Goal: Information Seeking & Learning: Learn about a topic

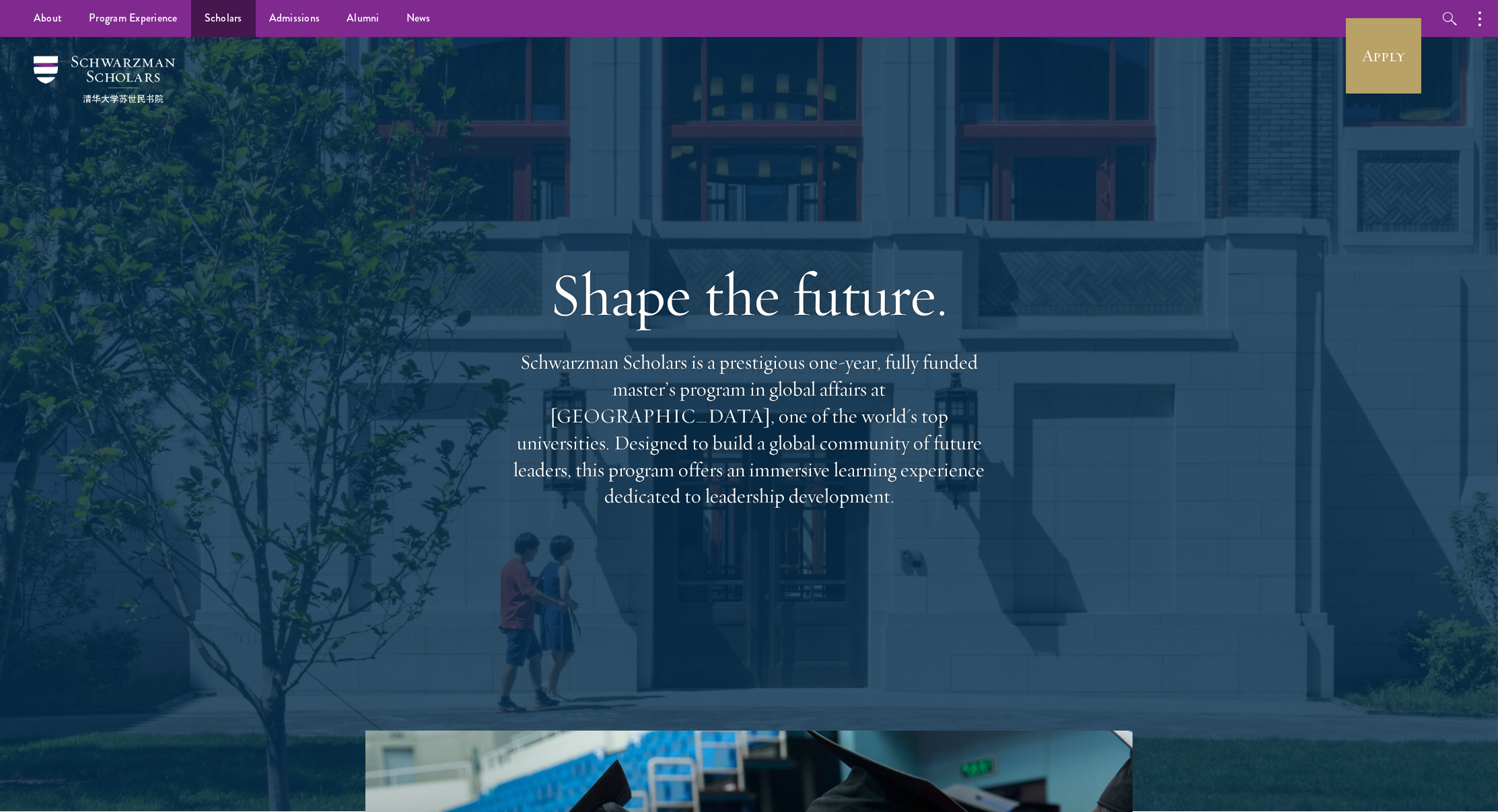
click at [228, 27] on link "Scholars" at bounding box center [224, 18] width 65 height 37
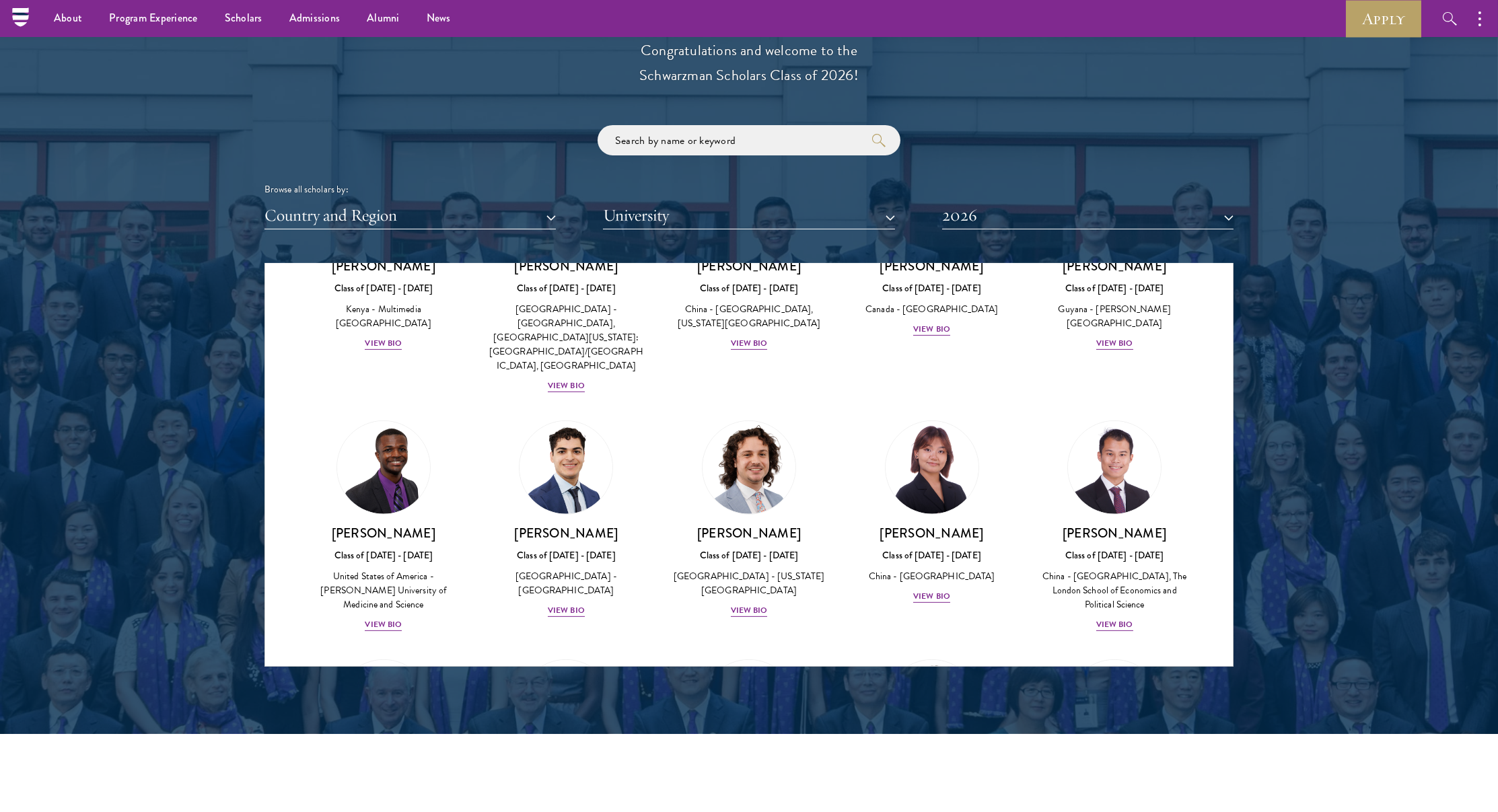
scroll to position [2082, 0]
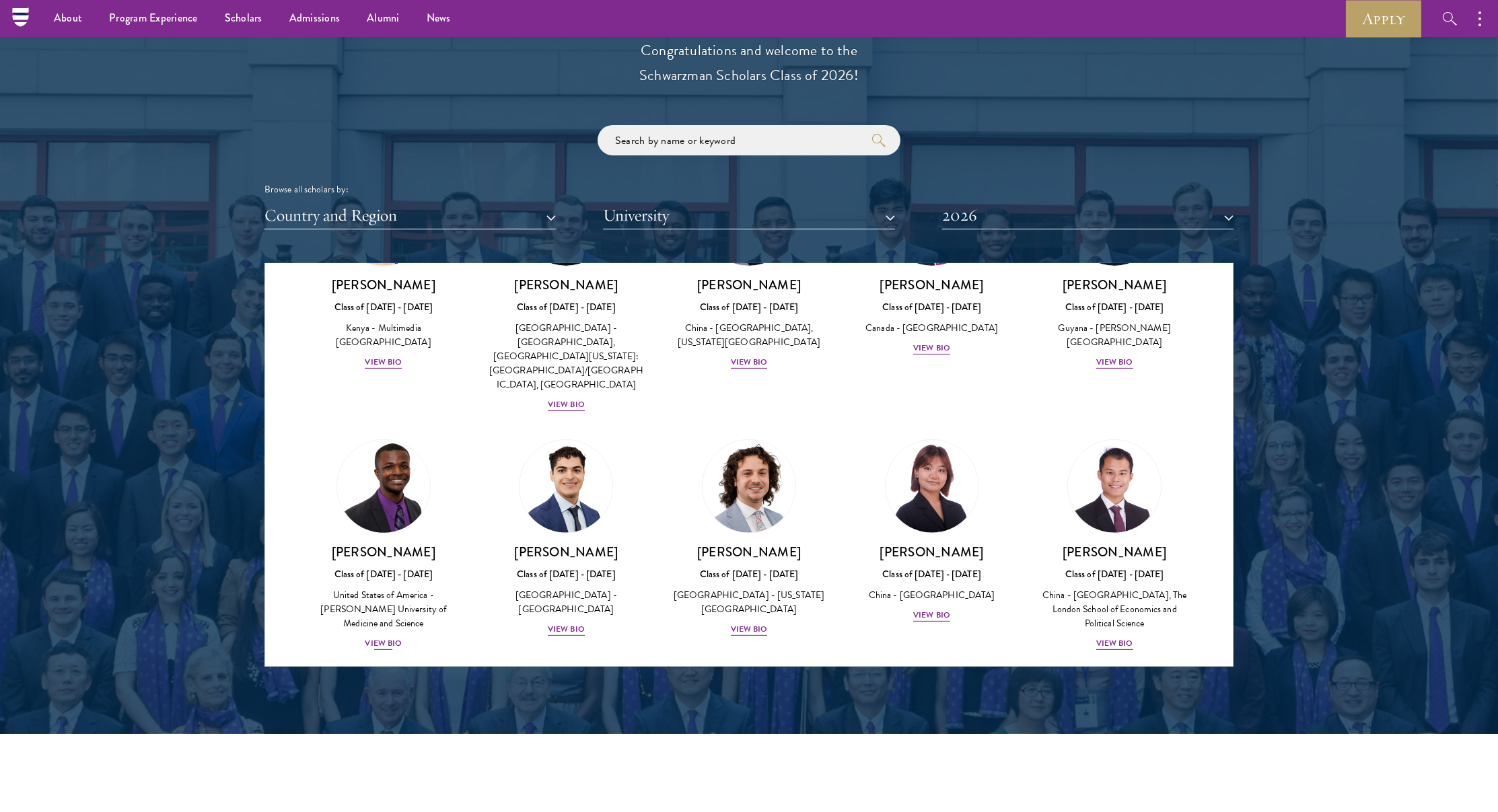
click at [391, 544] on div "Princelawrenz Hamlin Class of 2025 - 2026 United States of America - Charles R.…" at bounding box center [384, 598] width 156 height 108
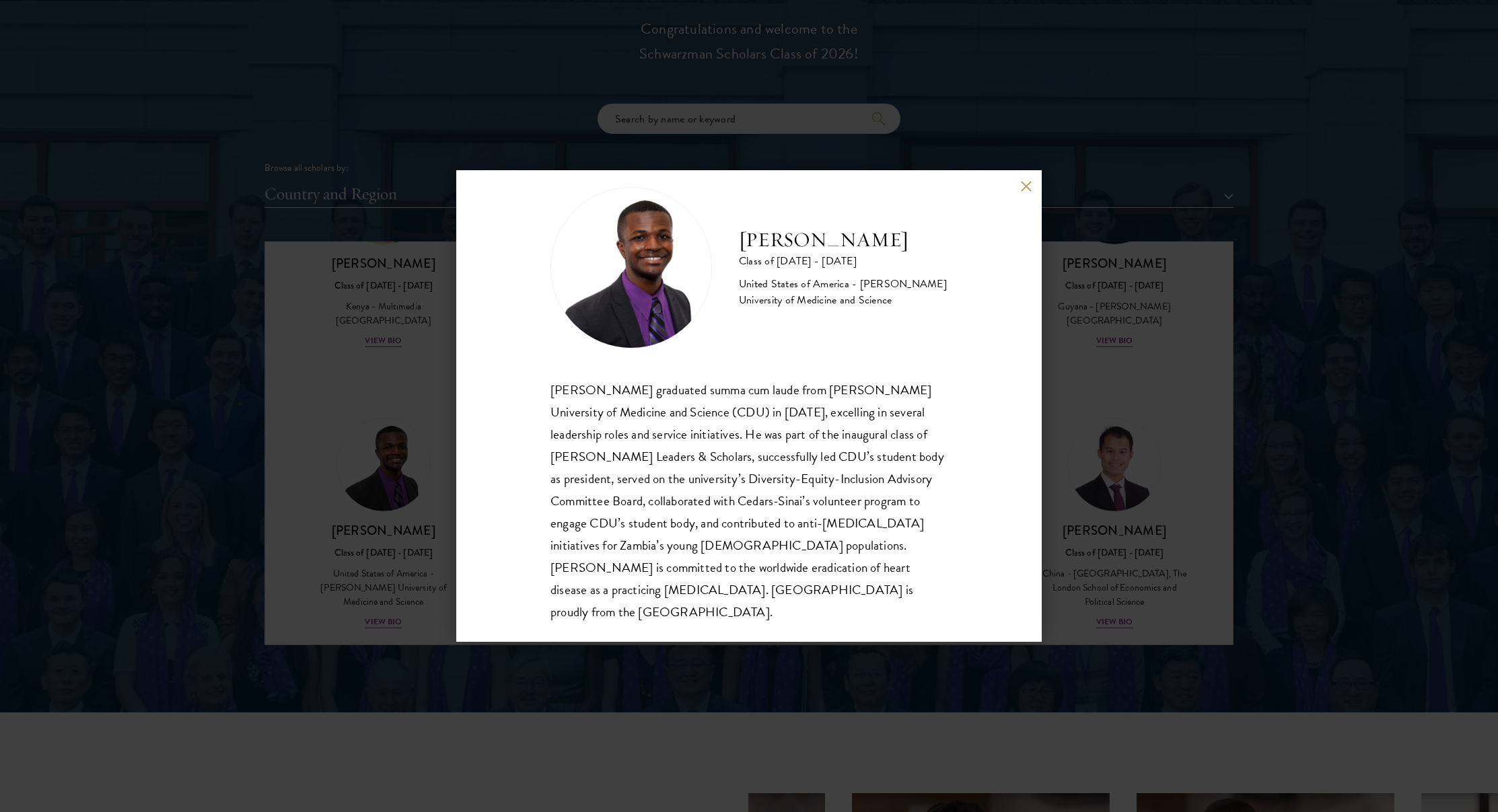
scroll to position [1547, 0]
click at [1017, 174] on div "Princelawrenz Hamlin Class of 2025 - 2026 United States of America - Charles R.…" at bounding box center [749, 406] width 585 height 471
click at [1020, 178] on div "Princelawrenz Hamlin Class of 2025 - 2026 United States of America - Charles R.…" at bounding box center [749, 406] width 585 height 471
click at [1022, 185] on button at bounding box center [1026, 187] width 12 height 12
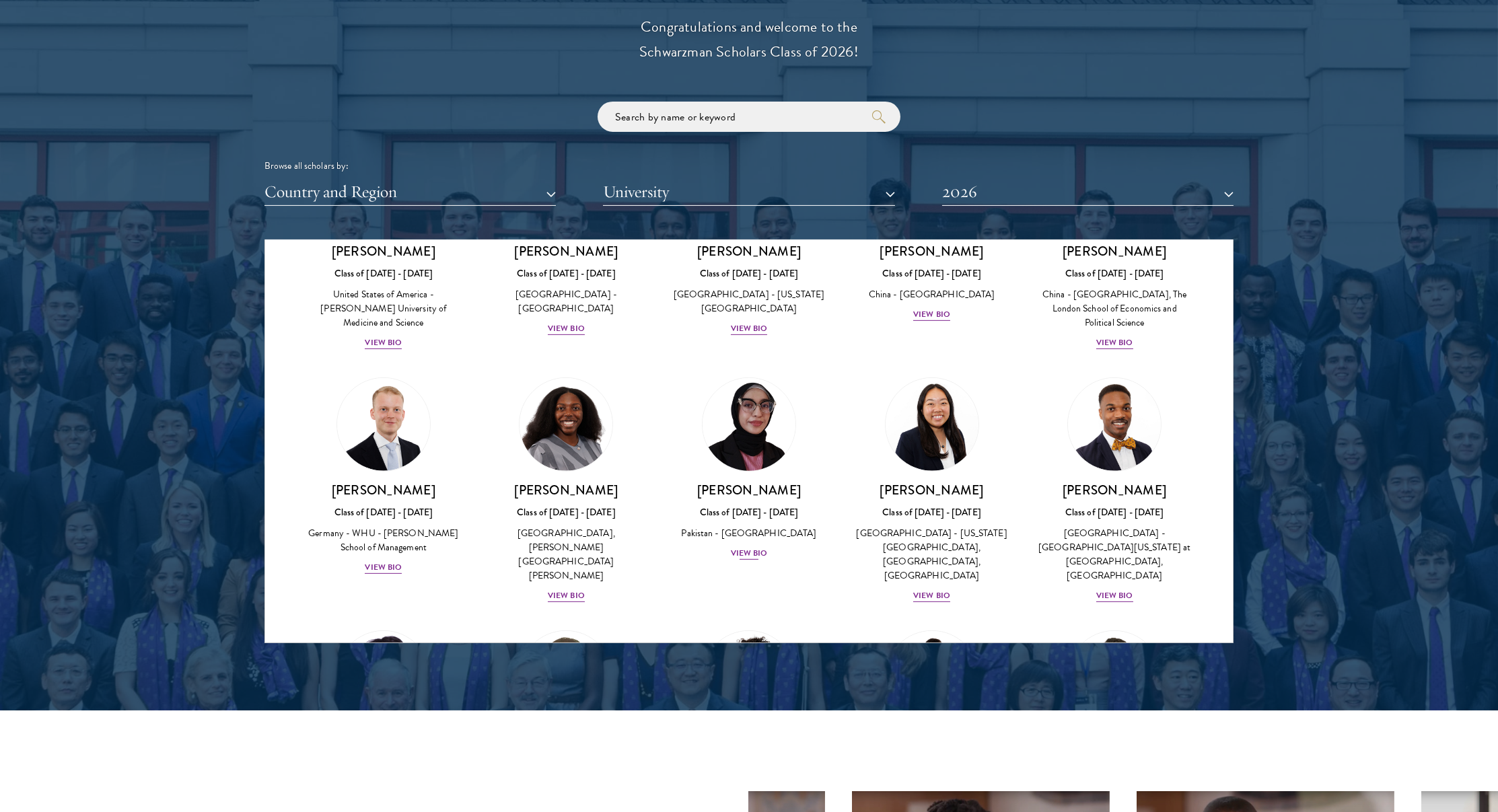
scroll to position [2363, 0]
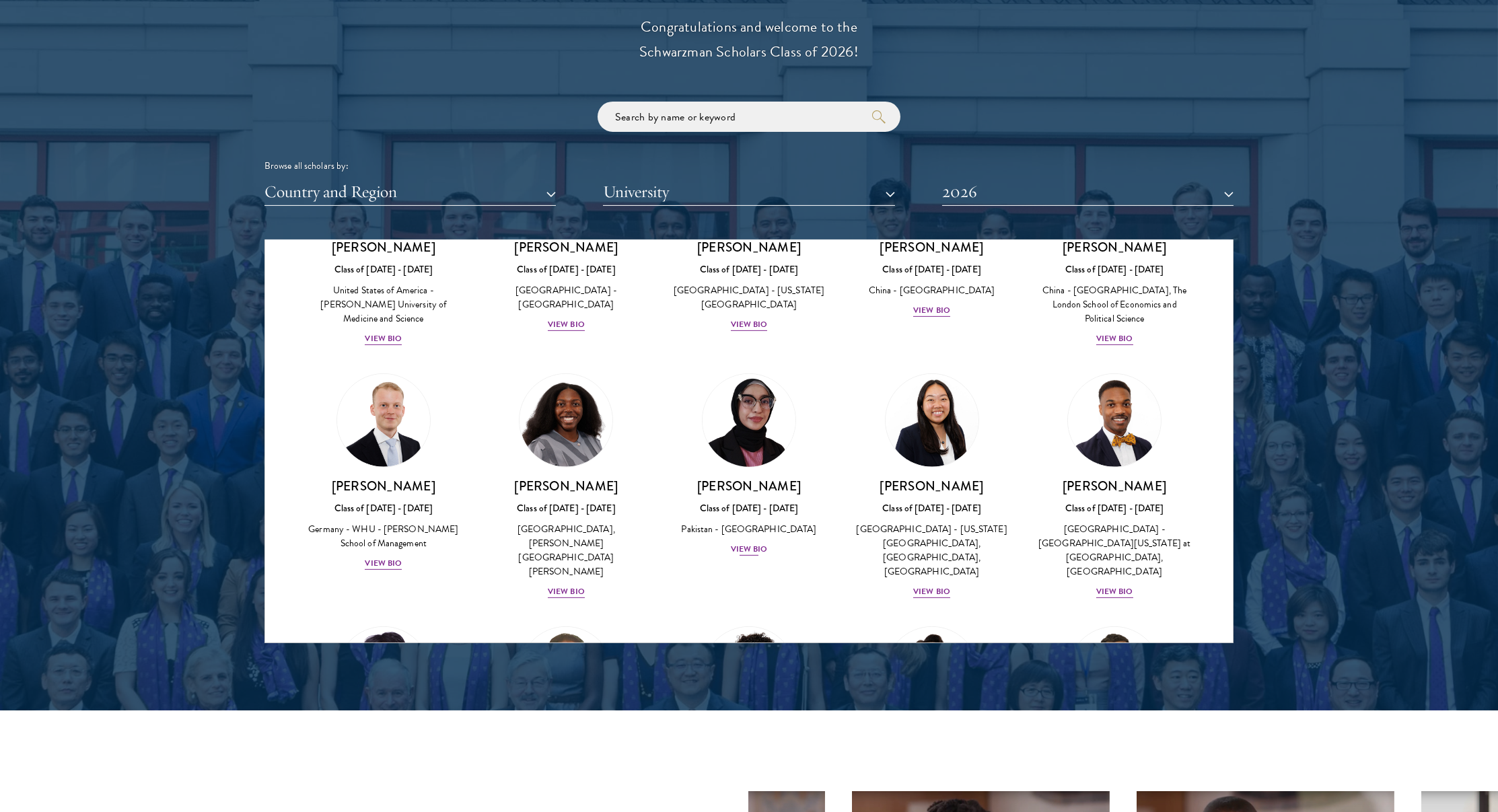
click at [758, 478] on div "Bree Javed Class of 2025 - 2026 Pakistan - Bahria University View Bio" at bounding box center [749, 518] width 156 height 80
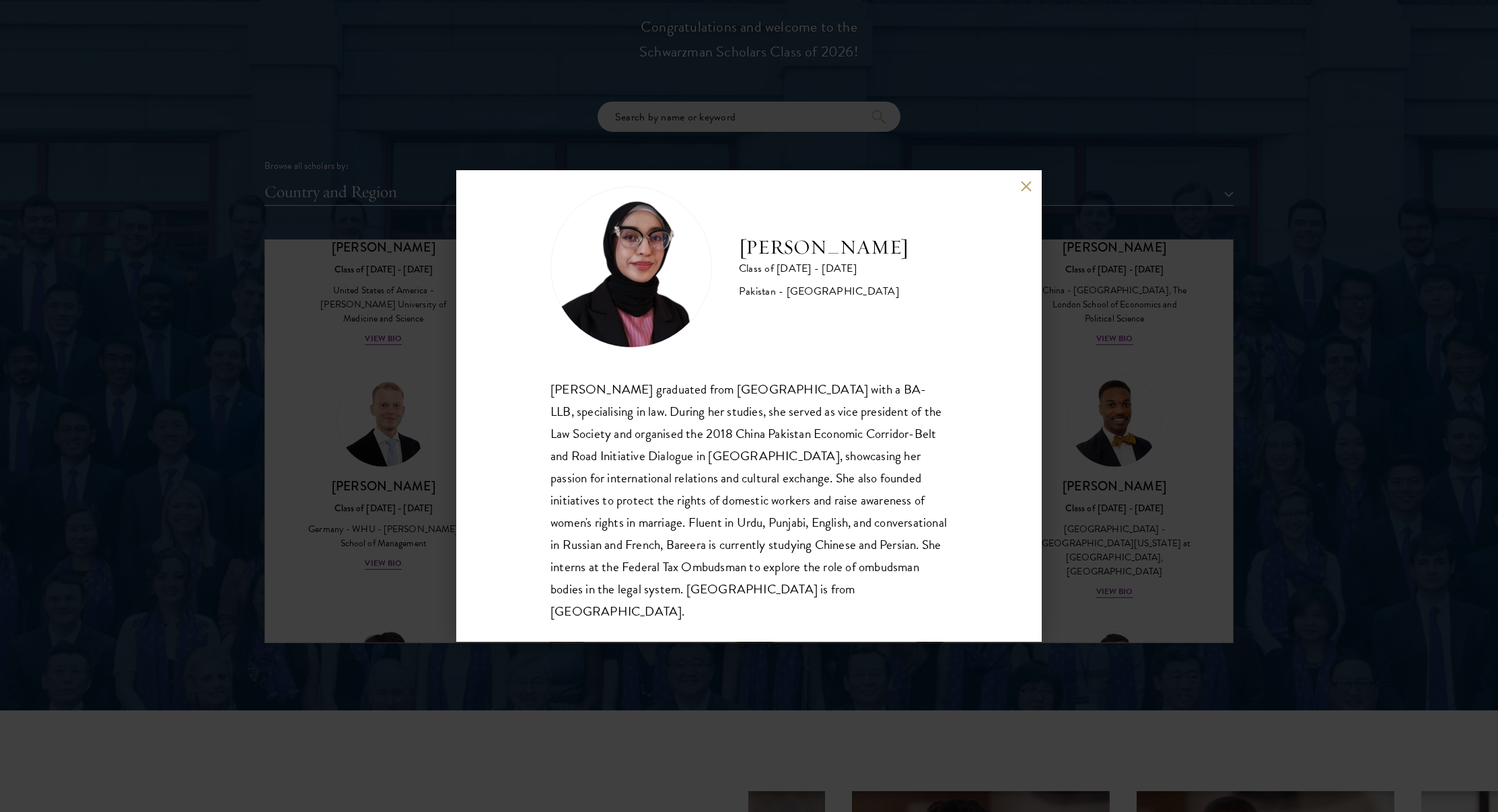
scroll to position [24, 0]
click at [1094, 443] on div "Bree Javed Class of 2025 - 2026 Pakistan - Bahria University Bareera Javed grad…" at bounding box center [749, 406] width 1498 height 812
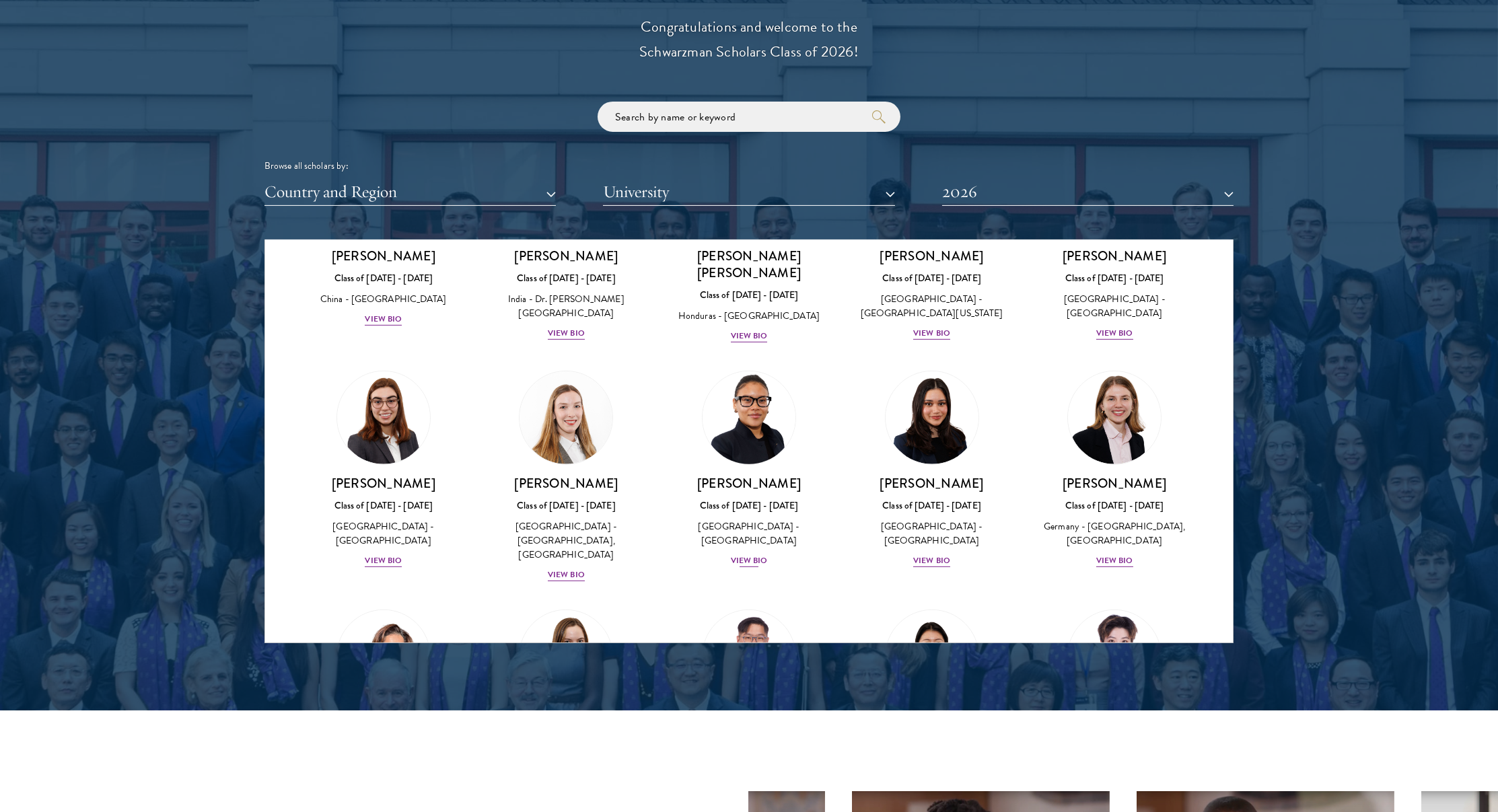
scroll to position [2847, 0]
click at [913, 475] on div "Diya Kraybill Class of 2025 - 2026 United States of America - Princeton Univers…" at bounding box center [932, 521] width 156 height 94
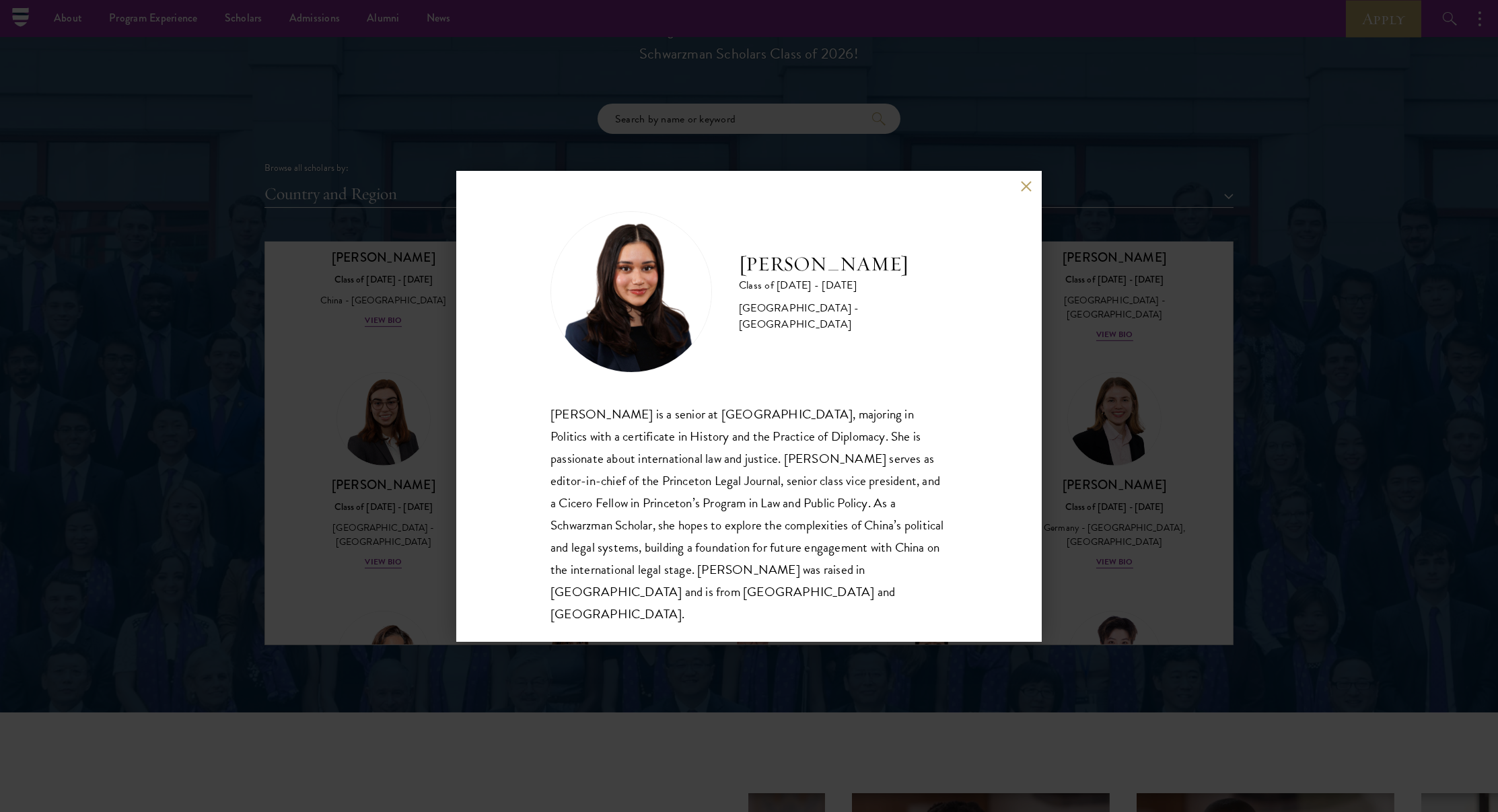
scroll to position [1531, 0]
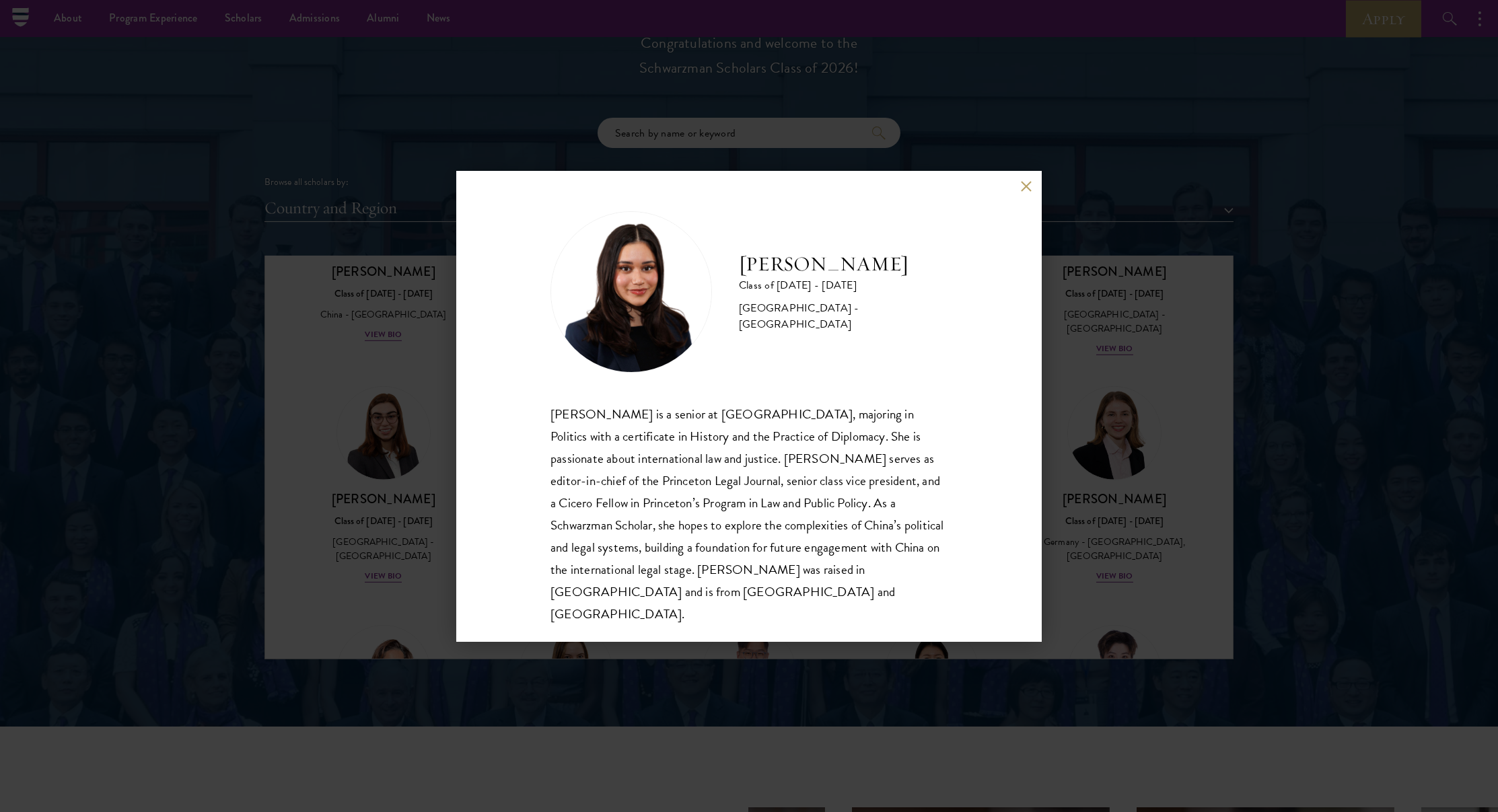
click at [1032, 188] on div "Diya Kraybill Class of 2025 - 2026 United States of America - Princeton Univers…" at bounding box center [749, 406] width 585 height 471
click at [1024, 193] on button at bounding box center [1026, 187] width 12 height 12
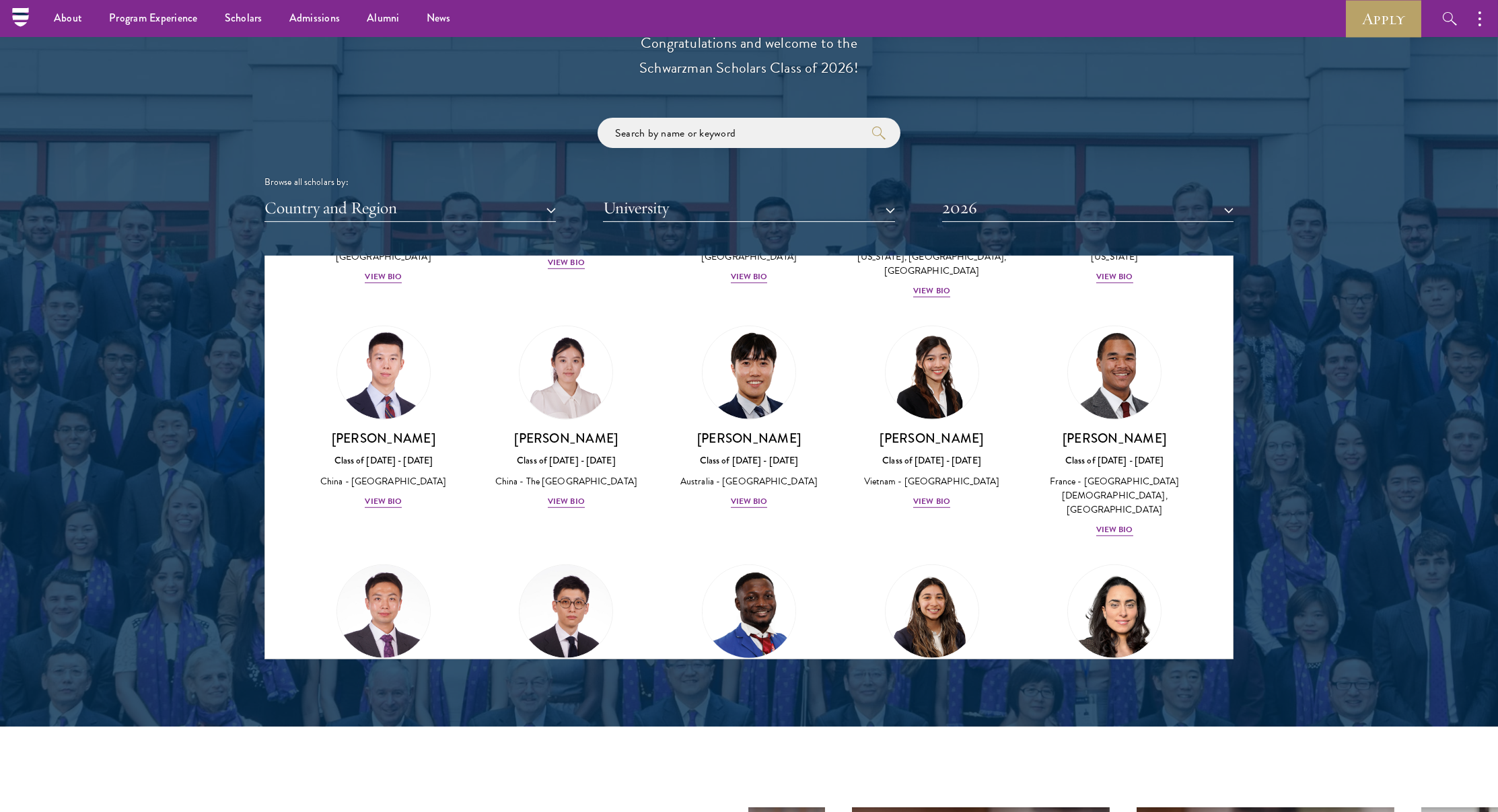
scroll to position [3625, 0]
click at [768, 559] on img at bounding box center [748, 610] width 102 height 102
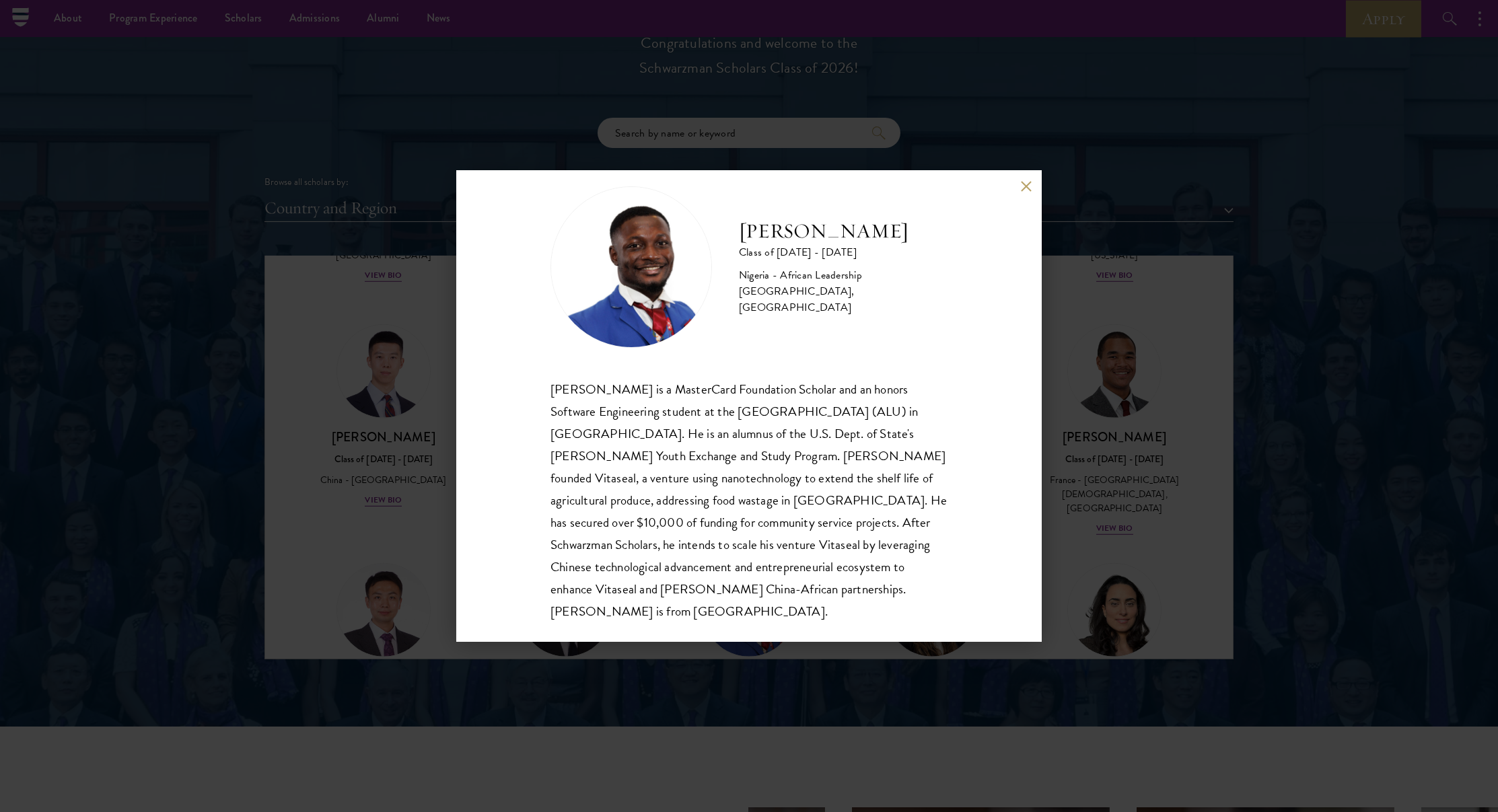
scroll to position [24, 0]
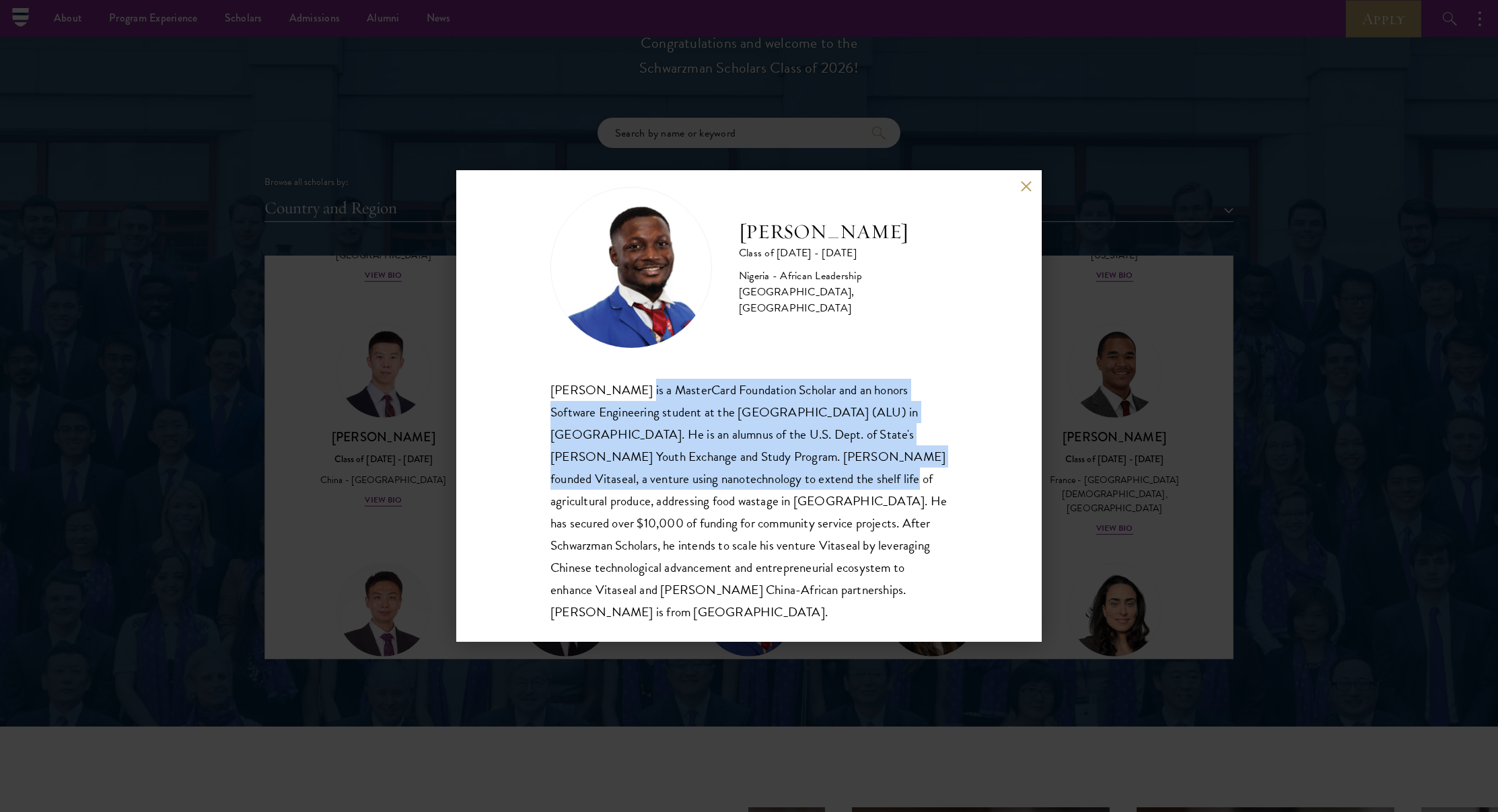
drag, startPoint x: 623, startPoint y: 384, endPoint x: 691, endPoint y: 485, distance: 121.8
click at [691, 485] on div "Jesse Maikarfi is a MasterCard Foundation Scholar and an honors Software Engine…" at bounding box center [749, 501] width 397 height 245
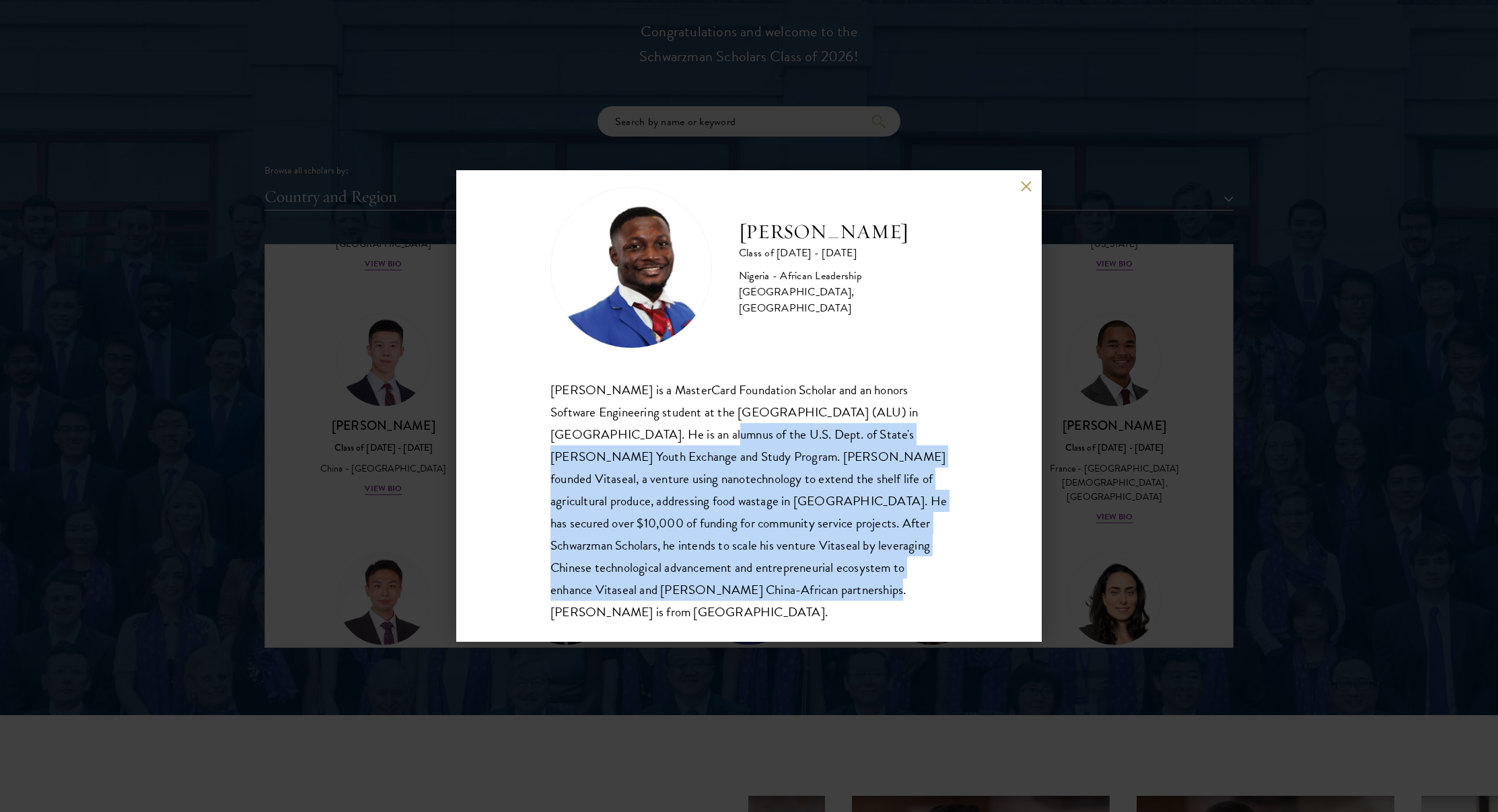
drag, startPoint x: 596, startPoint y: 440, endPoint x: 682, endPoint y: 584, distance: 167.7
click at [687, 593] on div "Jesse Maikarfi is a MasterCard Foundation Scholar and an honors Software Engine…" at bounding box center [749, 501] width 397 height 245
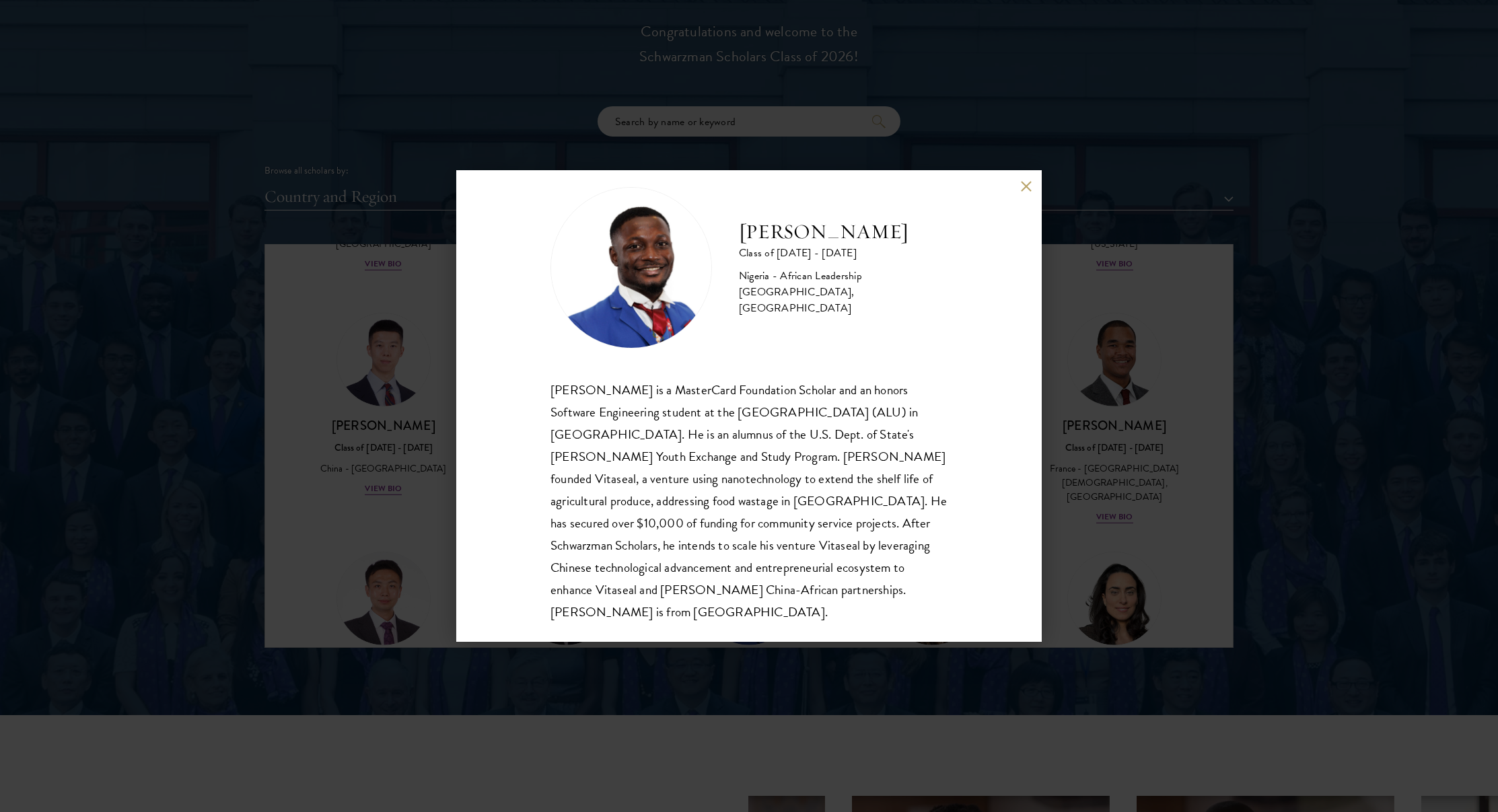
click at [385, 450] on div "Jesse Maikarfi Class of 2025 - 2026 Nigeria - African Leadership University, Rw…" at bounding box center [749, 406] width 1498 height 812
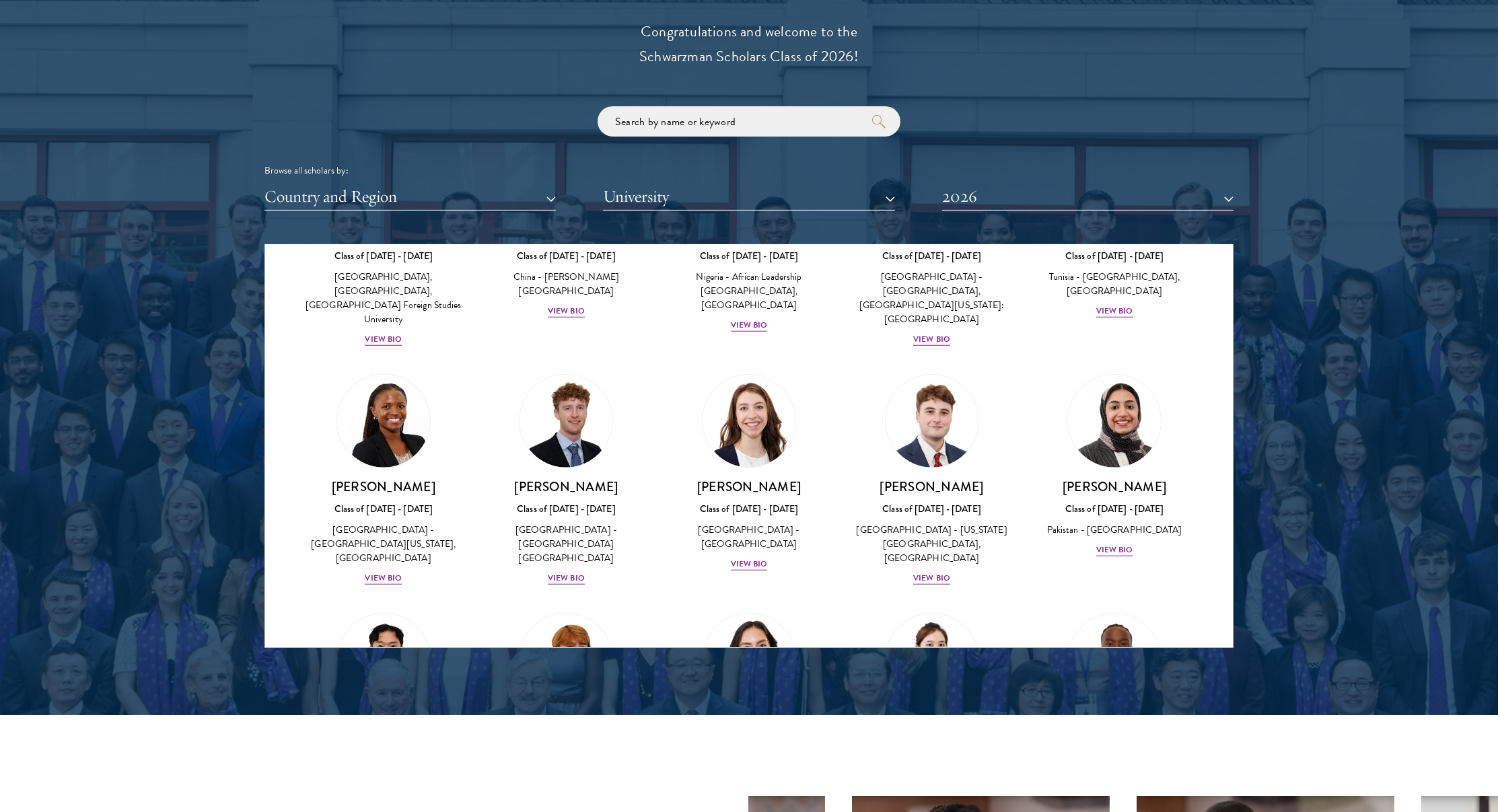
scroll to position [4067, 0]
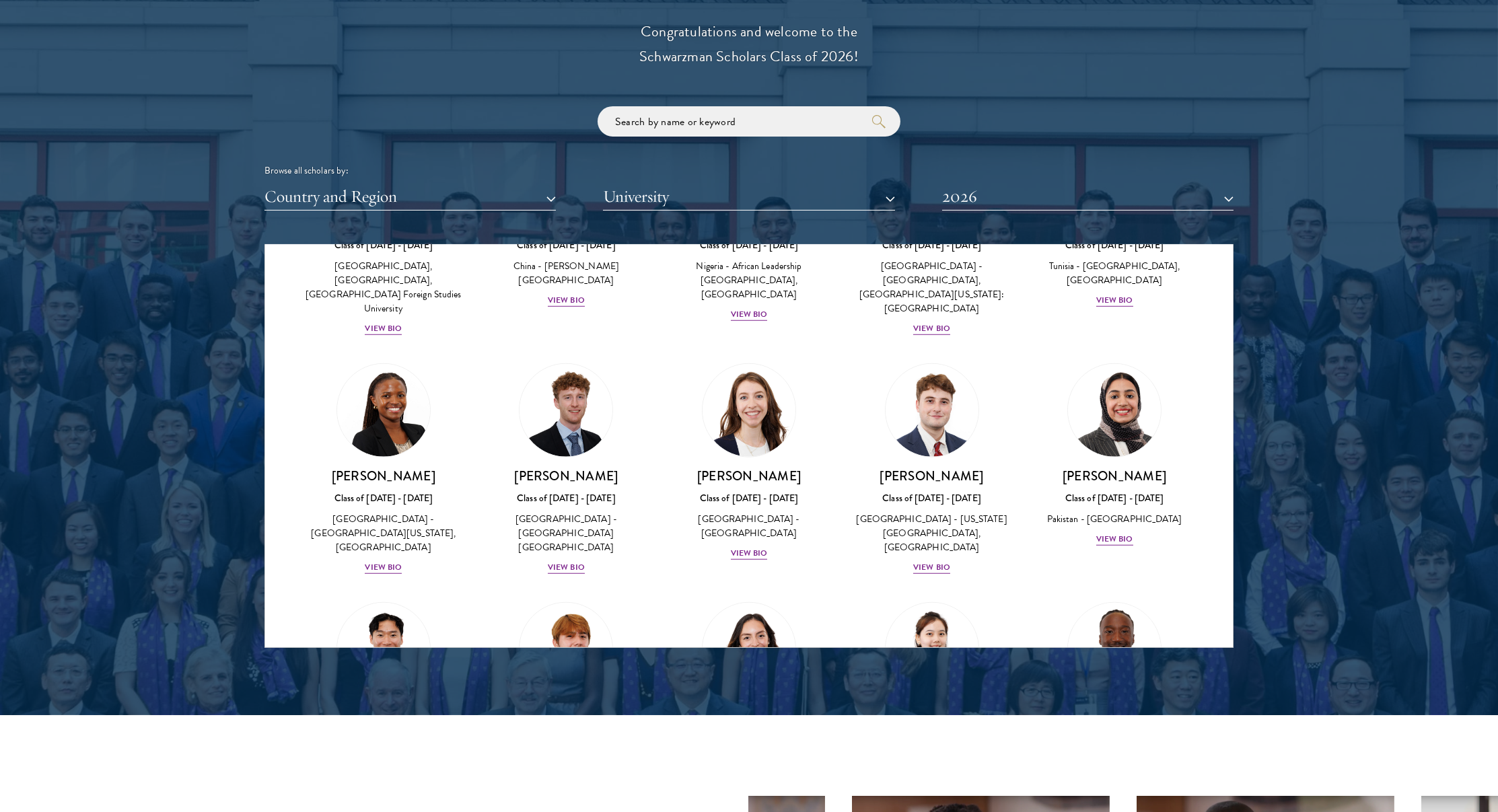
click at [1094, 598] on img at bounding box center [1114, 649] width 102 height 102
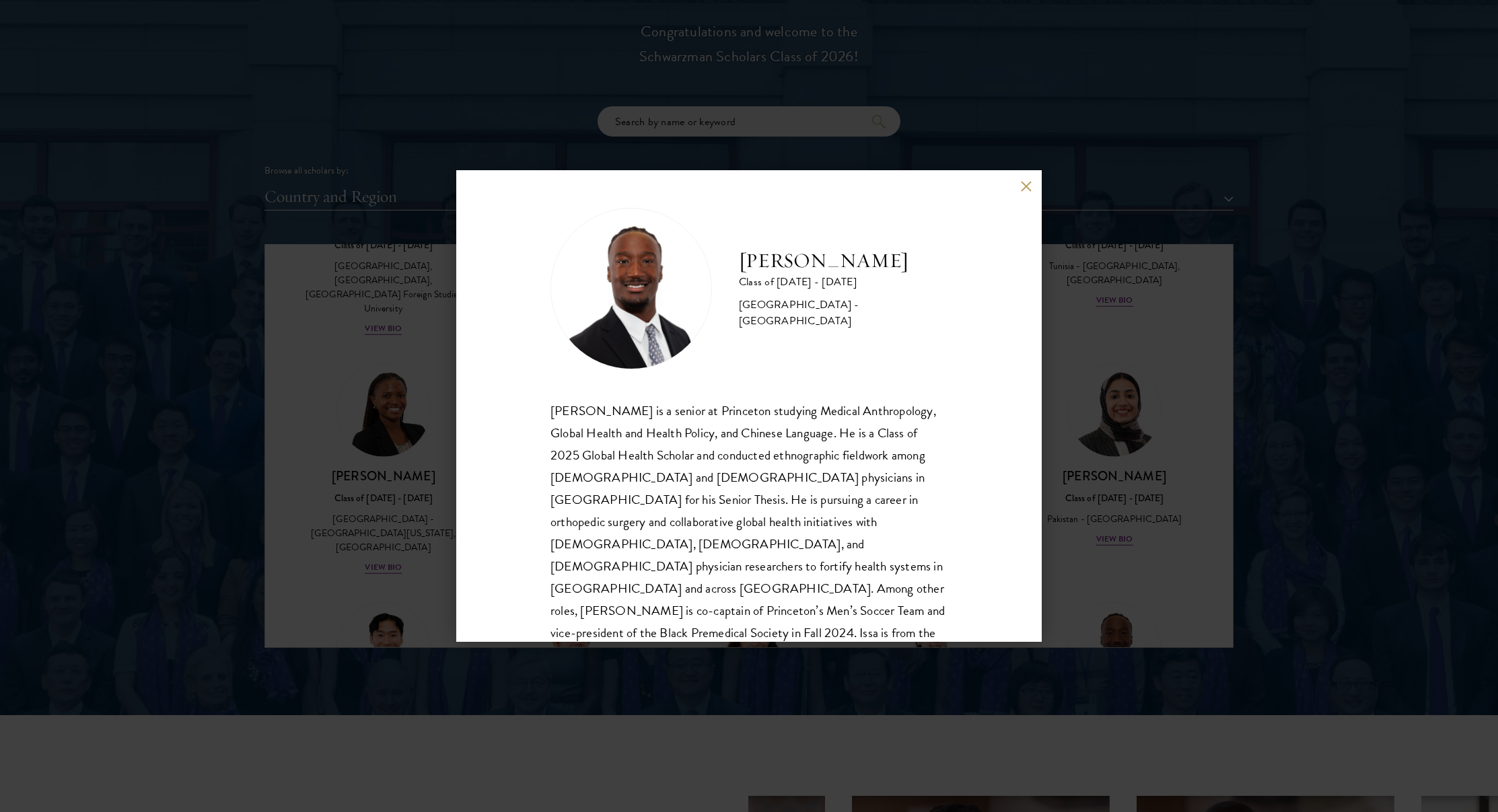
scroll to position [2, 0]
click at [1051, 445] on div "Issa Mudashiru Class of 2025 - 2026 United States of America - Princeton Univer…" at bounding box center [749, 406] width 1498 height 812
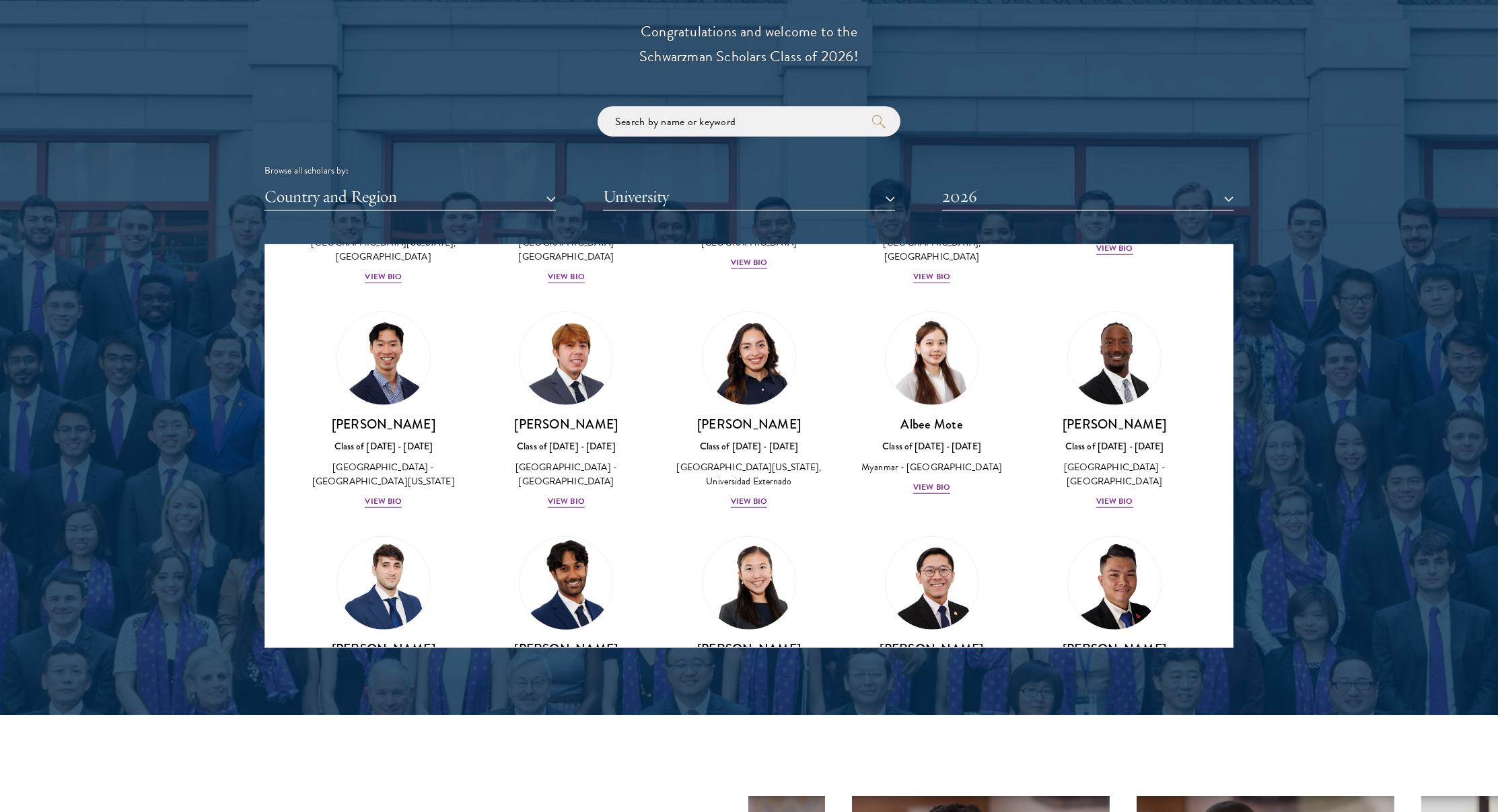
scroll to position [4348, 0]
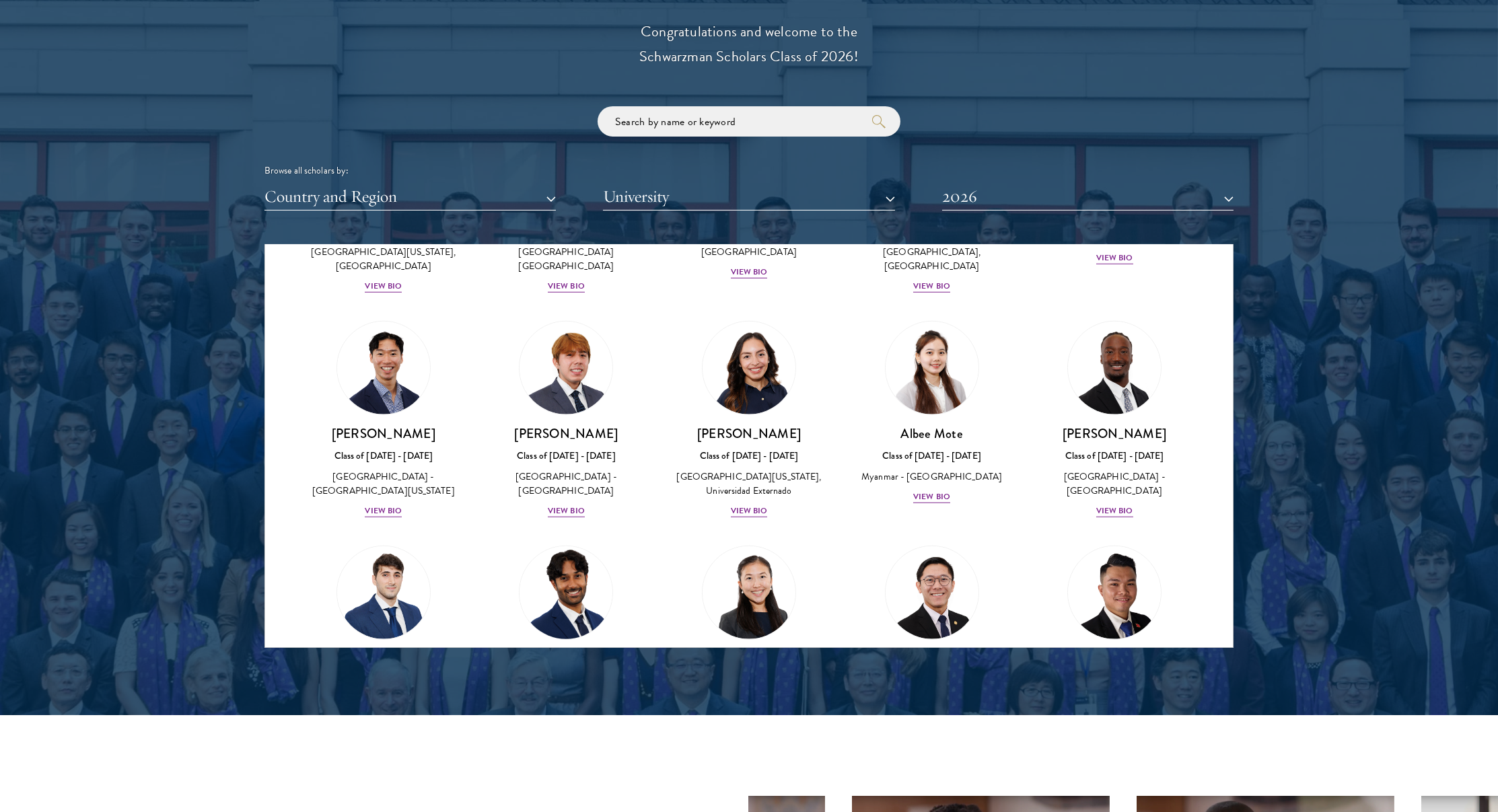
click at [579, 542] on img at bounding box center [565, 593] width 102 height 102
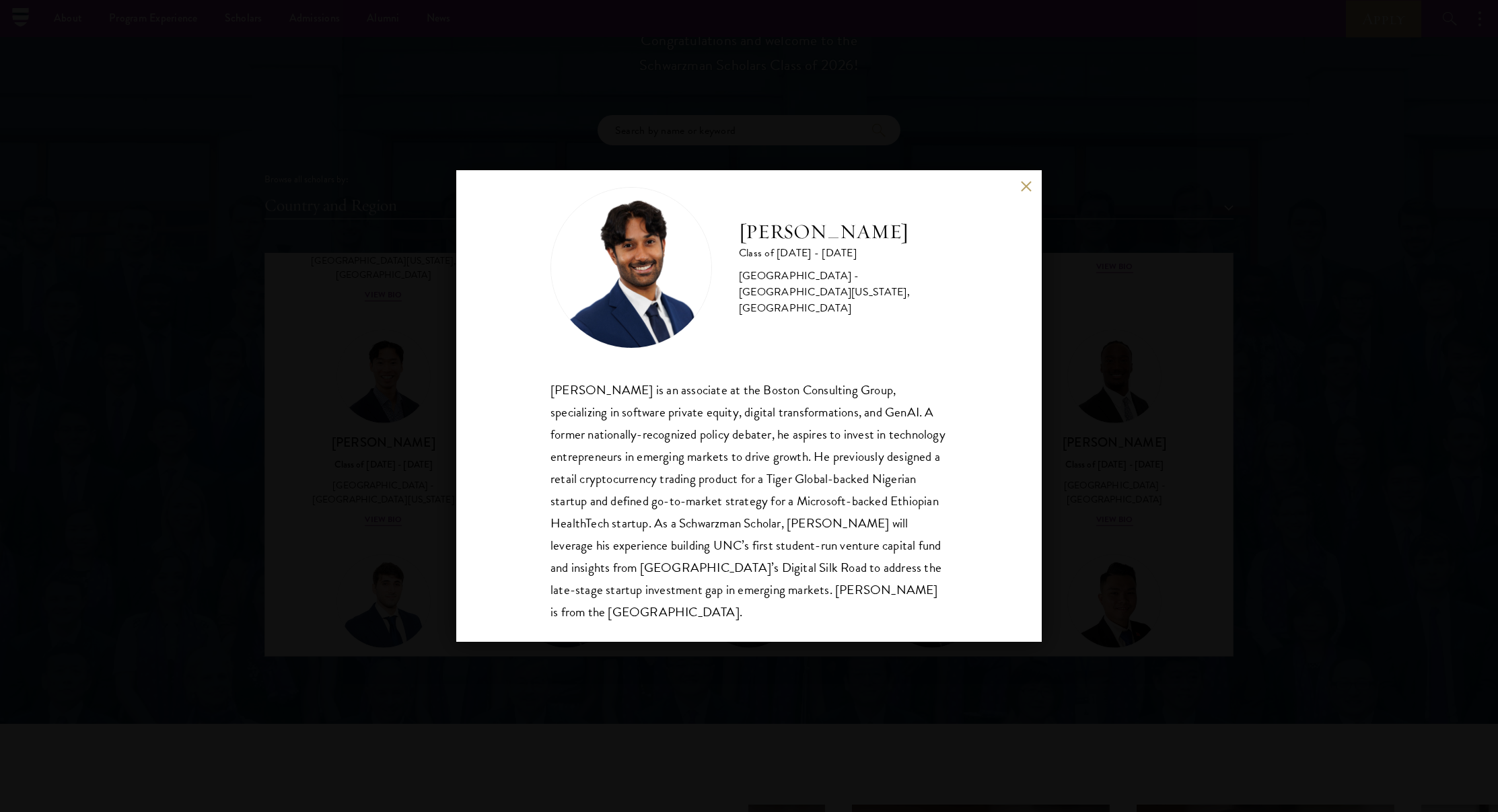
scroll to position [1528, 0]
click at [465, 447] on div "Sanjeev Musuvathy Class of 2025 - 2026 United States of America - University of…" at bounding box center [749, 406] width 585 height 471
click at [1015, 184] on div "Sanjeev Musuvathy Class of 2025 - 2026 United States of America - University of…" at bounding box center [749, 406] width 585 height 471
click at [1021, 185] on button at bounding box center [1026, 187] width 12 height 12
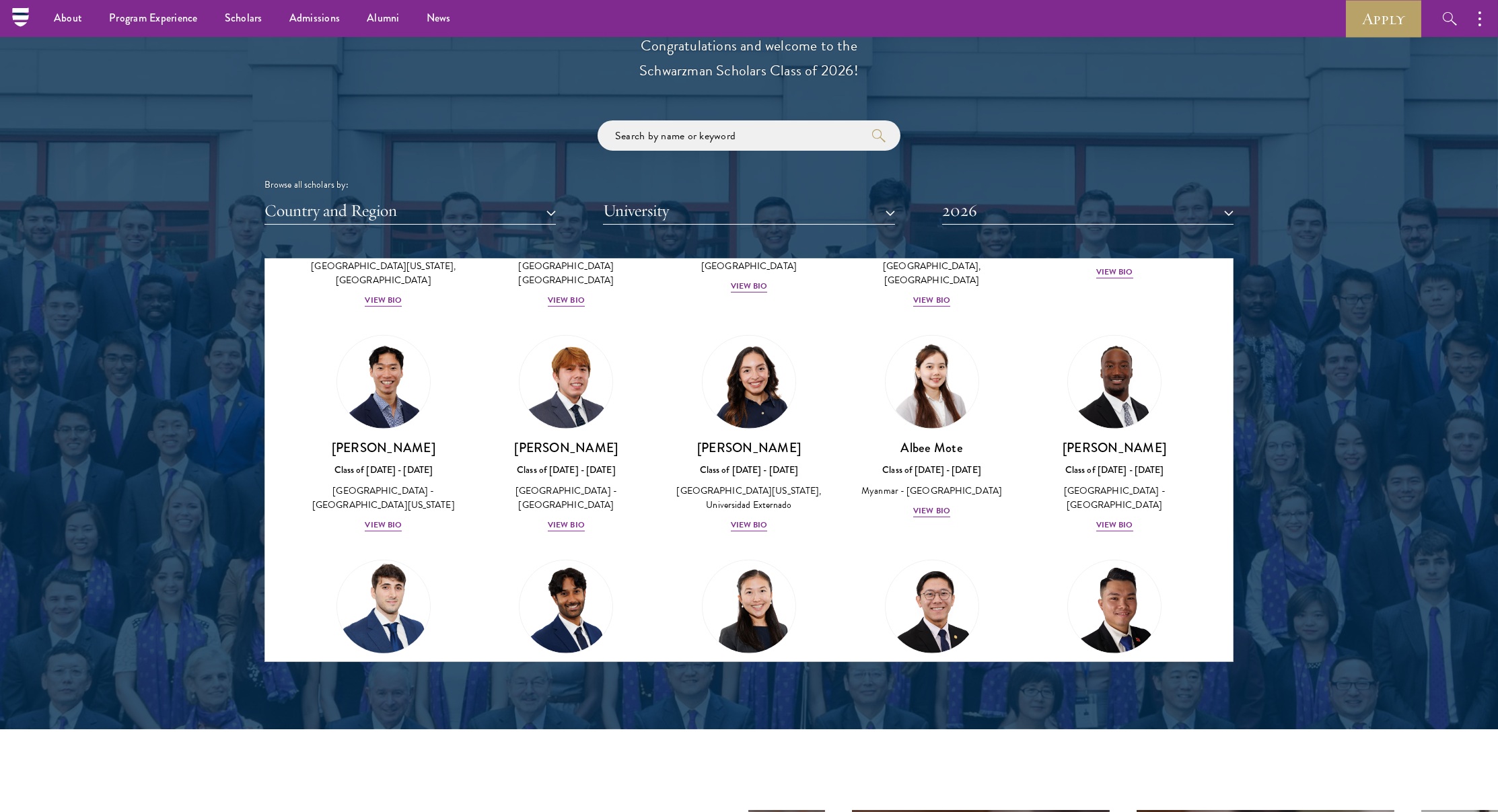
click at [371, 560] on link "Federico Musso Class of 2025 - 2026 Italy - Bocconi University View Bio" at bounding box center [384, 652] width 156 height 184
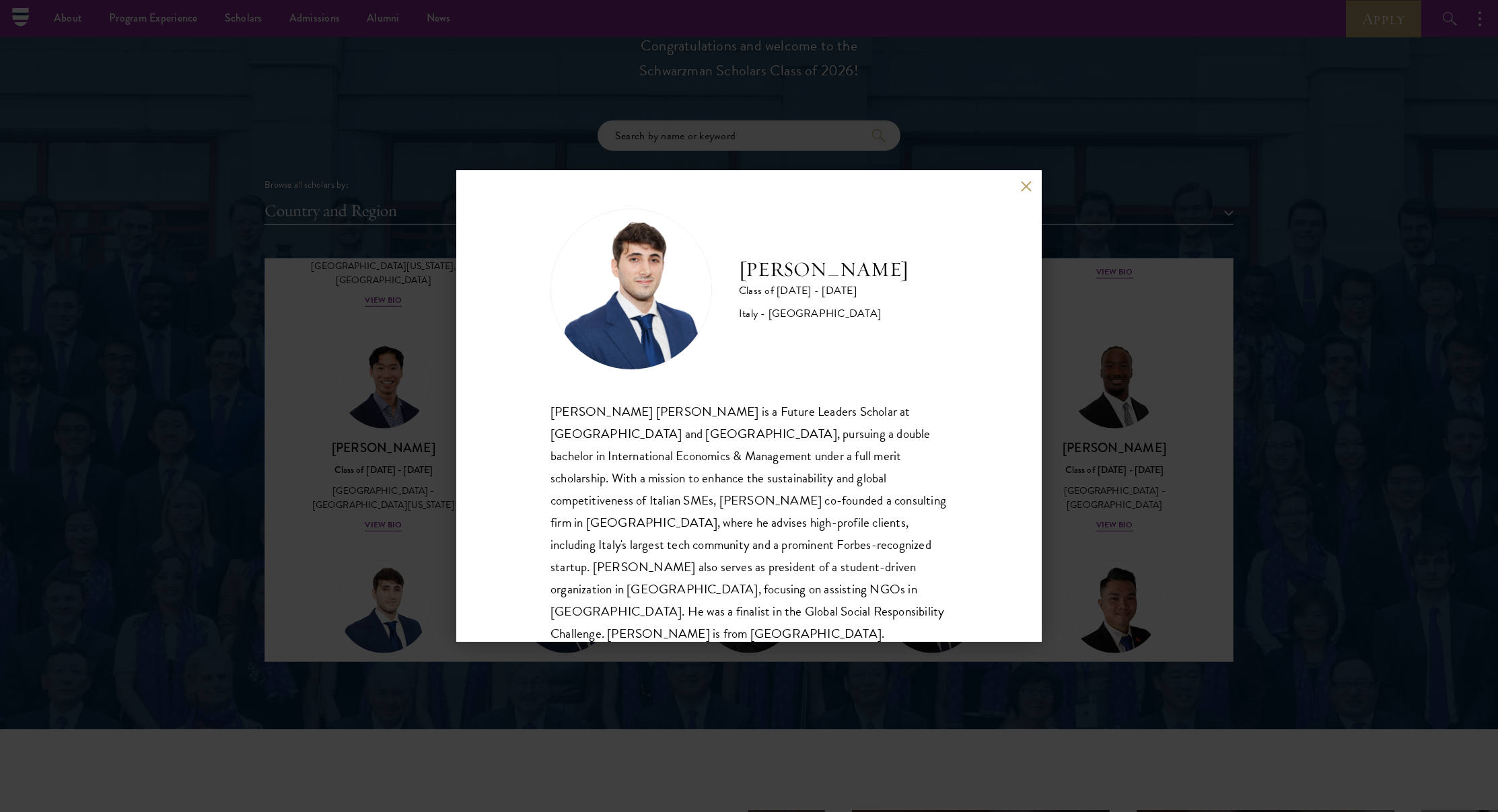
scroll to position [2, 0]
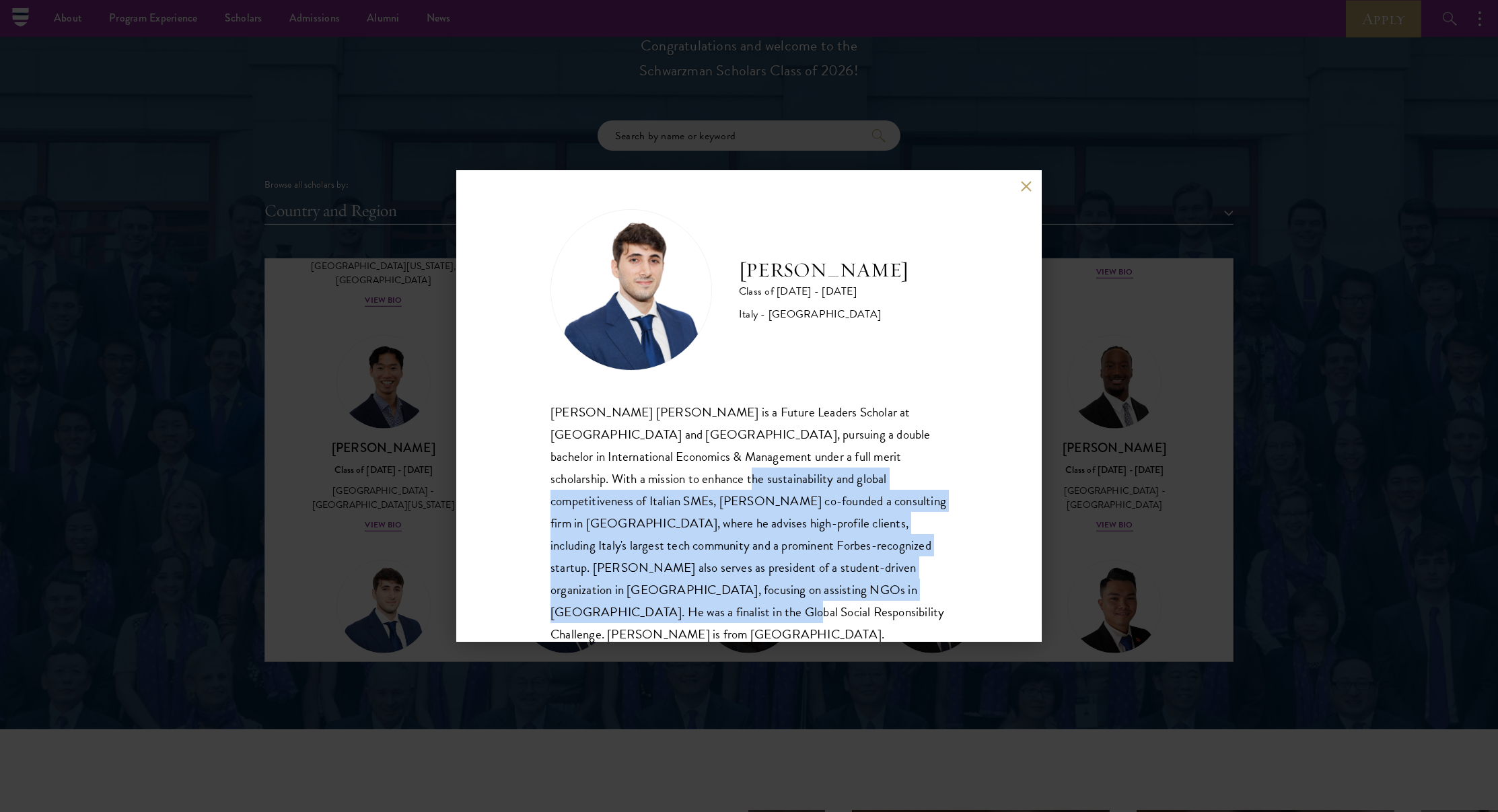
drag, startPoint x: 604, startPoint y: 480, endPoint x: 825, endPoint y: 588, distance: 246.0
click at [825, 588] on div "Federico Alessandro Musso is a Future Leaders Scholar at Peking University and …" at bounding box center [749, 523] width 397 height 245
click at [411, 403] on div "Federico Musso Class of 2025 - 2026 Italy - Bocconi University Federico Alessan…" at bounding box center [749, 406] width 1498 height 812
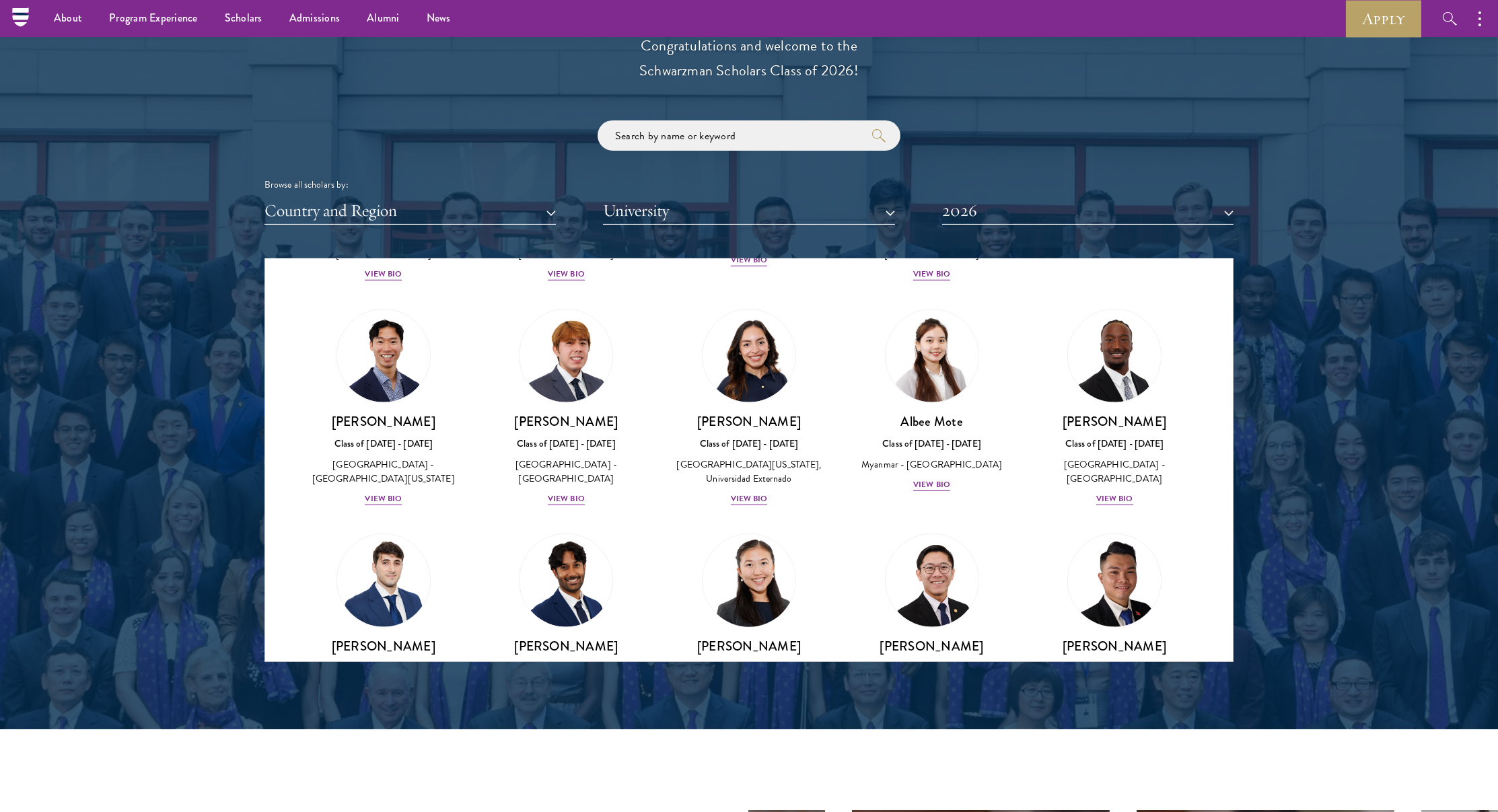
scroll to position [4377, 0]
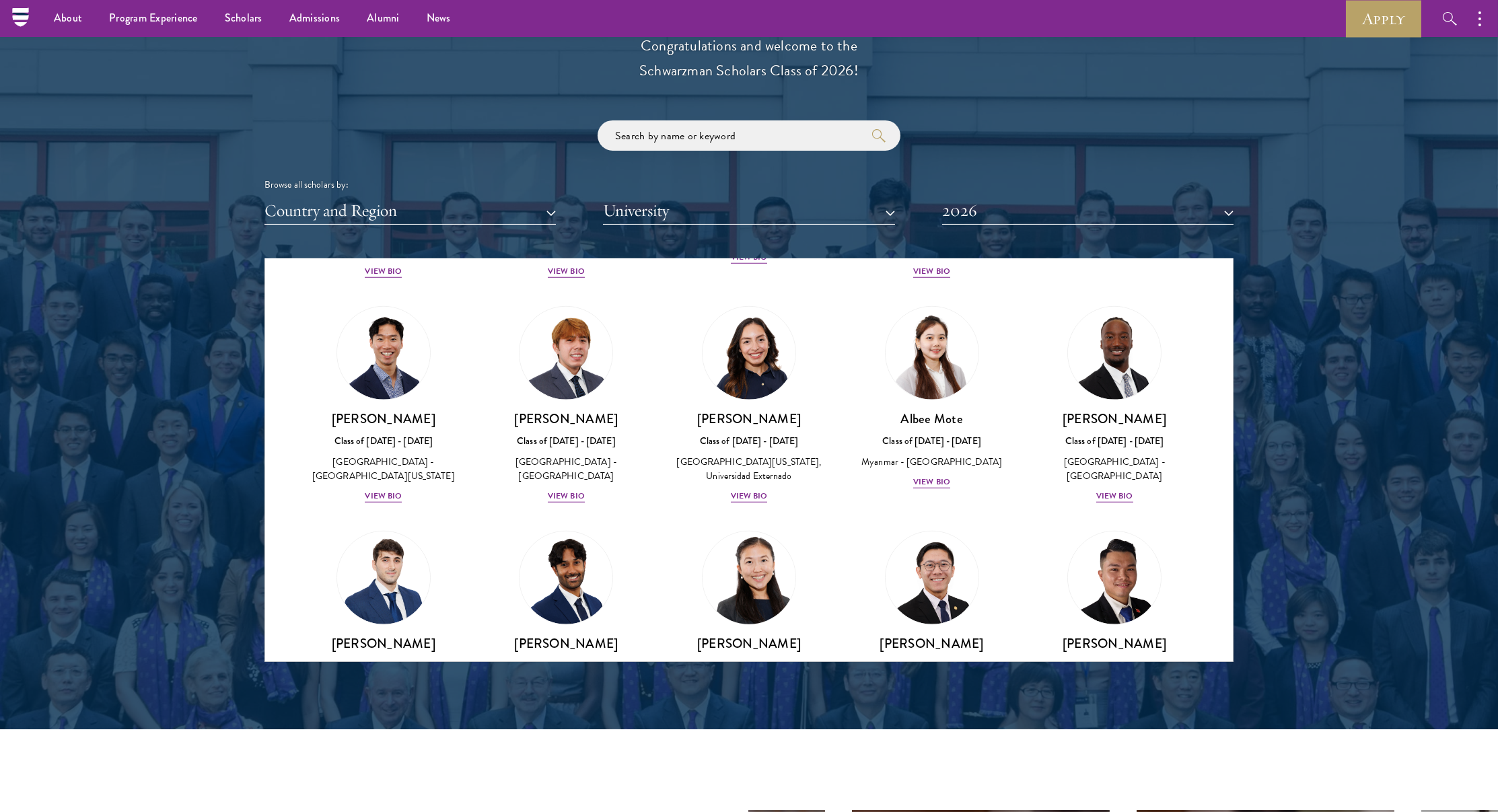
click at [753, 635] on div "Yu Ci Faye Ng Class of 2025 - 2026 Singapore - National University of Singapore…" at bounding box center [749, 682] width 156 height 94
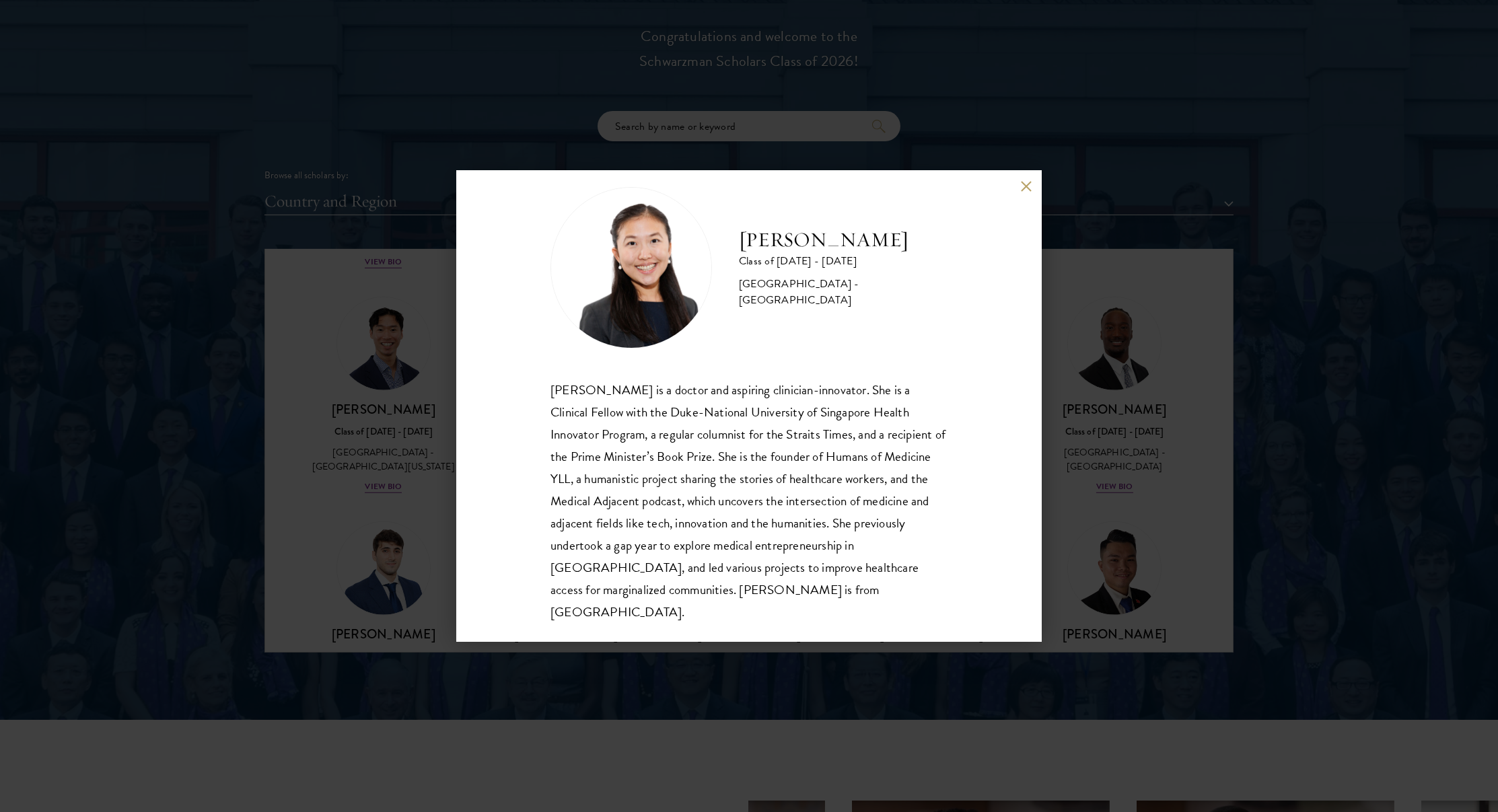
scroll to position [15, 0]
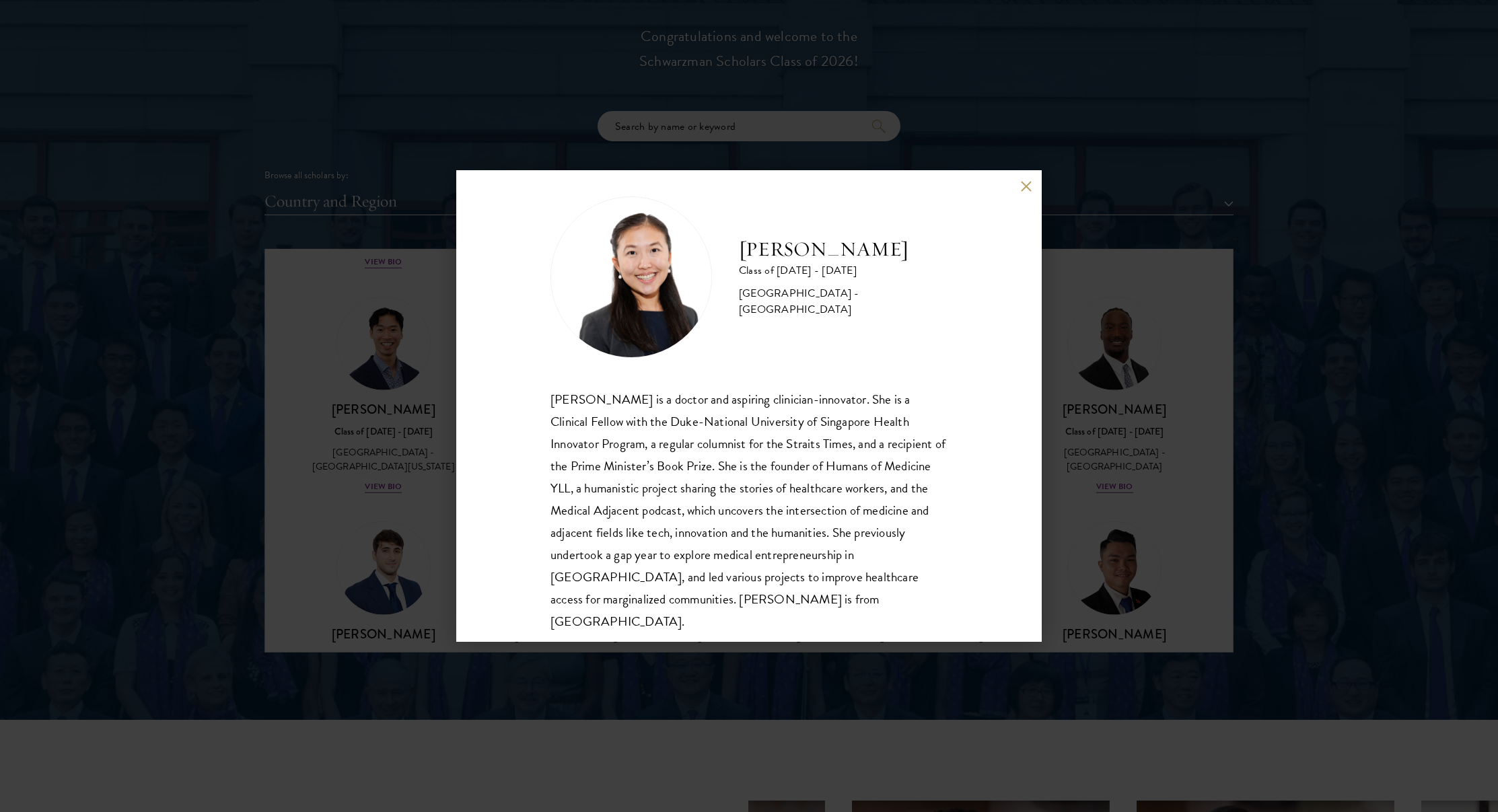
click at [426, 467] on div "Yu Ci Faye Ng Class of 2025 - 2026 Singapore - National University of Singapore…" at bounding box center [749, 406] width 1498 height 812
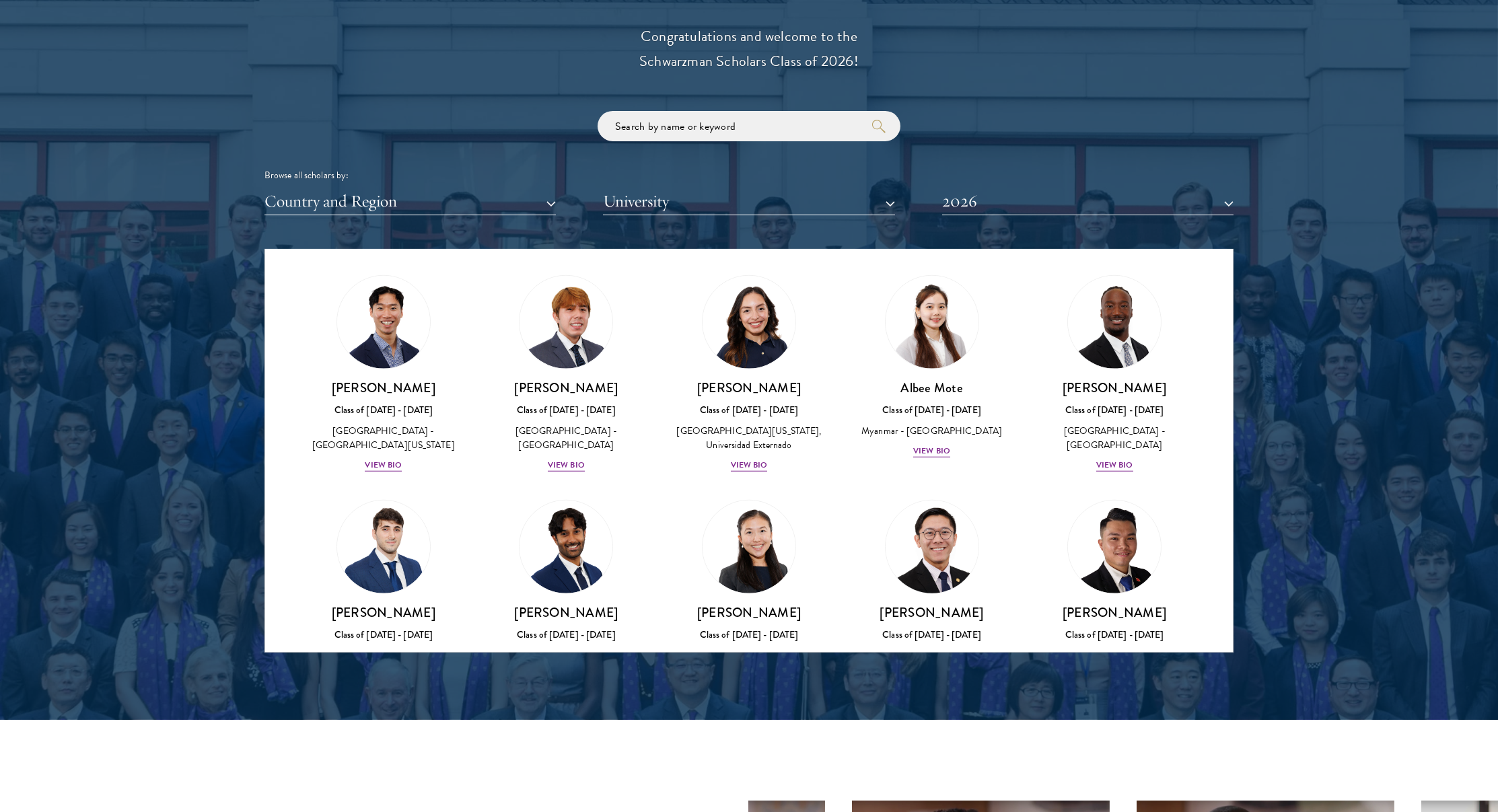
scroll to position [4402, 0]
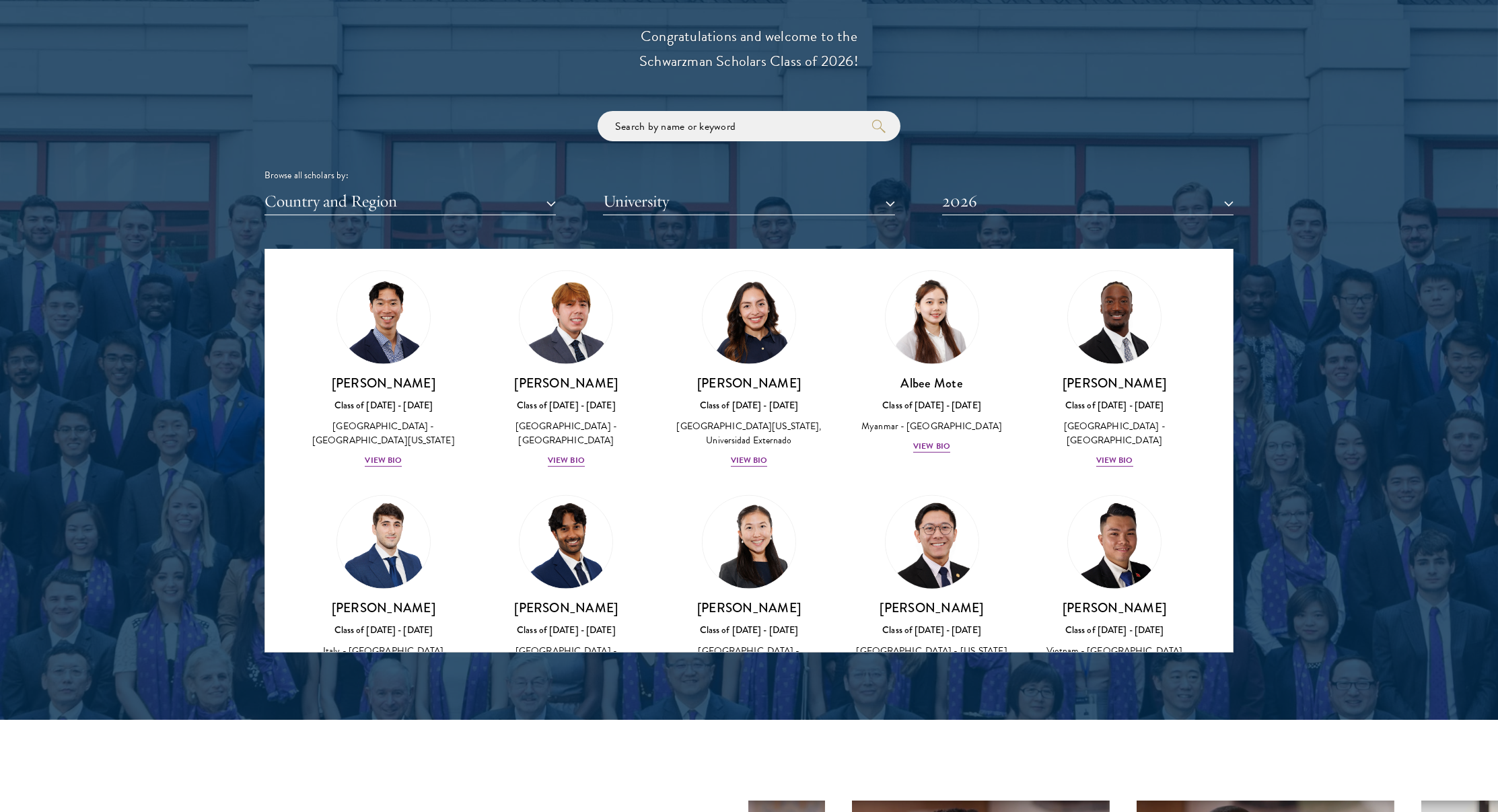
click at [919, 491] on img at bounding box center [932, 542] width 102 height 102
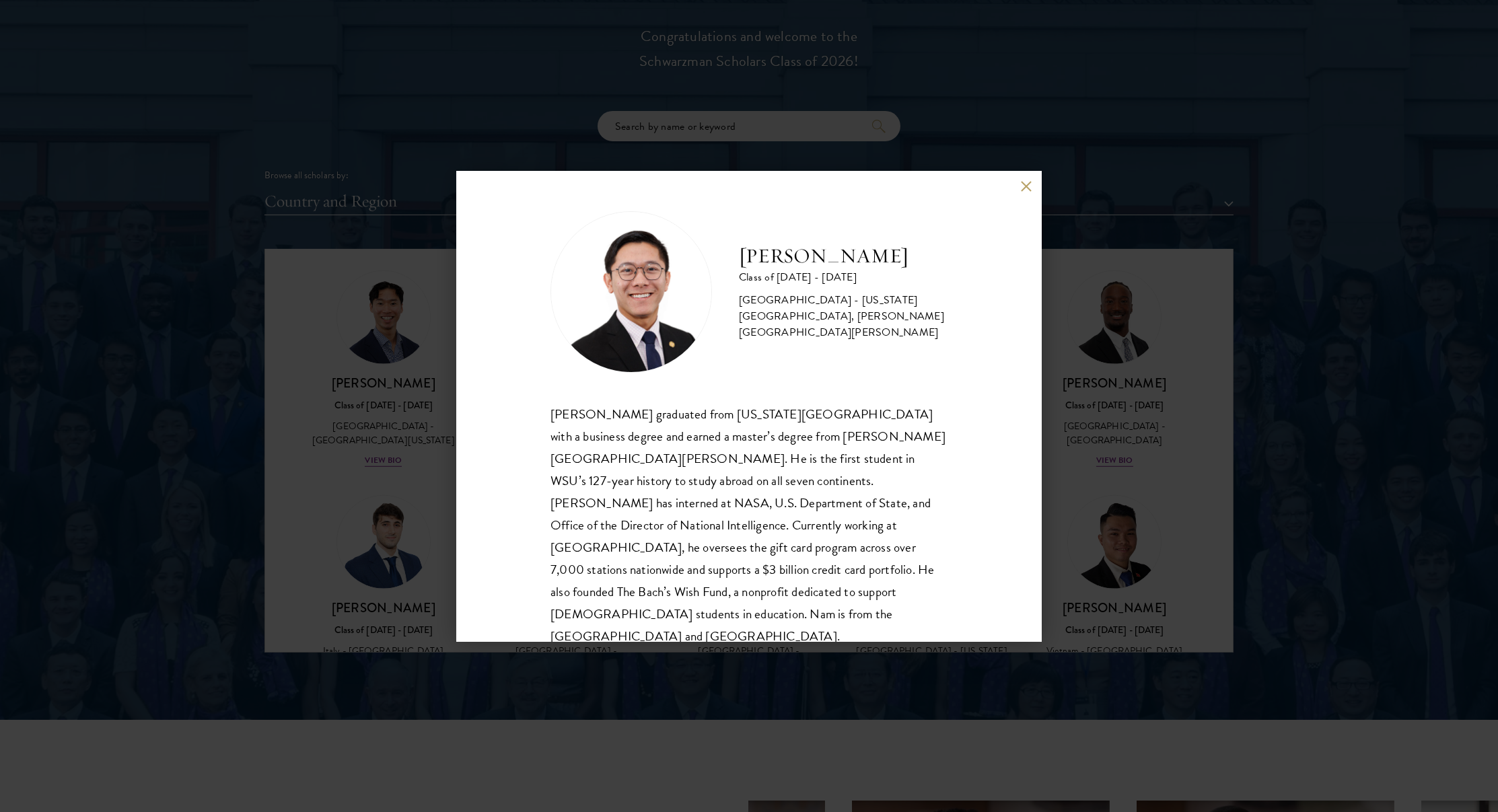
click at [354, 399] on div "Nam Nguyen Class of 2025 - 2026 United States of America - Washington State Uni…" at bounding box center [749, 406] width 1498 height 812
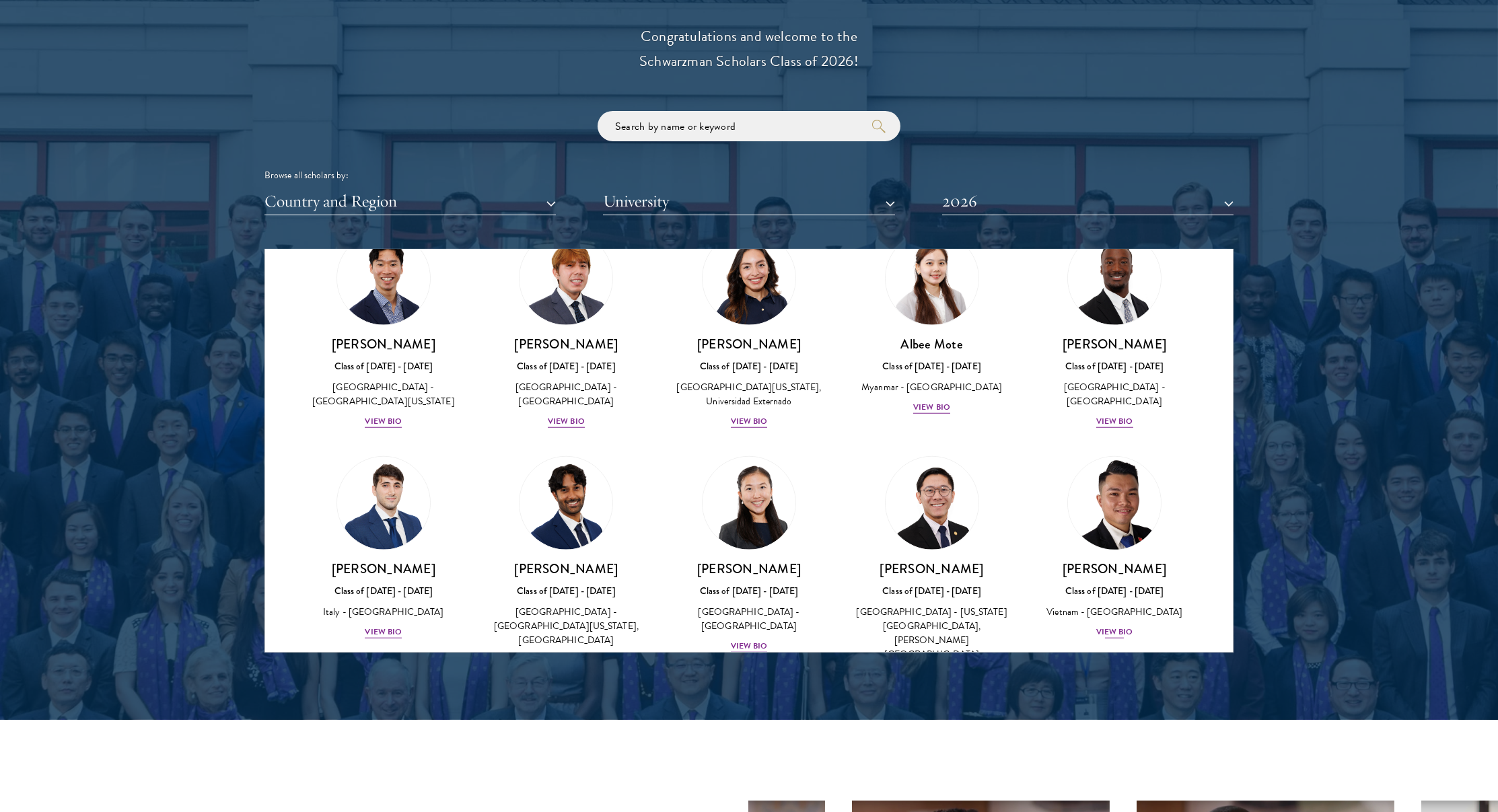
scroll to position [4446, 0]
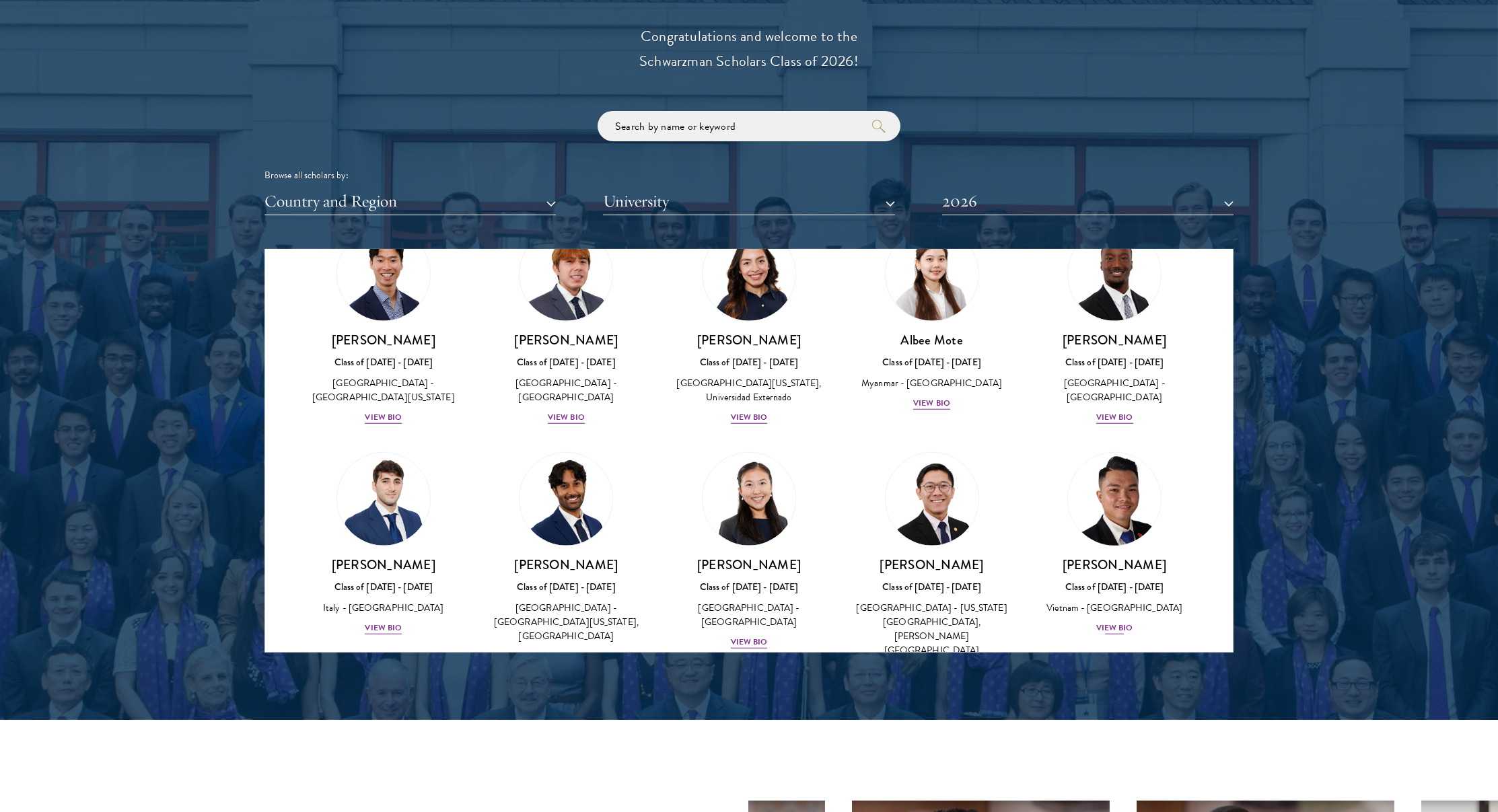
click at [1122, 556] on div "Tra Nguyen Class of 2025 - 2026 Vietnam - Szent Istvan University View Bio" at bounding box center [1115, 596] width 156 height 80
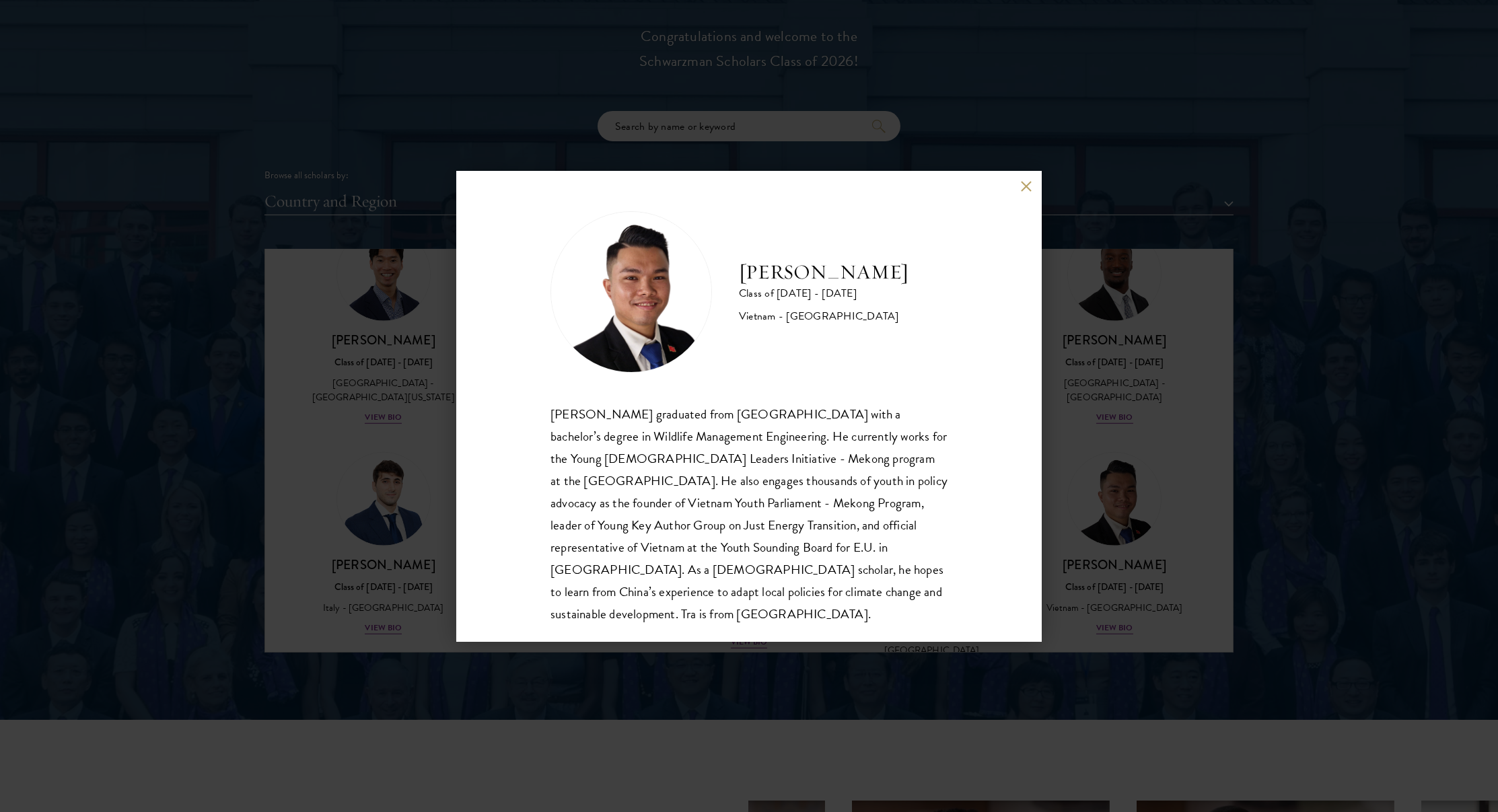
click at [358, 465] on div "Tra Nguyen Class of 2025 - 2026 Vietnam - Szent Istvan University Tra Nguyen gr…" at bounding box center [749, 406] width 1498 height 812
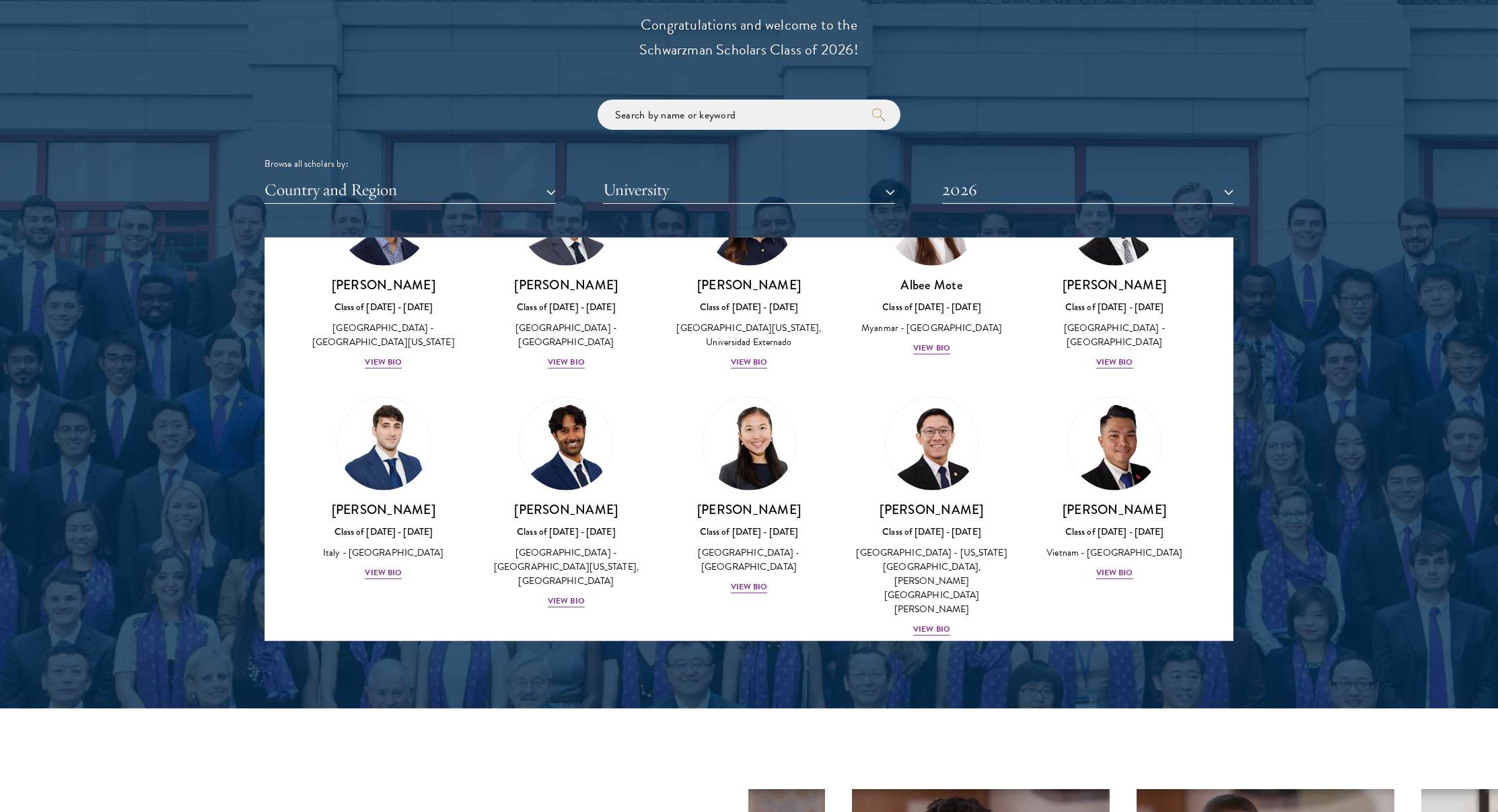
scroll to position [4492, 0]
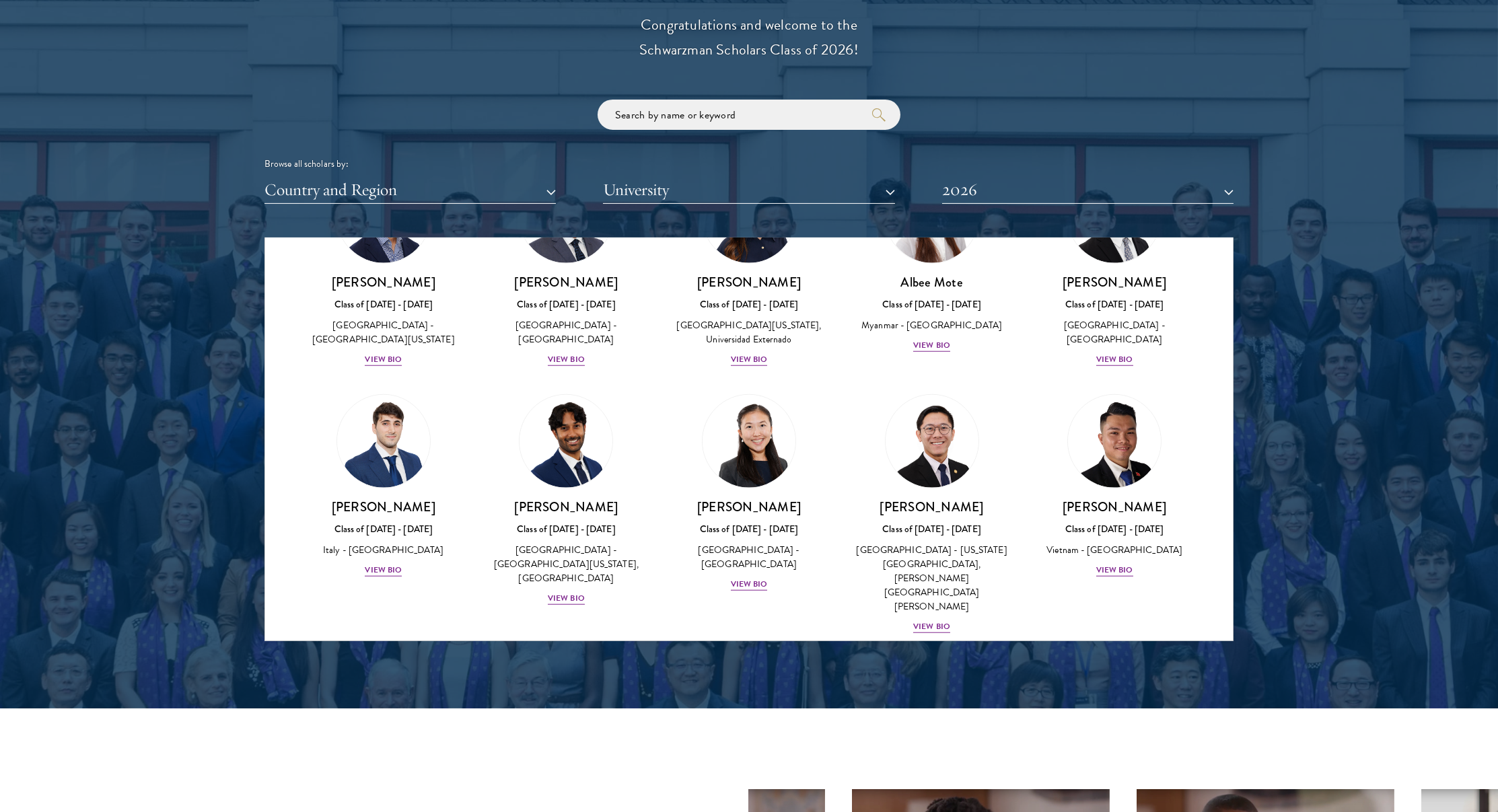
click at [396, 657] on img at bounding box center [383, 708] width 102 height 102
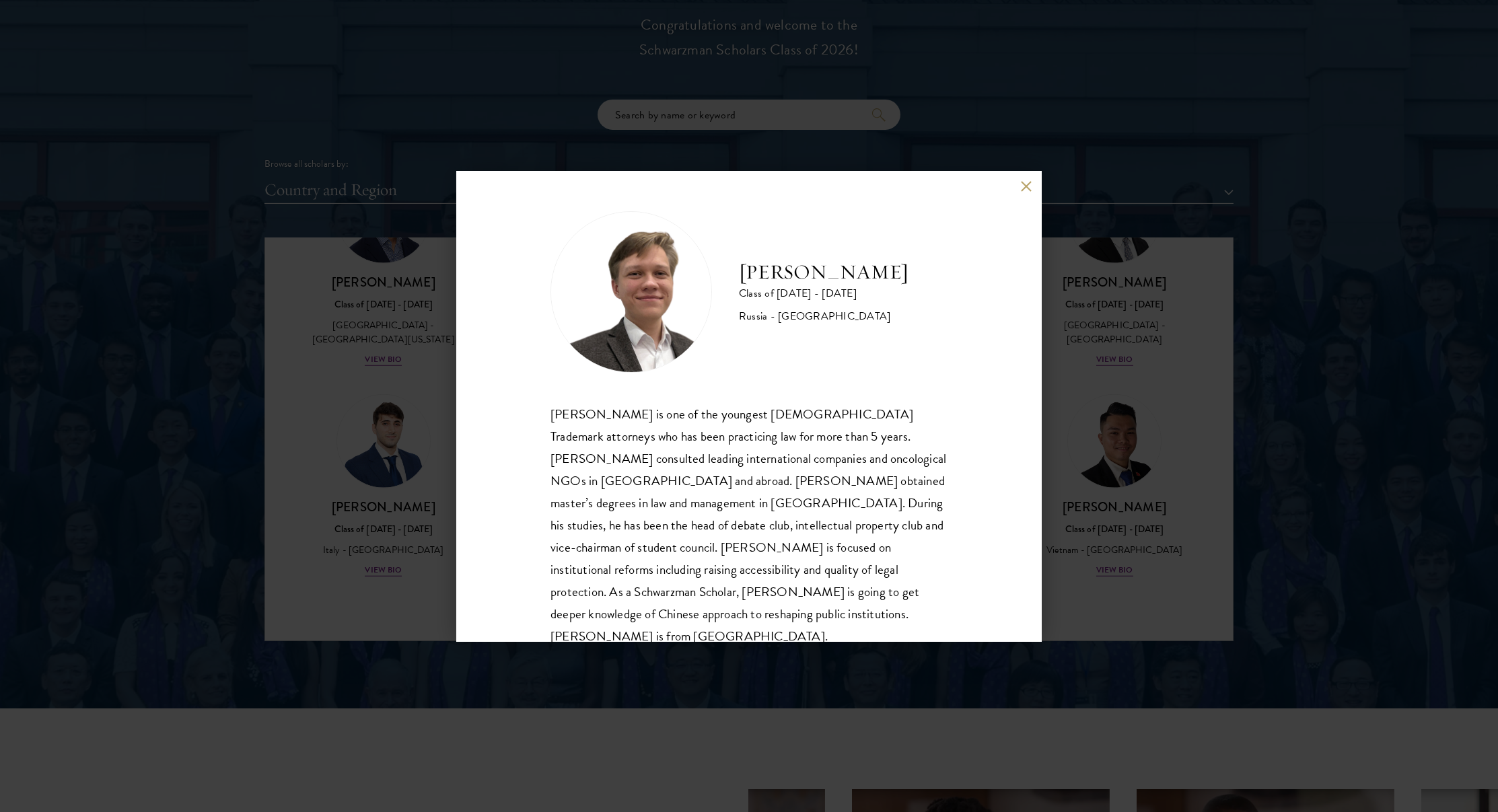
click at [378, 435] on div "Ivan Nikiforov Class of 2025 - 2026 Russia - Saint Petersburg State University …" at bounding box center [749, 406] width 1498 height 812
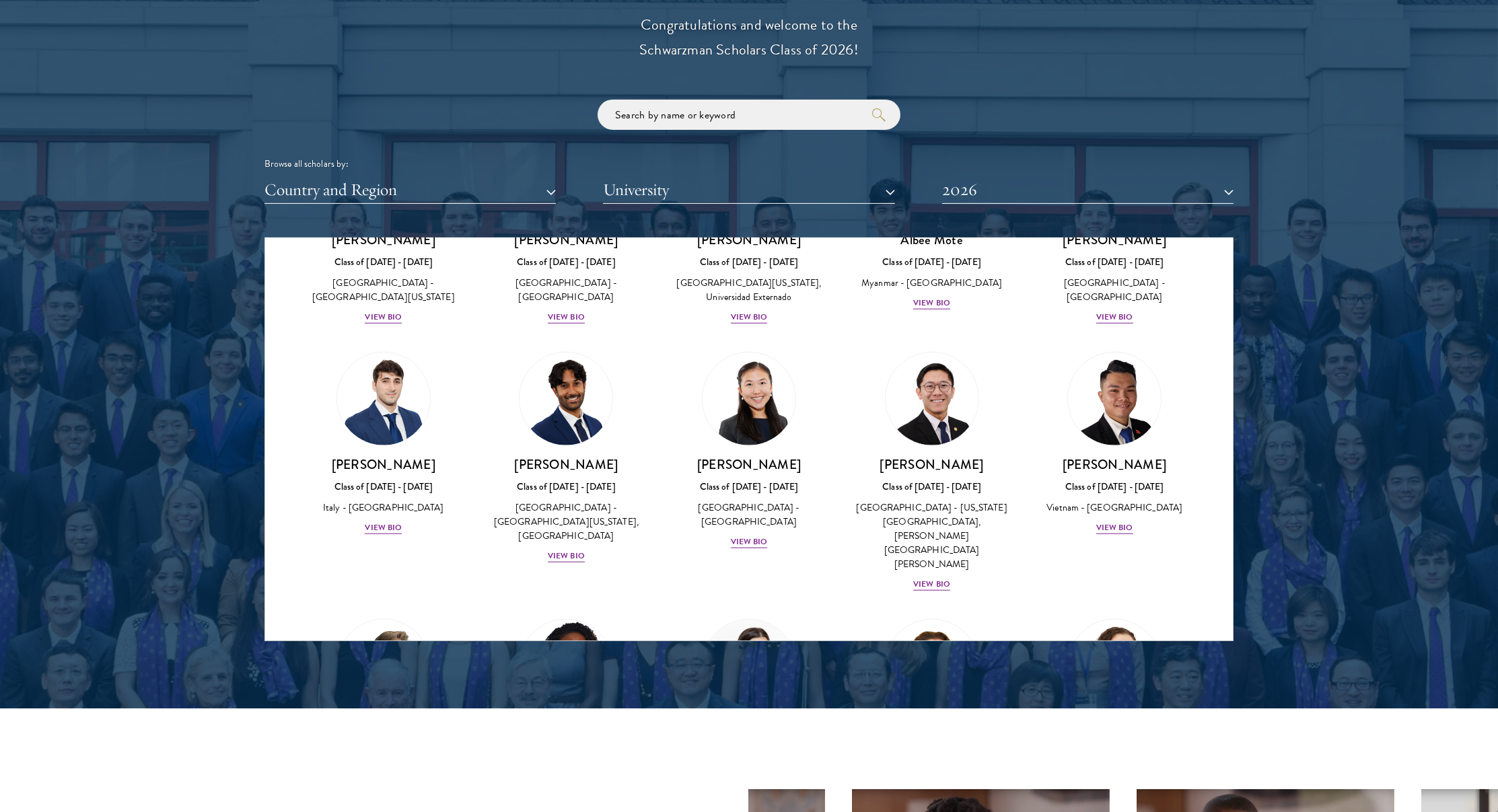
scroll to position [4545, 0]
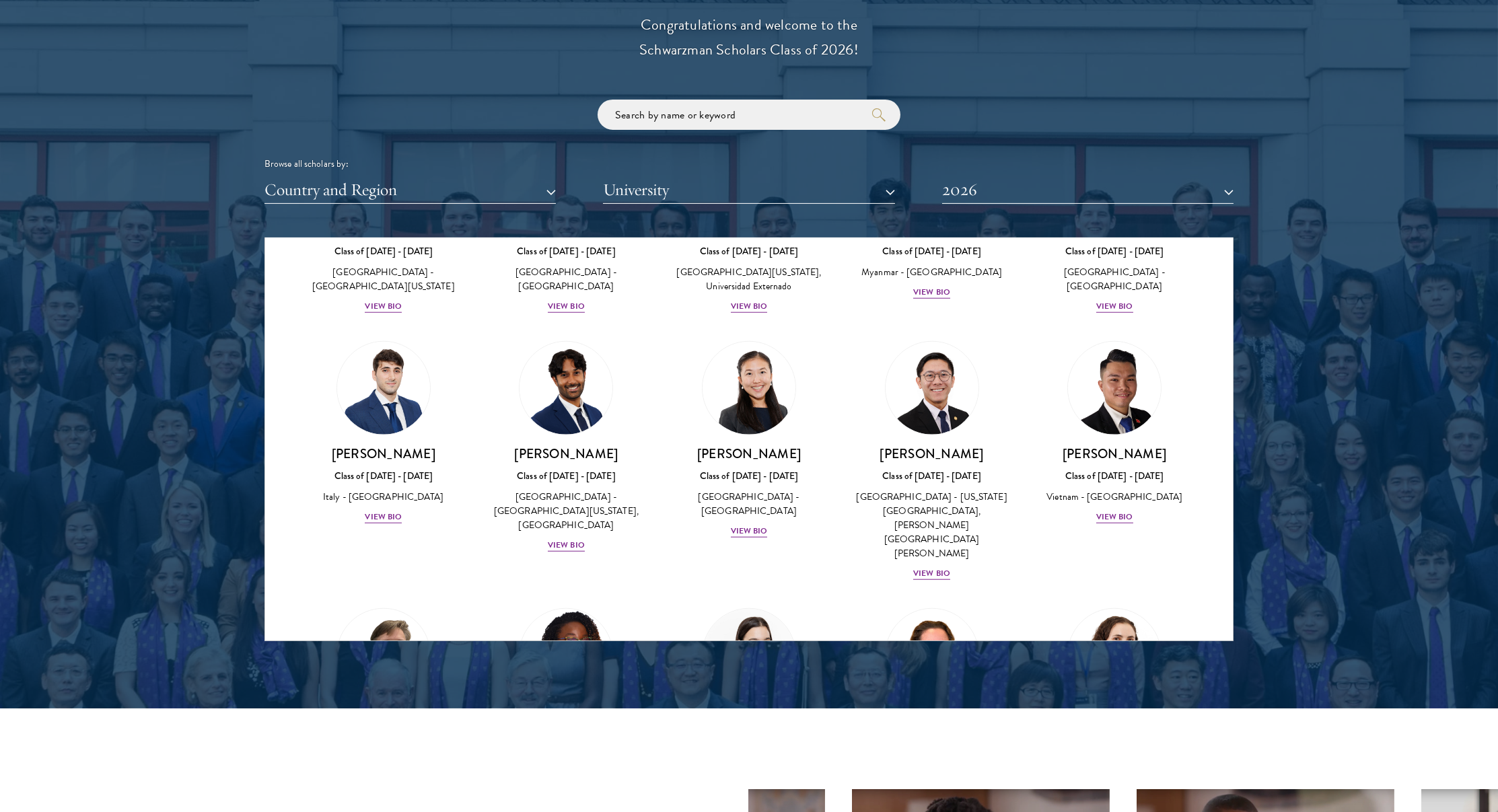
click at [546, 604] on img at bounding box center [565, 655] width 102 height 102
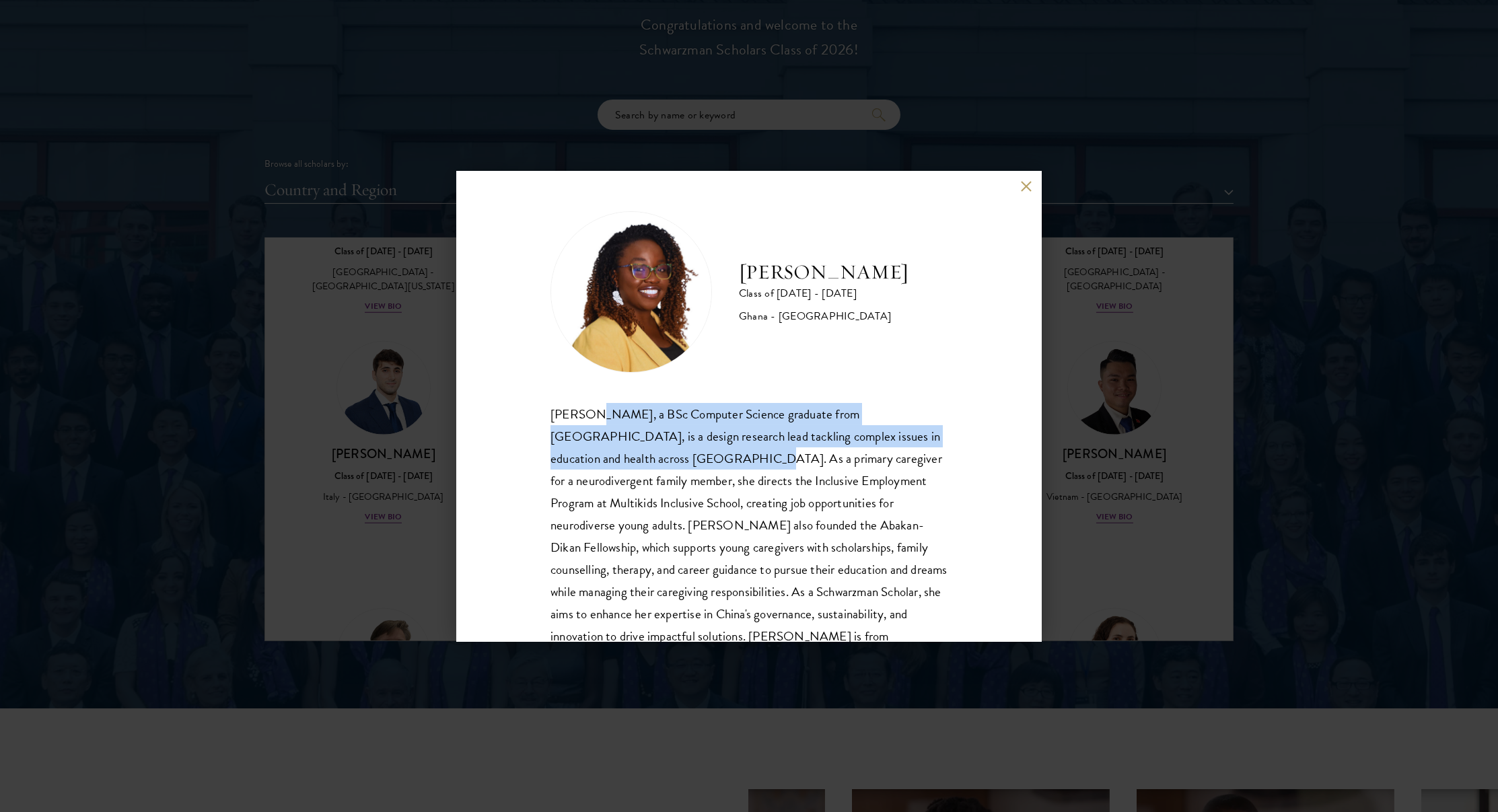
drag, startPoint x: 589, startPoint y: 419, endPoint x: 623, endPoint y: 457, distance: 51.0
click at [623, 457] on div "Sasha Ofori, a BSc Computer Science graduate from Ashesi University, is a desig…" at bounding box center [749, 536] width 397 height 267
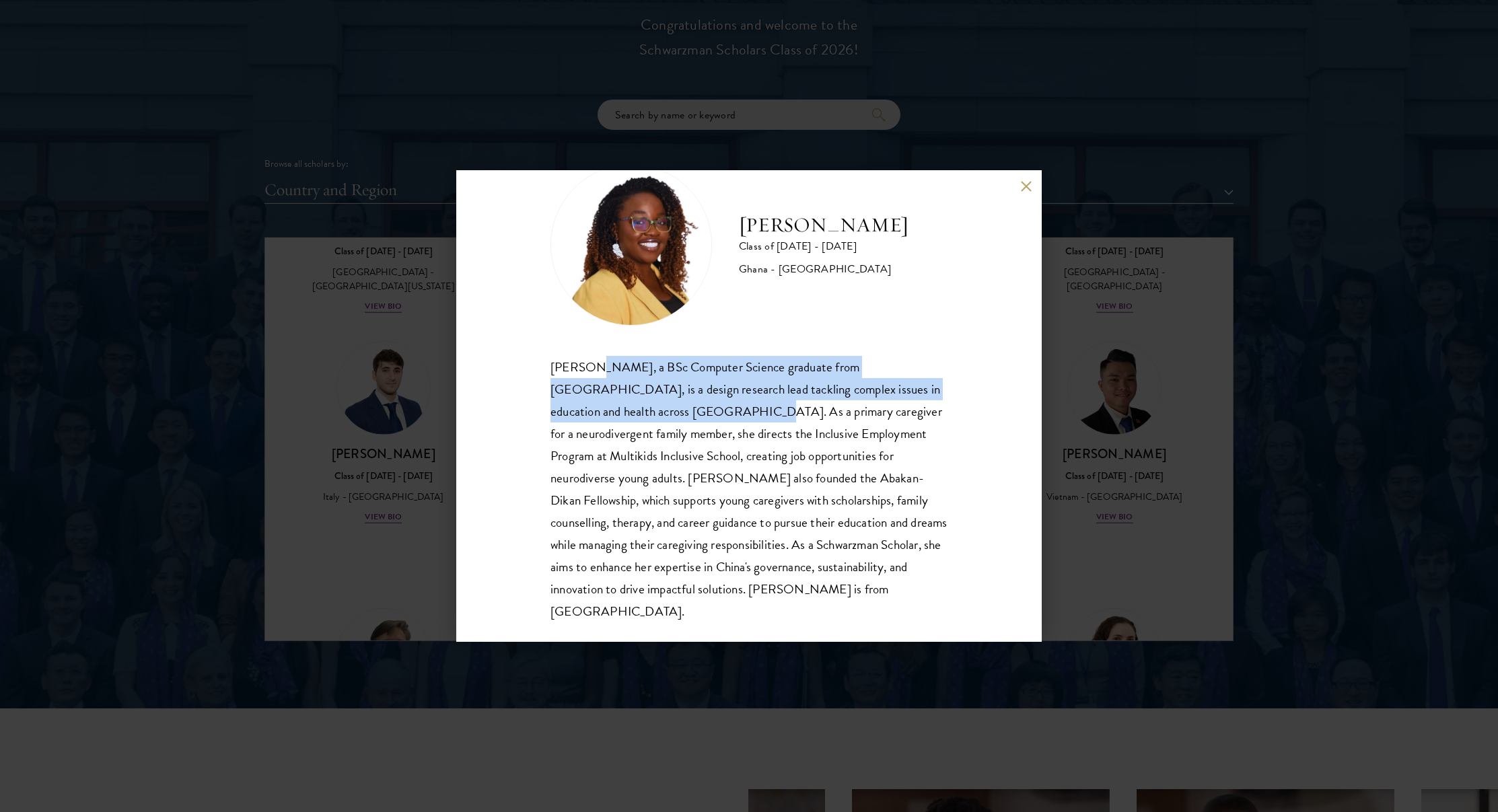
scroll to position [47, 0]
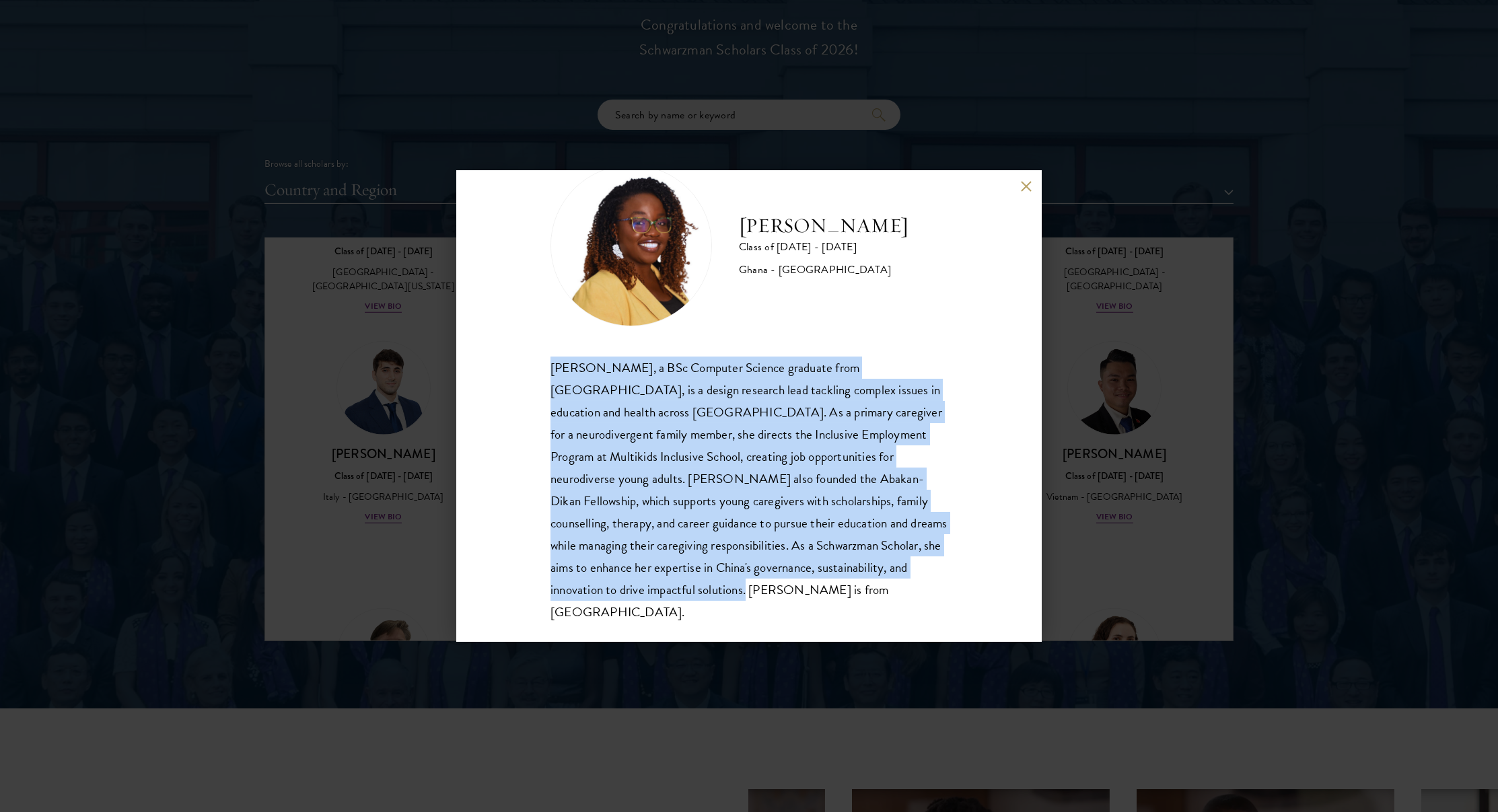
drag, startPoint x: 639, startPoint y: 598, endPoint x: 617, endPoint y: 352, distance: 247.0
click at [617, 352] on div "Sasha Ofori Class of 2025 - 2026 Ghana - Ashesi University Sasha Ofori, a BSc C…" at bounding box center [749, 394] width 397 height 459
click at [389, 311] on div "Sasha Ofori Class of 2025 - 2026 Ghana - Ashesi University Sasha Ofori, a BSc C…" at bounding box center [749, 406] width 1498 height 812
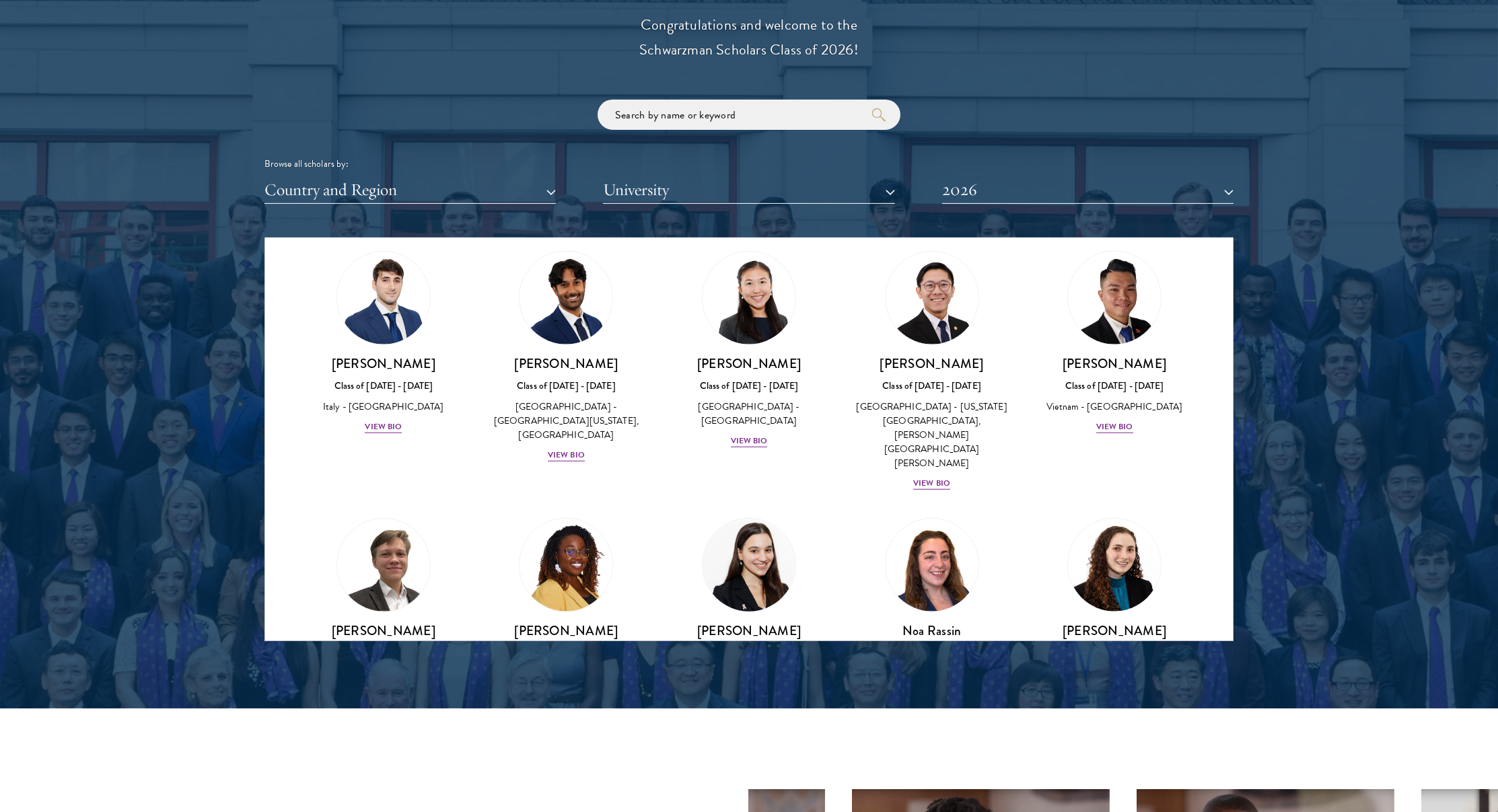
scroll to position [4640, 0]
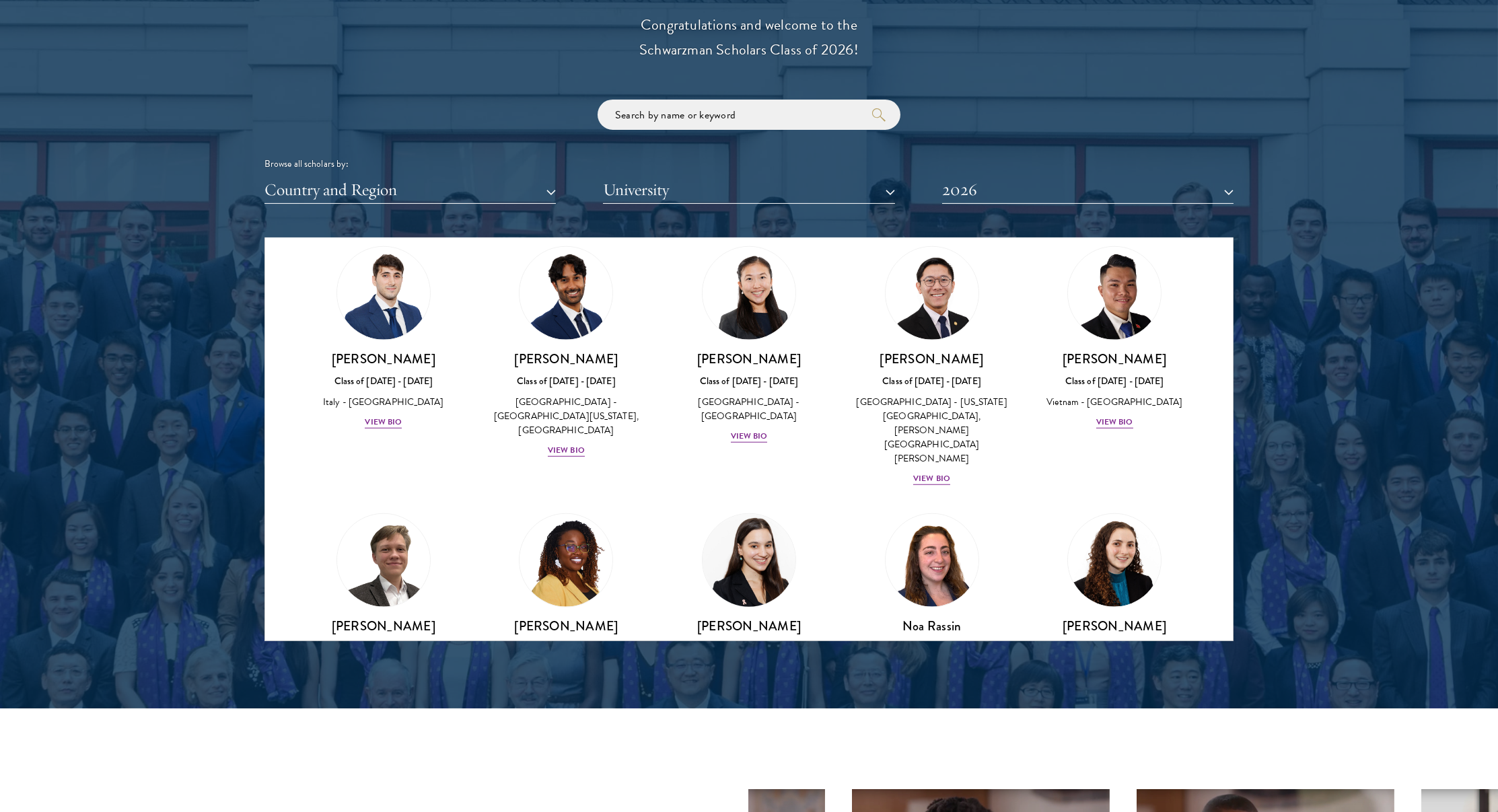
click at [766, 509] on img at bounding box center [748, 560] width 102 height 102
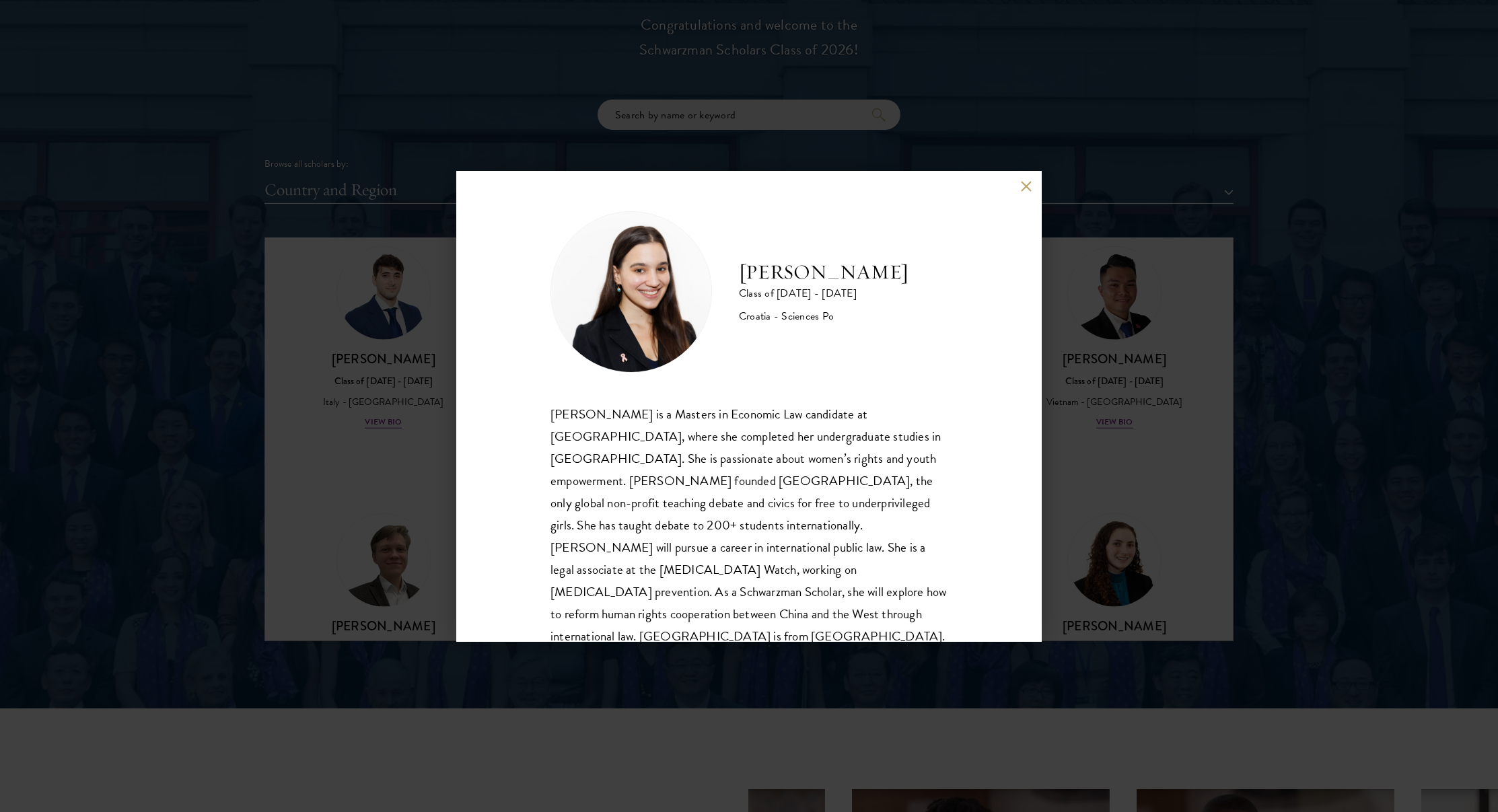
click at [1040, 493] on div "Gabrijela Papec Class of 2025 - 2026 Croatia - Sciences Po Gabrijela Papec is a…" at bounding box center [749, 406] width 585 height 471
click at [1022, 182] on button at bounding box center [1026, 187] width 12 height 12
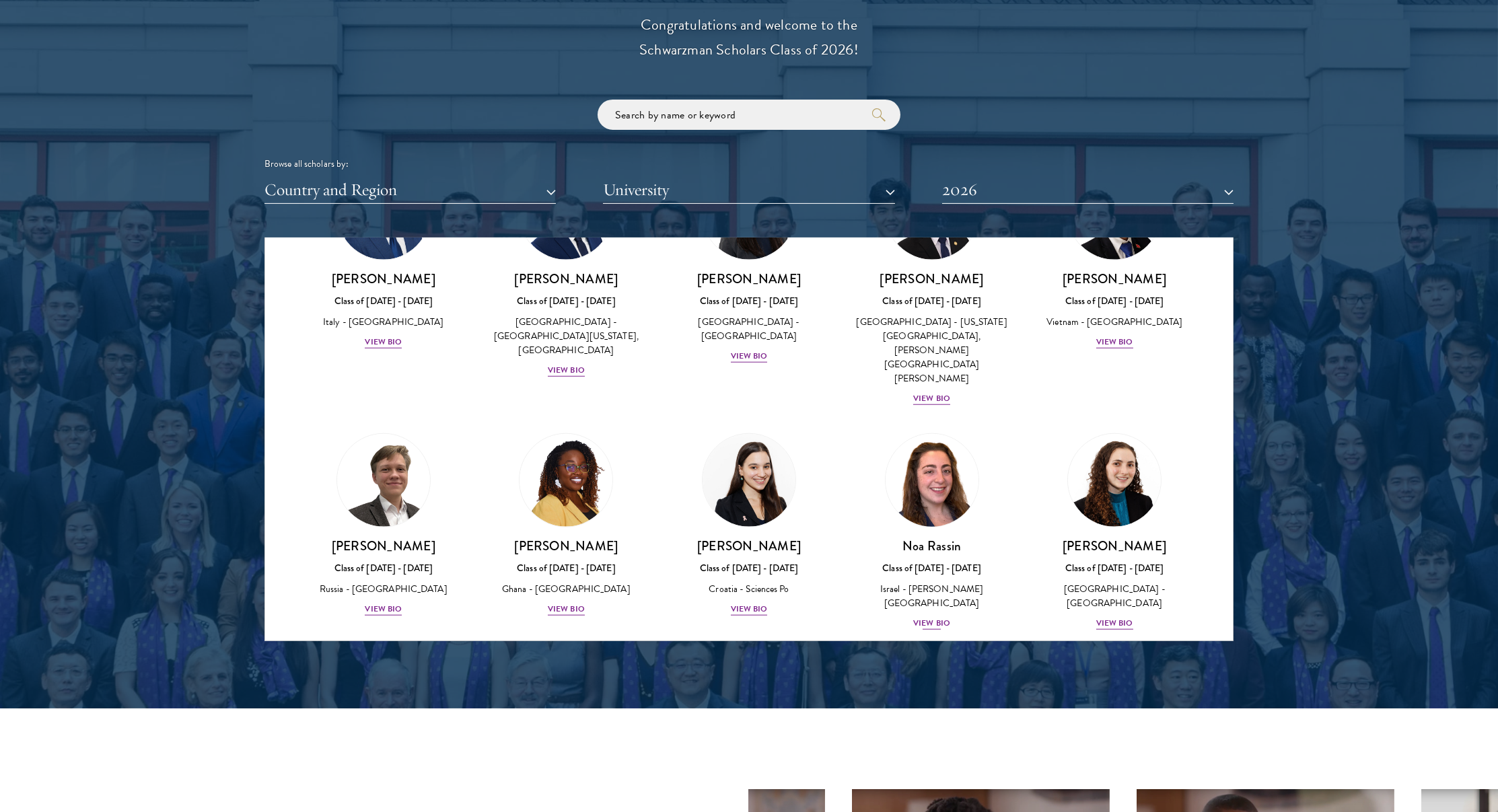
scroll to position [4660, 0]
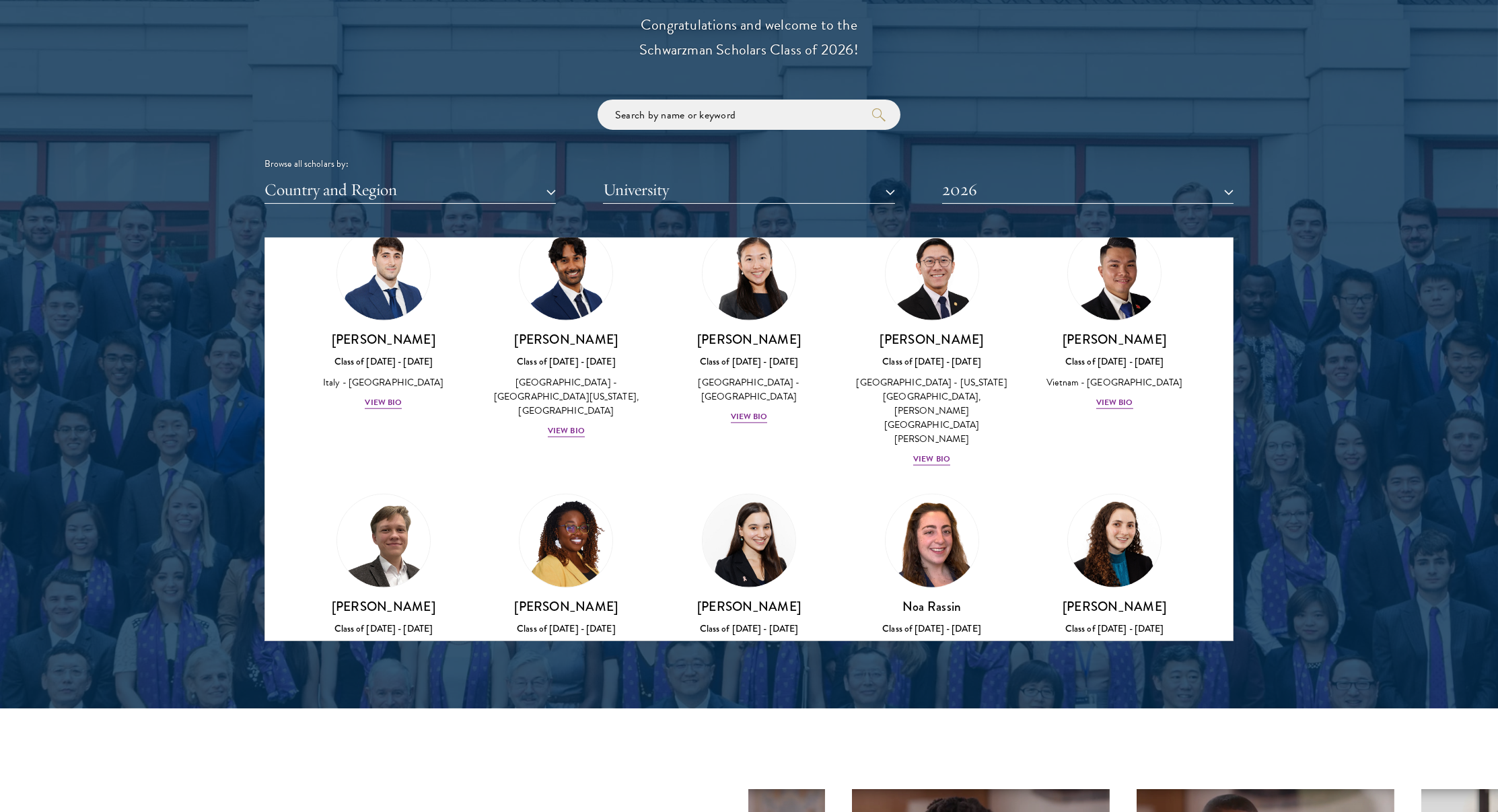
click at [963, 490] on img at bounding box center [932, 540] width 102 height 102
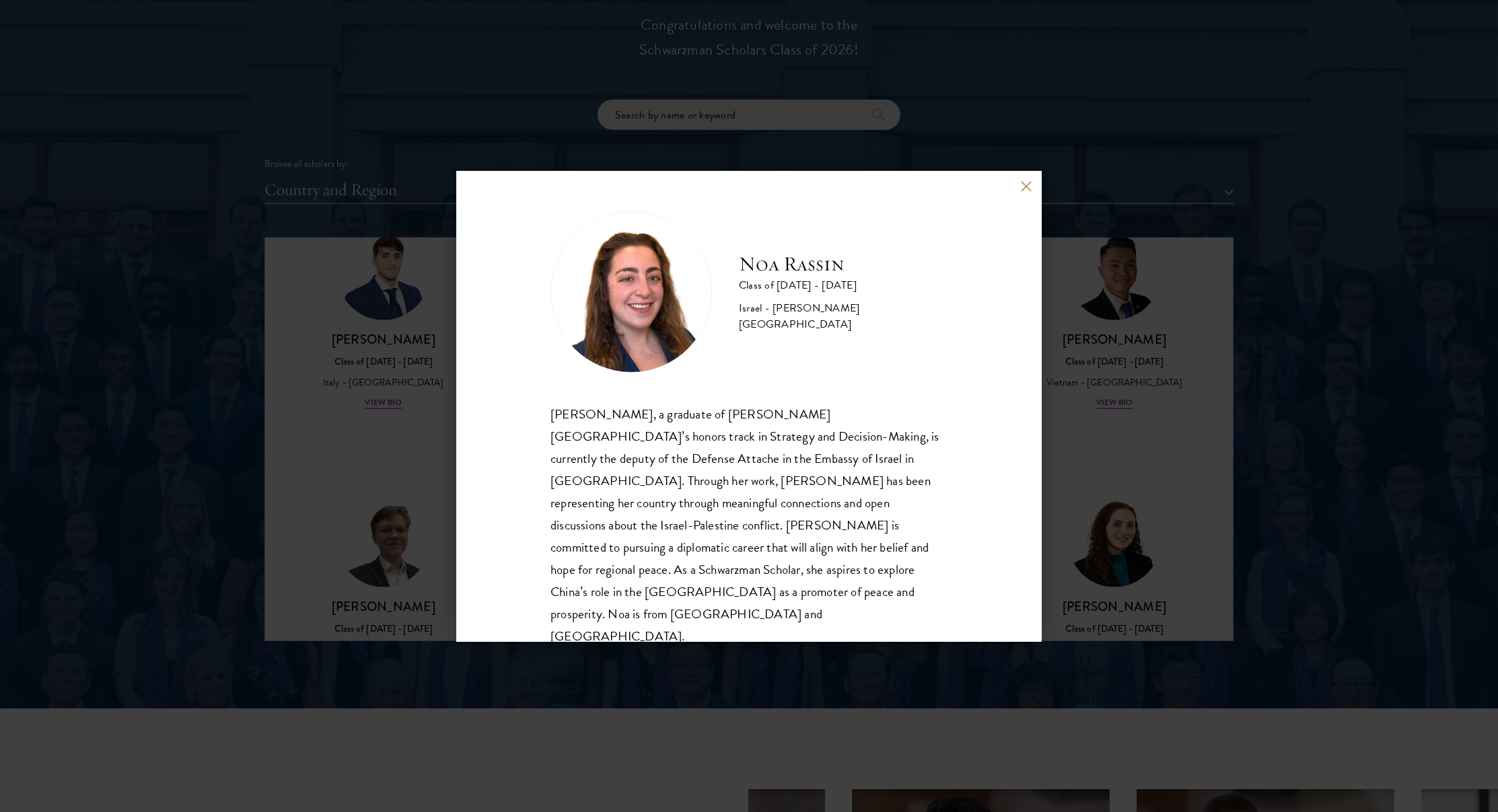
click at [1156, 454] on div "Noa Rassin Class of 2025 - 2026 Israel - Reichman University Noa Rassin, a grad…" at bounding box center [749, 406] width 1498 height 812
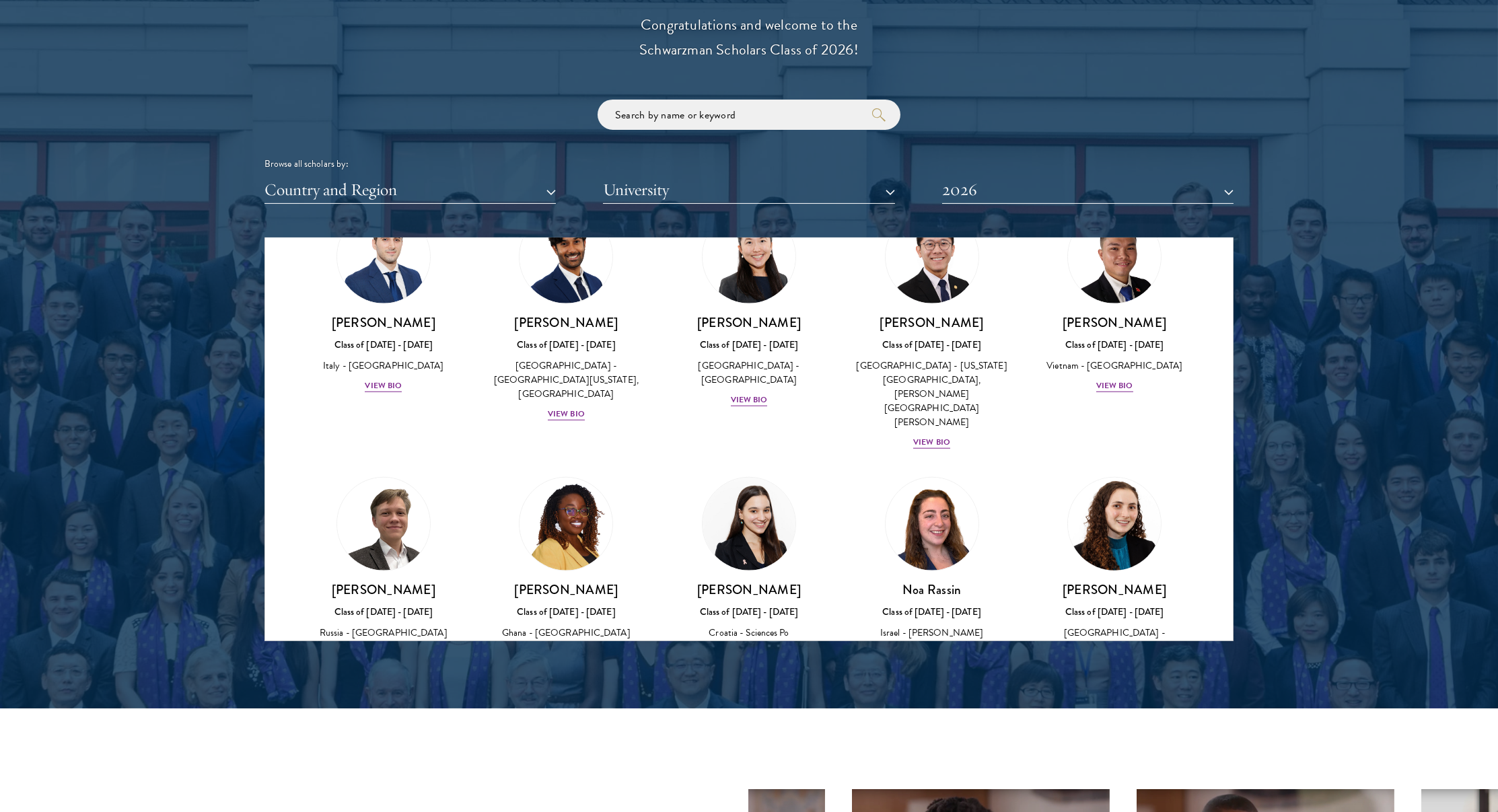
scroll to position [4678, 0]
click at [1117, 471] on img at bounding box center [1114, 522] width 102 height 102
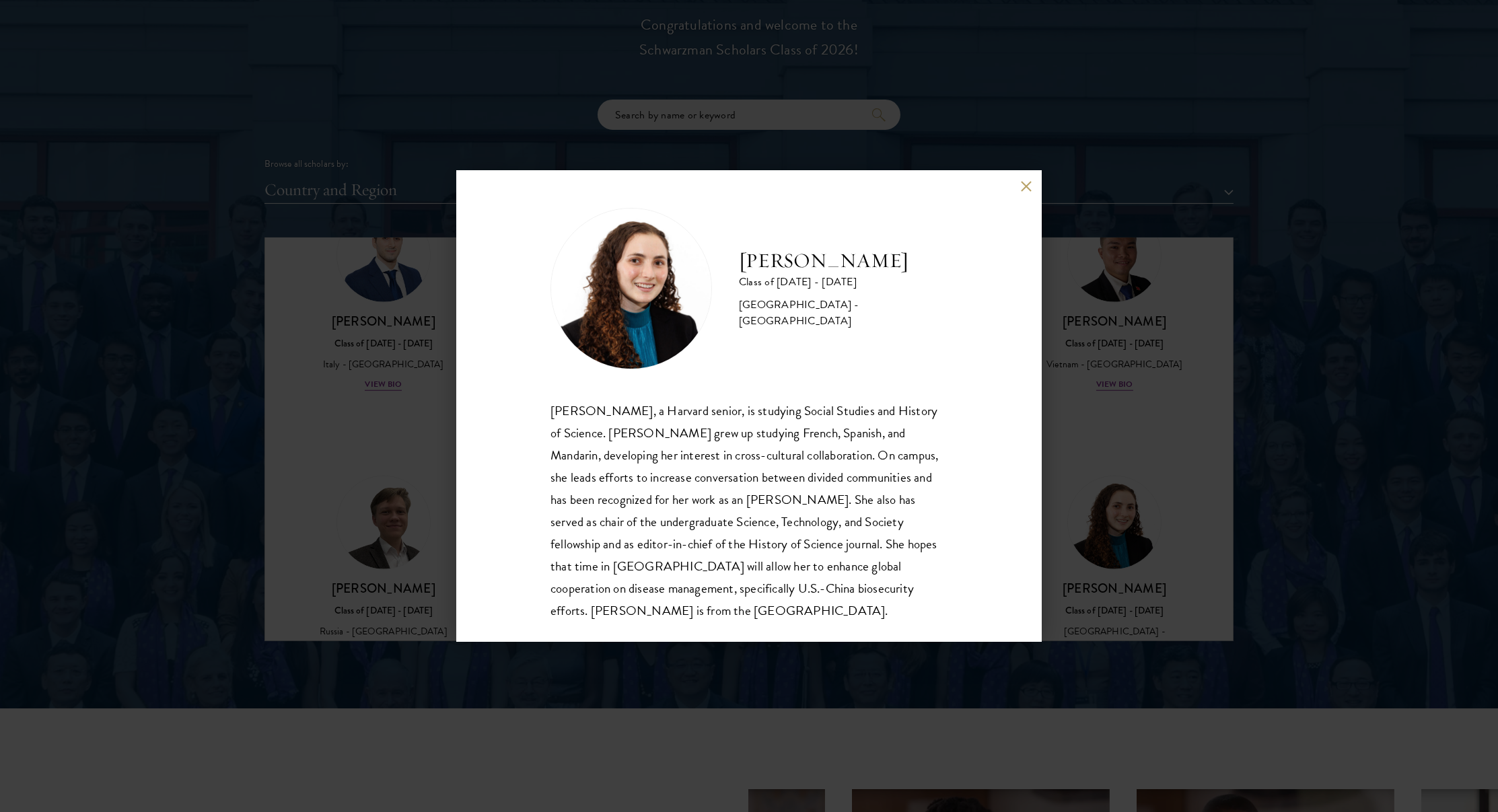
scroll to position [2, 0]
drag, startPoint x: 645, startPoint y: 502, endPoint x: 725, endPoint y: 504, distance: 80.0
click at [730, 504] on div "Maya Rosen, a Harvard senior, is studying Social Studies and History of Science…" at bounding box center [749, 511] width 397 height 222
click at [722, 504] on div "Maya Rosen, a Harvard senior, is studying Social Studies and History of Science…" at bounding box center [749, 511] width 397 height 222
drag, startPoint x: 722, startPoint y: 501, endPoint x: 642, endPoint y: 501, distance: 80.0
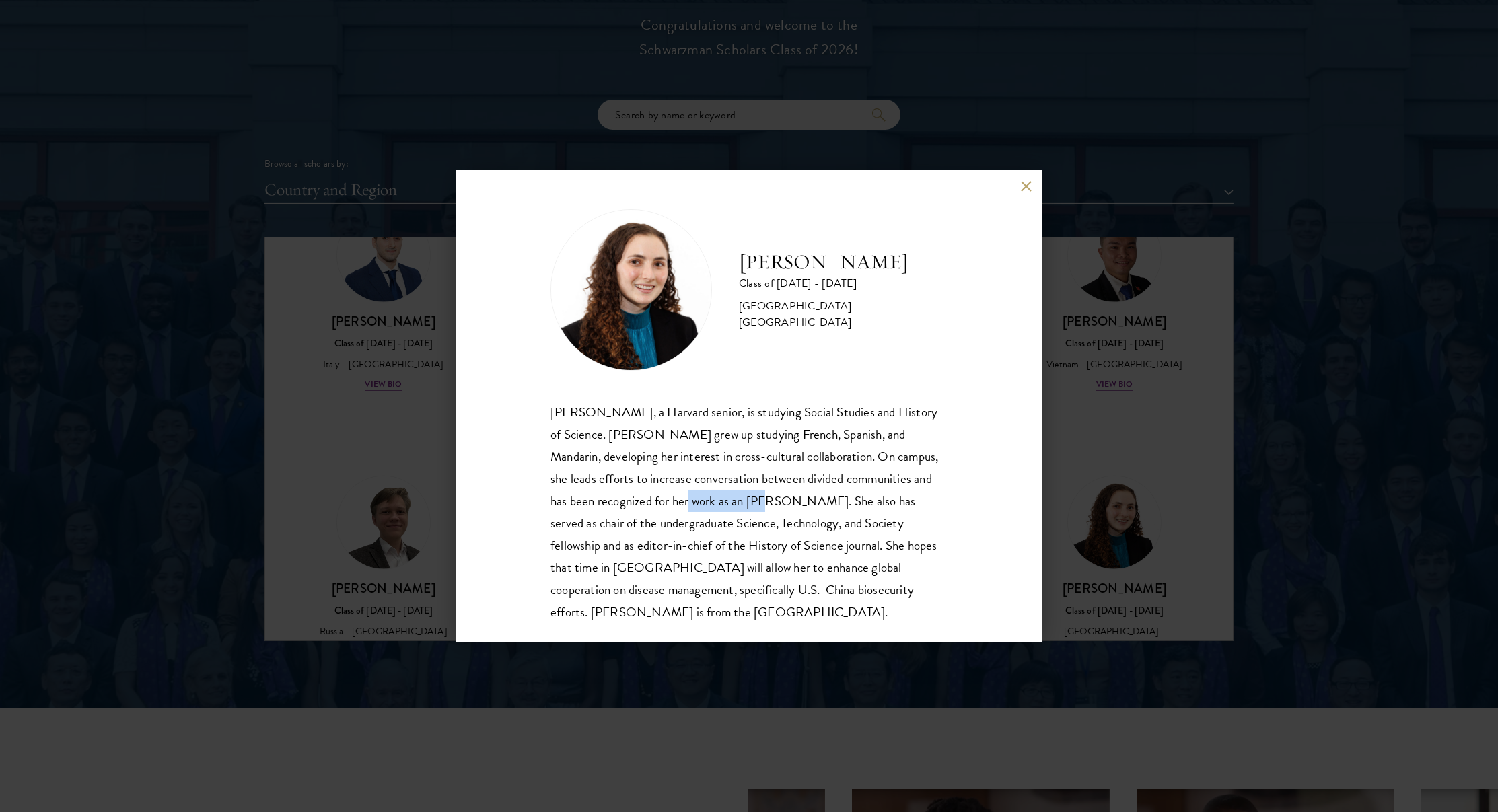
click at [642, 501] on div "Maya Rosen, a Harvard senior, is studying Social Studies and History of Science…" at bounding box center [749, 511] width 397 height 222
copy div "Ibrahim Scholar"
click at [1136, 403] on div "Maya Rosen Class of 2025 - 2026 United States of America - Harvard University M…" at bounding box center [749, 406] width 1498 height 812
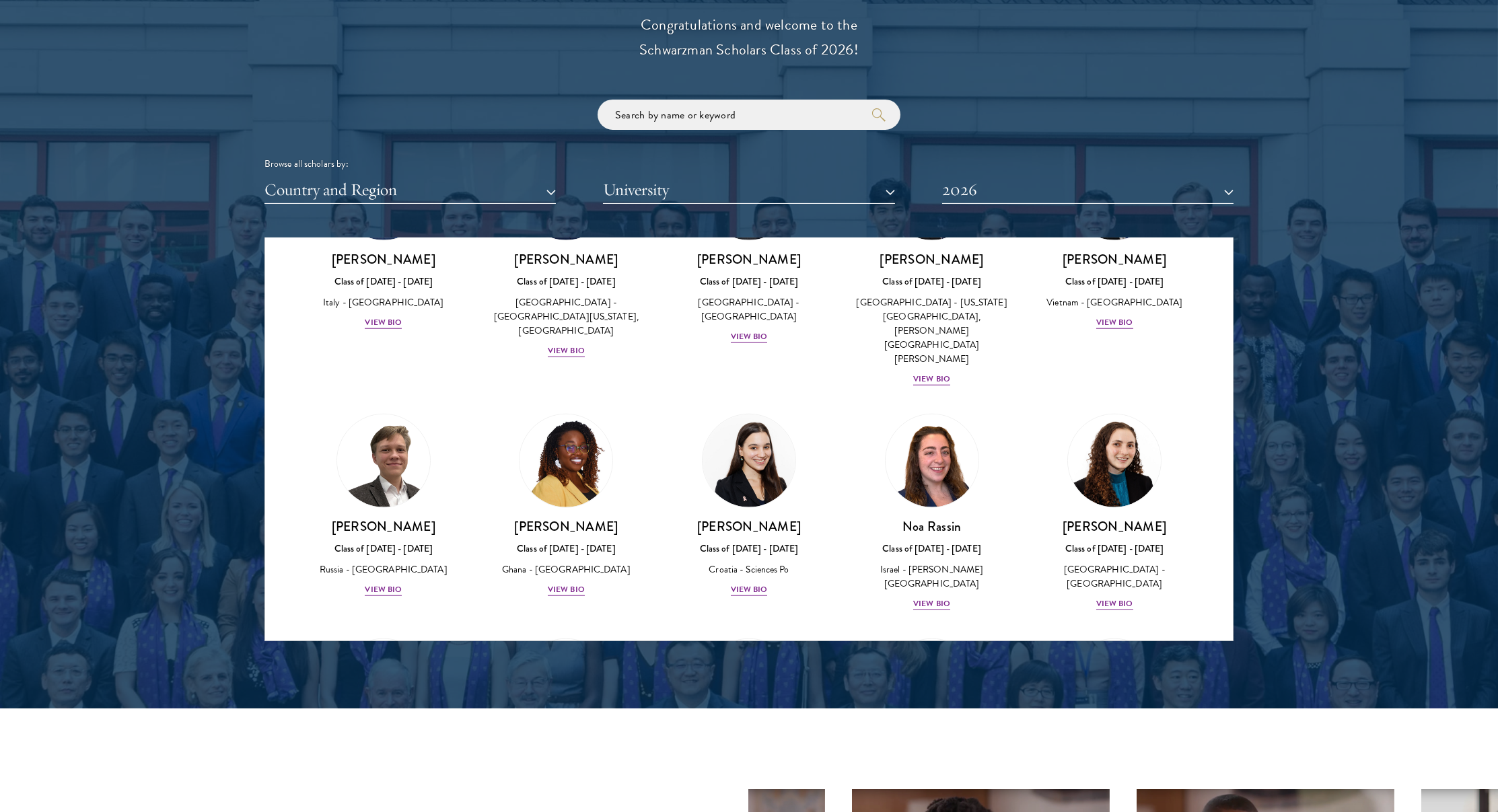
scroll to position [4742, 0]
click at [411, 632] on img at bounding box center [383, 682] width 102 height 102
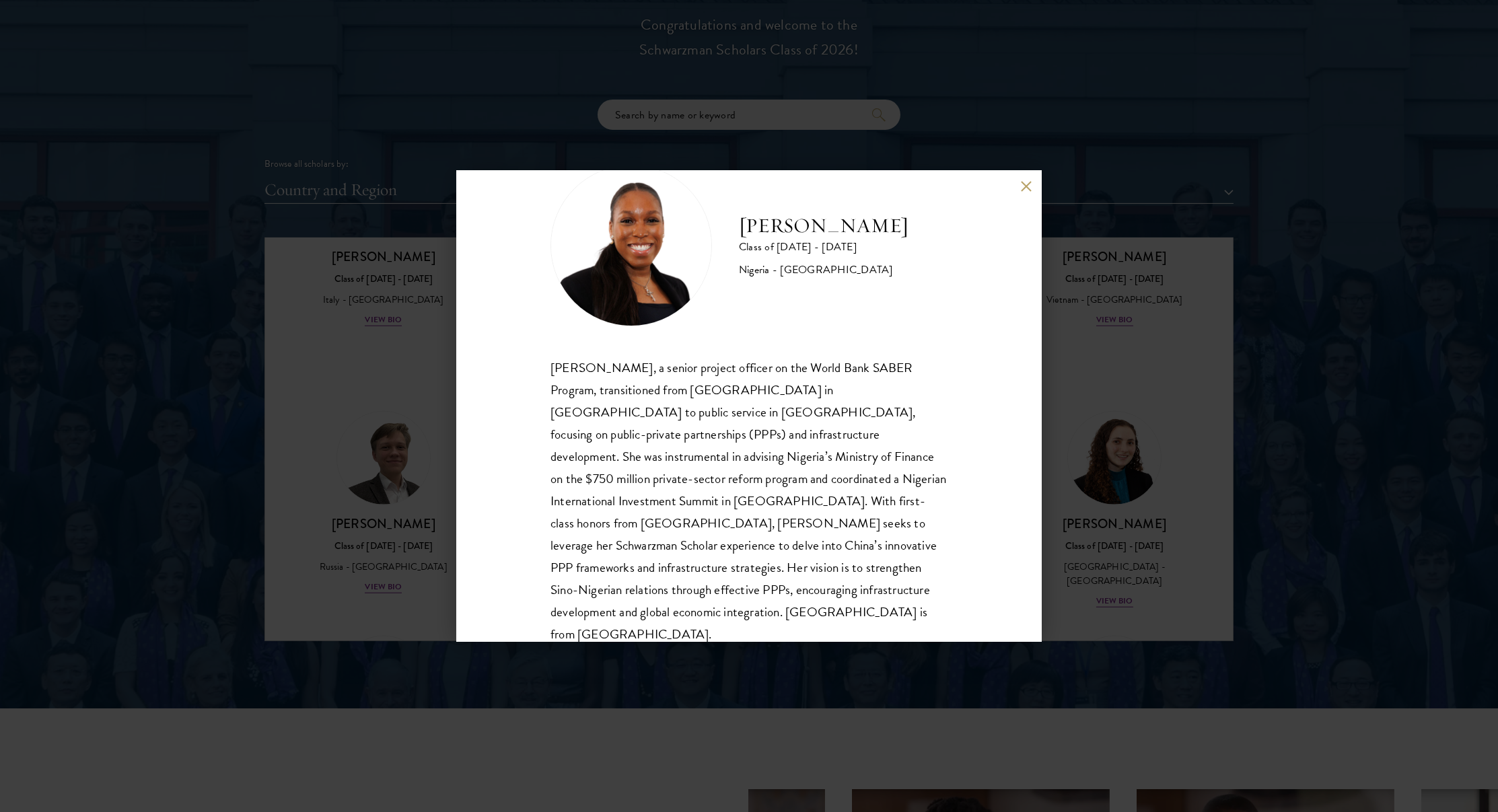
scroll to position [1549, 0]
click at [401, 474] on div "Oluwatoni Salami Class of 2025 - 2026 Nigeria - University of Durham Oluwatoni …" at bounding box center [749, 406] width 1498 height 812
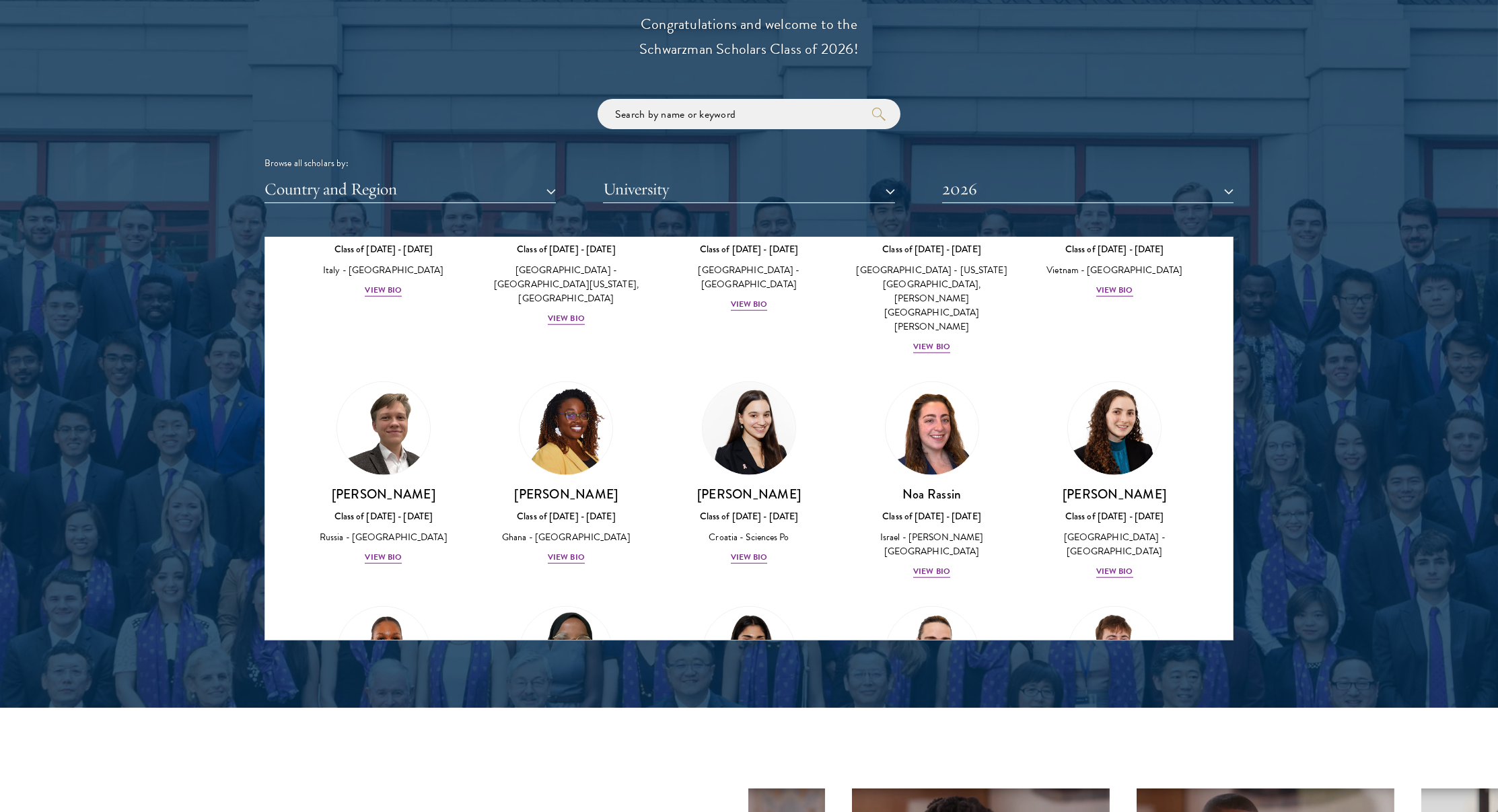
scroll to position [4773, 0]
click at [599, 600] on img at bounding box center [565, 651] width 102 height 102
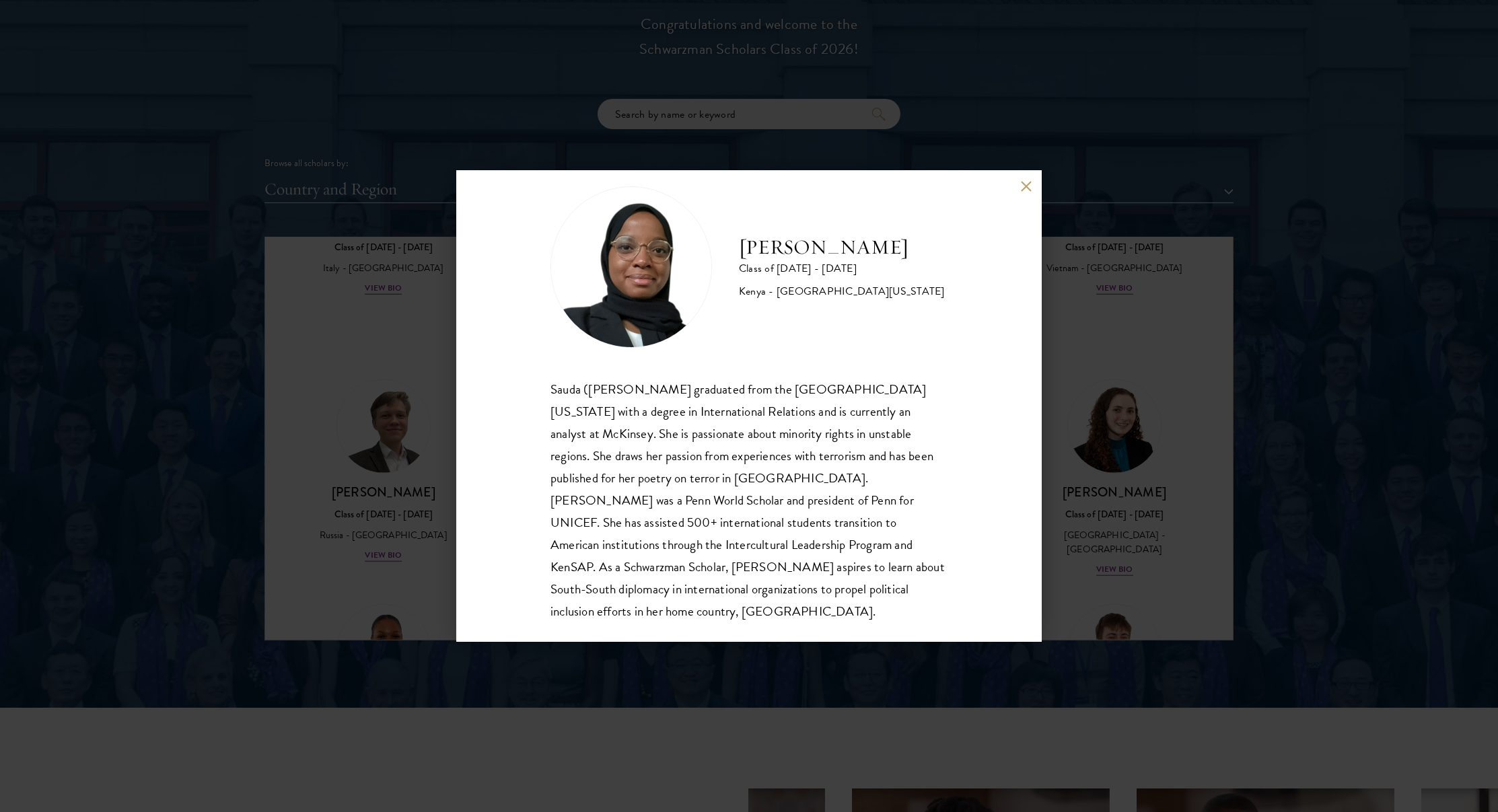
scroll to position [24, 0]
click at [479, 463] on div "Habib Salim Class of 2025 - 2026 Kenya - University of Pennsylvania Sauda (Habi…" at bounding box center [749, 406] width 585 height 471
click at [1032, 193] on div "Habib Salim Class of 2025 - 2026 Kenya - University of Pennsylvania Sauda (Habi…" at bounding box center [749, 406] width 585 height 471
click at [1022, 188] on button at bounding box center [1026, 187] width 12 height 12
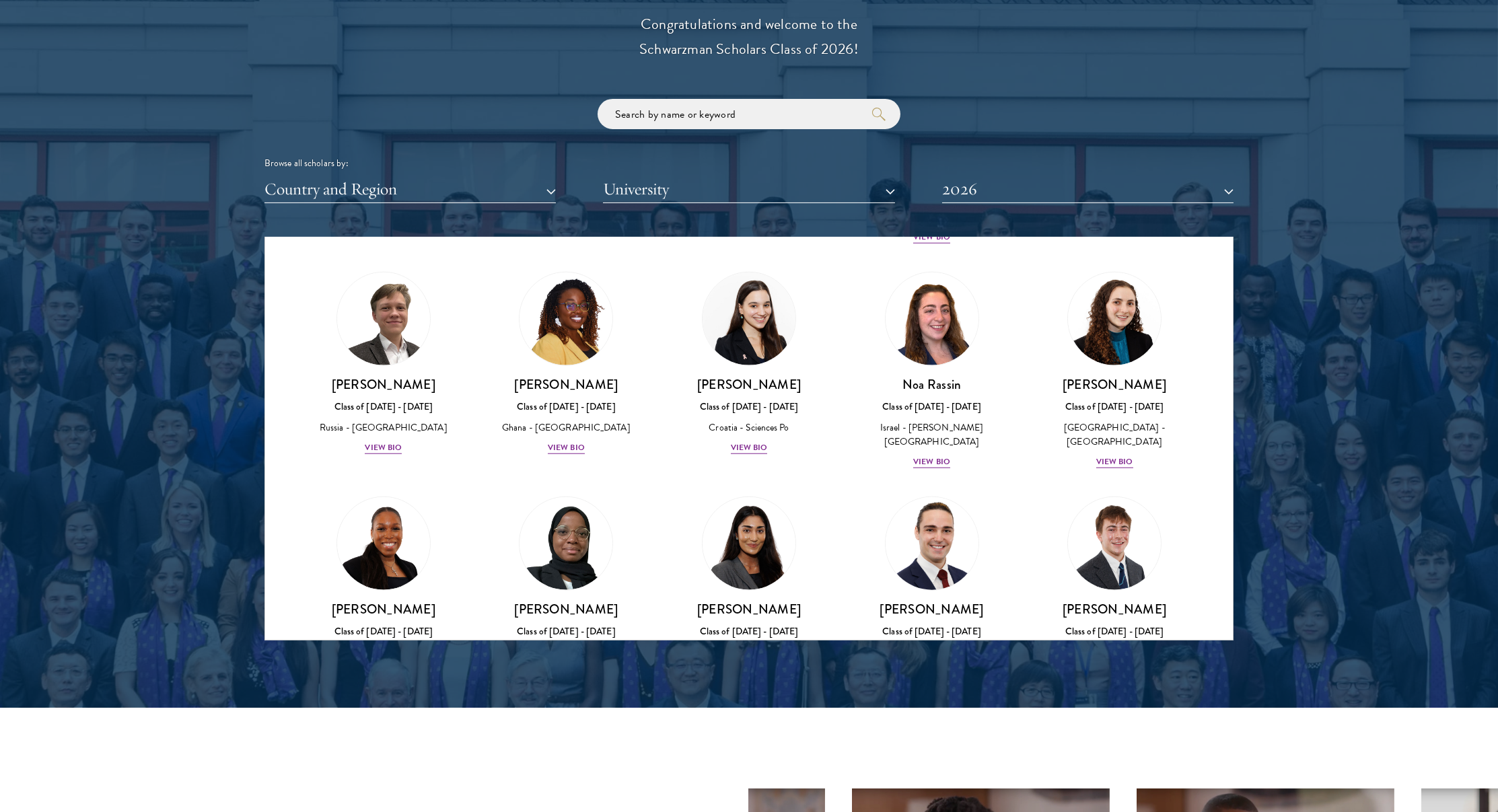
scroll to position [4882, 0]
click at [785, 496] on link "Mia Sawjani Class of 2025 - 2026 United Kingdom - University of Cambridge View …" at bounding box center [749, 595] width 156 height 198
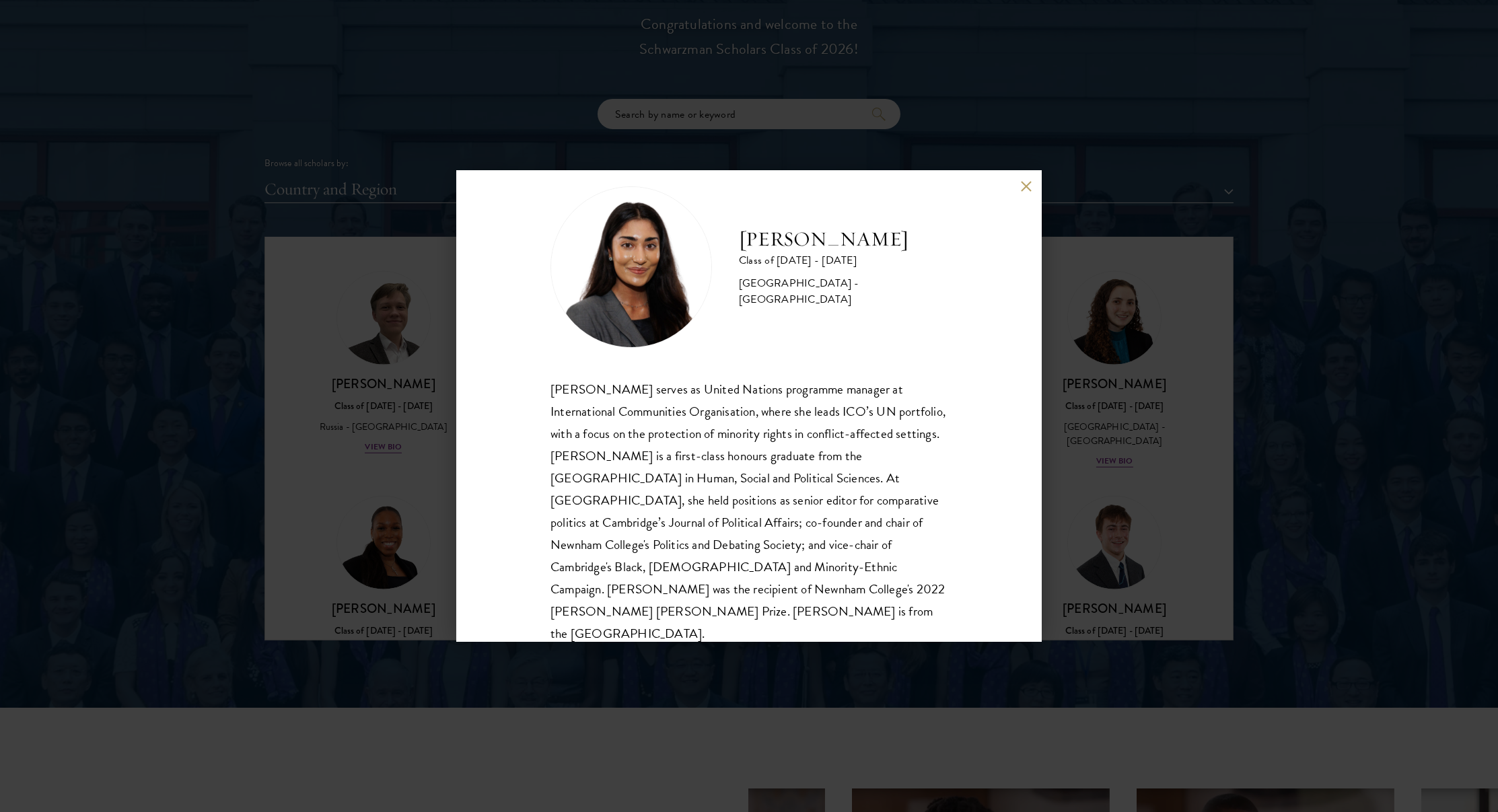
scroll to position [24, 0]
click at [1104, 386] on div "Mia Sawjani Class of 2025 - 2026 United Kingdom - University of Cambridge Mia S…" at bounding box center [749, 406] width 1498 height 812
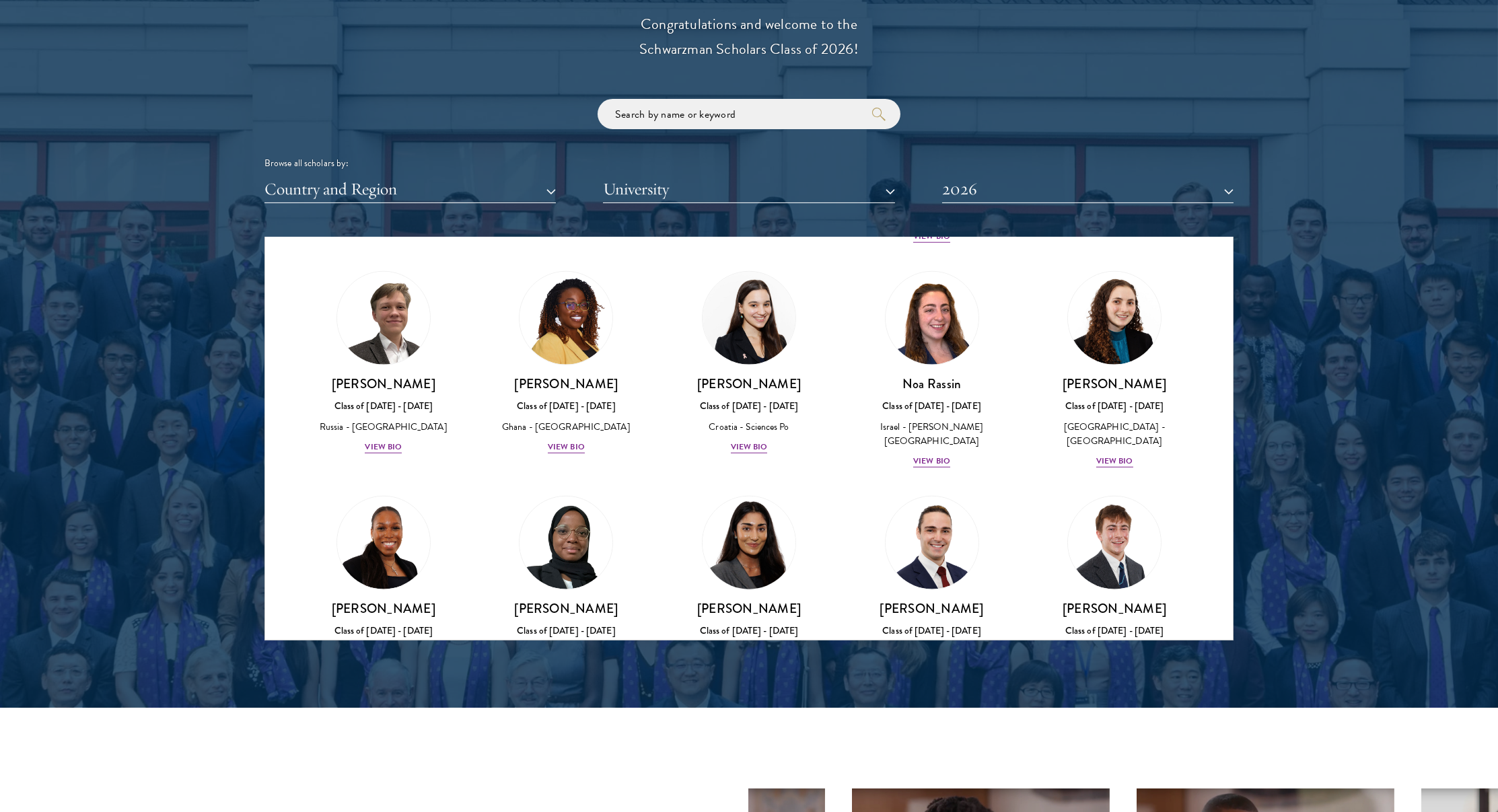
click at [761, 645] on div "[GEOGRAPHIC_DATA] - [GEOGRAPHIC_DATA]" at bounding box center [749, 659] width 156 height 28
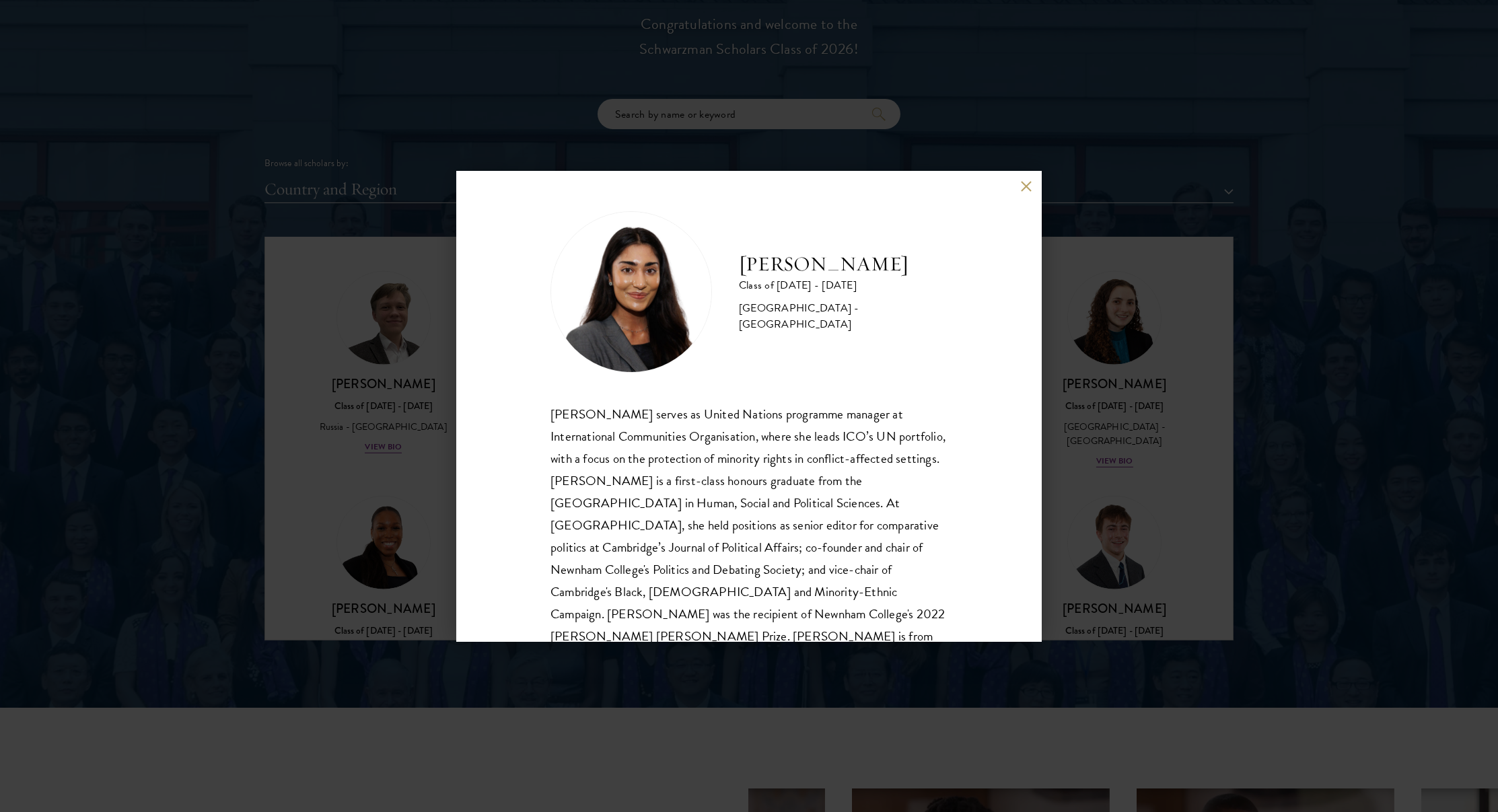
click at [1081, 416] on div "Mia Sawjani Class of 2025 - 2026 United Kingdom - University of Cambridge Mia S…" at bounding box center [749, 406] width 1498 height 812
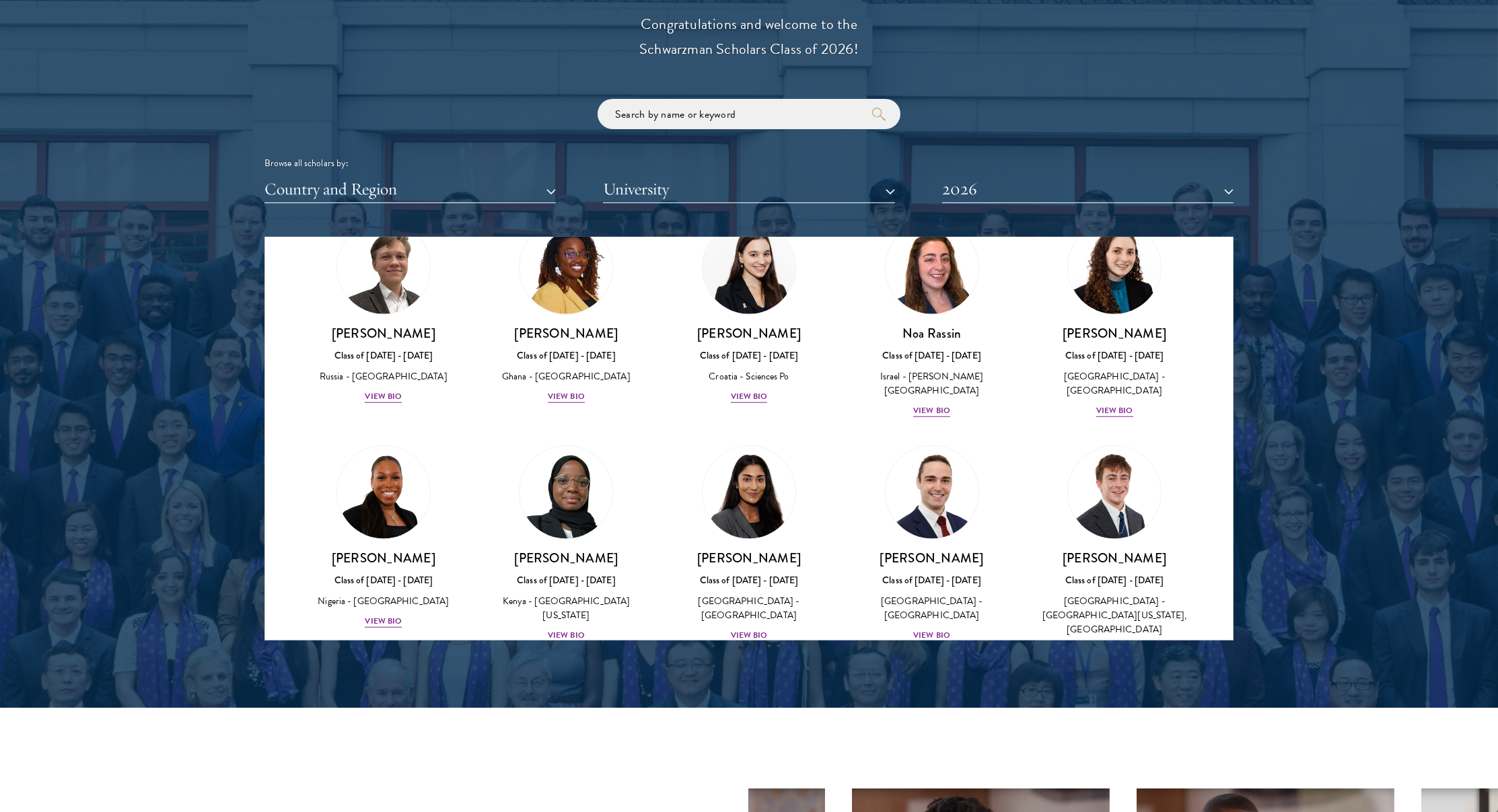
scroll to position [4933, 0]
click at [377, 680] on img at bounding box center [383, 731] width 102 height 102
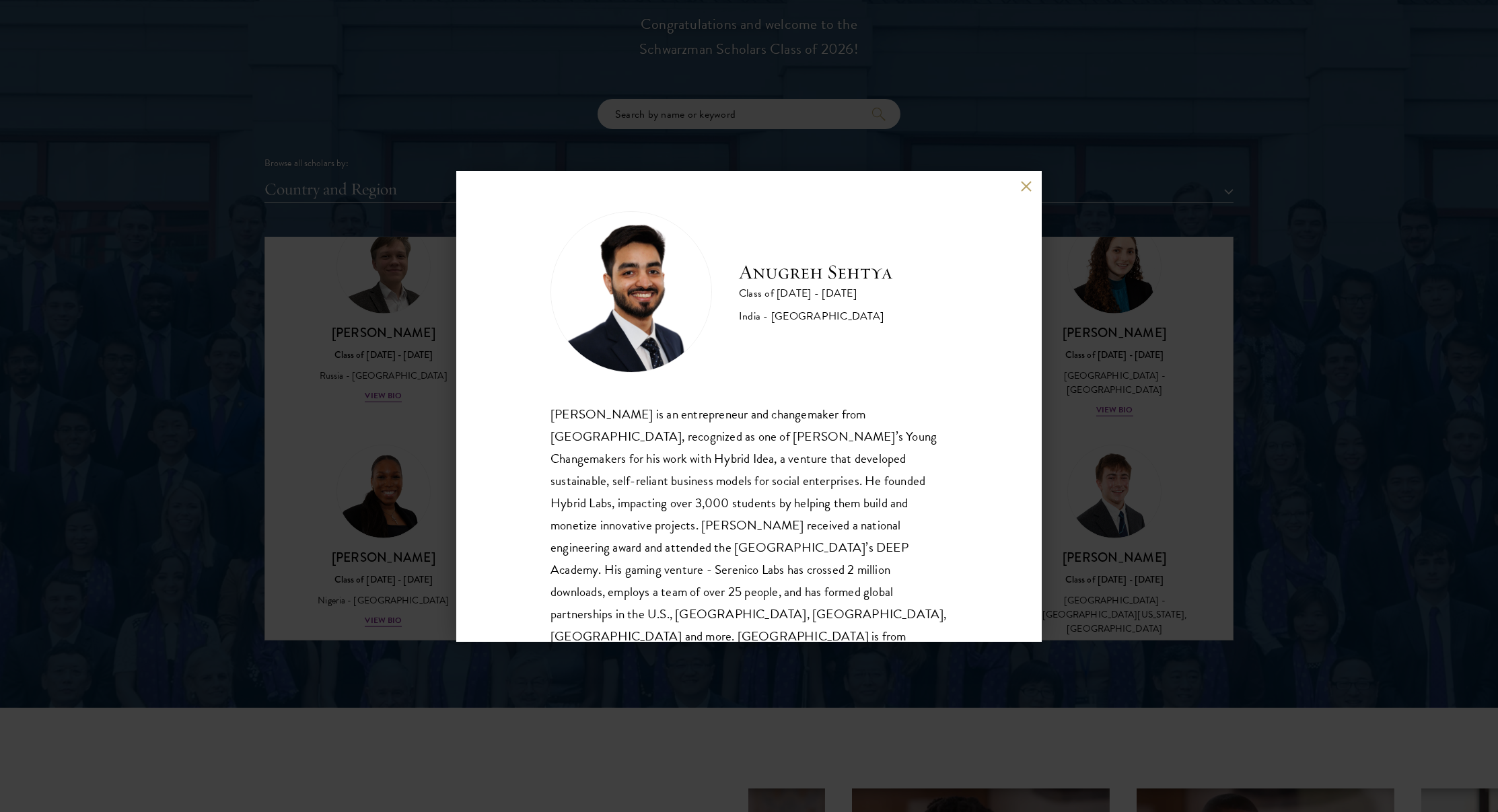
click at [467, 519] on div "Anugreh Sehtya Class of 2025 - 2026 India - SRM University Anugreh Sehtya is an…" at bounding box center [749, 406] width 585 height 471
click at [431, 519] on div "Anugreh Sehtya Class of 2025 - 2026 India - SRM University Anugreh Sehtya is an…" at bounding box center [749, 406] width 1498 height 812
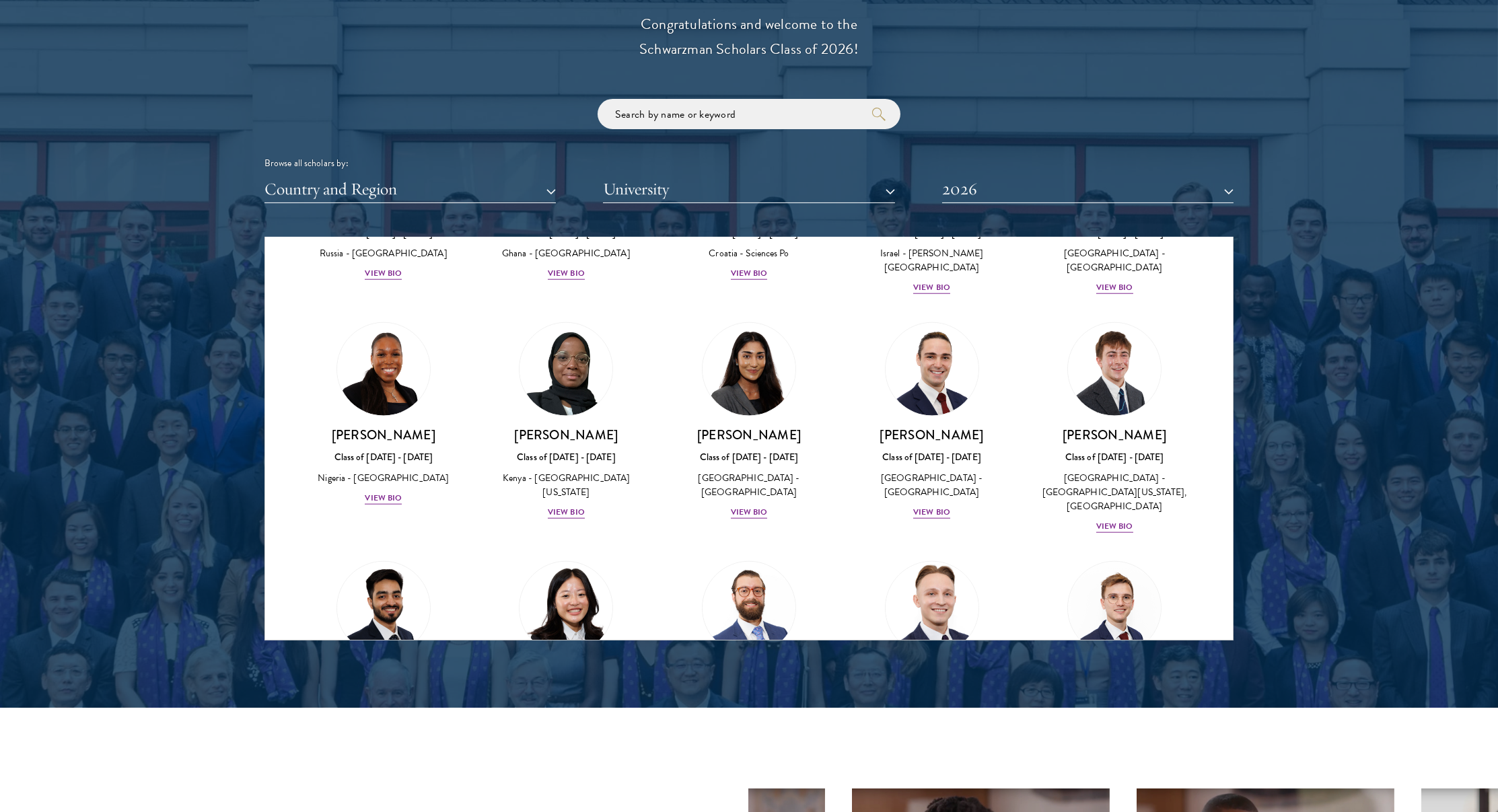
scroll to position [5059, 0]
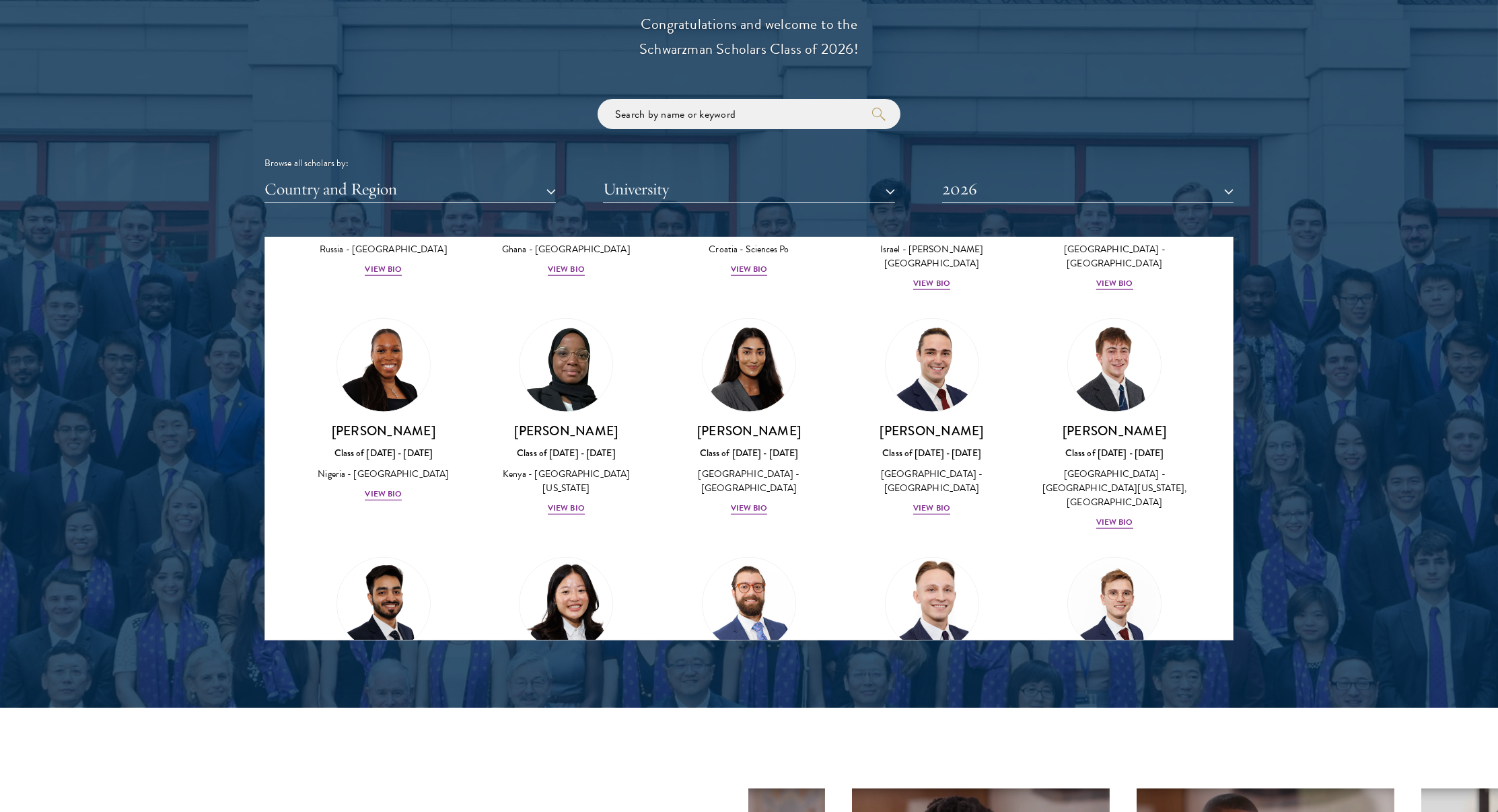
click at [934, 553] on img at bounding box center [932, 603] width 102 height 102
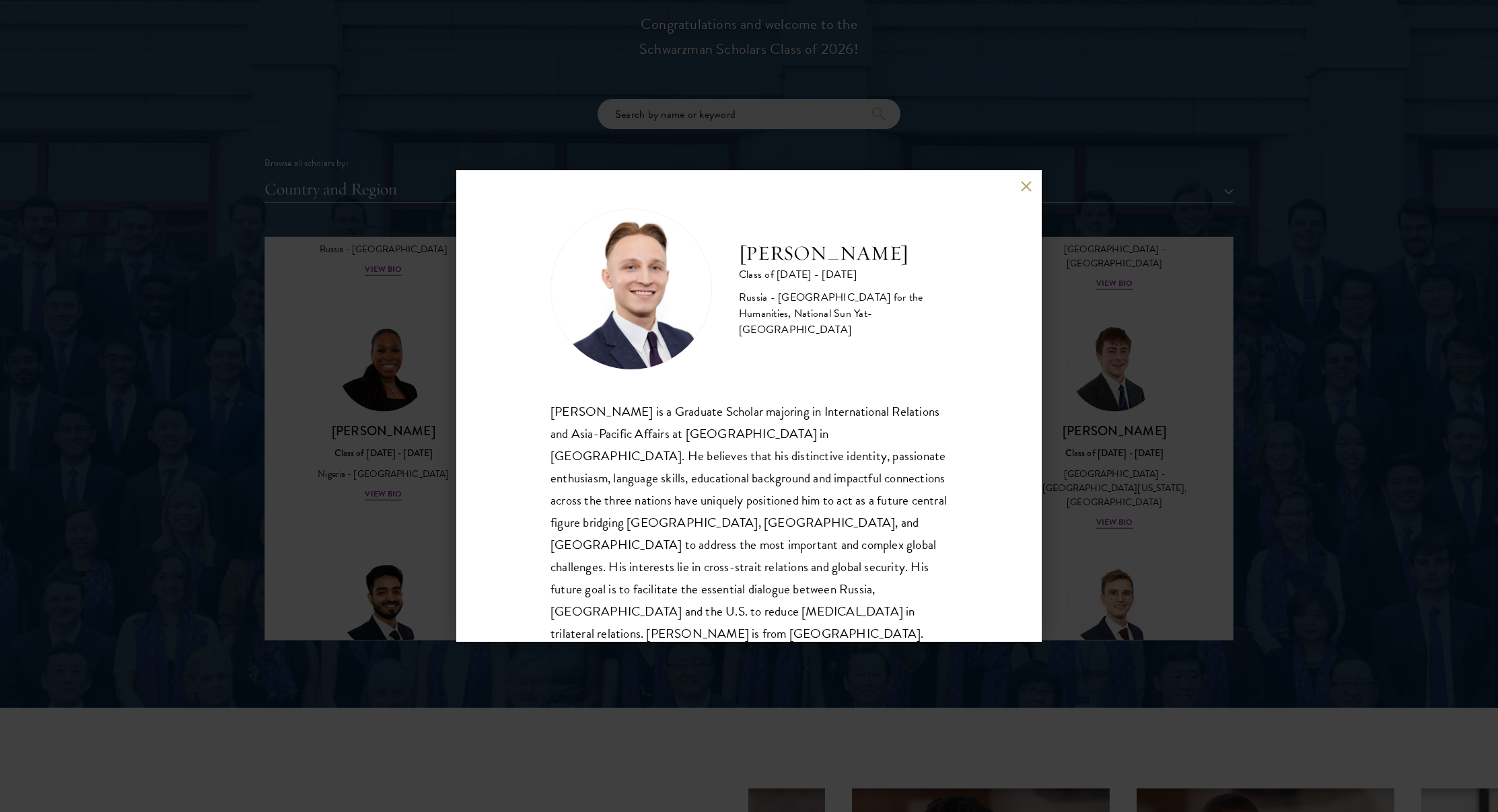
scroll to position [2, 0]
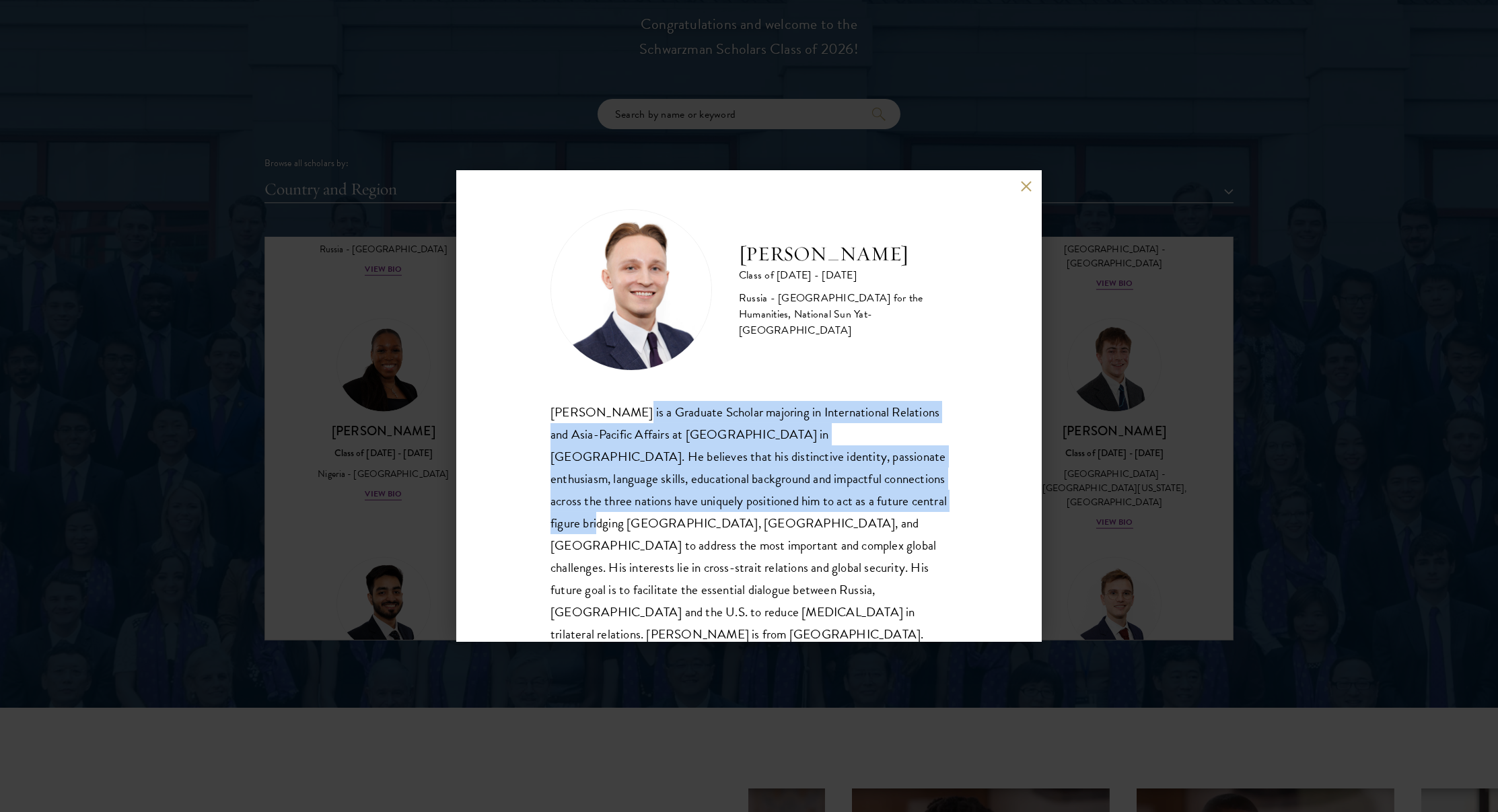
drag, startPoint x: 617, startPoint y: 408, endPoint x: 796, endPoint y: 494, distance: 198.6
click at [796, 494] on div "Igor Sobolev is a Graduate Scholar majoring in International Relations and Asia…" at bounding box center [749, 523] width 397 height 245
click at [740, 506] on div "Igor Sobolev is a Graduate Scholar majoring in International Relations and Asia…" at bounding box center [749, 523] width 397 height 245
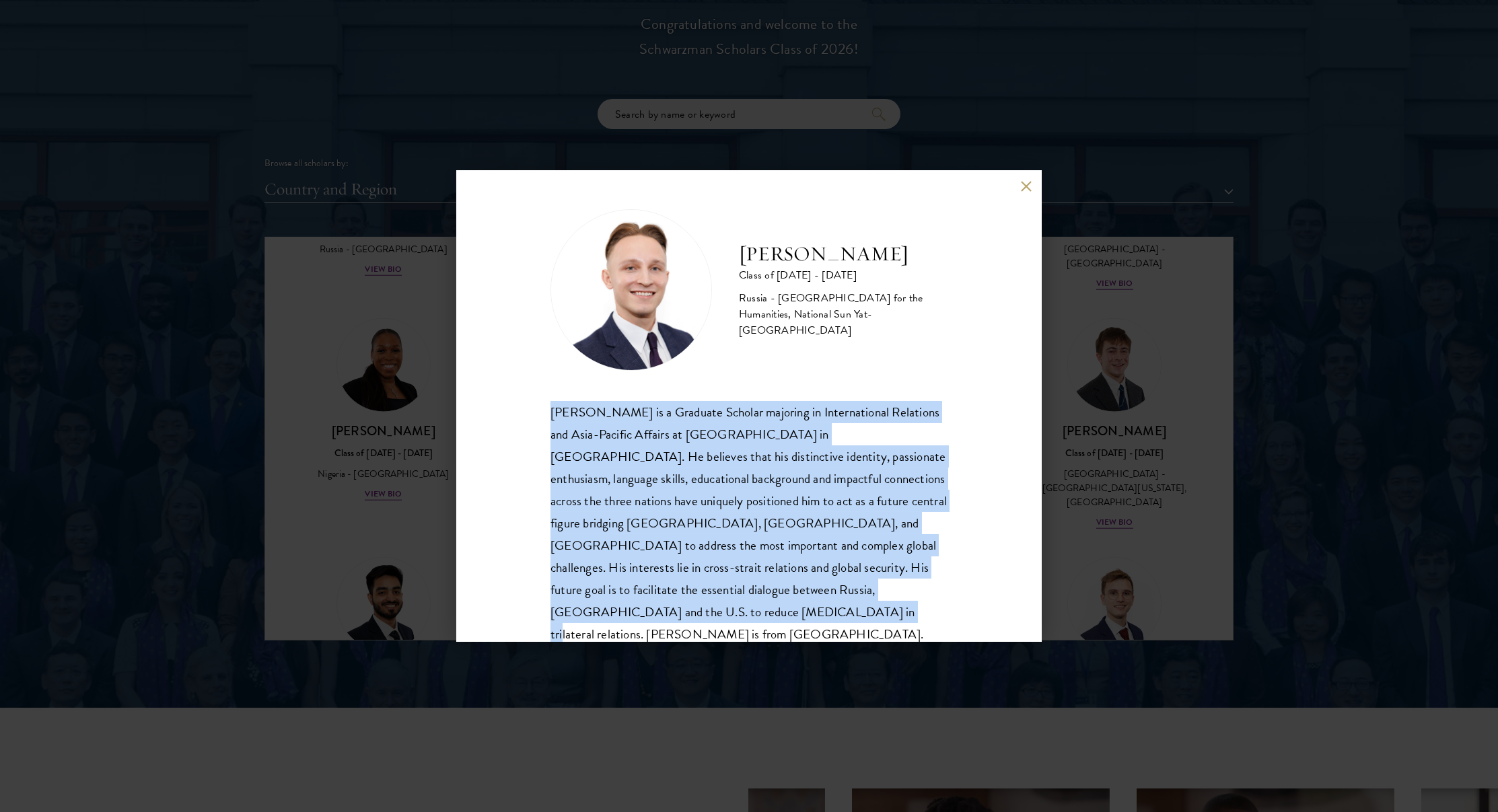
drag, startPoint x: 832, startPoint y: 593, endPoint x: 541, endPoint y: 397, distance: 350.9
click at [541, 397] on div "Igor Sobolev Class of 2025 - 2026 Russia - Russian State University for the Hum…" at bounding box center [749, 406] width 585 height 471
copy div "Igor Sobolev is a Graduate Scholar majoring in International Relations and Asia…"
click at [1027, 486] on div "Igor Sobolev Class of 2025 - 2026 Russia - Russian State University for the Hum…" at bounding box center [749, 406] width 585 height 471
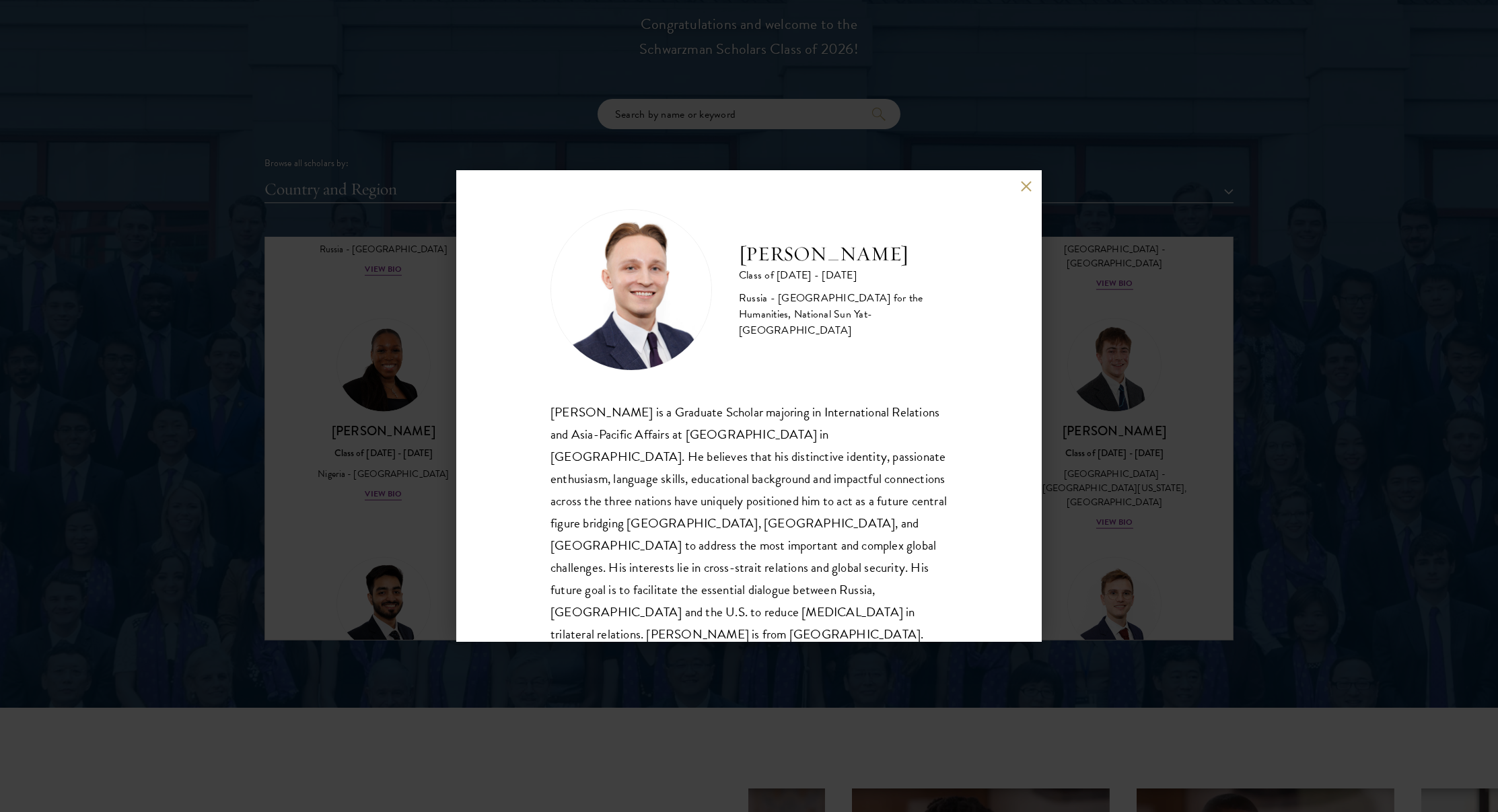
click at [1022, 185] on button at bounding box center [1026, 187] width 12 height 12
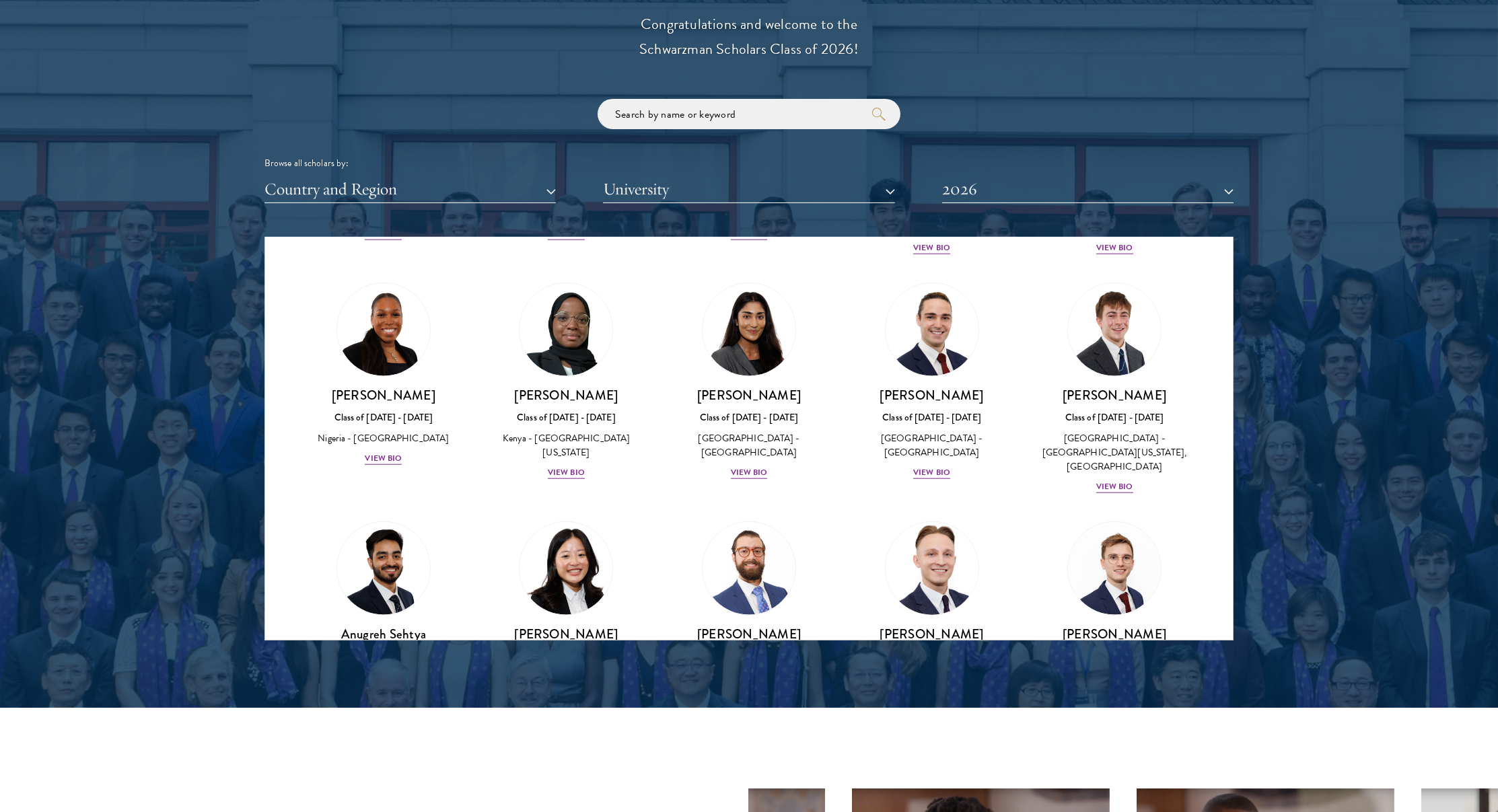
scroll to position [5101, 0]
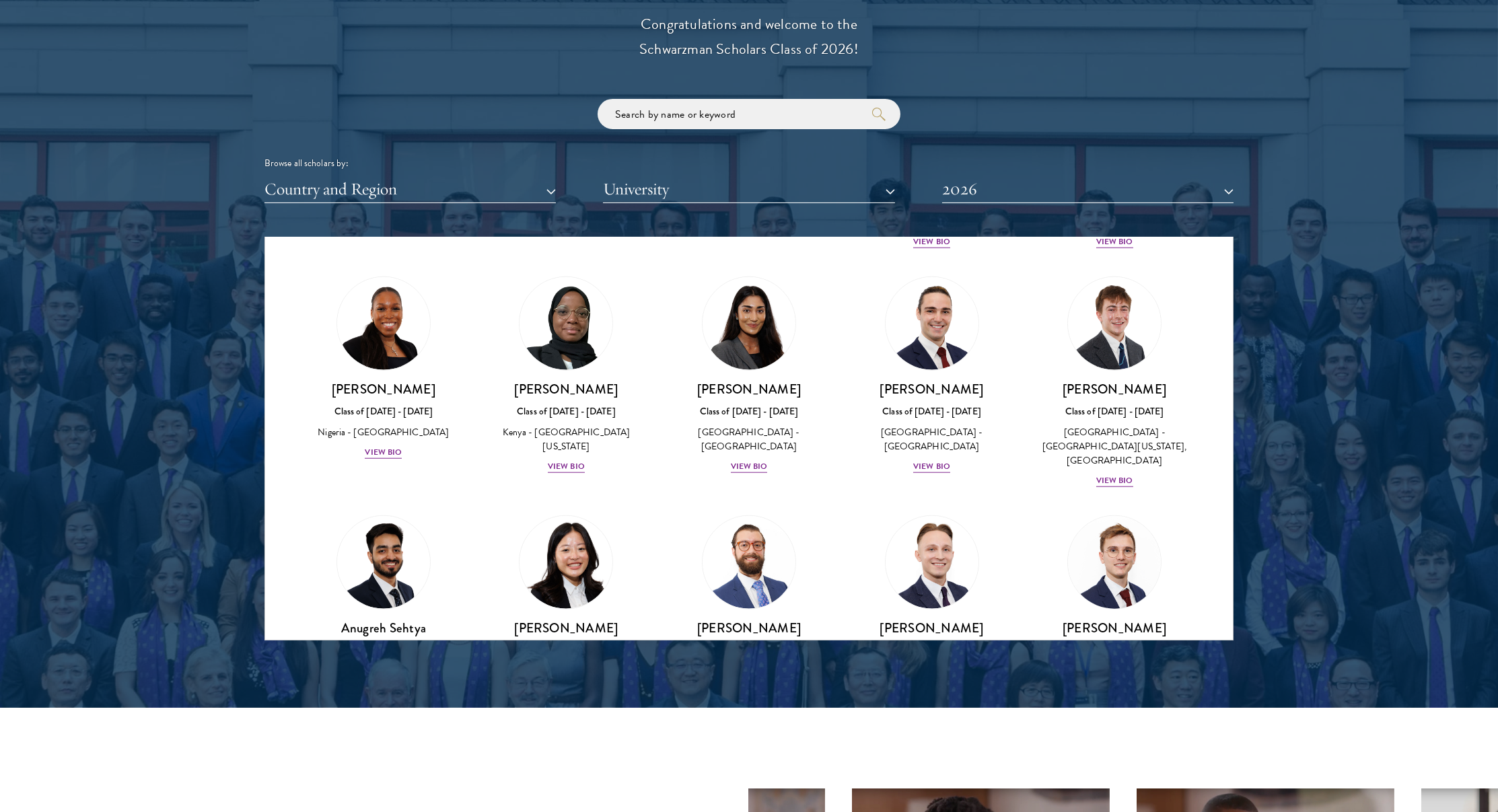
click at [1093, 511] on img at bounding box center [1114, 562] width 102 height 102
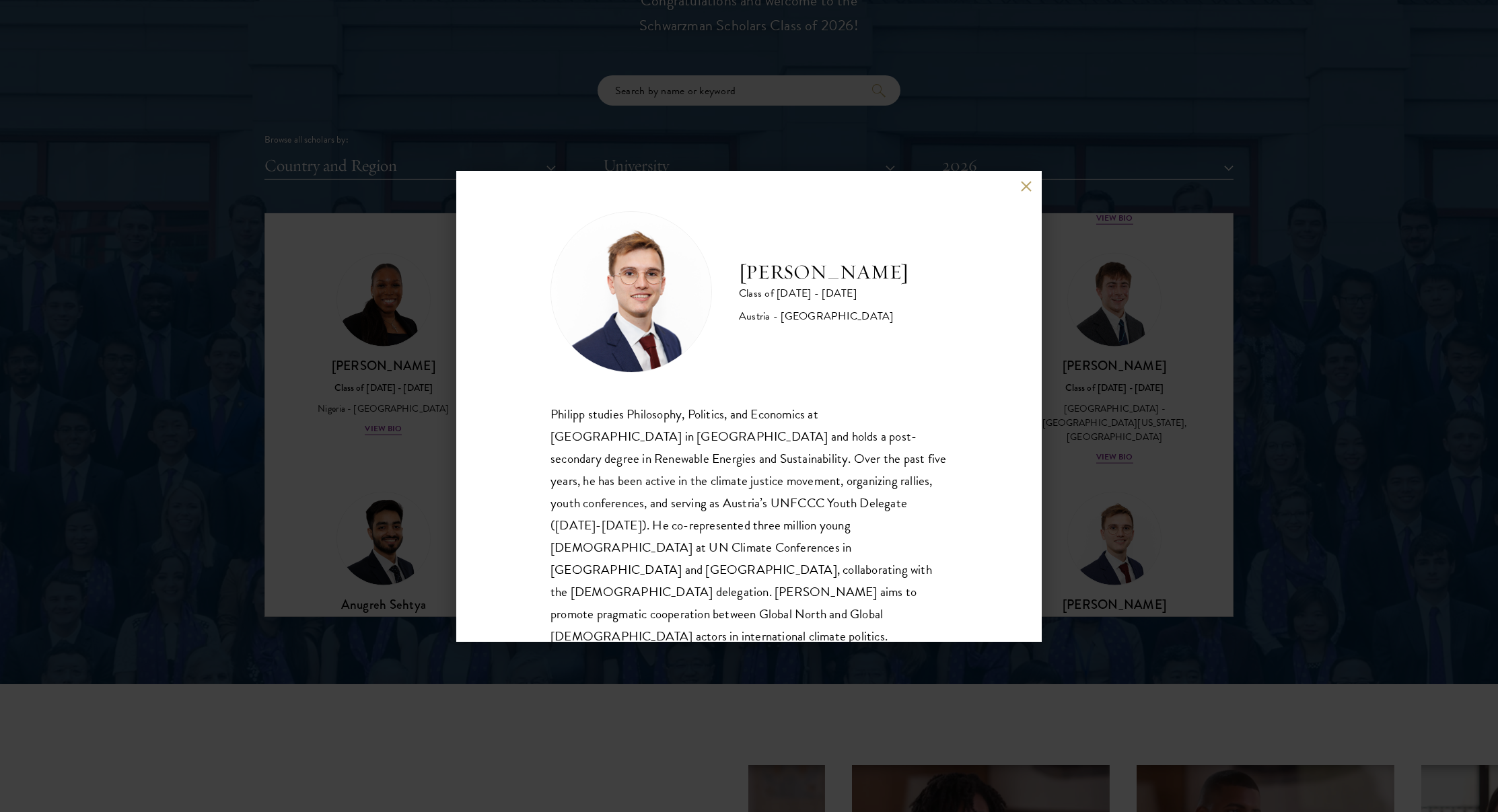
click at [1009, 494] on div "Philipp Alexander Steininger Class of 2025 - 2026 Austria - Central European Un…" at bounding box center [749, 406] width 585 height 471
click at [1045, 367] on div "Philipp Alexander Steininger Class of 2025 - 2026 Austria - Central European Un…" at bounding box center [749, 406] width 1498 height 812
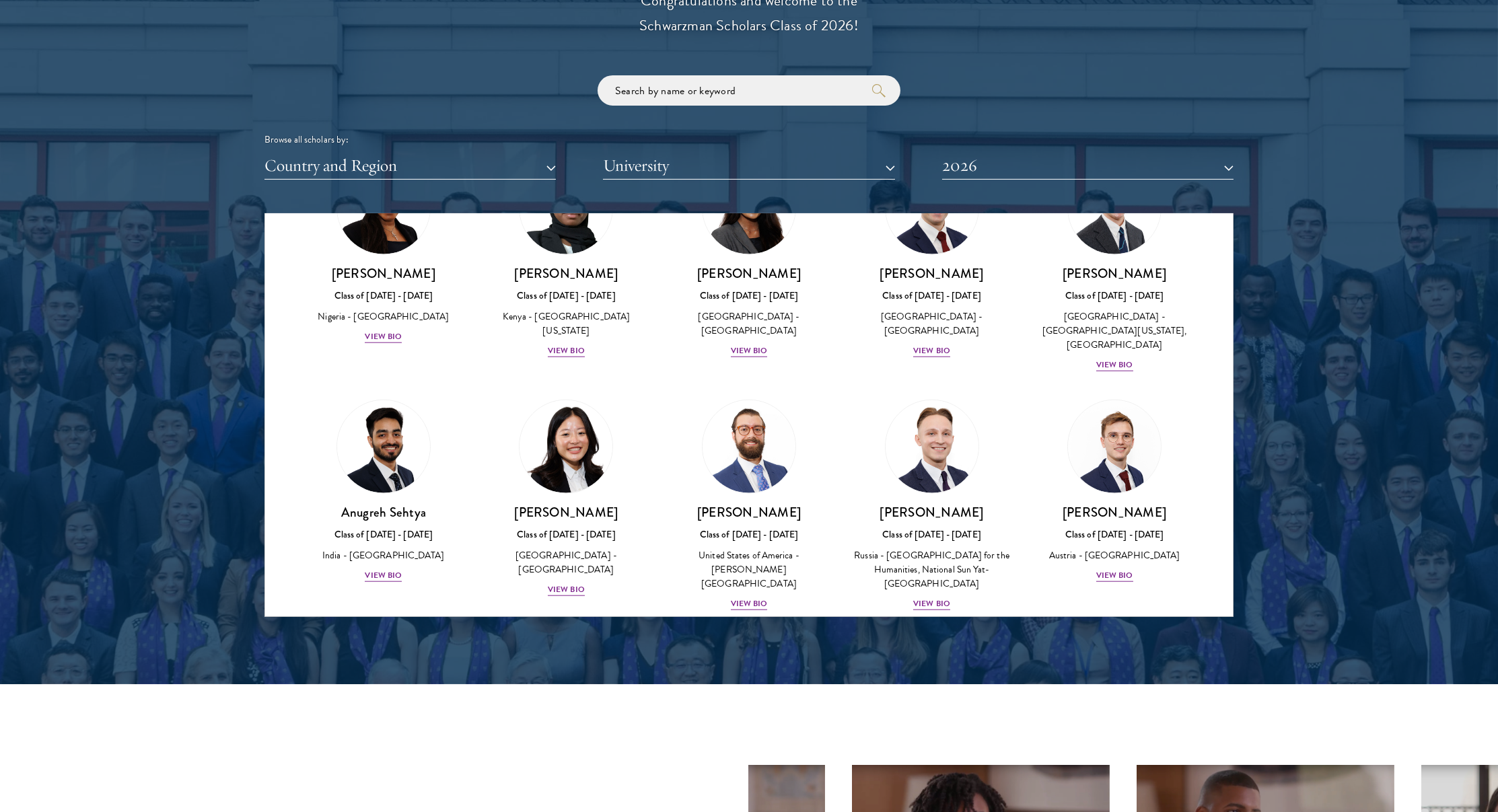
scroll to position [5194, 0]
click at [399, 742] on h3 "[PERSON_NAME]" at bounding box center [384, 750] width 156 height 17
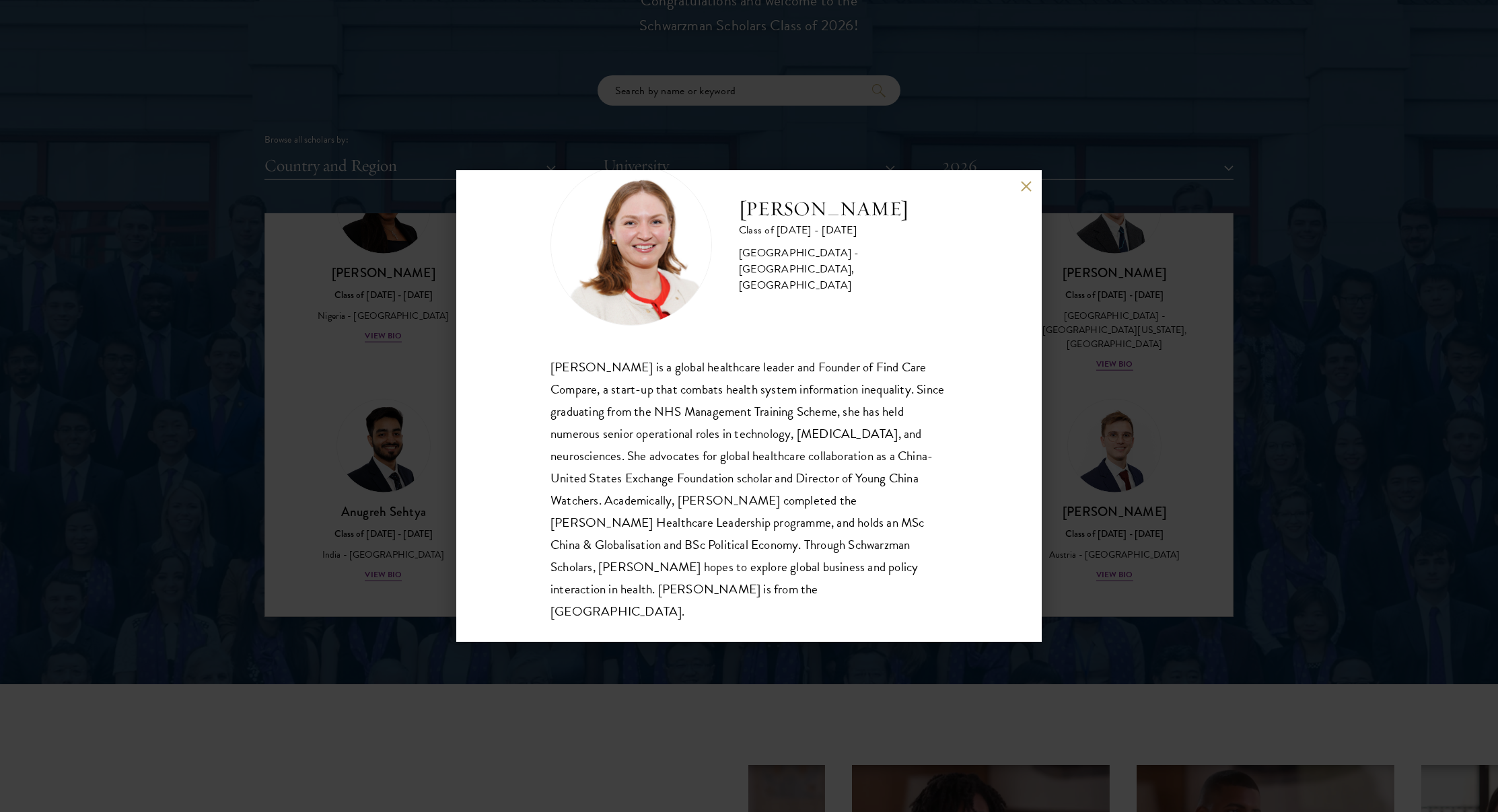
scroll to position [47, 0]
click at [408, 481] on div "Roxanne Stevenson-Brown Class of 2025 - 2026 United Kingdom - King's College Lo…" at bounding box center [749, 406] width 1498 height 812
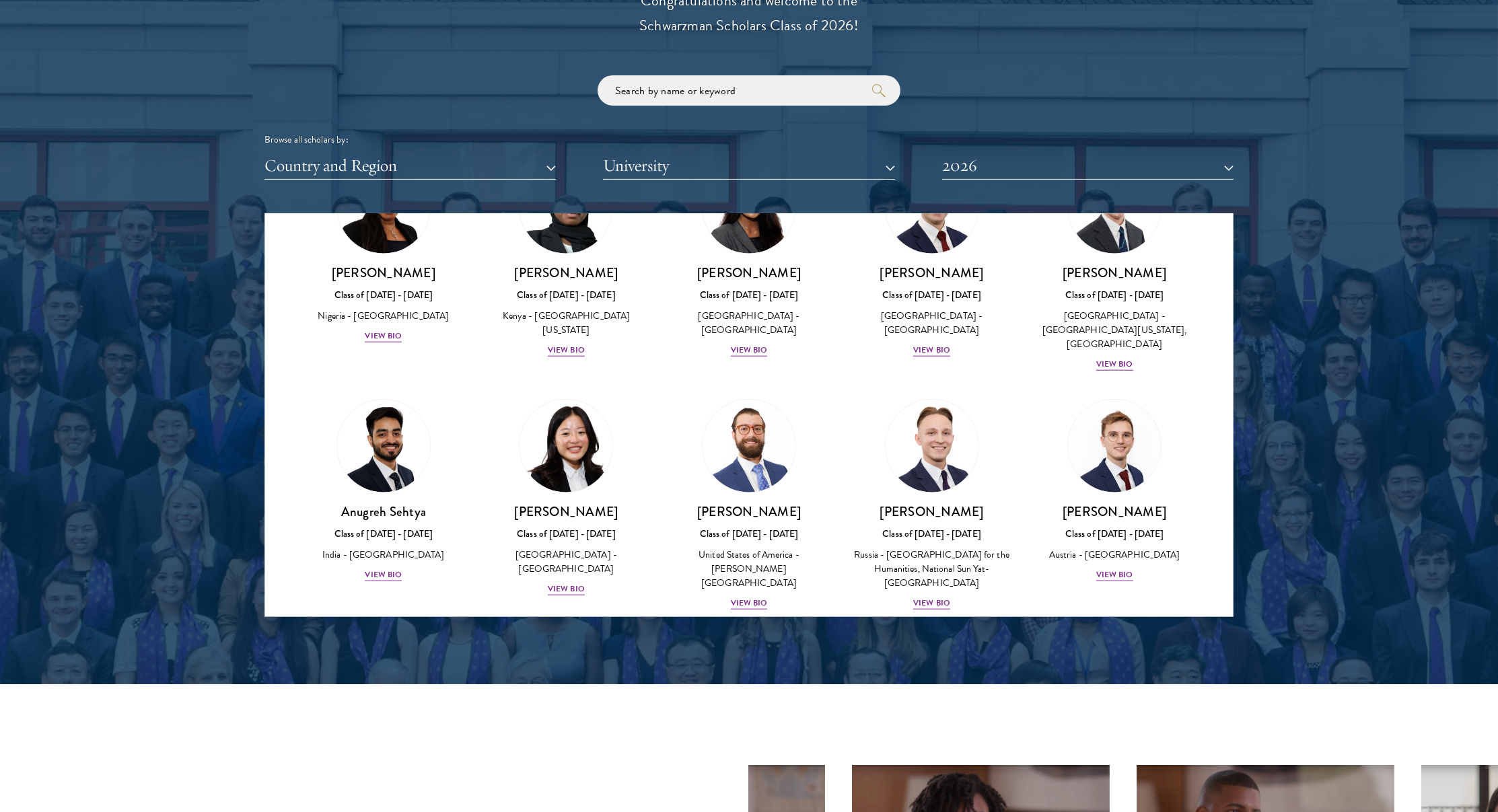
click at [529, 637] on link "Nasir Stovall Class of 2025 - 2026 United States of America - Stony Brook Unive…" at bounding box center [567, 743] width 156 height 212
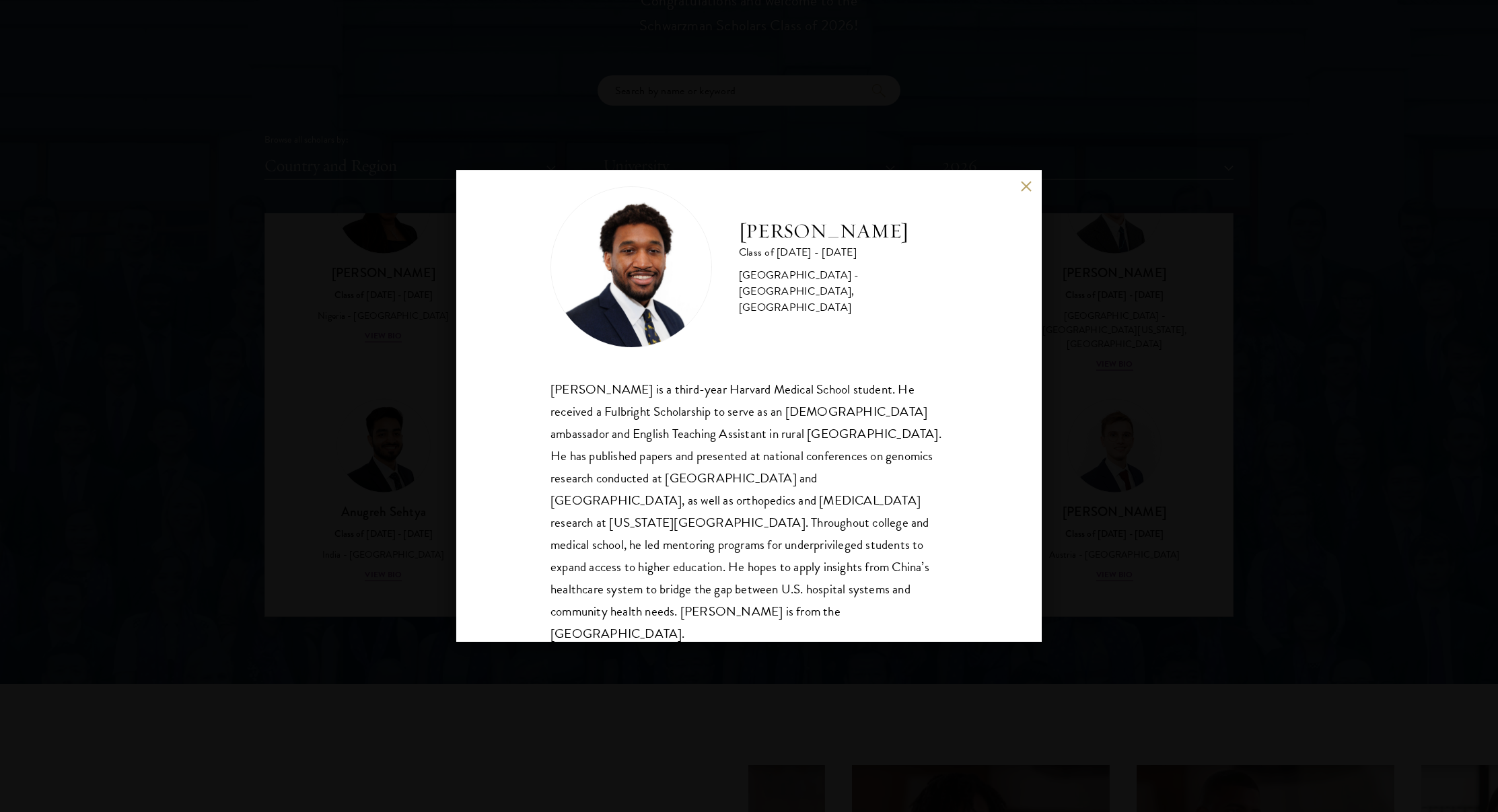
scroll to position [24, 0]
click at [418, 454] on div "Nasir Stovall Class of 2025 - 2026 United States of America - Stony Brook Unive…" at bounding box center [749, 406] width 1498 height 812
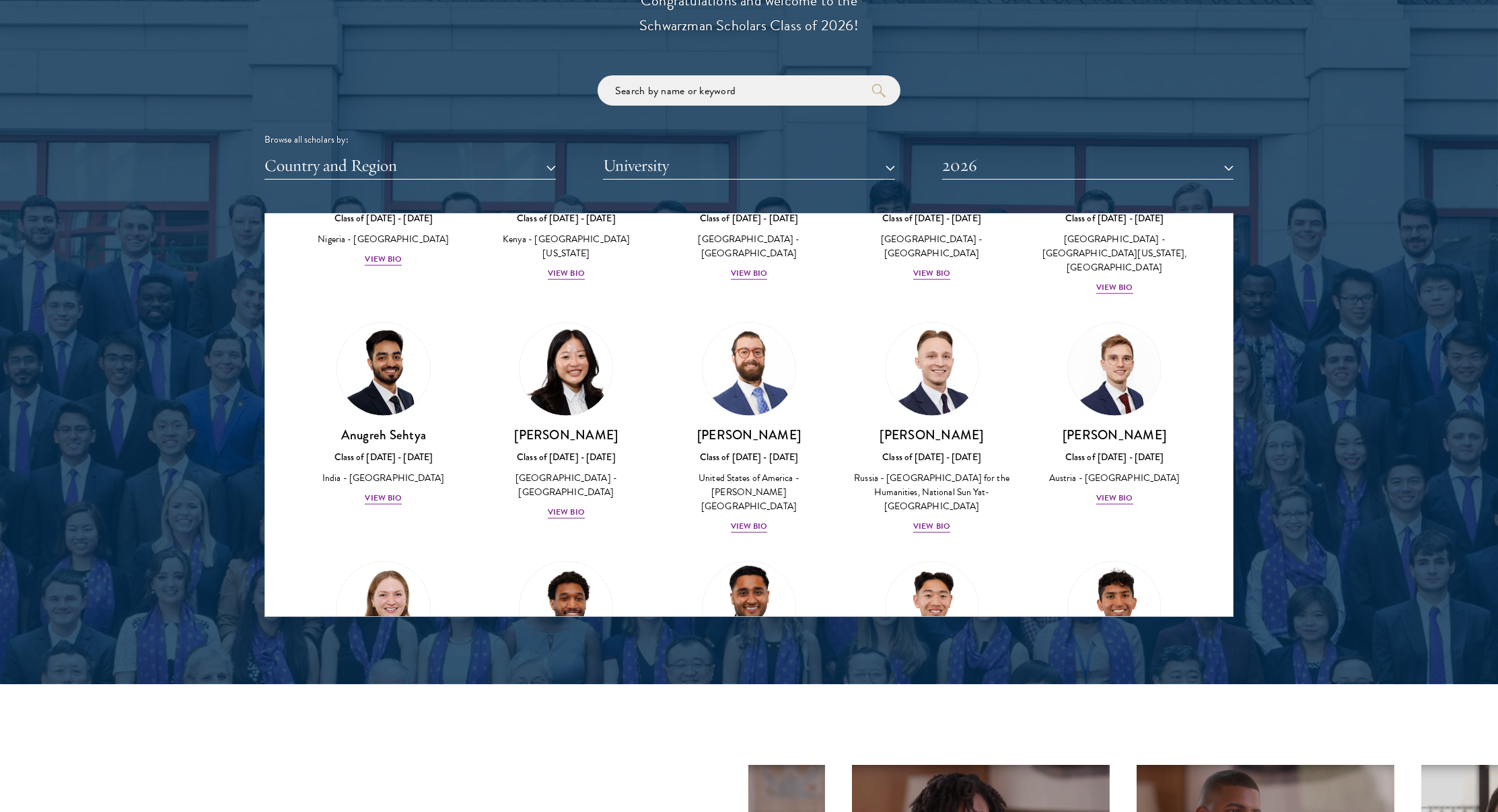
scroll to position [5271, 0]
click at [715, 665] on h3 "[PERSON_NAME]" at bounding box center [749, 673] width 156 height 17
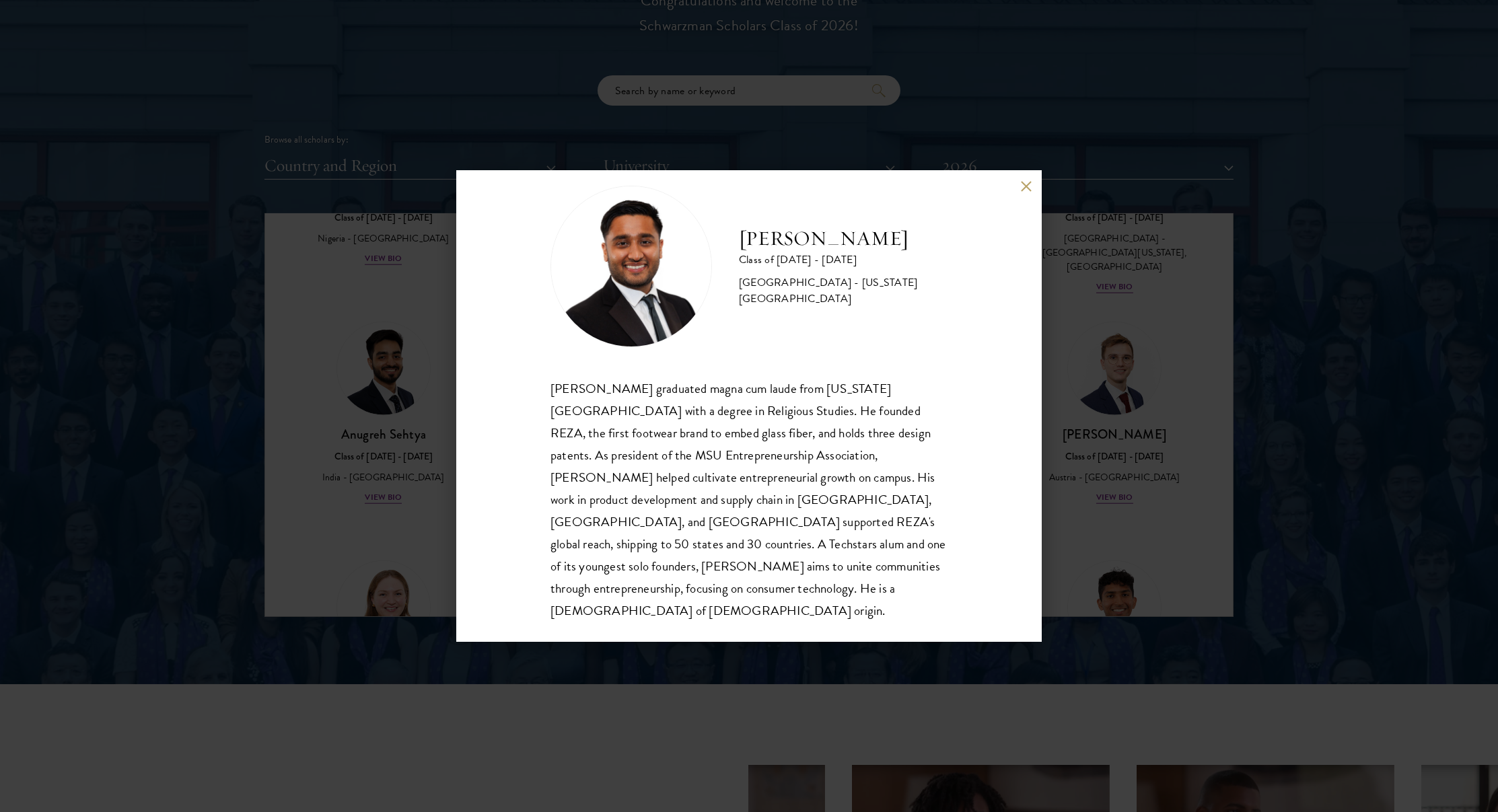
scroll to position [24, 0]
click at [417, 468] on div "Mustafa Syed Class of 2025 - 2026 United States of America - Michigan State Uni…" at bounding box center [749, 406] width 1498 height 812
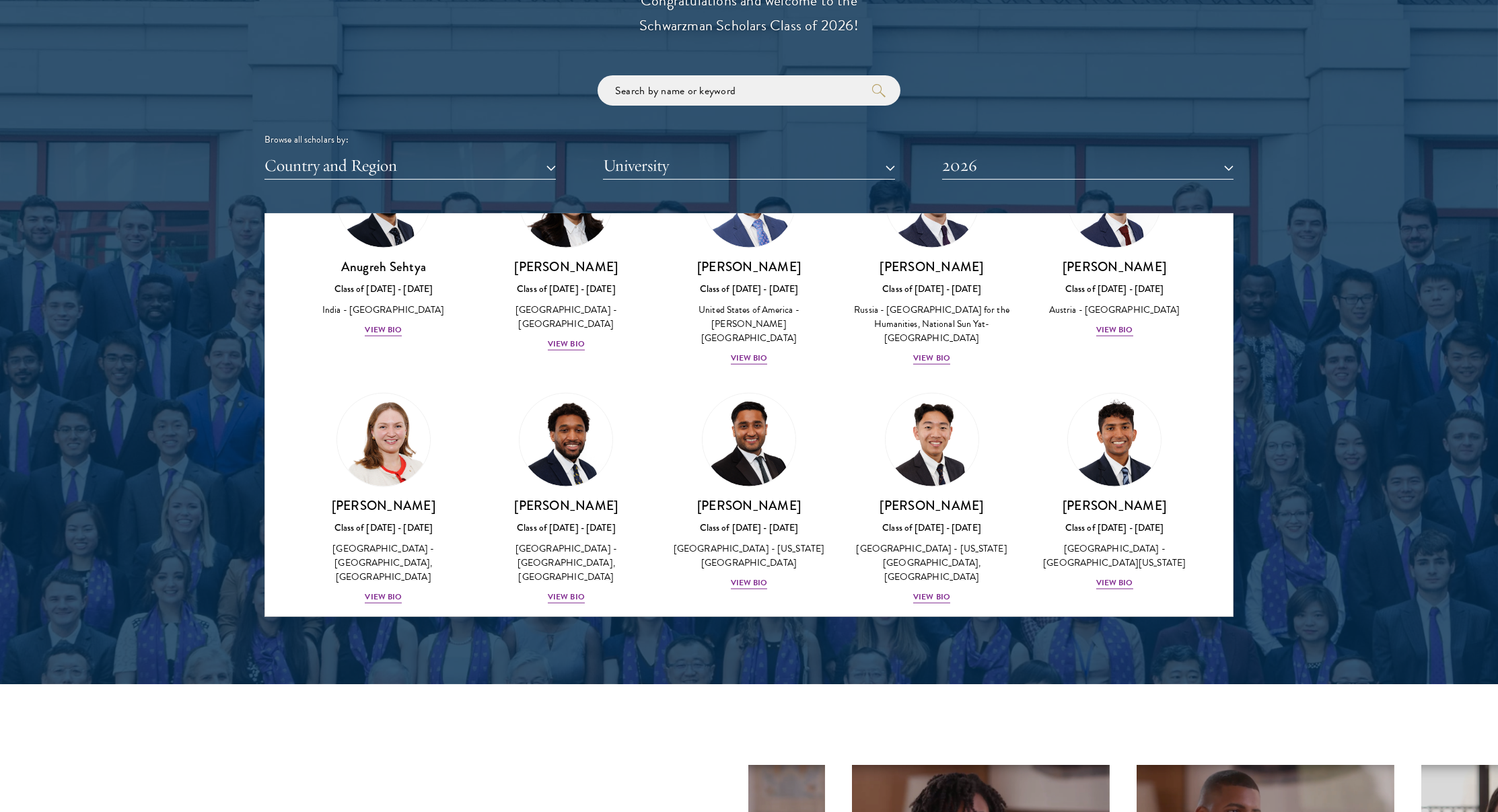
scroll to position [5440, 0]
click at [575, 627] on img at bounding box center [565, 677] width 102 height 102
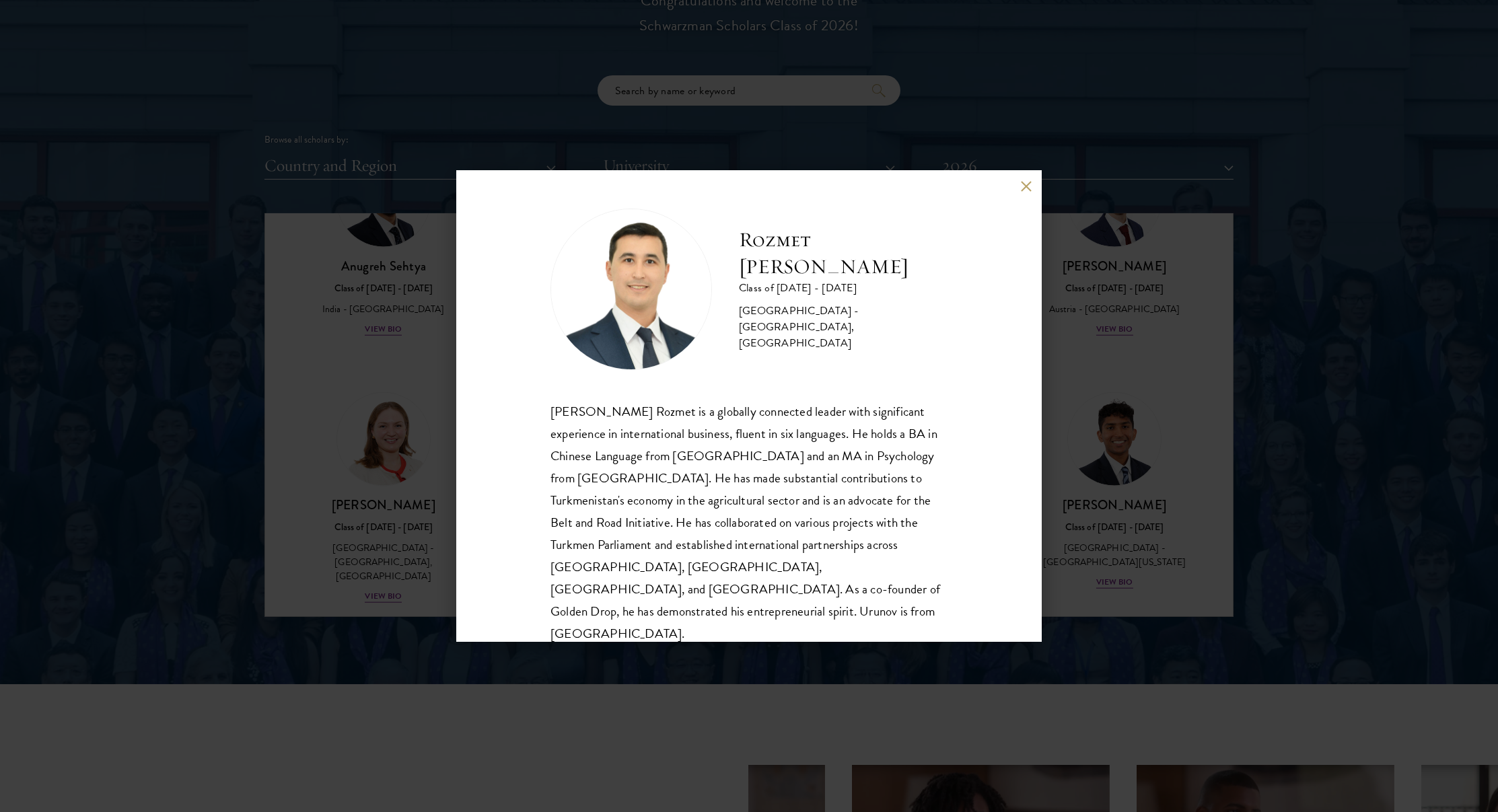
scroll to position [2, 0]
click at [434, 457] on div "Rozmet Urunov Class of 2025 - 2026 Turkmenistan - Central China Normal Universi…" at bounding box center [749, 406] width 1498 height 812
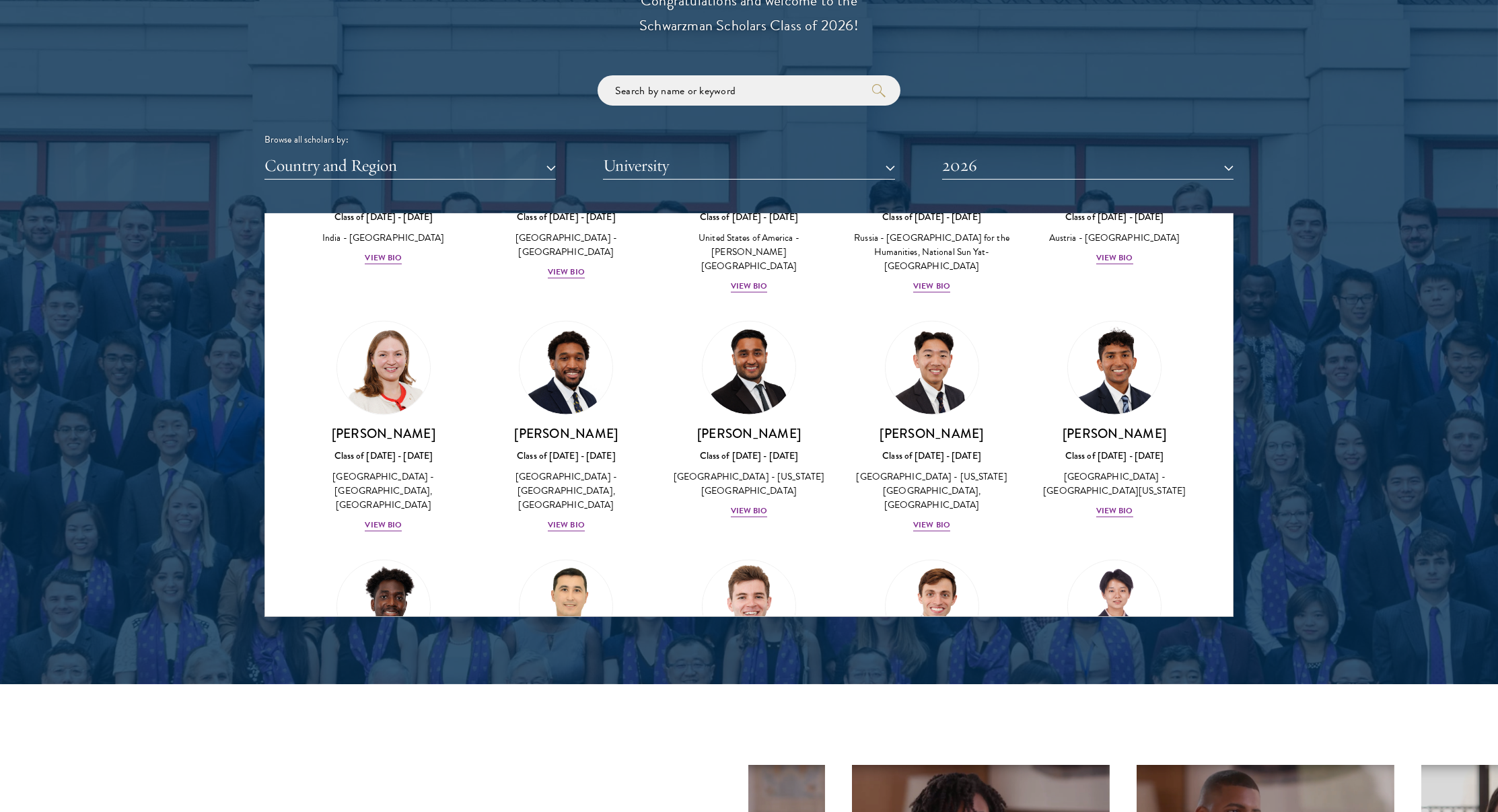
scroll to position [5511, 0]
click at [926, 559] on link "Eduardo Vasconcelos Goyanna Filho Class of 2025 - 2026 Brazil - Harvard Univers…" at bounding box center [932, 658] width 156 height 198
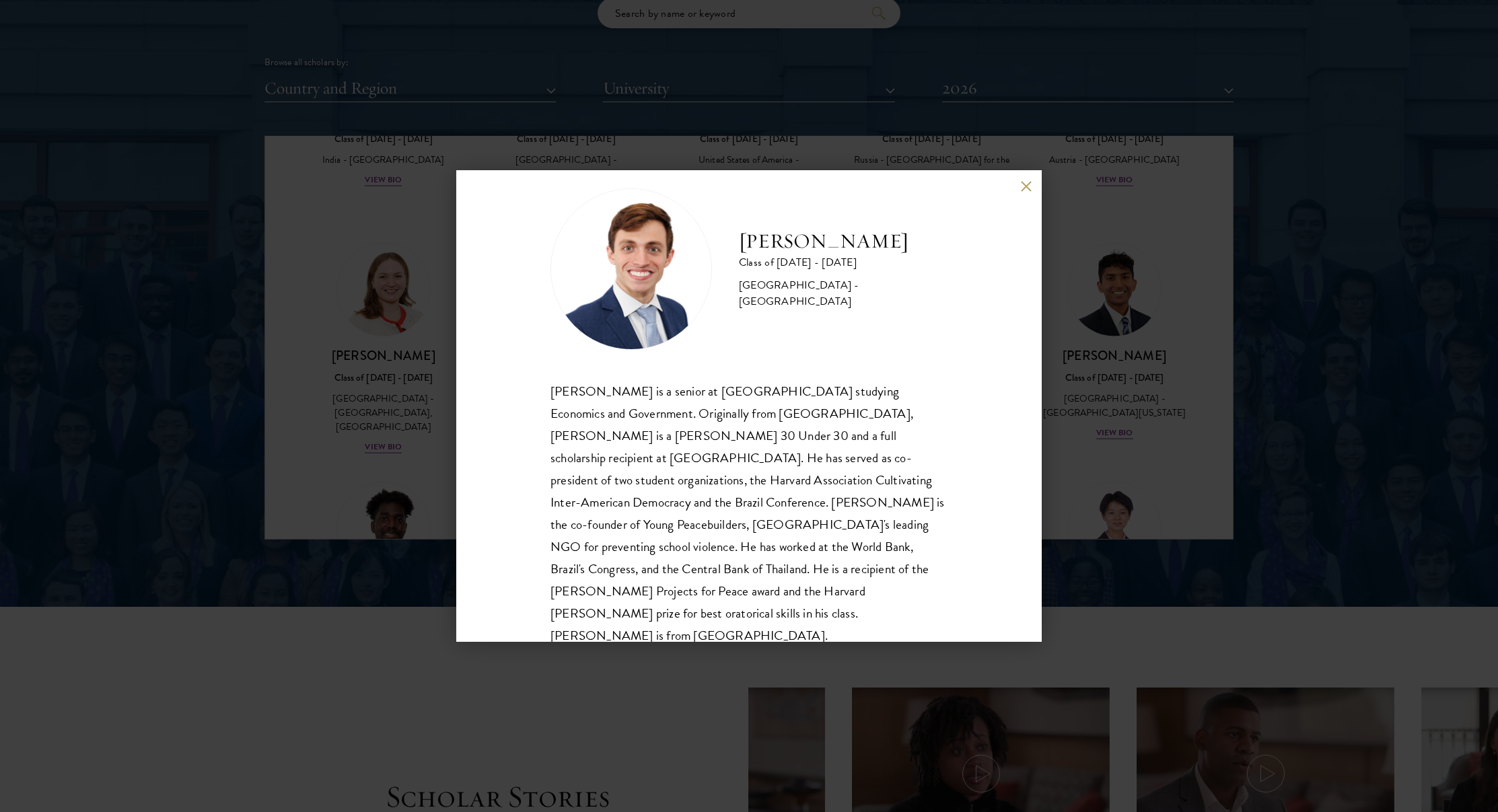
scroll to position [24, 0]
click at [293, 391] on div "Eduardo Vasconcelos Goyanna Filho Class of 2025 - 2026 Brazil - Harvard Univers…" at bounding box center [749, 406] width 1498 height 812
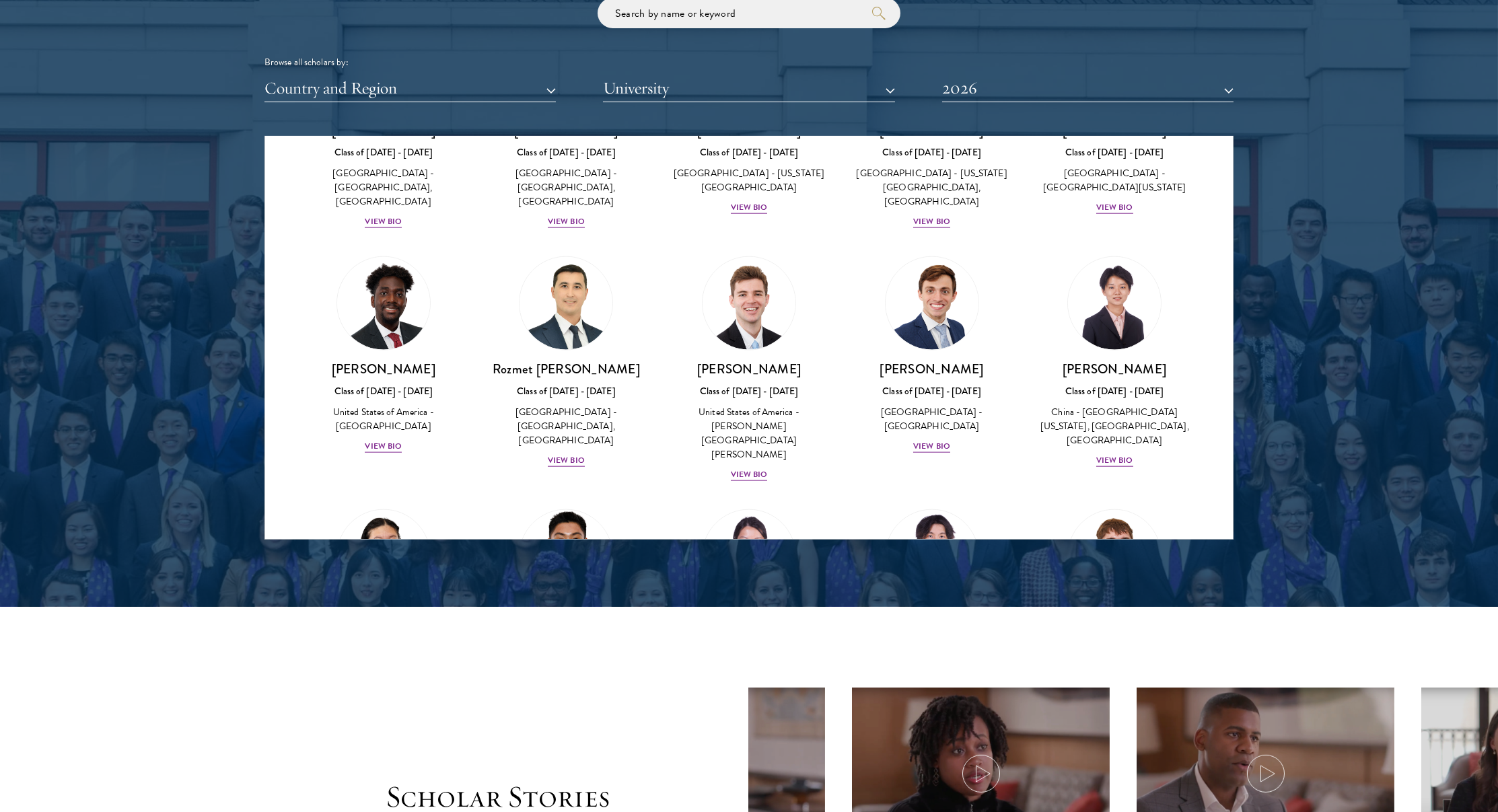
scroll to position [5741, 0]
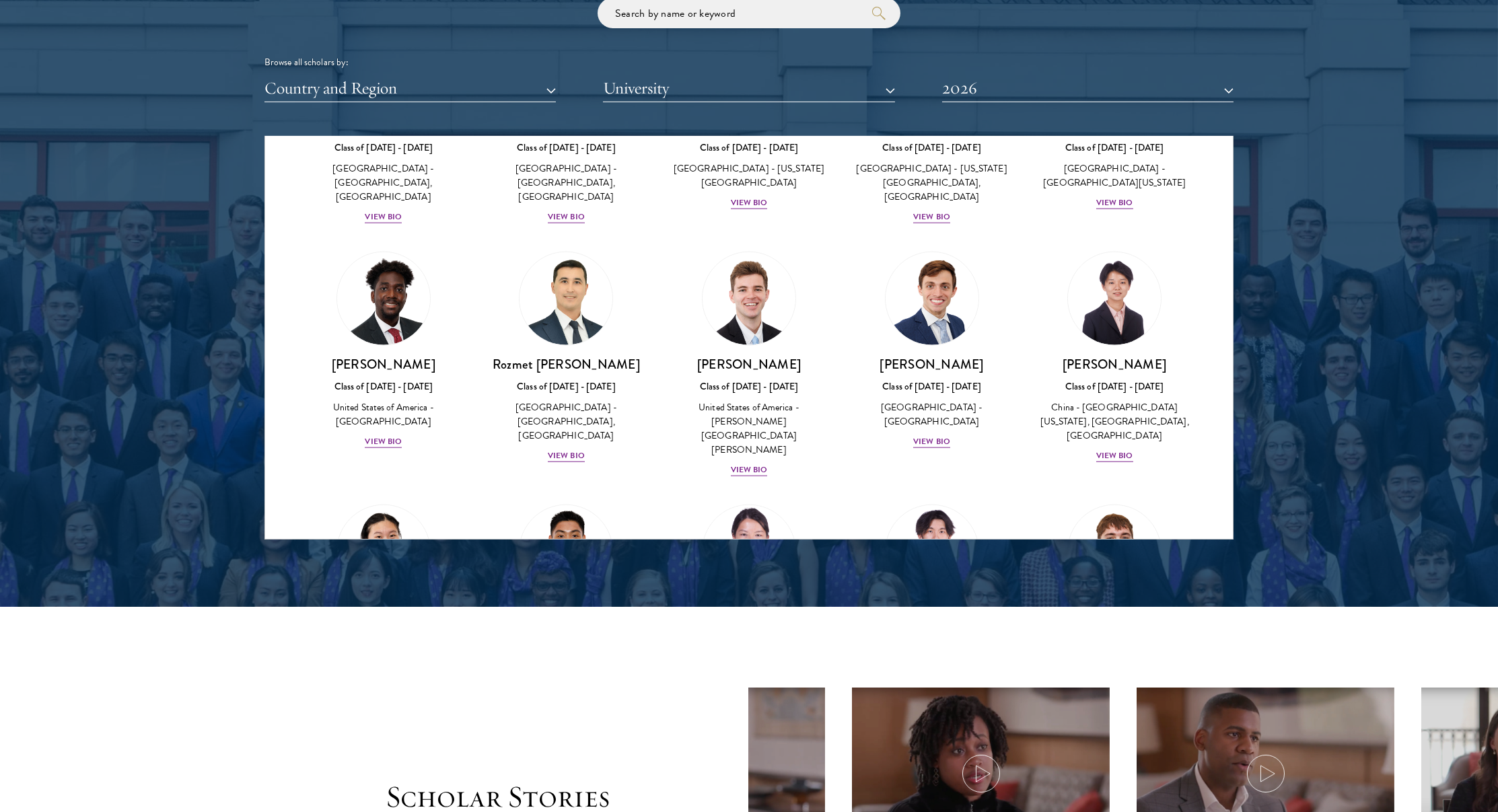
click at [717, 500] on img at bounding box center [748, 551] width 102 height 102
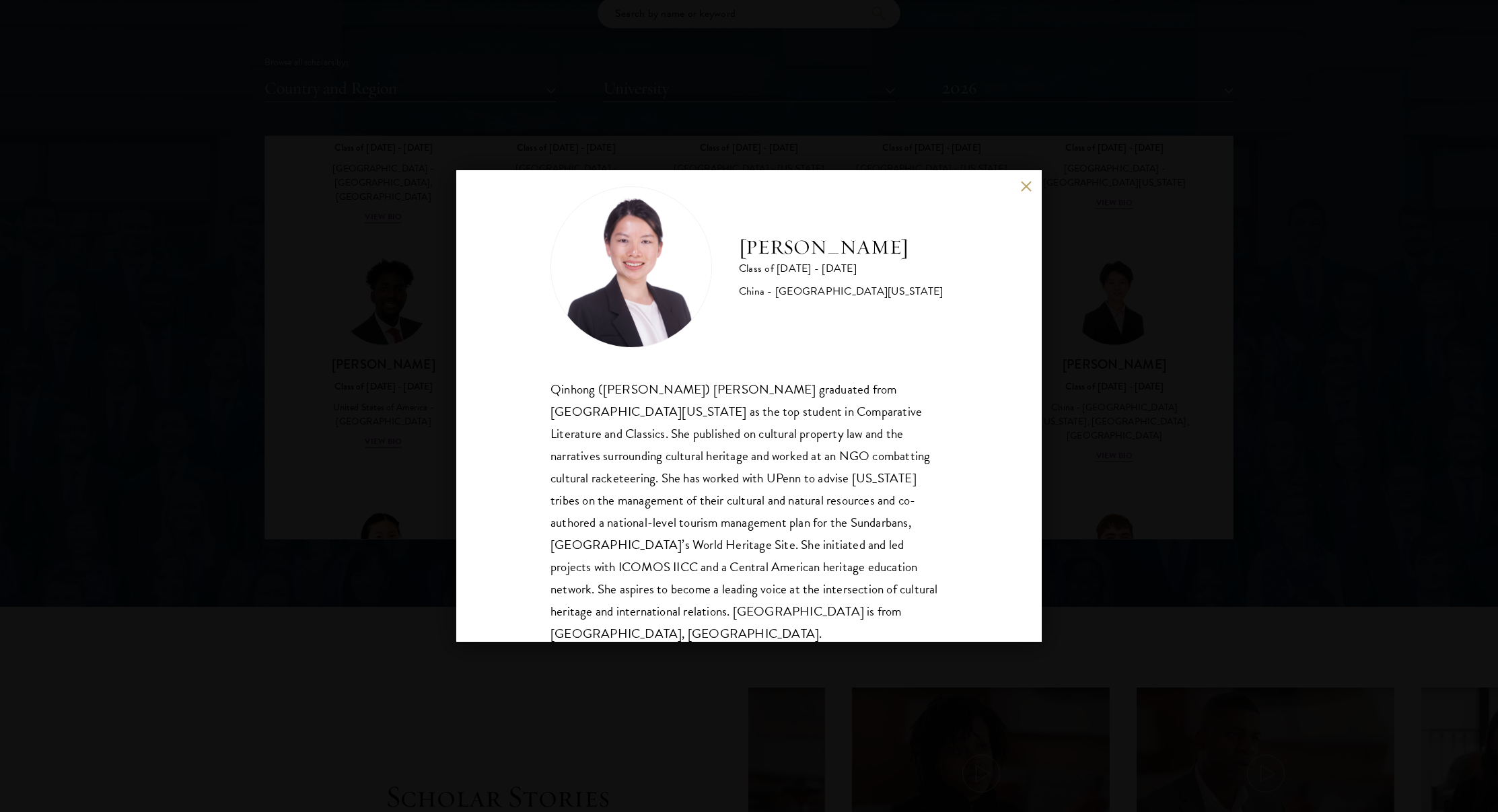
scroll to position [24, 0]
click at [1116, 405] on div "Roxana Wang Class of 2025 - 2026 China - University of California, Berkeley Qin…" at bounding box center [749, 406] width 1498 height 812
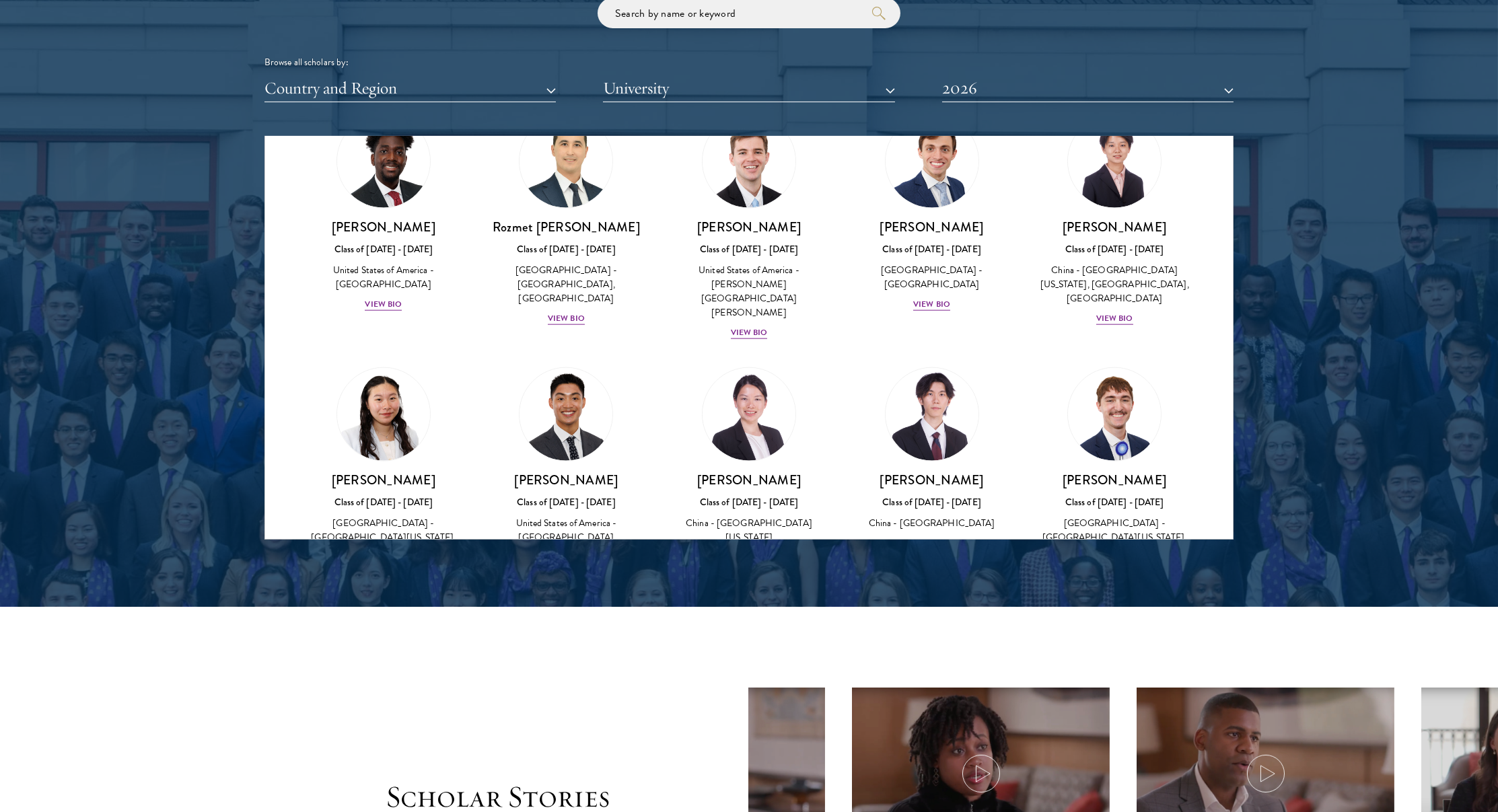
scroll to position [5882, 0]
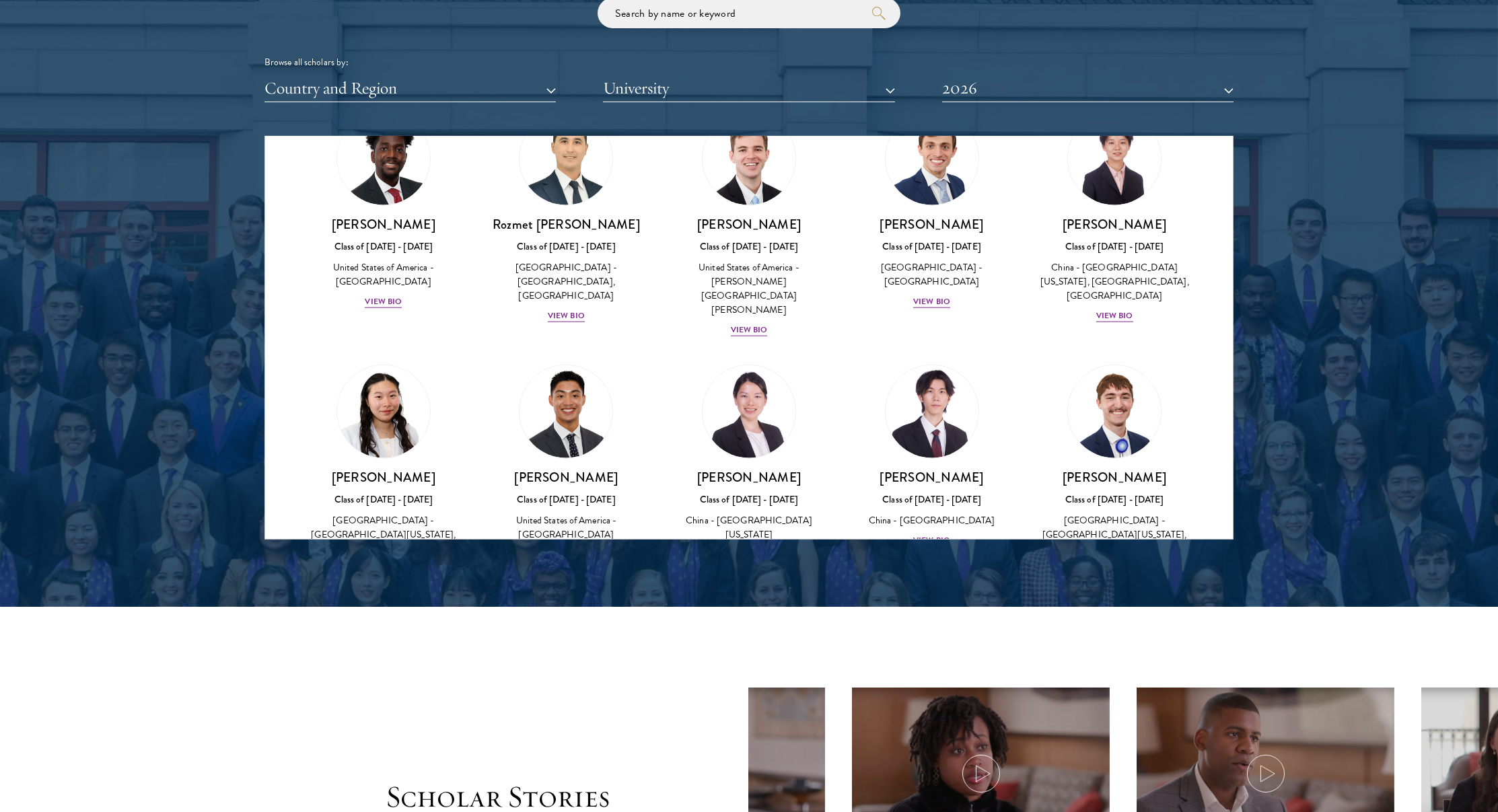
click at [753, 627] on img at bounding box center [748, 678] width 102 height 102
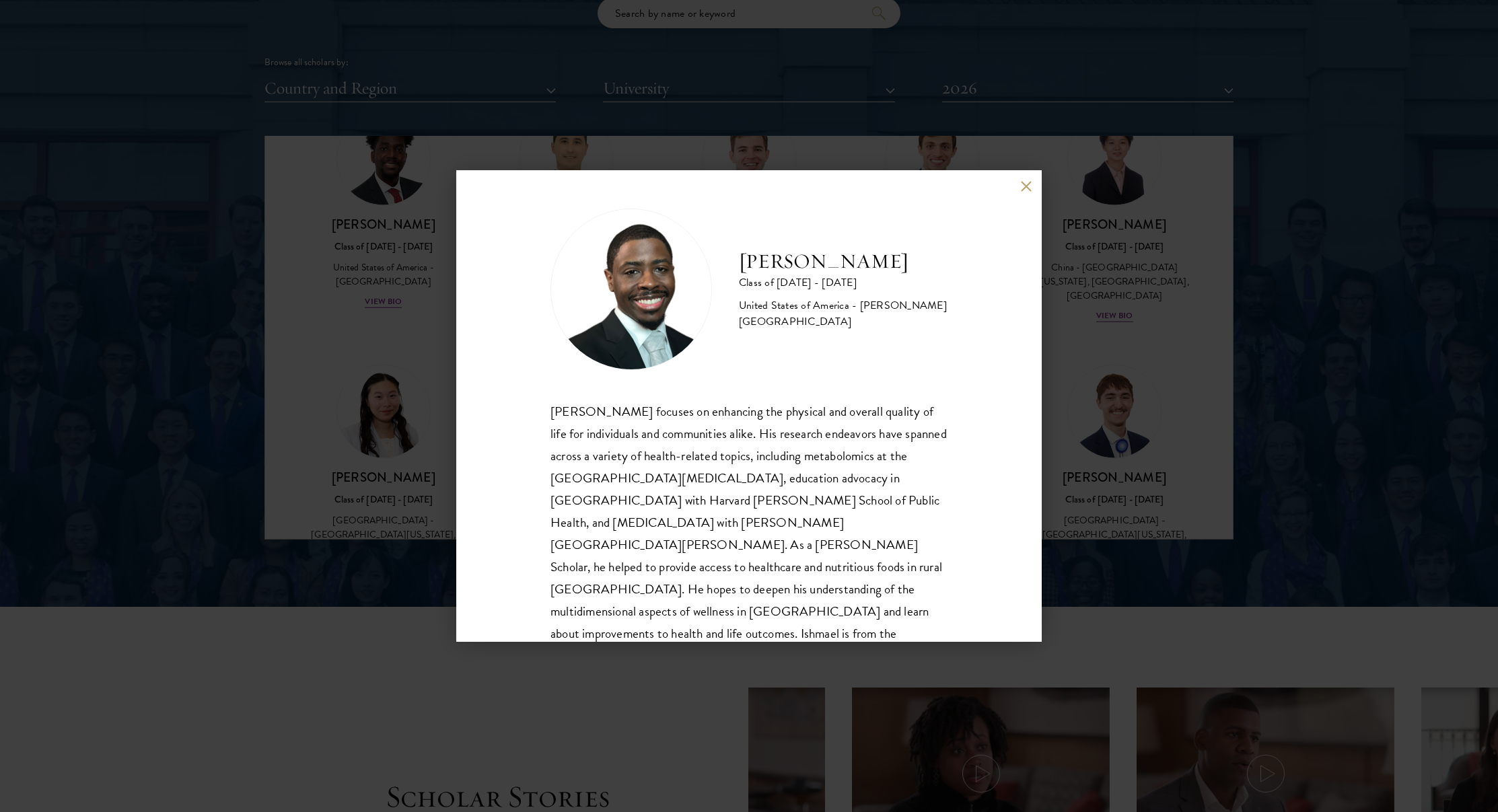
scroll to position [2, 0]
click at [401, 437] on div "Ishmael Williams Class of 2025 - 2026 United States of America - Howard Univers…" at bounding box center [749, 406] width 1498 height 812
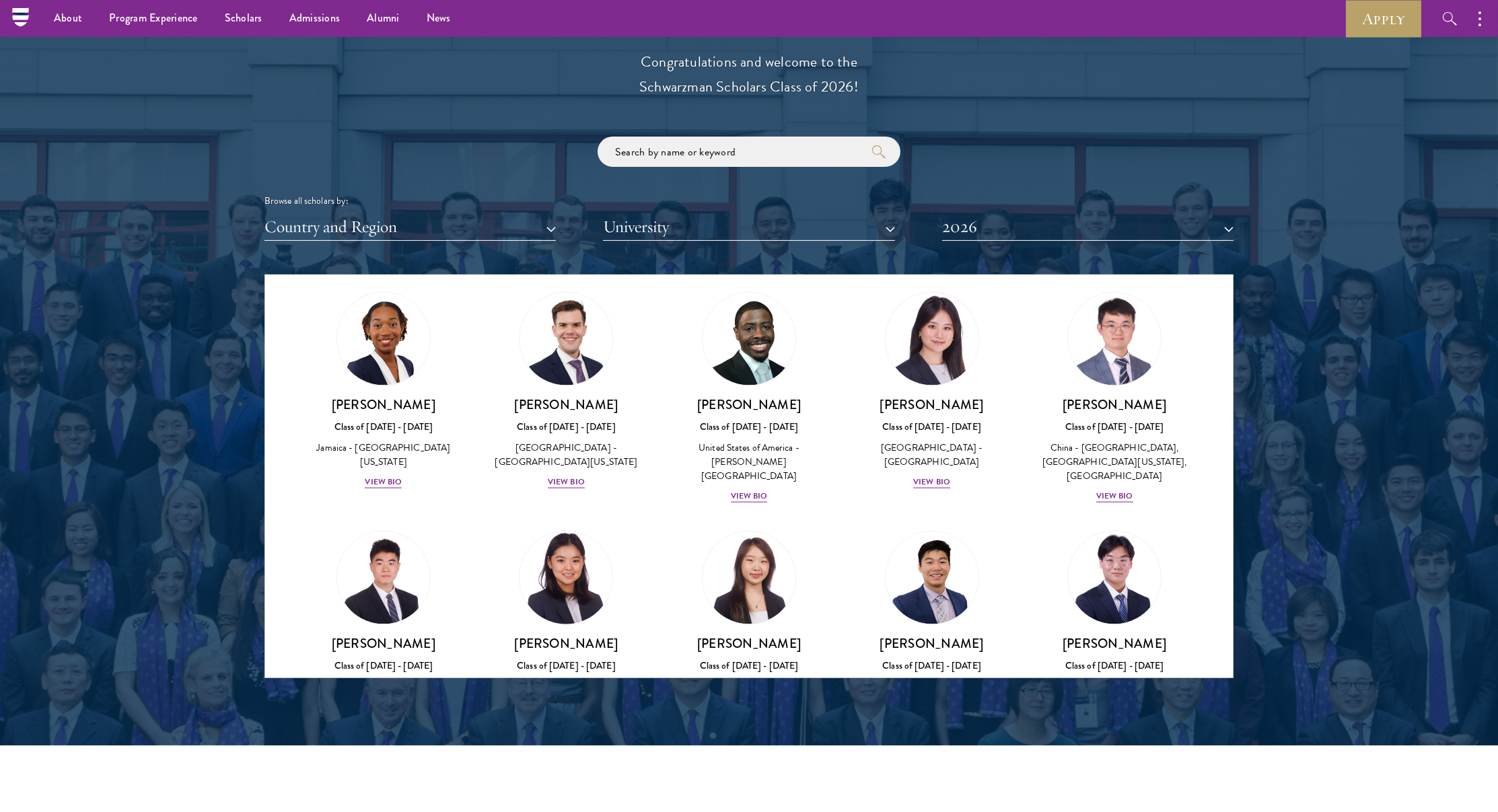
scroll to position [1335, 0]
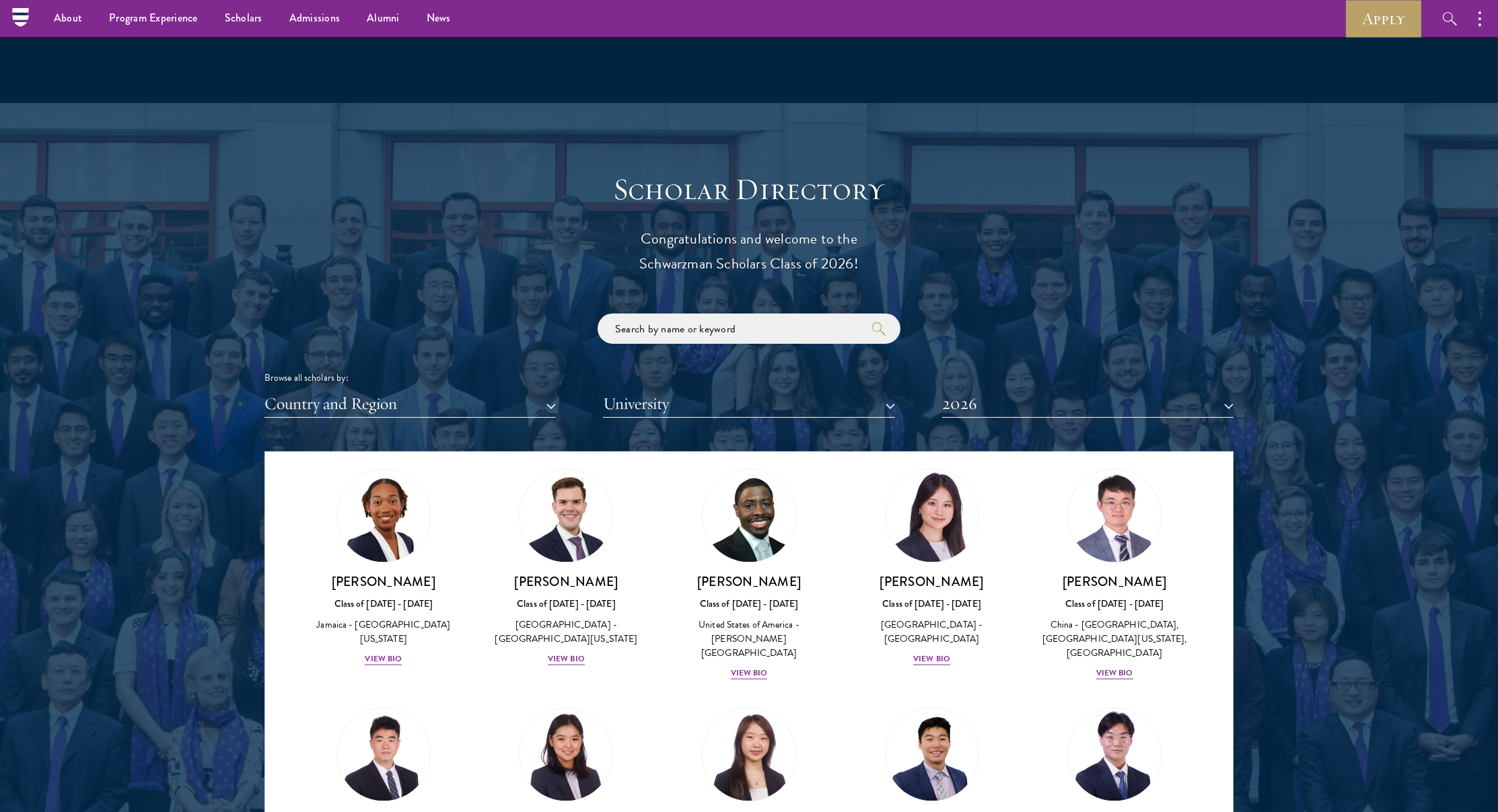
drag, startPoint x: 476, startPoint y: 377, endPoint x: 473, endPoint y: 385, distance: 8.5
click at [476, 377] on div "Browse all scholars by:" at bounding box center [749, 377] width 969 height 14
click at [470, 391] on button "Country and Region" at bounding box center [410, 404] width 292 height 27
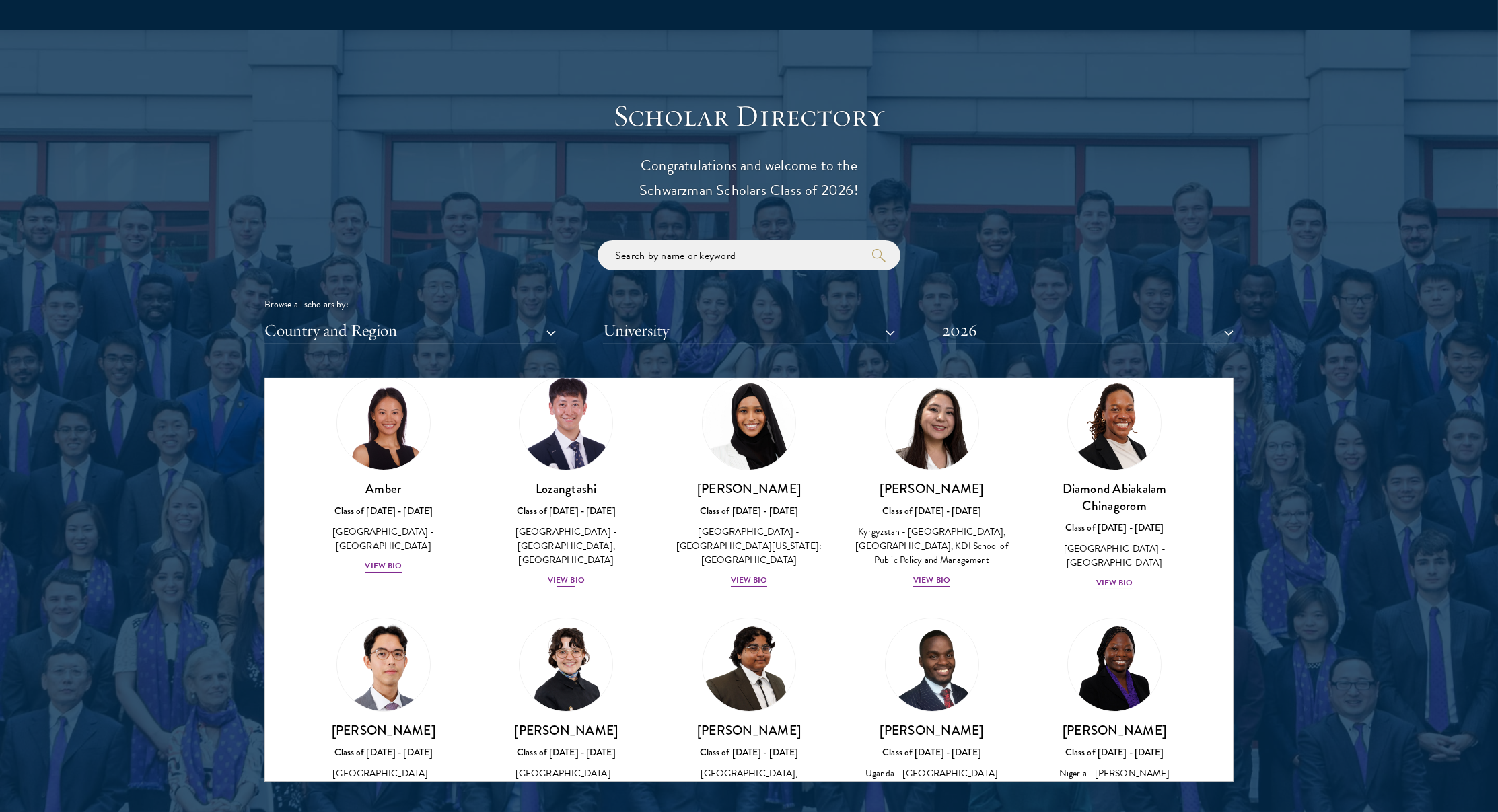
scroll to position [1489, 0]
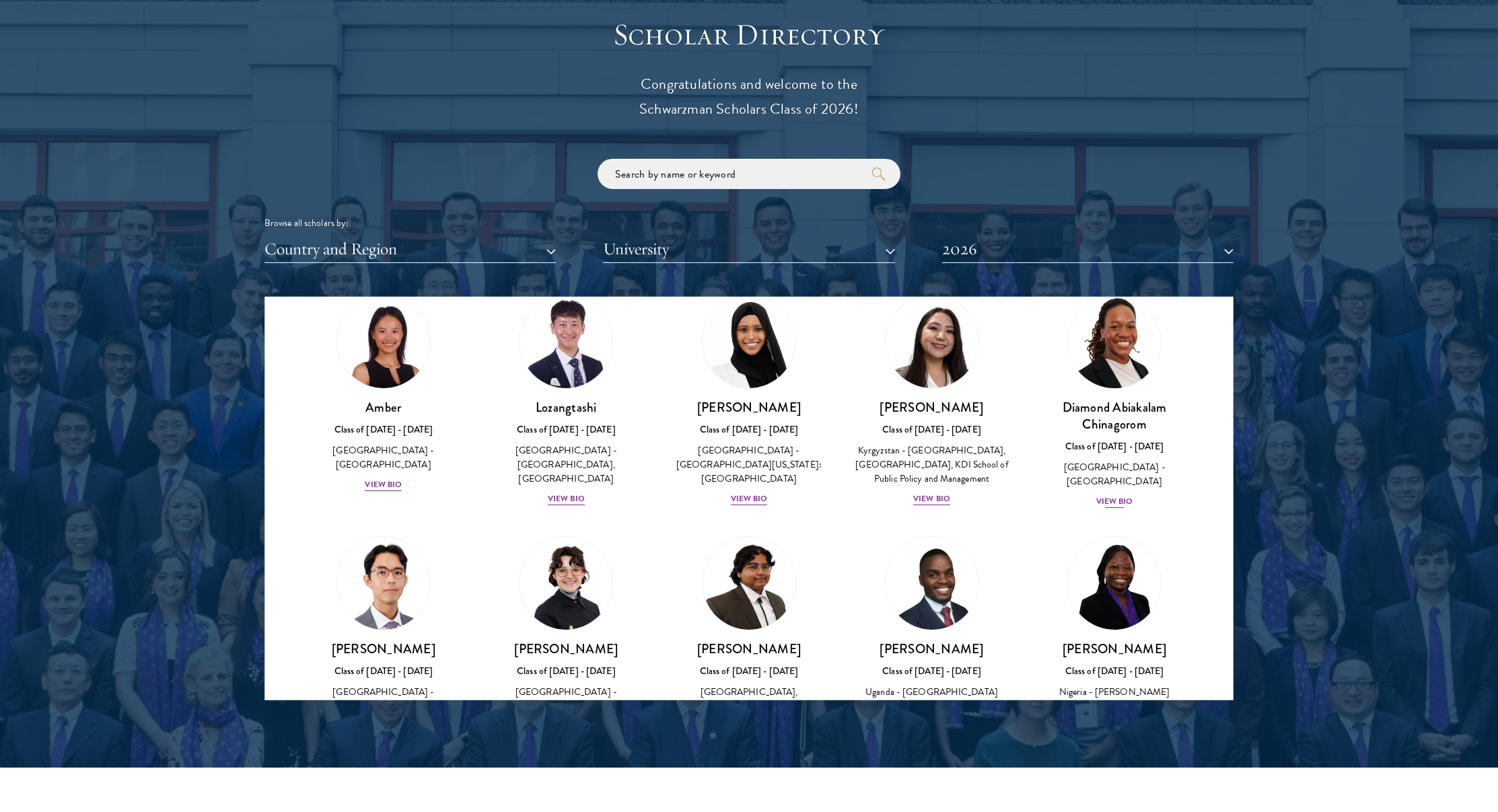
click at [1131, 373] on img at bounding box center [1114, 342] width 102 height 102
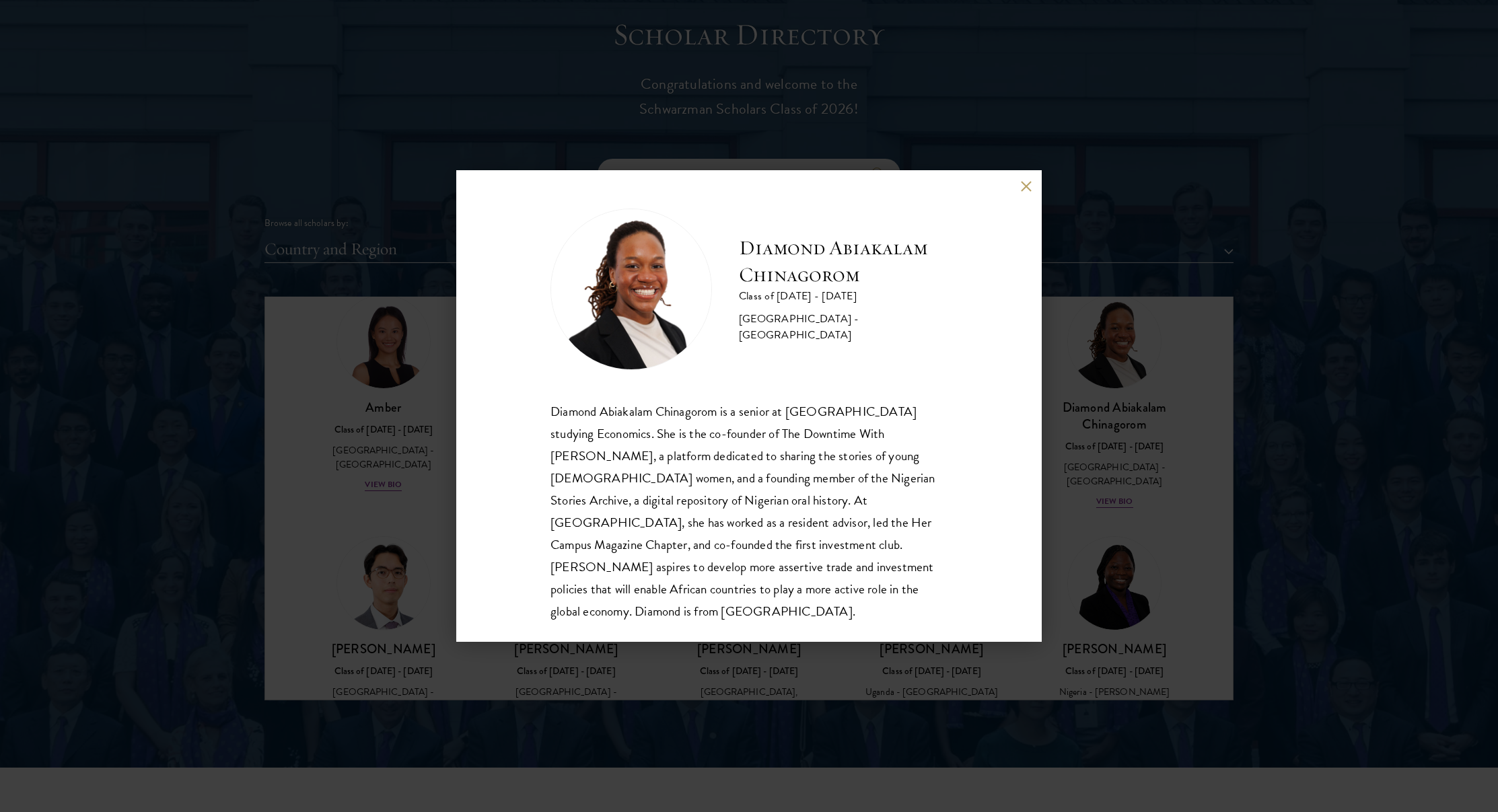
click at [1126, 415] on div "Diamond Abiakalam Chinagorom Class of 2025 - 2026 Nigeria - Mount Holyoke Colle…" at bounding box center [749, 406] width 1498 height 812
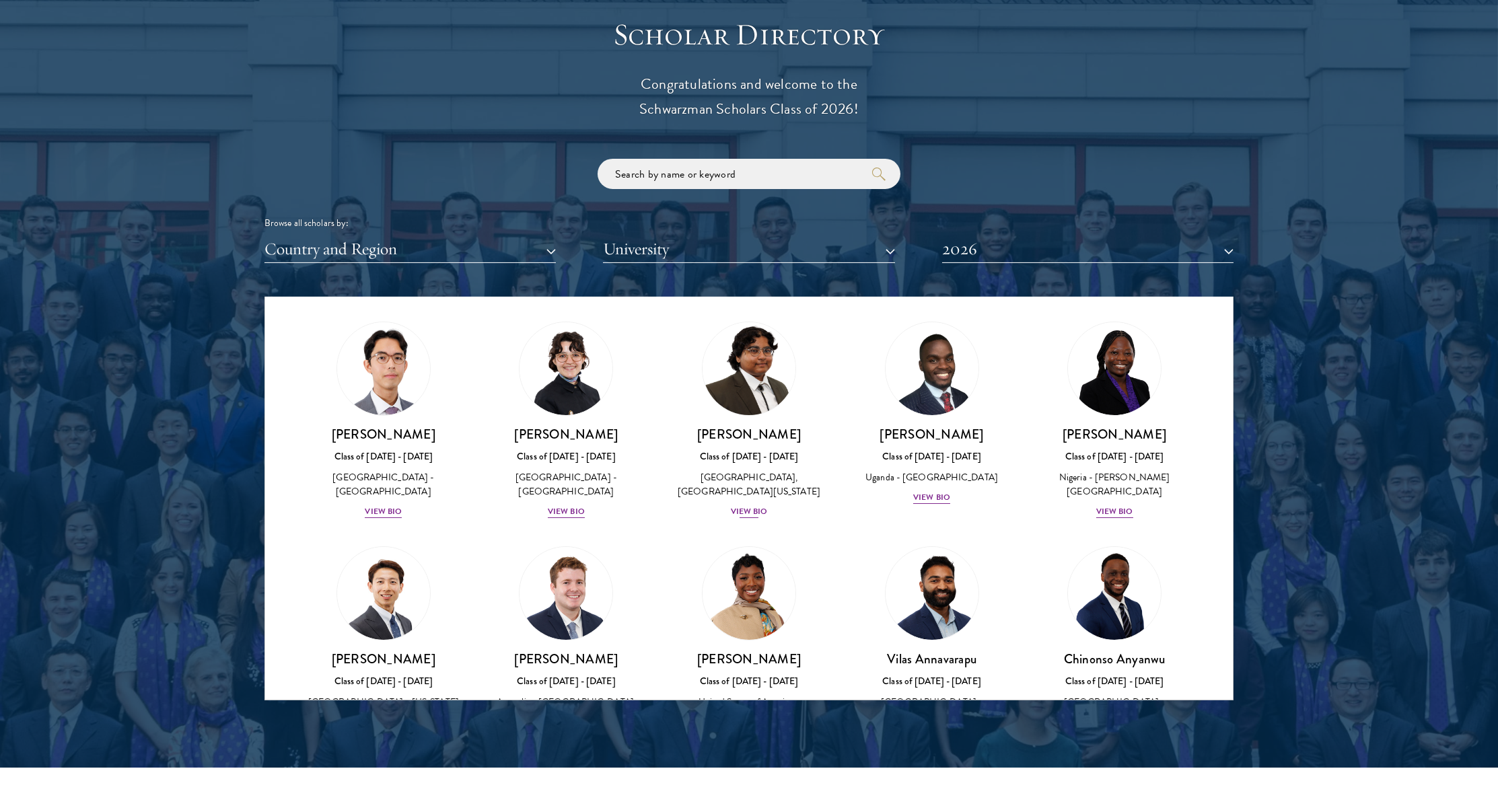
scroll to position [276, 0]
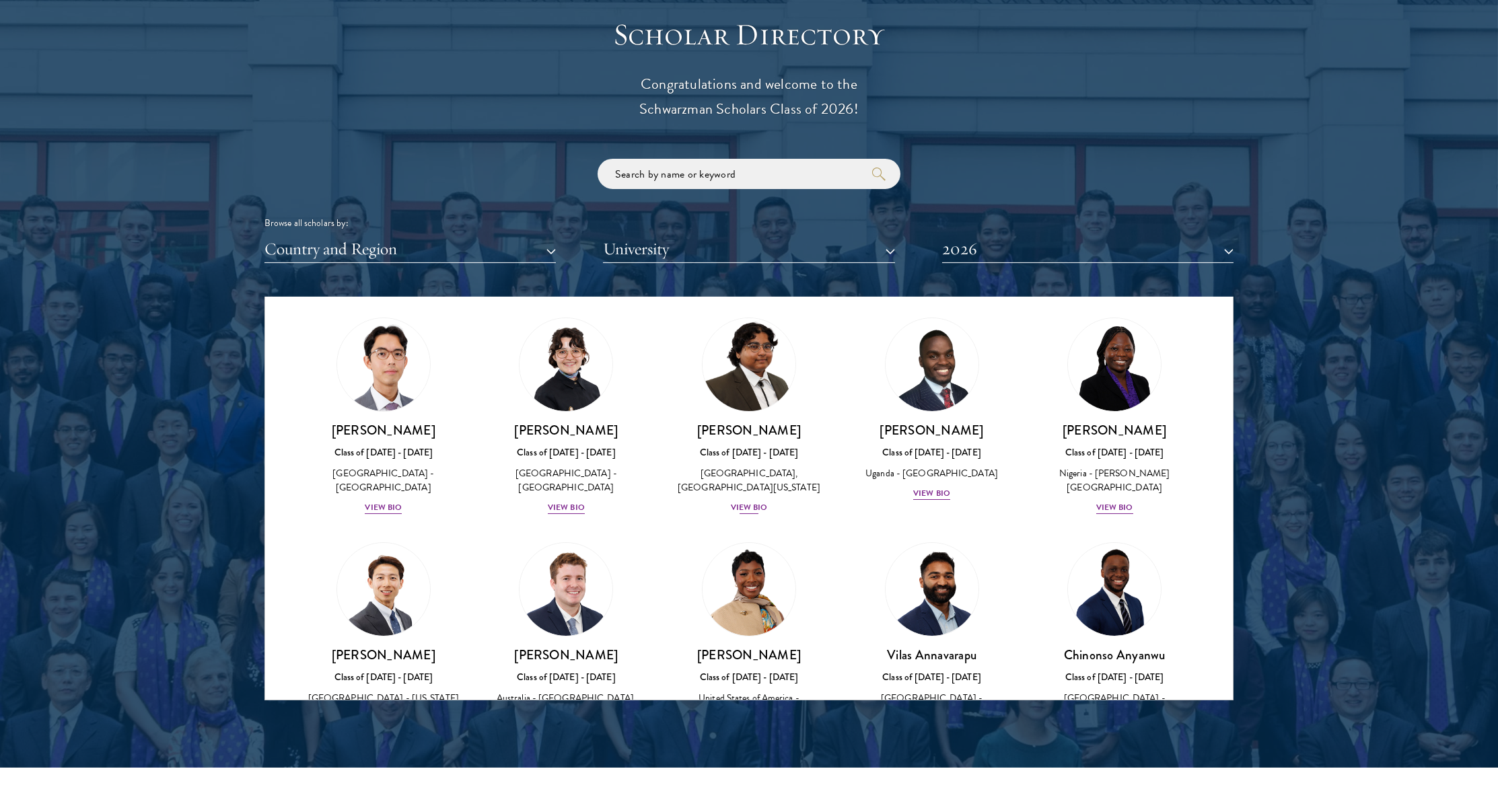
click at [797, 391] on link "Ariana Ahmed Class of 2025 - 2026 United States of America - Hunter College, Th…" at bounding box center [749, 416] width 156 height 198
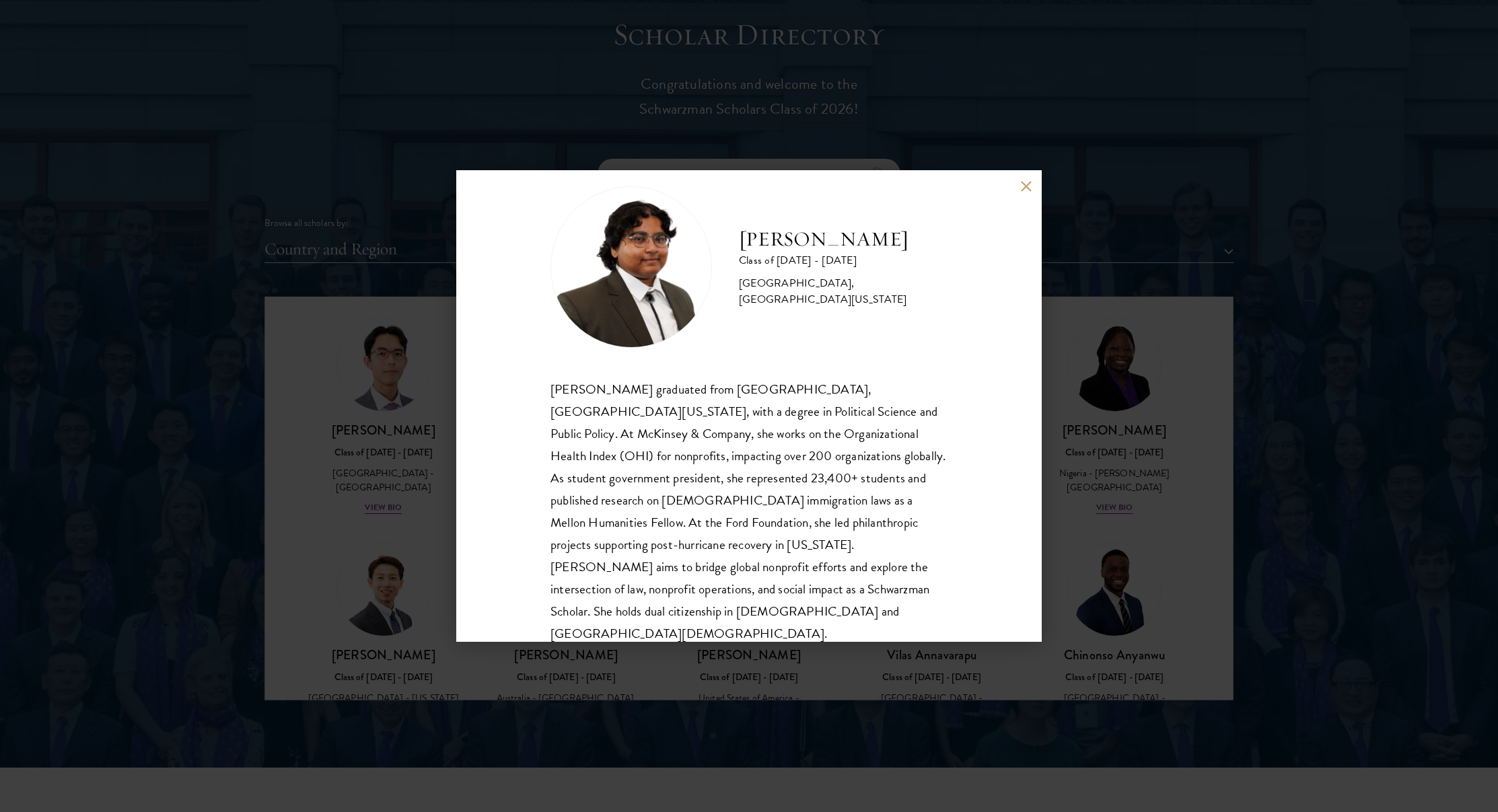
scroll to position [24, 0]
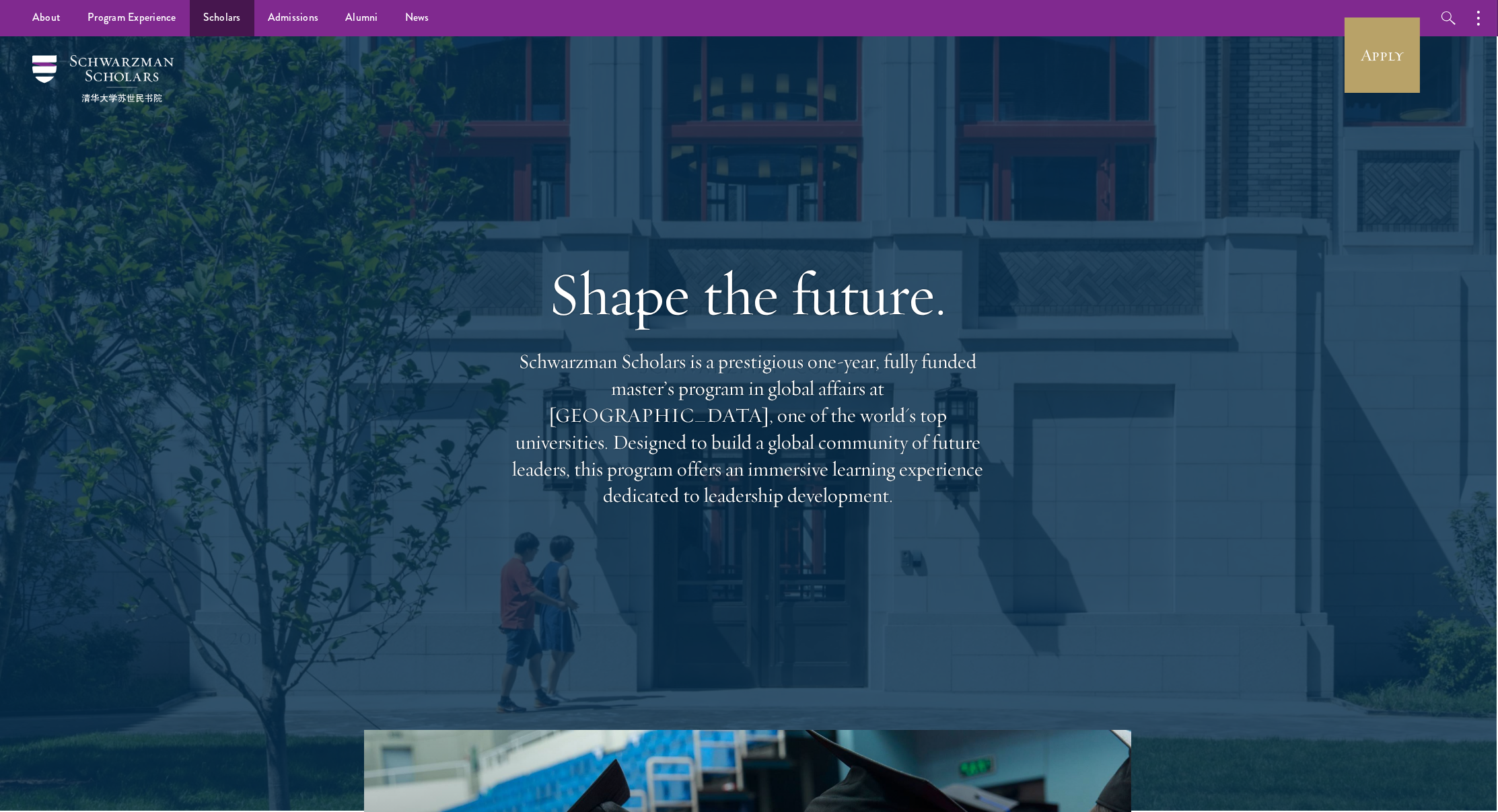
click at [199, 23] on link "Scholars" at bounding box center [222, 17] width 65 height 37
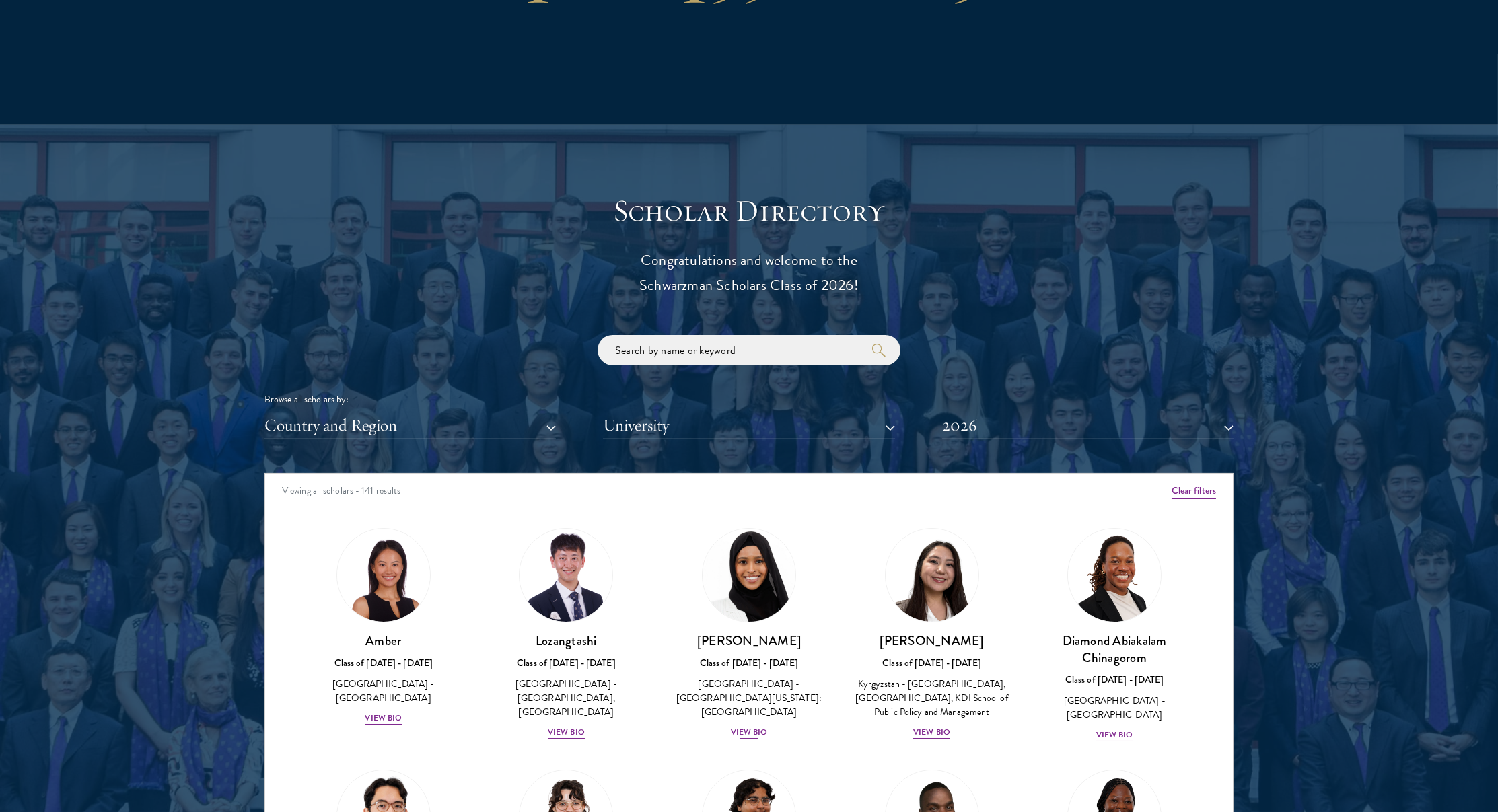
scroll to position [1411, 0]
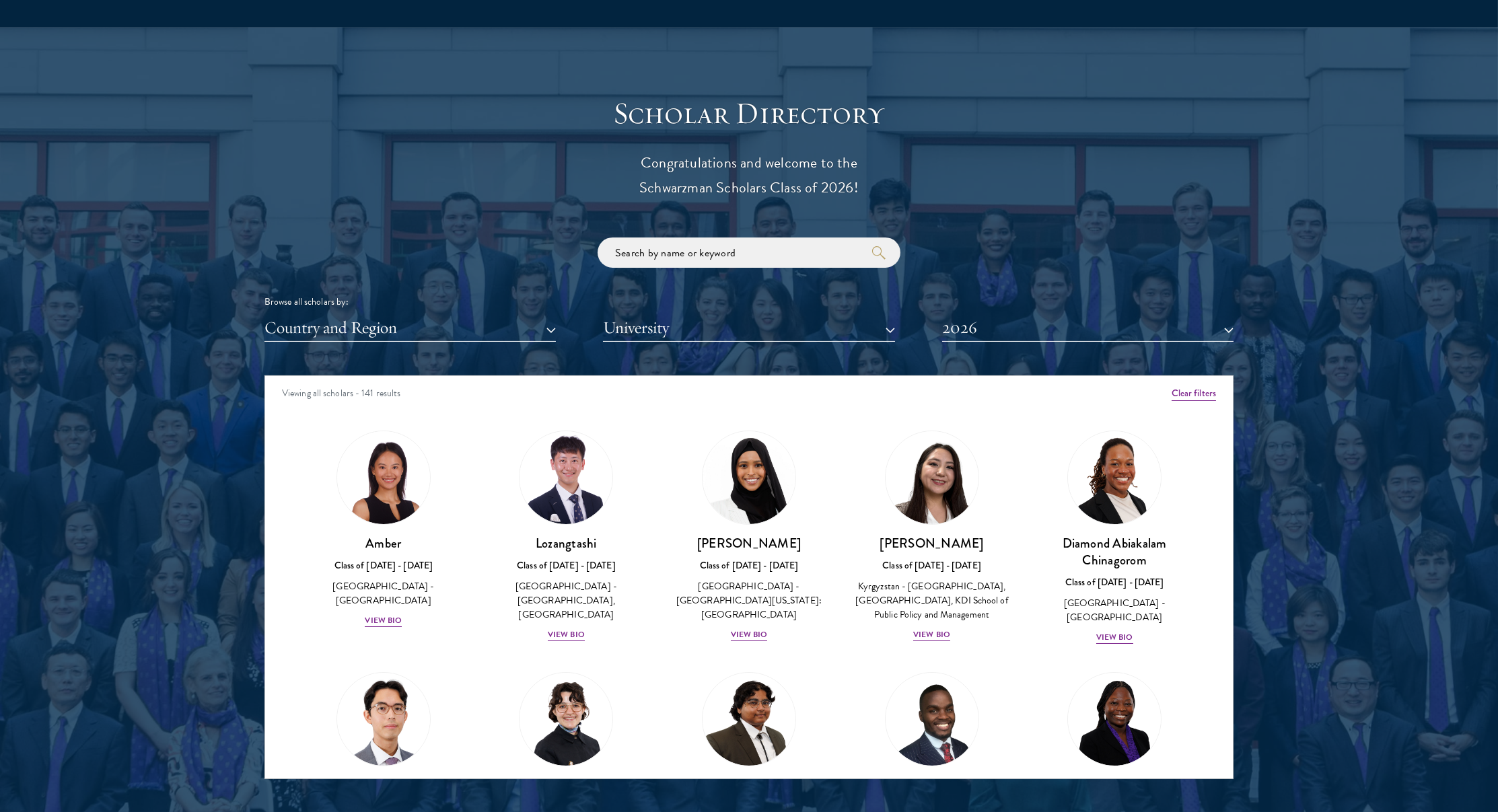
click at [999, 345] on div "Scholar Directory Congratulations and welcome to the Schwarzman Scholars Class …" at bounding box center [749, 436] width 969 height 684
click at [996, 337] on button "2026" at bounding box center [1087, 327] width 292 height 27
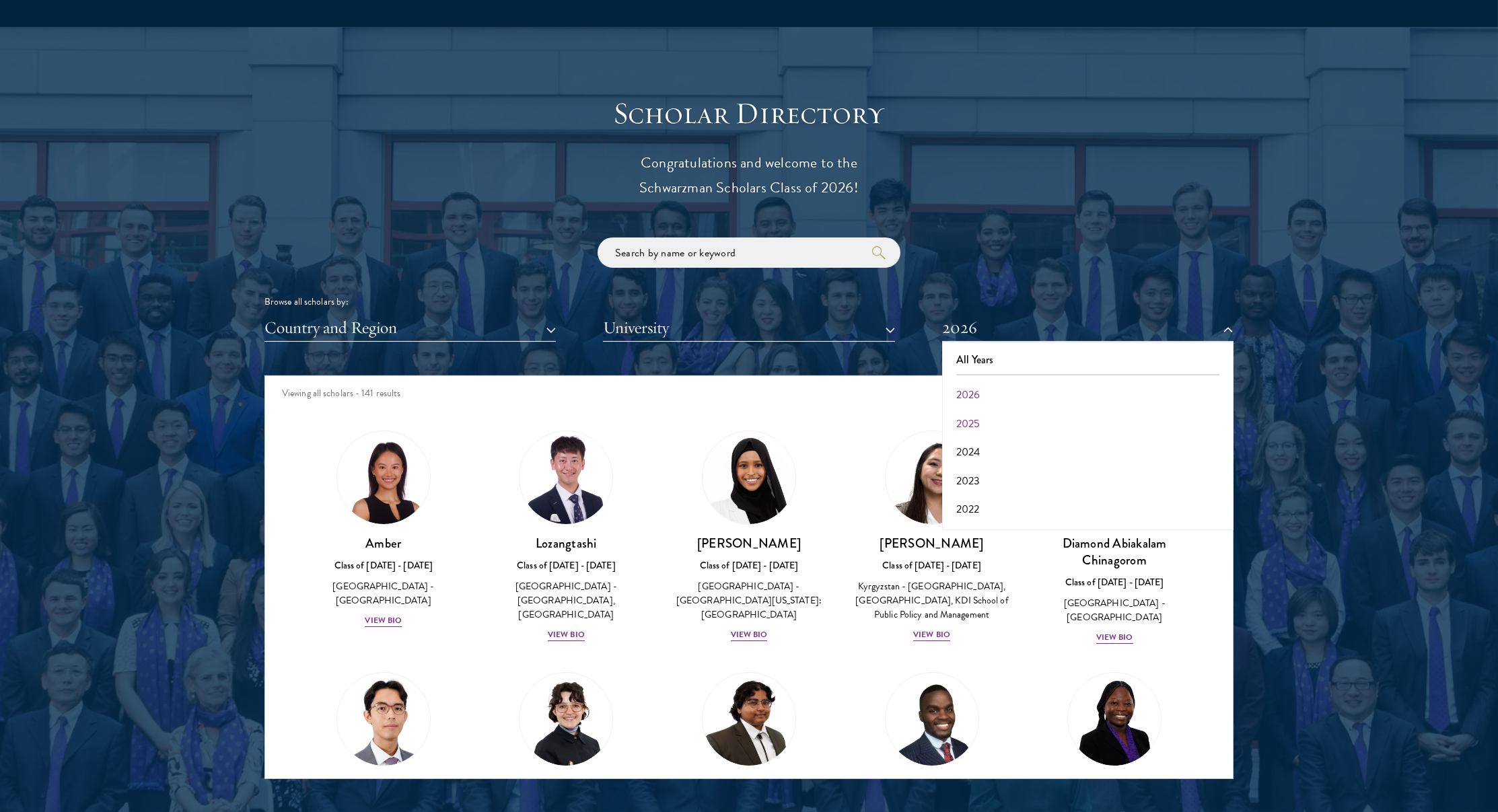
click at [973, 412] on button "2025" at bounding box center [1087, 424] width 283 height 28
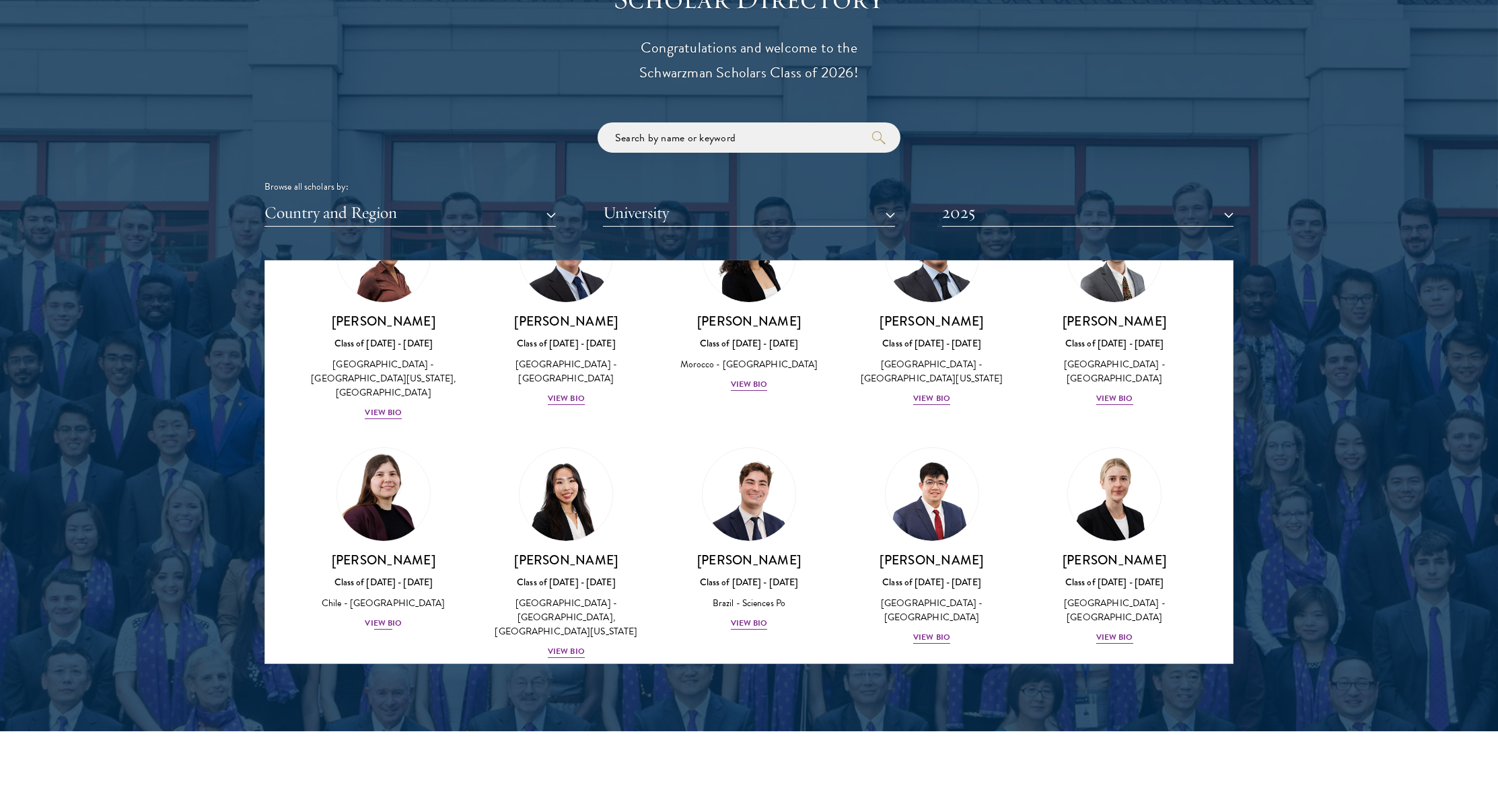
scroll to position [617, 0]
click at [377, 550] on div "[PERSON_NAME] Class of [DATE] - [DATE] [GEOGRAPHIC_DATA] - [GEOGRAPHIC_DATA] Vi…" at bounding box center [384, 590] width 156 height 80
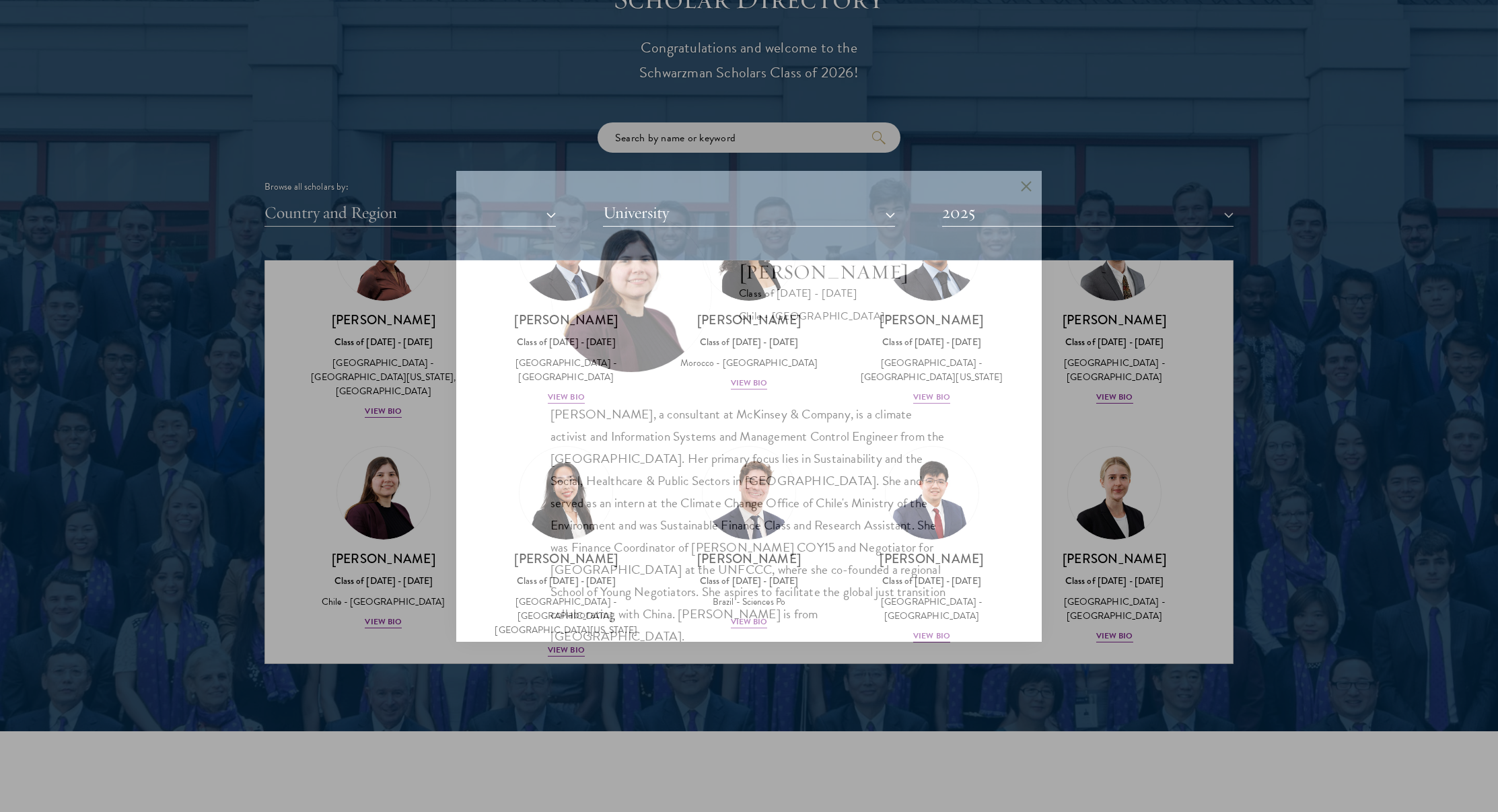
click at [380, 554] on div "[PERSON_NAME] Class of [DATE] - [DATE] [GEOGRAPHIC_DATA] - [GEOGRAPHIC_DATA] [P…" at bounding box center [749, 406] width 1498 height 812
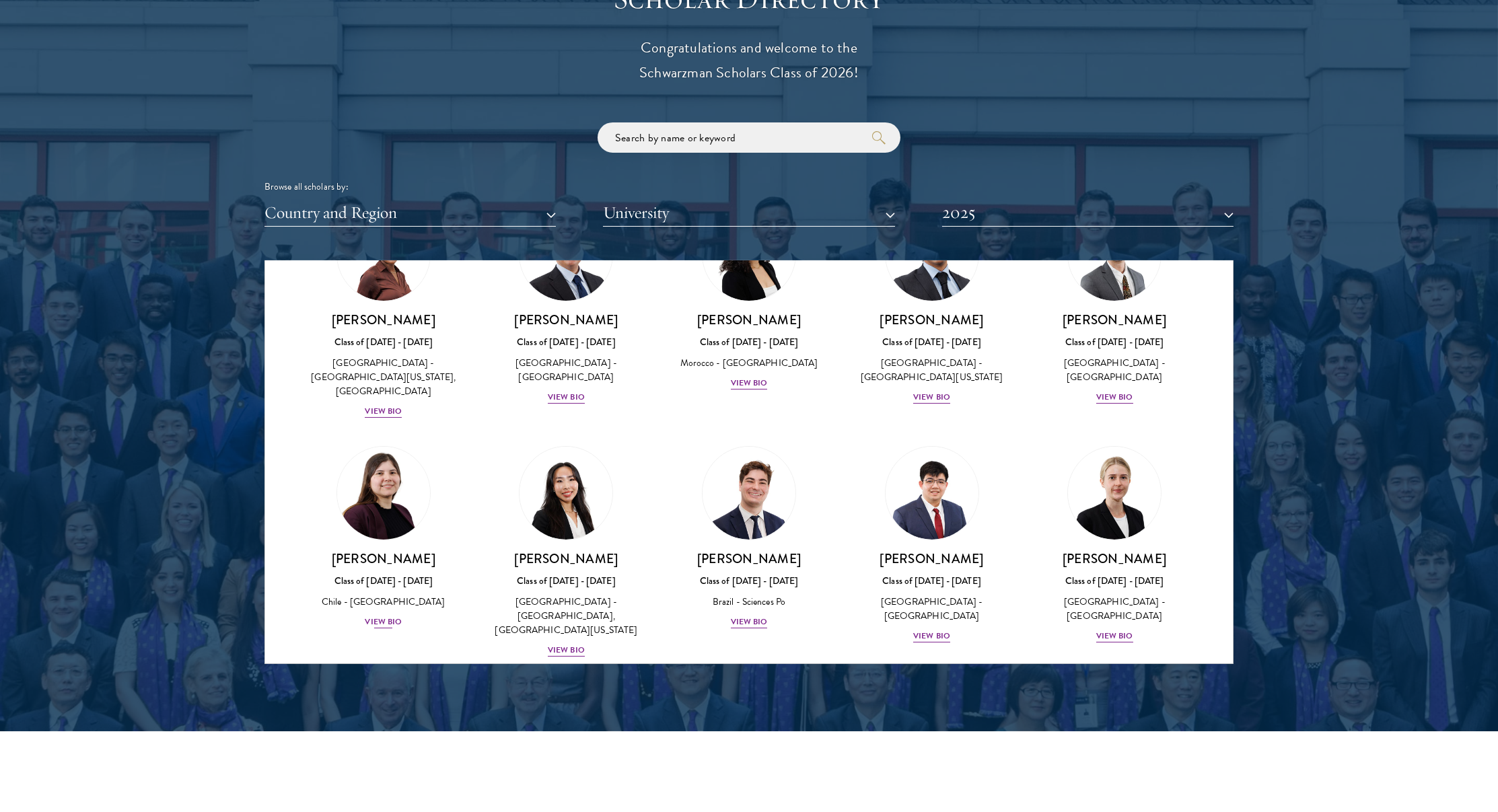
click at [397, 616] on div "View Bio" at bounding box center [383, 622] width 37 height 12
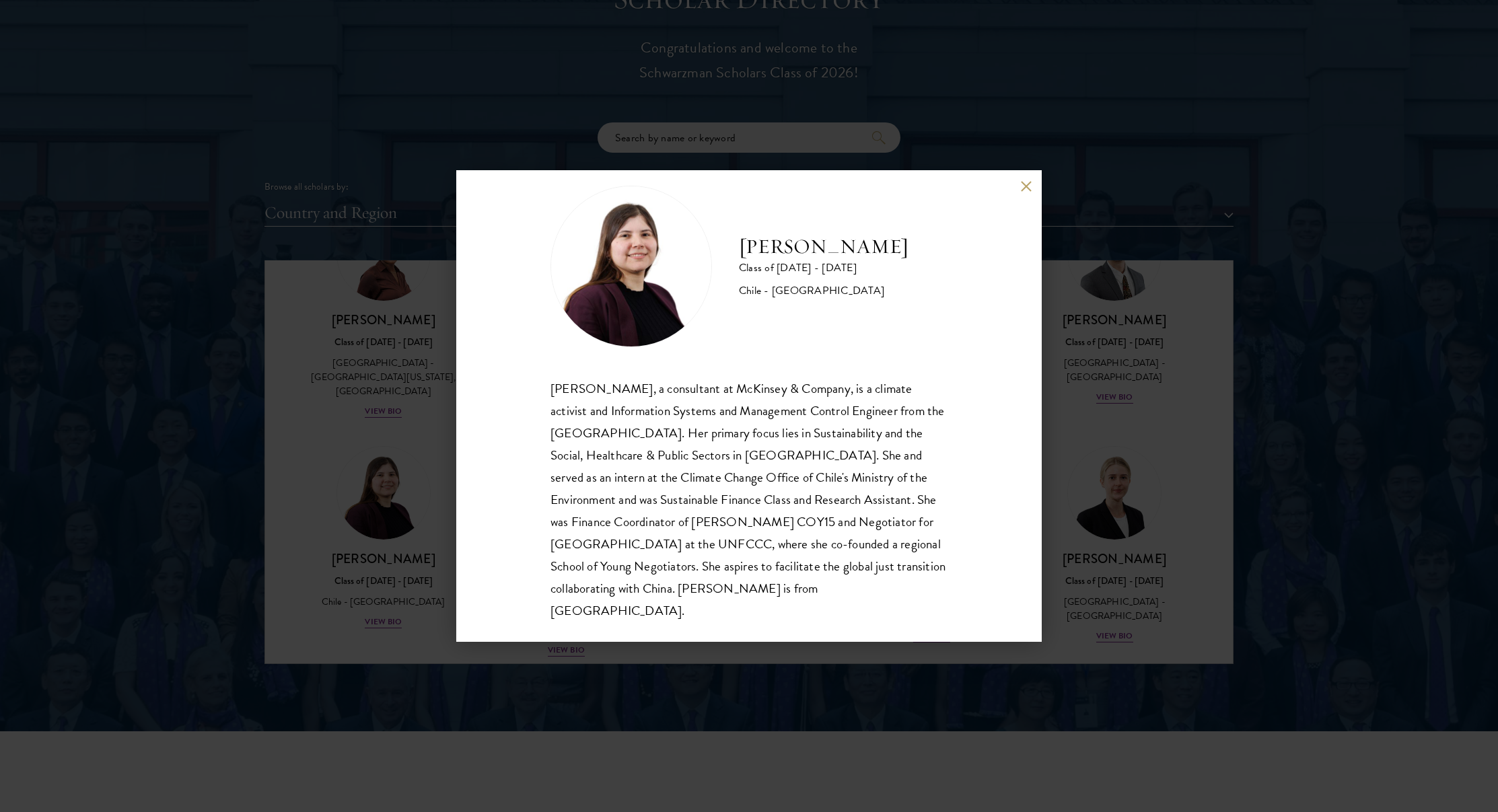
scroll to position [24, 0]
click at [399, 510] on div "[PERSON_NAME] Class of [DATE] - [DATE] [GEOGRAPHIC_DATA] - [GEOGRAPHIC_DATA] [P…" at bounding box center [749, 406] width 1498 height 812
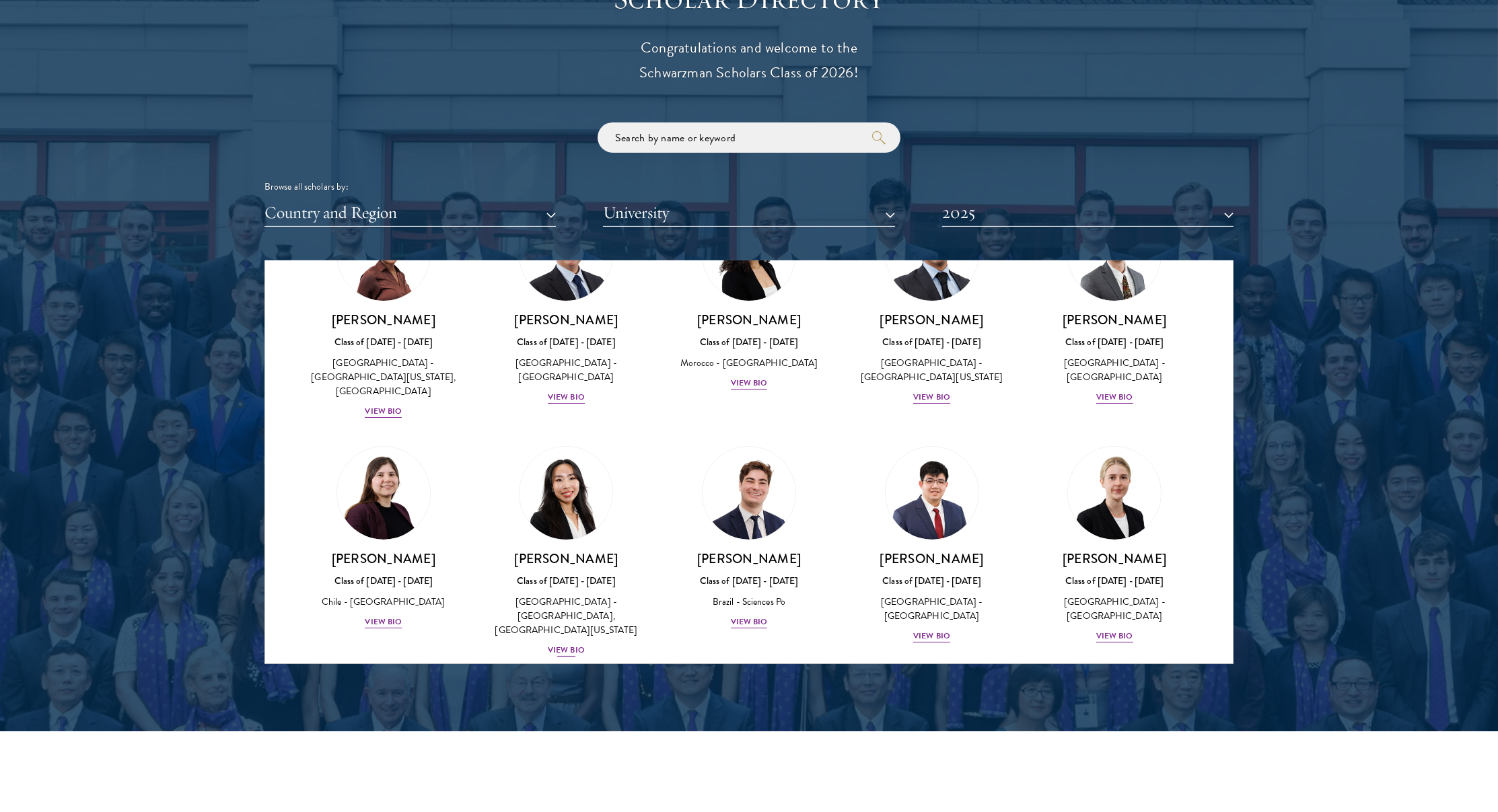
click at [589, 461] on img at bounding box center [565, 493] width 102 height 102
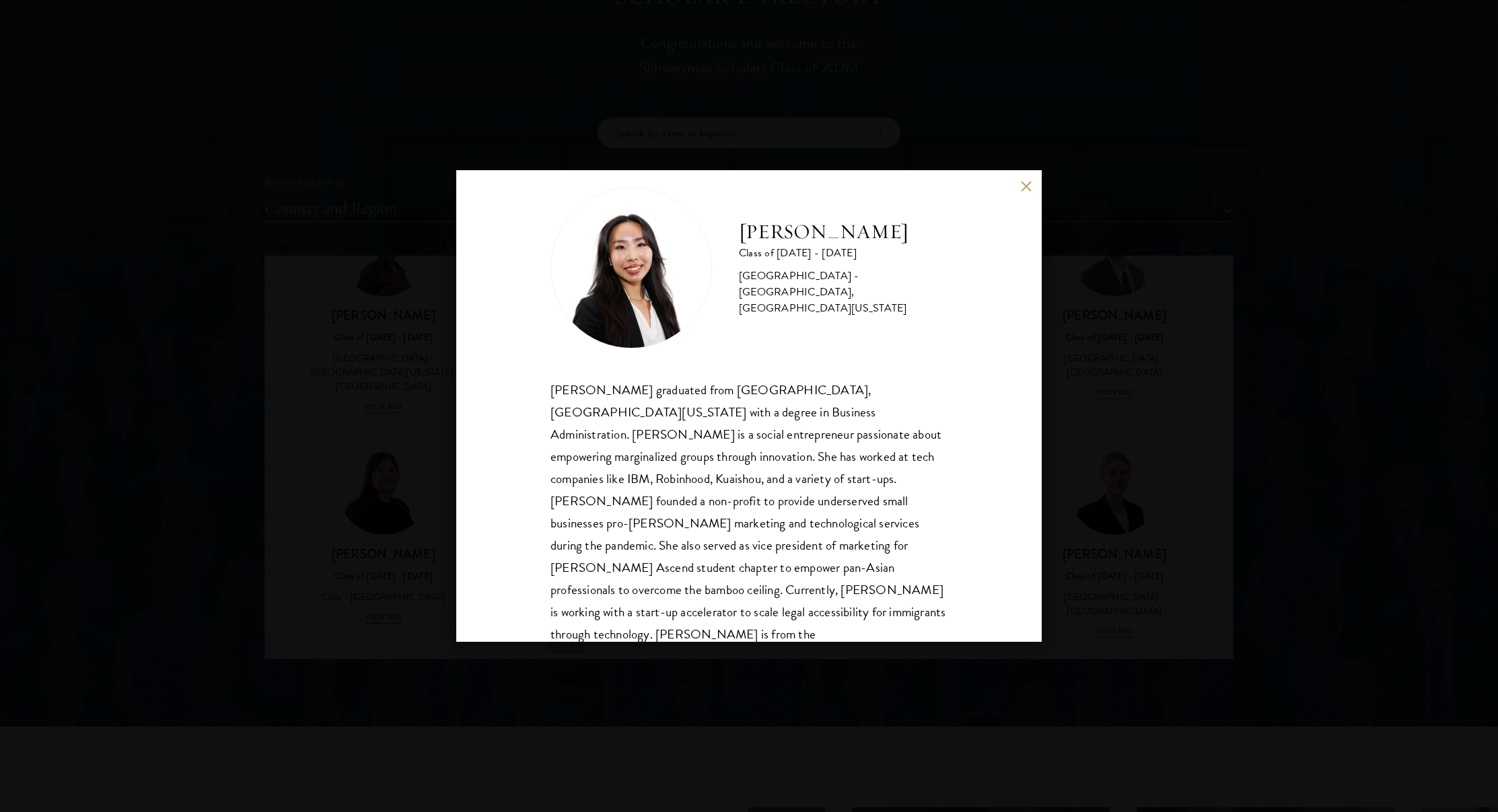
scroll to position [1531, 0]
click at [446, 489] on div "[PERSON_NAME] Class of [DATE] - [DATE] [GEOGRAPHIC_DATA] - [GEOGRAPHIC_DATA], […" at bounding box center [749, 406] width 1498 height 812
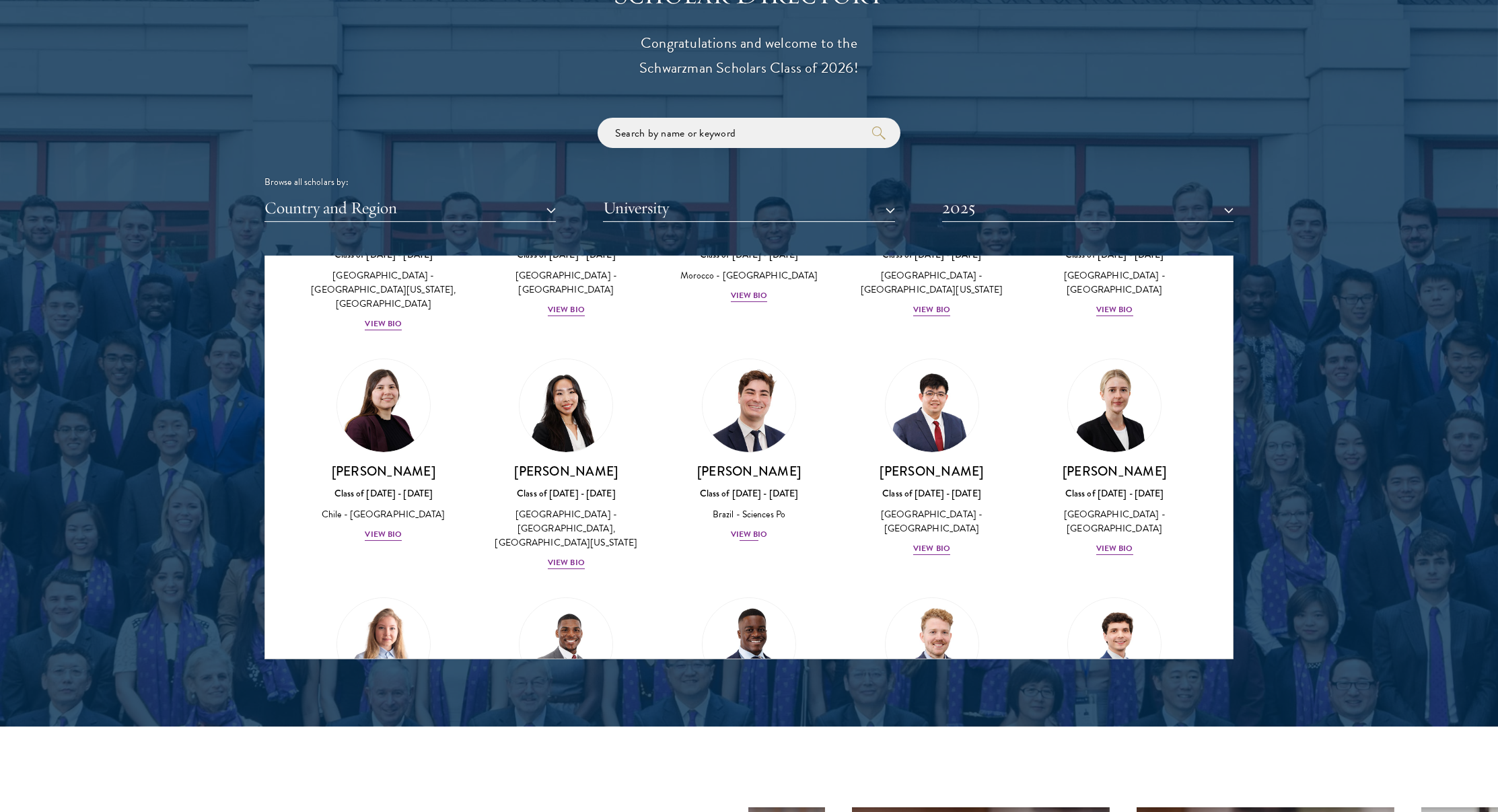
scroll to position [701, 0]
click at [754, 389] on link "[PERSON_NAME] Class of [DATE] - [DATE] [GEOGRAPHIC_DATA] - Sciences Po View Bio" at bounding box center [749, 450] width 156 height 184
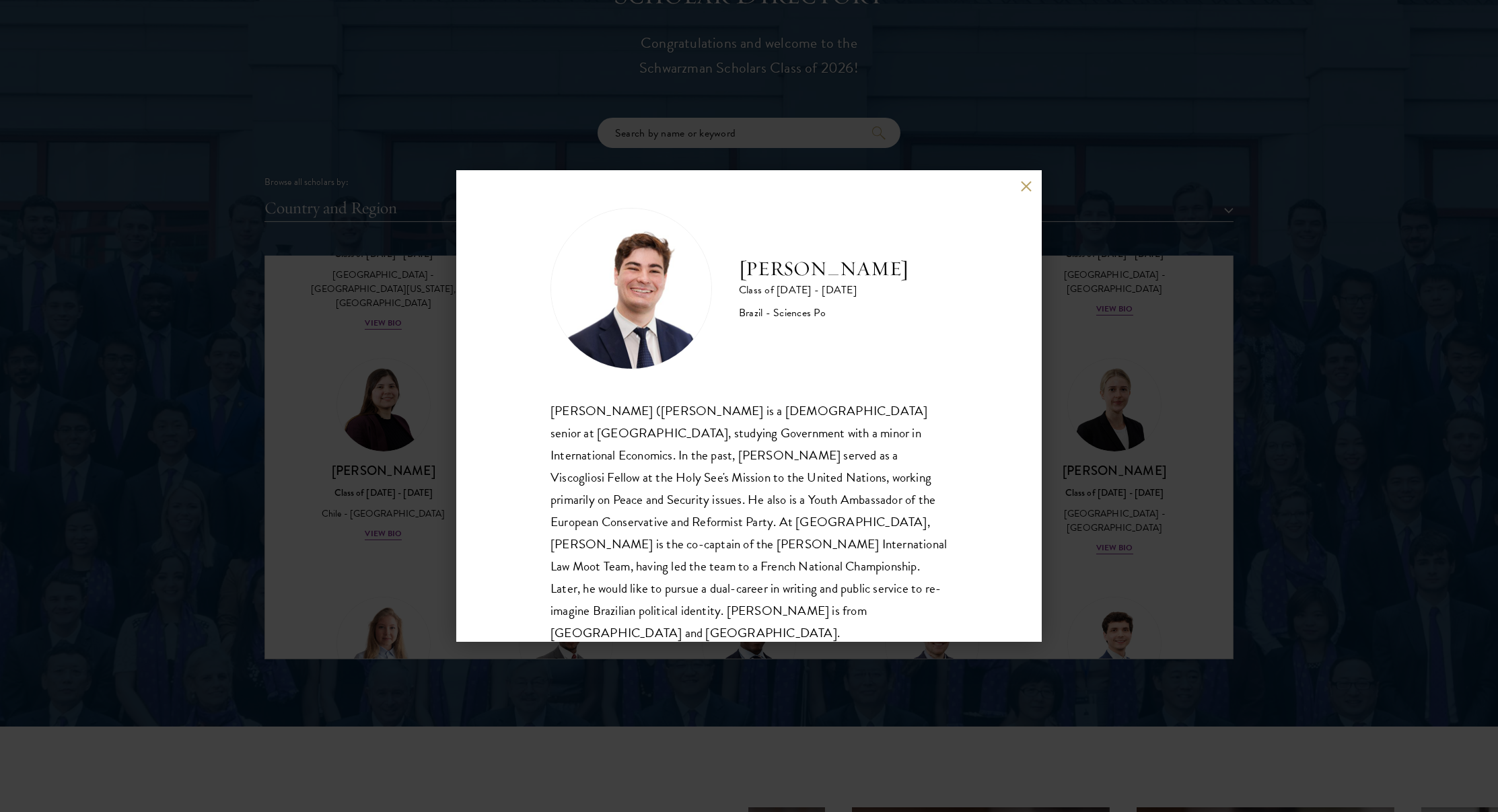
scroll to position [2, 0]
click at [401, 449] on div "[PERSON_NAME] Class of [DATE] - [DATE] [GEOGRAPHIC_DATA] - Sciences Po [PERSON_…" at bounding box center [749, 406] width 1498 height 812
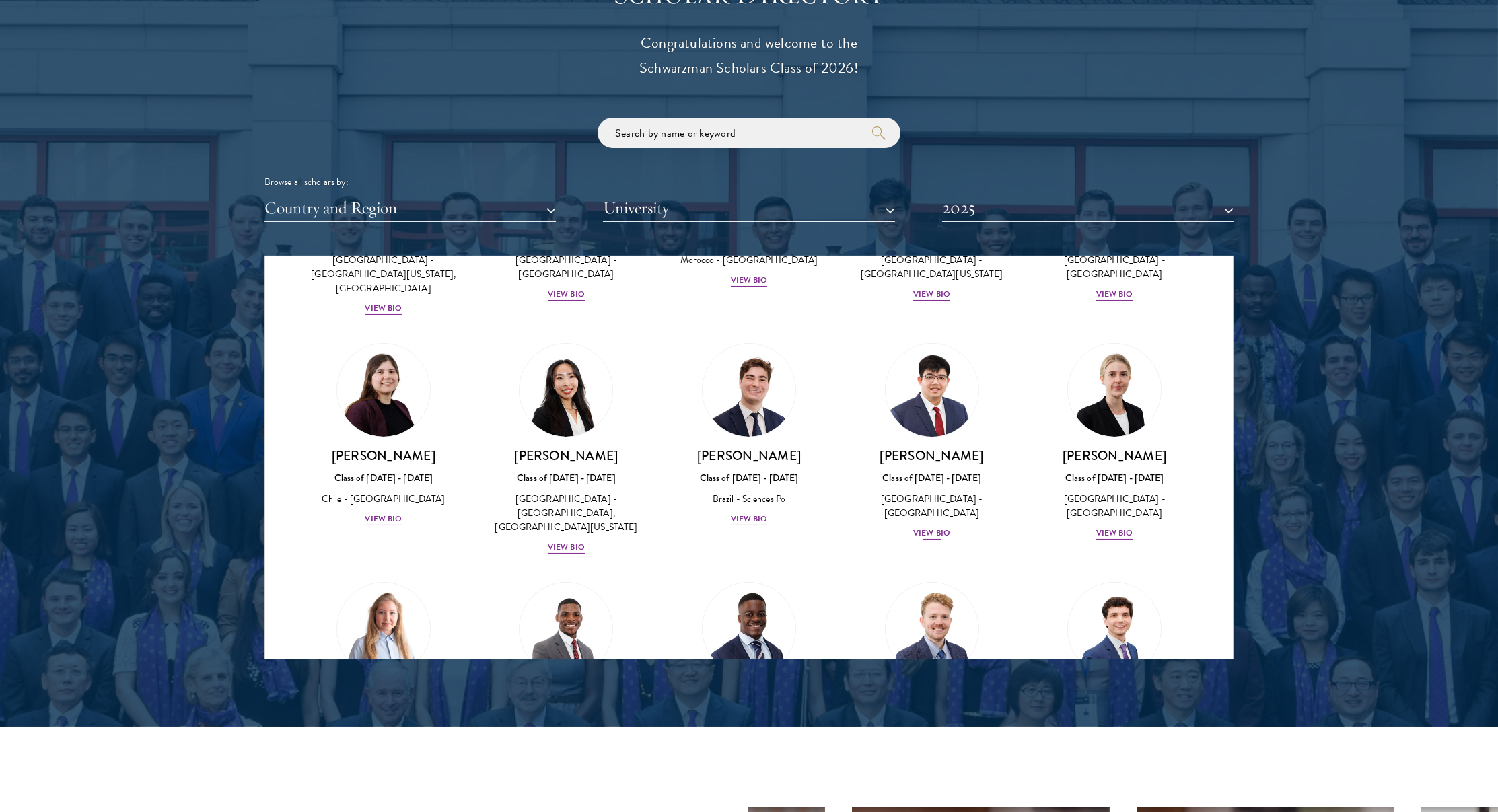
scroll to position [716, 0]
click at [915, 491] on div "[GEOGRAPHIC_DATA] - [GEOGRAPHIC_DATA]" at bounding box center [932, 505] width 156 height 28
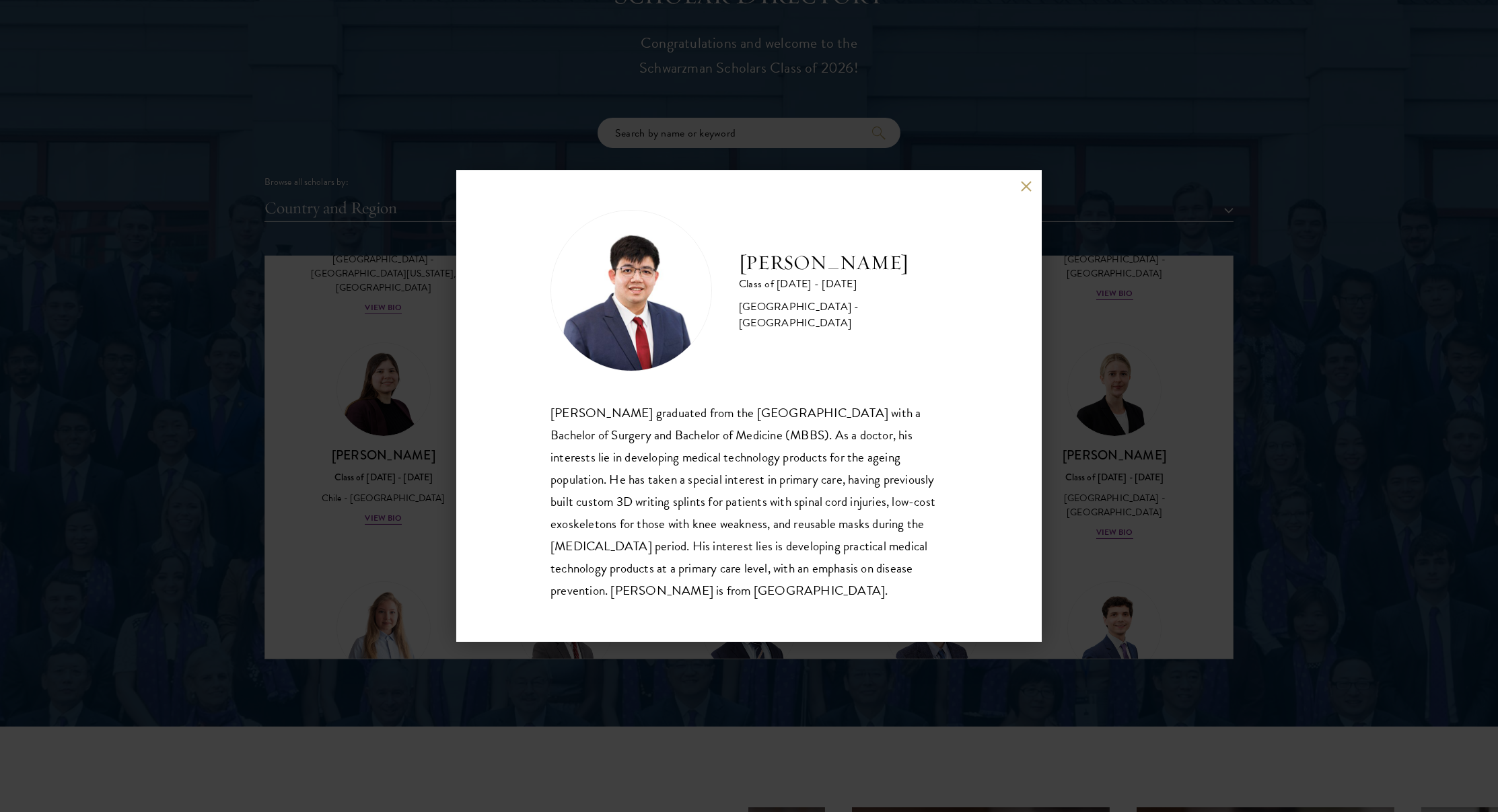
scroll to position [2, 0]
click at [1029, 471] on div "[PERSON_NAME] Class of [DATE] - [DATE] [GEOGRAPHIC_DATA] - [GEOGRAPHIC_DATA] [P…" at bounding box center [749, 406] width 585 height 471
click at [1032, 194] on div "[PERSON_NAME] Class of [DATE] - [DATE] [GEOGRAPHIC_DATA] - [GEOGRAPHIC_DATA] [P…" at bounding box center [749, 406] width 585 height 471
click at [1027, 189] on button at bounding box center [1026, 187] width 12 height 12
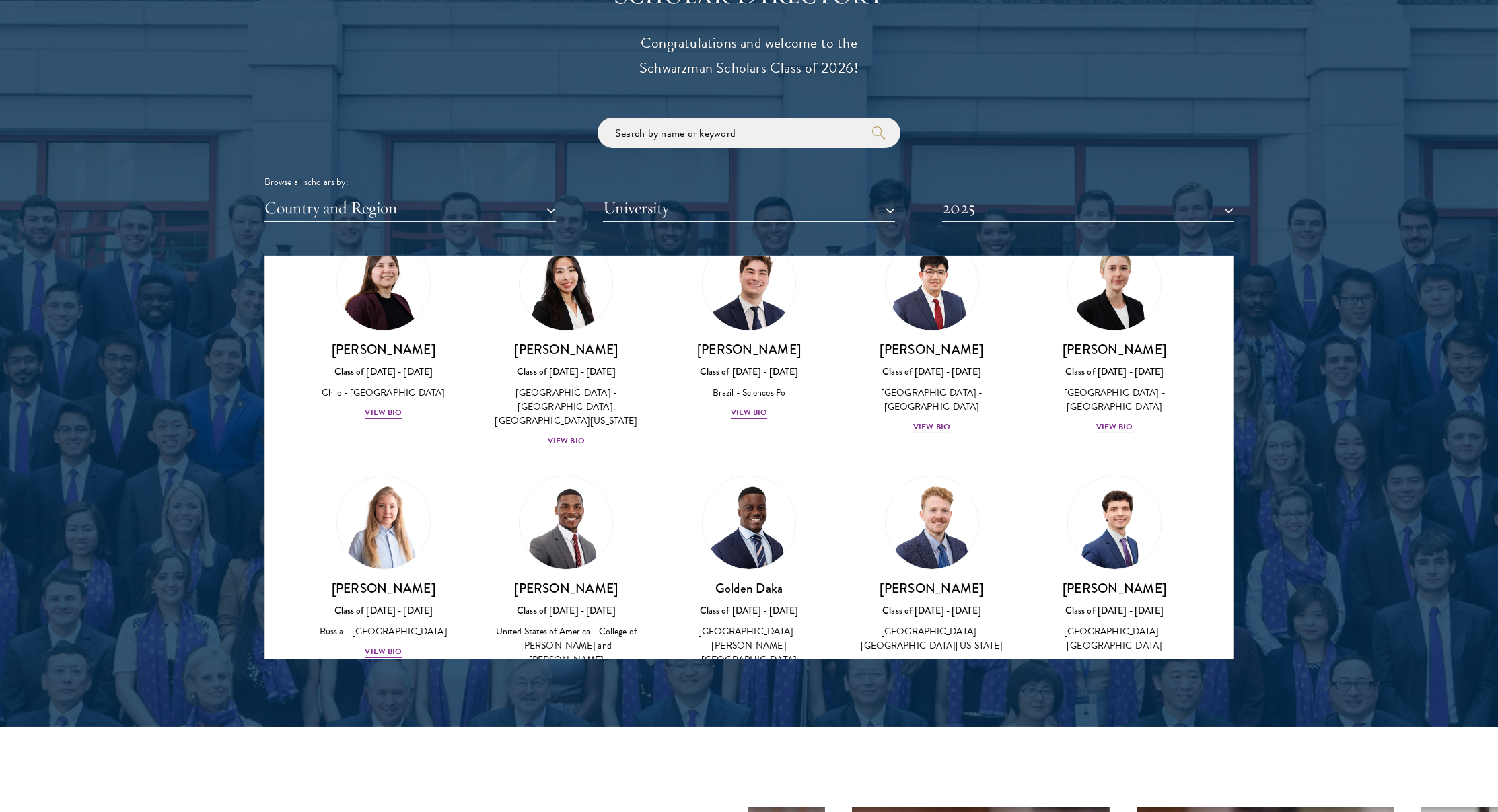
scroll to position [824, 0]
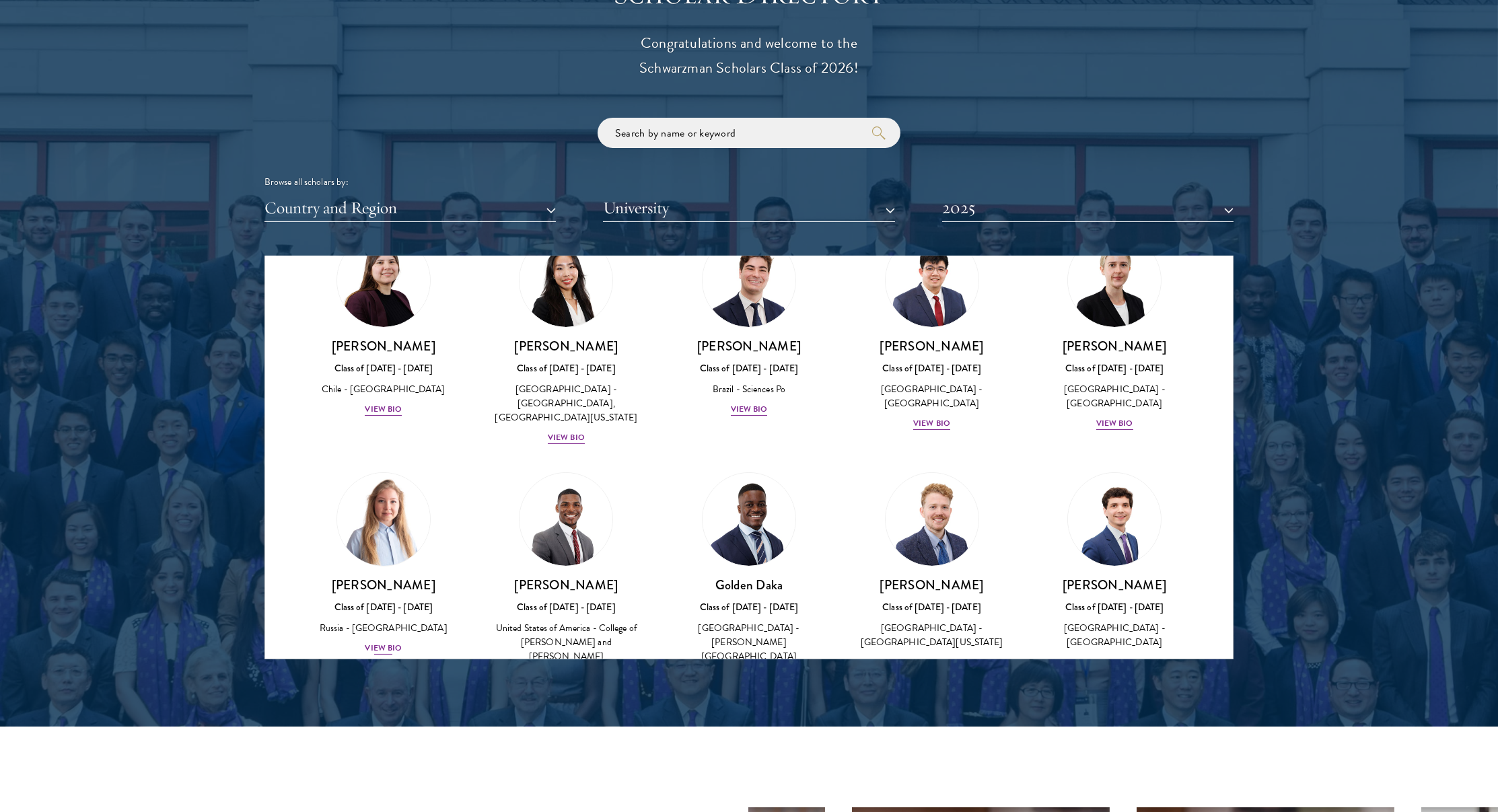
click at [369, 468] on img at bounding box center [383, 519] width 102 height 102
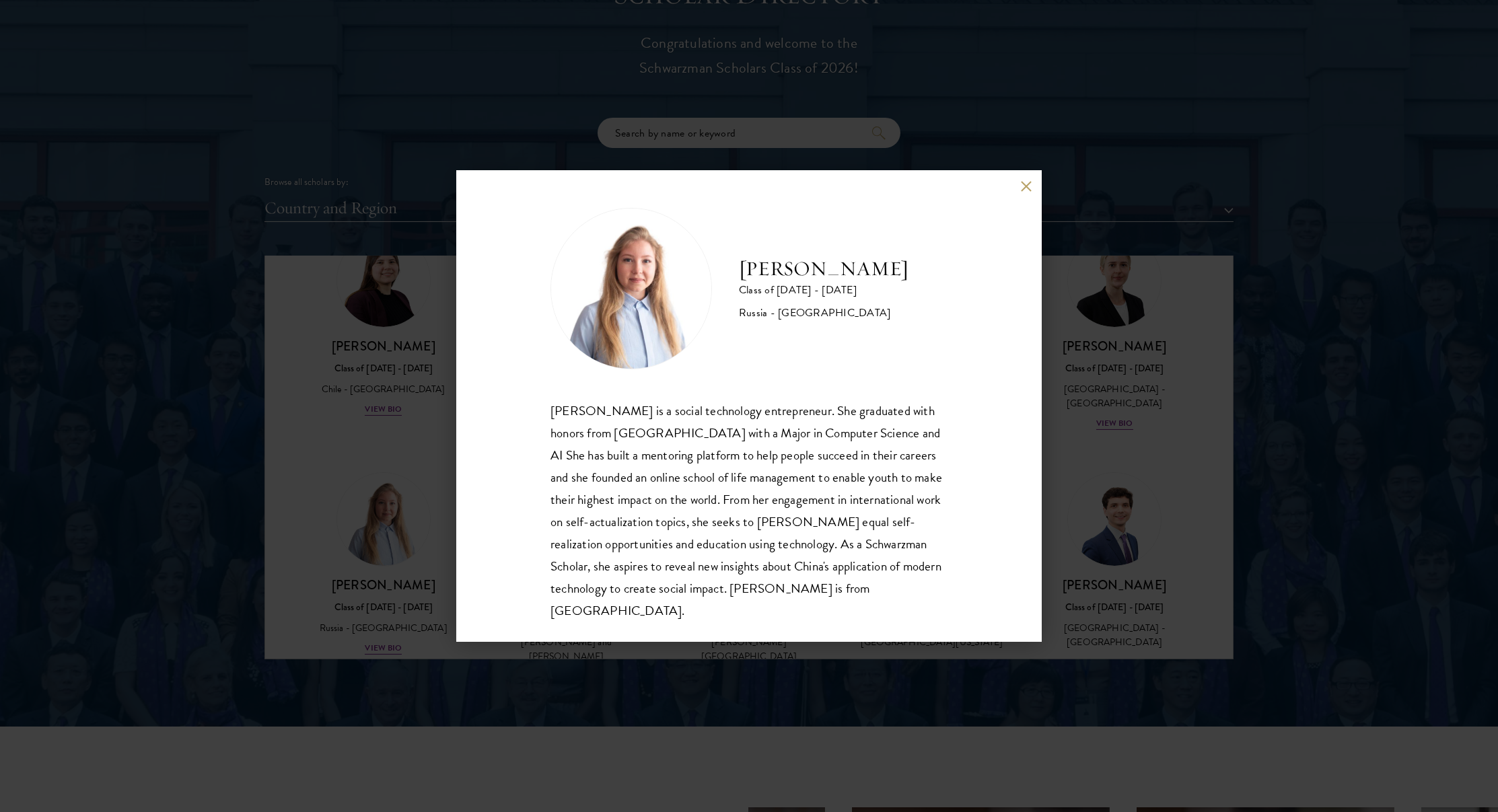
scroll to position [2, 0]
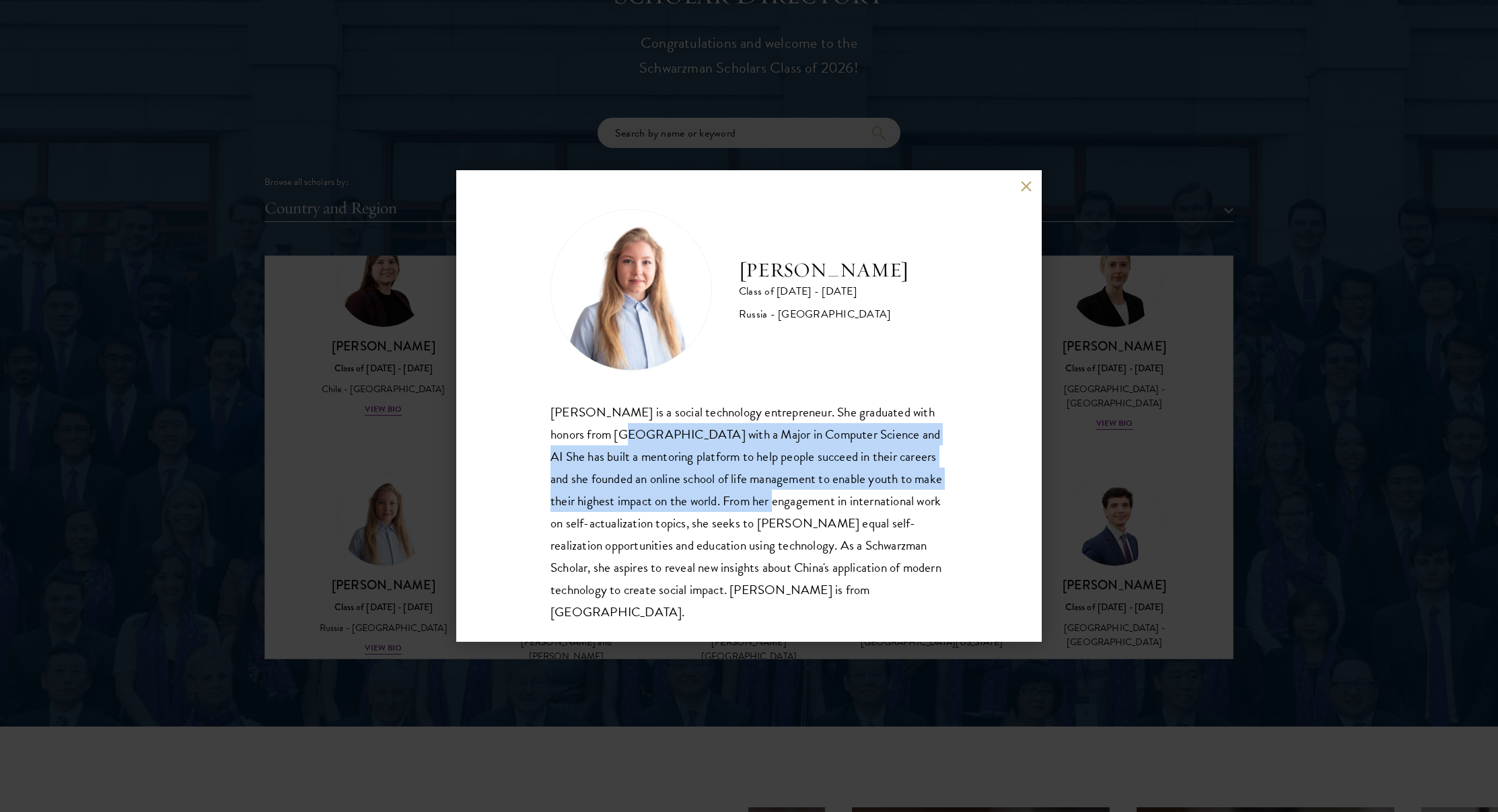
drag, startPoint x: 600, startPoint y: 427, endPoint x: 699, endPoint y: 493, distance: 119.0
click at [705, 495] on div "[PERSON_NAME] is a social technology entrepreneur. She graduated with honors fr…" at bounding box center [749, 511] width 397 height 222
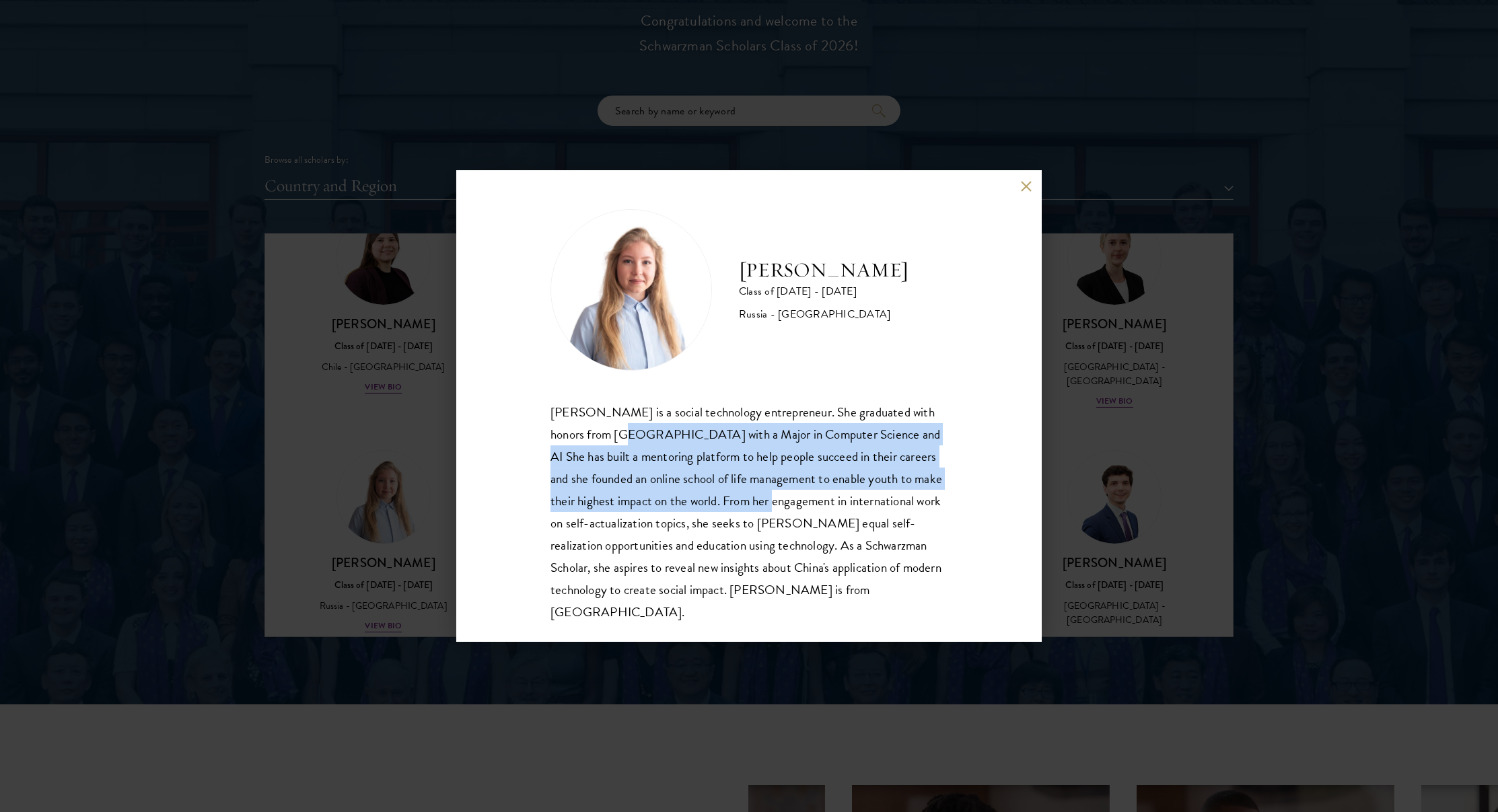
scroll to position [1560, 0]
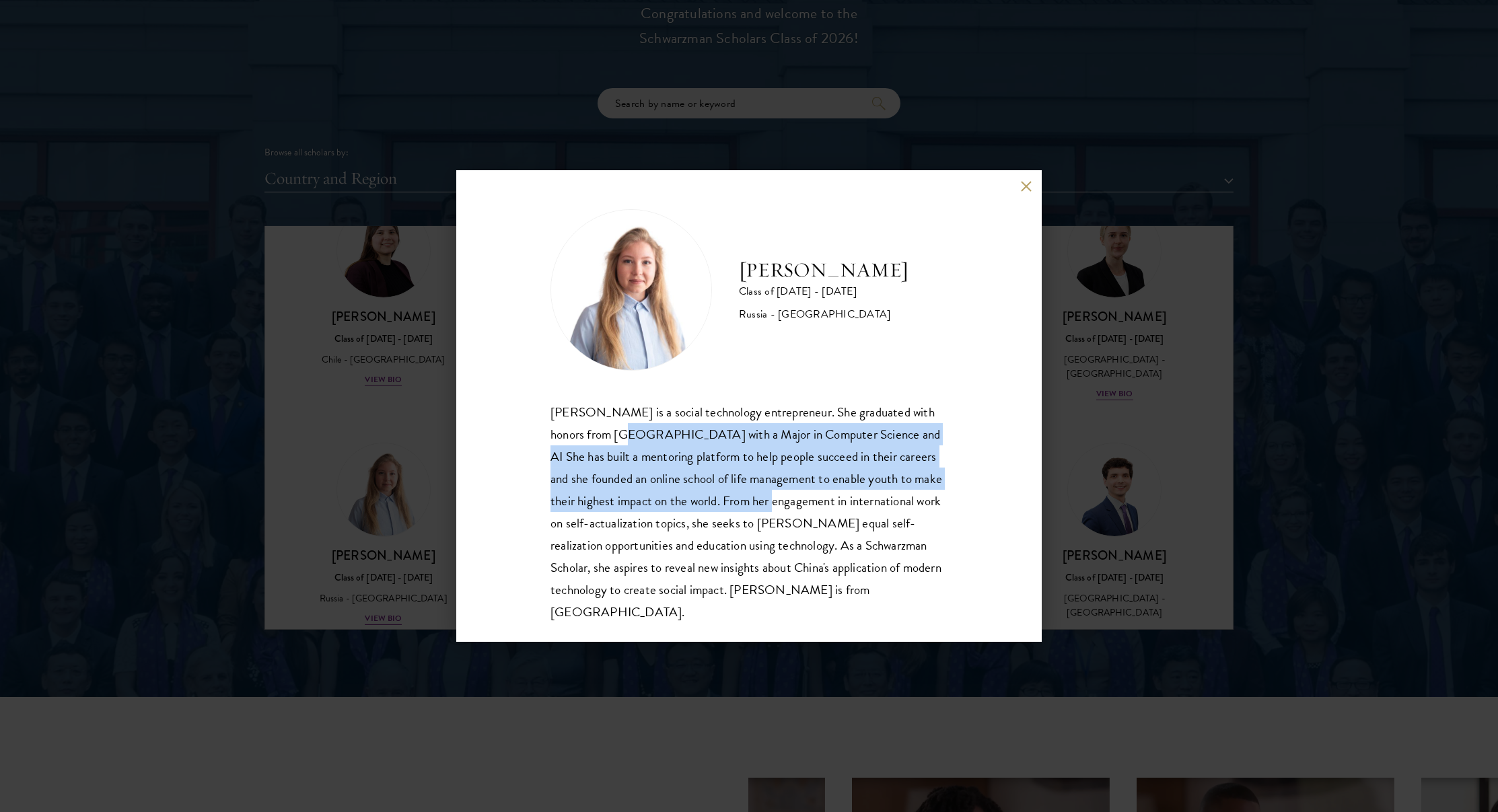
click at [1008, 99] on div "[PERSON_NAME] Class of [DATE] - [DATE] [GEOGRAPHIC_DATA] - [GEOGRAPHIC_DATA] [P…" at bounding box center [749, 406] width 1498 height 812
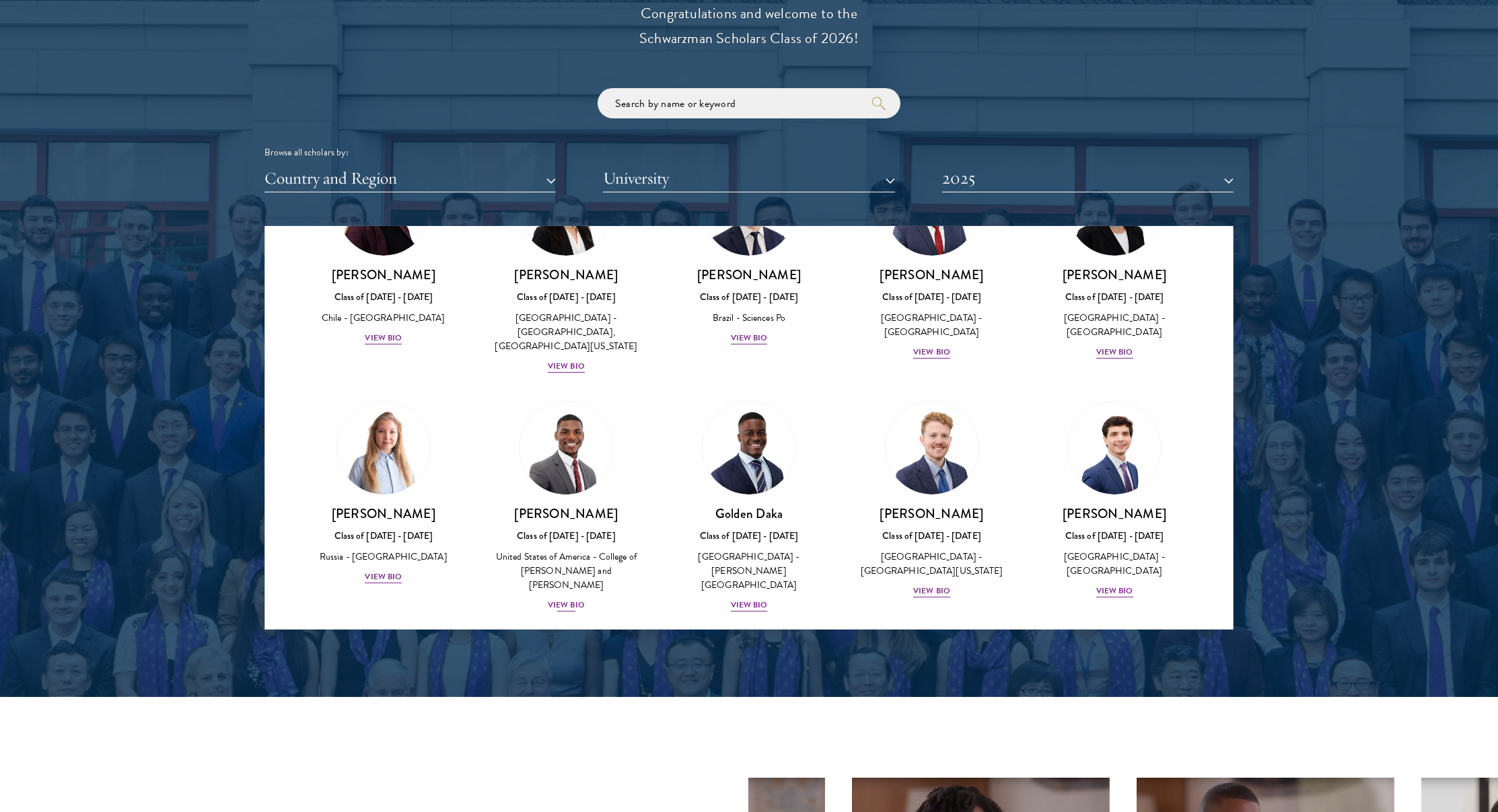
scroll to position [880, 0]
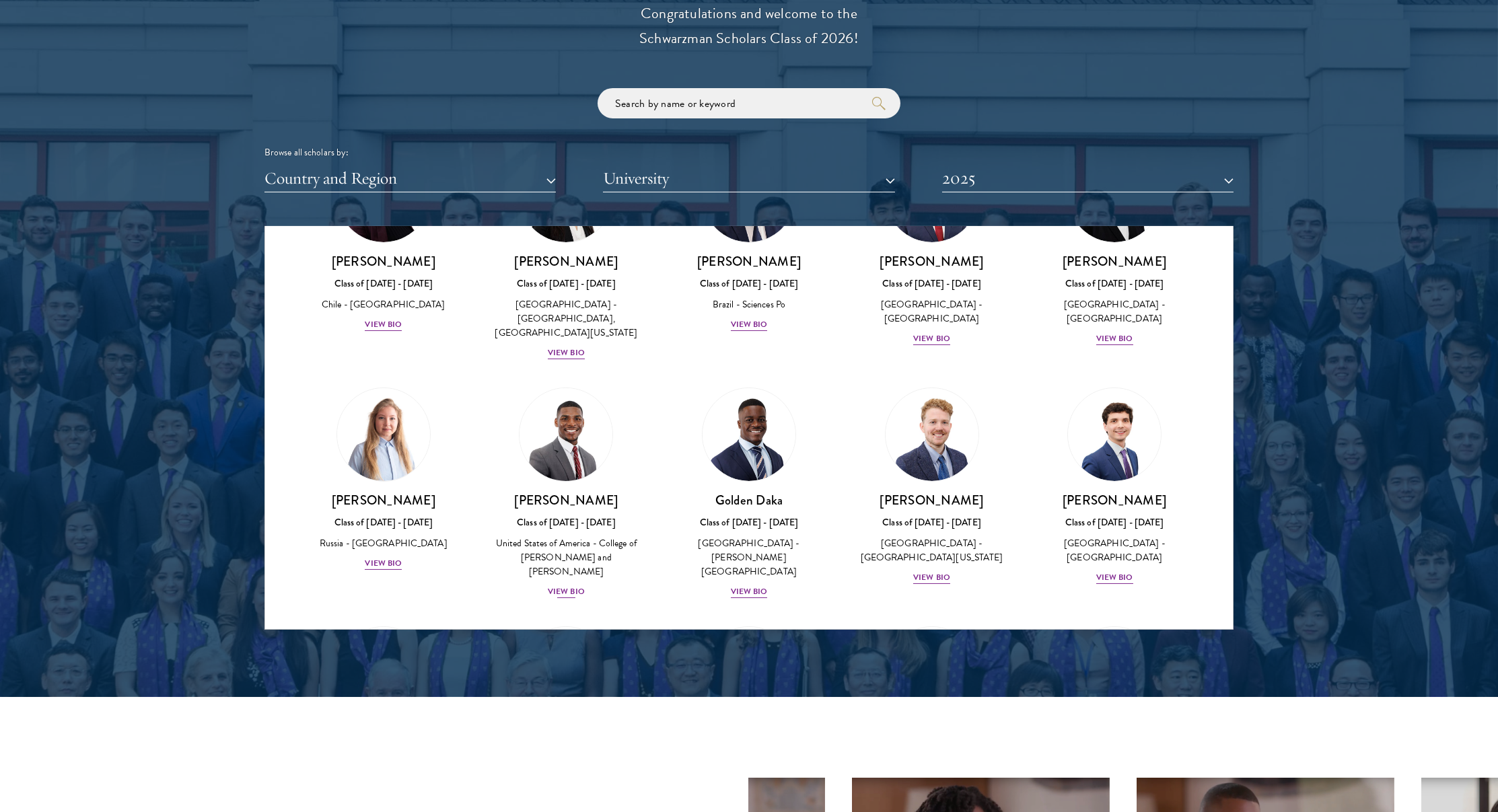
click at [586, 383] on img at bounding box center [565, 434] width 102 height 102
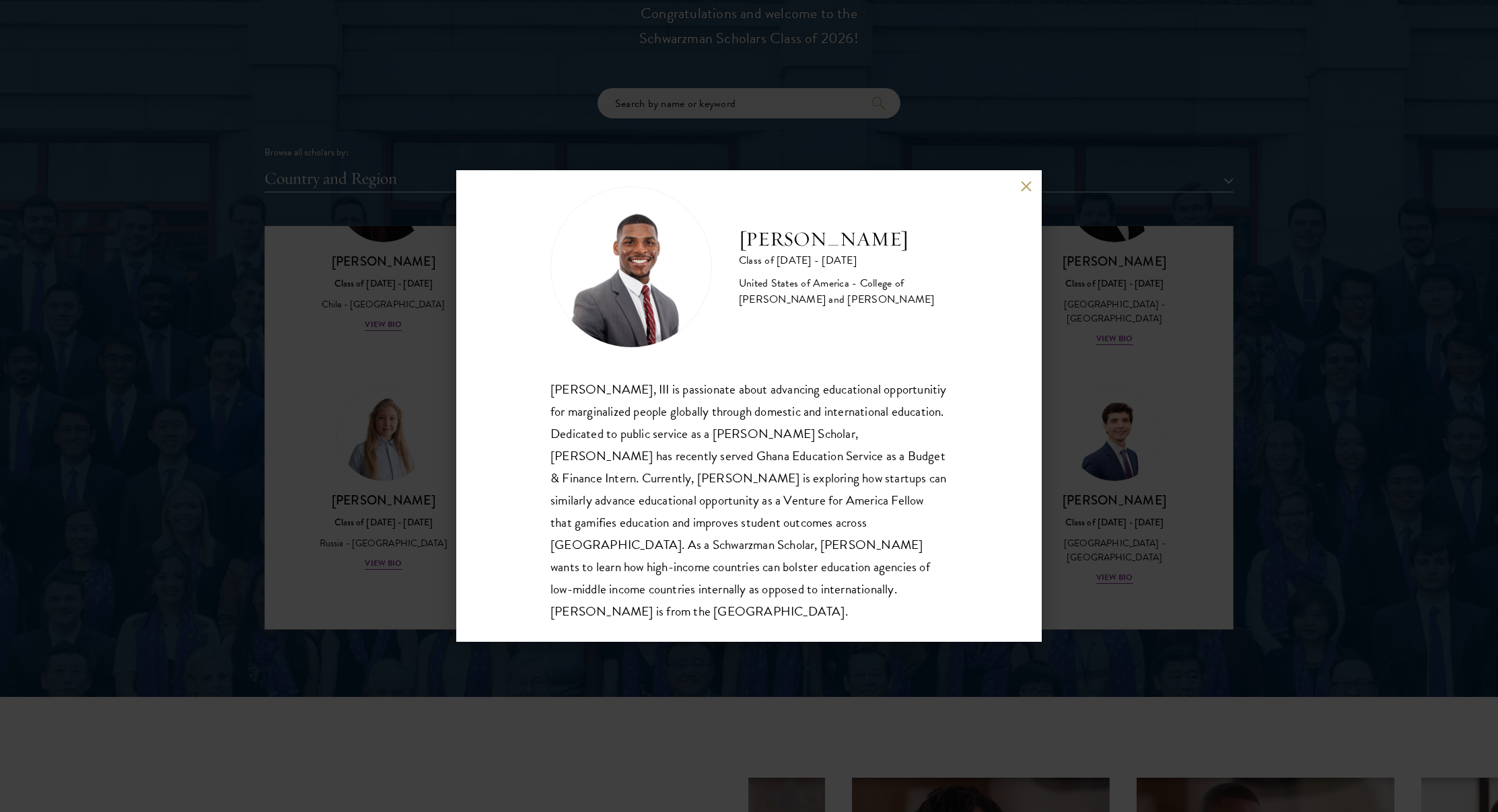
scroll to position [24, 0]
click at [448, 396] on div "[PERSON_NAME] Class of [DATE] - [DATE] [GEOGRAPHIC_DATA] - [GEOGRAPHIC_DATA][PE…" at bounding box center [749, 406] width 1498 height 812
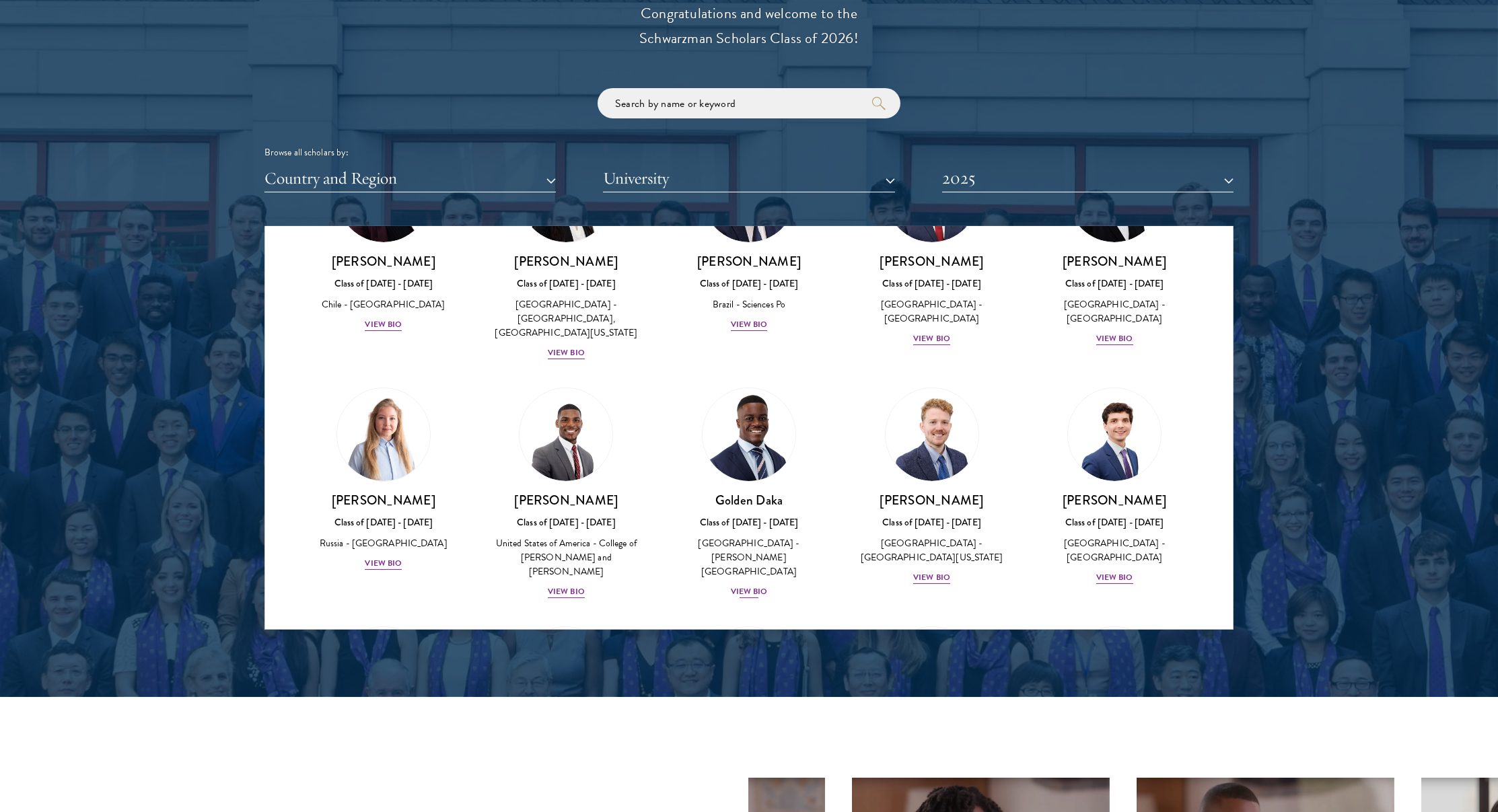
click at [794, 383] on img at bounding box center [748, 434] width 102 height 102
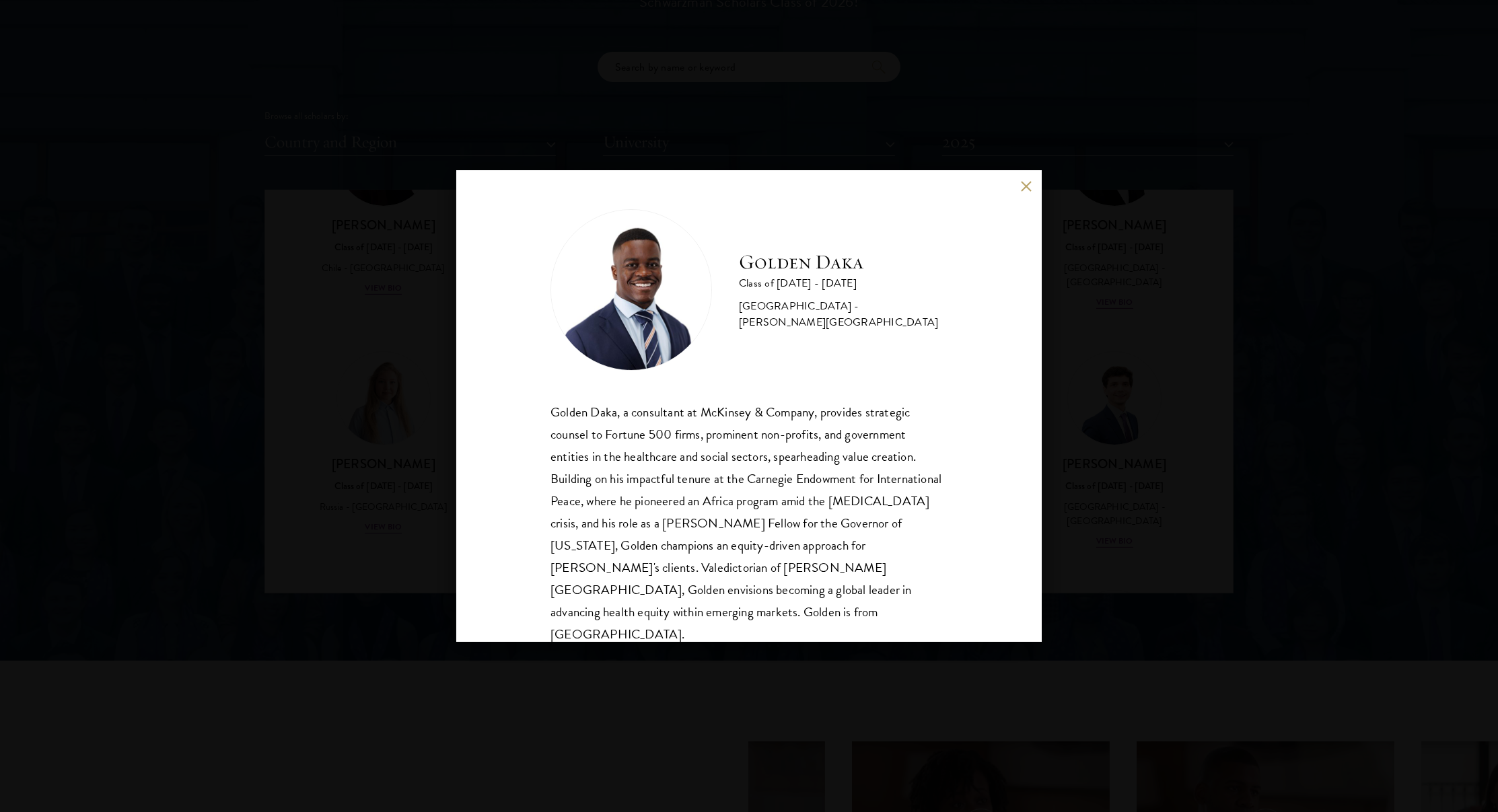
scroll to position [1601, 0]
click at [1077, 372] on div "Golden Daka Class of [DATE] - [DATE] [GEOGRAPHIC_DATA] - [PERSON_NAME][GEOGRAPH…" at bounding box center [749, 406] width 1498 height 812
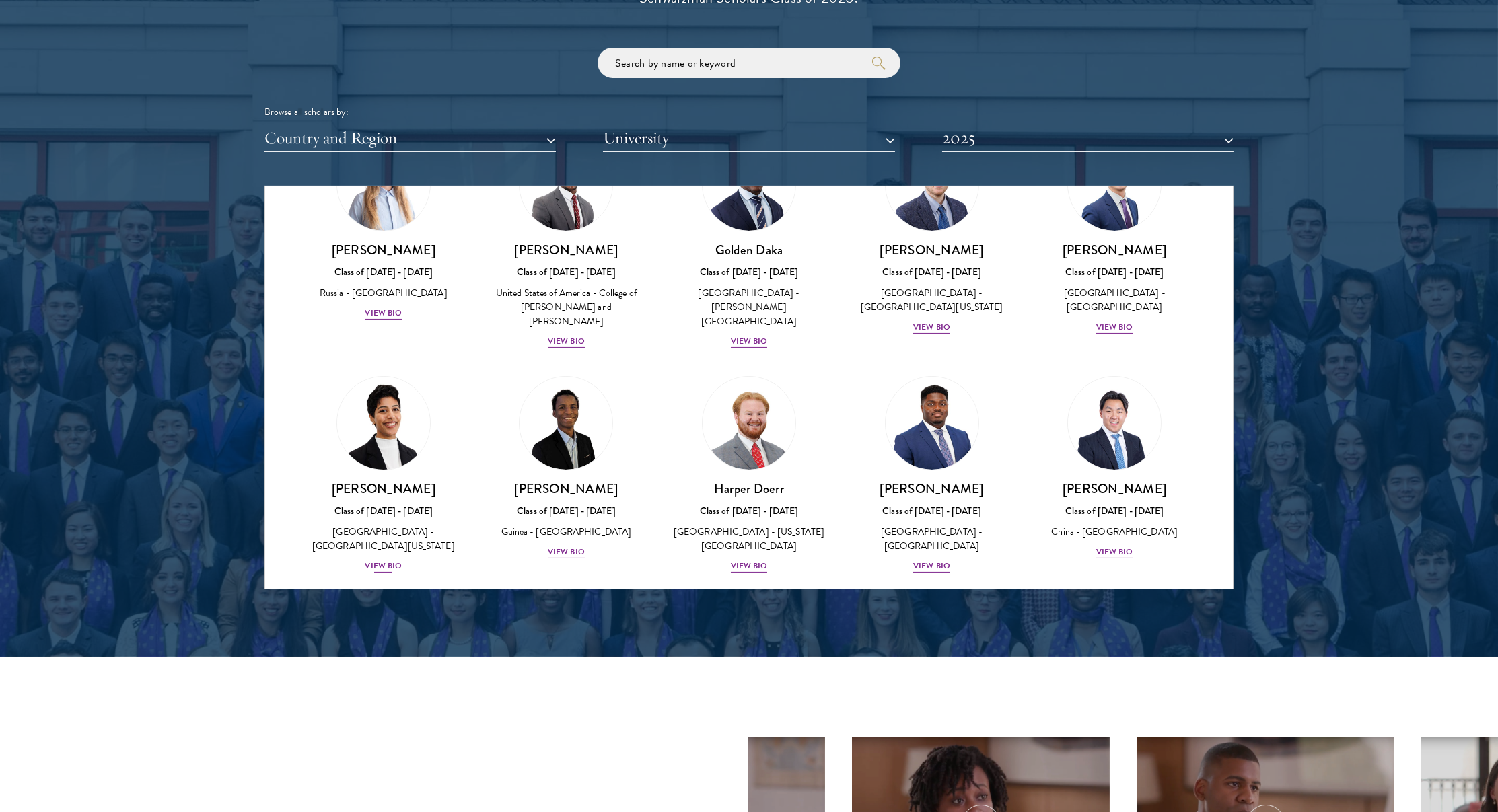
scroll to position [1090, 0]
click at [424, 376] on link "[PERSON_NAME] Class of [DATE] - [DATE] [GEOGRAPHIC_DATA] - [GEOGRAPHIC_DATA][US…" at bounding box center [384, 475] width 156 height 198
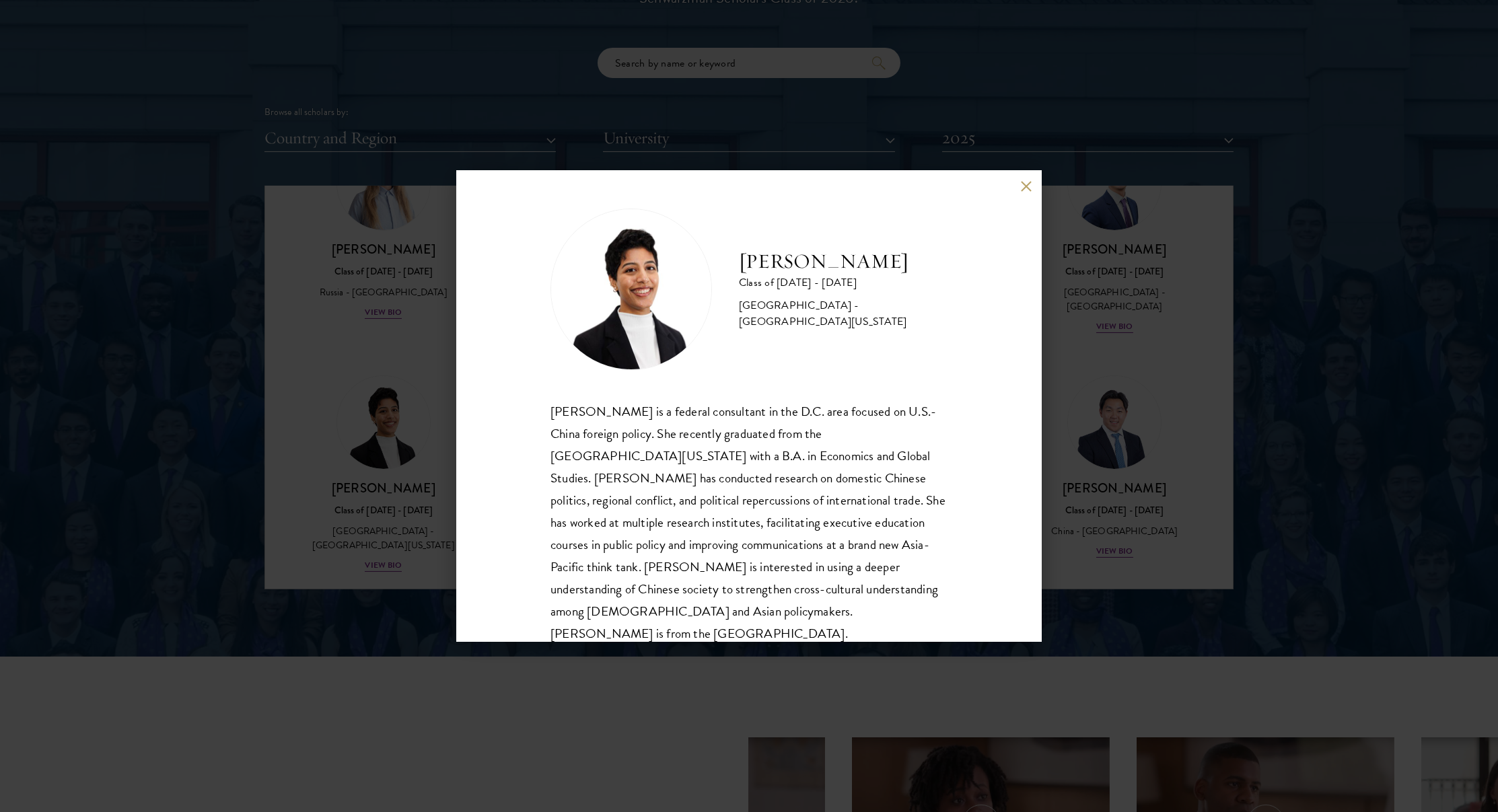
scroll to position [2, 0]
click at [351, 408] on div "[PERSON_NAME] Class of [DATE] - [DATE] [GEOGRAPHIC_DATA] - [GEOGRAPHIC_DATA][US…" at bounding box center [749, 406] width 1498 height 812
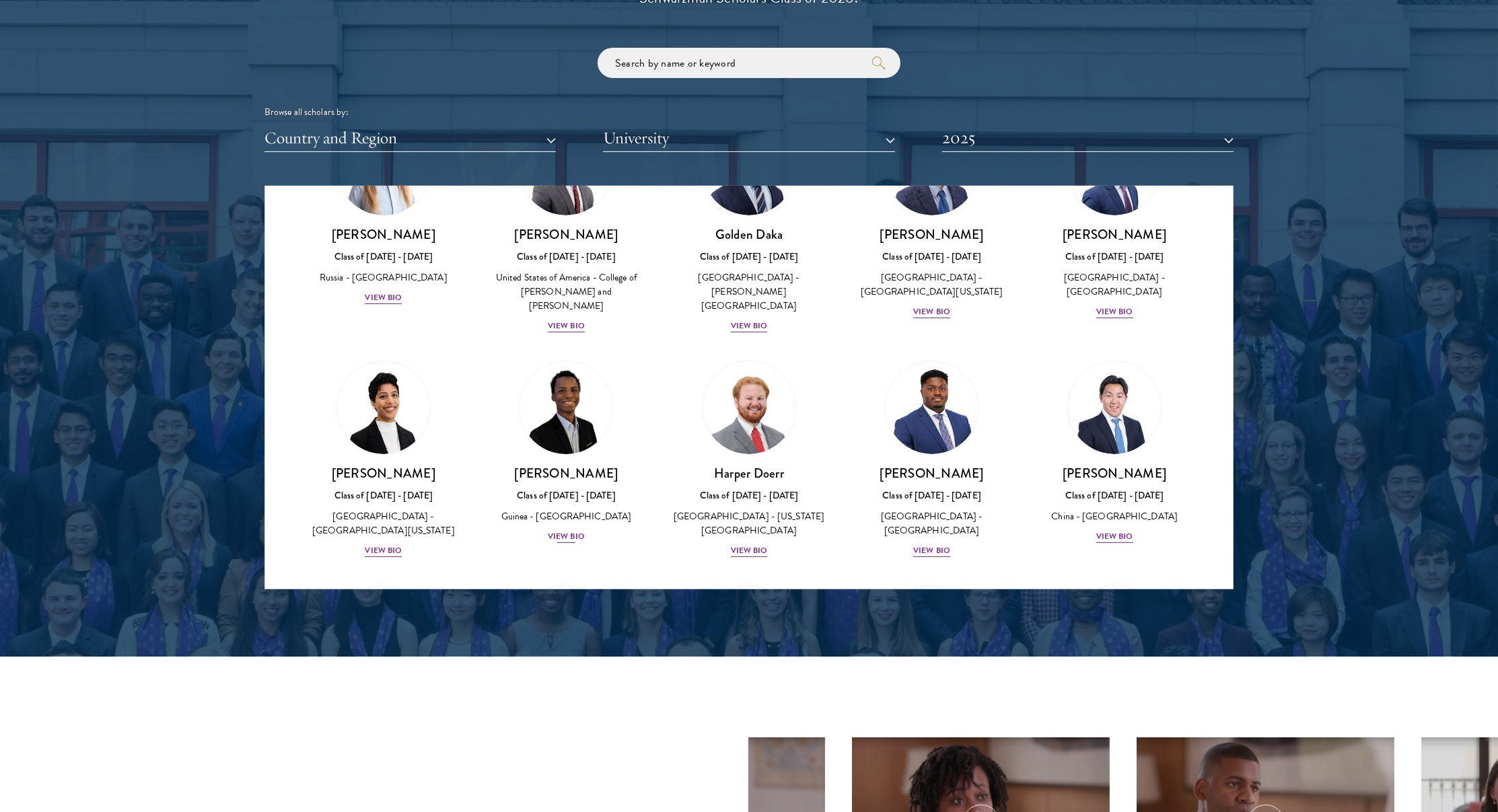
scroll to position [1115, 0]
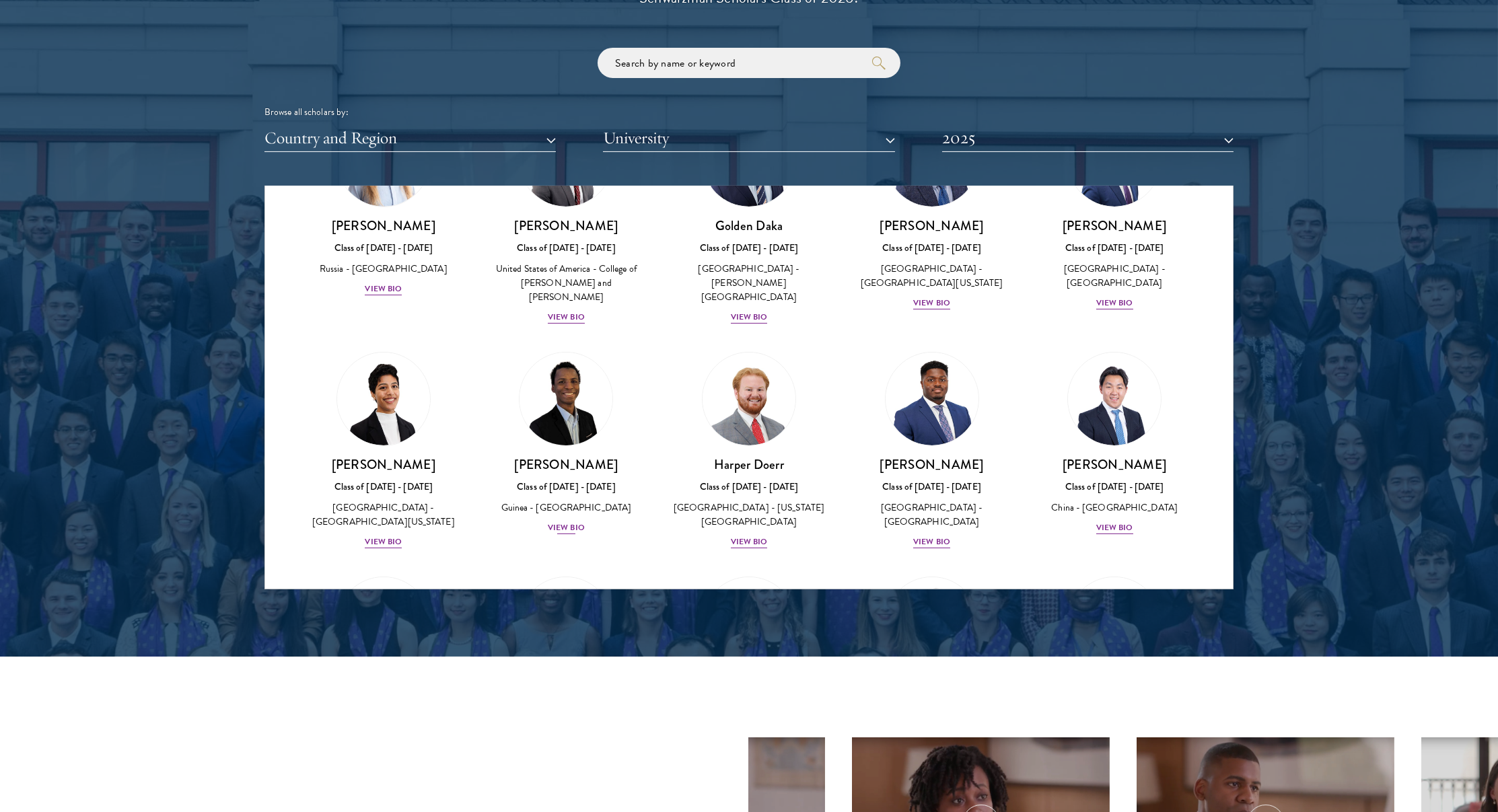
click at [579, 348] on img at bounding box center [565, 399] width 102 height 102
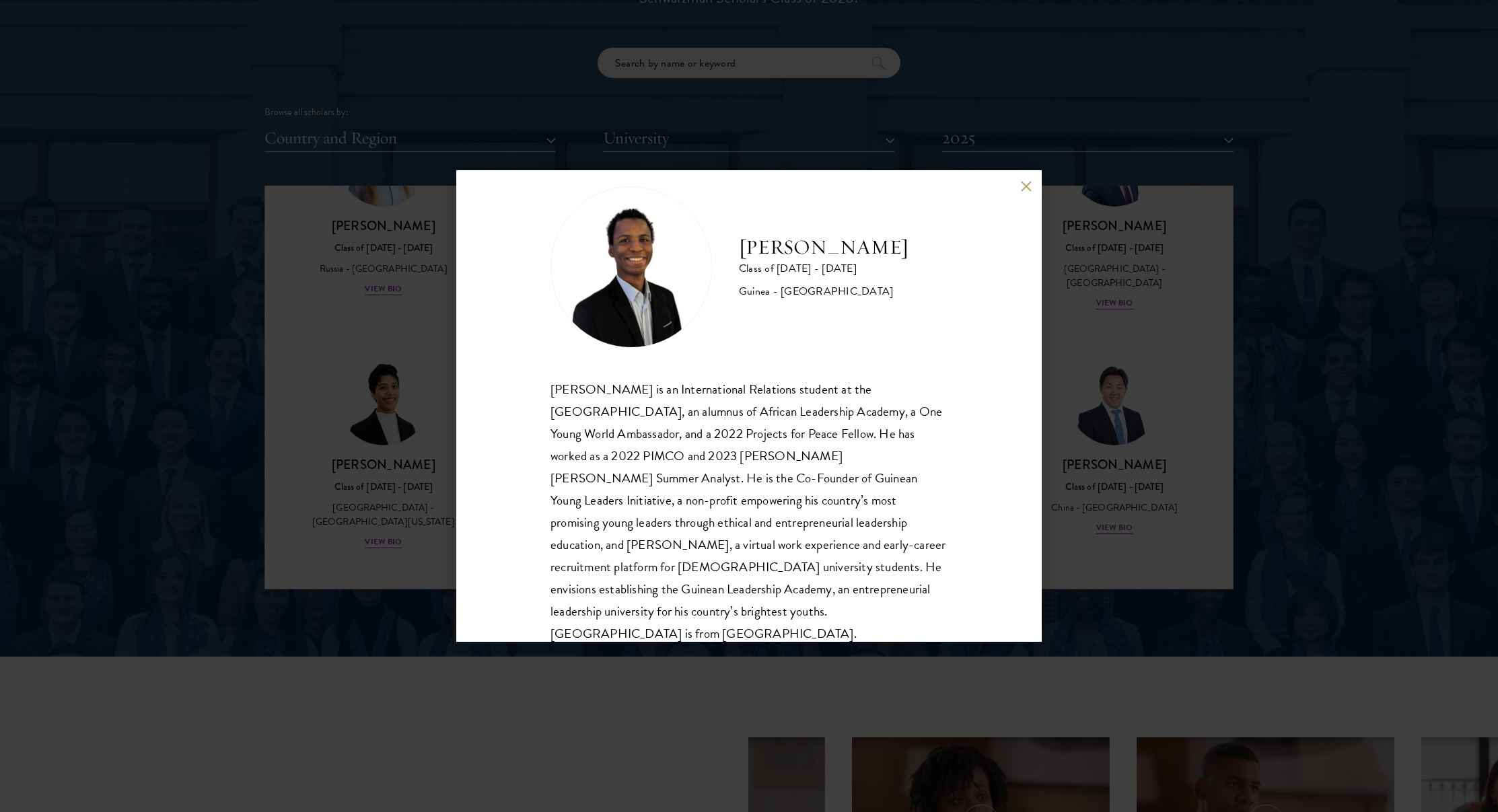
scroll to position [24, 0]
click at [397, 429] on div "[PERSON_NAME] Class of [DATE] - [DATE] [GEOGRAPHIC_DATA] - [GEOGRAPHIC_DATA] [P…" at bounding box center [749, 406] width 1498 height 812
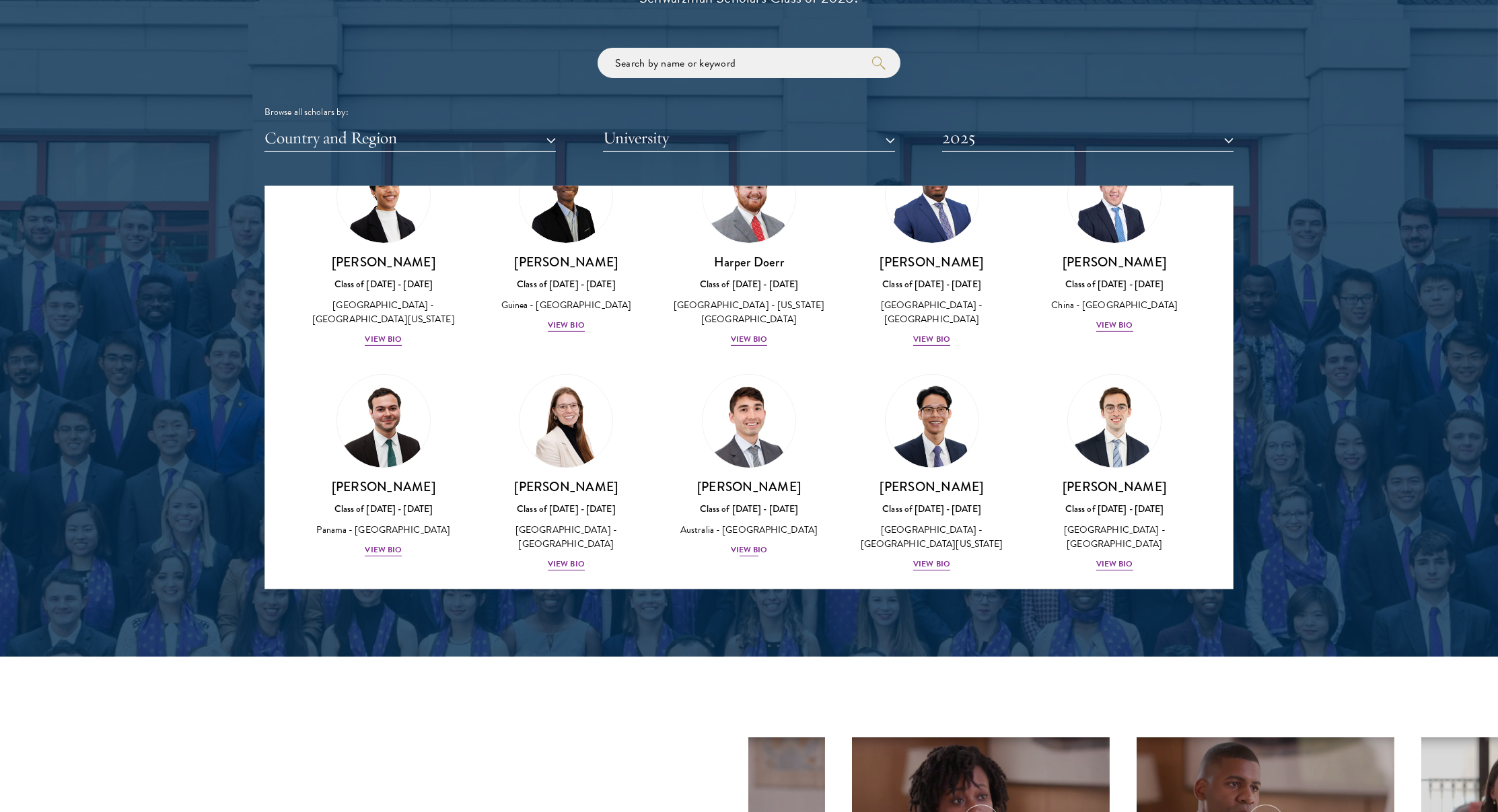
scroll to position [1322, 0]
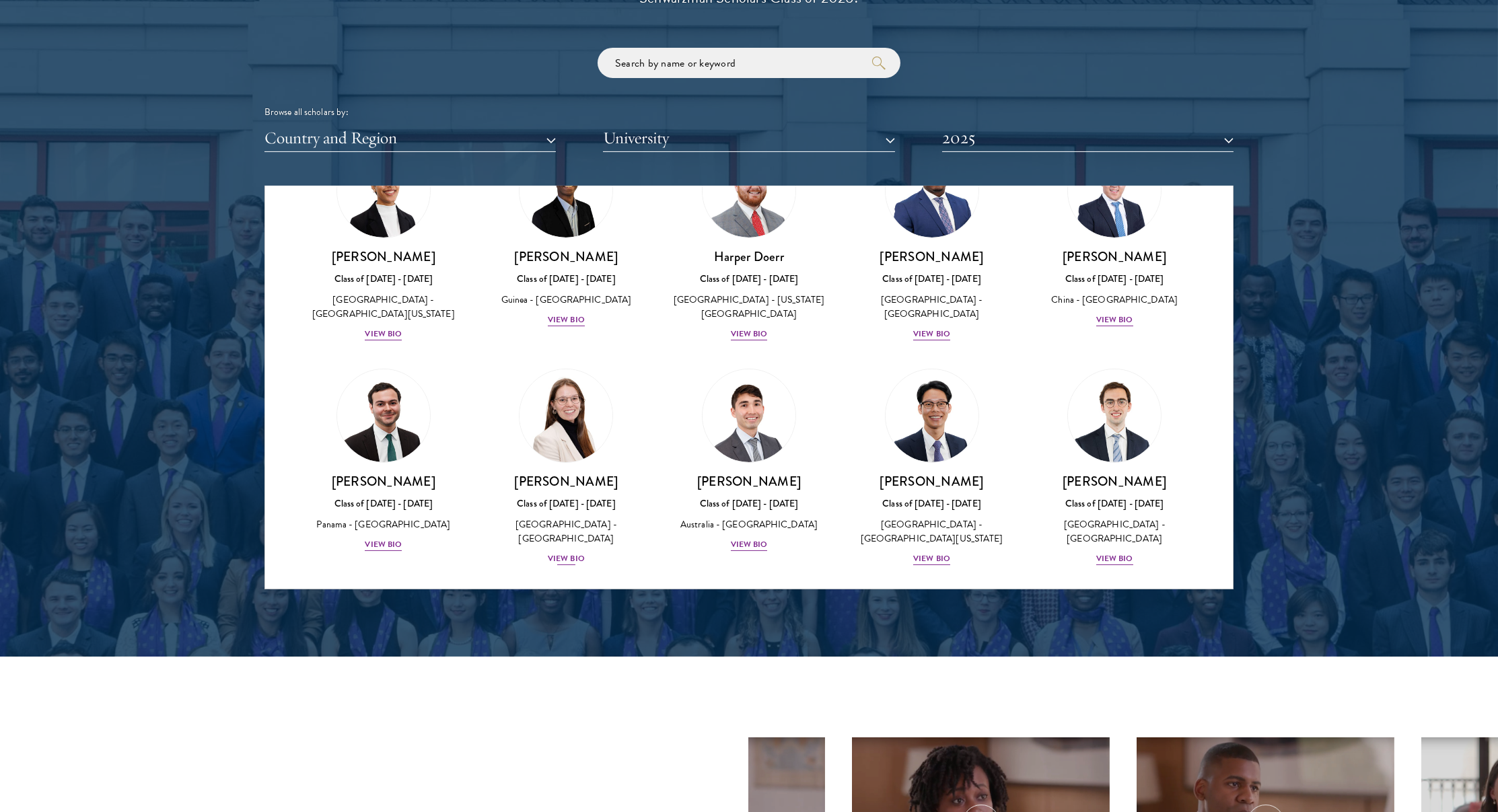
click at [605, 369] on link "[PERSON_NAME] Class of [DATE] - [DATE] [GEOGRAPHIC_DATA] - [GEOGRAPHIC_DATA] Vi…" at bounding box center [567, 468] width 156 height 198
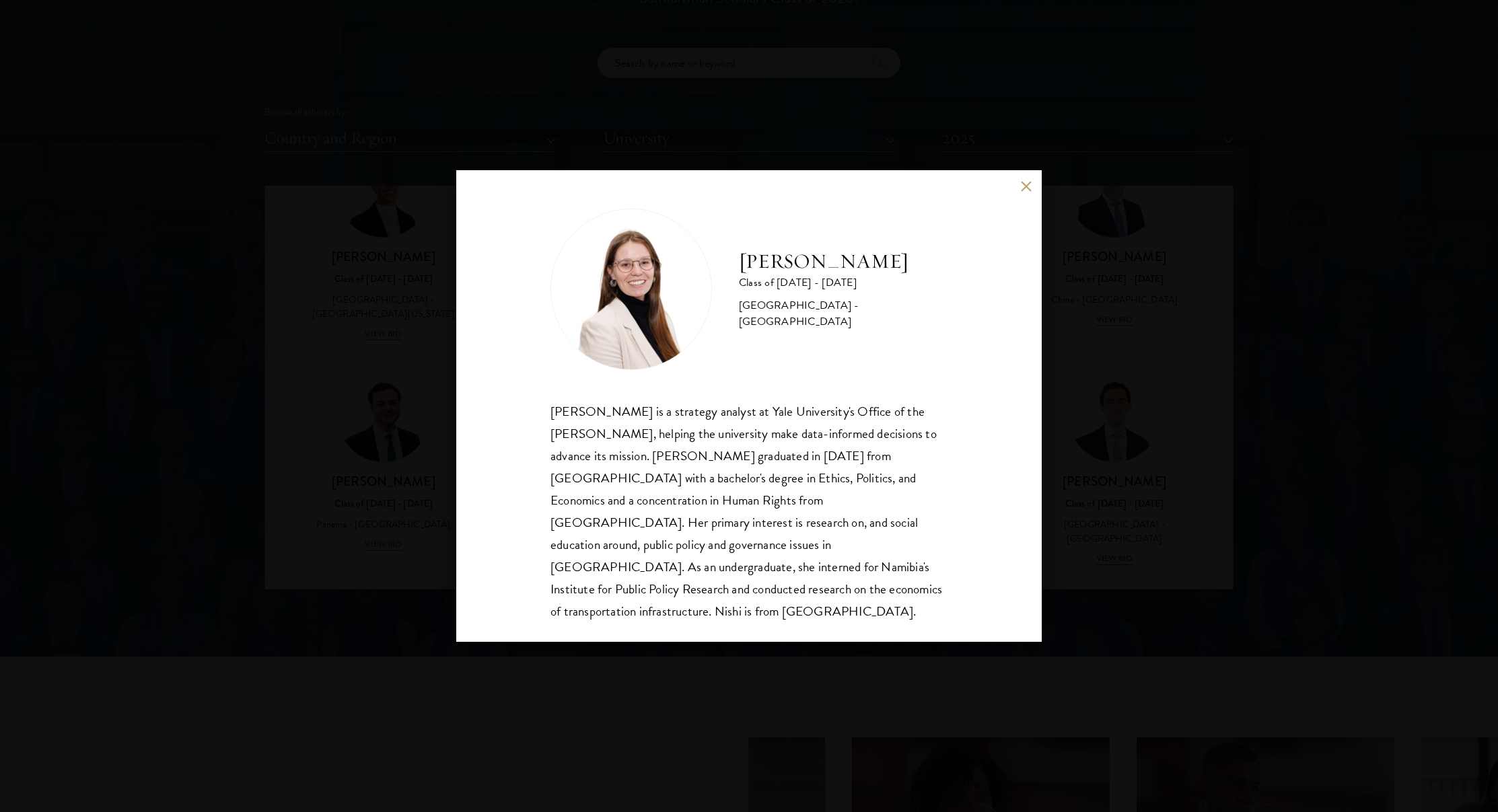
scroll to position [2, 0]
click at [323, 422] on div "[PERSON_NAME] Class of [DATE] - [DATE] [GEOGRAPHIC_DATA] - [GEOGRAPHIC_DATA] [P…" at bounding box center [749, 406] width 1498 height 812
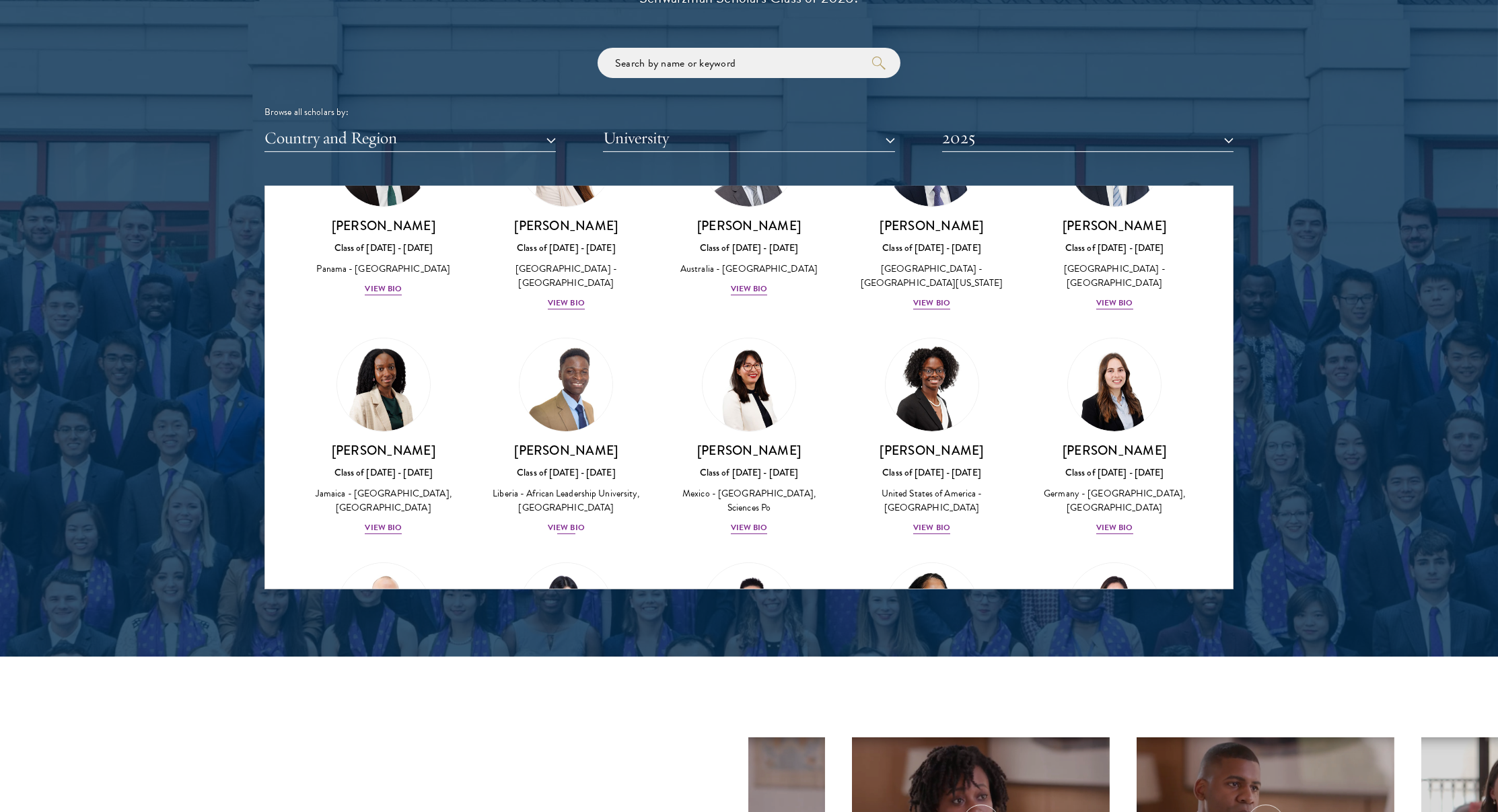
scroll to position [1578, 0]
click at [559, 441] on h3 "[PERSON_NAME]" at bounding box center [567, 450] width 156 height 17
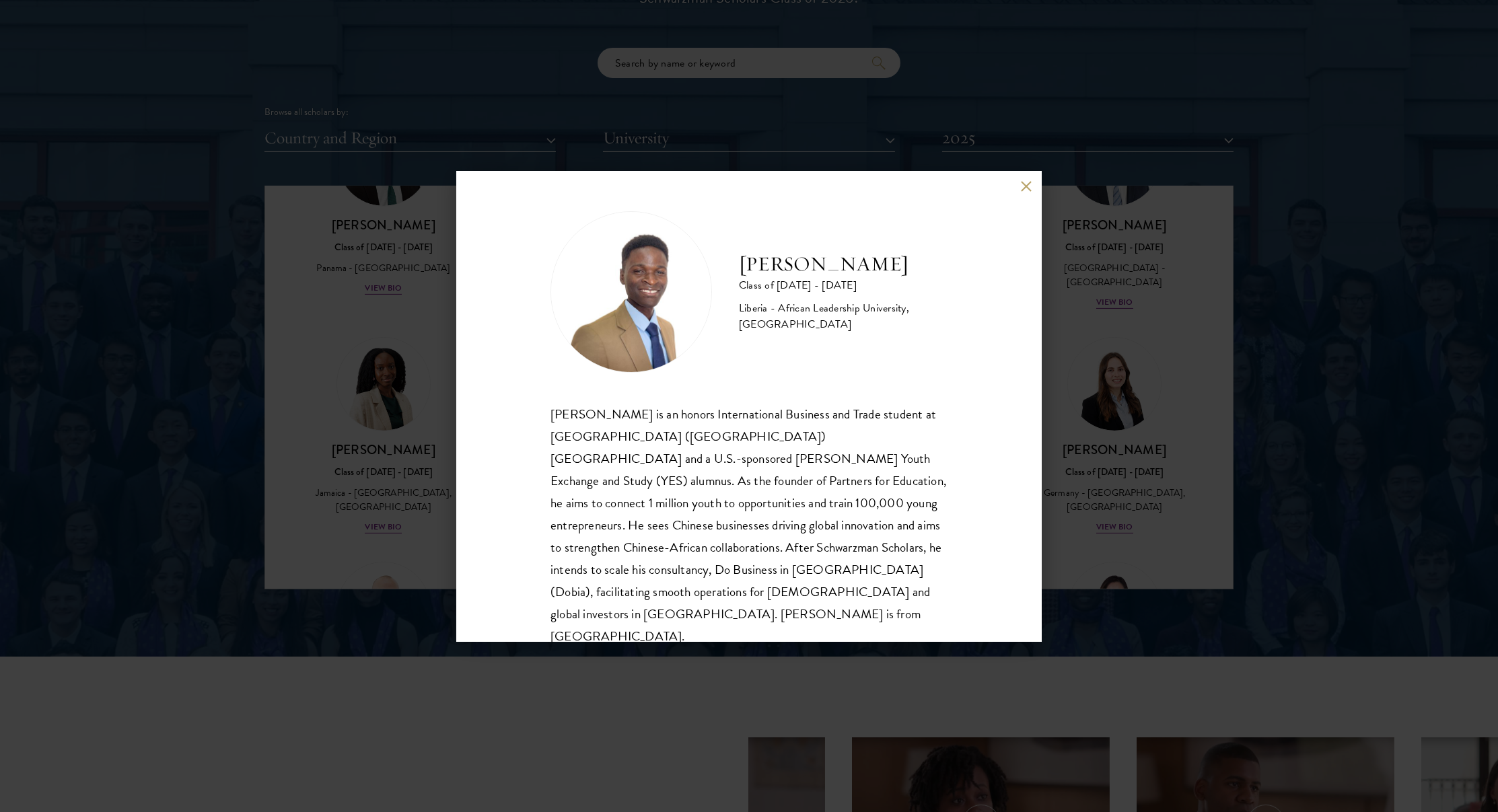
click at [450, 371] on div "[PERSON_NAME] Class of [DATE] - [DATE] [GEOGRAPHIC_DATA] - African Leadership U…" at bounding box center [749, 406] width 1498 height 812
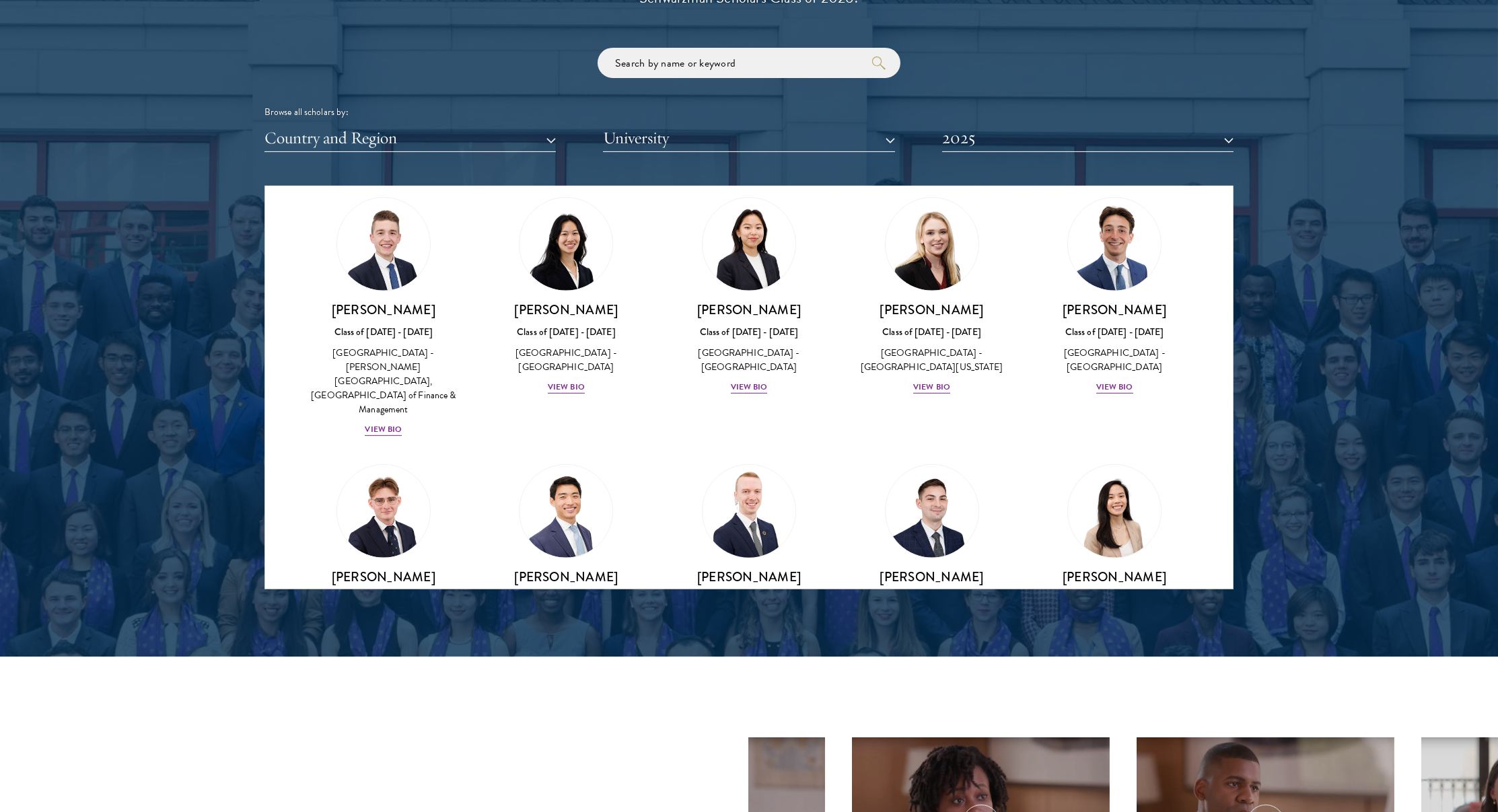
scroll to position [2183, 0]
click at [742, 460] on img at bounding box center [748, 510] width 102 height 102
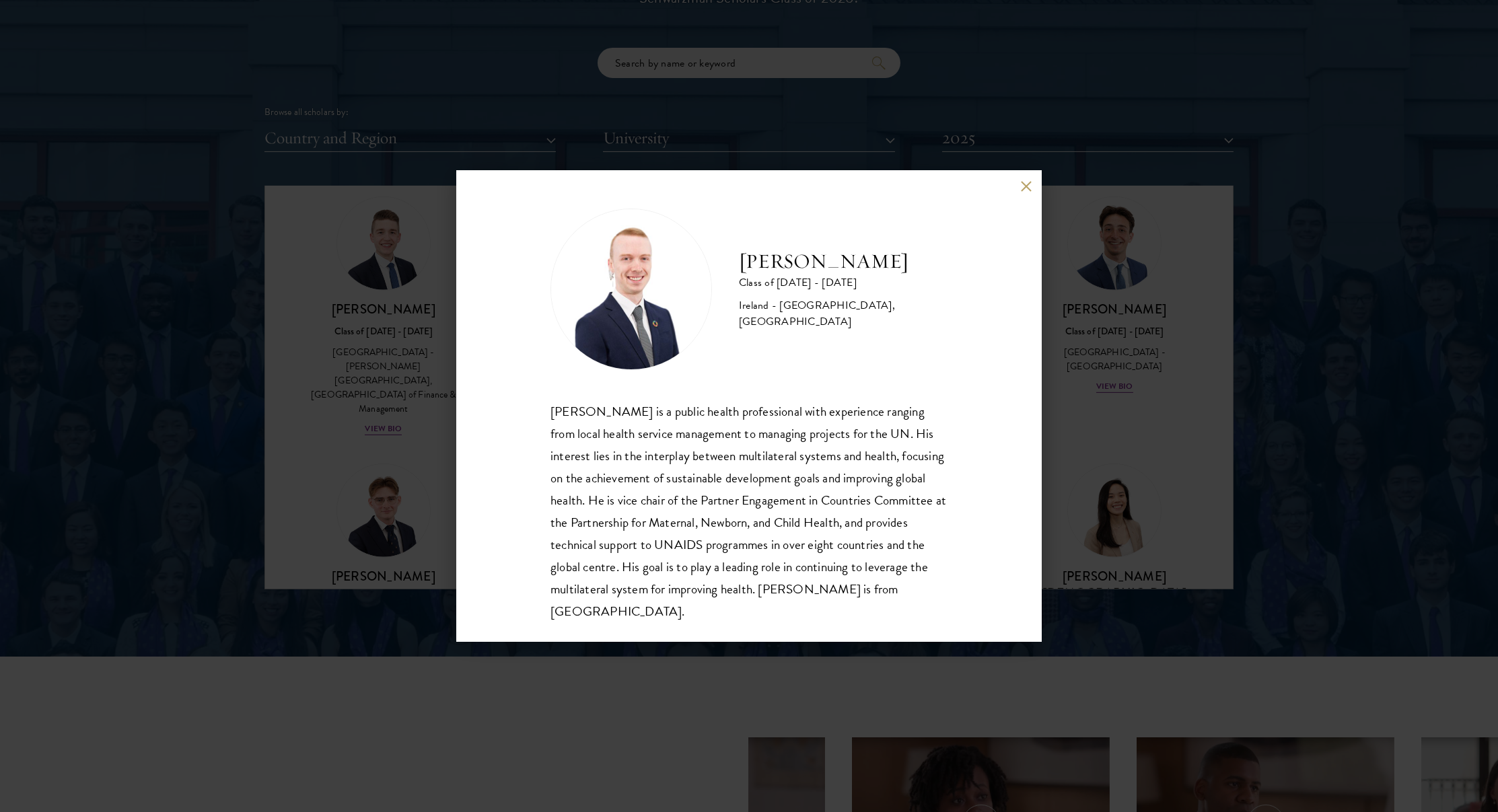
scroll to position [2, 0]
click at [460, 416] on div "[PERSON_NAME] Class of [DATE] - [DATE] [GEOGRAPHIC_DATA] - [GEOGRAPHIC_DATA], […" at bounding box center [749, 406] width 585 height 471
click at [433, 421] on div "[PERSON_NAME] Class of [DATE] - [DATE] [GEOGRAPHIC_DATA] - [GEOGRAPHIC_DATA], […" at bounding box center [749, 406] width 1498 height 812
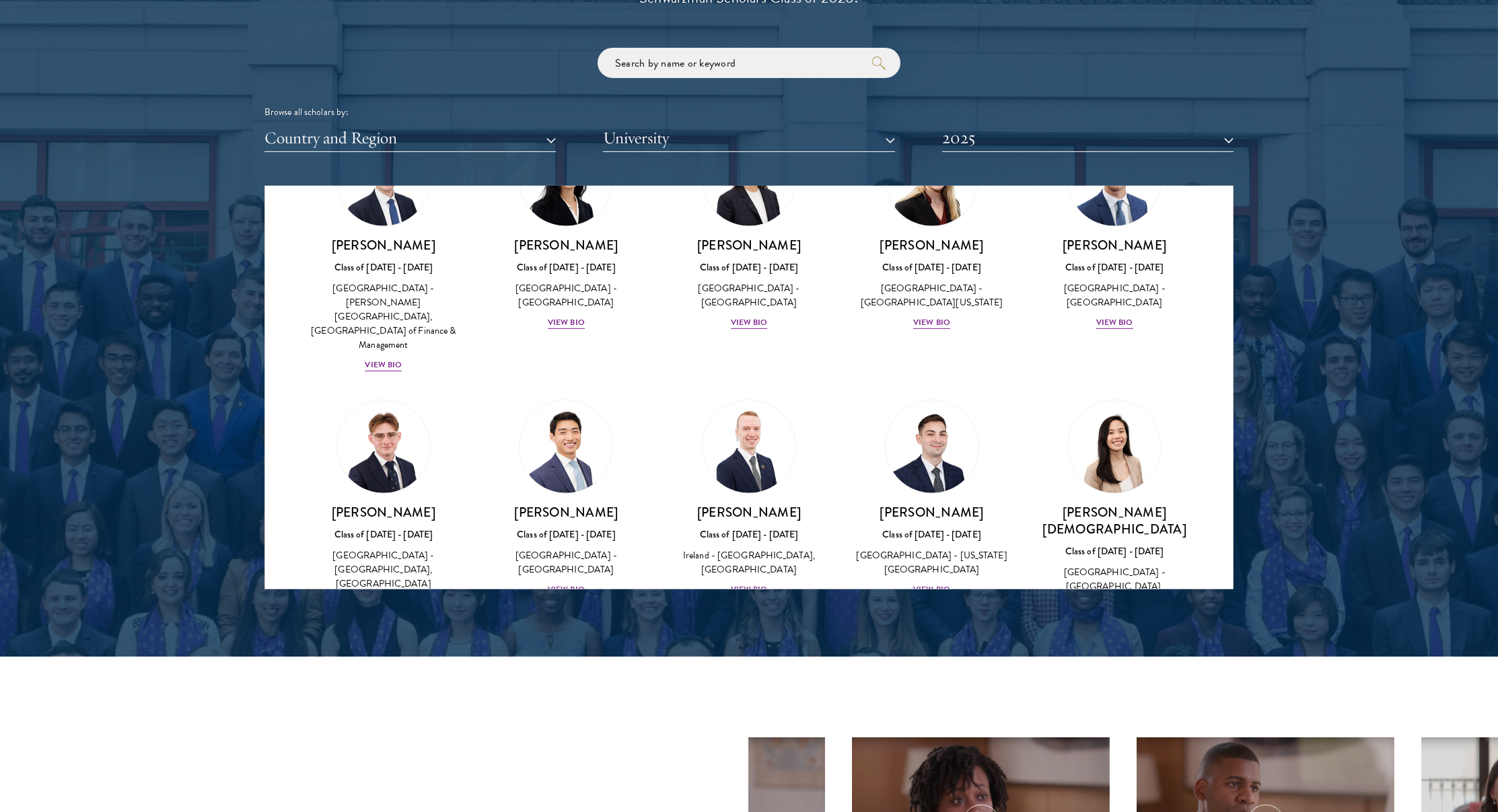
scroll to position [2259, 0]
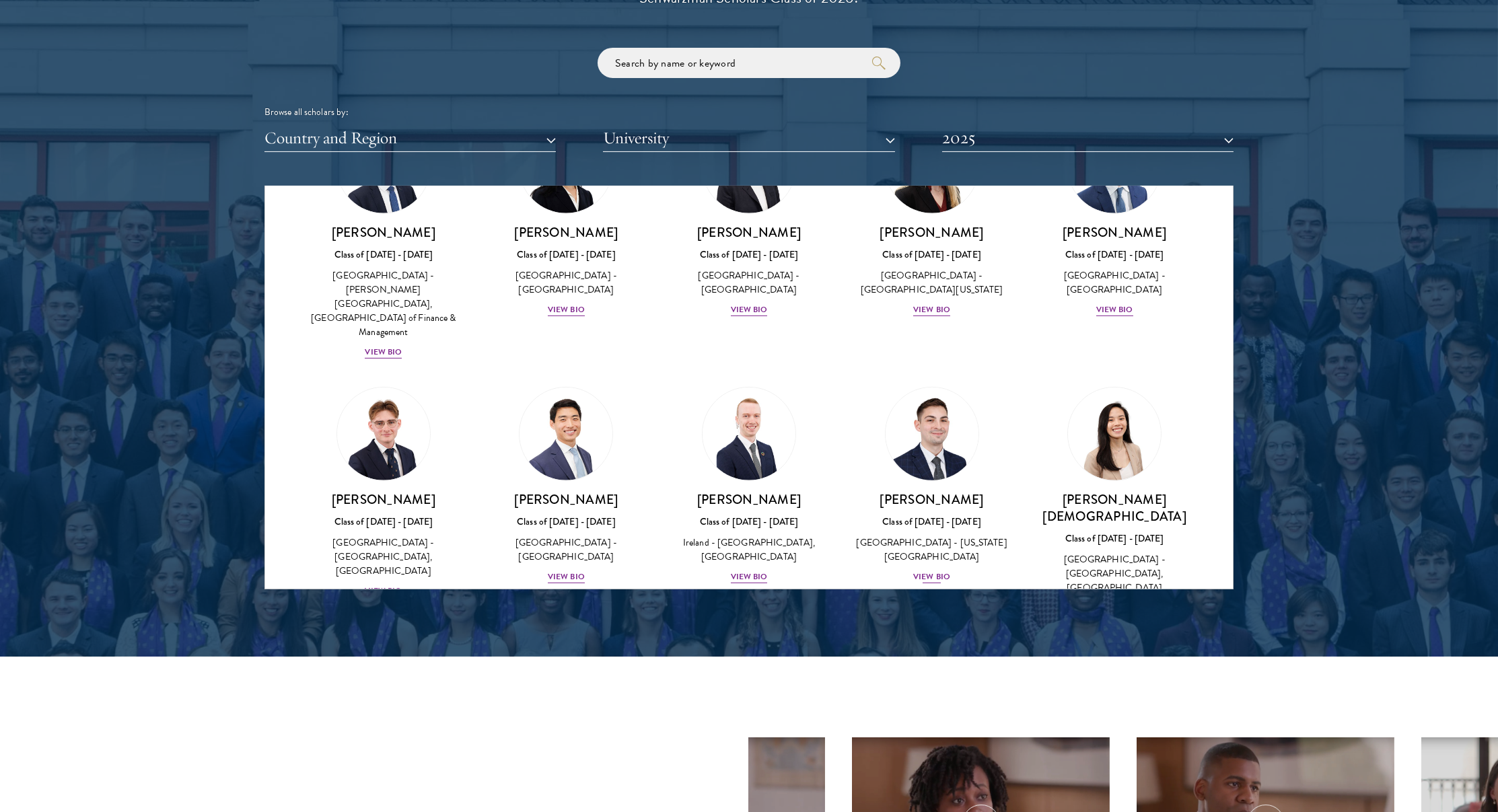
click at [929, 383] on img at bounding box center [932, 434] width 102 height 102
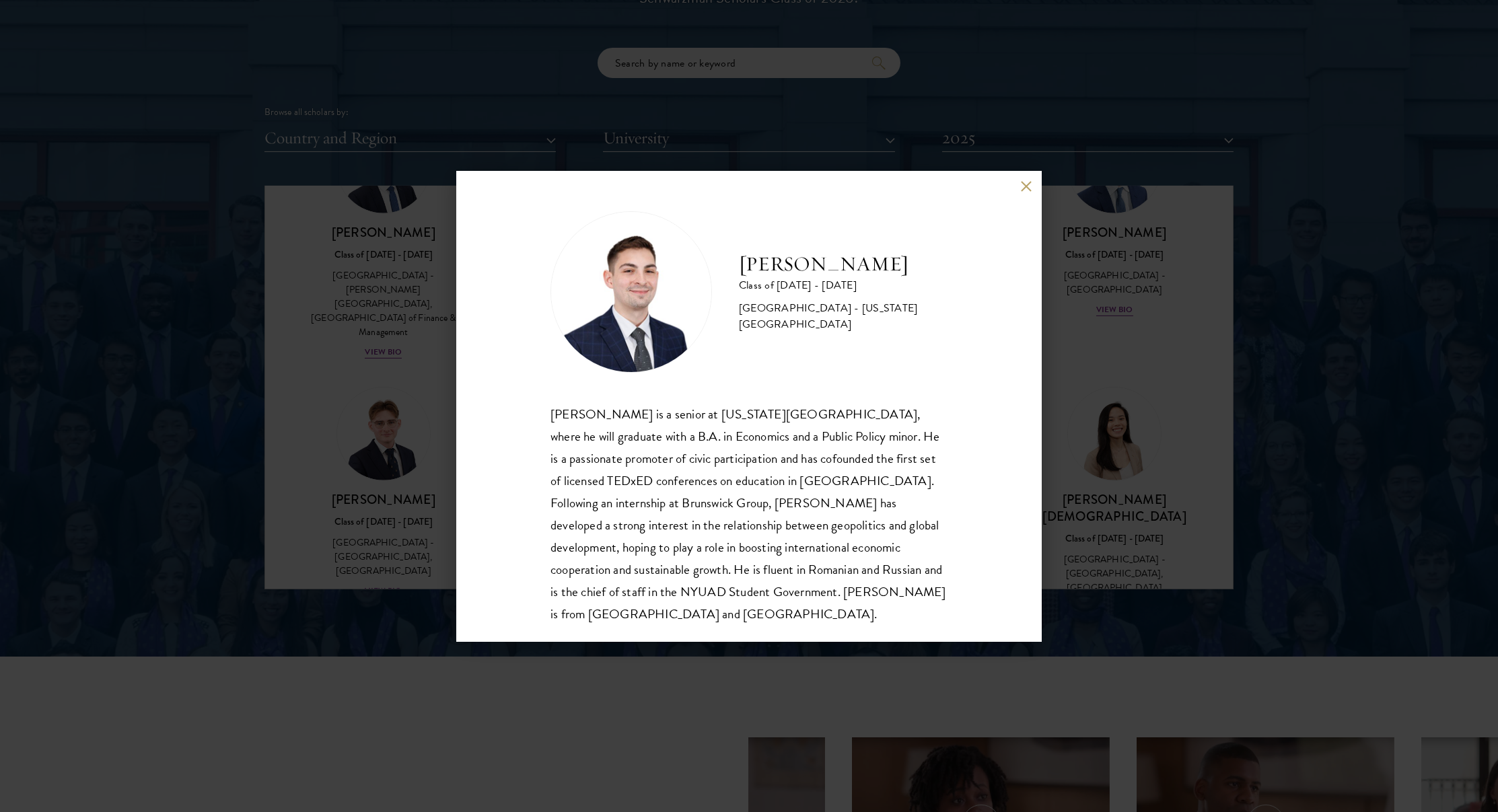
click at [1062, 316] on div "[PERSON_NAME] Class of [DATE] - [DATE] [GEOGRAPHIC_DATA] - [US_STATE][GEOGRAPHI…" at bounding box center [749, 406] width 1498 height 812
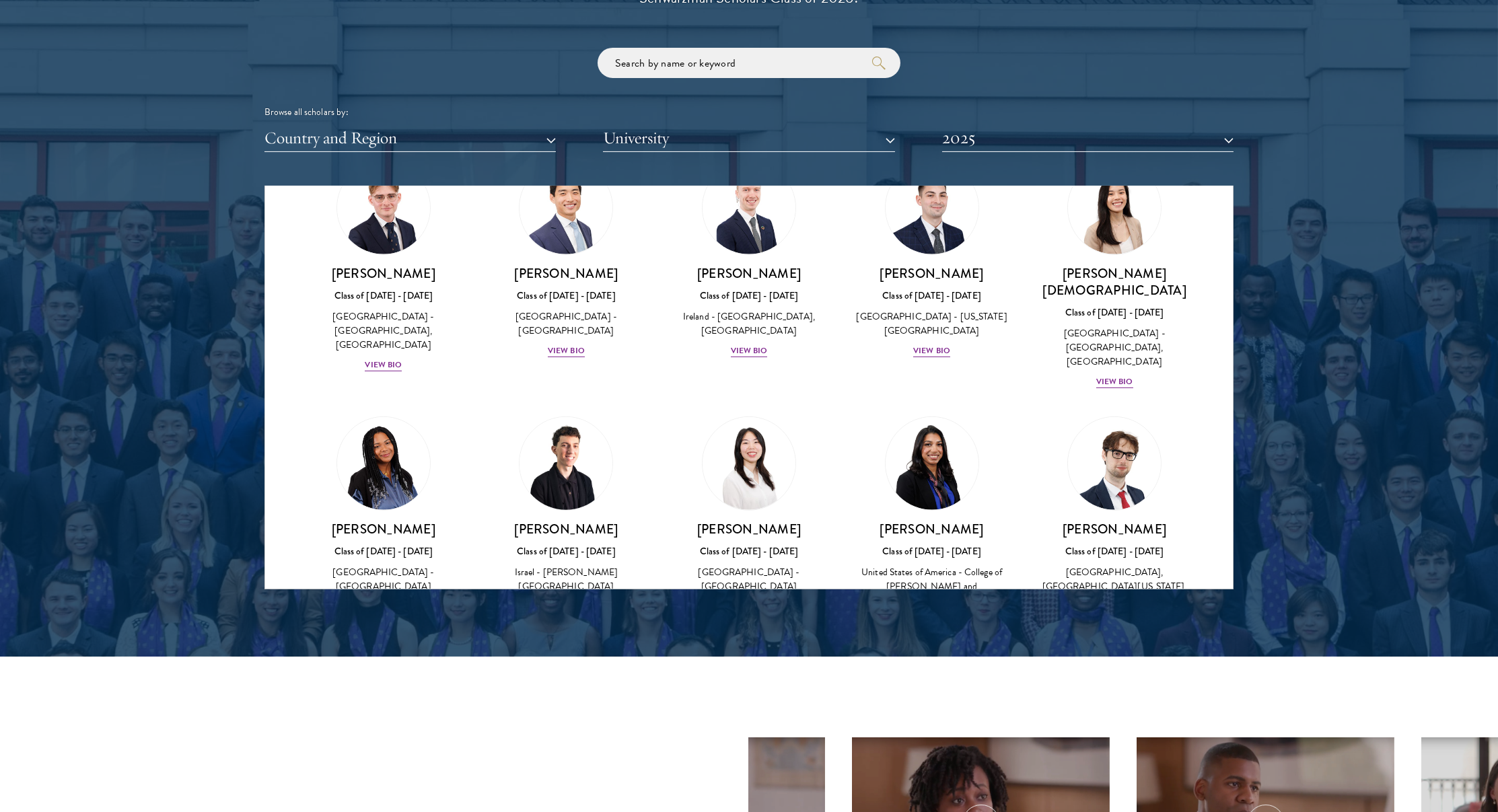
scroll to position [2498, 0]
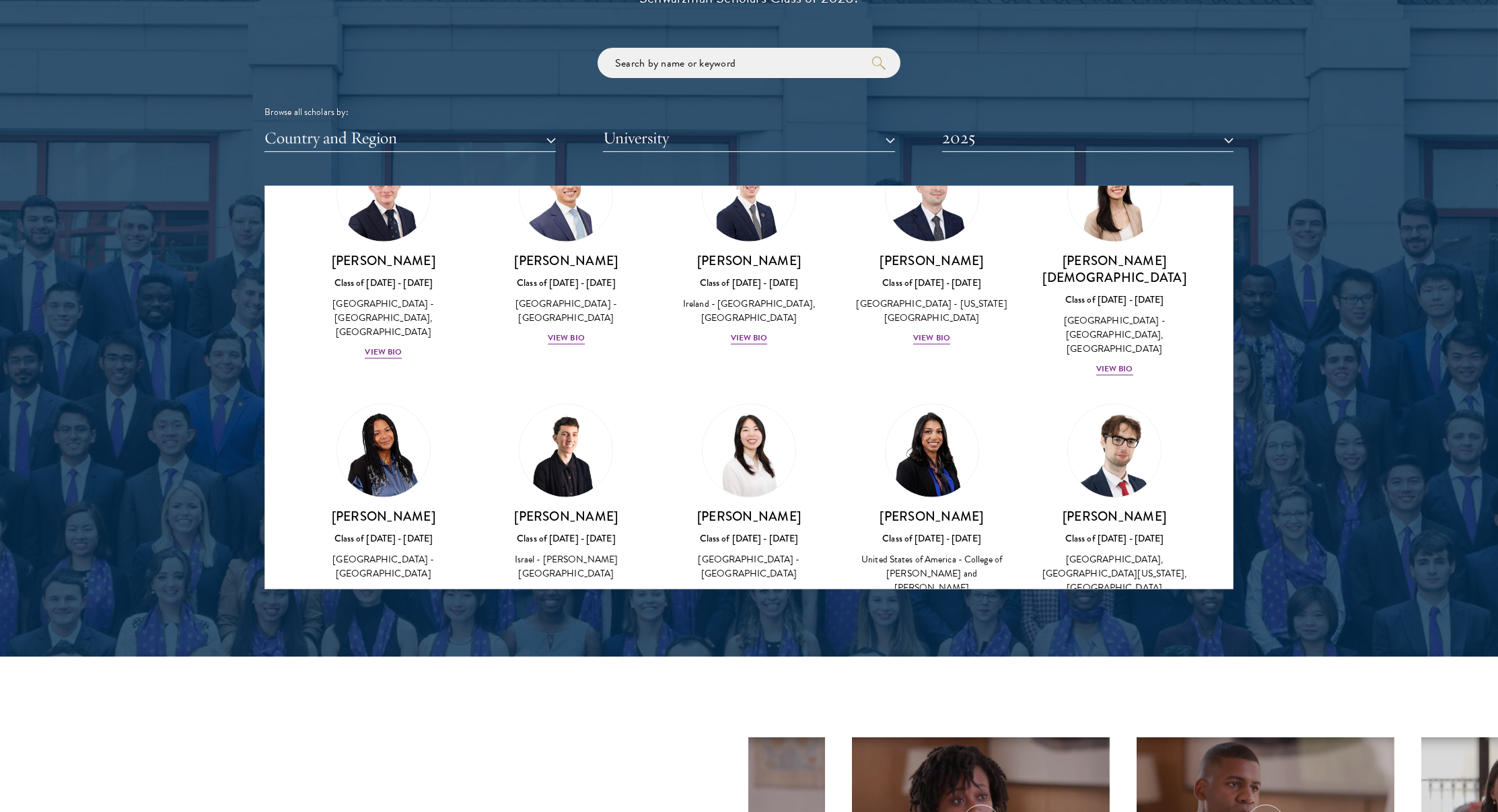
click at [1111, 400] on img at bounding box center [1114, 450] width 102 height 102
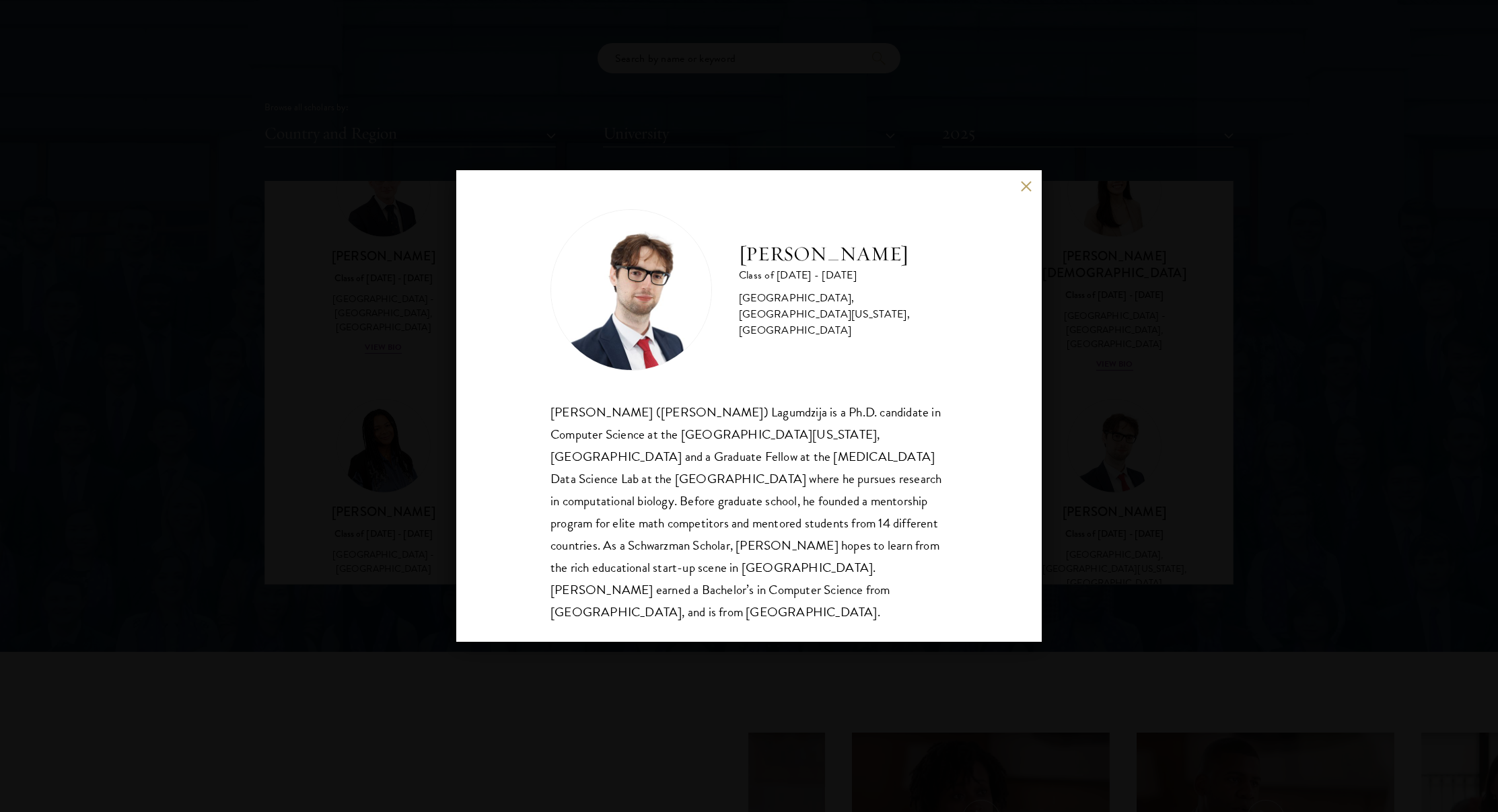
scroll to position [1610, 0]
click at [1052, 423] on div "[PERSON_NAME] Class of [DATE] - [DATE] [GEOGRAPHIC_DATA] - [GEOGRAPHIC_DATA], […" at bounding box center [749, 406] width 1498 height 812
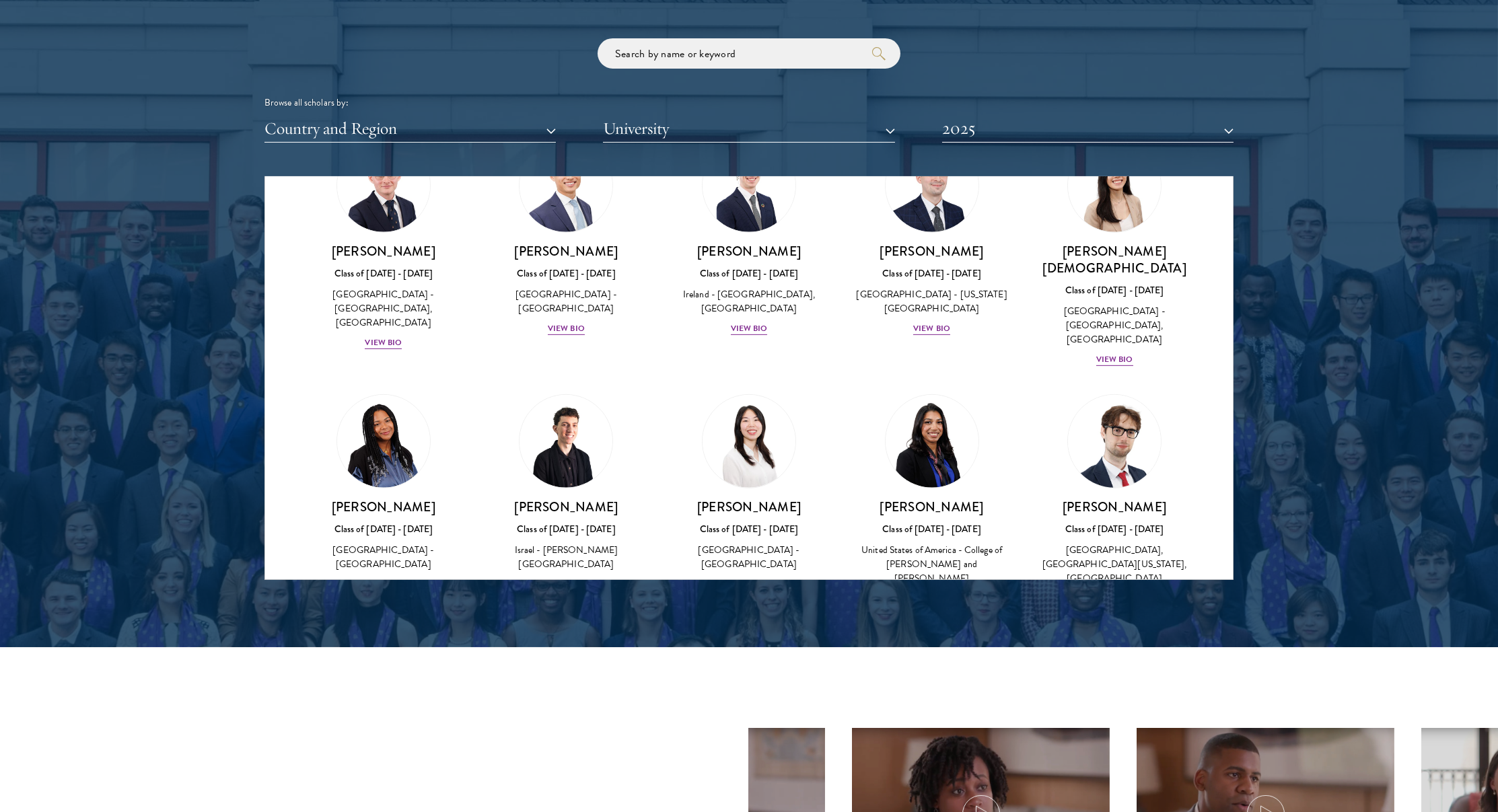
click at [1126, 522] on div "Class of [DATE] - [DATE]" at bounding box center [1115, 529] width 156 height 14
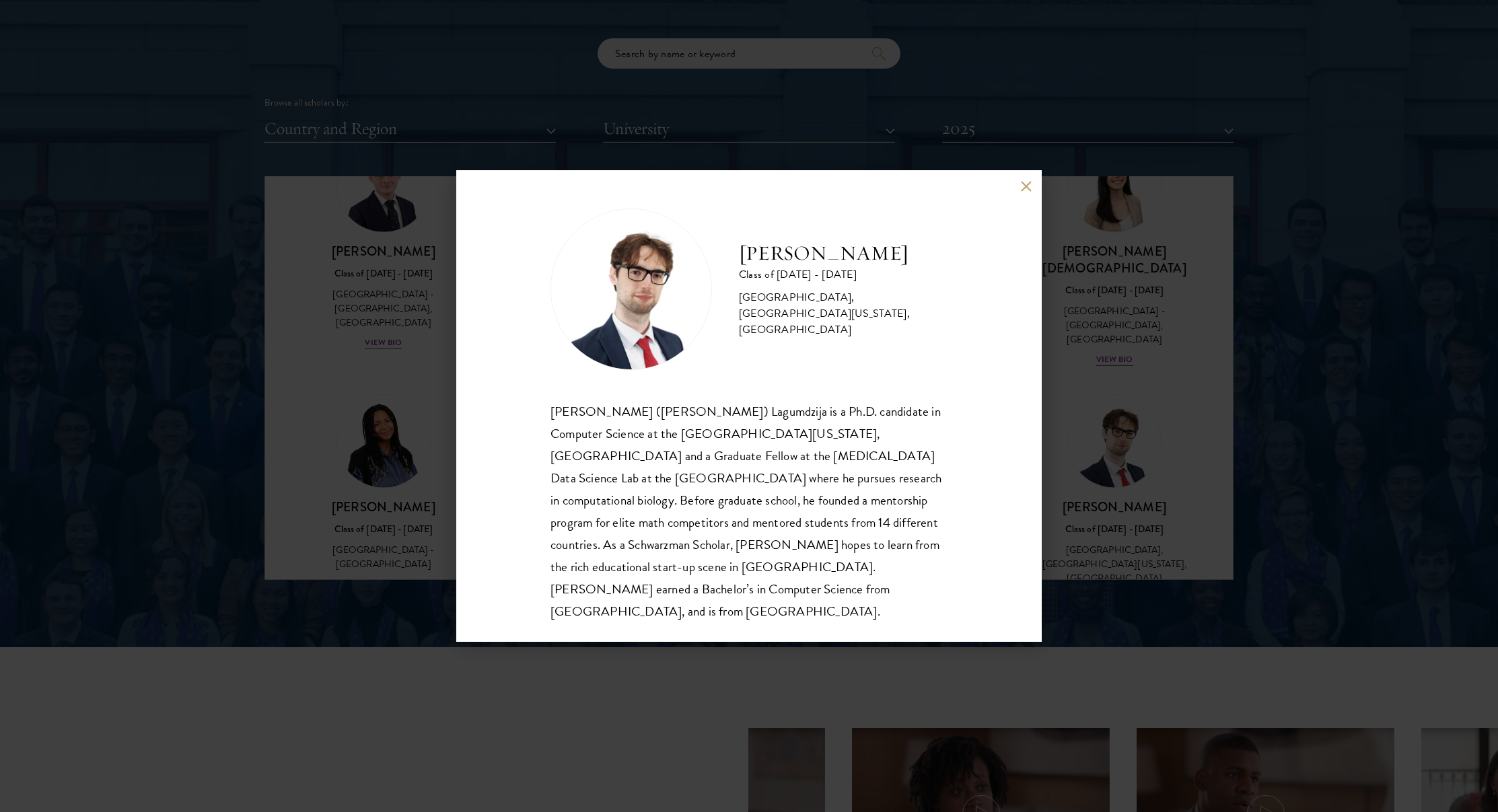
scroll to position [2, 0]
drag, startPoint x: 1121, startPoint y: 401, endPoint x: 838, endPoint y: 445, distance: 286.4
click at [1121, 401] on div "[PERSON_NAME] Class of [DATE] - [DATE] [GEOGRAPHIC_DATA] - [GEOGRAPHIC_DATA], […" at bounding box center [749, 406] width 1498 height 812
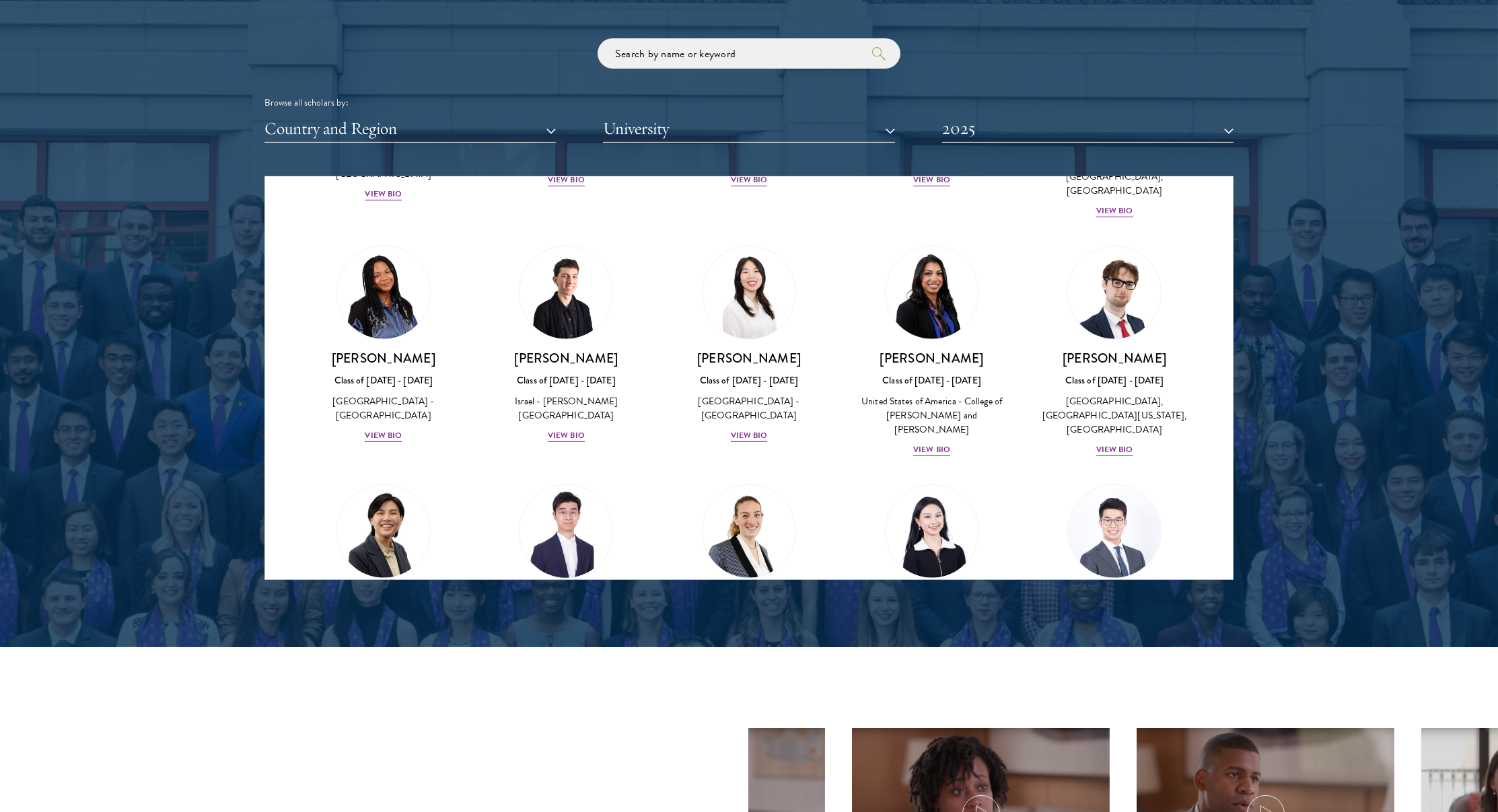
scroll to position [2653, 0]
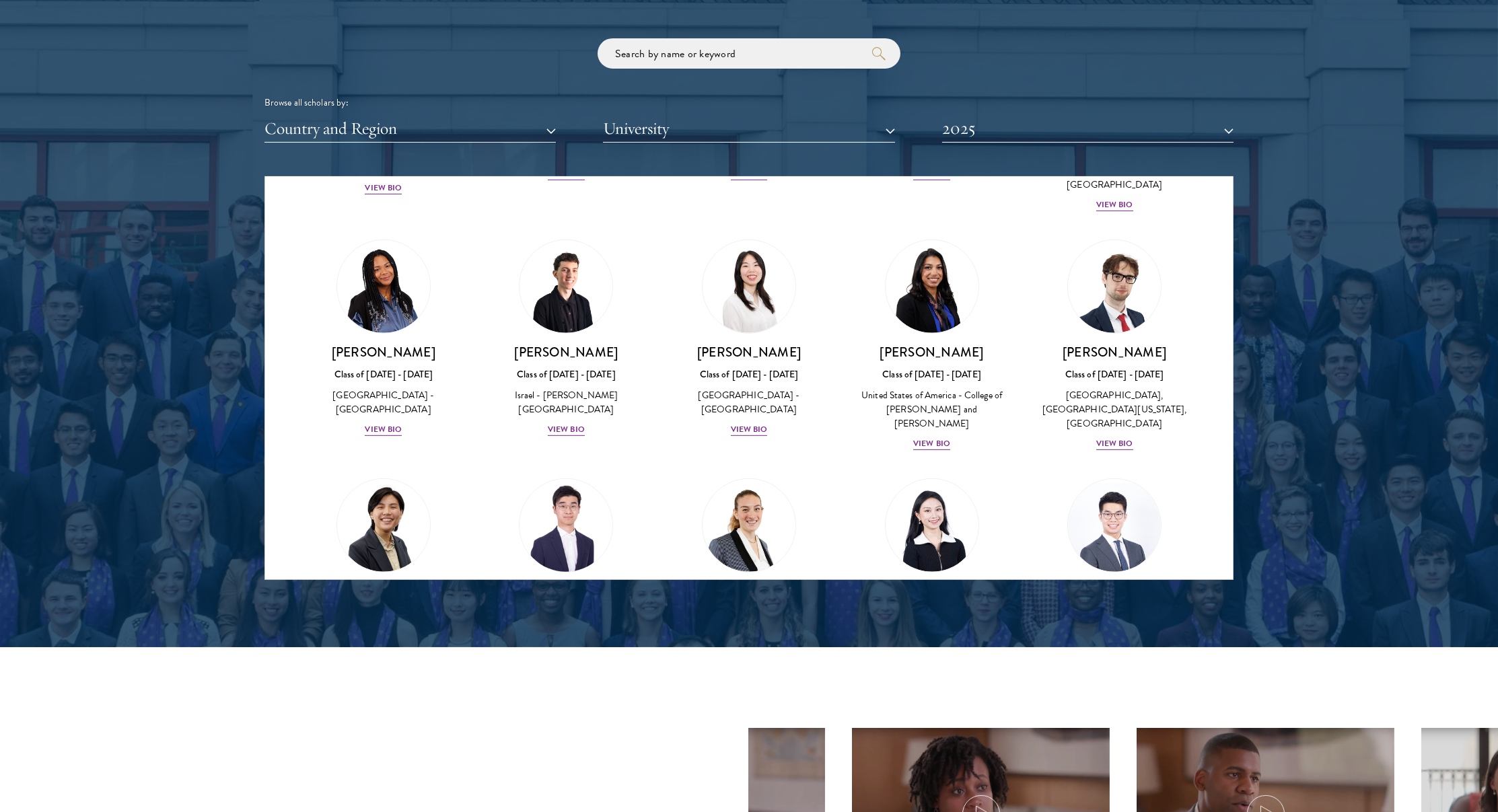
click at [567, 583] on h3 "[PERSON_NAME]" at bounding box center [567, 591] width 156 height 17
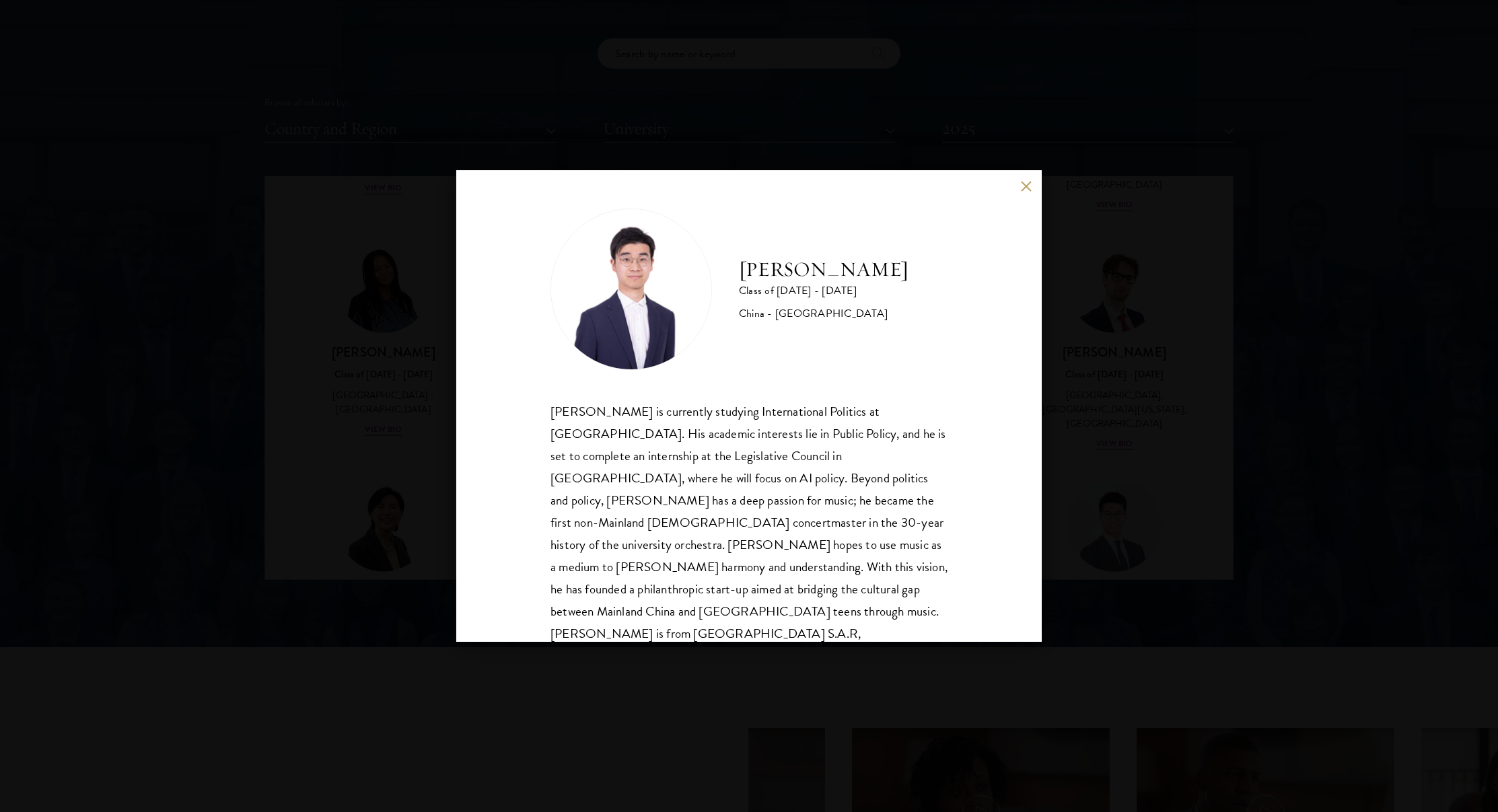
scroll to position [2, 0]
click at [1123, 371] on div "[PERSON_NAME] Class of [DATE] - [DATE] [GEOGRAPHIC_DATA] - [GEOGRAPHIC_DATA] [P…" at bounding box center [749, 406] width 1498 height 812
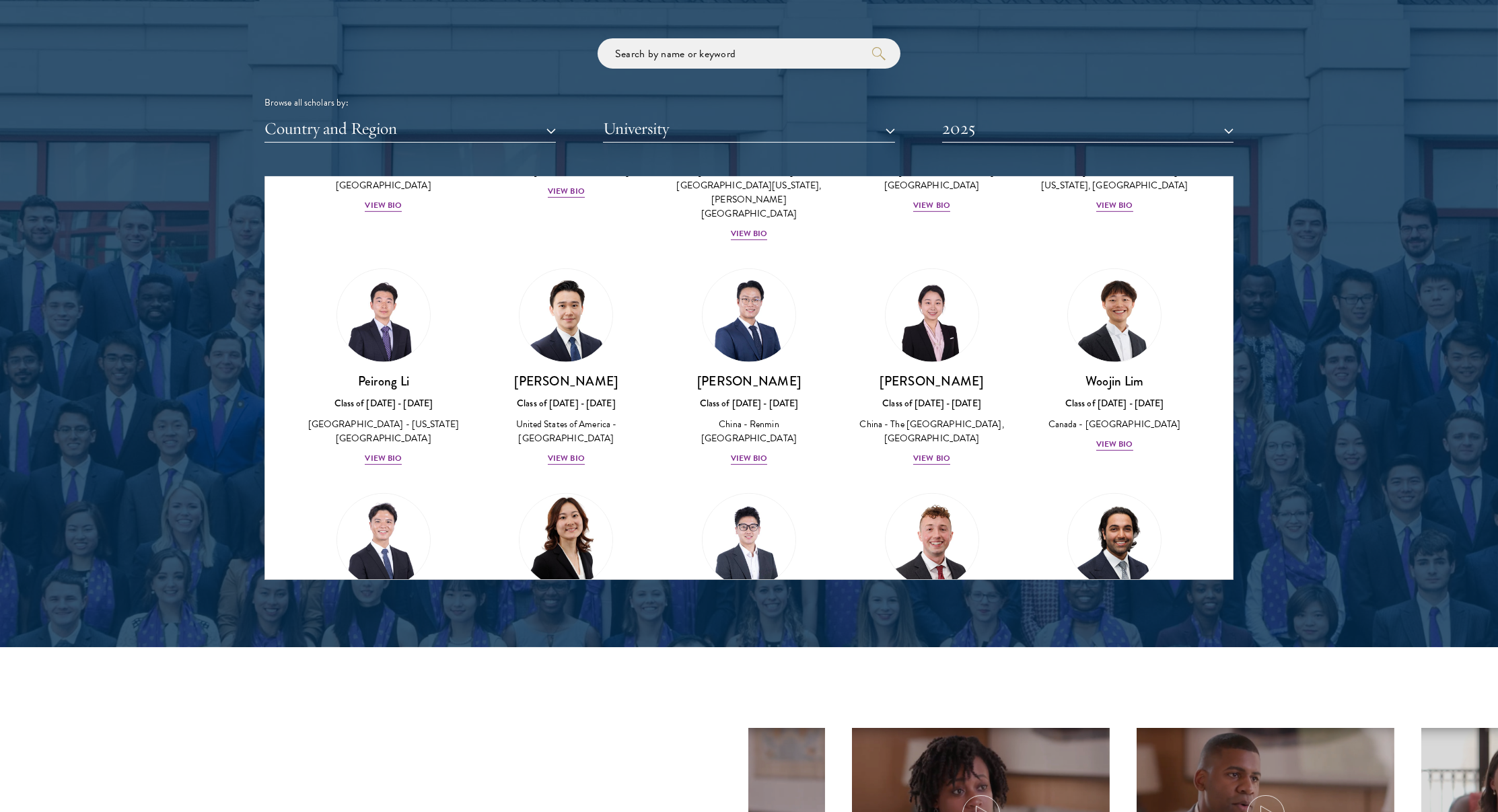
scroll to position [3121, 0]
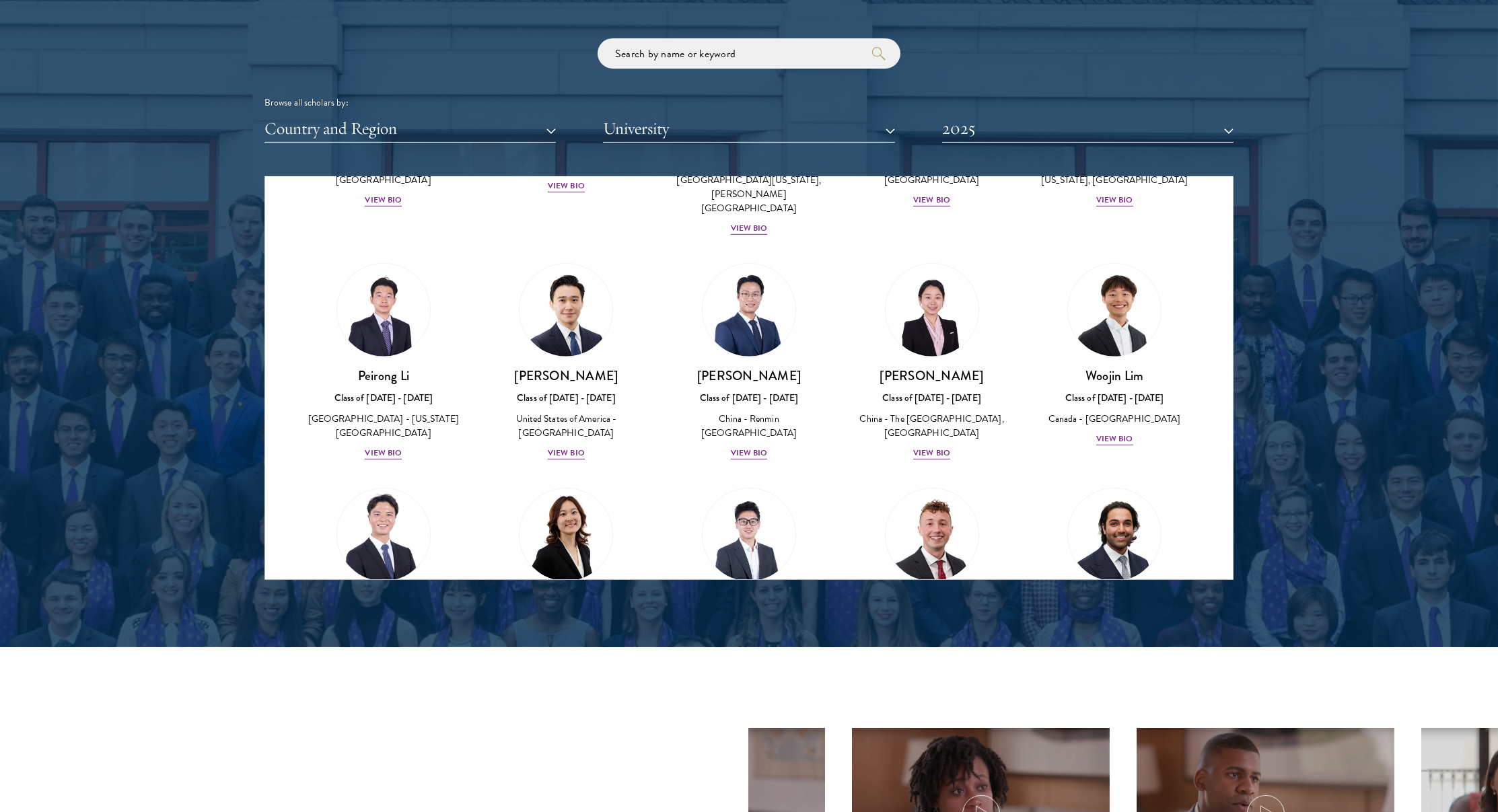
click at [387, 616] on div "Class of [DATE] - [DATE]" at bounding box center [384, 623] width 156 height 14
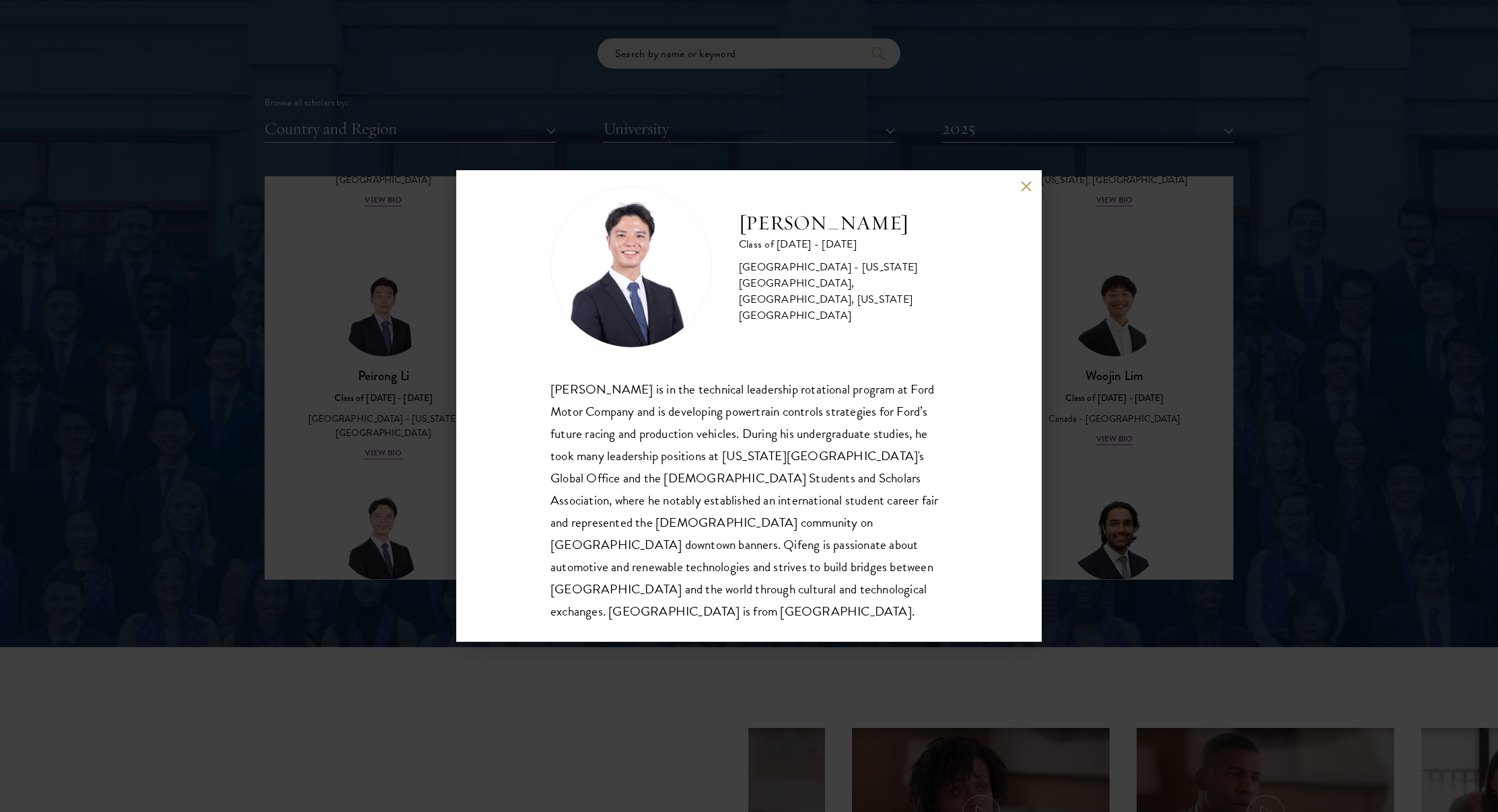
scroll to position [24, 0]
click at [357, 461] on div "[PERSON_NAME] Class of [DATE] - [DATE] [GEOGRAPHIC_DATA] - [US_STATE][GEOGRAPHI…" at bounding box center [749, 406] width 1498 height 812
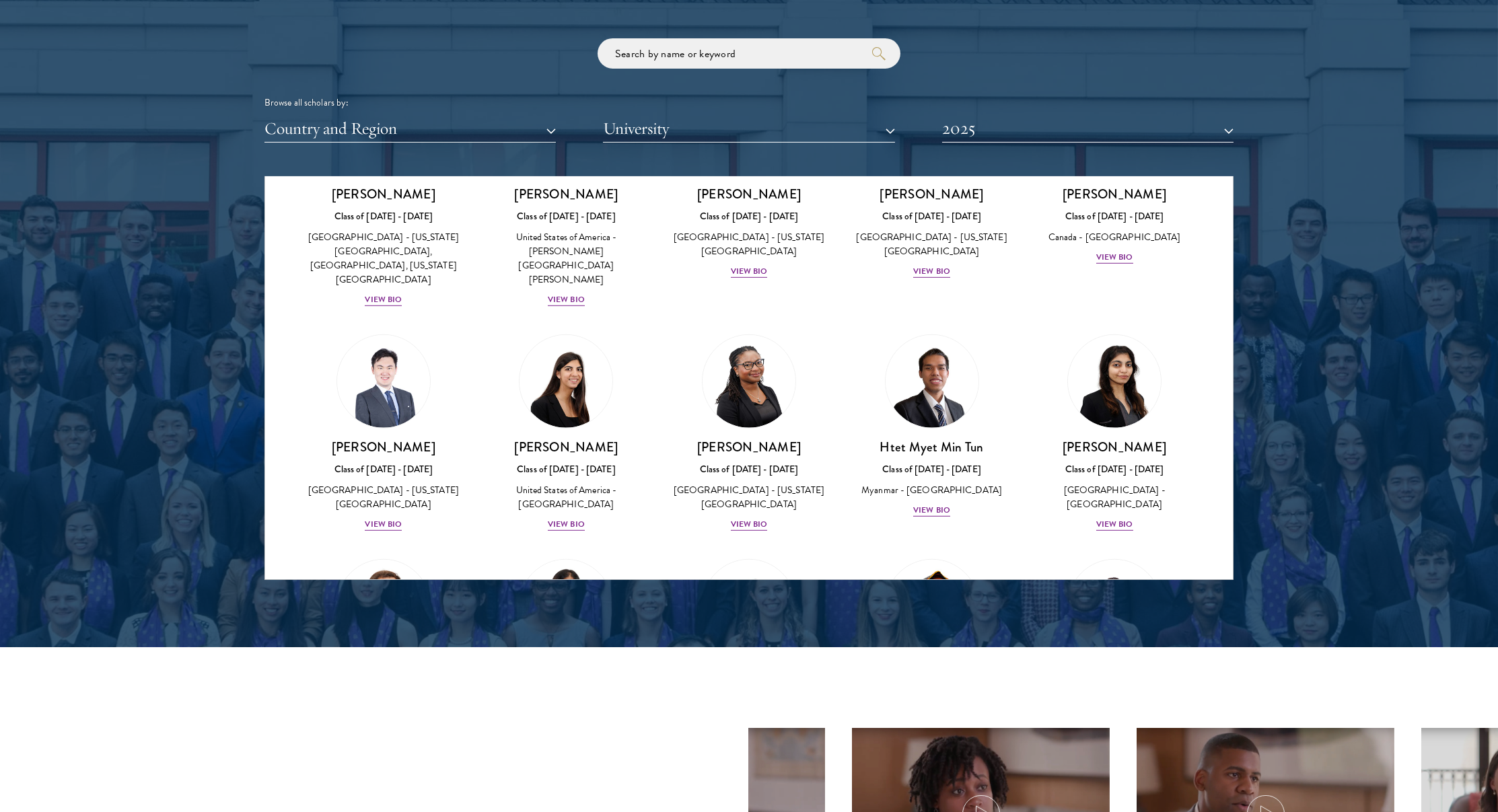
scroll to position [3530, 0]
click at [1082, 332] on link "[PERSON_NAME] Class of [DATE] - [DATE] [GEOGRAPHIC_DATA] - [GEOGRAPHIC_DATA] [G…" at bounding box center [1115, 431] width 156 height 198
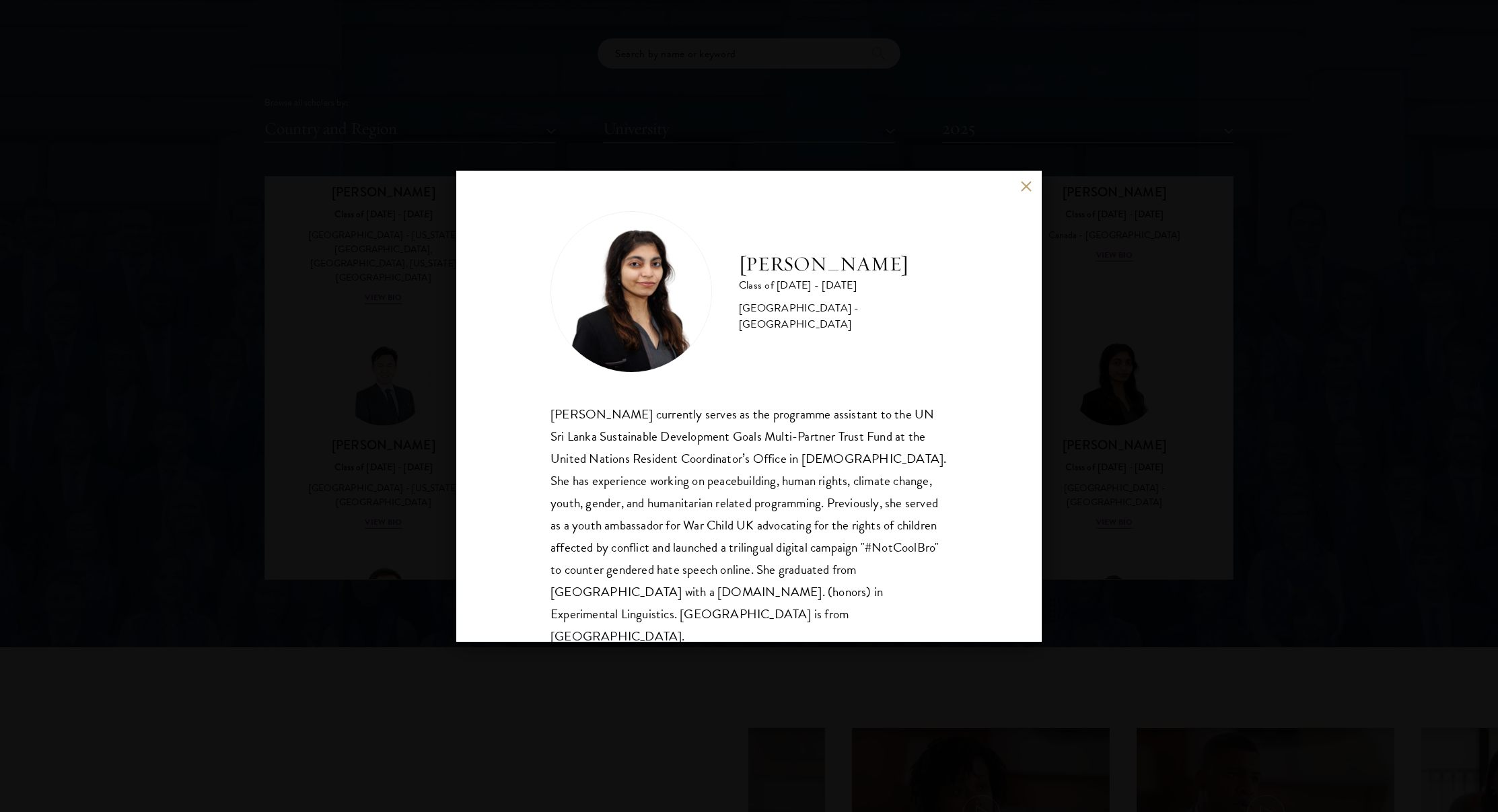
click at [1172, 352] on div "[PERSON_NAME] Class of [DATE] - [DATE] [GEOGRAPHIC_DATA] - [GEOGRAPHIC_DATA] [G…" at bounding box center [749, 406] width 1498 height 812
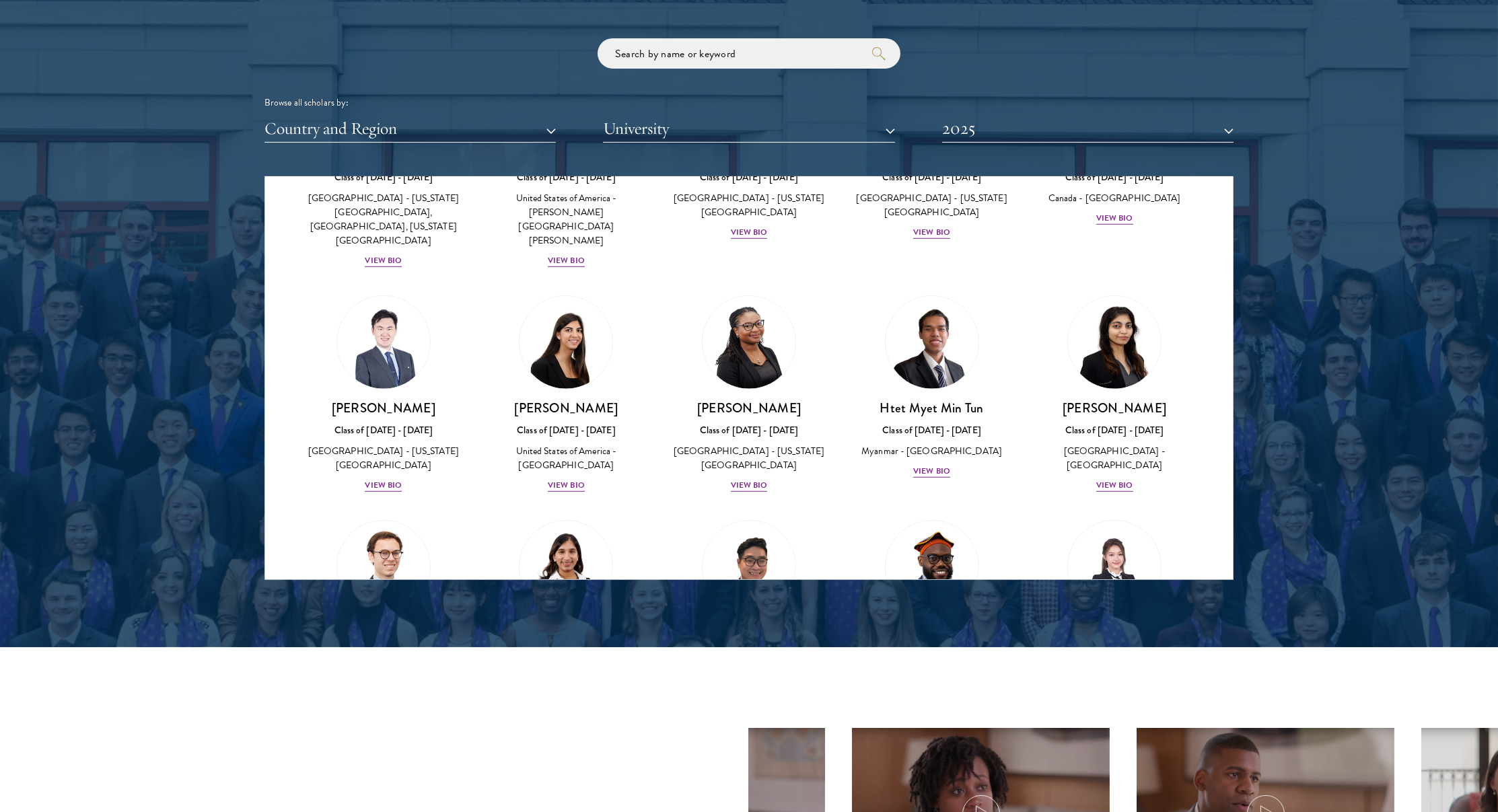
scroll to position [3575, 0]
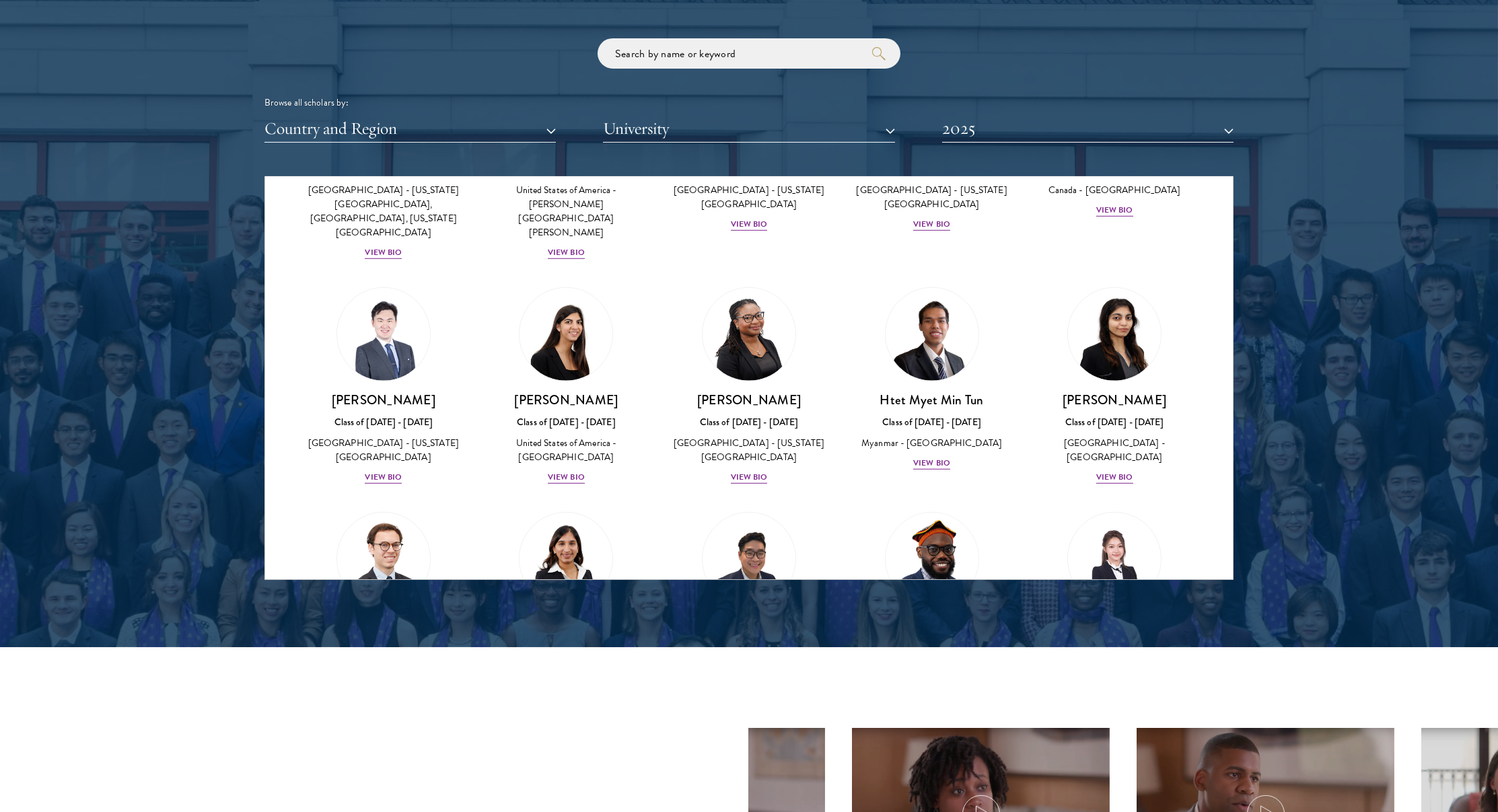
click at [904, 512] on link "[PERSON_NAME] Ngwakum-[GEOGRAPHIC_DATA] Class of [DATE] - [DATE] [GEOGRAPHIC_DA…" at bounding box center [932, 619] width 156 height 214
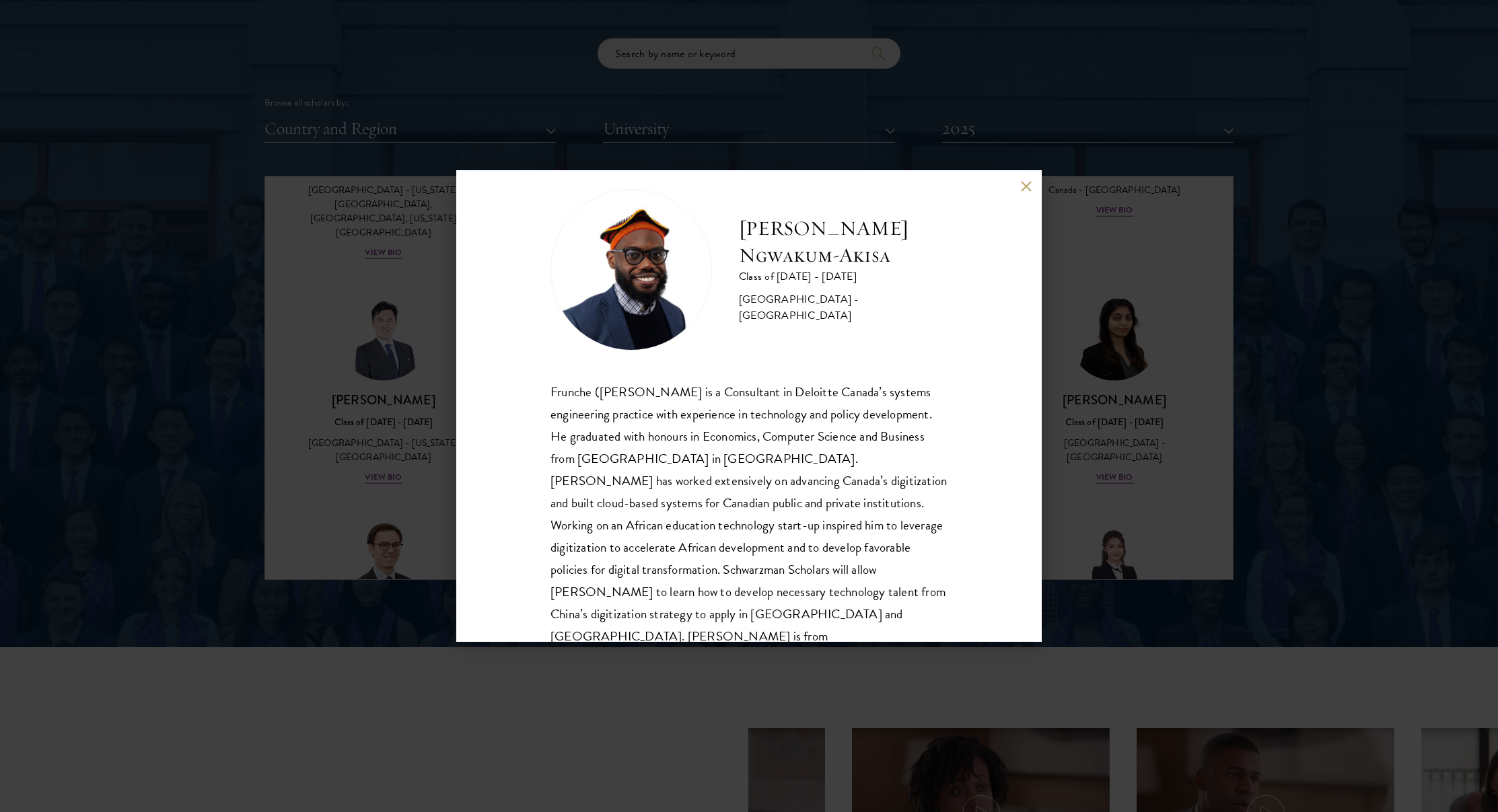
scroll to position [27, 0]
click at [1158, 420] on div "[PERSON_NAME] Ngwakum-[GEOGRAPHIC_DATA] Class of [DATE] - [DATE] [GEOGRAPHIC_DA…" at bounding box center [749, 406] width 1498 height 812
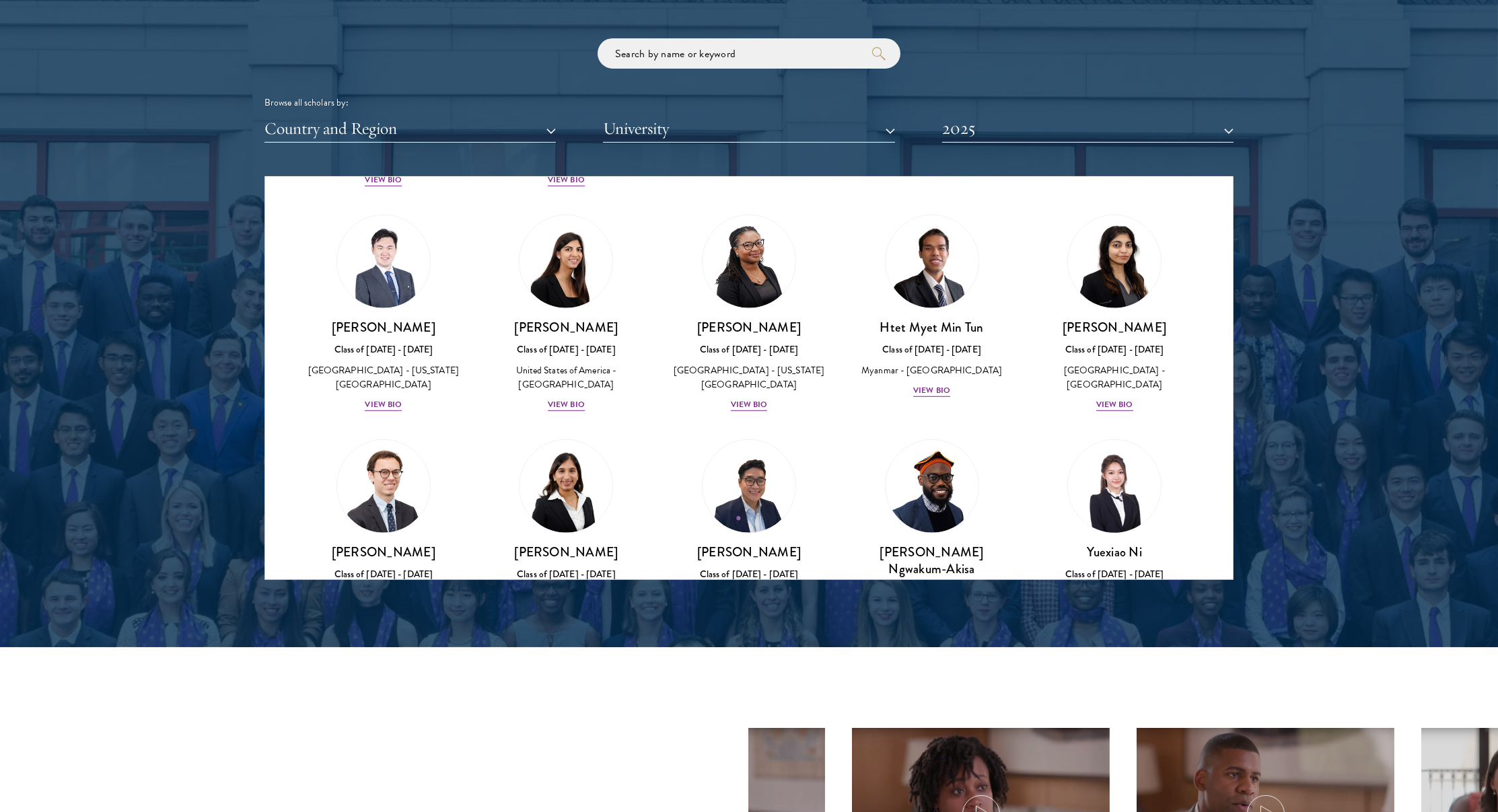
scroll to position [3654, 0]
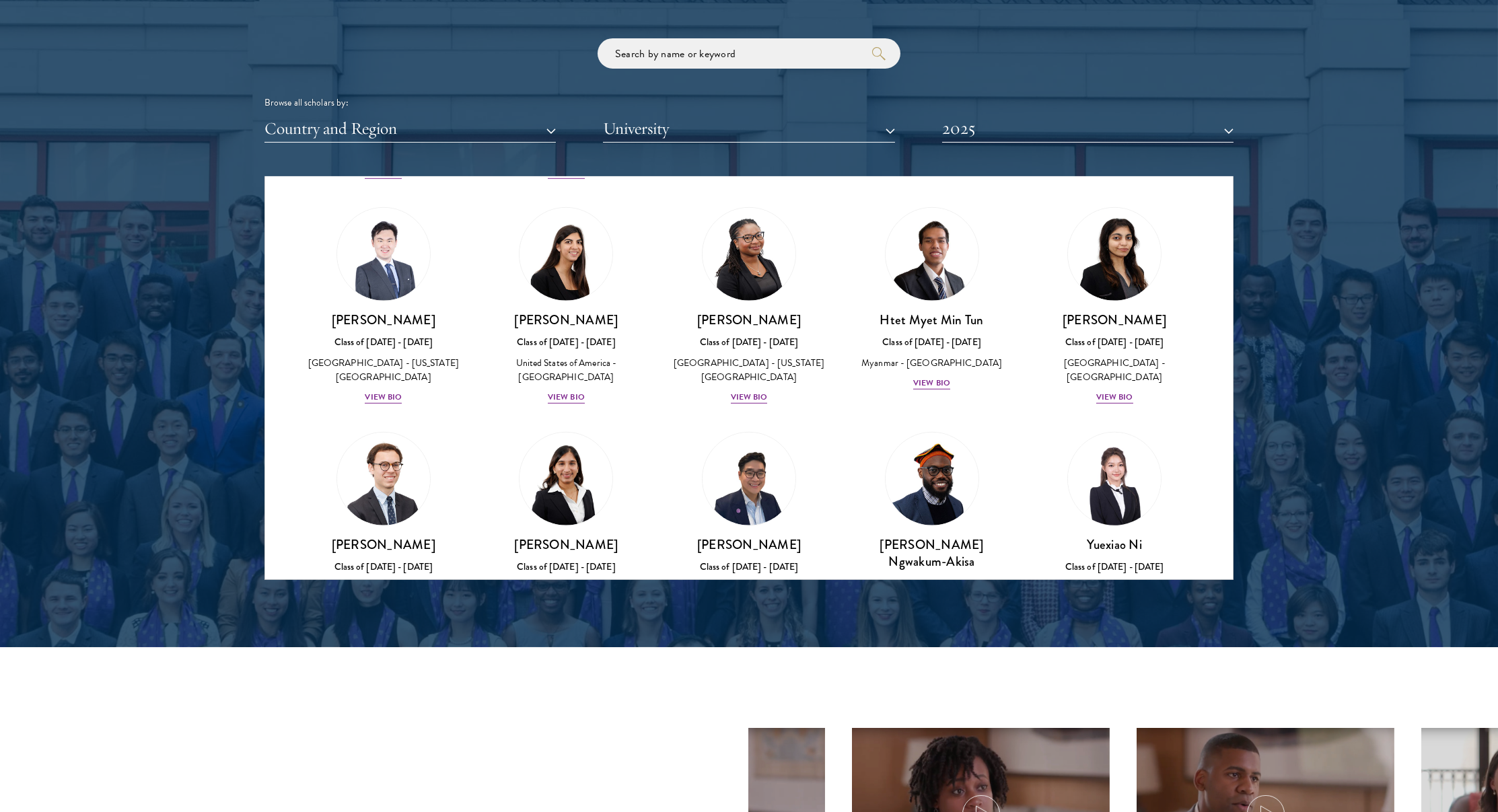
click at [1076, 536] on h3 "Yuexiao Ni" at bounding box center [1115, 544] width 156 height 17
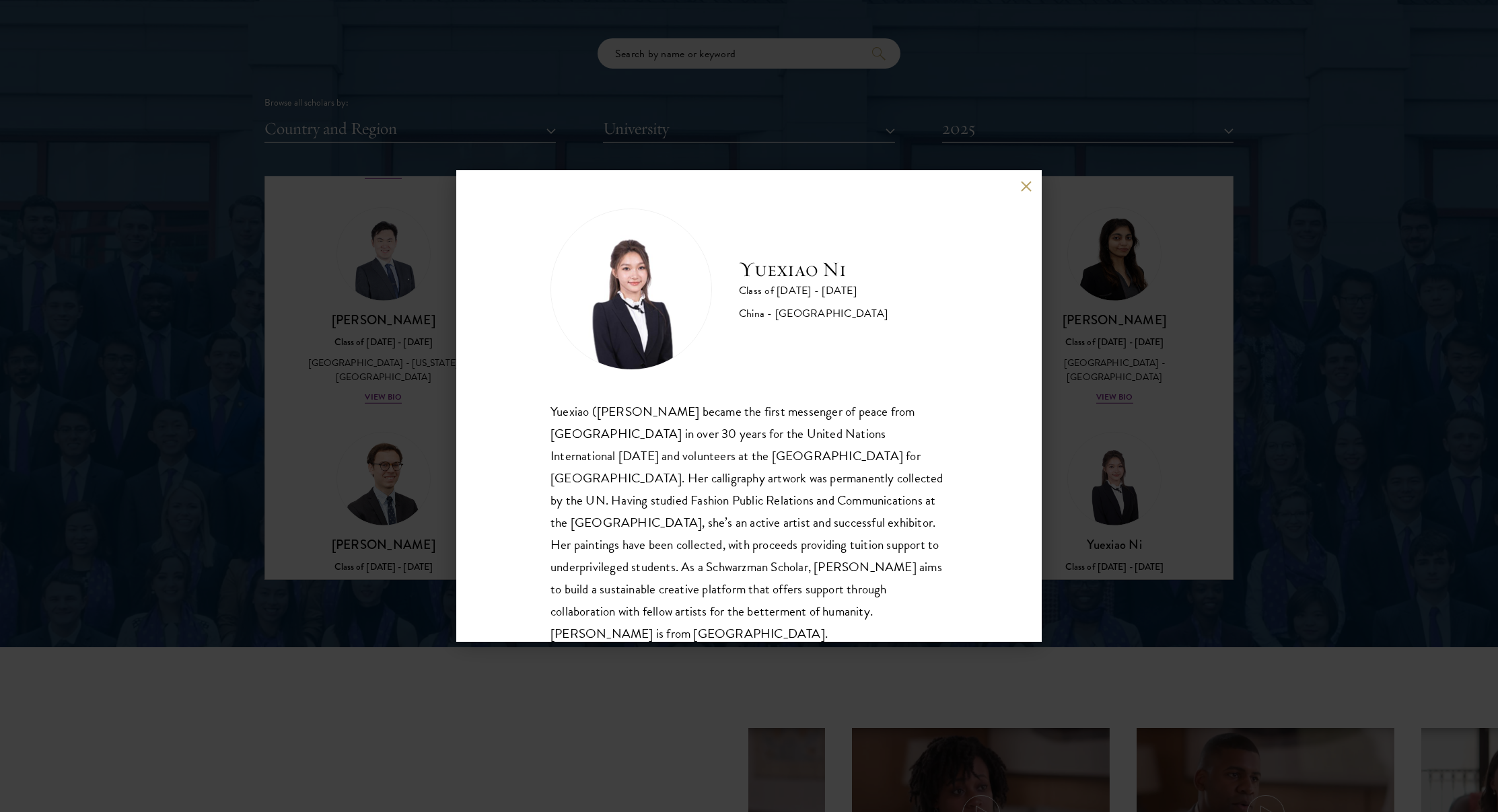
scroll to position [2, 0]
click at [1049, 448] on div "Yuexiao Ni Class of [DATE] - [DATE] [GEOGRAPHIC_DATA] - [GEOGRAPHIC_DATA] Yuexi…" at bounding box center [749, 406] width 1498 height 812
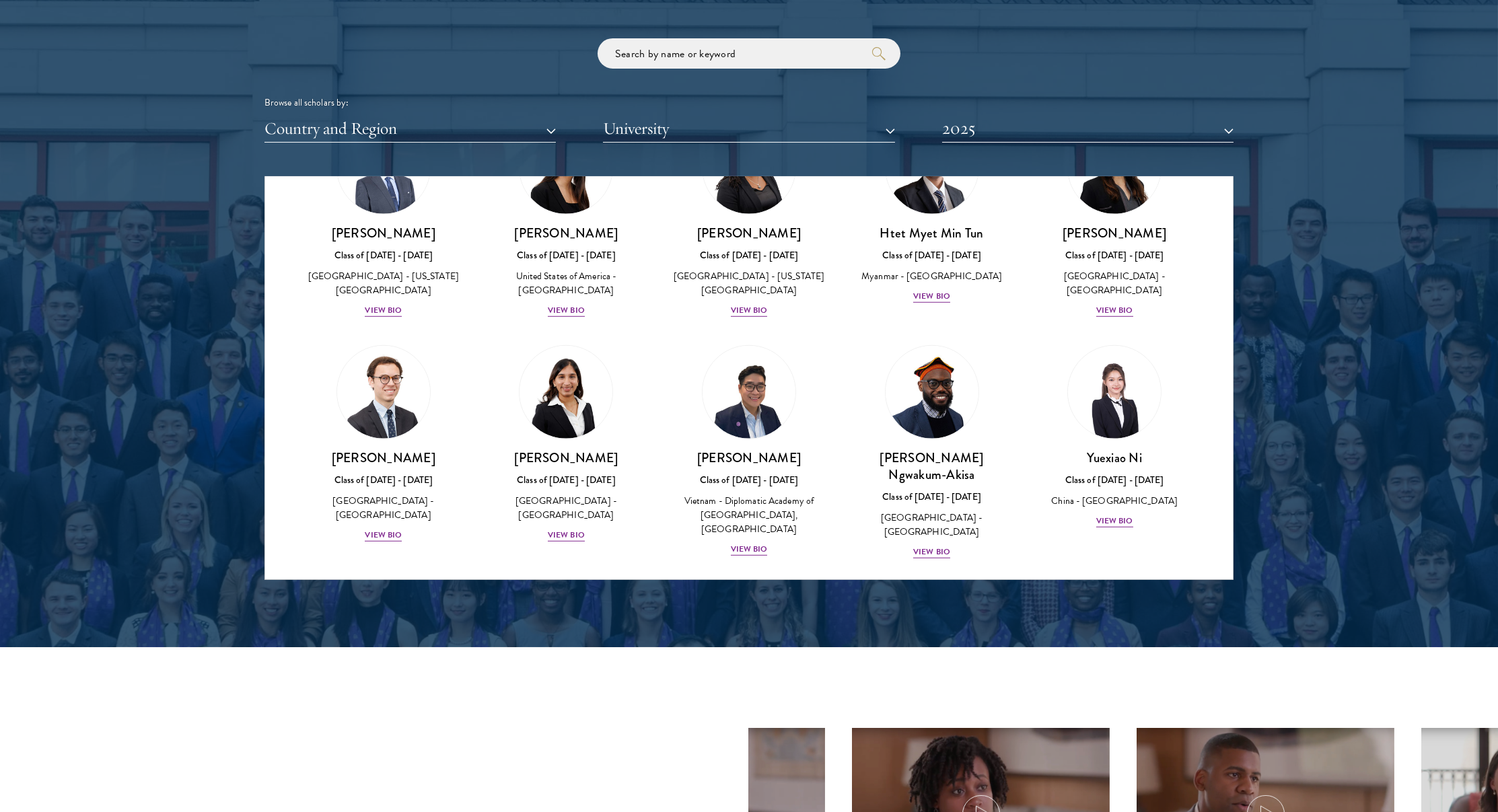
scroll to position [3763, 0]
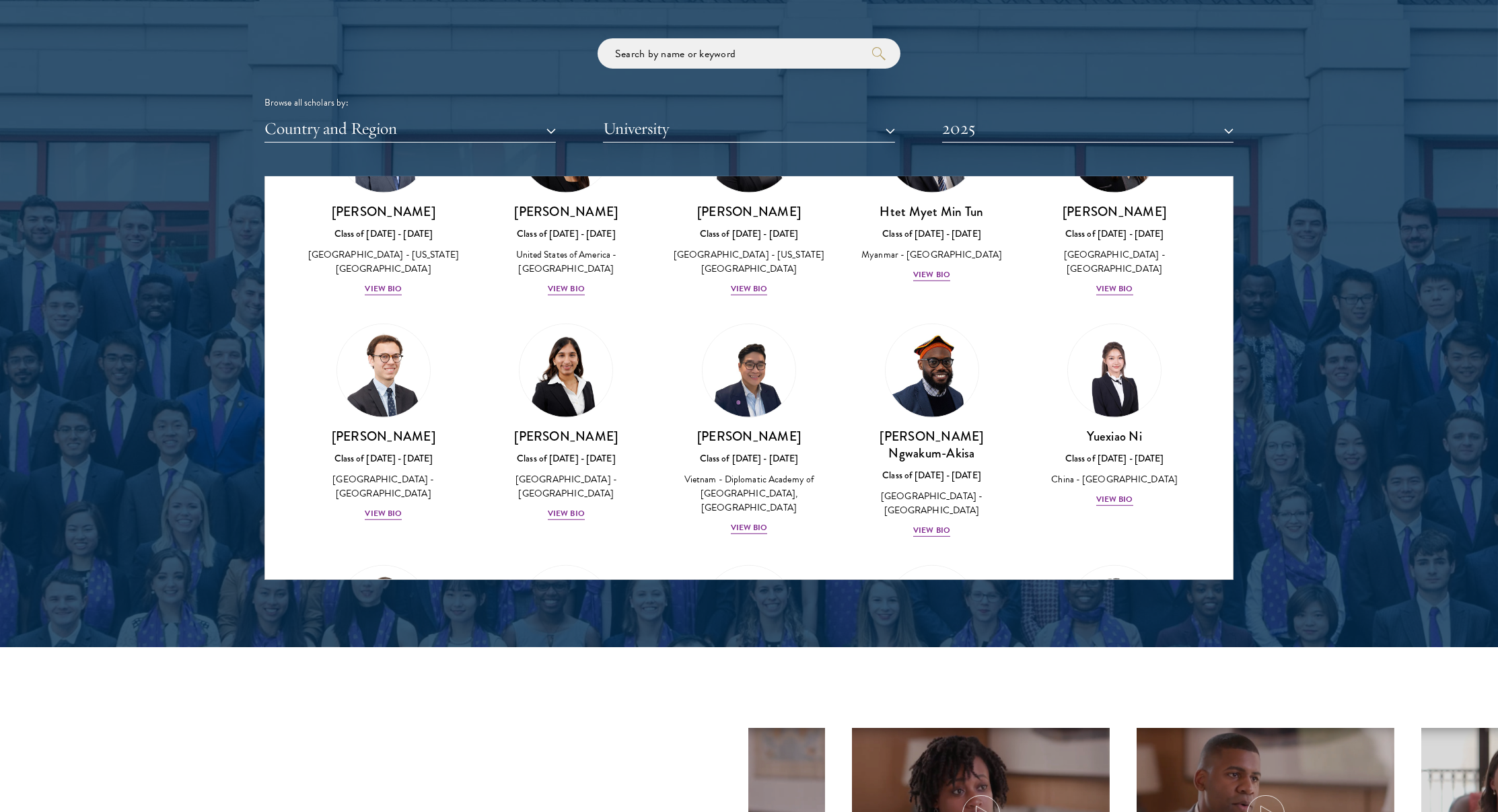
click at [551, 669] on h3 "[PERSON_NAME]" at bounding box center [567, 677] width 156 height 17
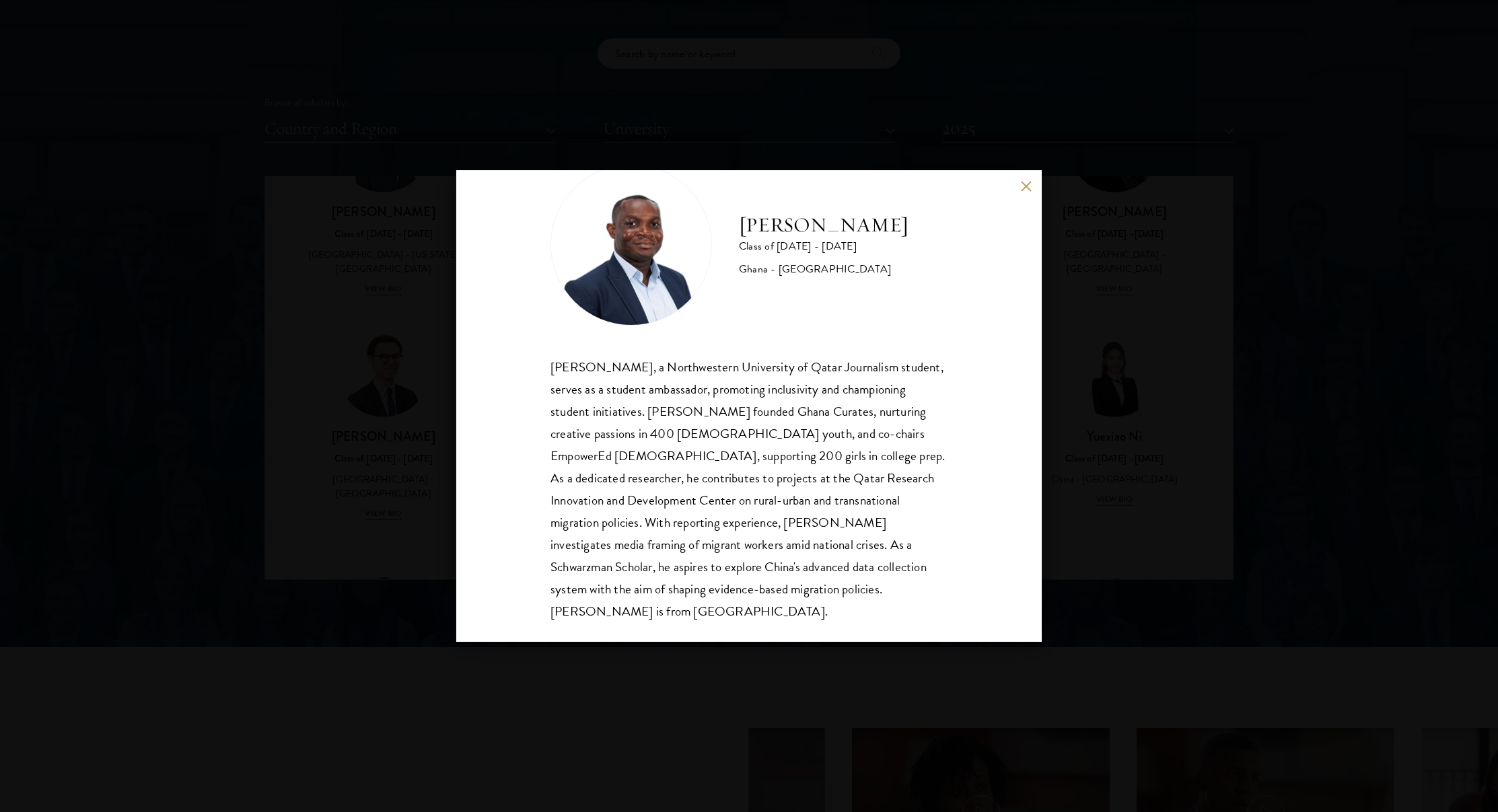
scroll to position [47, 0]
click at [1113, 426] on div "[PERSON_NAME] Class of [DATE] - [DATE] [GEOGRAPHIC_DATA] - [GEOGRAPHIC_DATA] [P…" at bounding box center [749, 406] width 1498 height 812
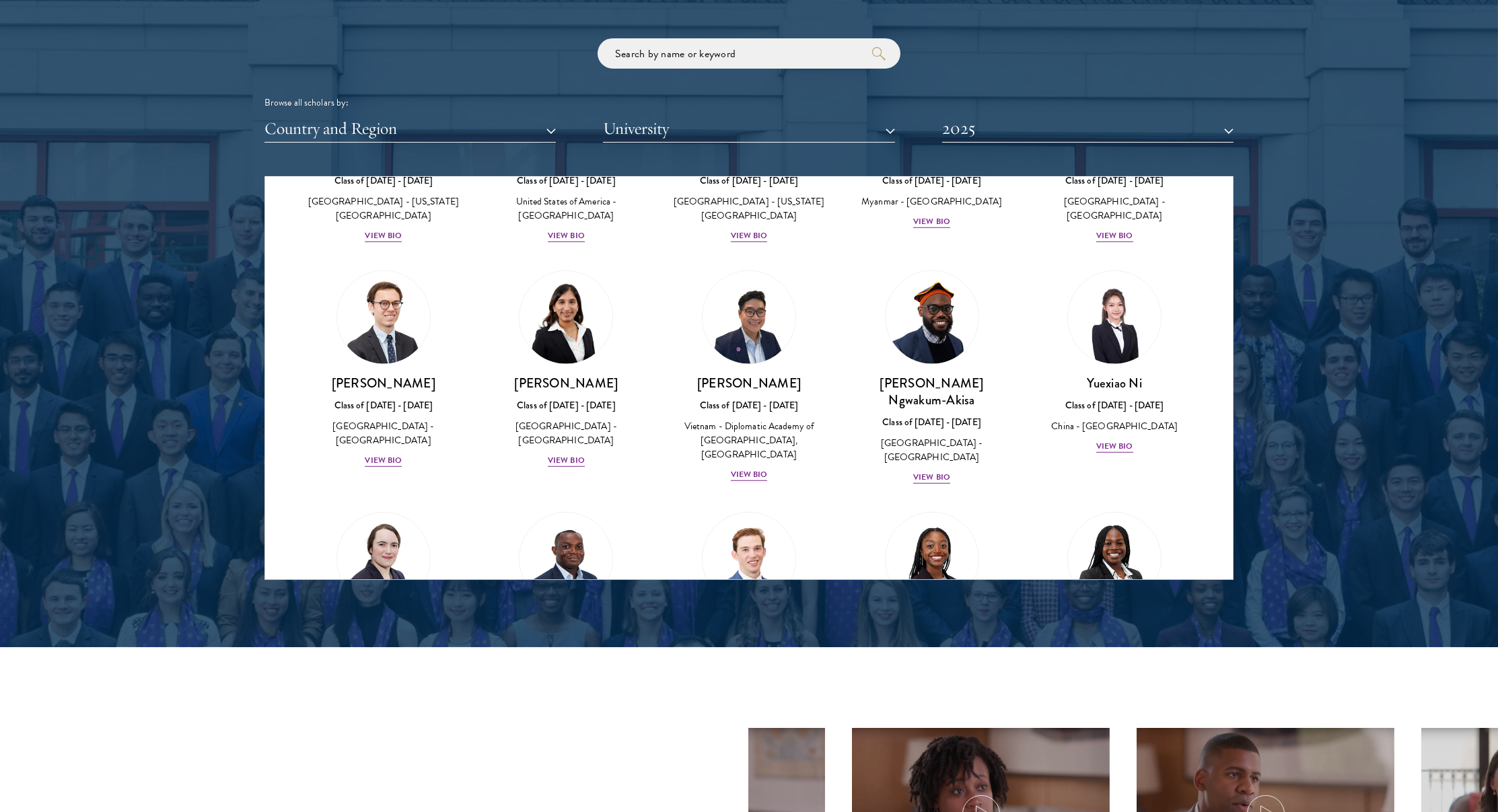
scroll to position [3821, 0]
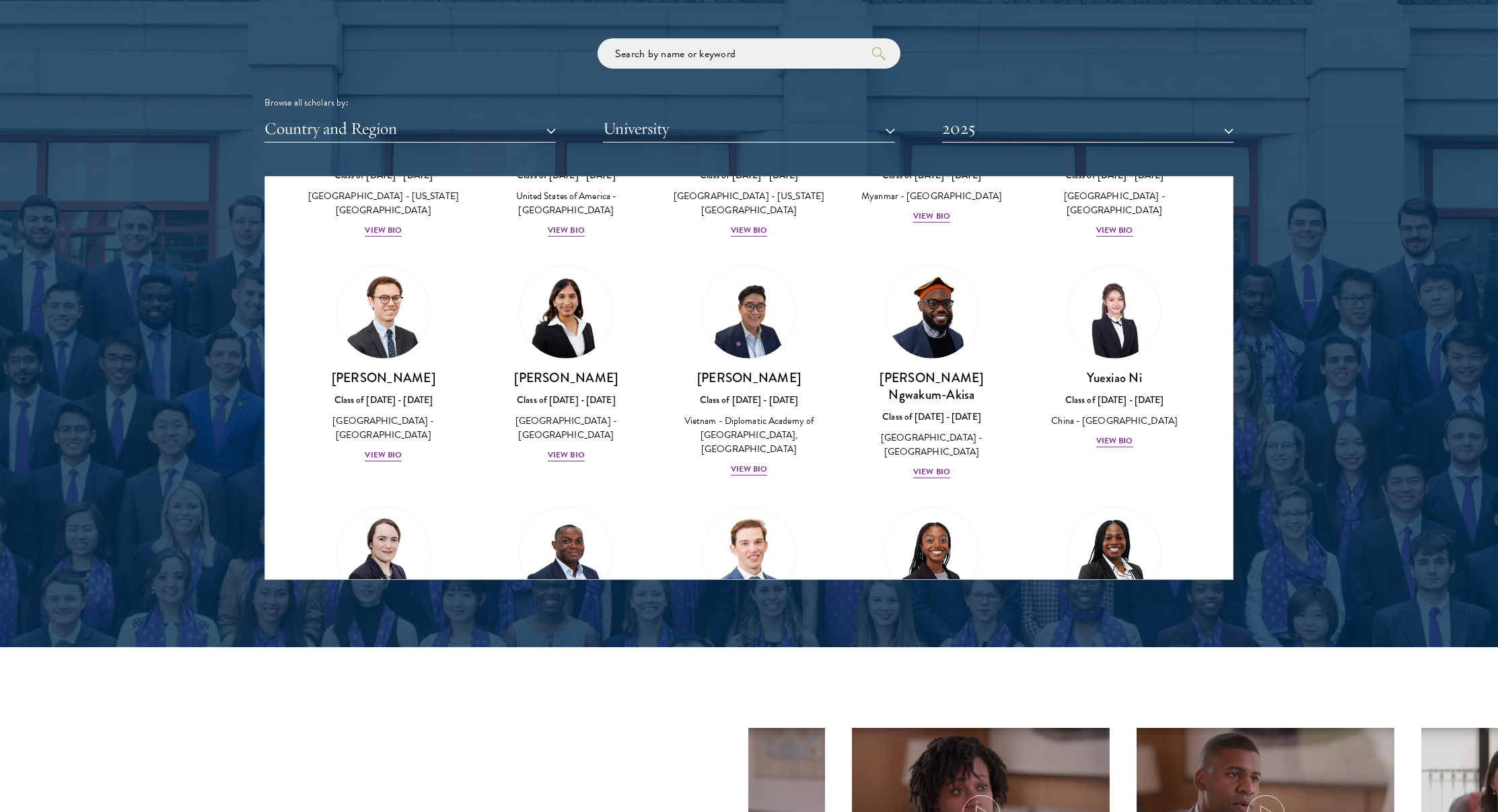
click at [790, 611] on div "[PERSON_NAME] Class of [DATE] - [DATE] [GEOGRAPHIC_DATA] - [GEOGRAPHIC_DATA] [G…" at bounding box center [749, 665] width 156 height 108
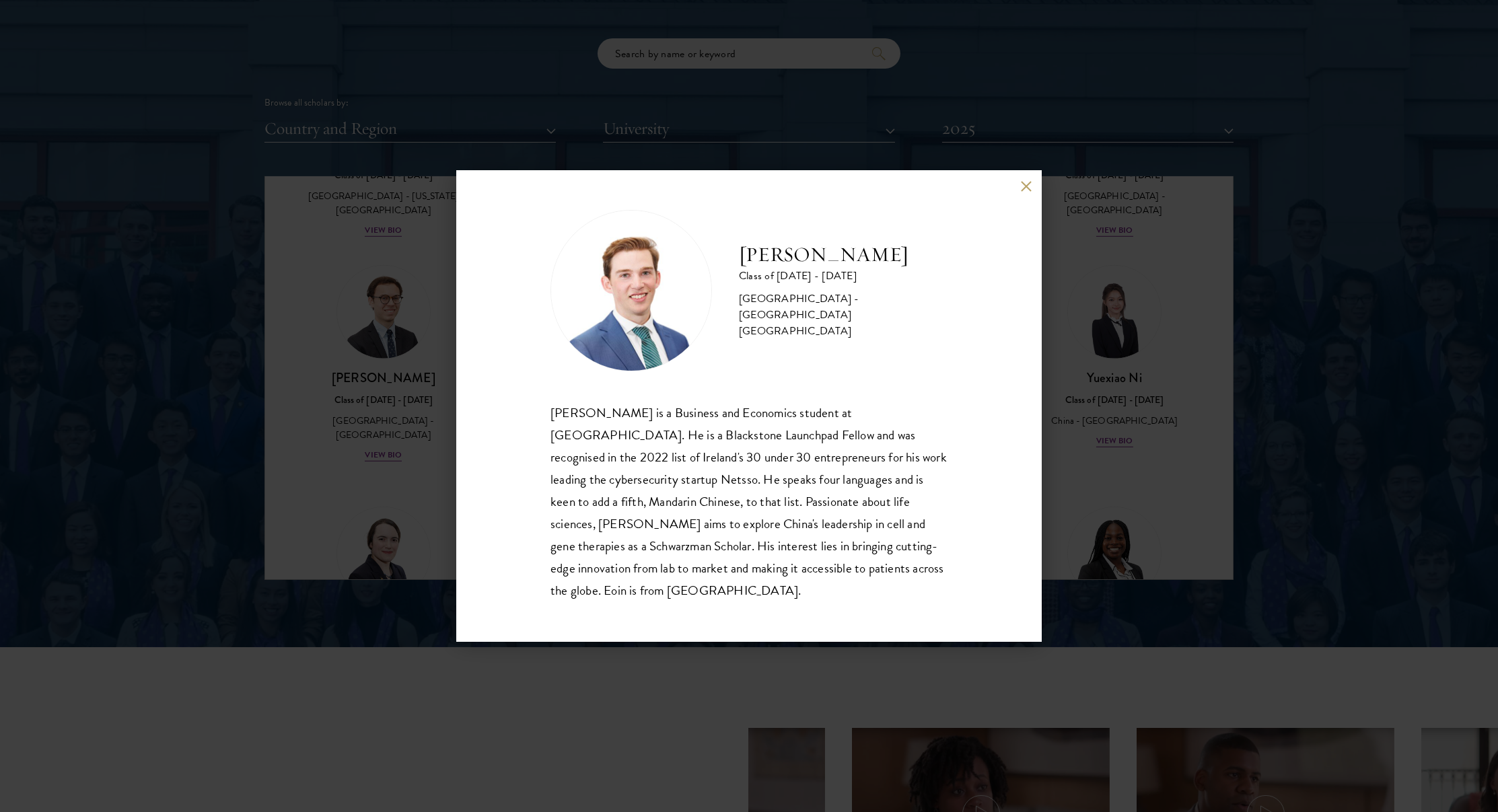
scroll to position [2, 0]
click at [1072, 422] on div "[PERSON_NAME] Class of [DATE] - [DATE] [GEOGRAPHIC_DATA] - [GEOGRAPHIC_DATA] [G…" at bounding box center [749, 406] width 1498 height 812
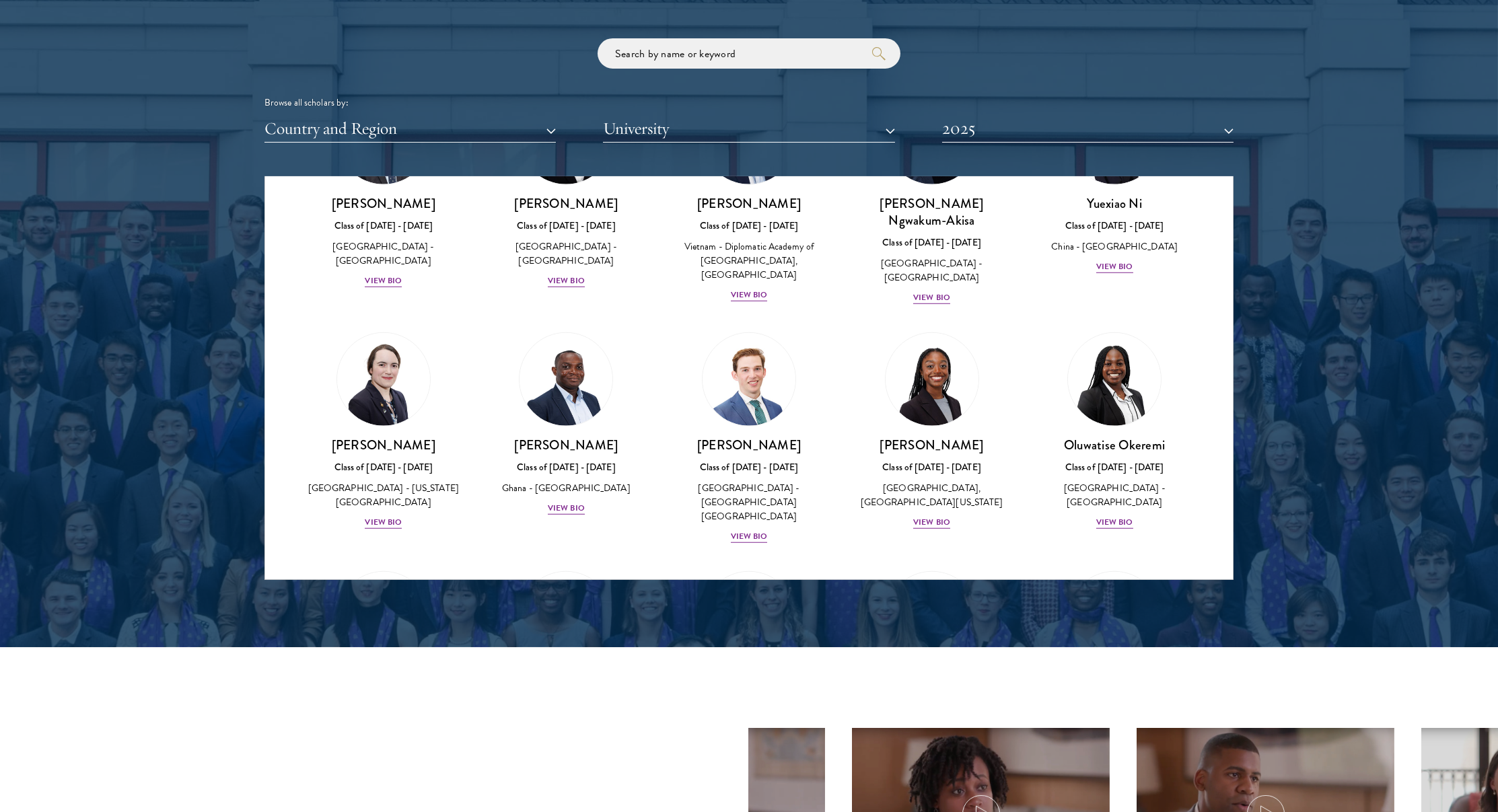
scroll to position [4000, 0]
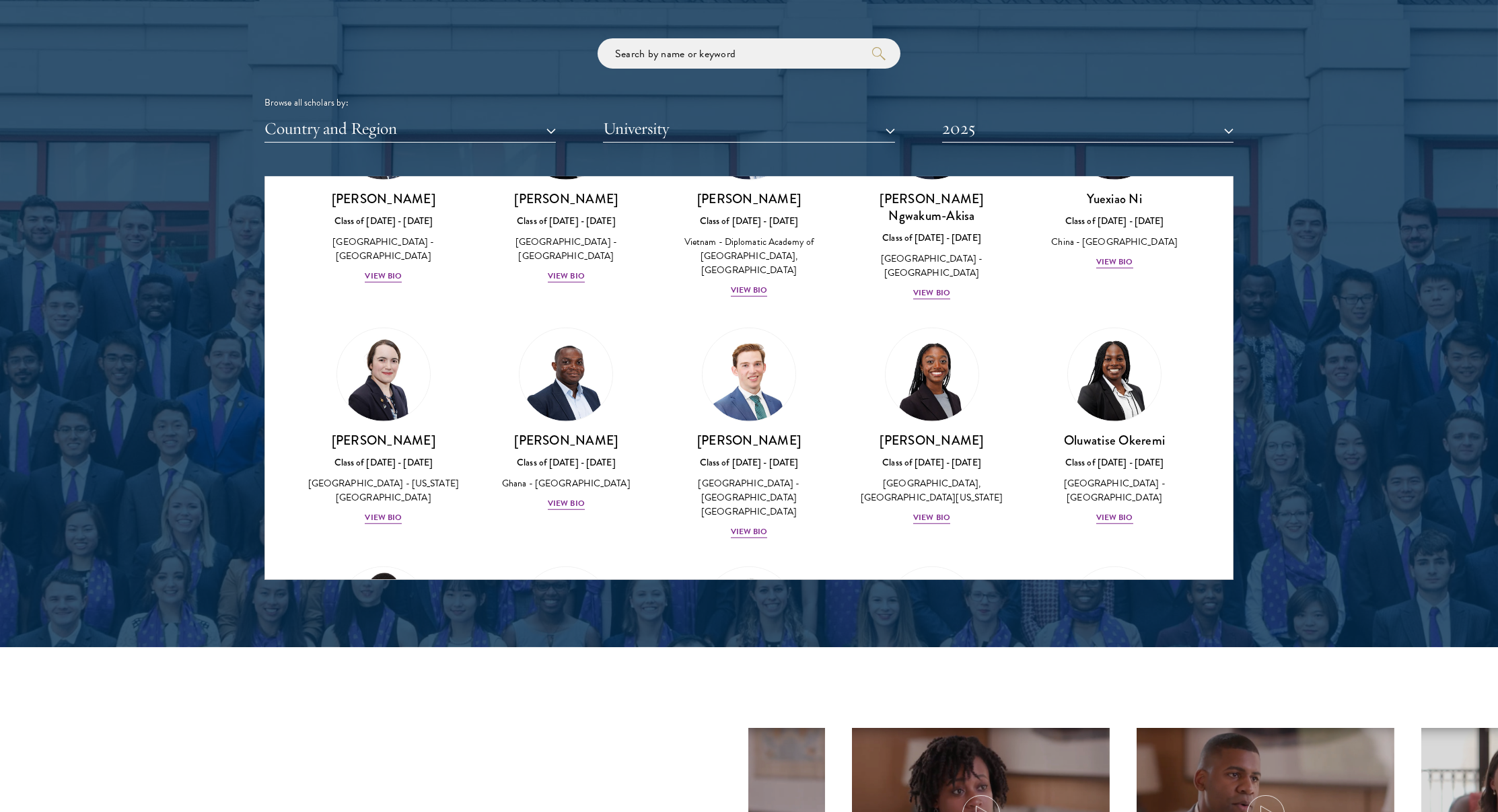
click at [369, 671] on h3 "[PERSON_NAME]" at bounding box center [384, 679] width 156 height 17
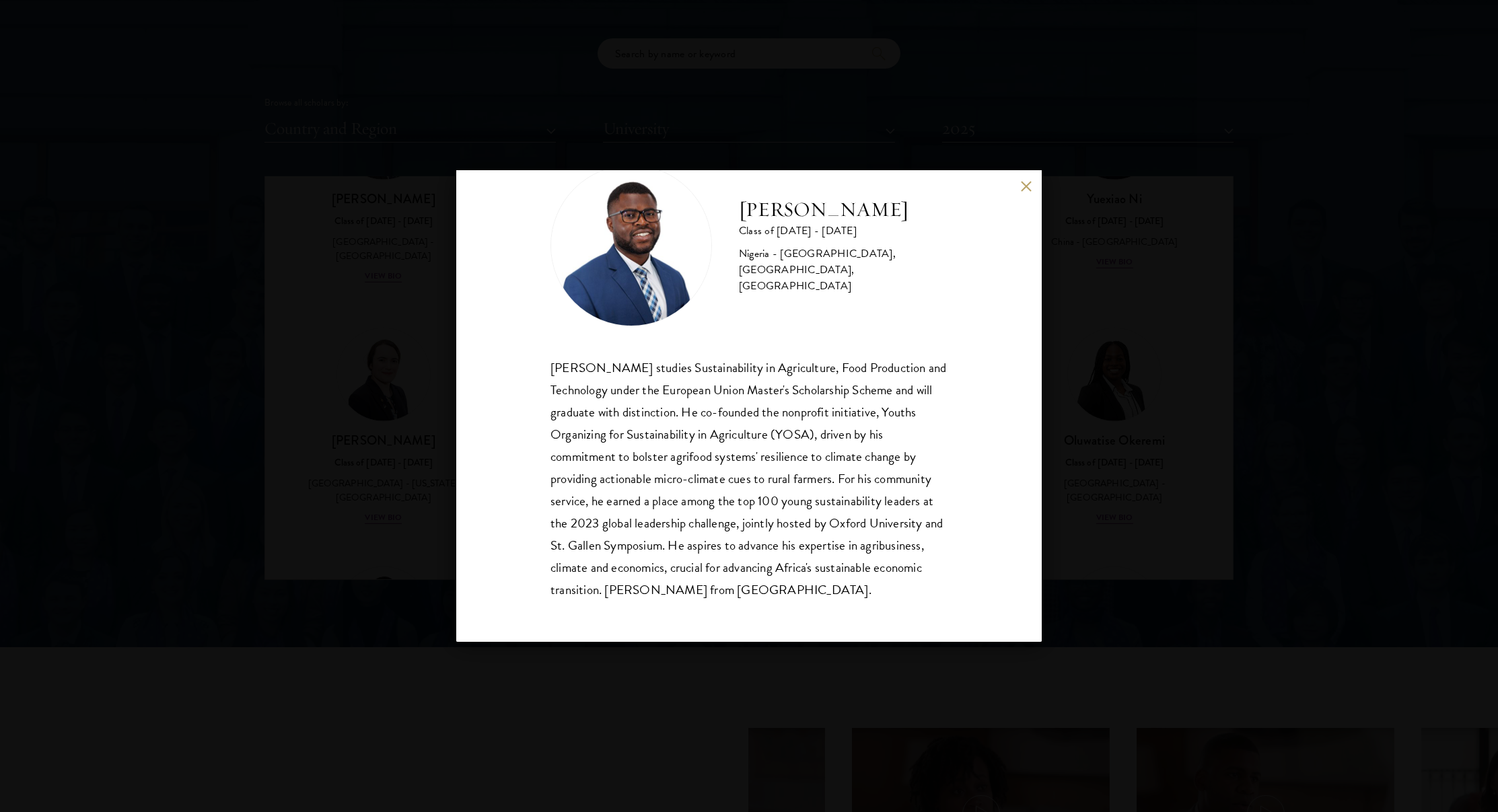
scroll to position [47, 0]
click at [397, 445] on div "[PERSON_NAME] Class of [DATE] - [DATE] [GEOGRAPHIC_DATA] - [GEOGRAPHIC_DATA], […" at bounding box center [749, 406] width 1498 height 812
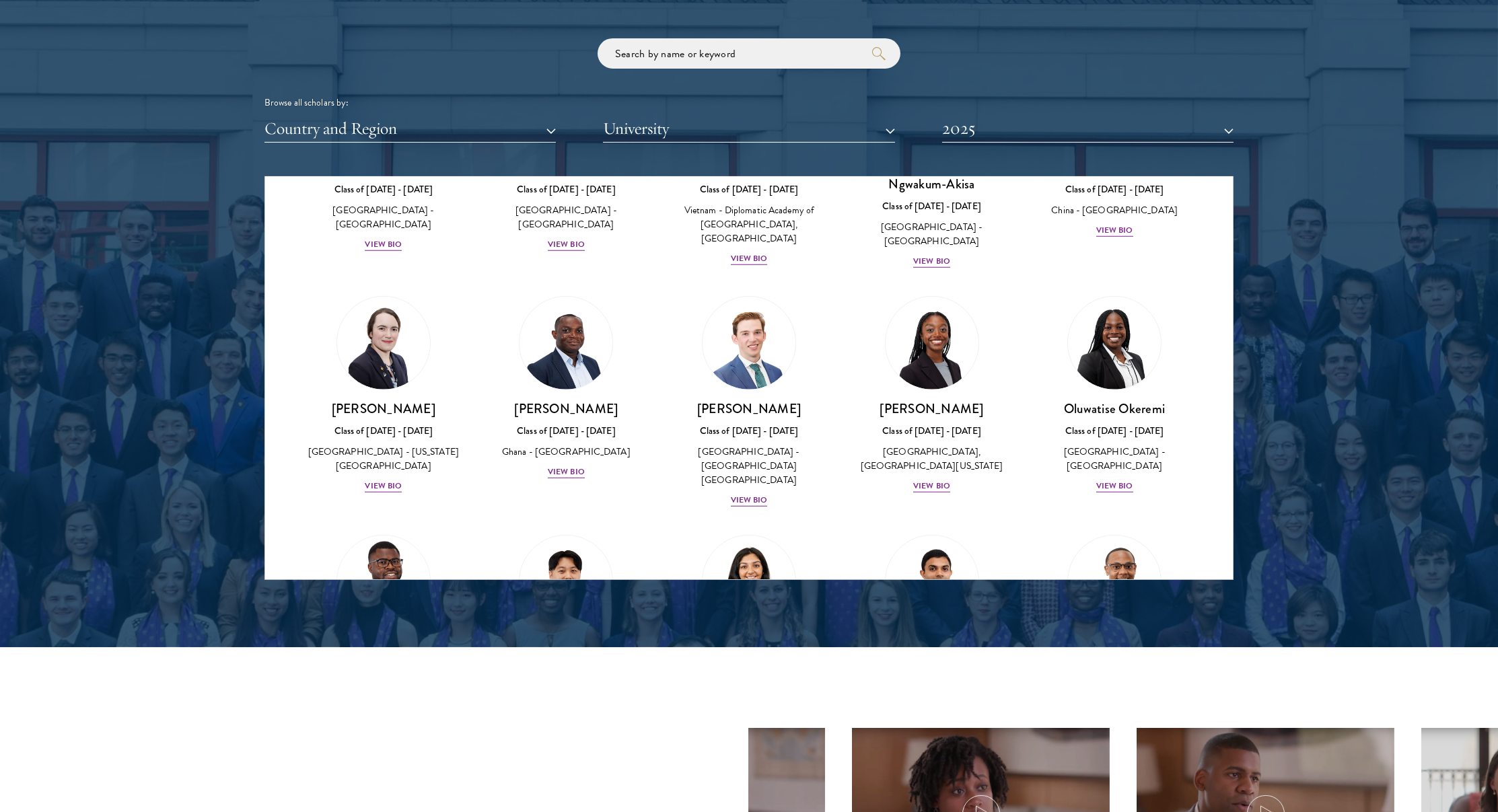
scroll to position [4038, 0]
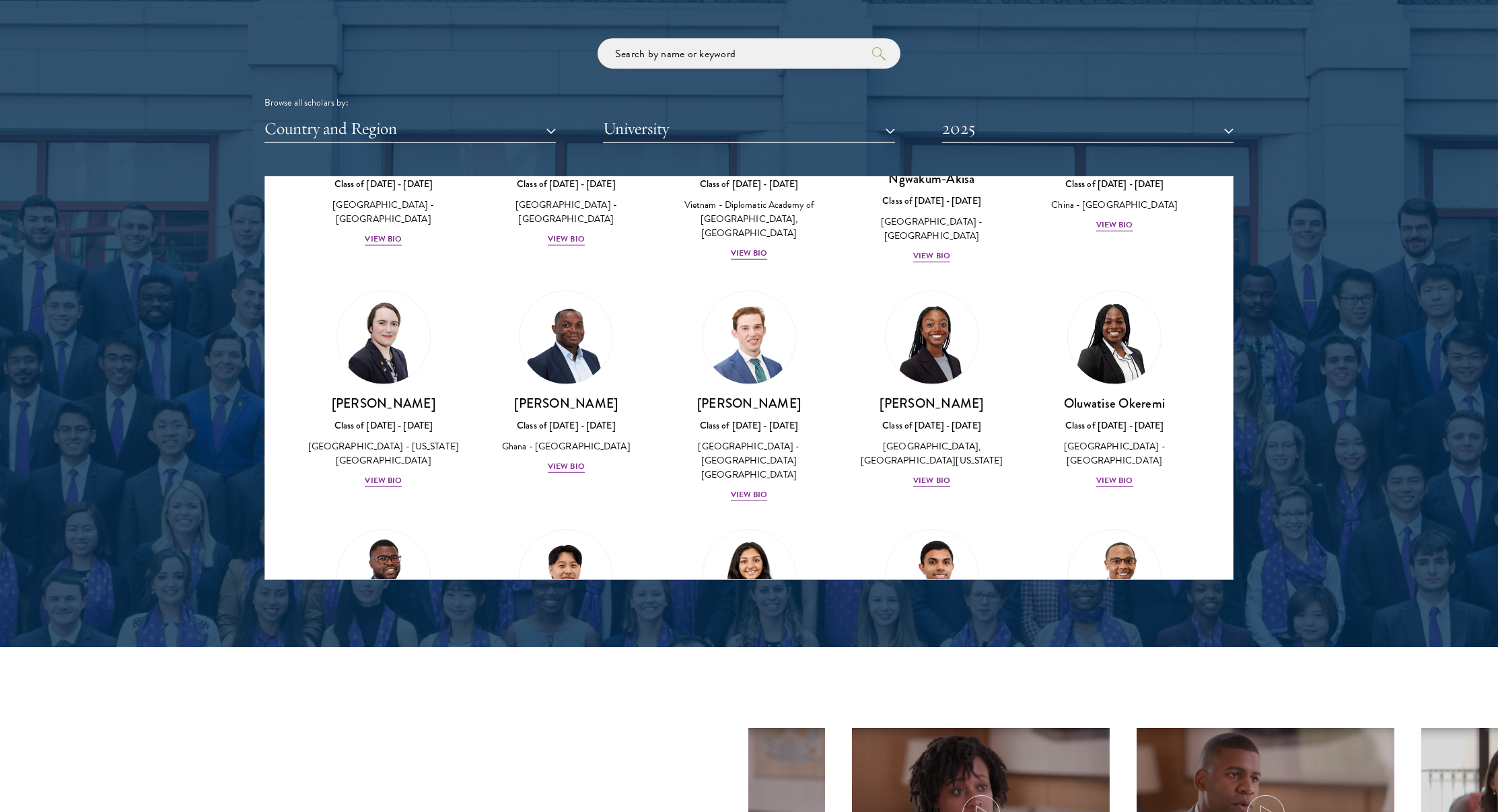
click at [900, 529] on link "Sachintha Pilapitiya Class of [DATE] - [DATE] [GEOGRAPHIC_DATA] - [US_STATE][GE…" at bounding box center [932, 628] width 156 height 198
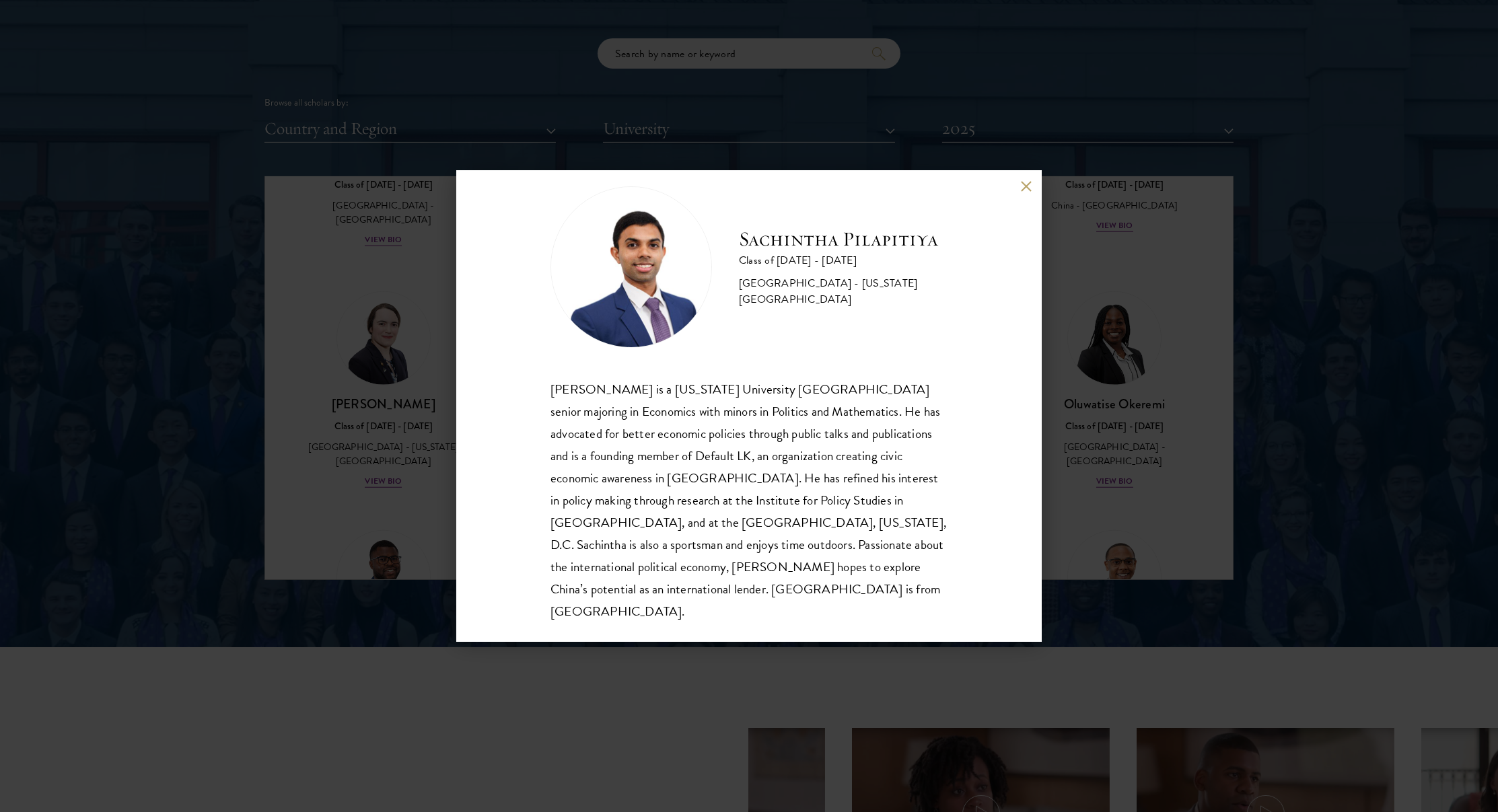
scroll to position [24, 0]
click at [1087, 390] on div "Sachintha Pilapitiya Class of [DATE] - [DATE] [GEOGRAPHIC_DATA] - [US_STATE][GE…" at bounding box center [749, 406] width 1498 height 812
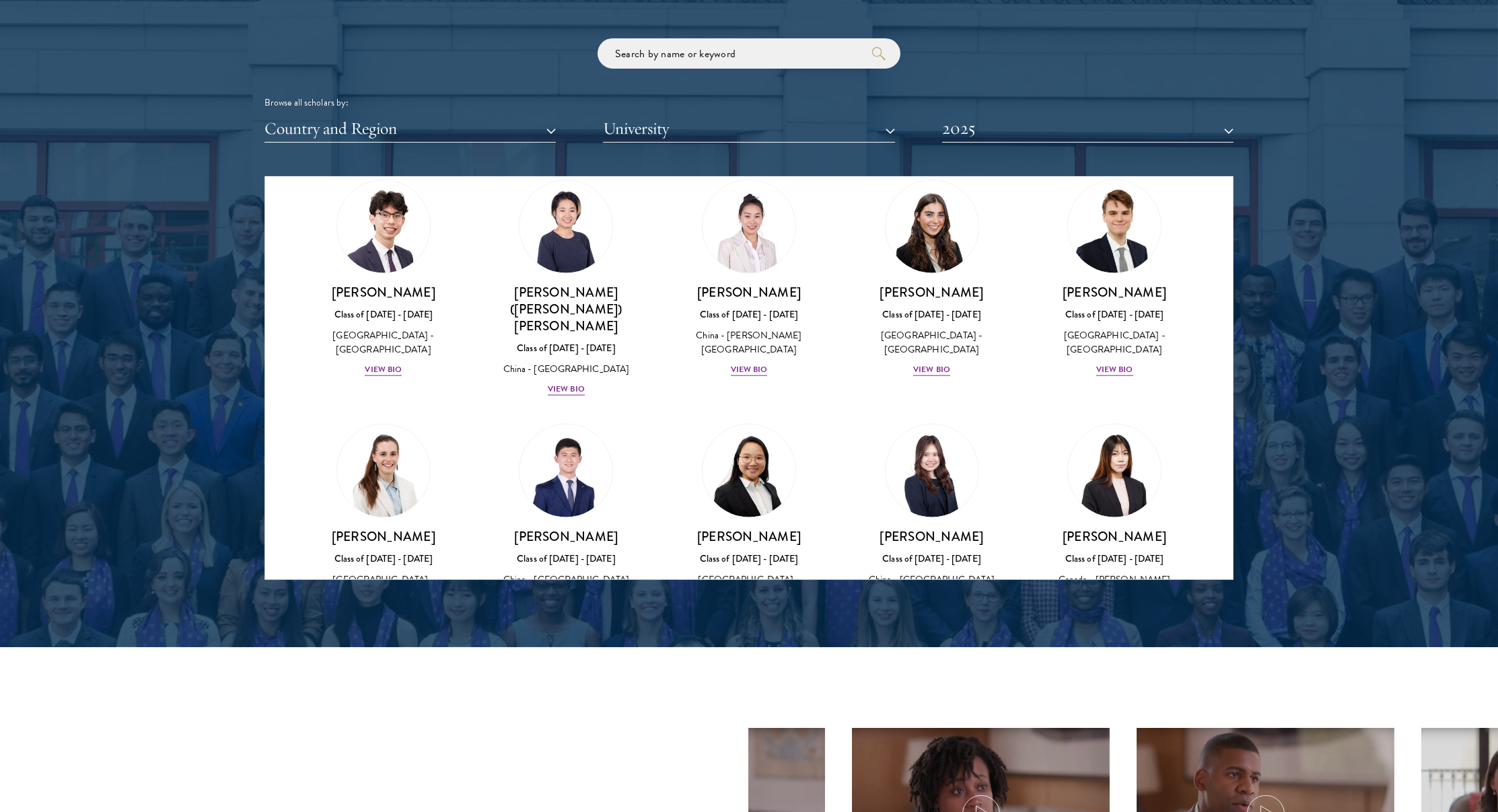
scroll to position [5822, 0]
click at [539, 765] on h3 "[PERSON_NAME]" at bounding box center [567, 774] width 156 height 17
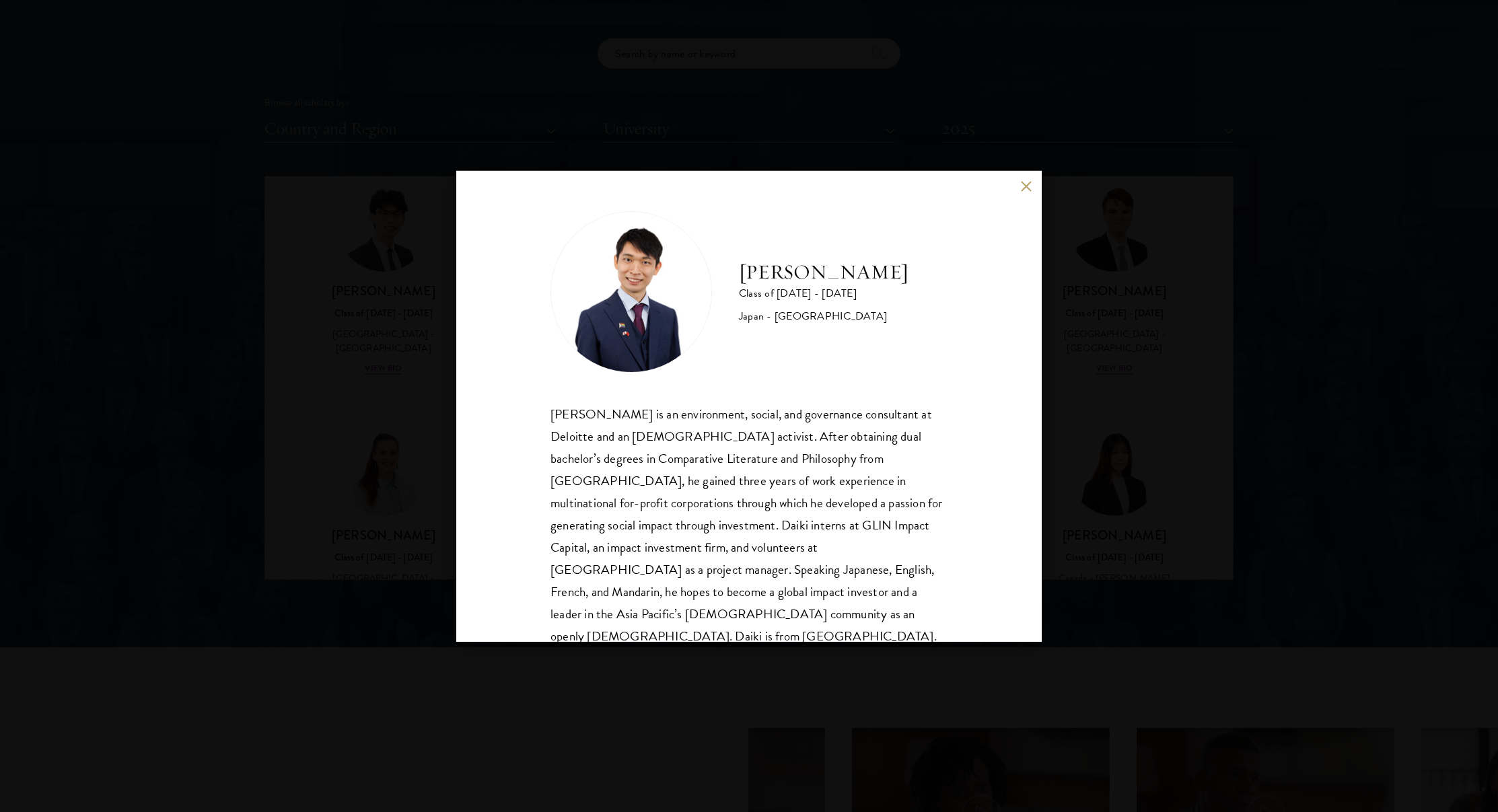
click at [421, 454] on div "[PERSON_NAME] Class of [DATE] - [DATE] [GEOGRAPHIC_DATA] - [GEOGRAPHIC_DATA] [P…" at bounding box center [749, 406] width 1498 height 812
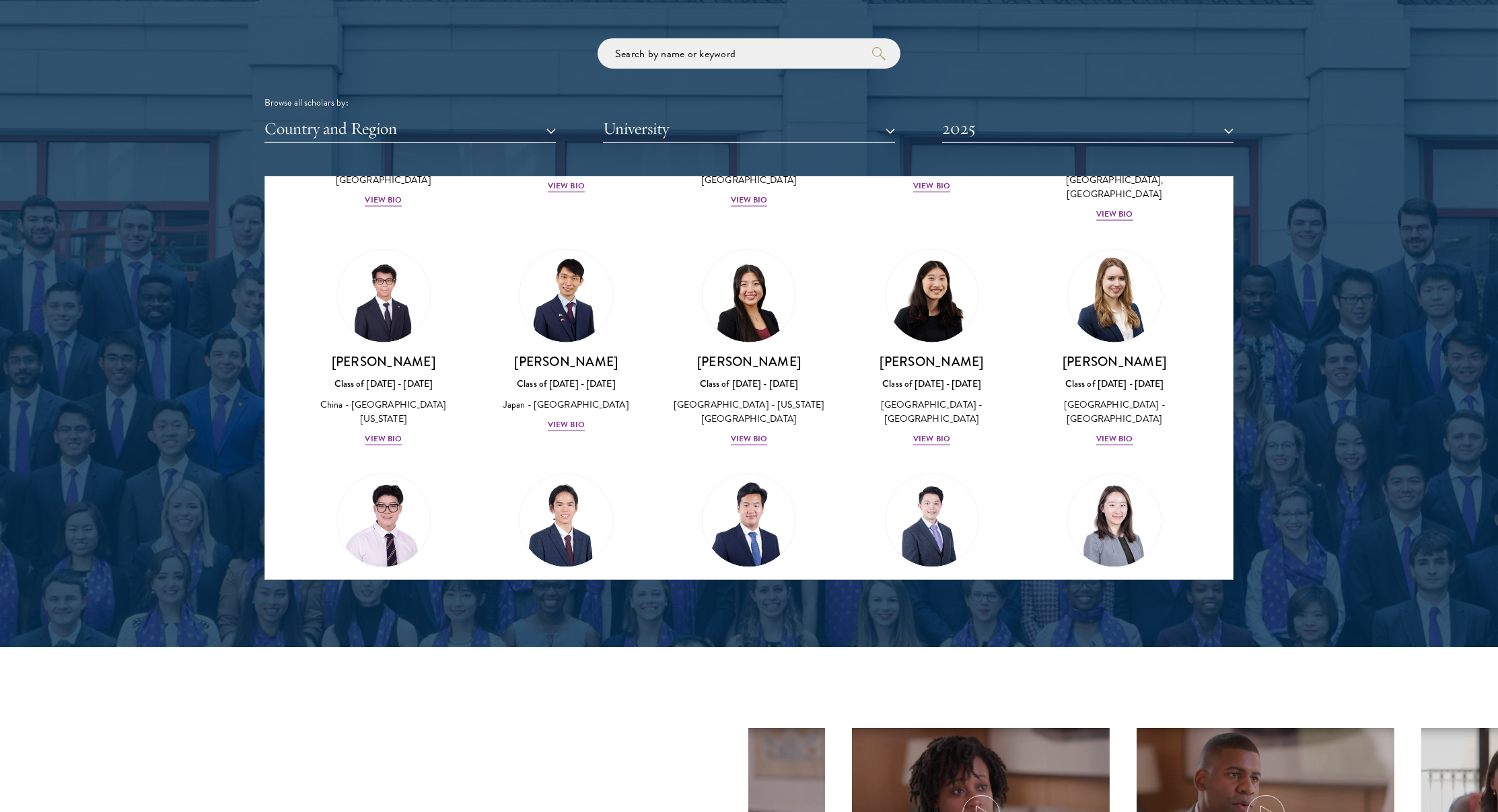
scroll to position [6234, 0]
click at [953, 138] on button "2025" at bounding box center [1087, 128] width 292 height 27
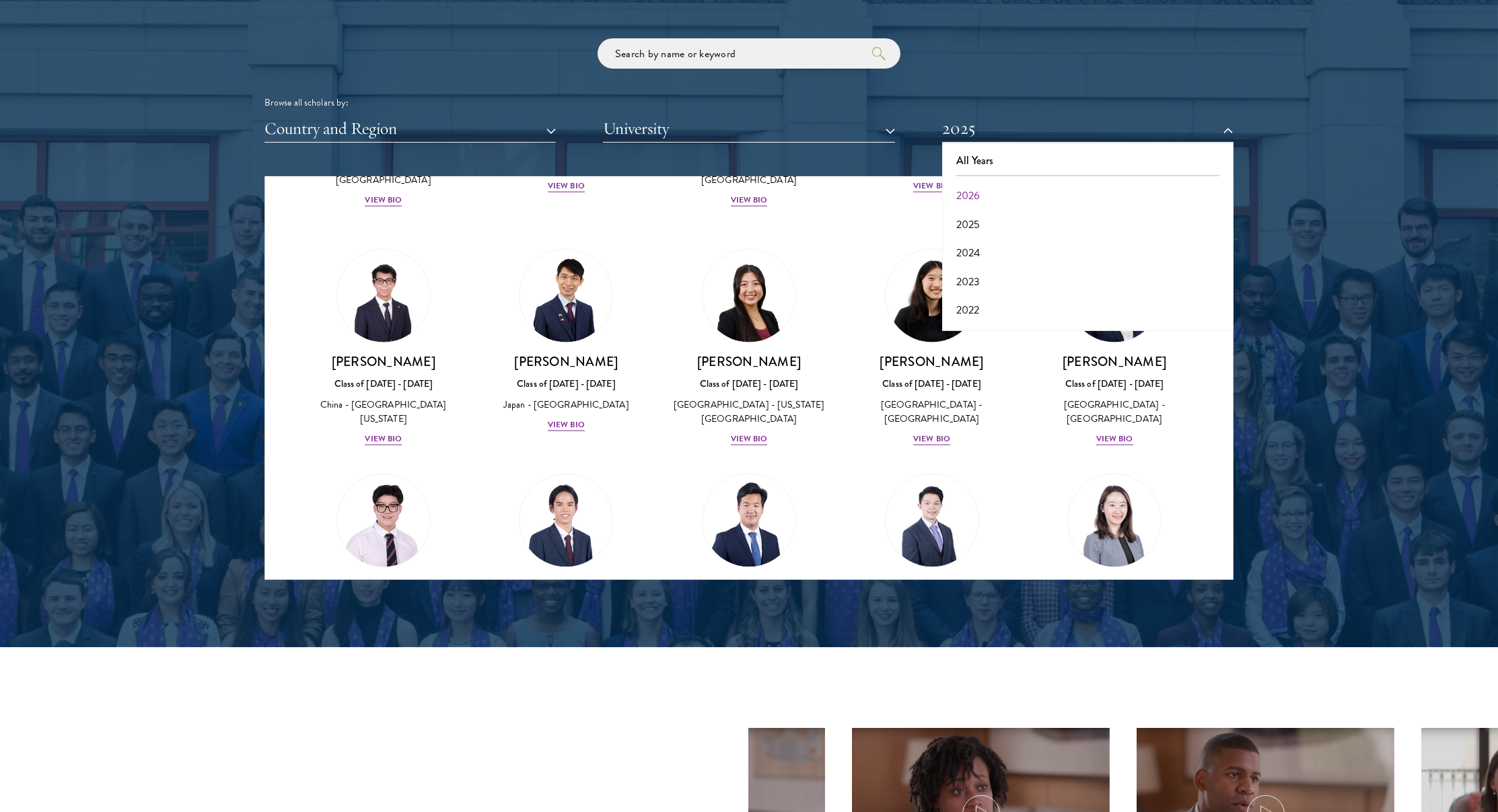
click at [972, 203] on button "2026" at bounding box center [1087, 196] width 283 height 28
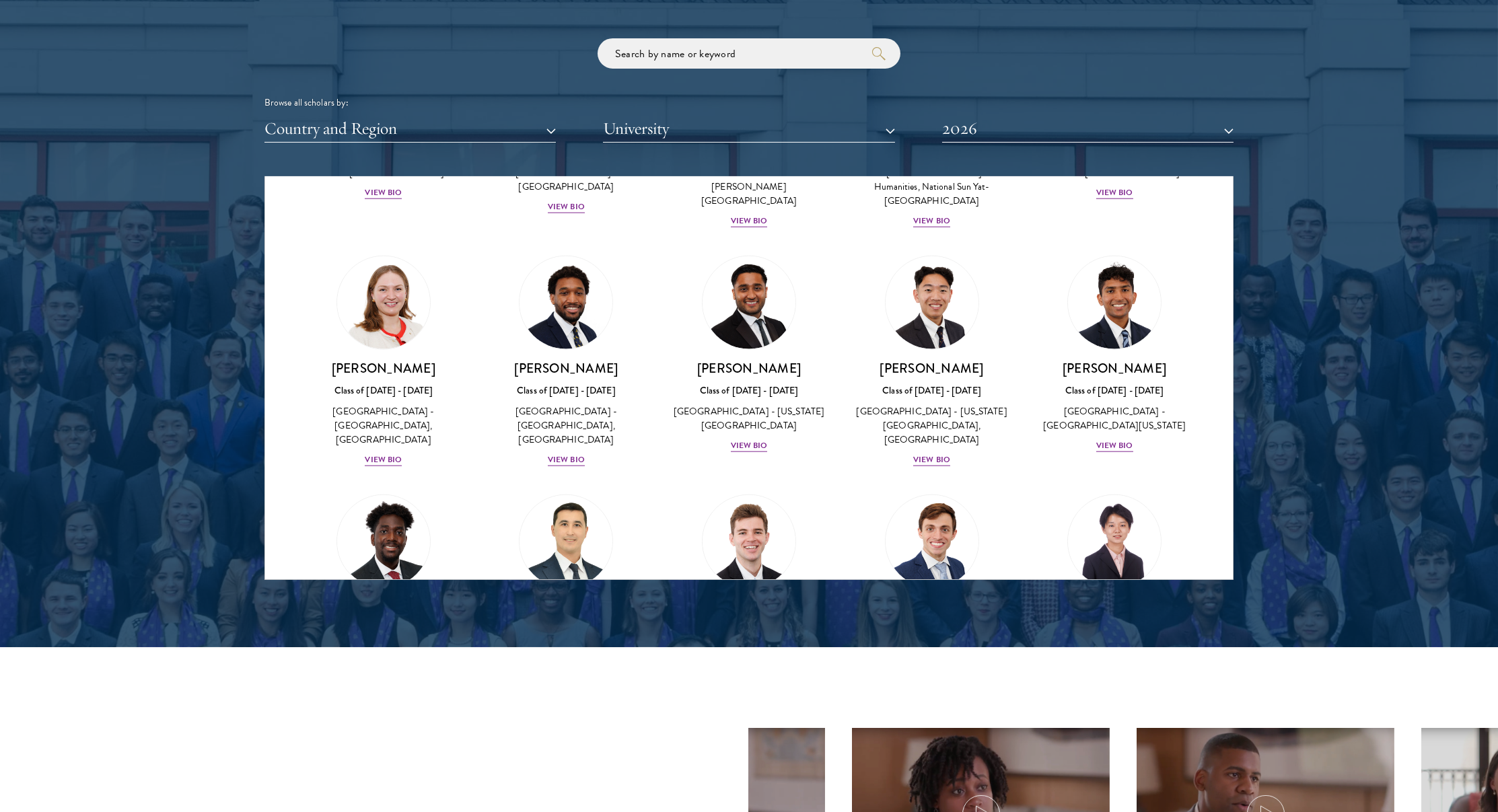
scroll to position [5332, 0]
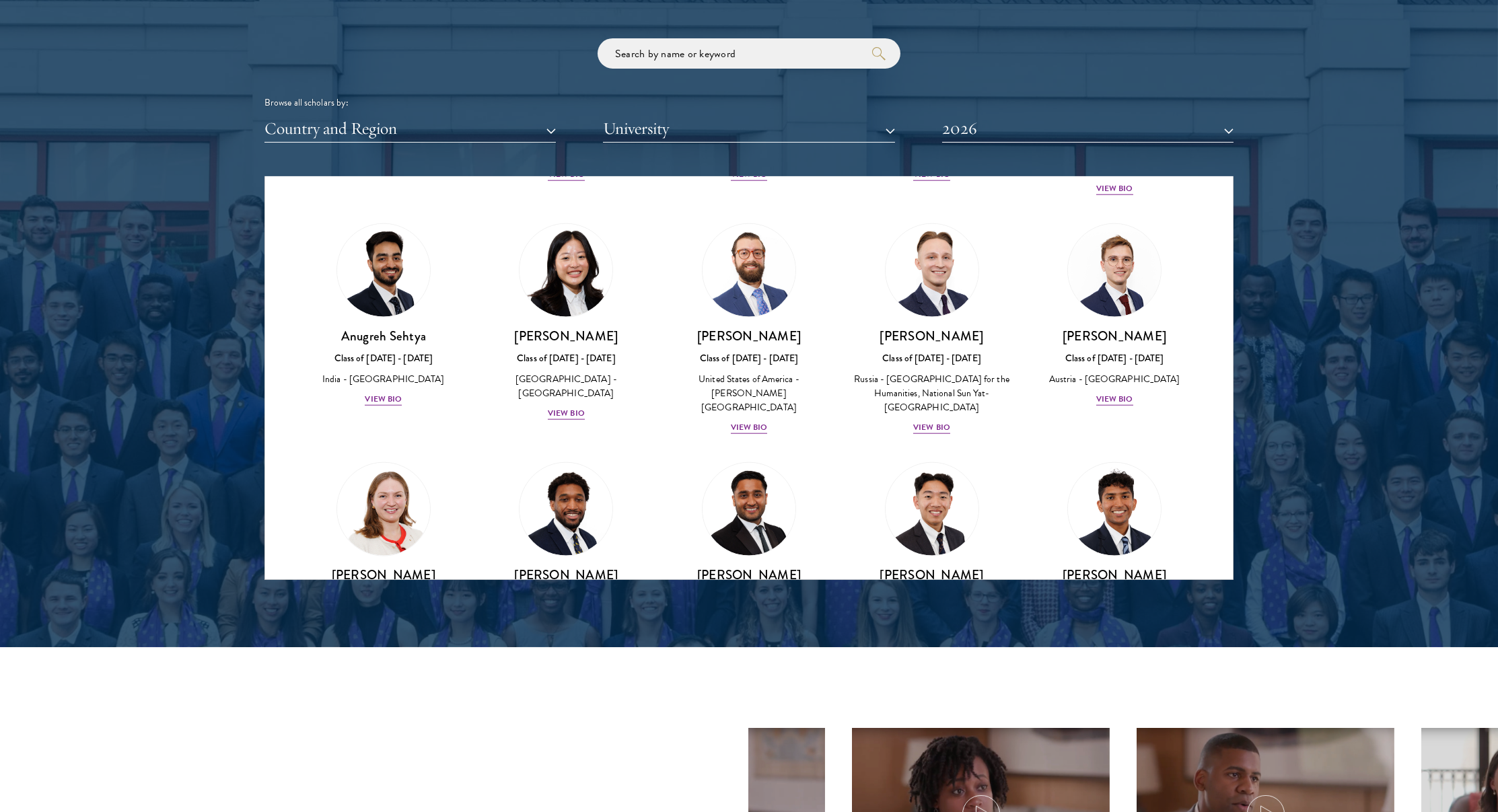
click at [525, 115] on button "Country and Region" at bounding box center [410, 128] width 292 height 27
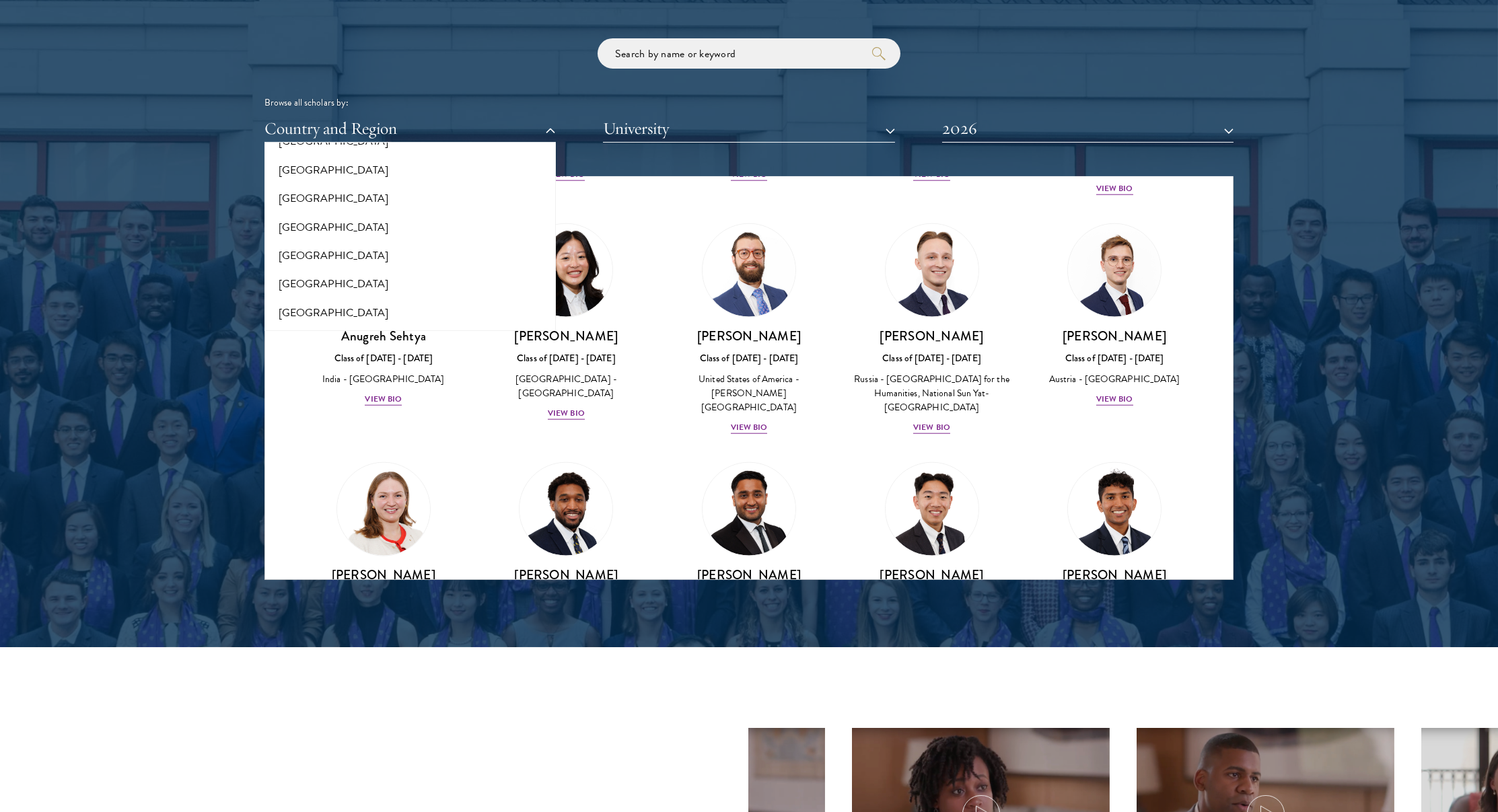
scroll to position [1886, 0]
click at [215, 315] on div at bounding box center [749, 238] width 1498 height 819
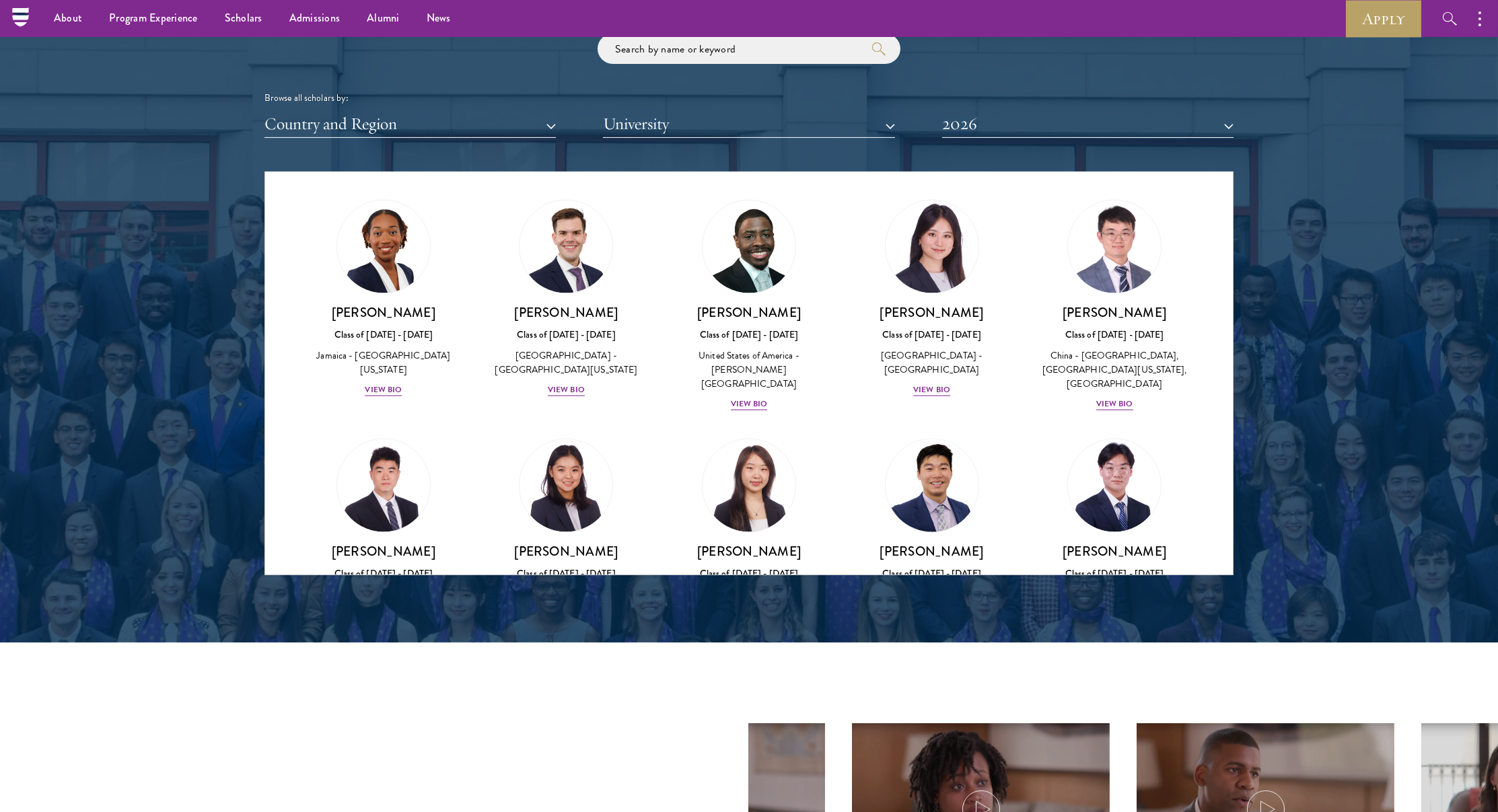
scroll to position [6358, 0]
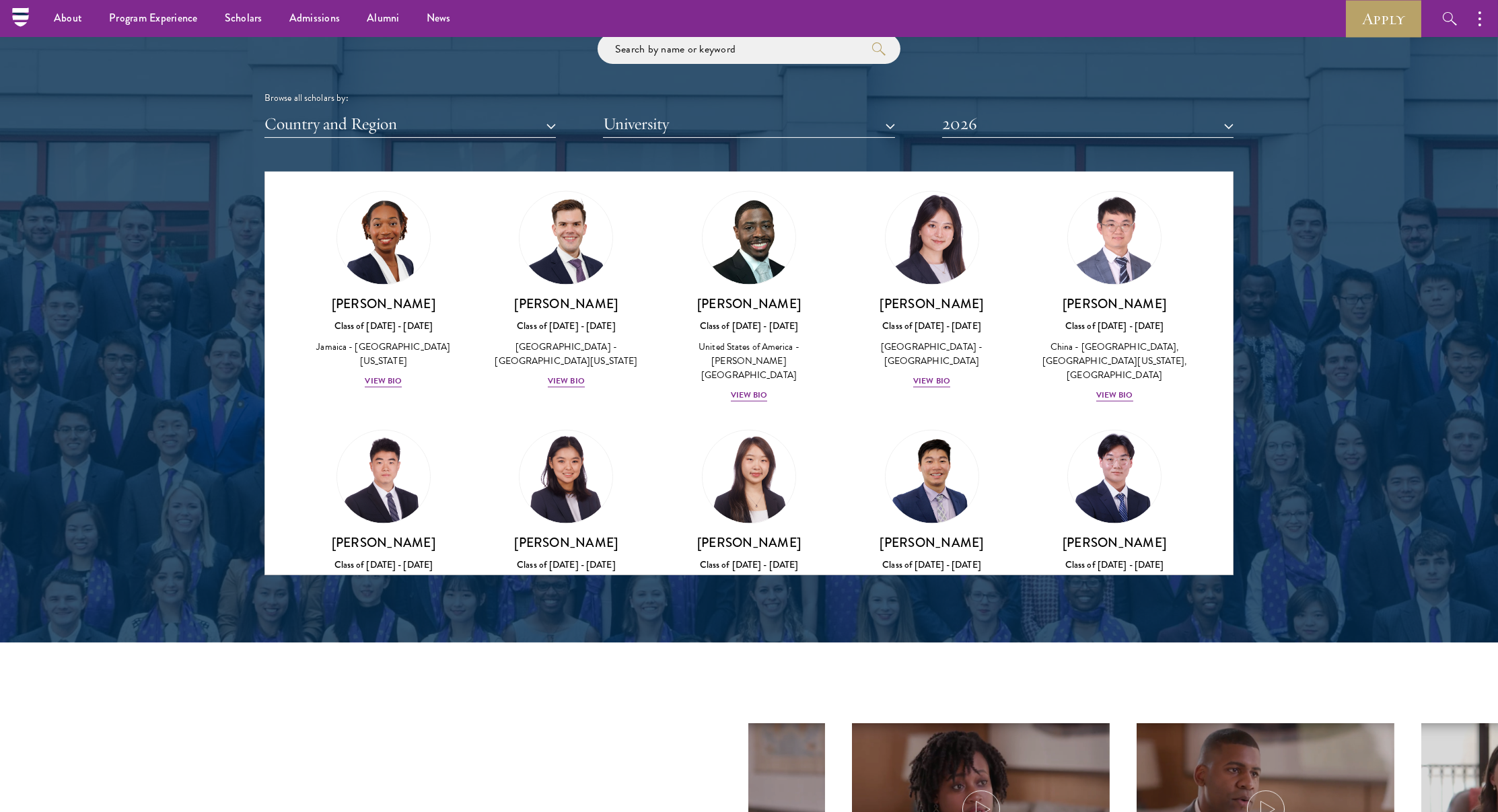
click at [966, 130] on button "2026" at bounding box center [1087, 124] width 292 height 27
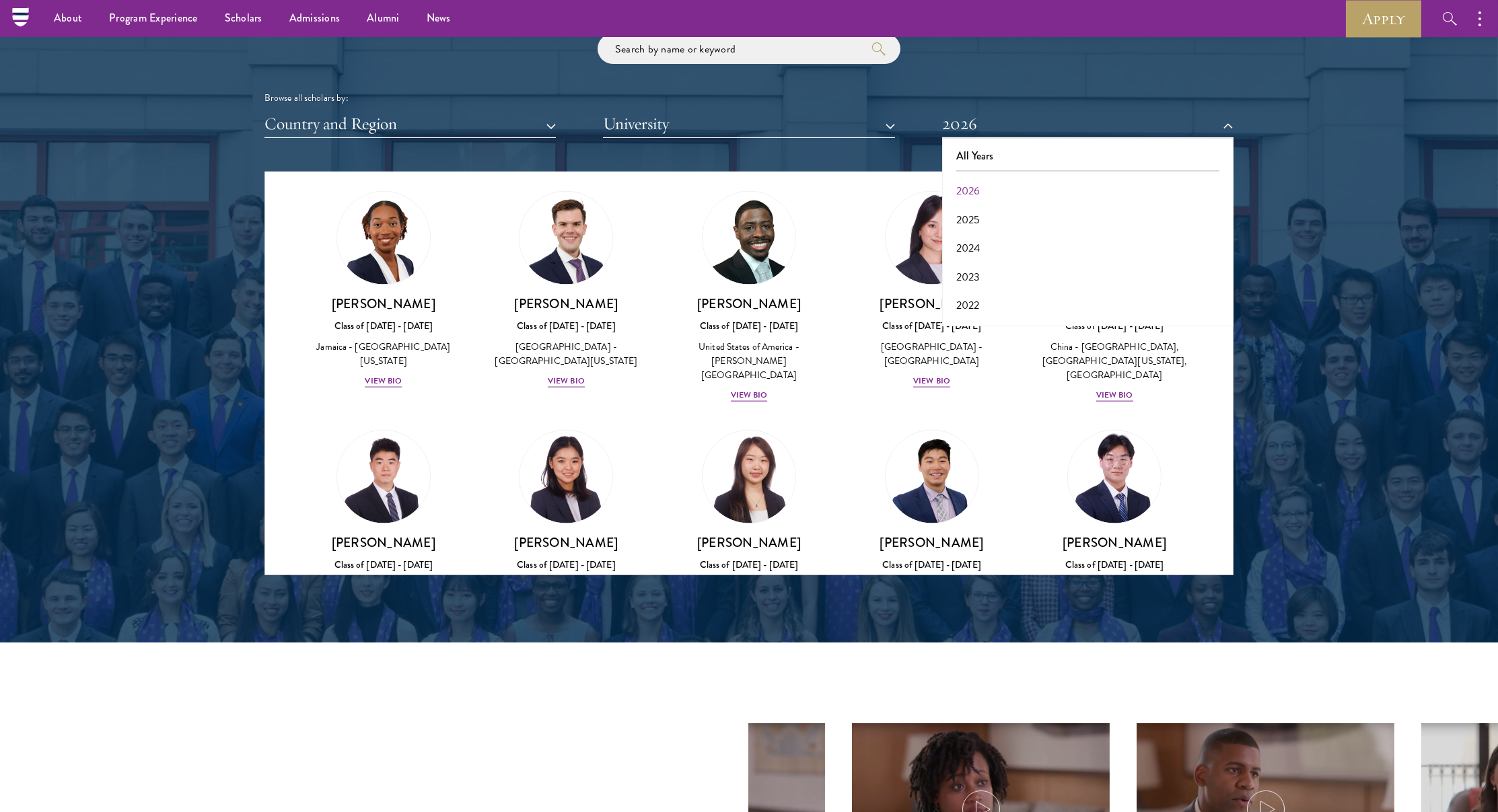
click at [969, 138] on div "All Years 2026 2025 2024 2023 2022 2021 2020 2019 2018 2017" at bounding box center [1087, 232] width 292 height 189
click at [970, 154] on button "All Years" at bounding box center [1087, 156] width 283 height 28
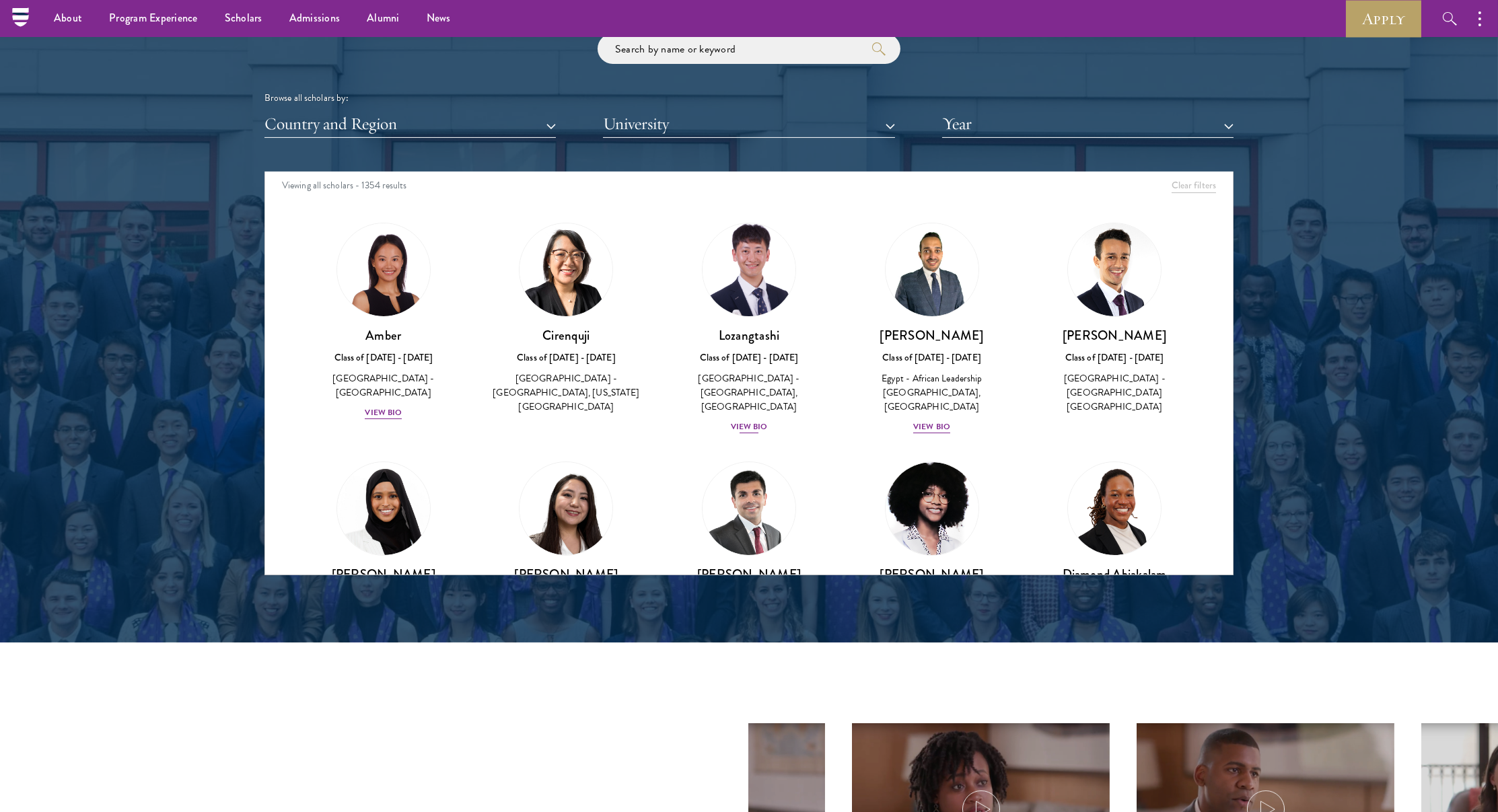
scroll to position [5, 0]
click at [1081, 306] on div "[PERSON_NAME] Class of [DATE] - [DATE] [GEOGRAPHIC_DATA] - [GEOGRAPHIC_DATA] [G…" at bounding box center [1115, 318] width 156 height 193
click at [1101, 306] on img at bounding box center [1115, 269] width 93 height 93
click at [1109, 327] on h3 "[PERSON_NAME]" at bounding box center [1115, 335] width 156 height 17
click at [1111, 278] on img at bounding box center [1115, 269] width 93 height 93
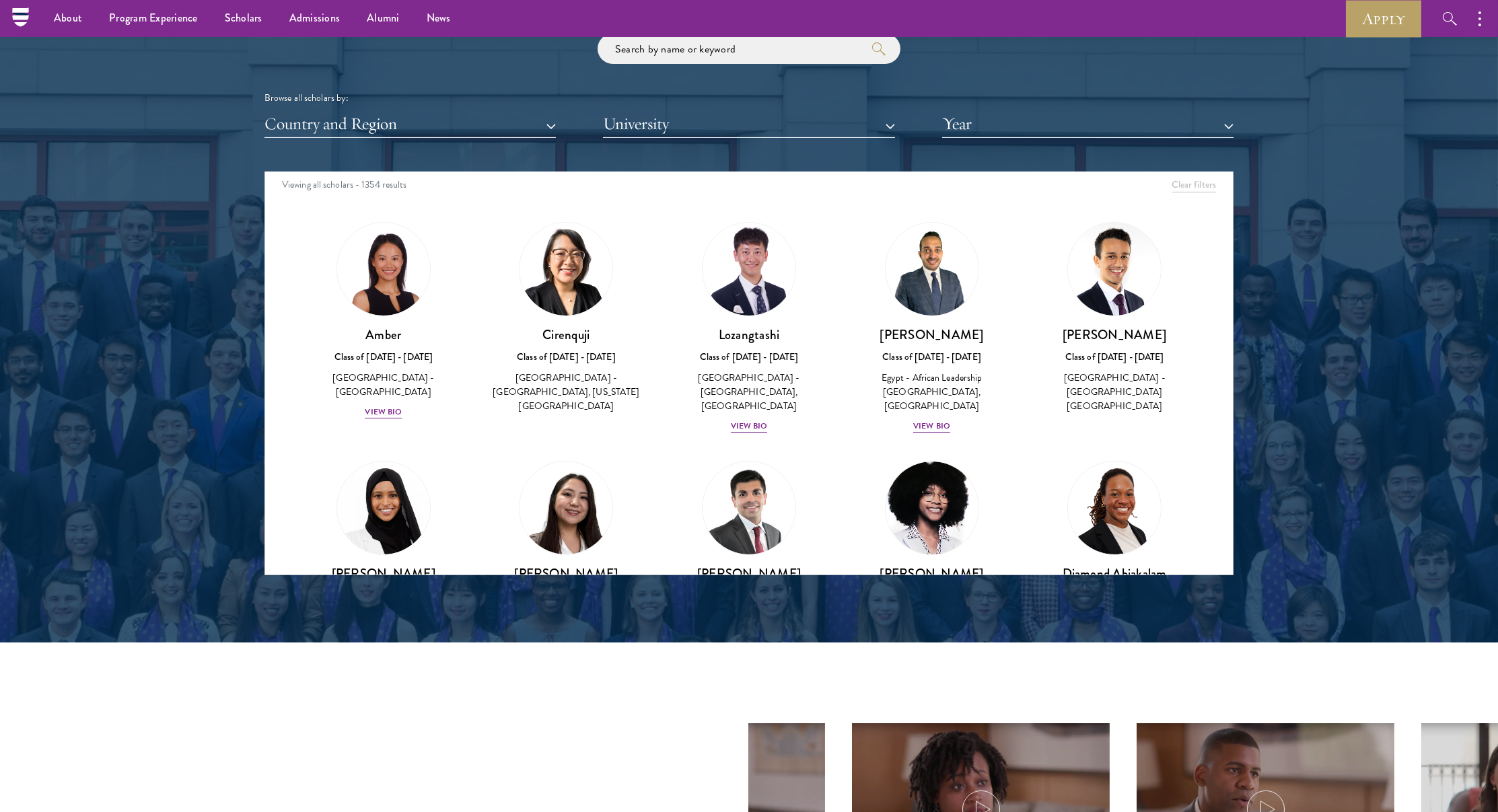
click at [1120, 334] on h3 "[PERSON_NAME]" at bounding box center [1115, 335] width 156 height 17
click at [1115, 275] on img at bounding box center [1115, 269] width 93 height 93
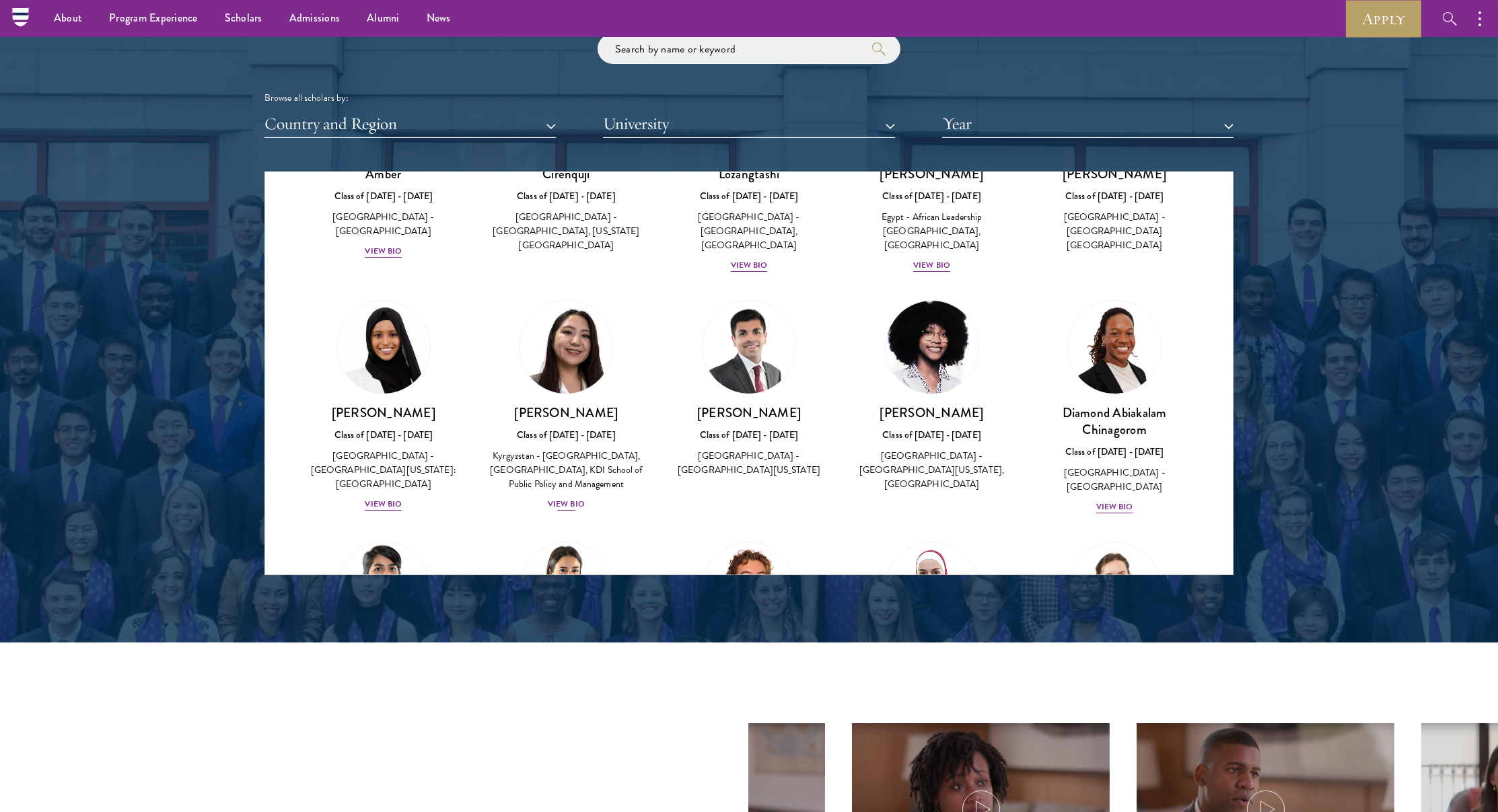
scroll to position [170, 0]
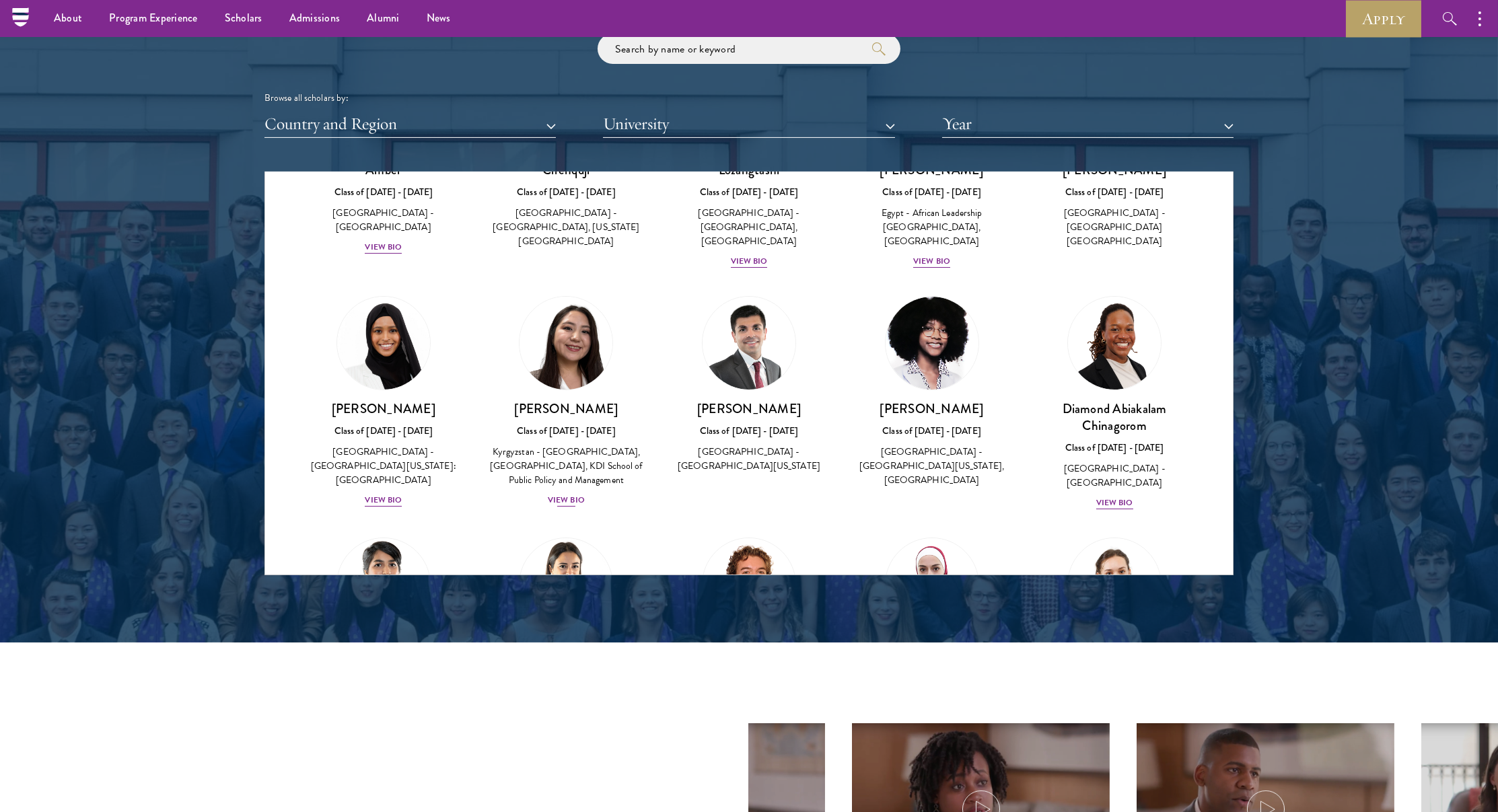
click at [569, 351] on img at bounding box center [565, 342] width 102 height 102
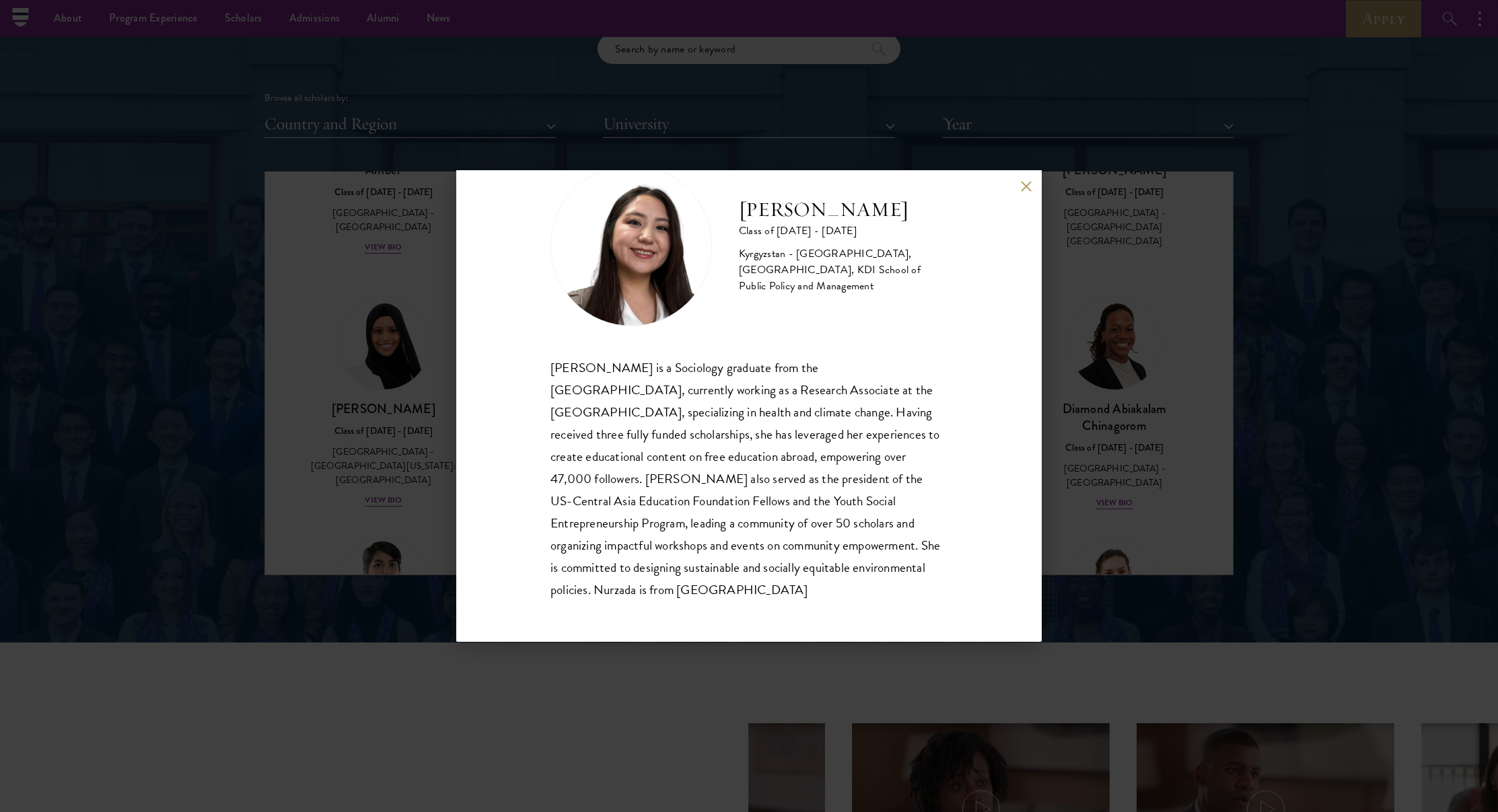
scroll to position [47, 0]
click at [404, 431] on div "Nurzada Abdivalieva Class of [DATE] - [DATE] [GEOGRAPHIC_DATA] - [GEOGRAPHIC_DA…" at bounding box center [749, 406] width 1498 height 812
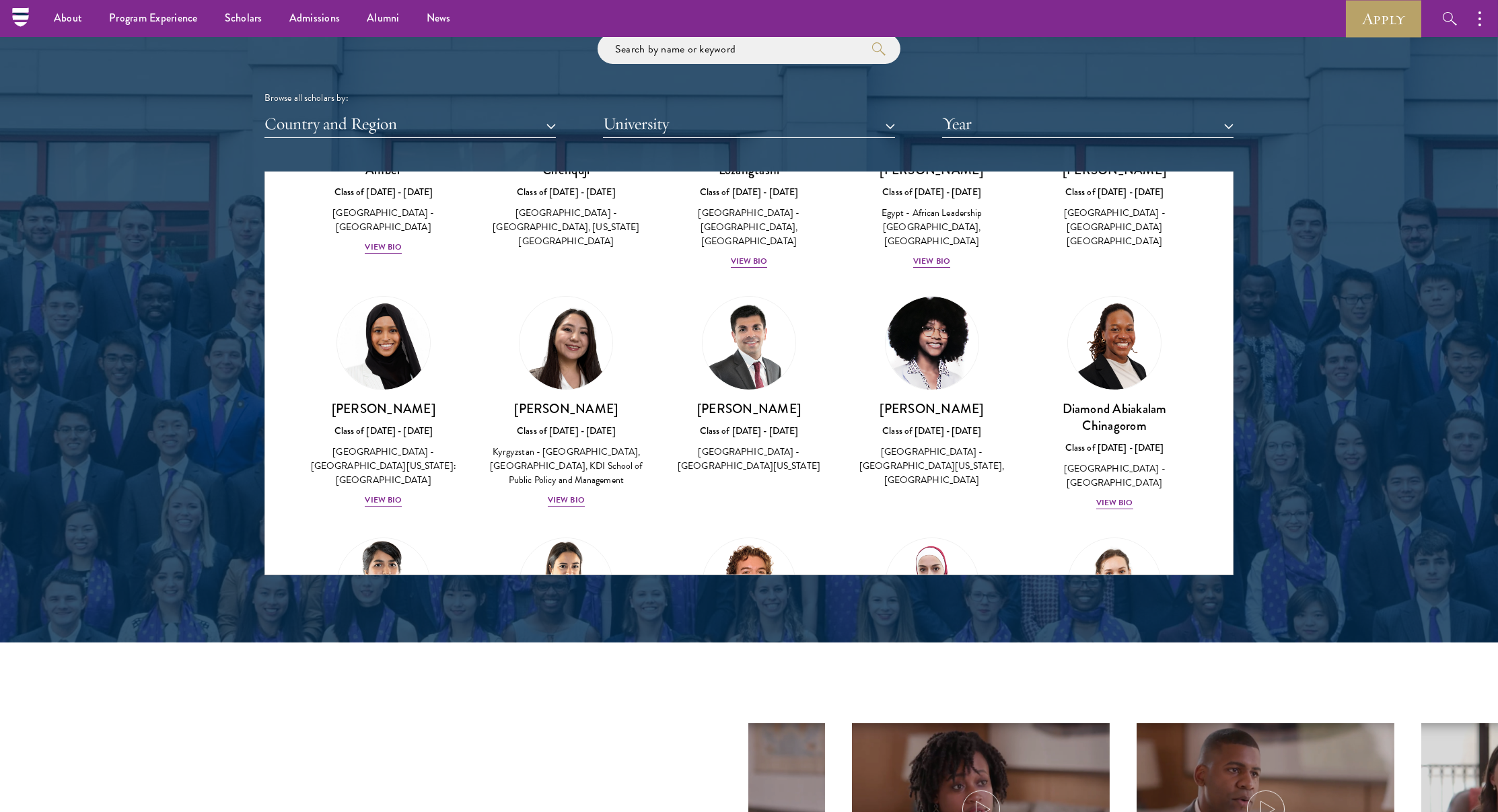
click at [770, 341] on img at bounding box center [749, 343] width 93 height 93
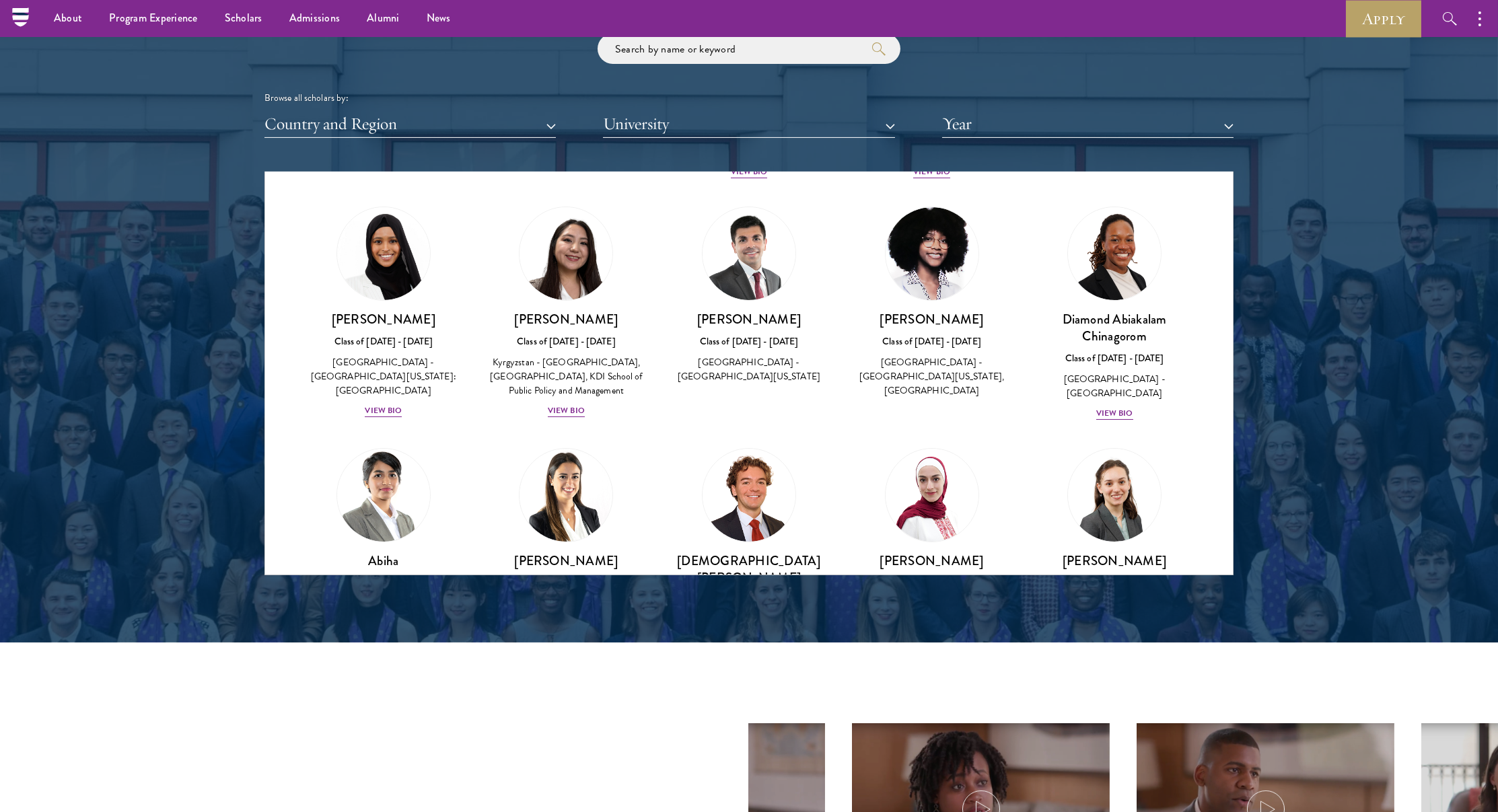
scroll to position [260, 0]
click at [914, 276] on img at bounding box center [932, 253] width 93 height 93
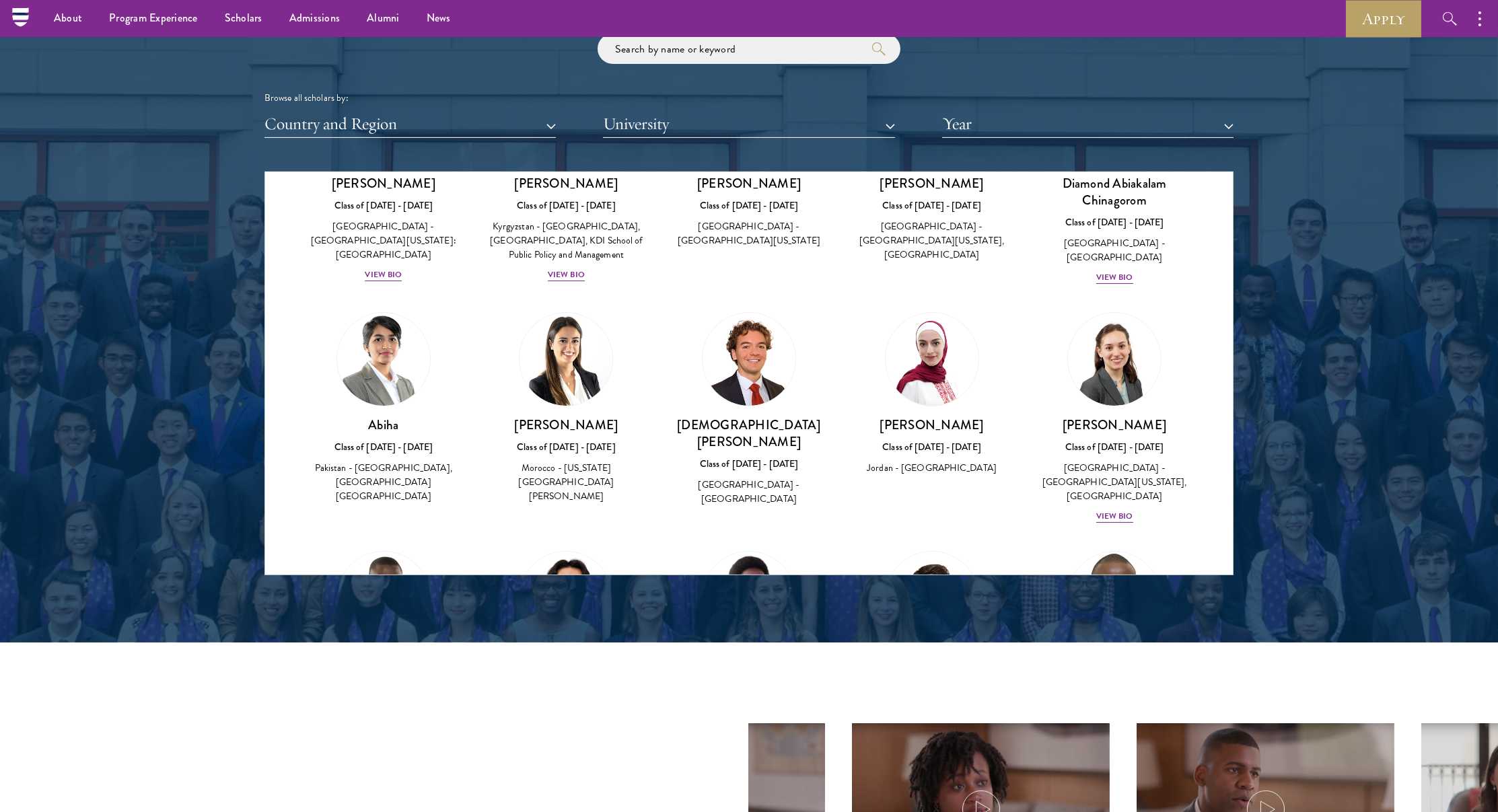
scroll to position [396, 0]
click at [623, 374] on div "[PERSON_NAME] Class of [DATE] - [DATE] [GEOGRAPHIC_DATA] - [US_STATE][GEOGRAPHI…" at bounding box center [567, 408] width 156 height 193
click at [566, 375] on img at bounding box center [566, 359] width 93 height 93
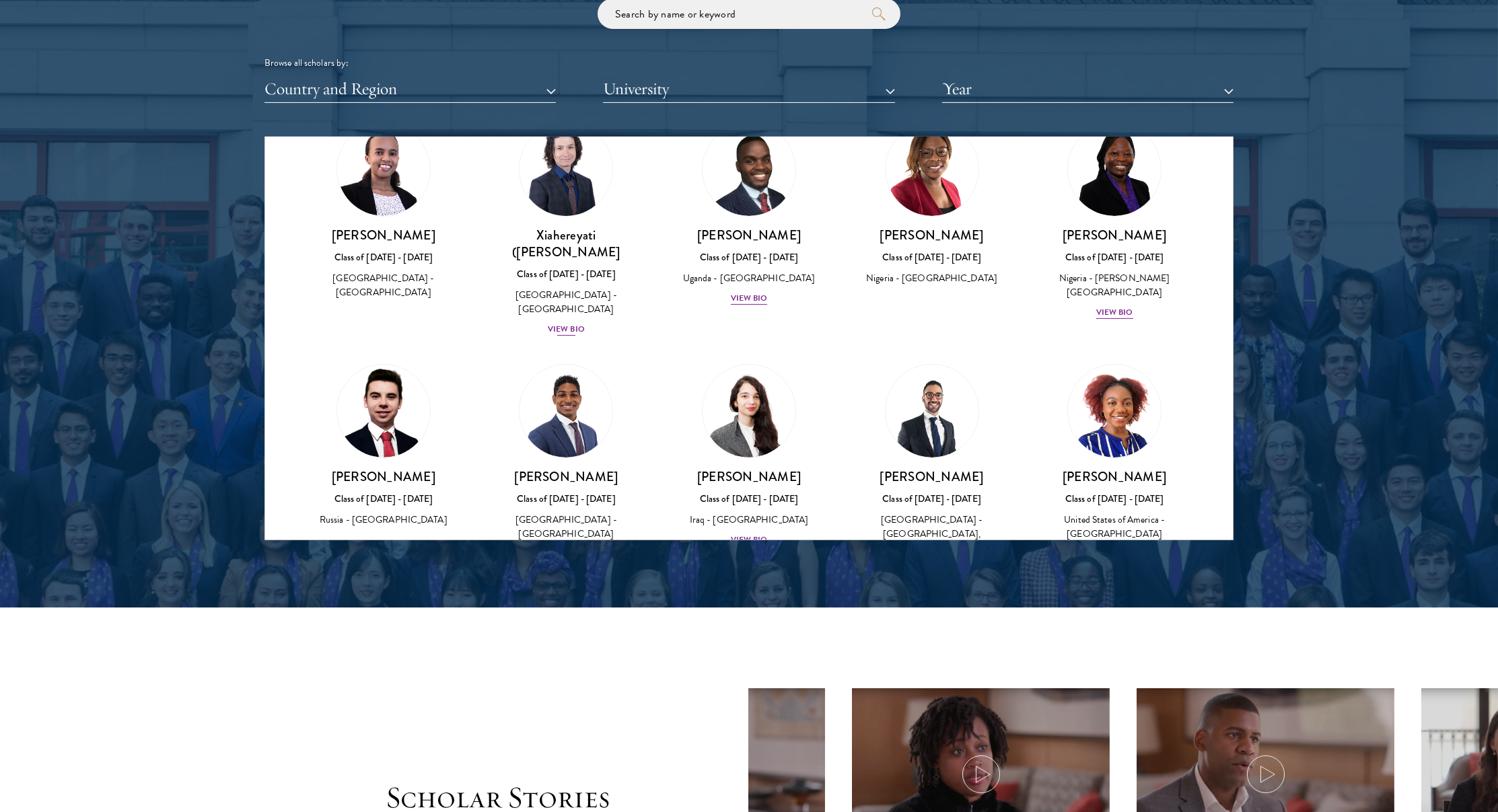
scroll to position [1242, 0]
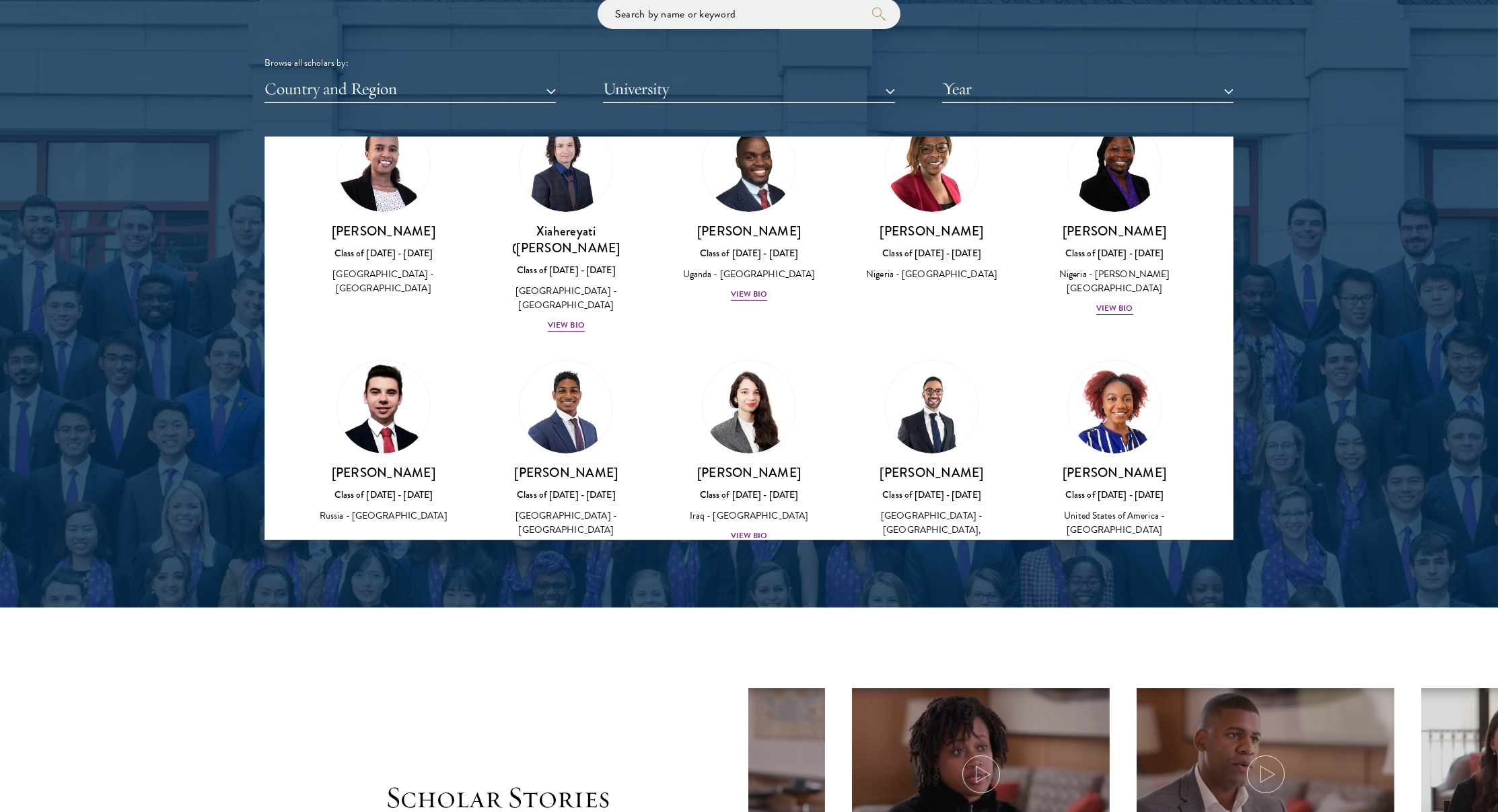
click at [392, 361] on img at bounding box center [384, 407] width 93 height 93
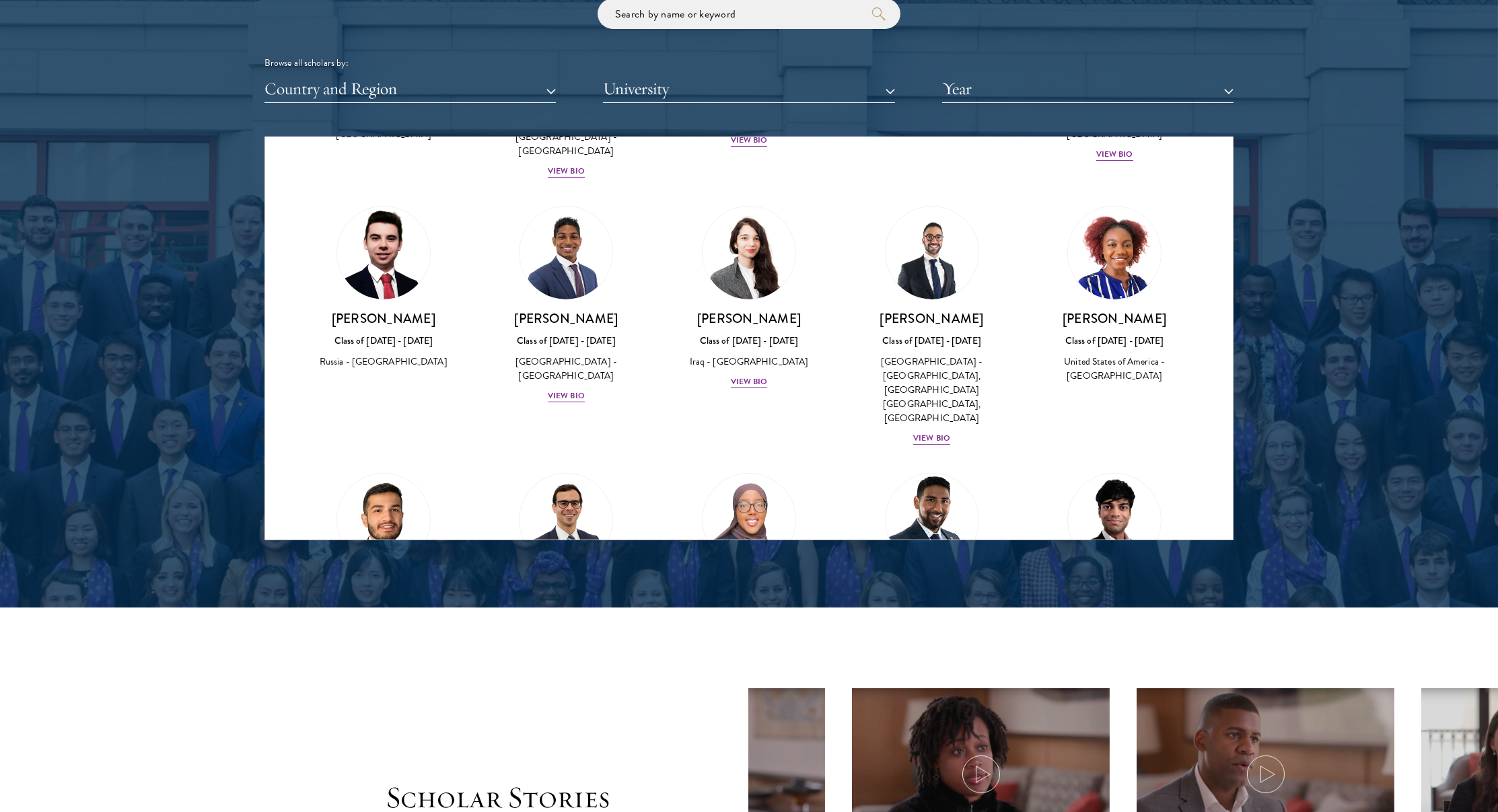
scroll to position [1398, 0]
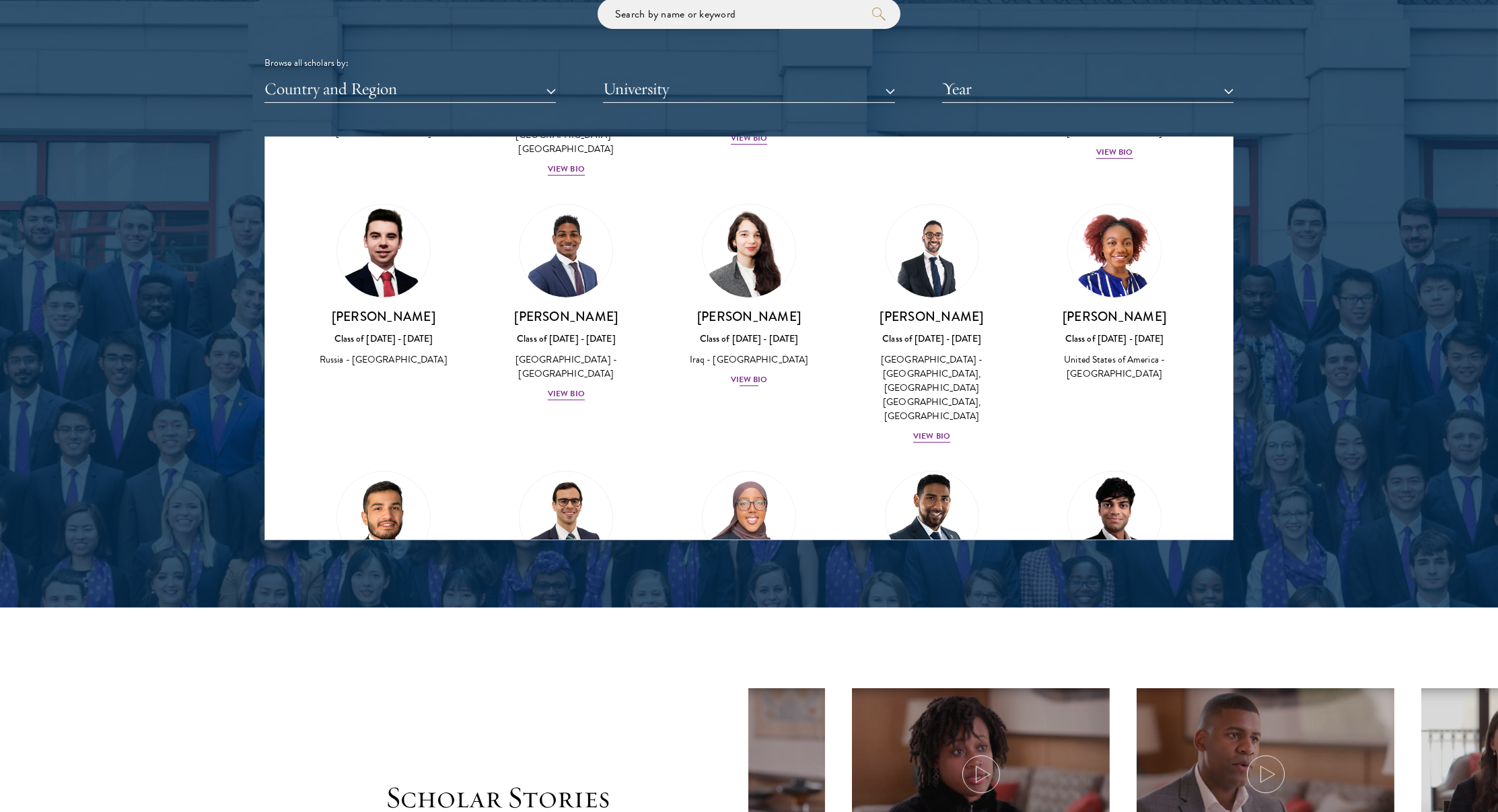
click at [767, 199] on img at bounding box center [748, 250] width 102 height 102
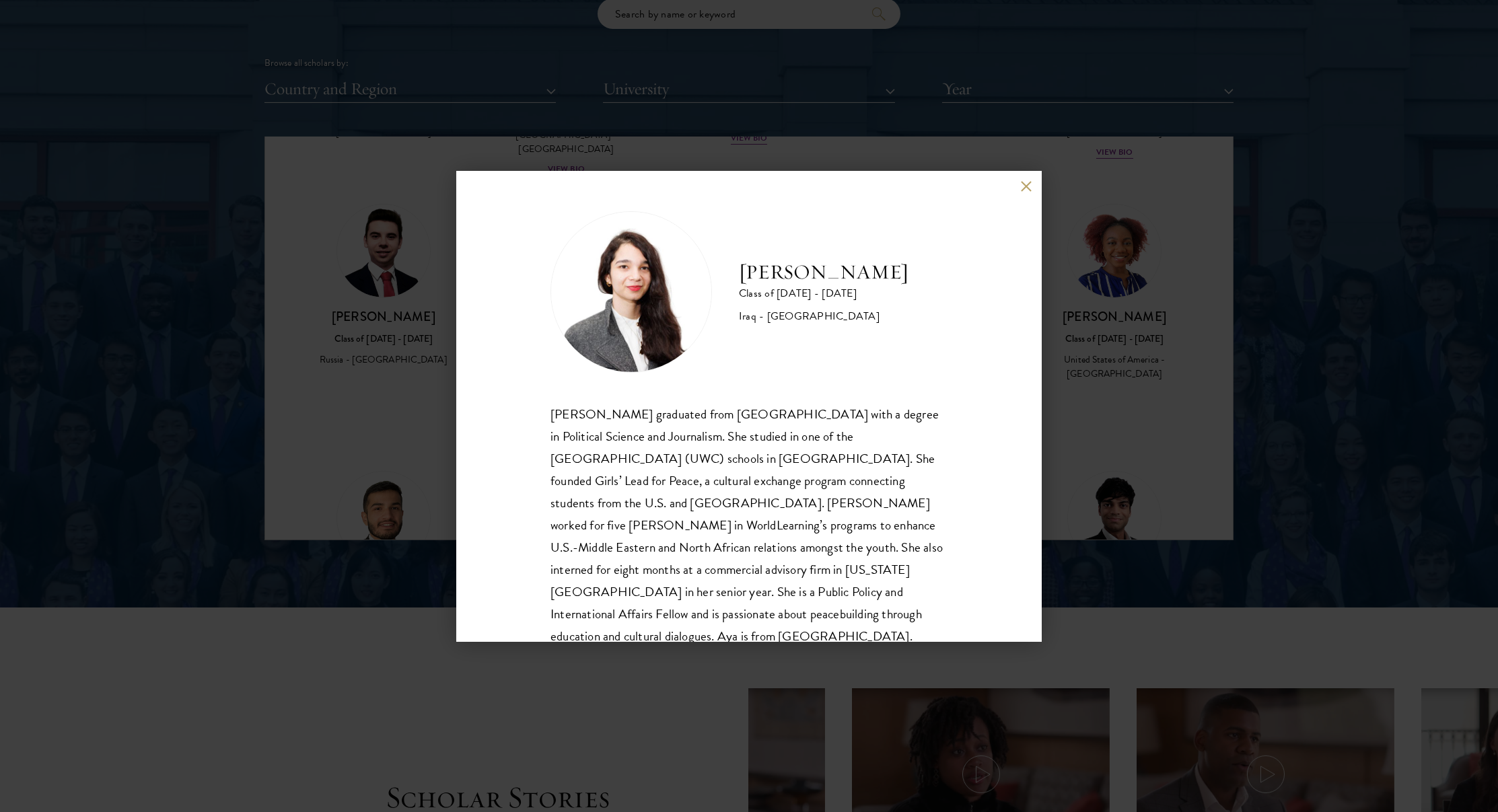
click at [443, 273] on div "[PERSON_NAME] Class of [DATE] - [DATE] [GEOGRAPHIC_DATA] - [GEOGRAPHIC_DATA] [P…" at bounding box center [749, 406] width 1498 height 812
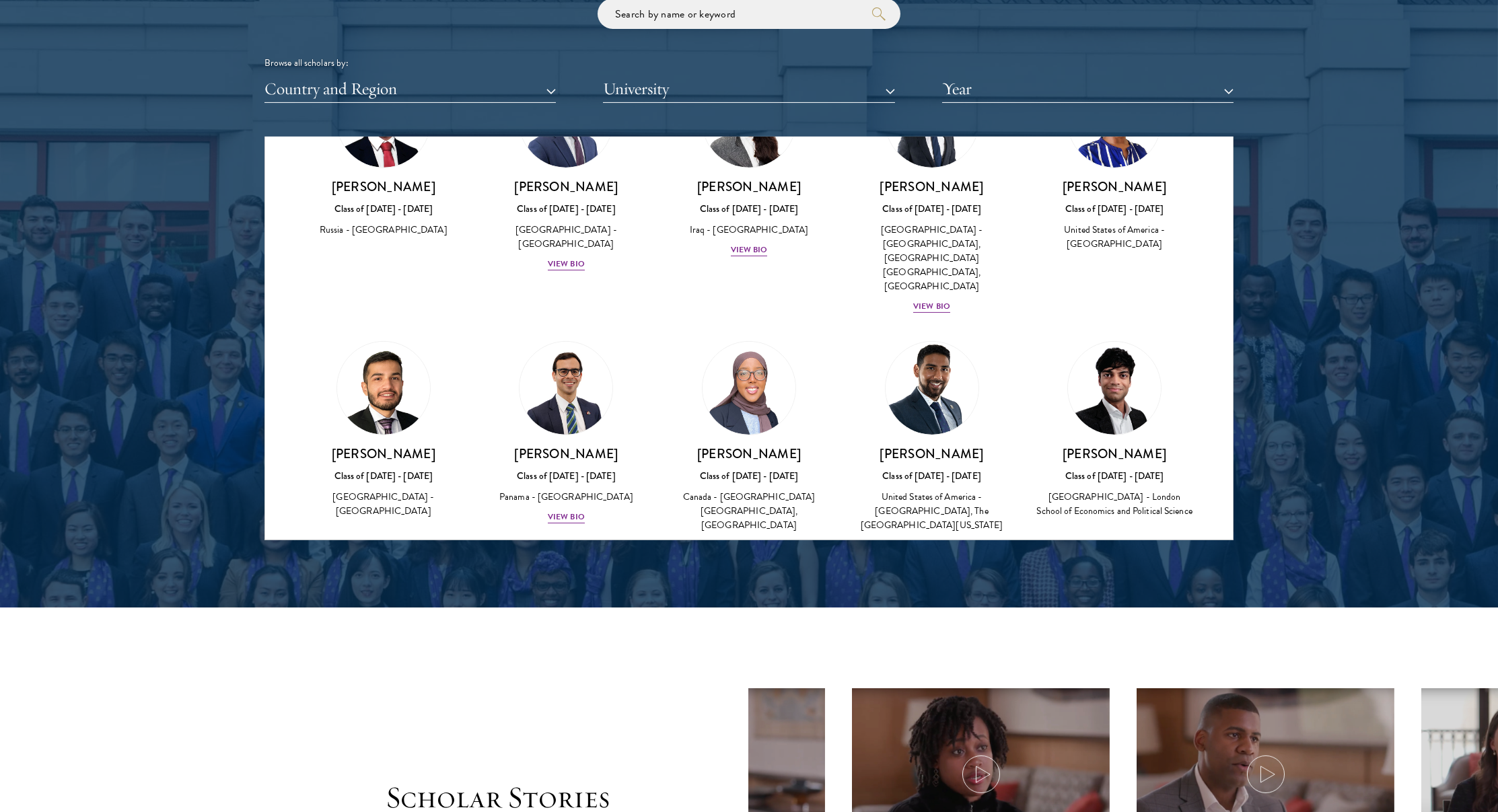
scroll to position [1537, 0]
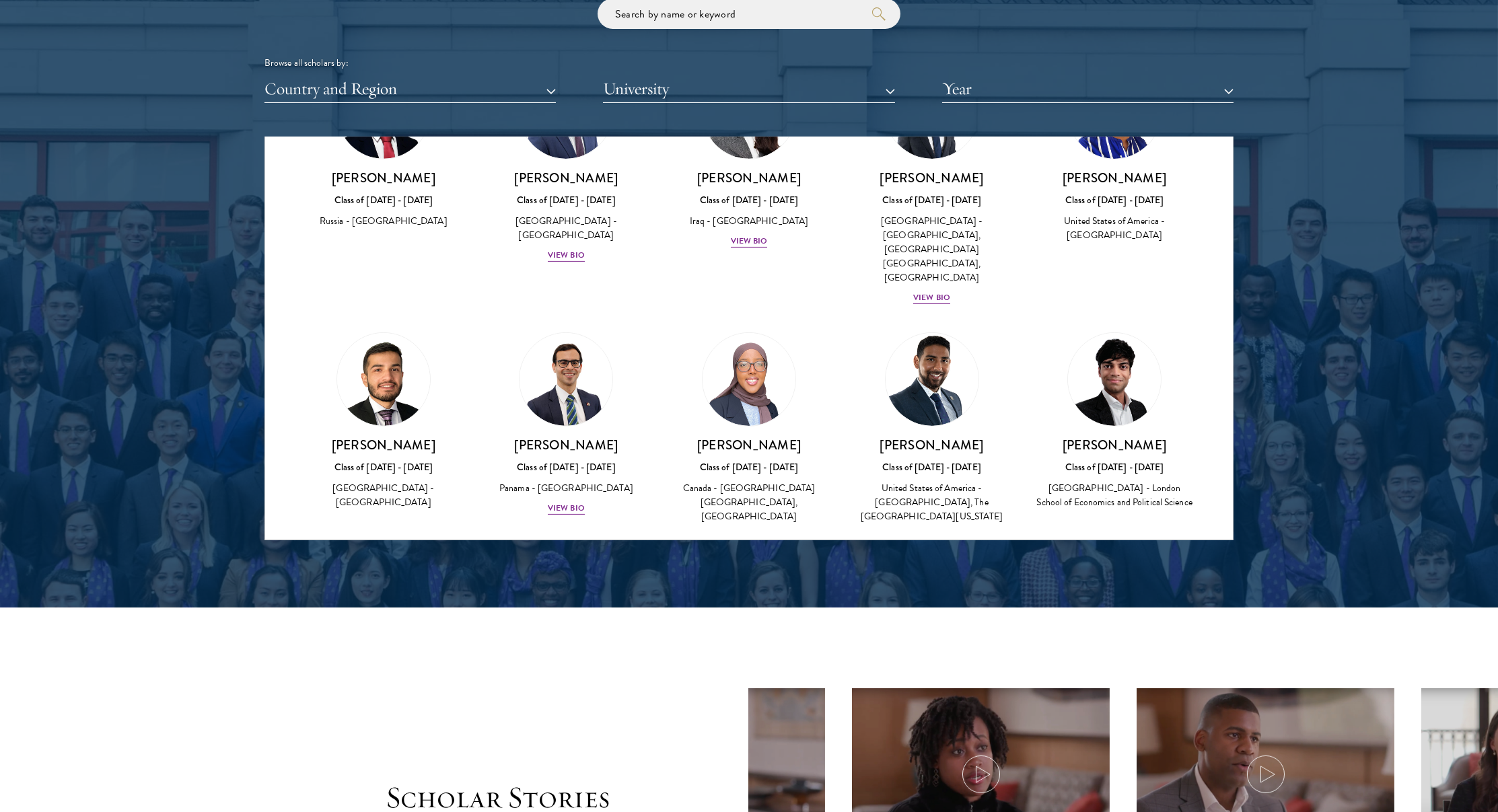
click at [386, 333] on img at bounding box center [384, 380] width 93 height 93
click at [918, 333] on img at bounding box center [932, 380] width 93 height 93
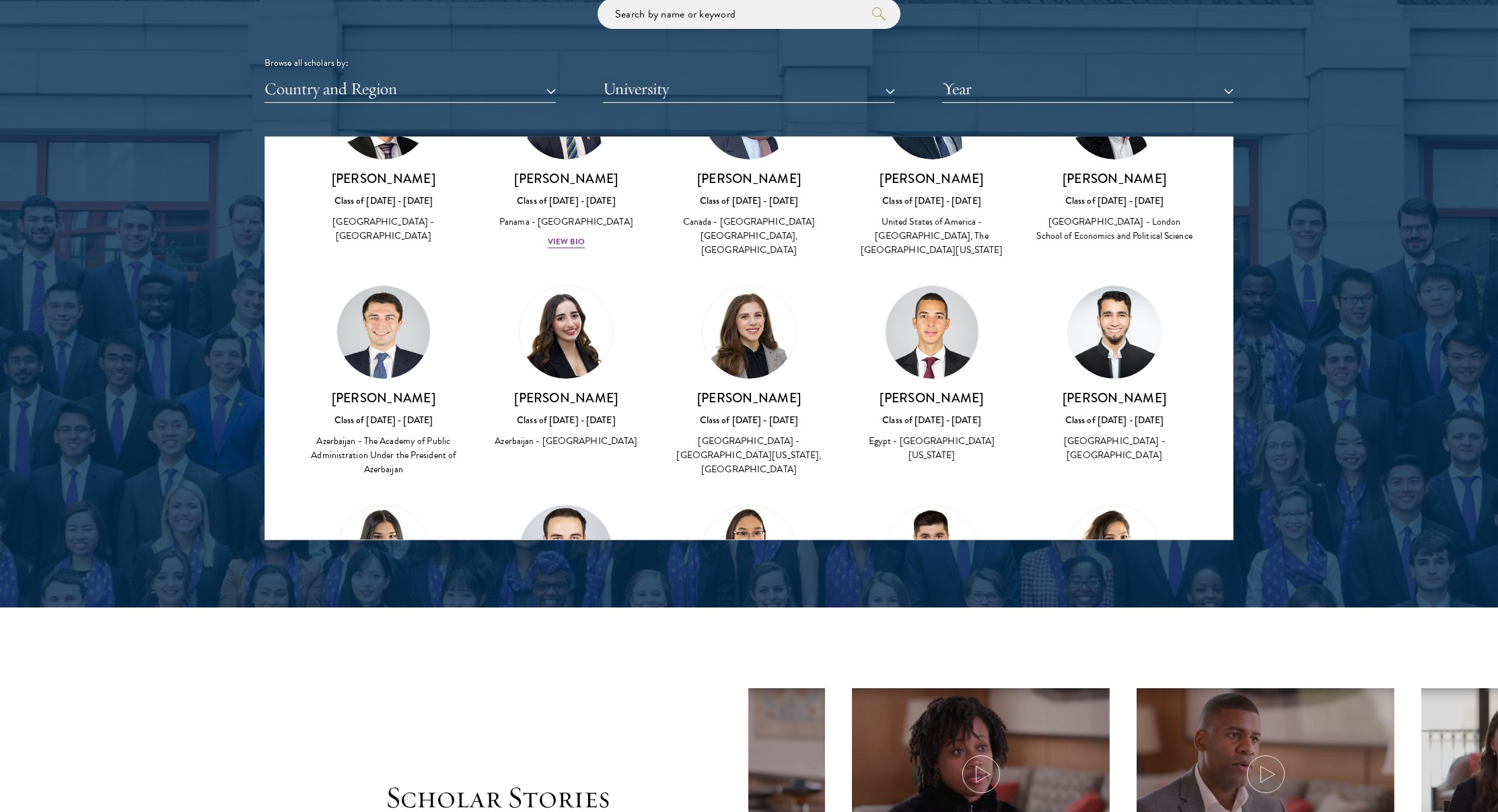
scroll to position [1819, 0]
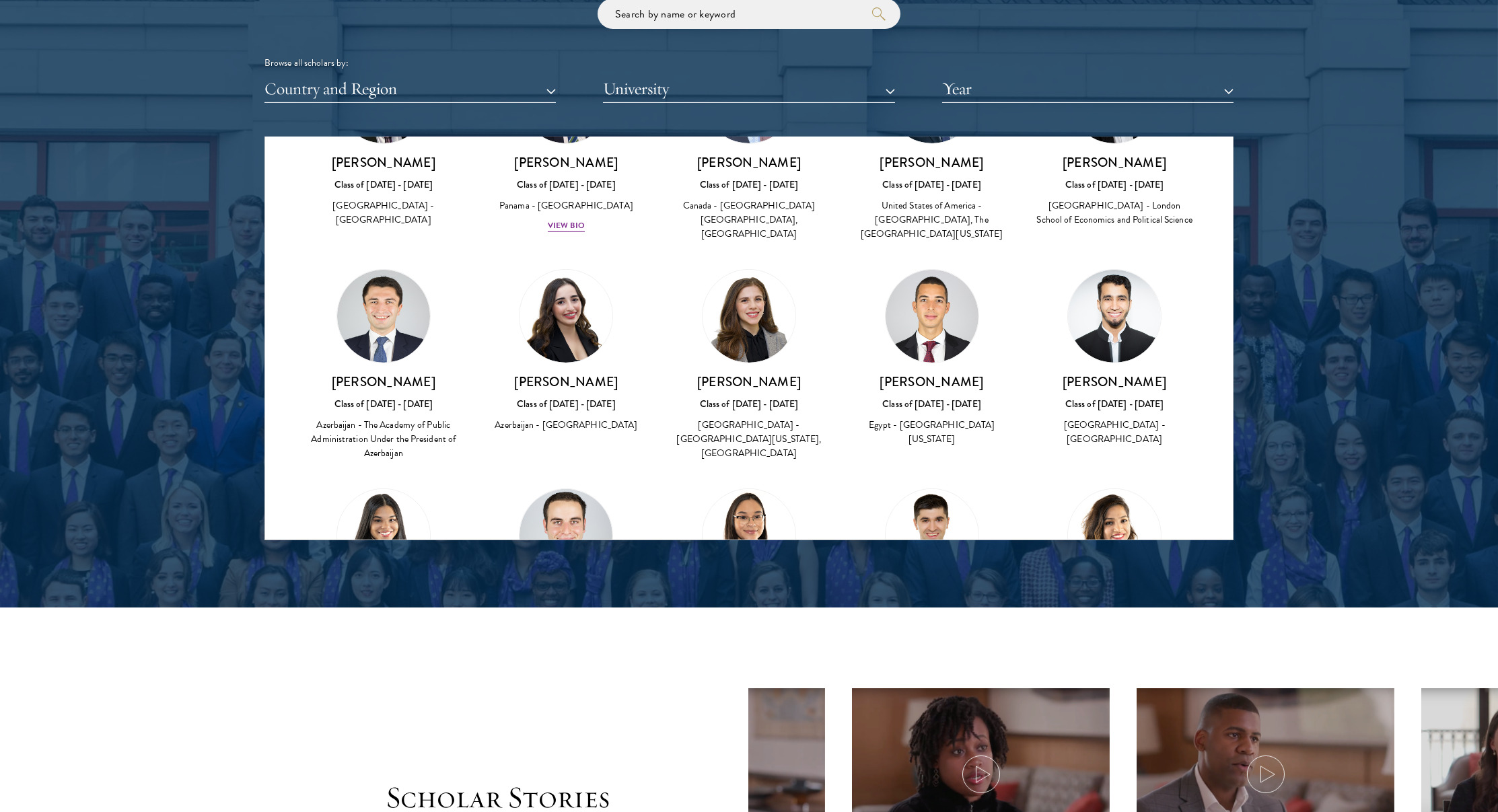
click at [581, 270] on img at bounding box center [566, 317] width 93 height 93
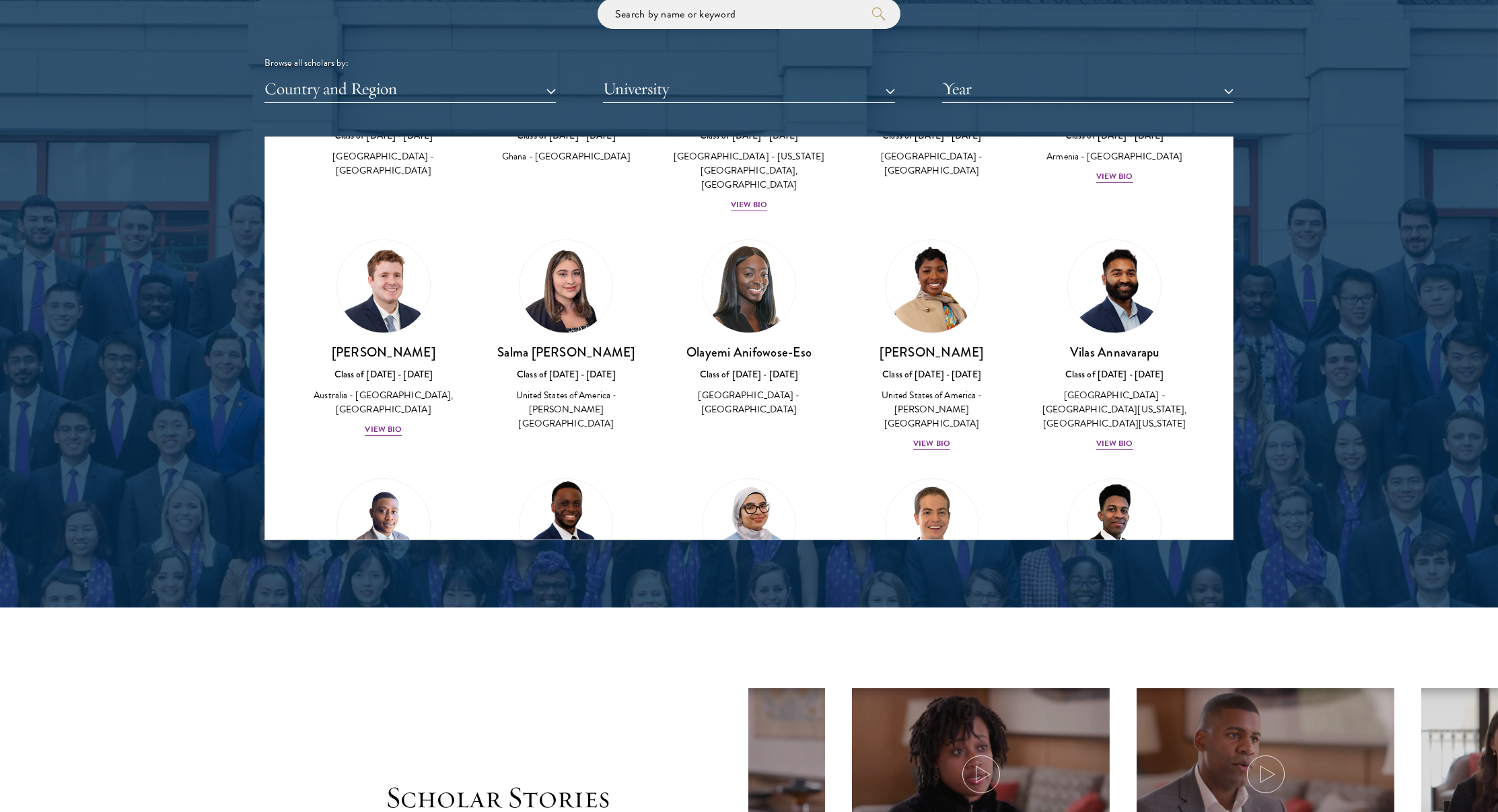
scroll to position [2542, 0]
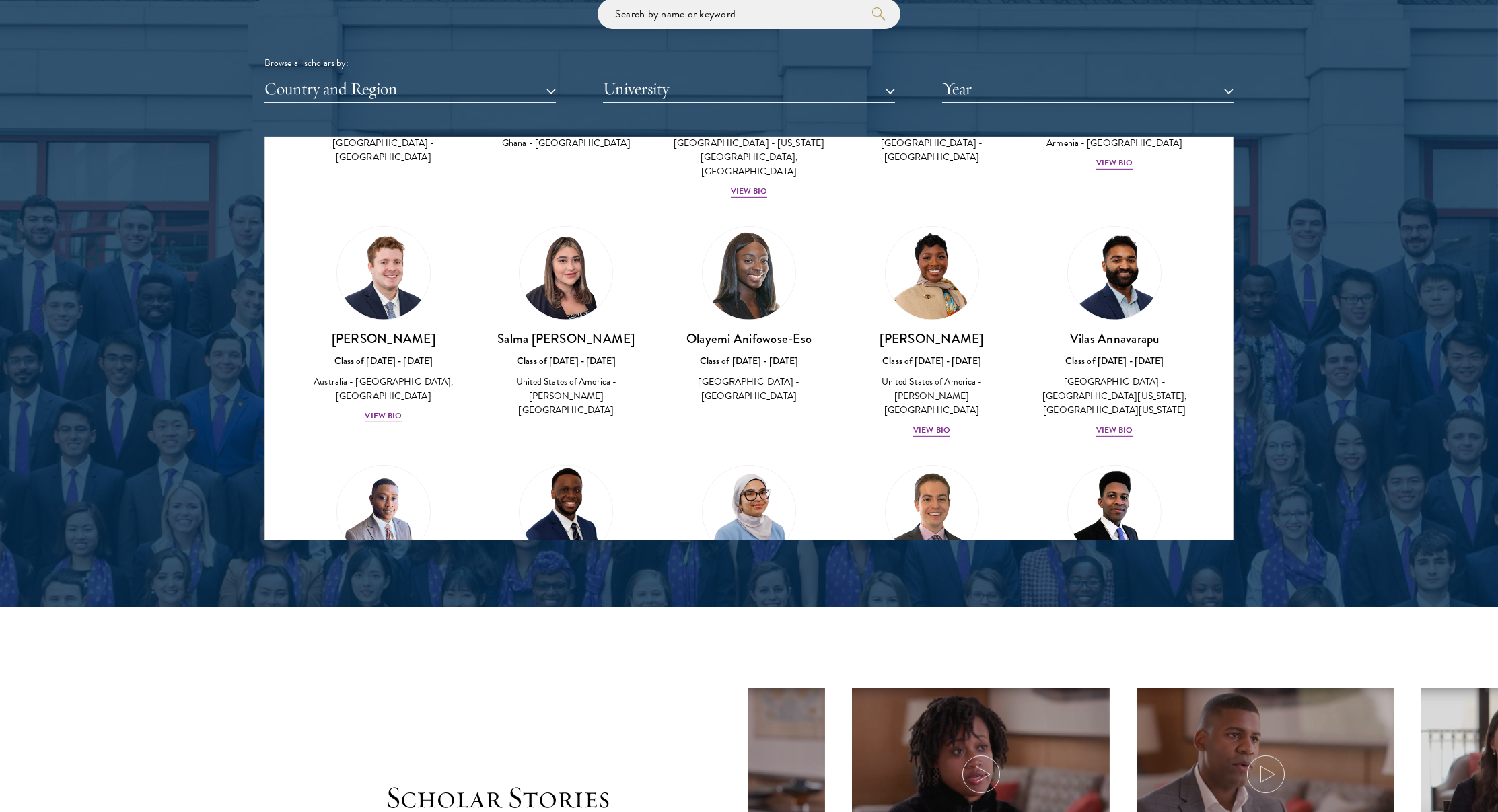
click at [565, 461] on img at bounding box center [565, 512] width 102 height 102
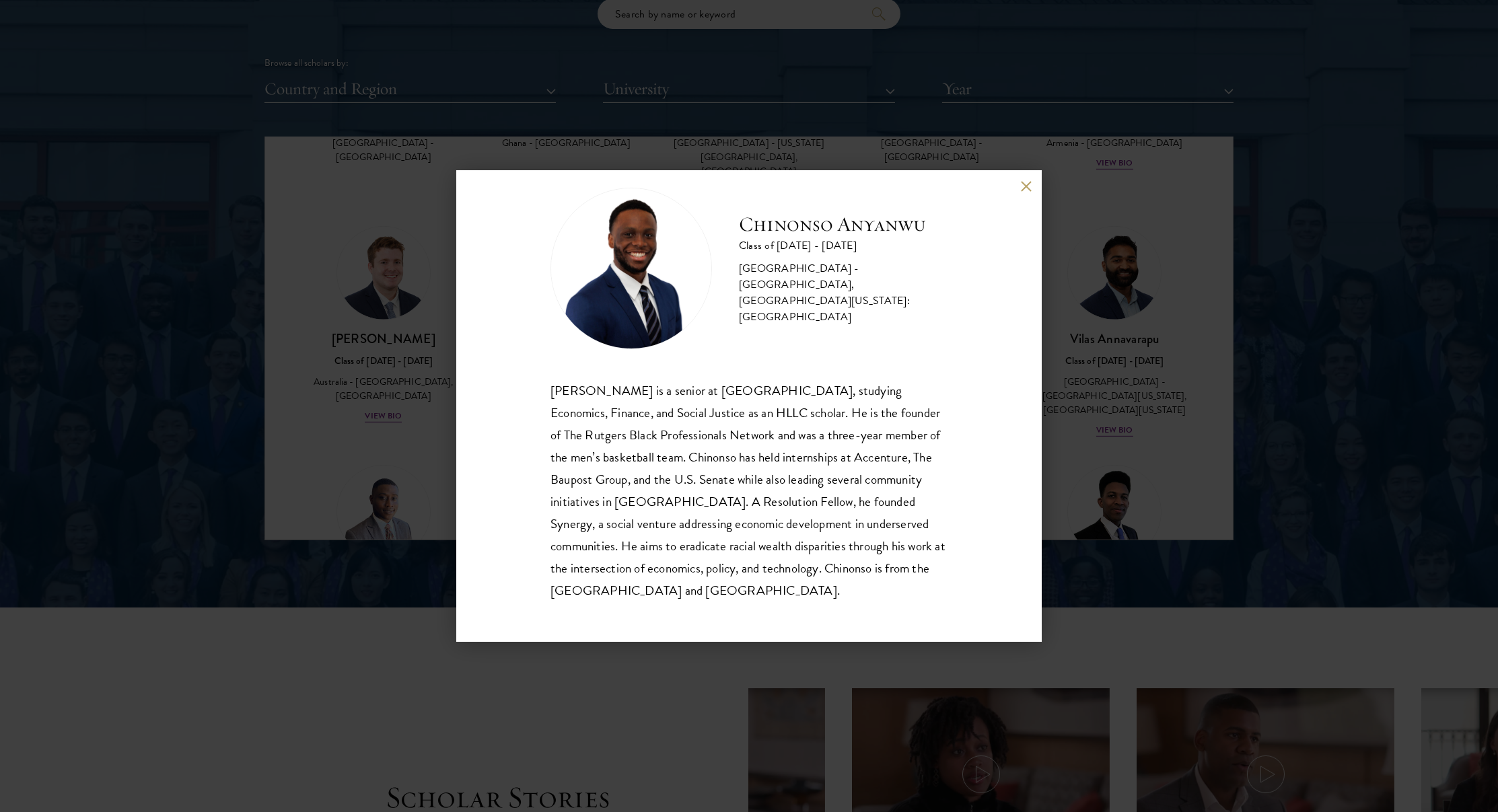
scroll to position [24, 0]
click at [408, 429] on div "[PERSON_NAME] Class of [DATE] - [DATE] [GEOGRAPHIC_DATA] - [GEOGRAPHIC_DATA], […" at bounding box center [749, 406] width 1498 height 812
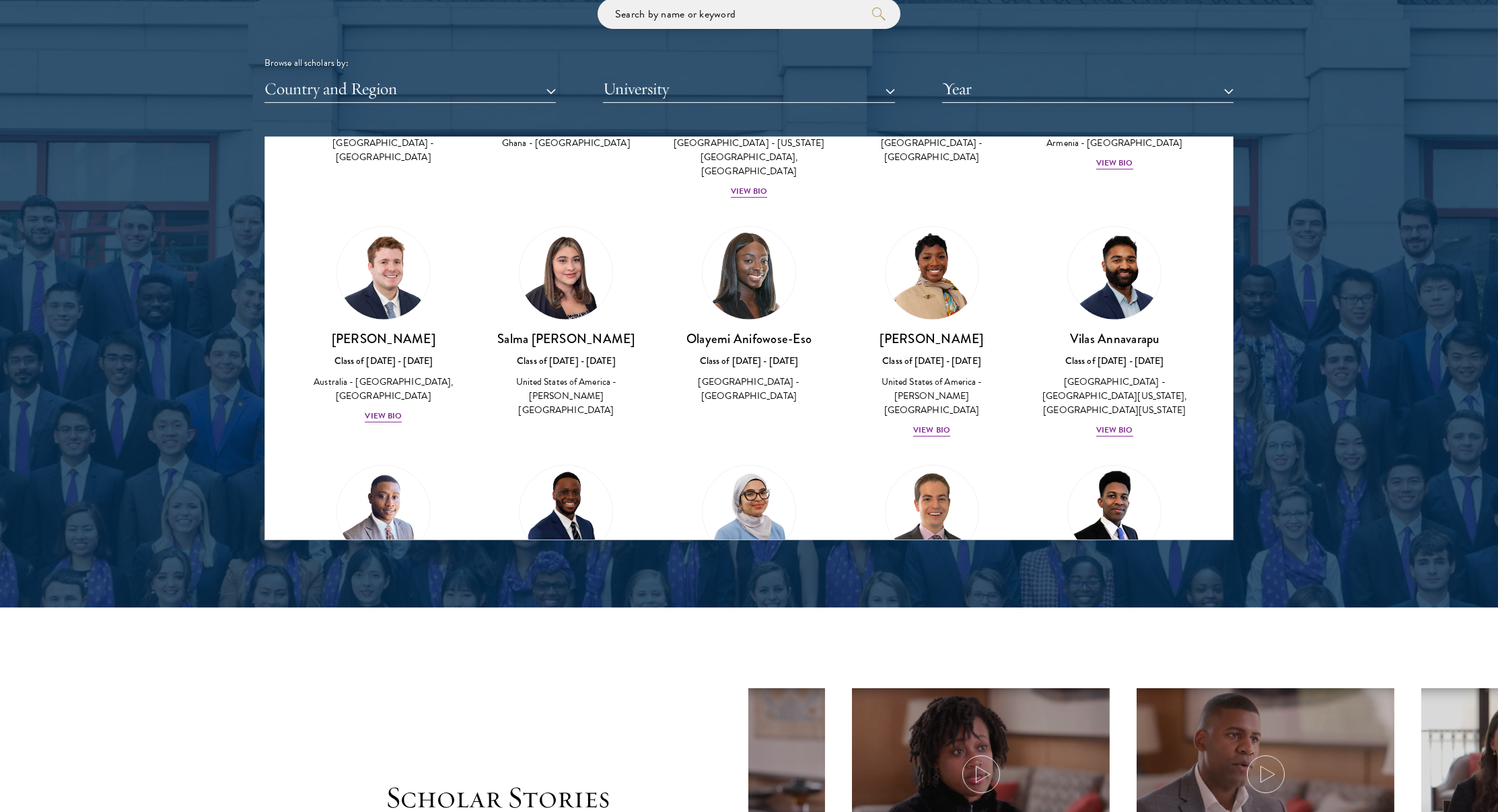
click at [402, 461] on img at bounding box center [383, 512] width 102 height 102
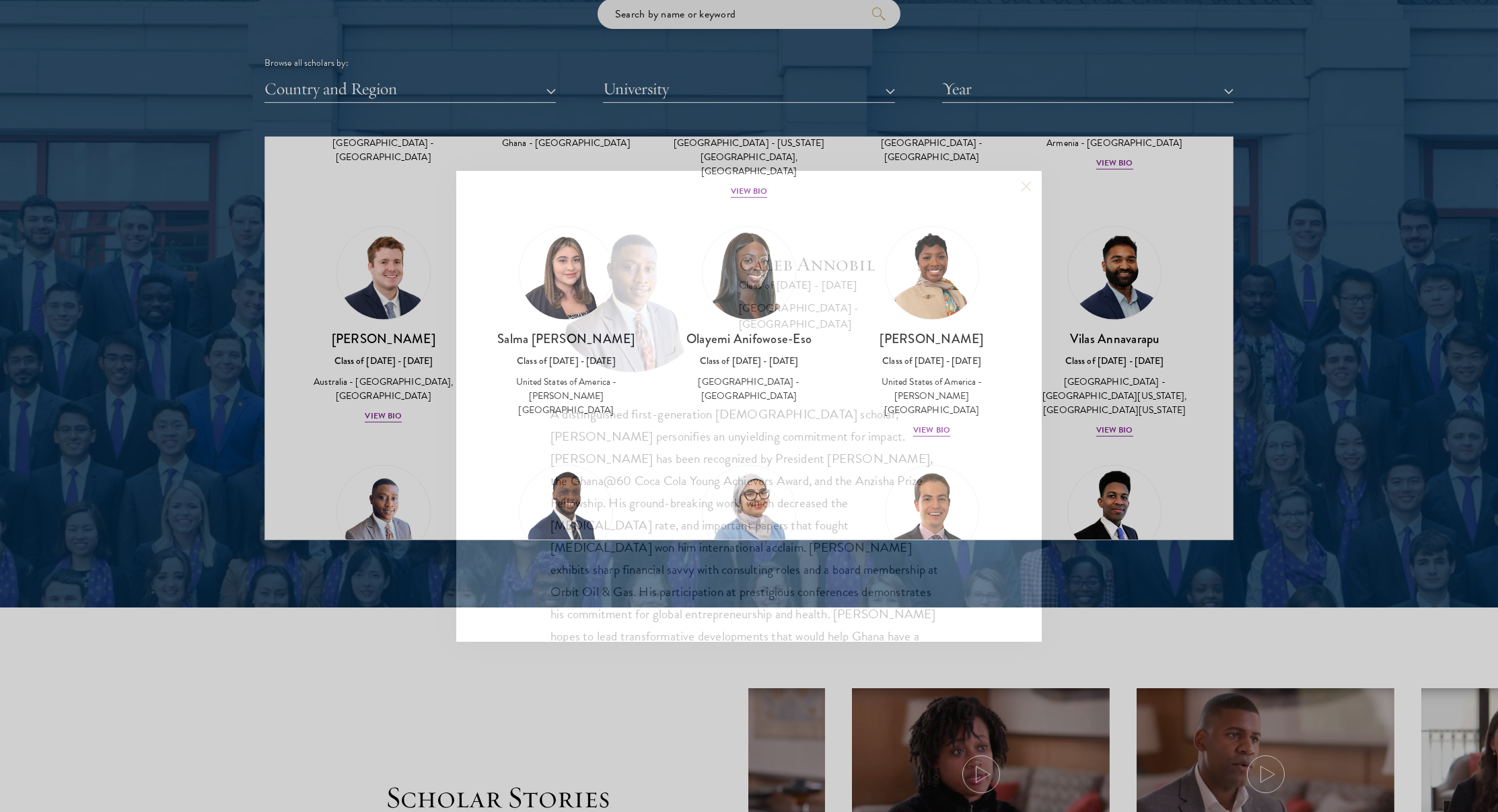
click at [405, 411] on div "[PERSON_NAME] Class of [DATE] - [DATE] [GEOGRAPHIC_DATA] - [GEOGRAPHIC_DATA] A …" at bounding box center [749, 406] width 1498 height 812
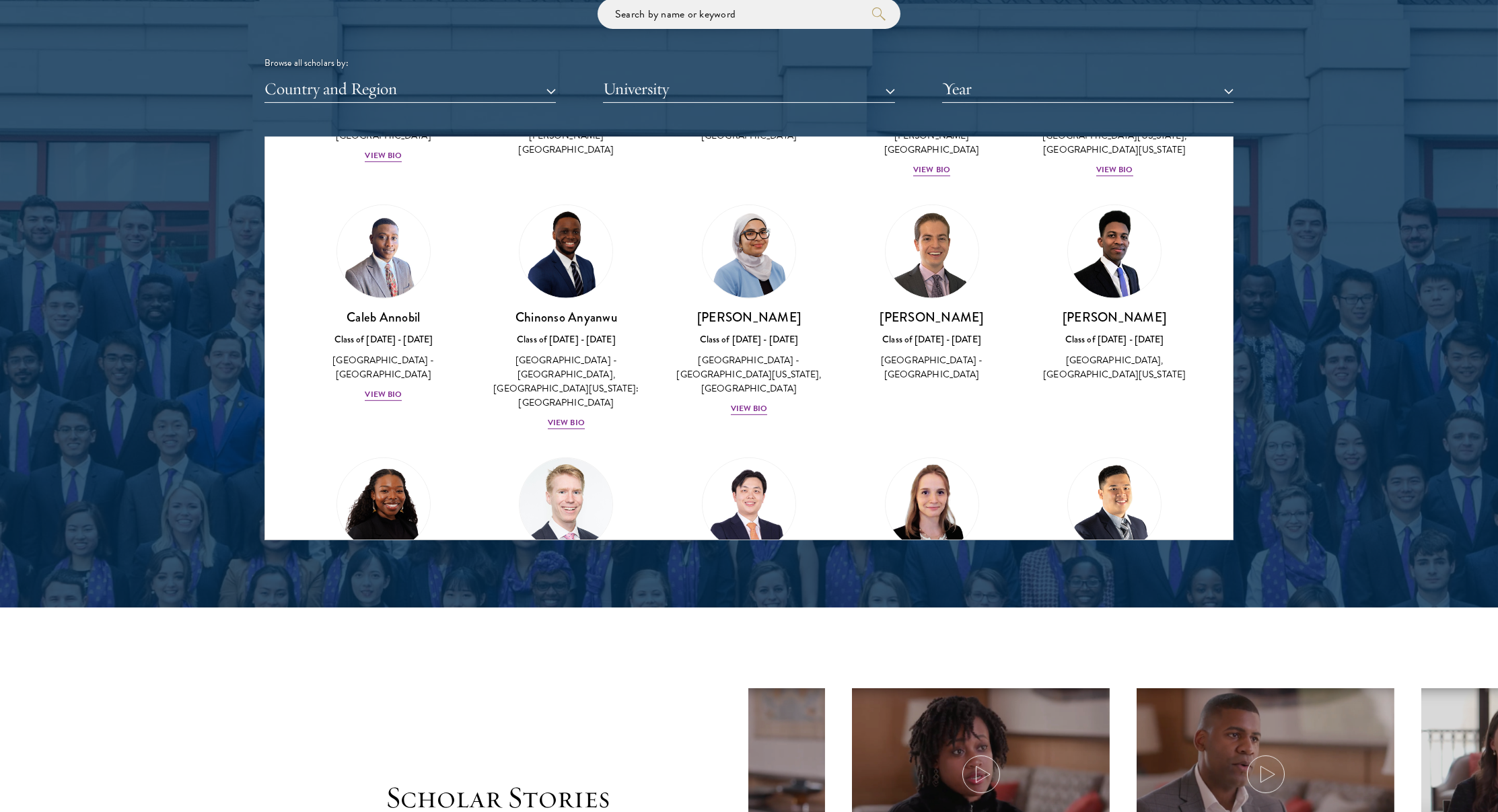
scroll to position [2799, 0]
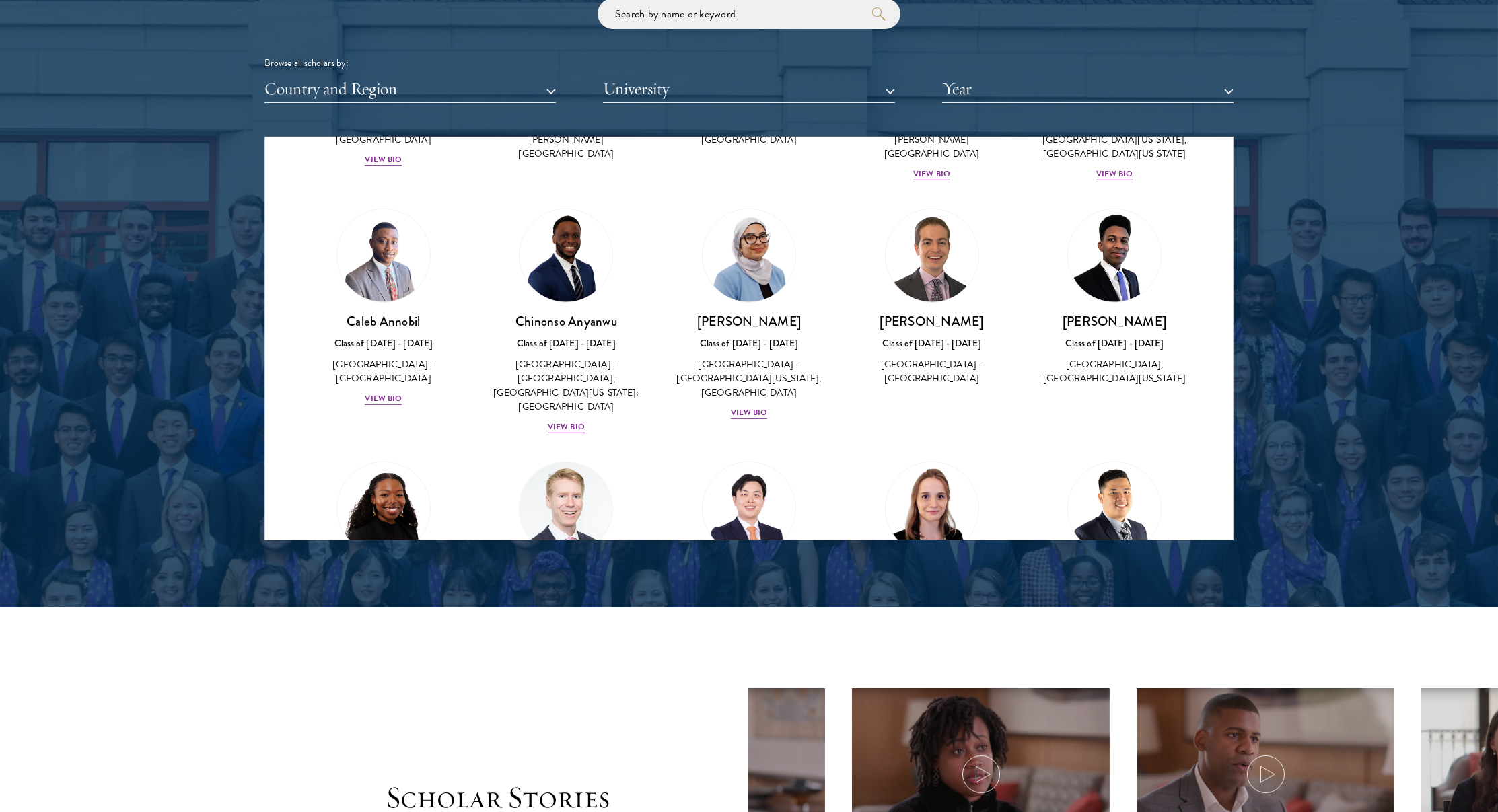
click at [564, 462] on img at bounding box center [566, 509] width 93 height 93
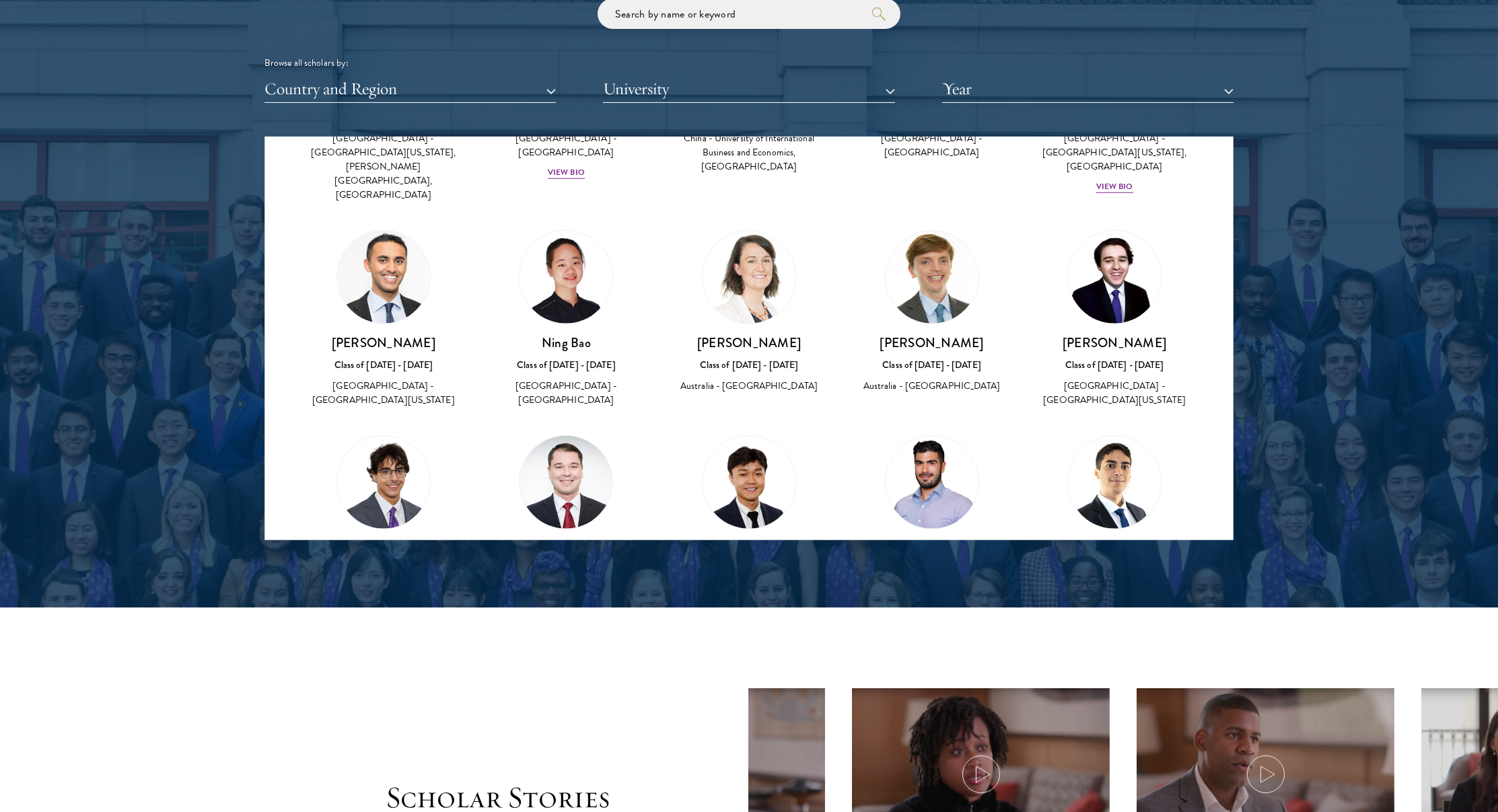
scroll to position [3742, 0]
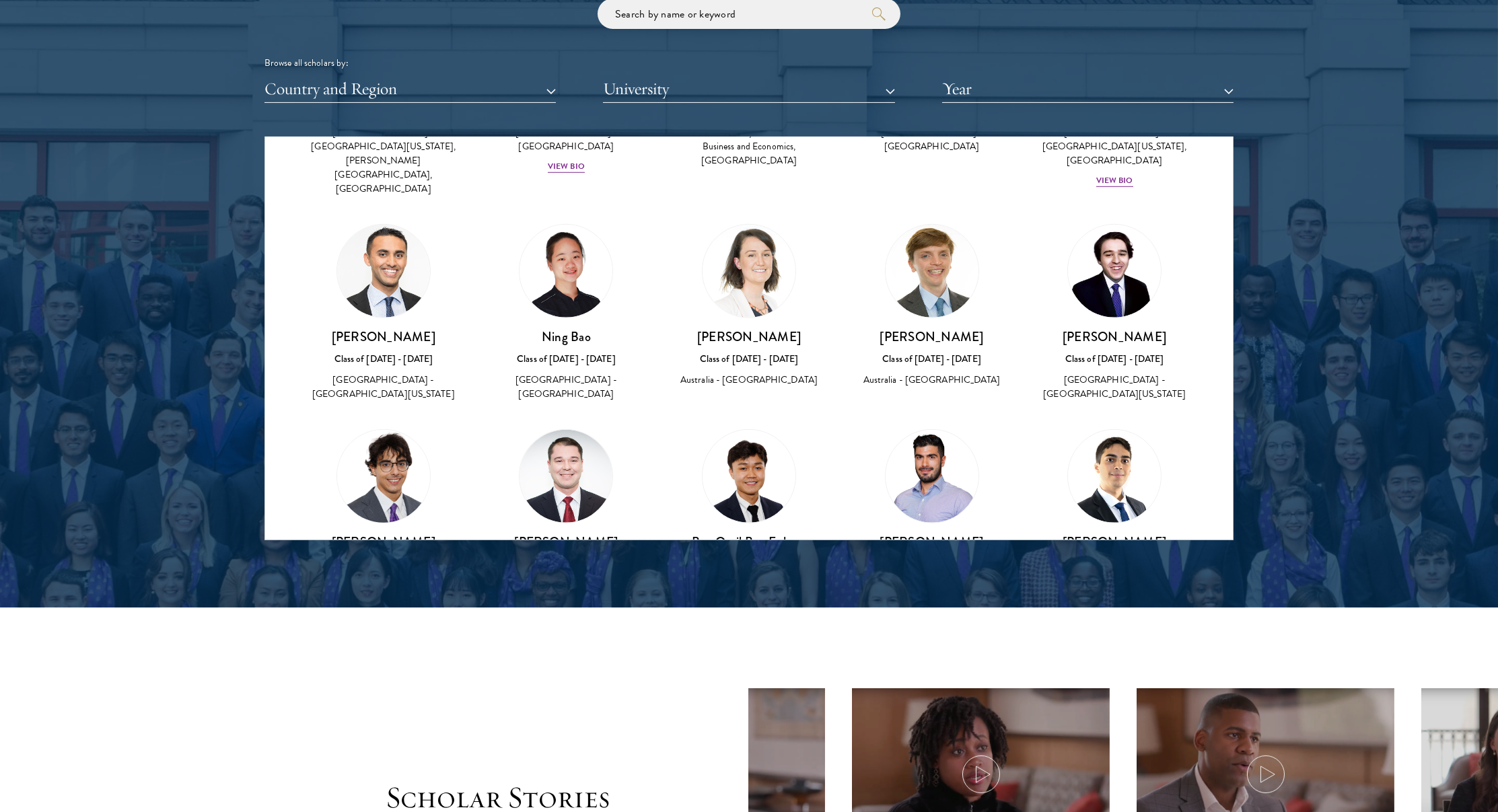
click at [410, 534] on h3 "[PERSON_NAME]" at bounding box center [384, 542] width 156 height 17
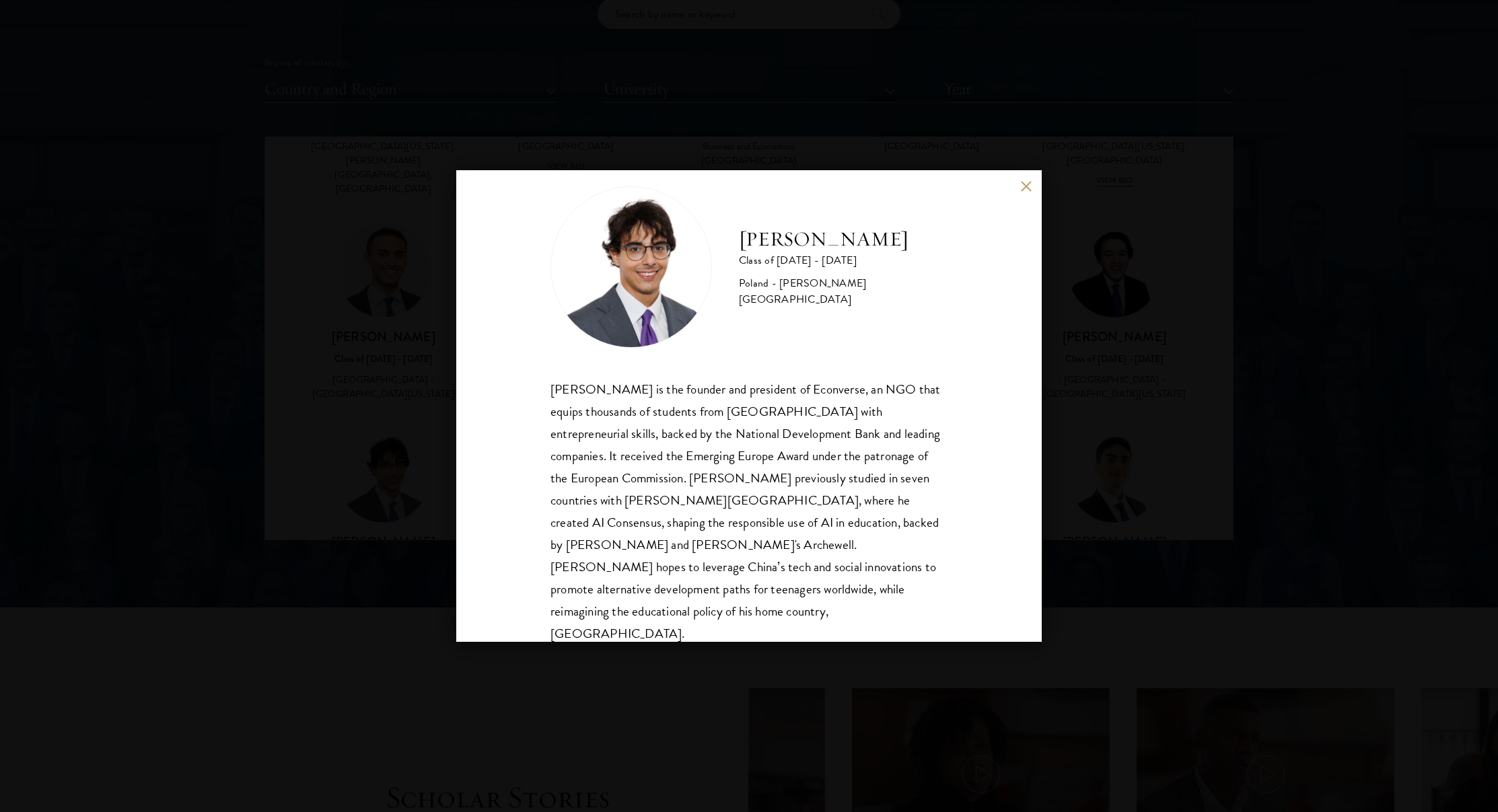
scroll to position [24, 0]
click at [439, 433] on div "[PERSON_NAME] Class of [DATE] - [DATE] [GEOGRAPHIC_DATA] - [PERSON_NAME][GEOGRA…" at bounding box center [749, 406] width 1498 height 812
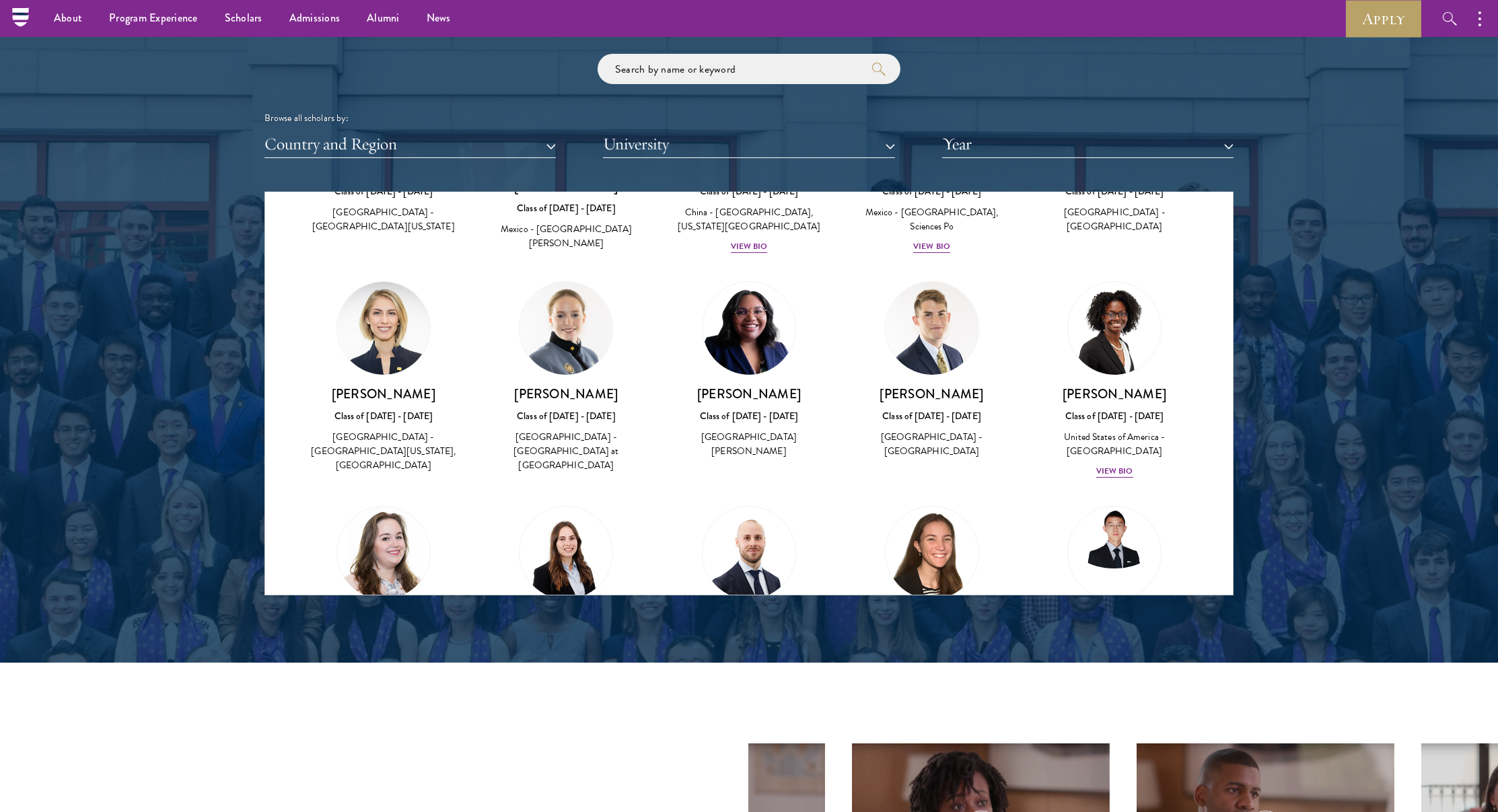
scroll to position [1595, 0]
click at [346, 143] on button "Country and Region" at bounding box center [410, 144] width 292 height 27
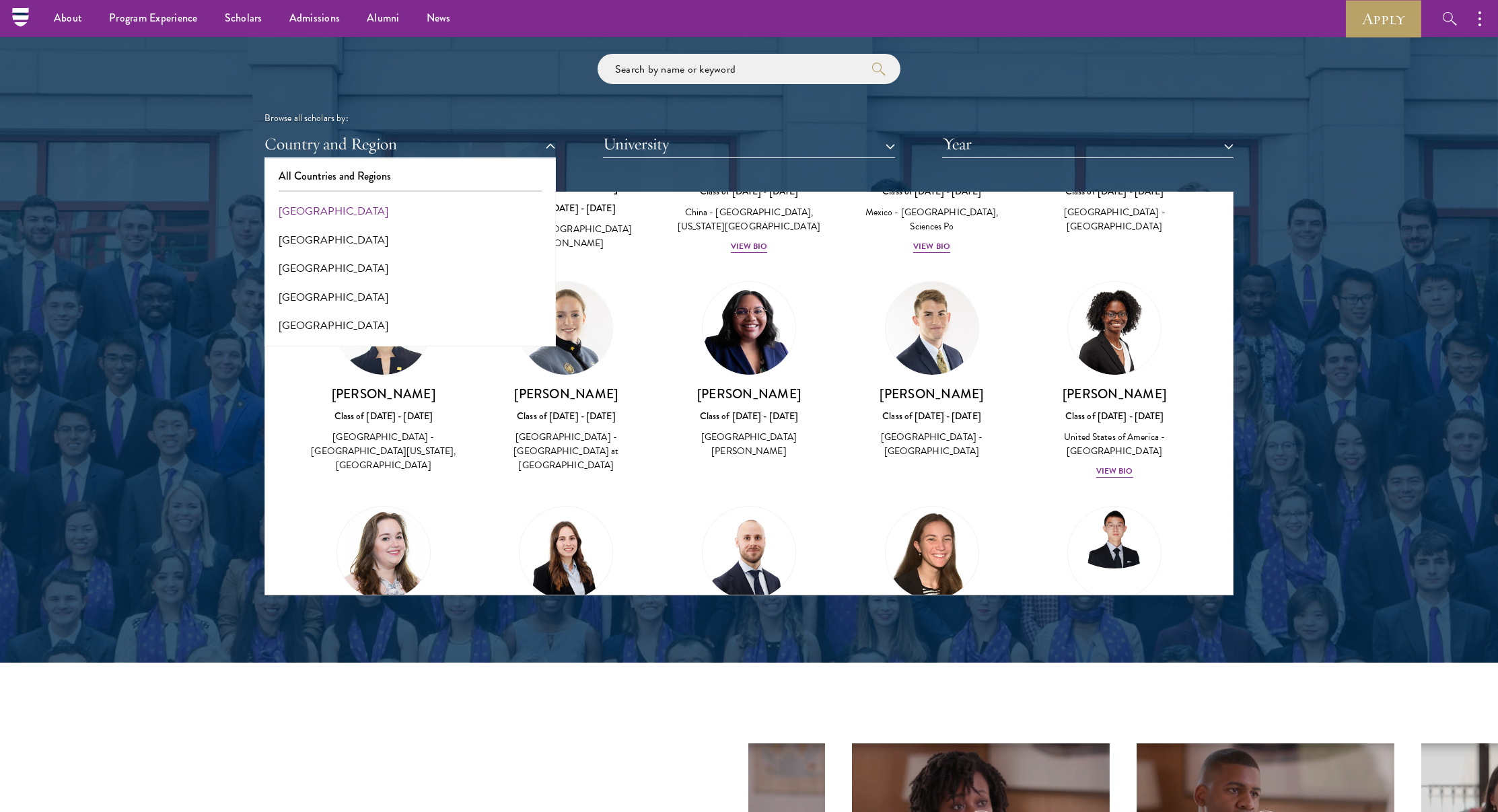
scroll to position [0, 0]
click at [332, 215] on button "[GEOGRAPHIC_DATA]" at bounding box center [410, 211] width 283 height 28
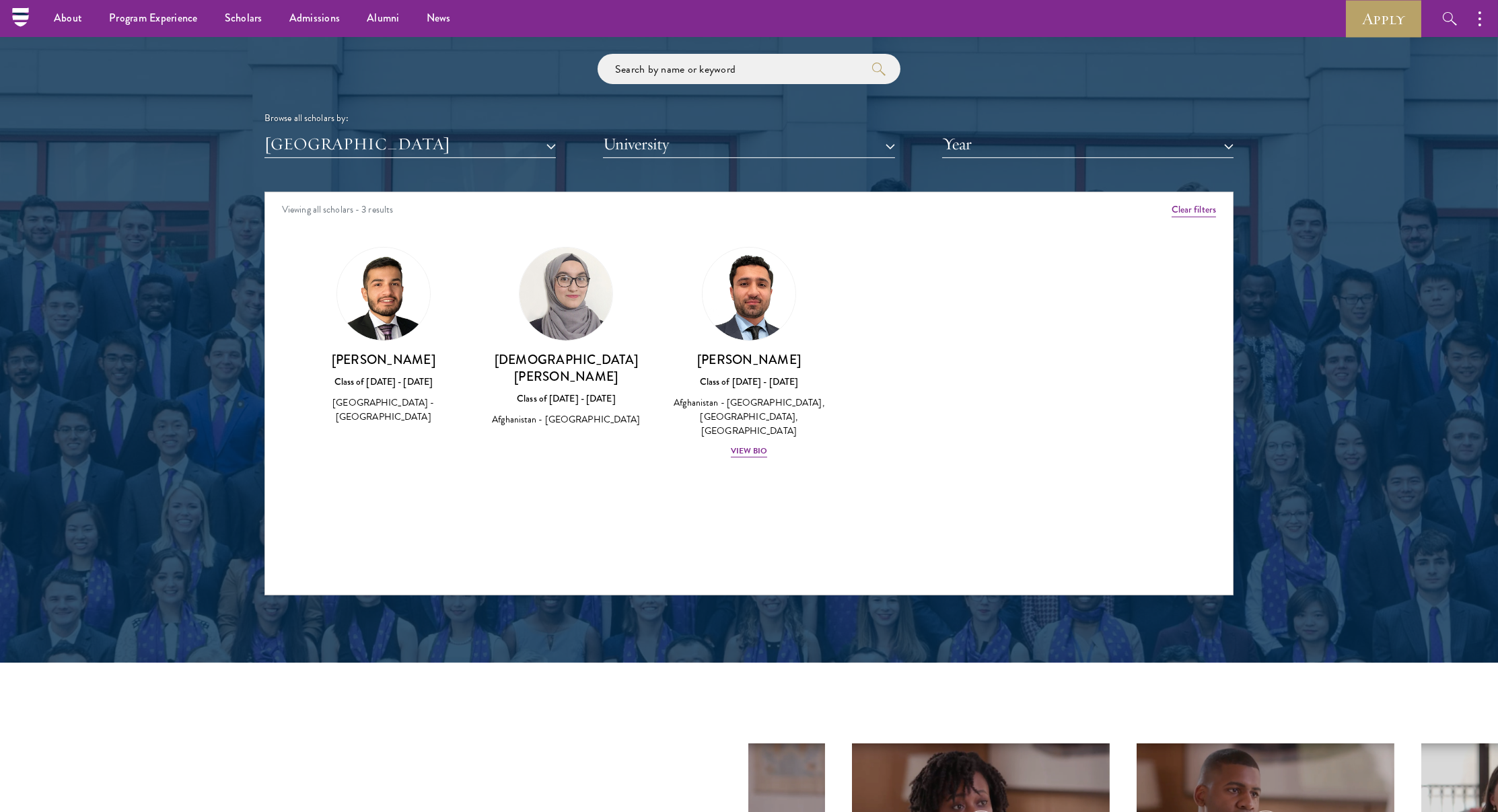
drag, startPoint x: 338, startPoint y: 174, endPoint x: 313, endPoint y: 143, distance: 39.8
click at [338, 174] on div "Scholar Directory Congratulations and welcome to the Schwarzman Scholars Class …" at bounding box center [749, 253] width 969 height 684
click at [313, 140] on button "[GEOGRAPHIC_DATA]" at bounding box center [410, 144] width 292 height 27
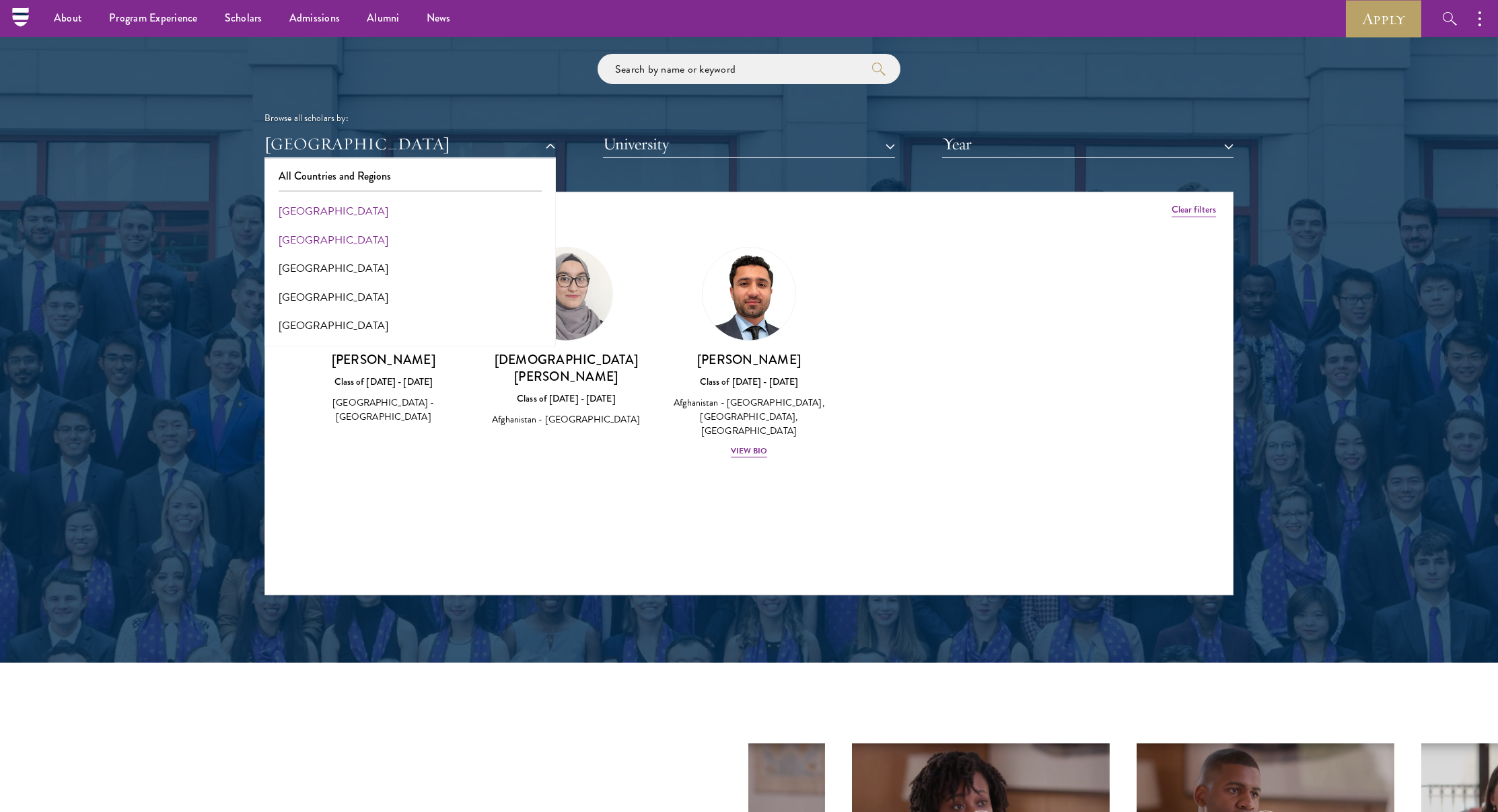
click at [313, 227] on button "[GEOGRAPHIC_DATA]" at bounding box center [410, 240] width 283 height 28
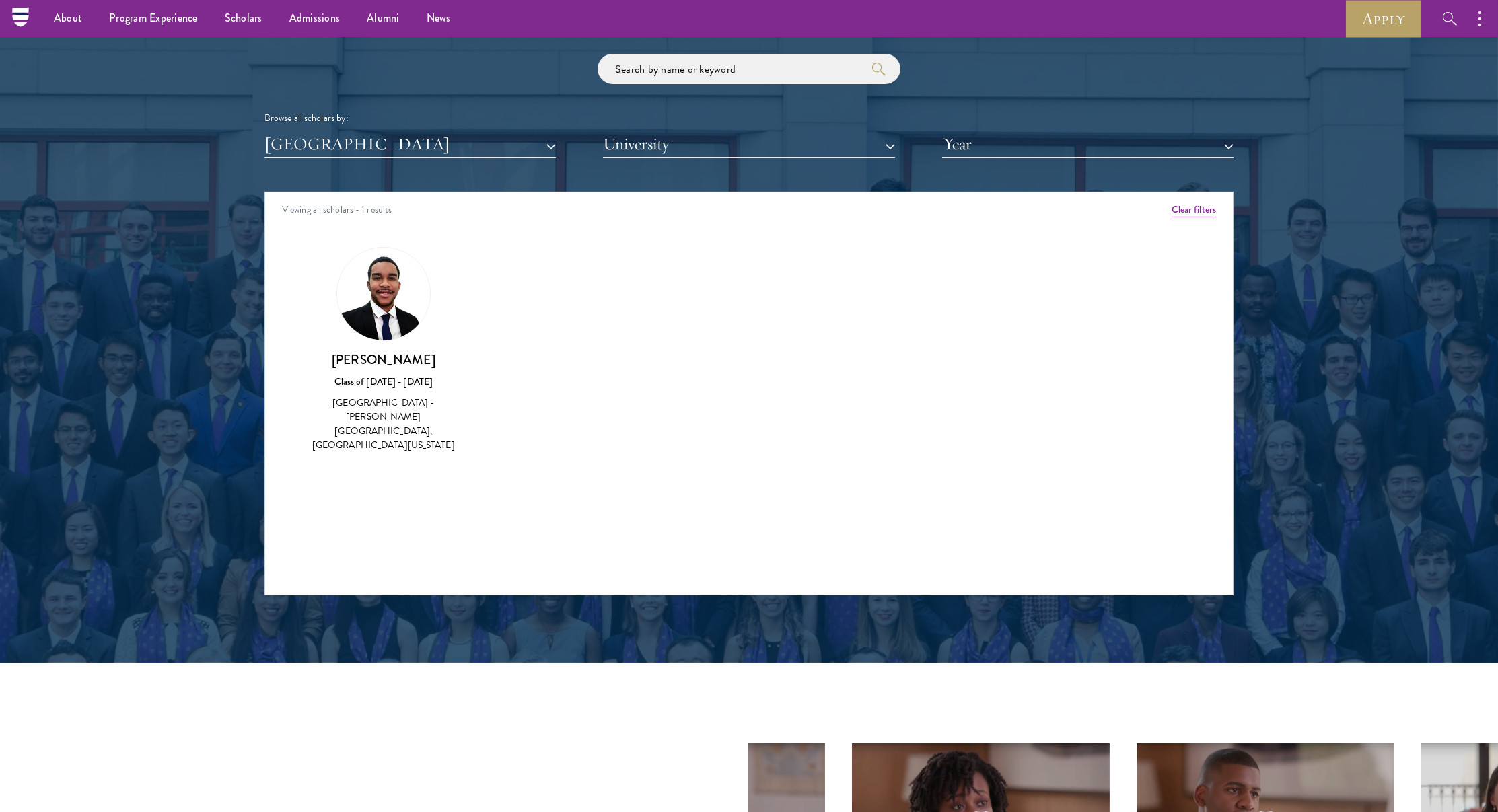
click at [328, 154] on button "[GEOGRAPHIC_DATA]" at bounding box center [410, 144] width 292 height 27
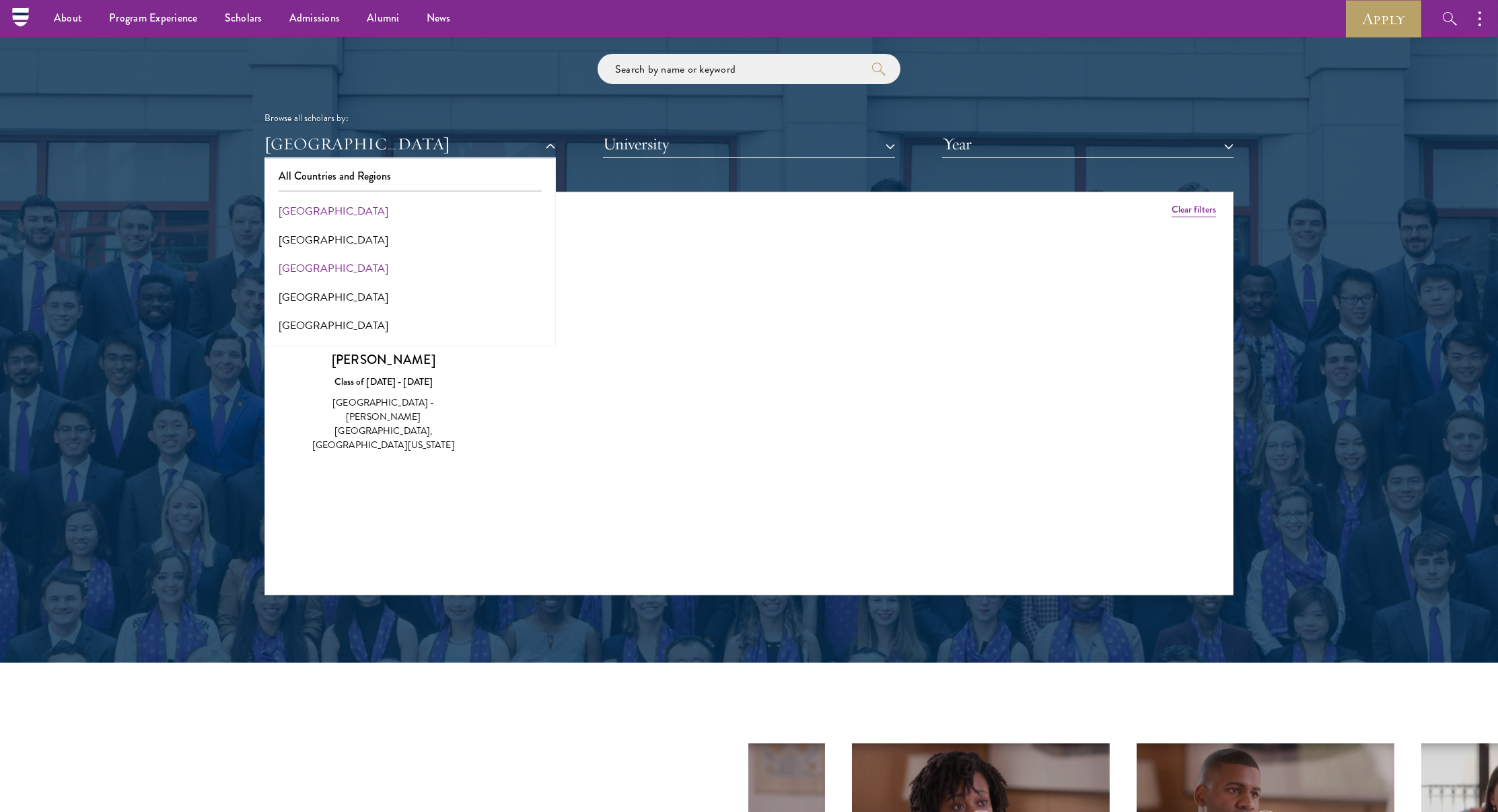
click at [315, 264] on button "[GEOGRAPHIC_DATA]" at bounding box center [410, 268] width 283 height 28
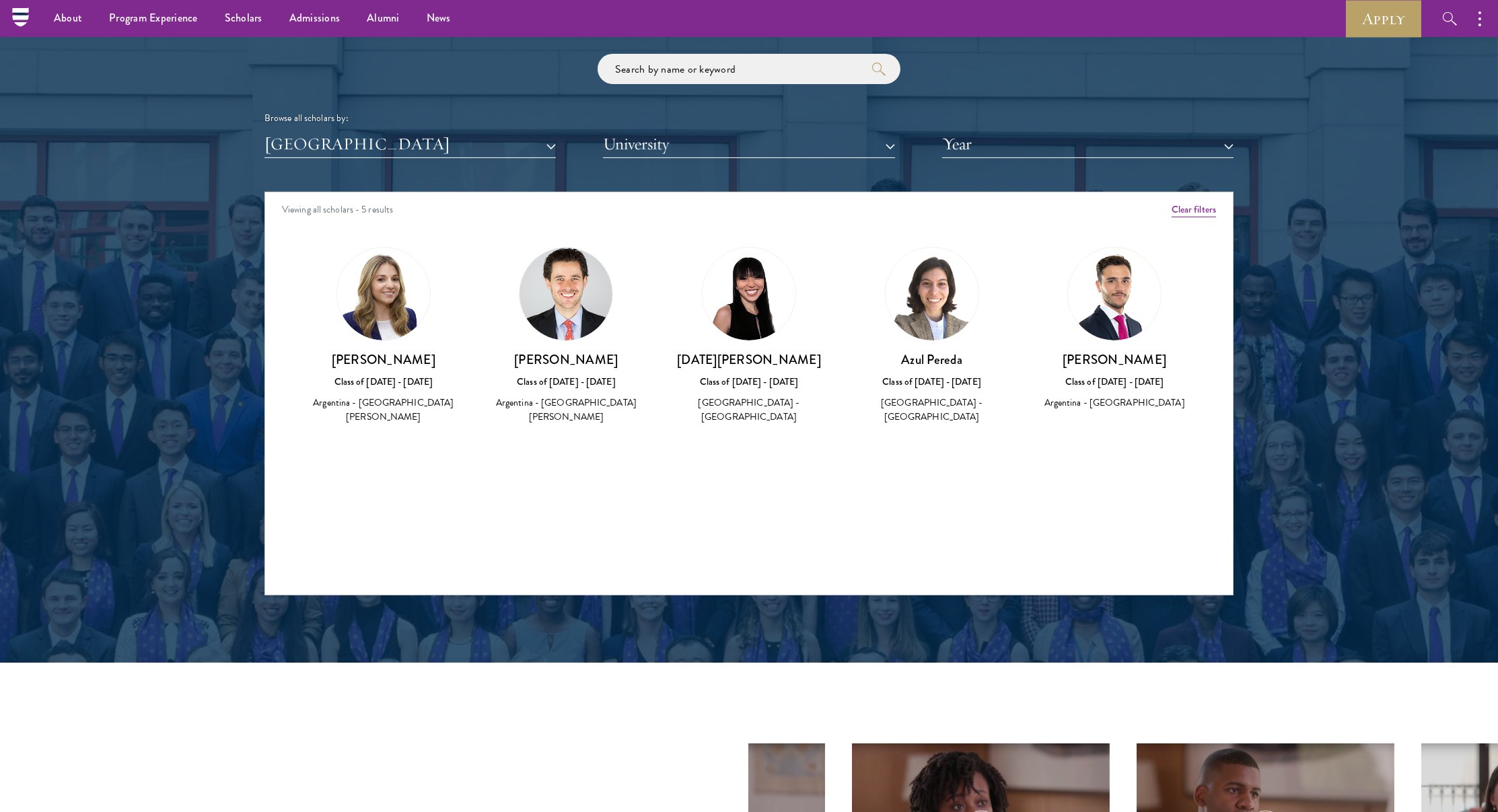
click at [347, 176] on div "Scholar Directory Congratulations and welcome to the Schwarzman Scholars Class …" at bounding box center [749, 253] width 969 height 684
click at [363, 165] on div "Scholar Directory Congratulations and welcome to the Schwarzman Scholars Class …" at bounding box center [749, 253] width 969 height 684
click at [370, 151] on button "[GEOGRAPHIC_DATA]" at bounding box center [410, 144] width 292 height 27
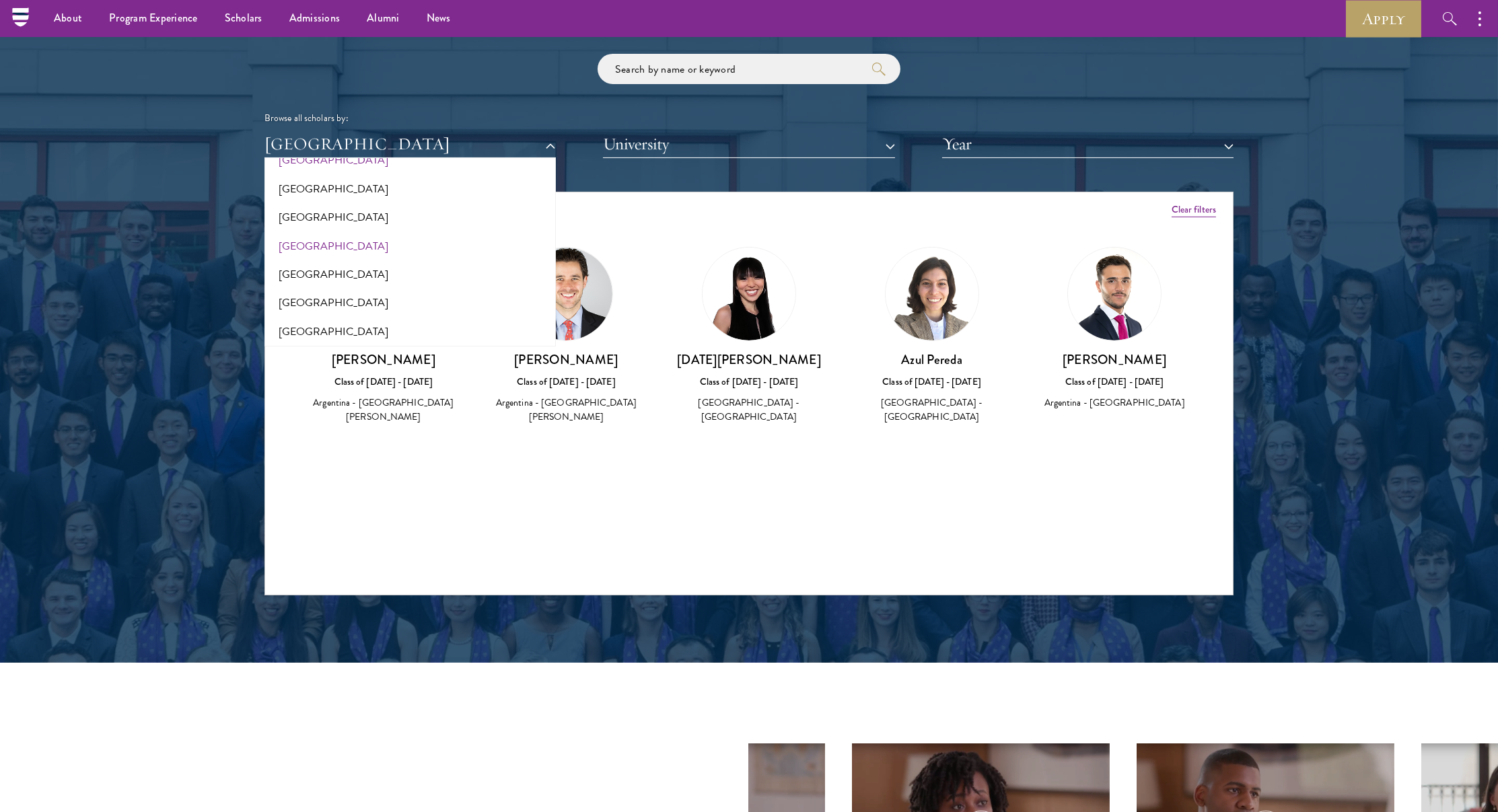
scroll to position [52, 0]
click at [307, 239] on button "[GEOGRAPHIC_DATA]" at bounding box center [410, 245] width 283 height 28
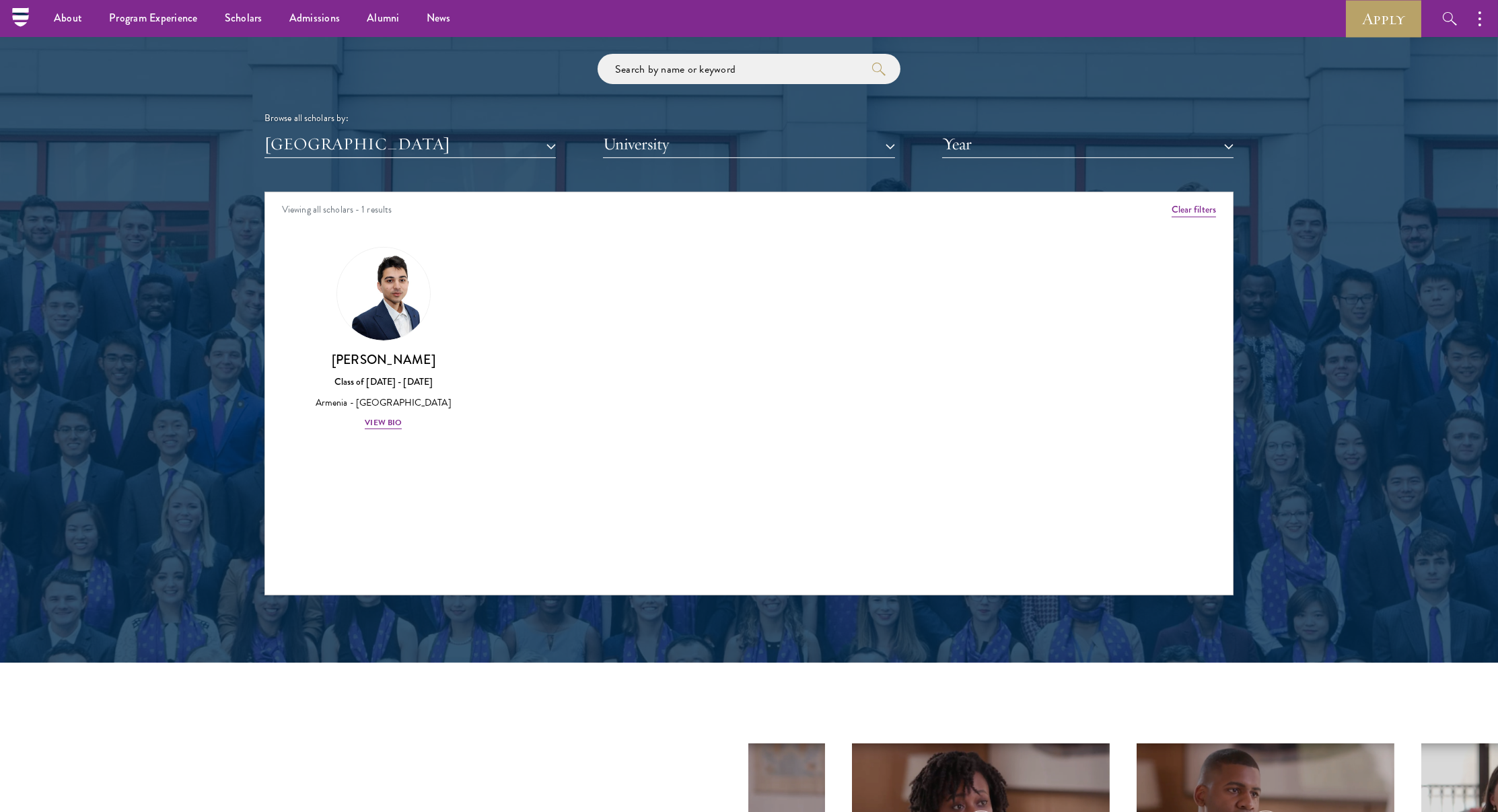
click at [333, 157] on div "Scholar Directory Congratulations and welcome to the Schwarzman Scholars Class …" at bounding box center [749, 253] width 969 height 684
click at [332, 150] on button "[GEOGRAPHIC_DATA]" at bounding box center [410, 144] width 292 height 27
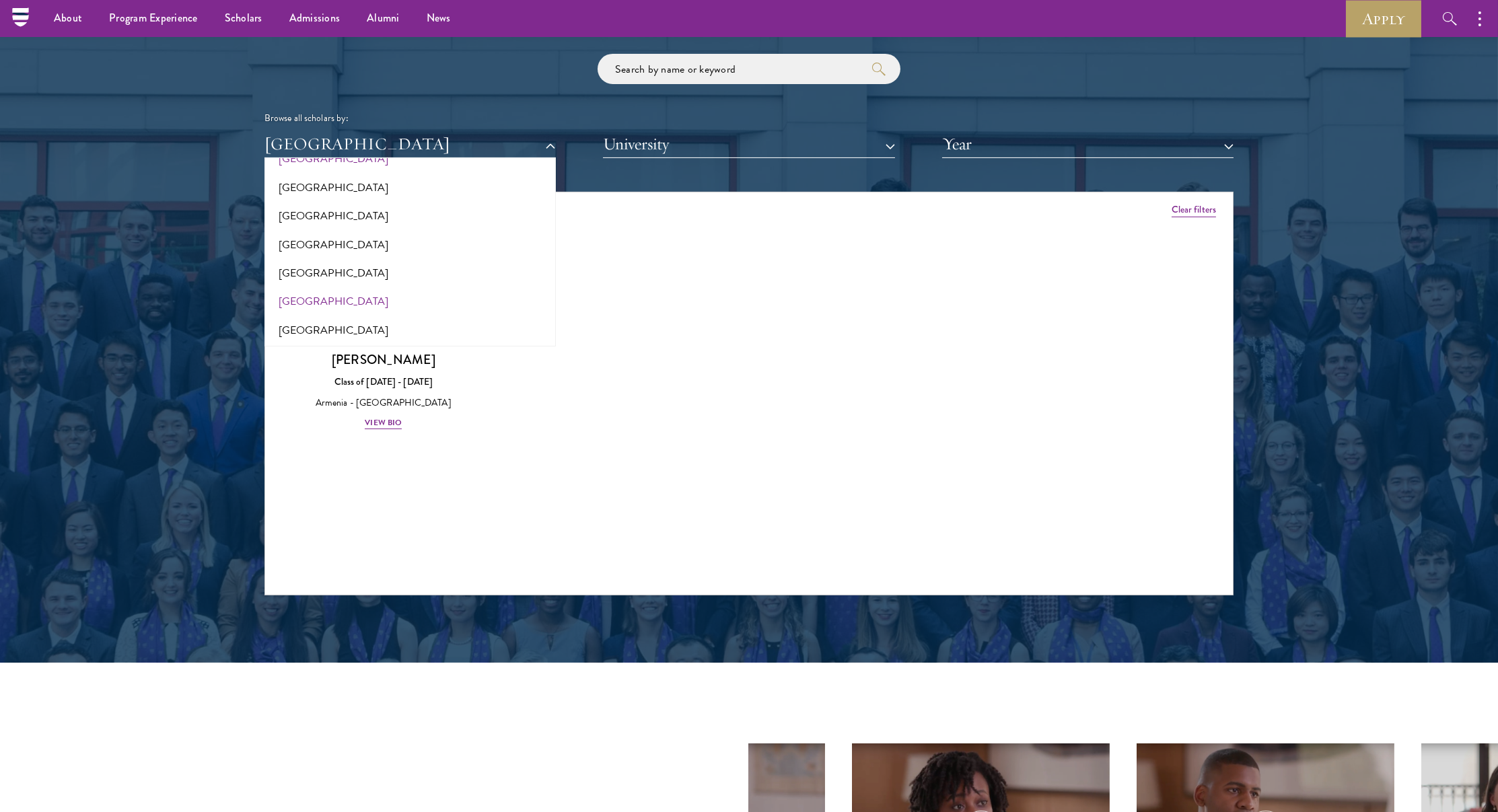
click at [302, 293] on button "[GEOGRAPHIC_DATA]" at bounding box center [410, 302] width 283 height 28
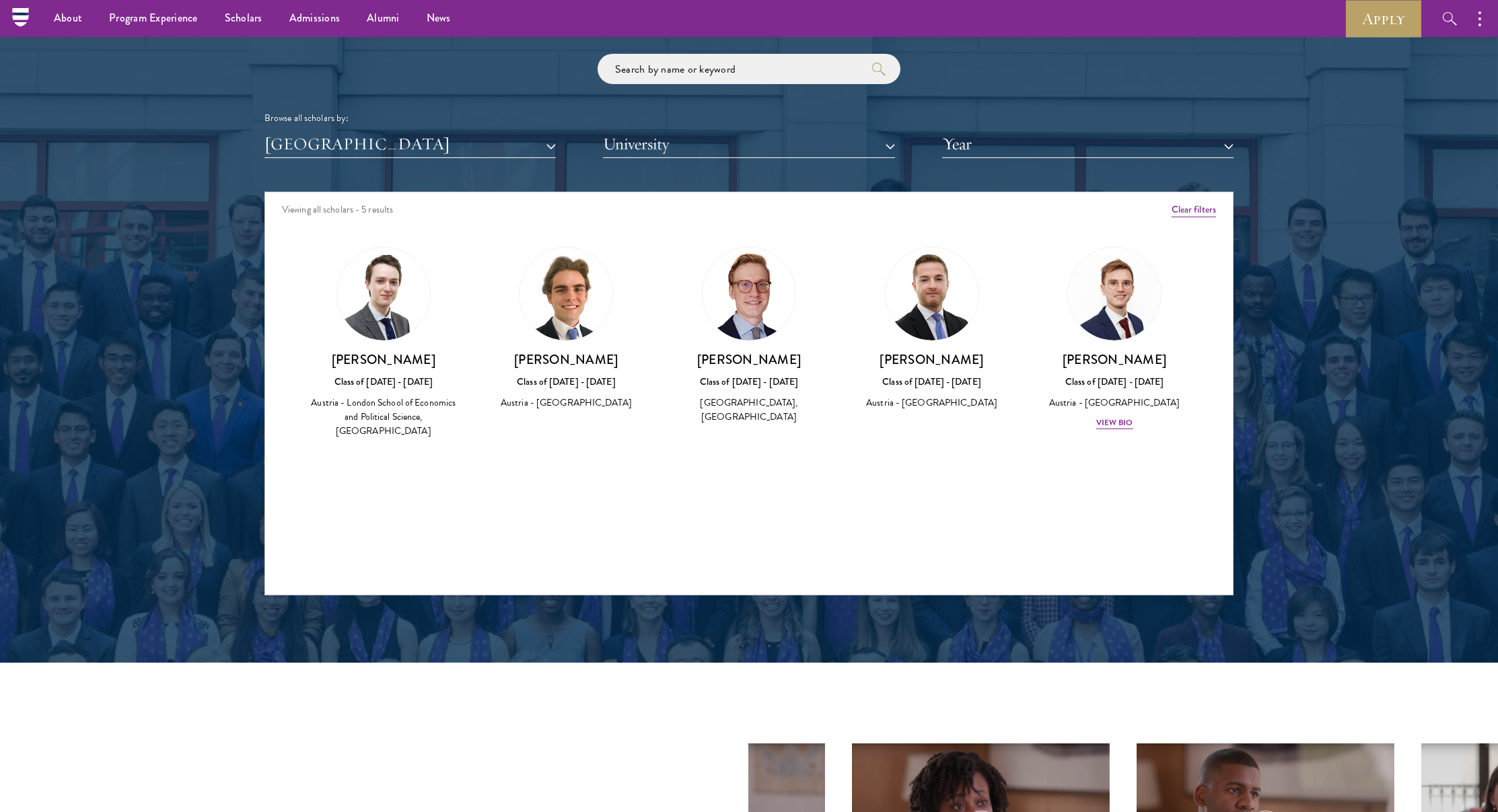
click at [354, 167] on div "Scholar Directory Congratulations and welcome to the Schwarzman Scholars Class …" at bounding box center [749, 253] width 969 height 684
click at [346, 153] on button "[GEOGRAPHIC_DATA]" at bounding box center [410, 144] width 292 height 27
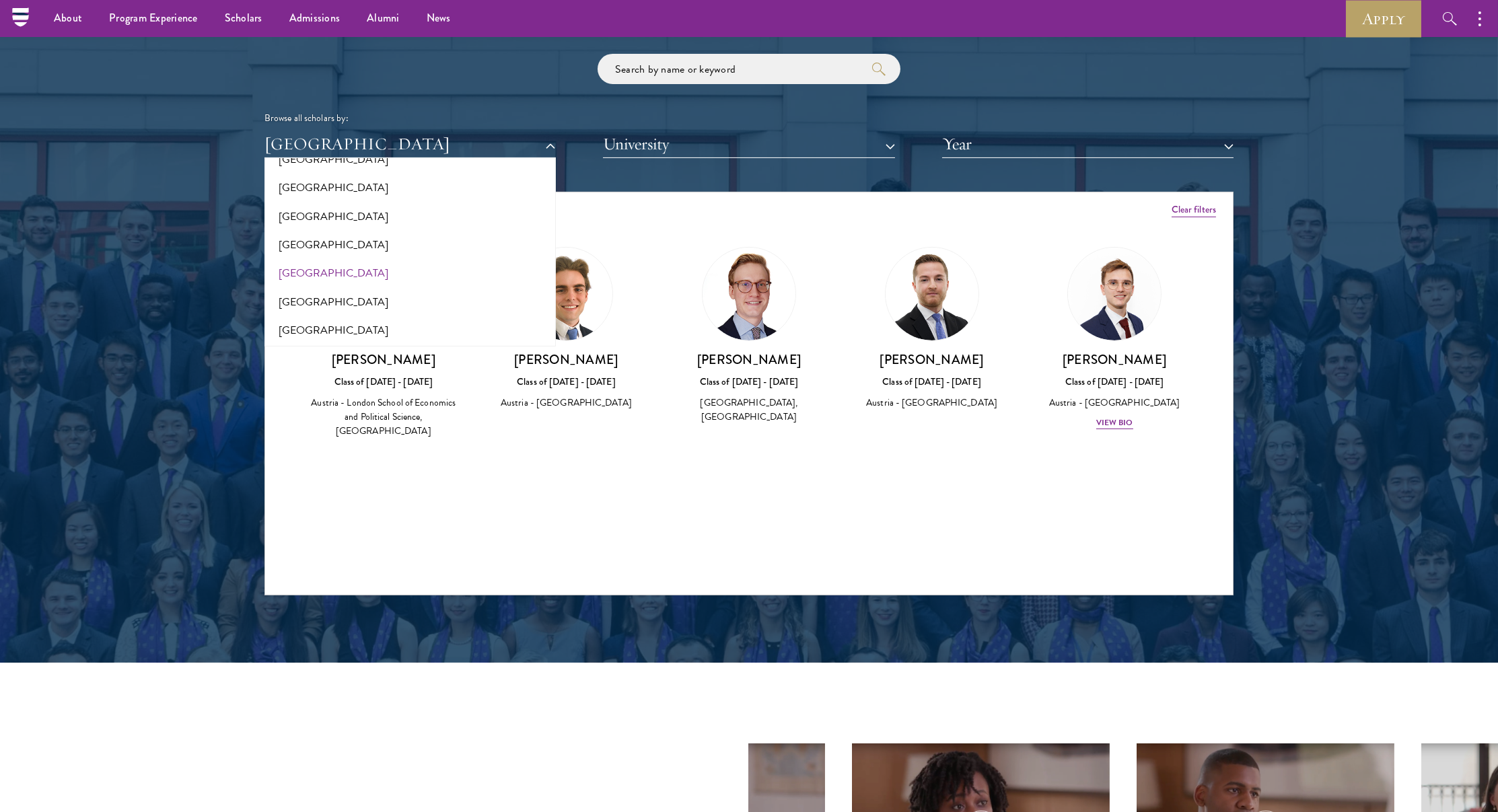
scroll to position [83, 0]
click at [307, 291] on button "[GEOGRAPHIC_DATA]" at bounding box center [410, 299] width 283 height 28
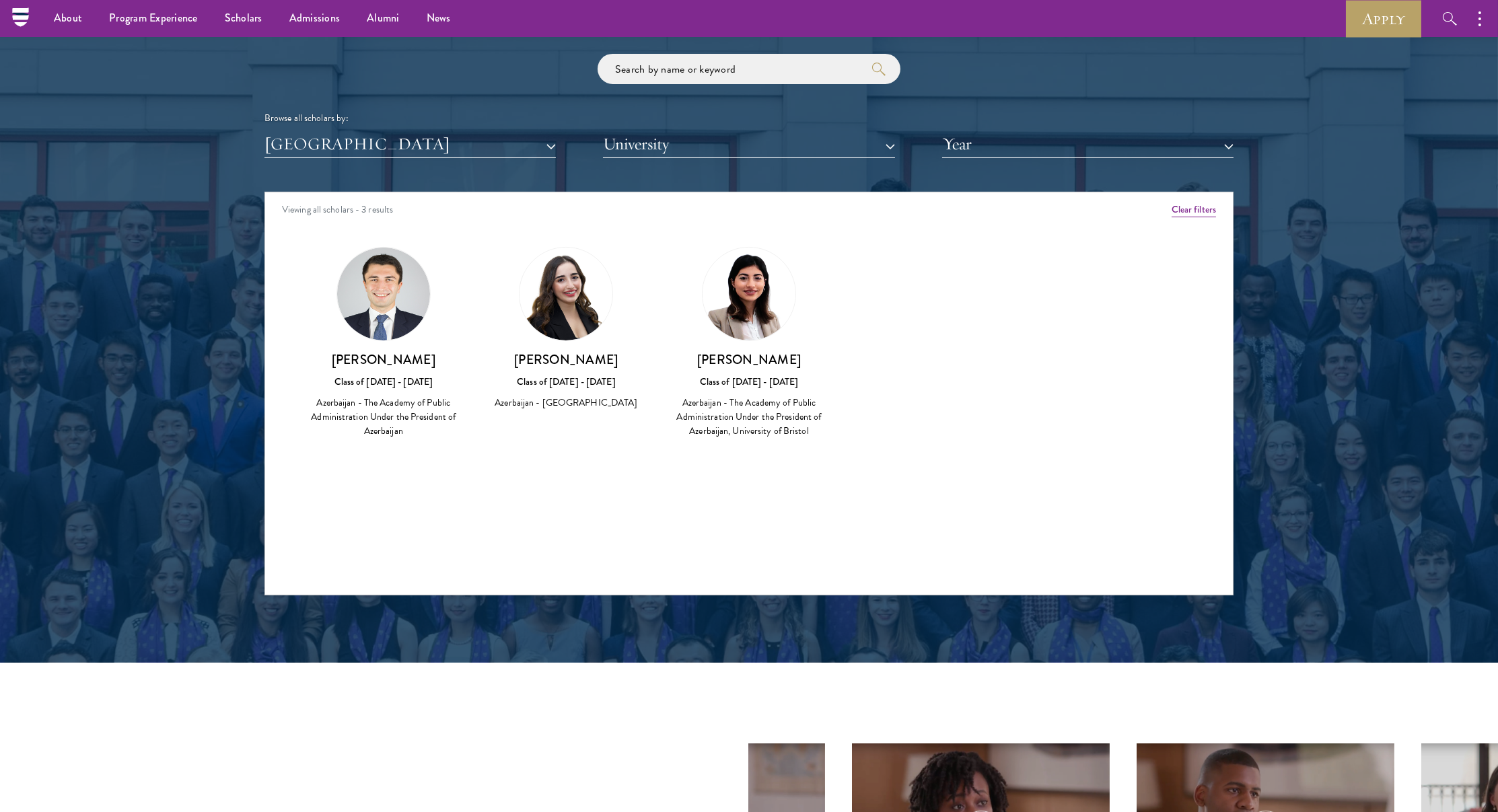
click at [338, 165] on div "Scholar Directory Congratulations and welcome to the Schwarzman Scholars Class …" at bounding box center [749, 253] width 969 height 684
click at [341, 172] on div "Scholar Directory Congratulations and welcome to the Schwarzman Scholars Class …" at bounding box center [749, 253] width 969 height 684
click at [342, 179] on div "Scholar Directory Congratulations and welcome to the Schwarzman Scholars Class …" at bounding box center [749, 253] width 969 height 684
click at [366, 147] on button "[GEOGRAPHIC_DATA]" at bounding box center [410, 144] width 292 height 27
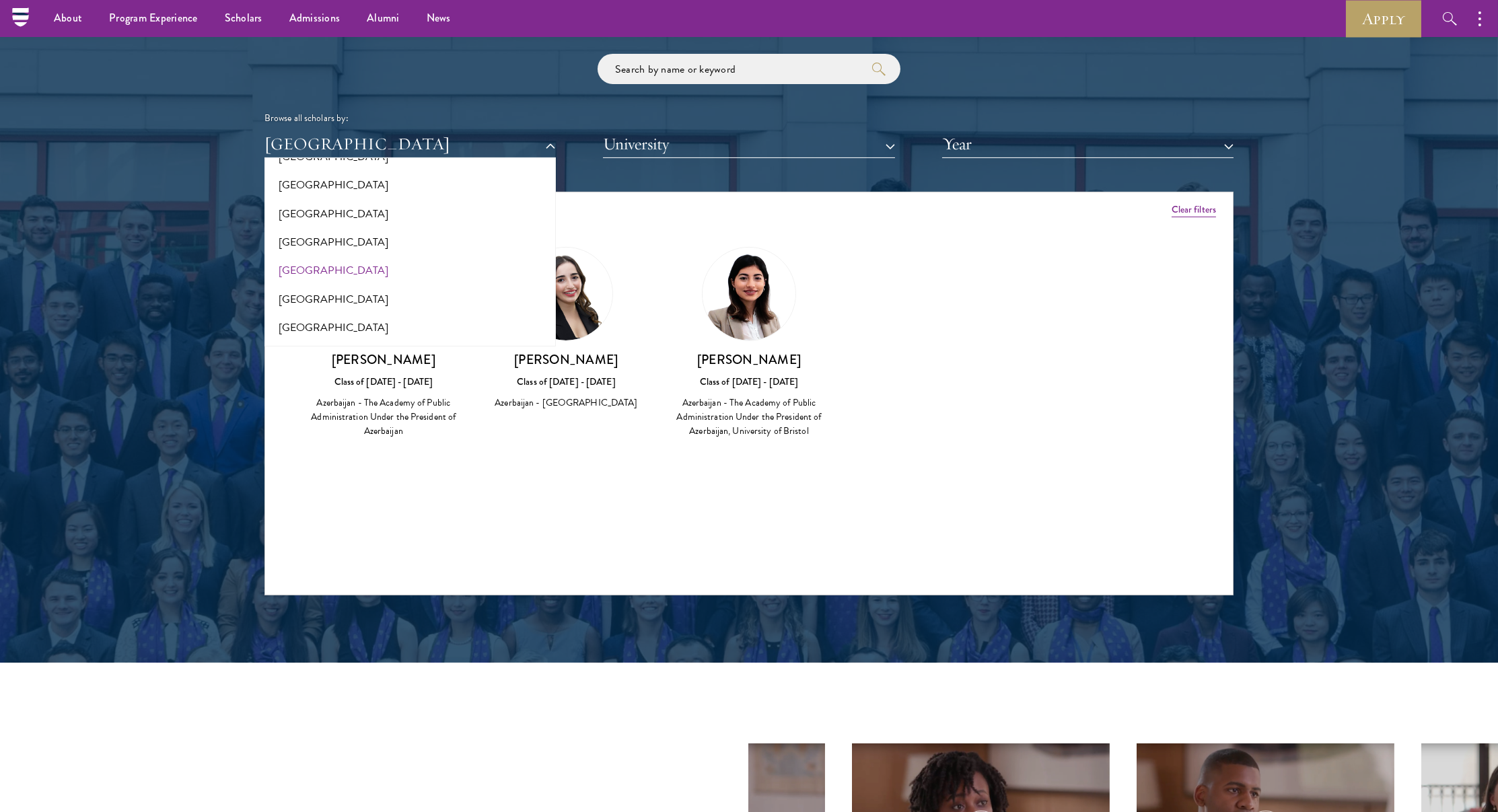
scroll to position [118, 0]
click at [323, 285] on button "[GEOGRAPHIC_DATA]" at bounding box center [410, 293] width 283 height 28
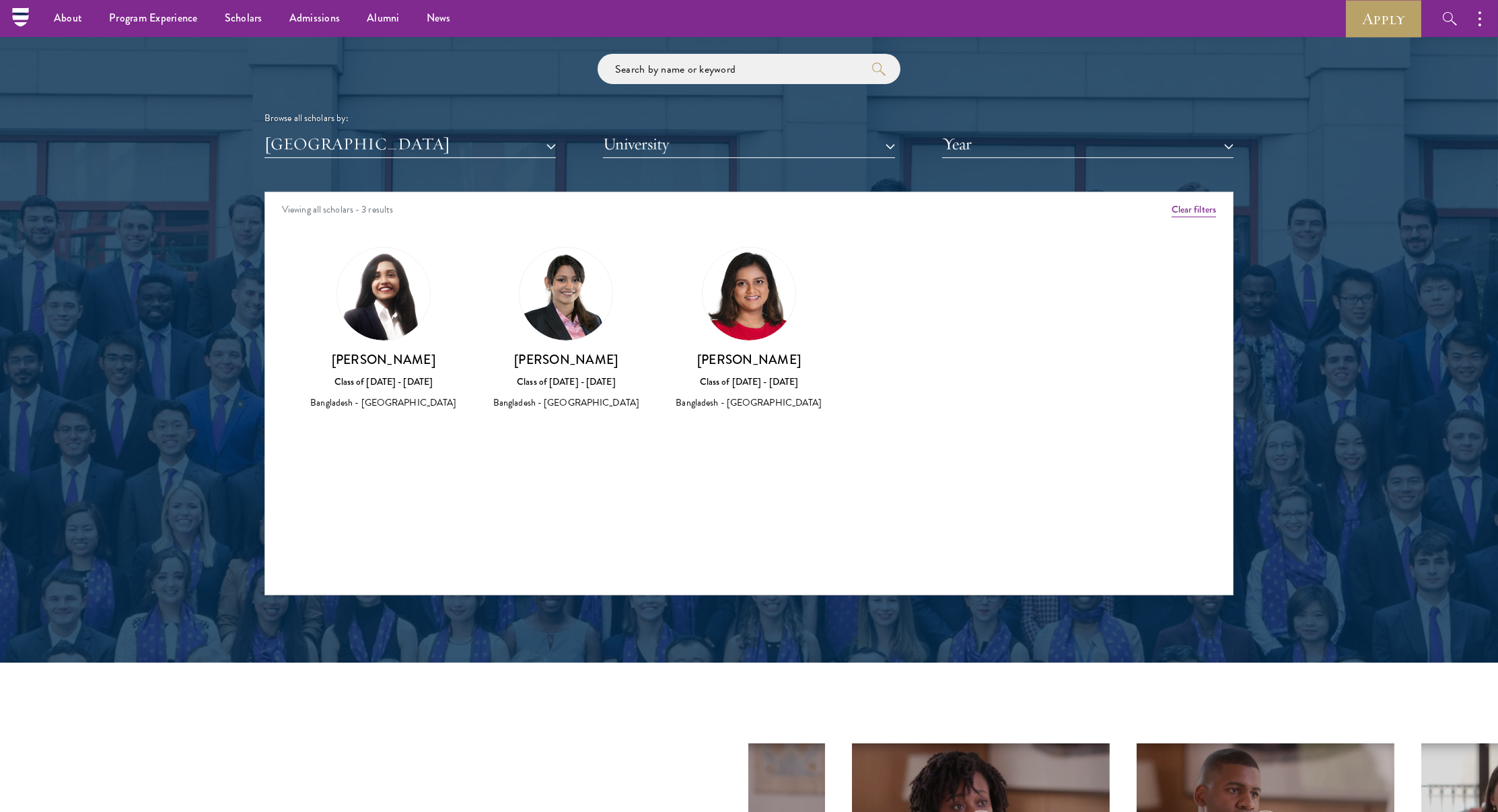
click at [357, 172] on div "Scholar Directory Congratulations and welcome to the Schwarzman Scholars Class …" at bounding box center [749, 253] width 969 height 684
click at [357, 154] on div "Scholar Directory Congratulations and welcome to the Schwarzman Scholars Class …" at bounding box center [749, 253] width 969 height 684
click at [364, 138] on button "[GEOGRAPHIC_DATA]" at bounding box center [410, 144] width 292 height 27
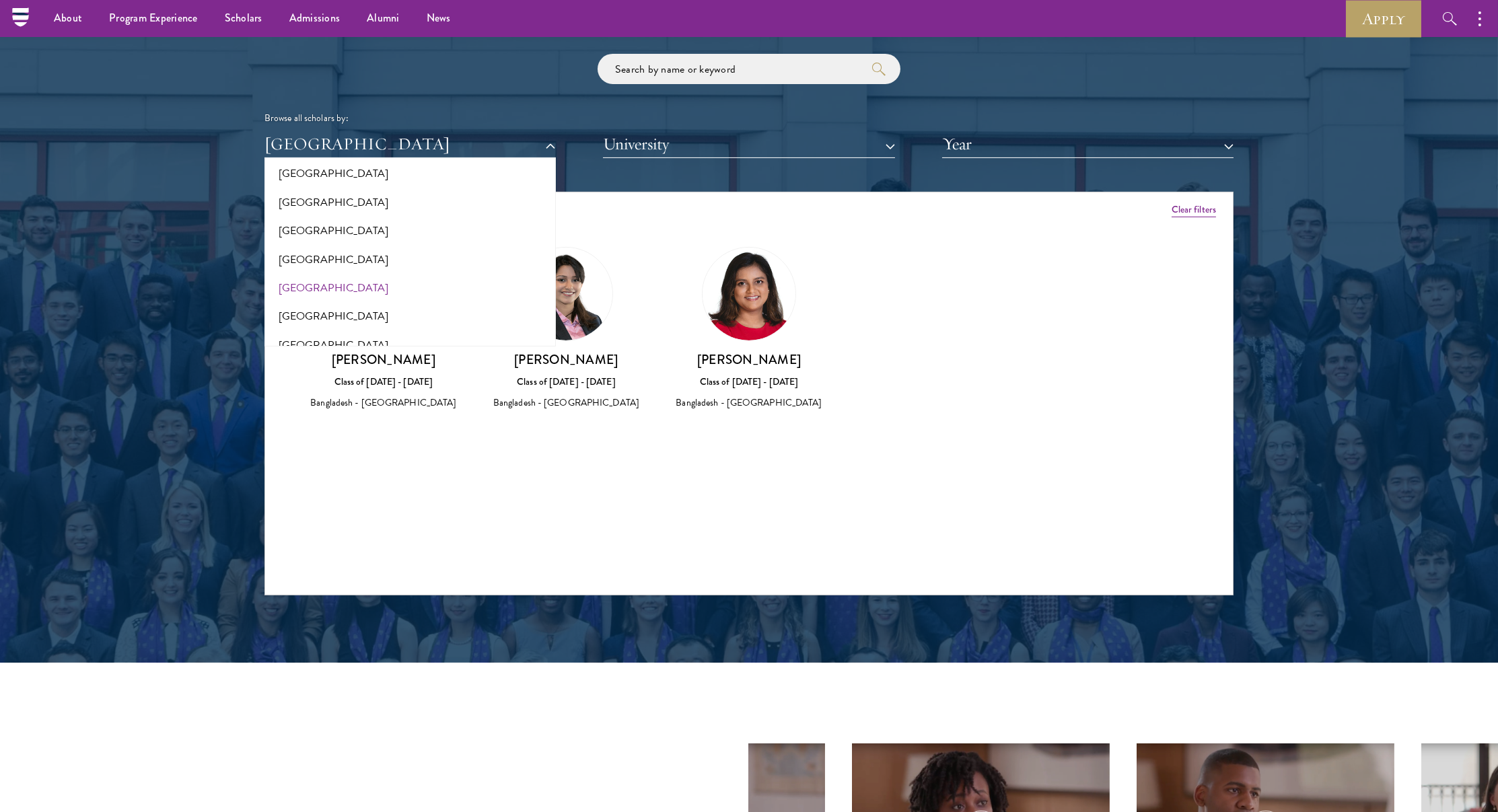
scroll to position [188, 0]
click at [316, 249] on button "[GEOGRAPHIC_DATA]" at bounding box center [410, 253] width 283 height 28
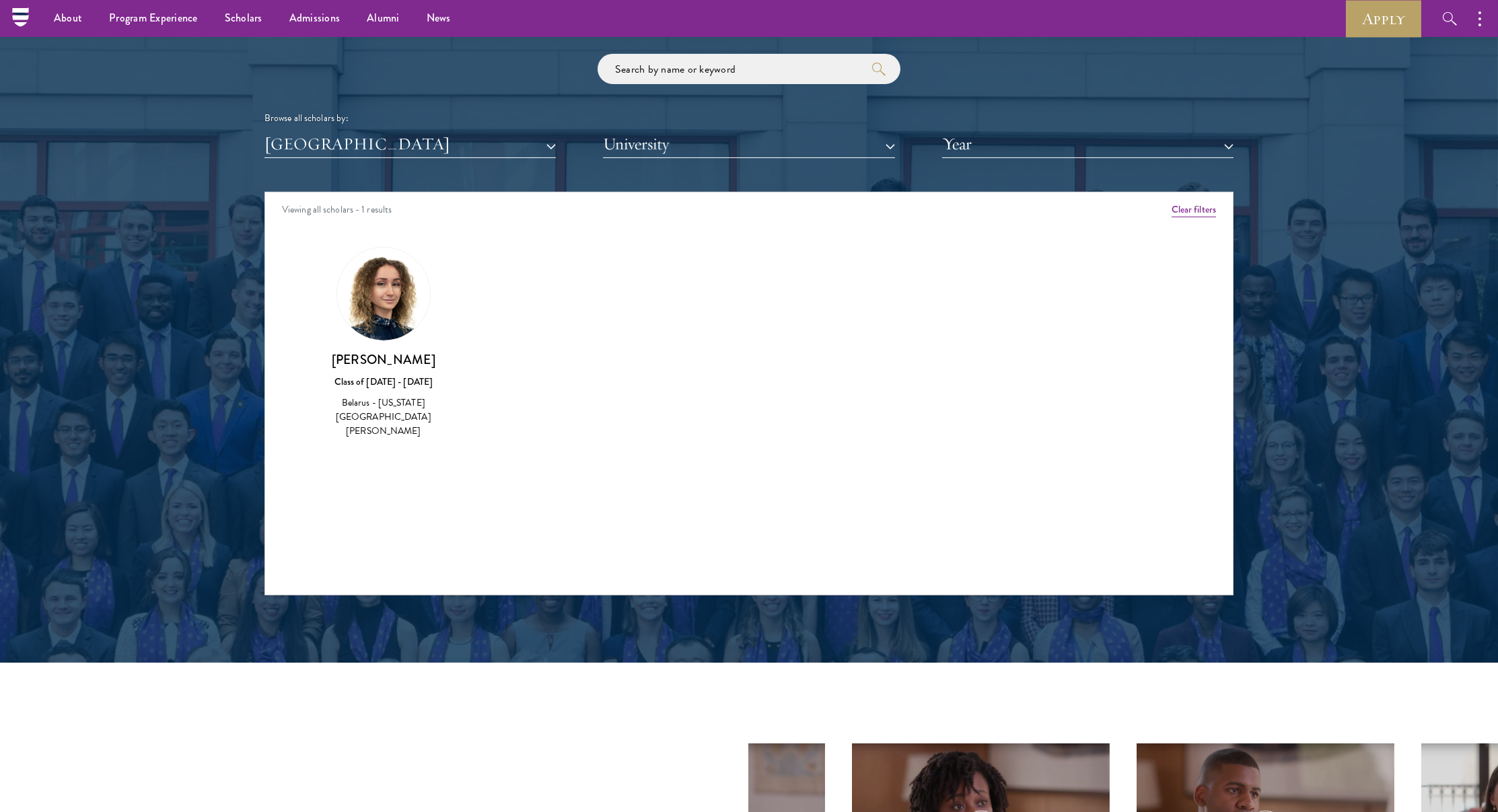
click at [355, 146] on button "[GEOGRAPHIC_DATA]" at bounding box center [410, 144] width 292 height 27
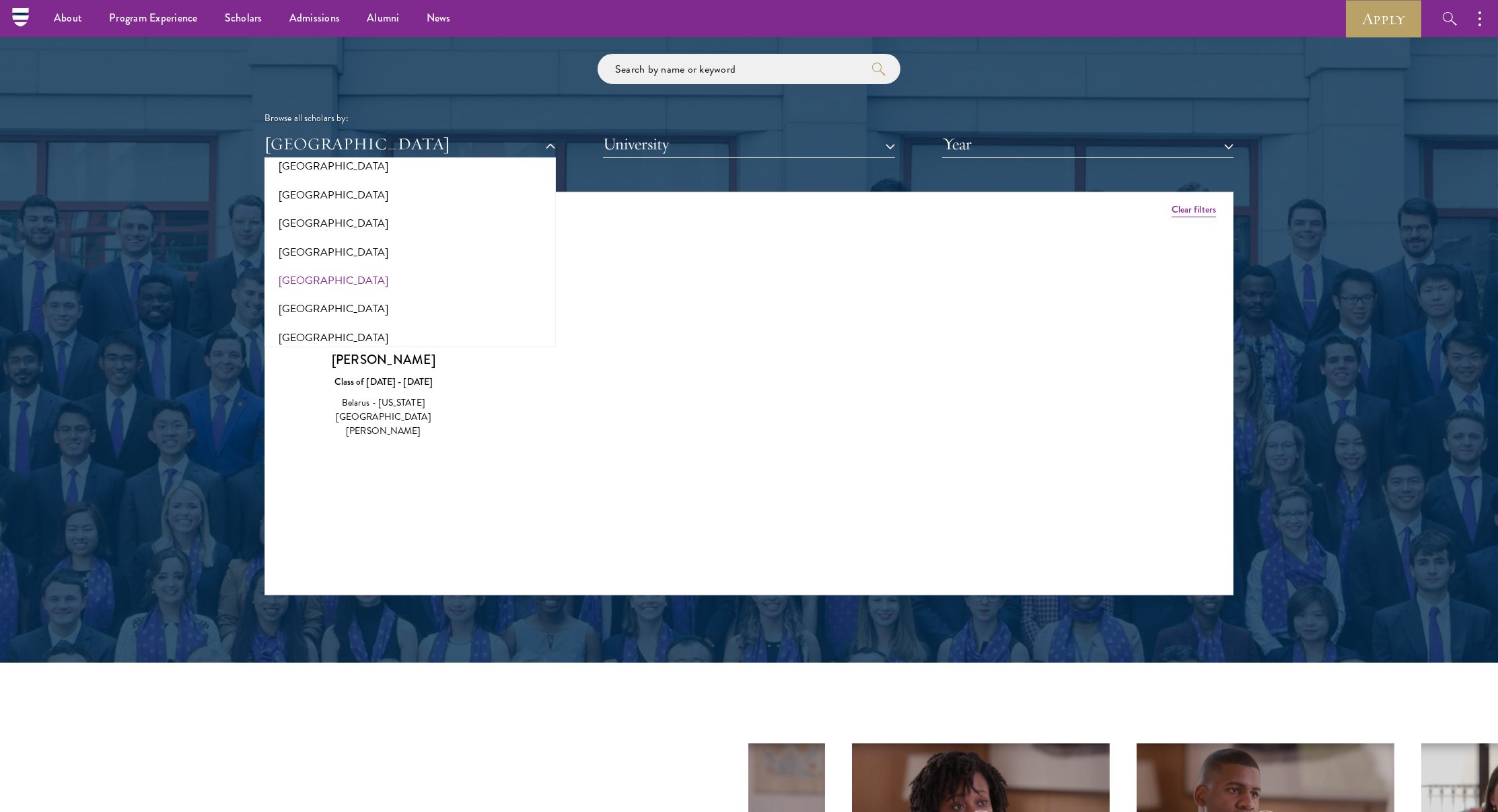
click at [300, 280] on button "[GEOGRAPHIC_DATA]" at bounding box center [410, 281] width 283 height 28
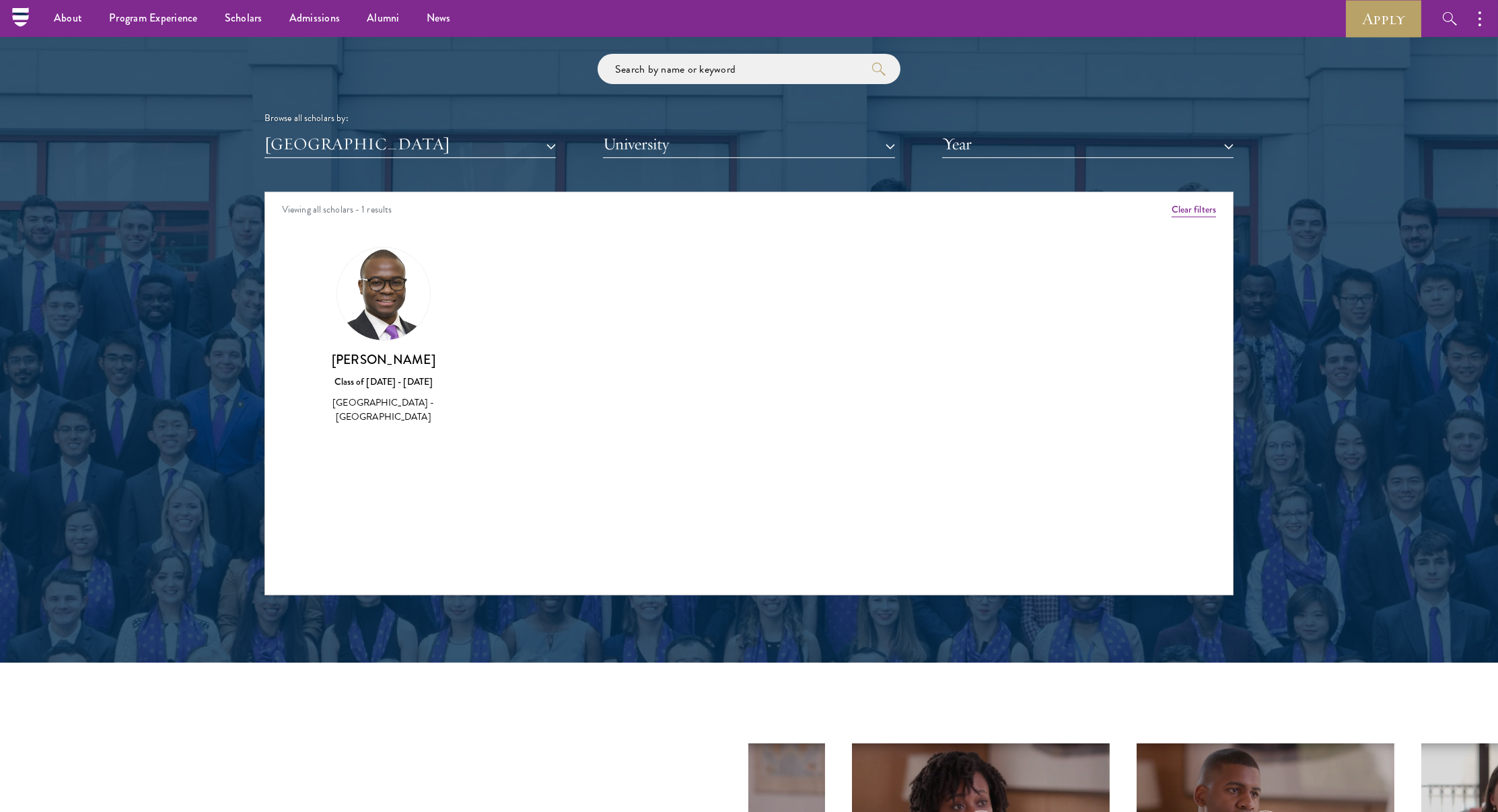
click at [316, 160] on div "Scholar Directory Congratulations and welcome to the Schwarzman Scholars Class …" at bounding box center [749, 253] width 969 height 684
click at [317, 146] on button "[GEOGRAPHIC_DATA]" at bounding box center [410, 144] width 292 height 27
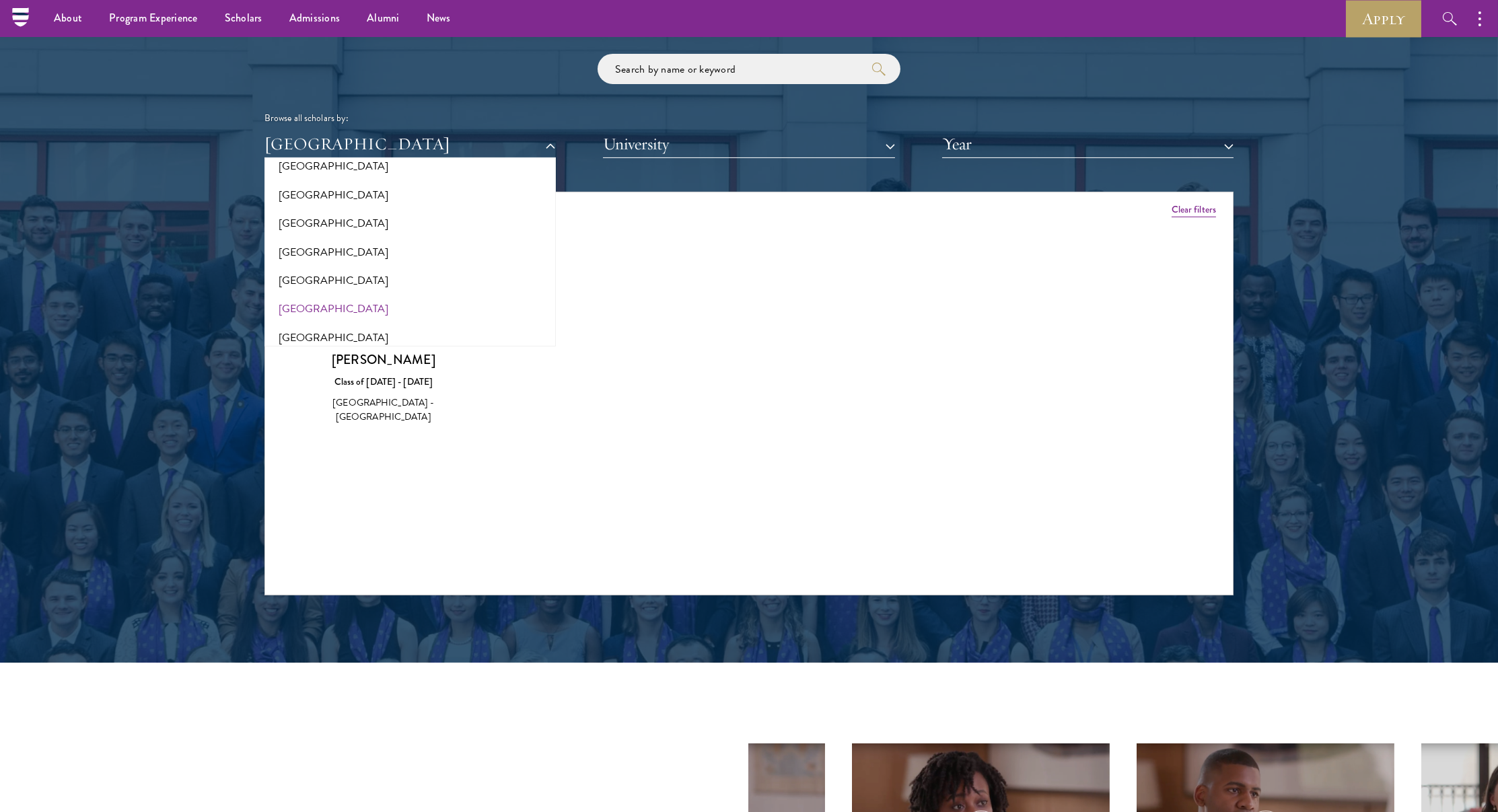
scroll to position [206, 0]
click at [320, 292] on button "[GEOGRAPHIC_DATA]" at bounding box center [410, 291] width 283 height 28
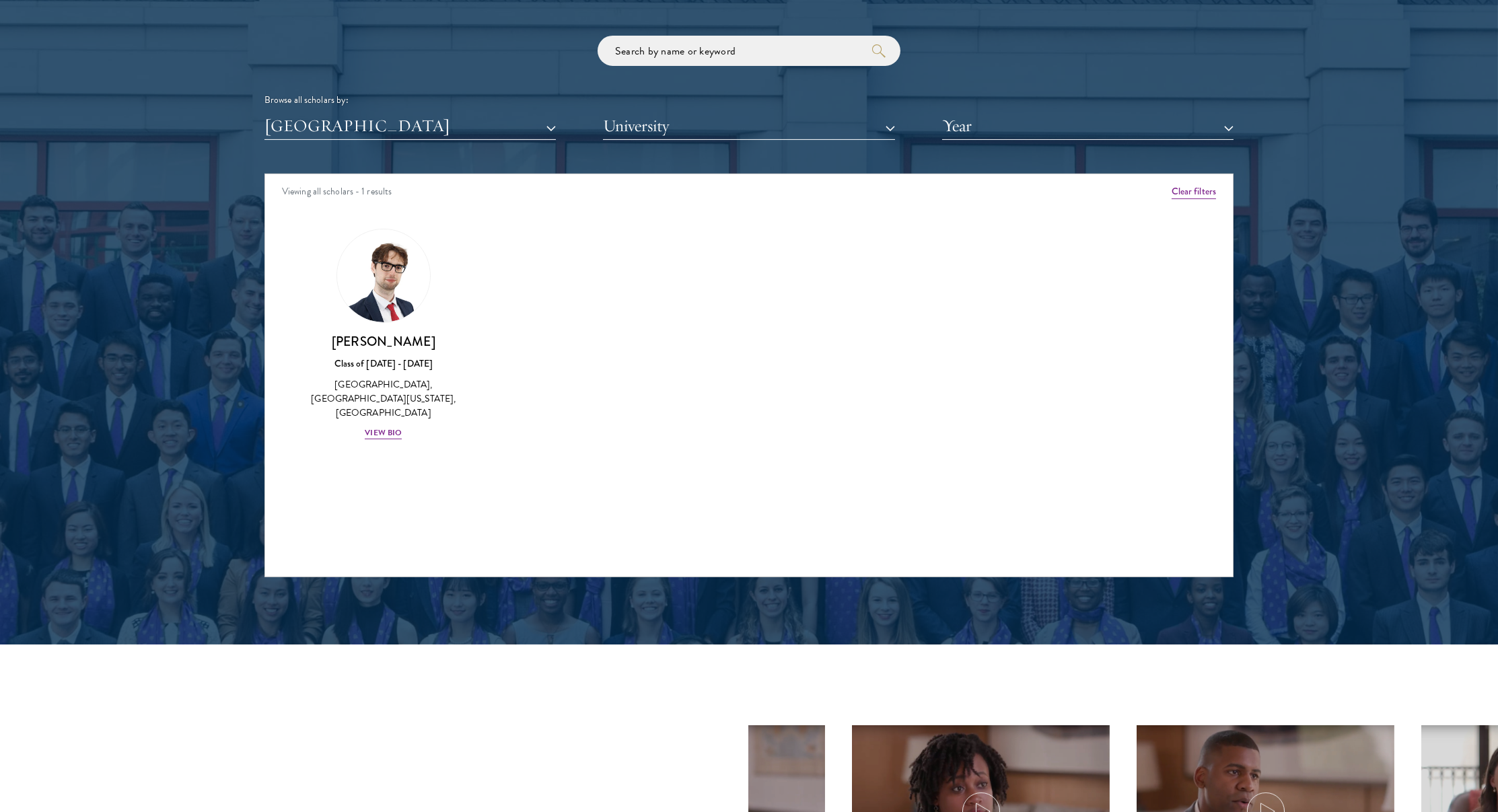
scroll to position [1616, 0]
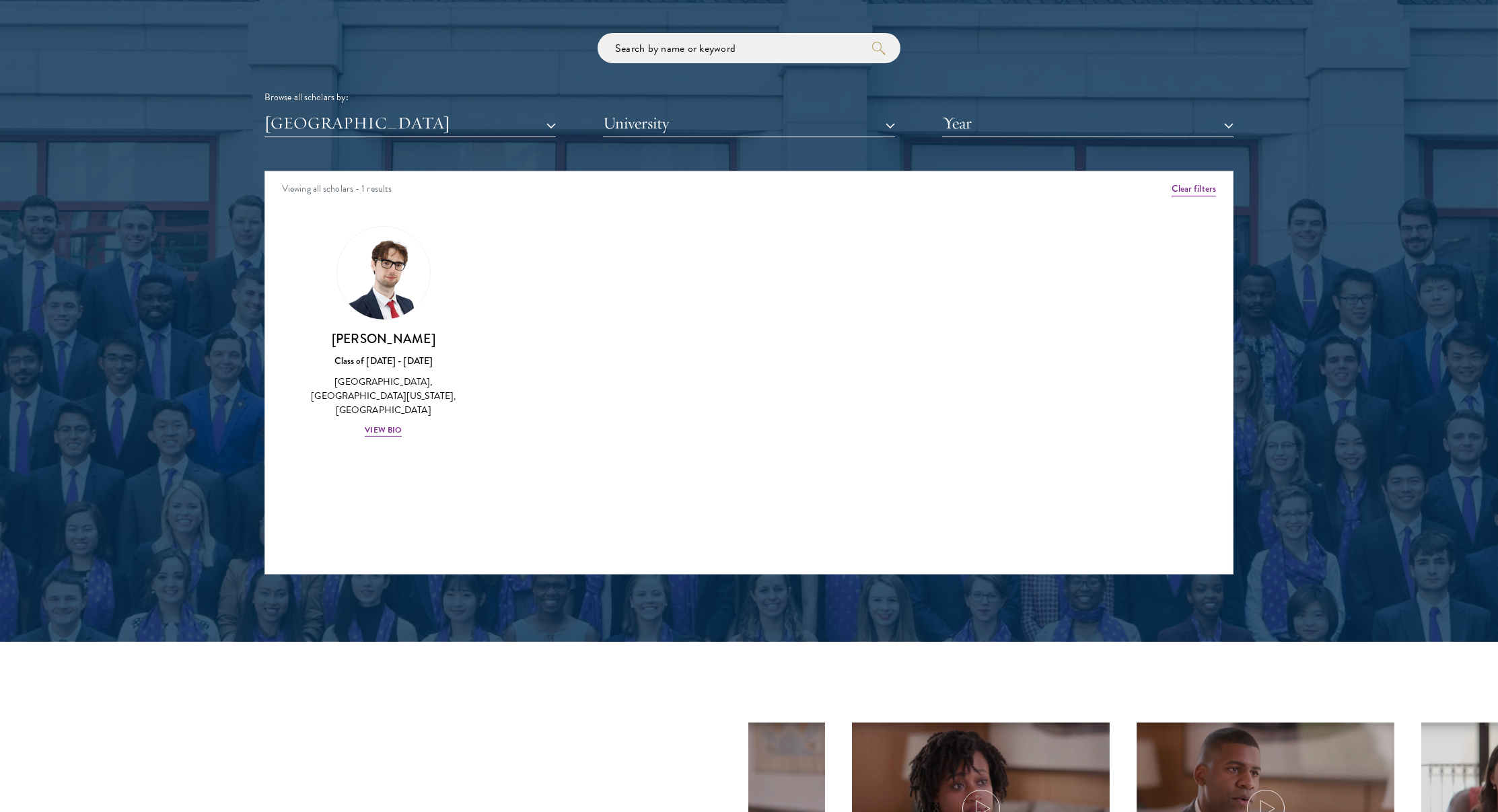
drag, startPoint x: 355, startPoint y: 125, endPoint x: 354, endPoint y: 136, distance: 11.0
click at [355, 125] on button "[GEOGRAPHIC_DATA]" at bounding box center [410, 123] width 292 height 27
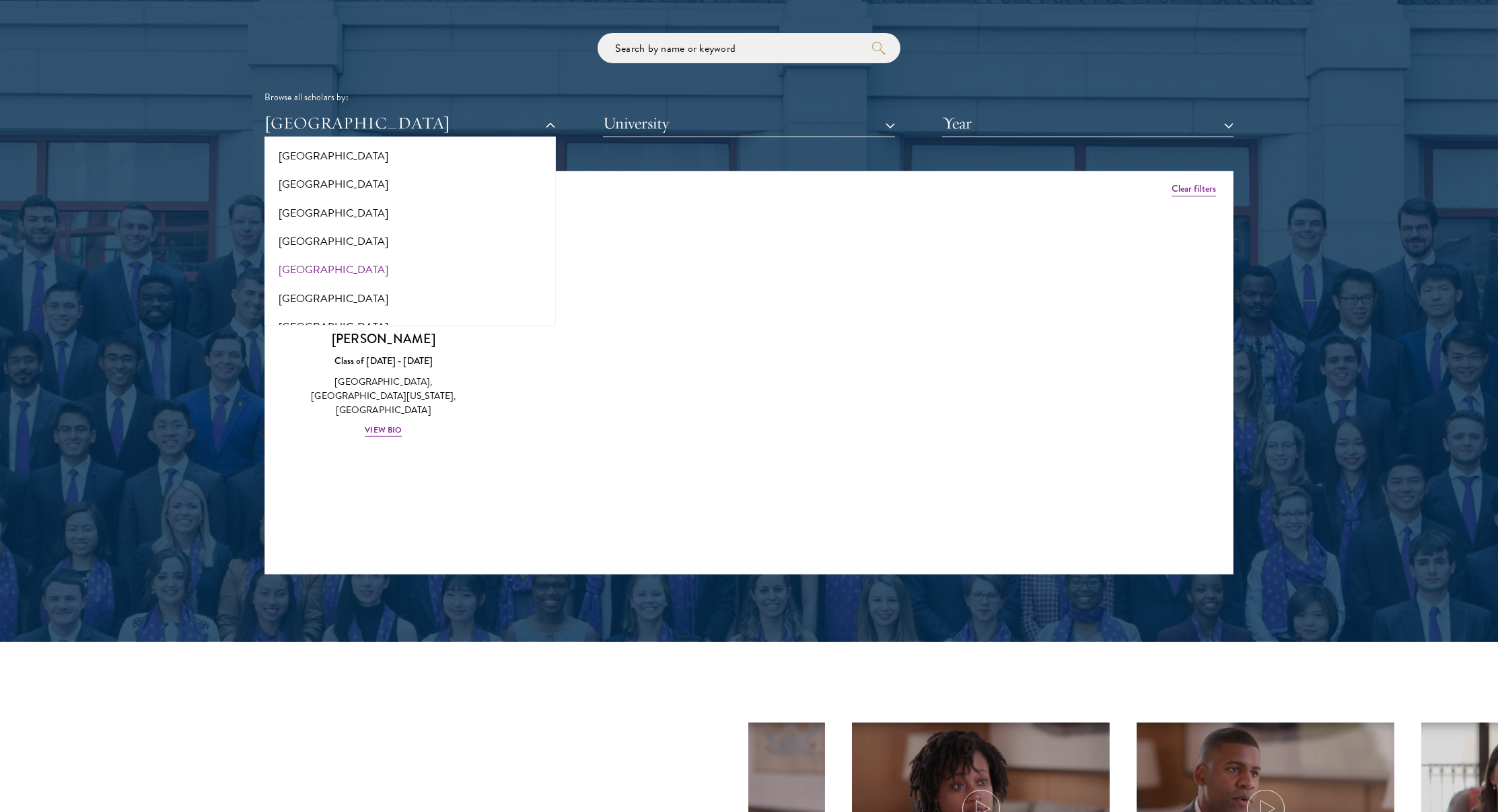
scroll to position [232, 0]
click at [334, 265] on button "[GEOGRAPHIC_DATA]" at bounding box center [410, 273] width 283 height 28
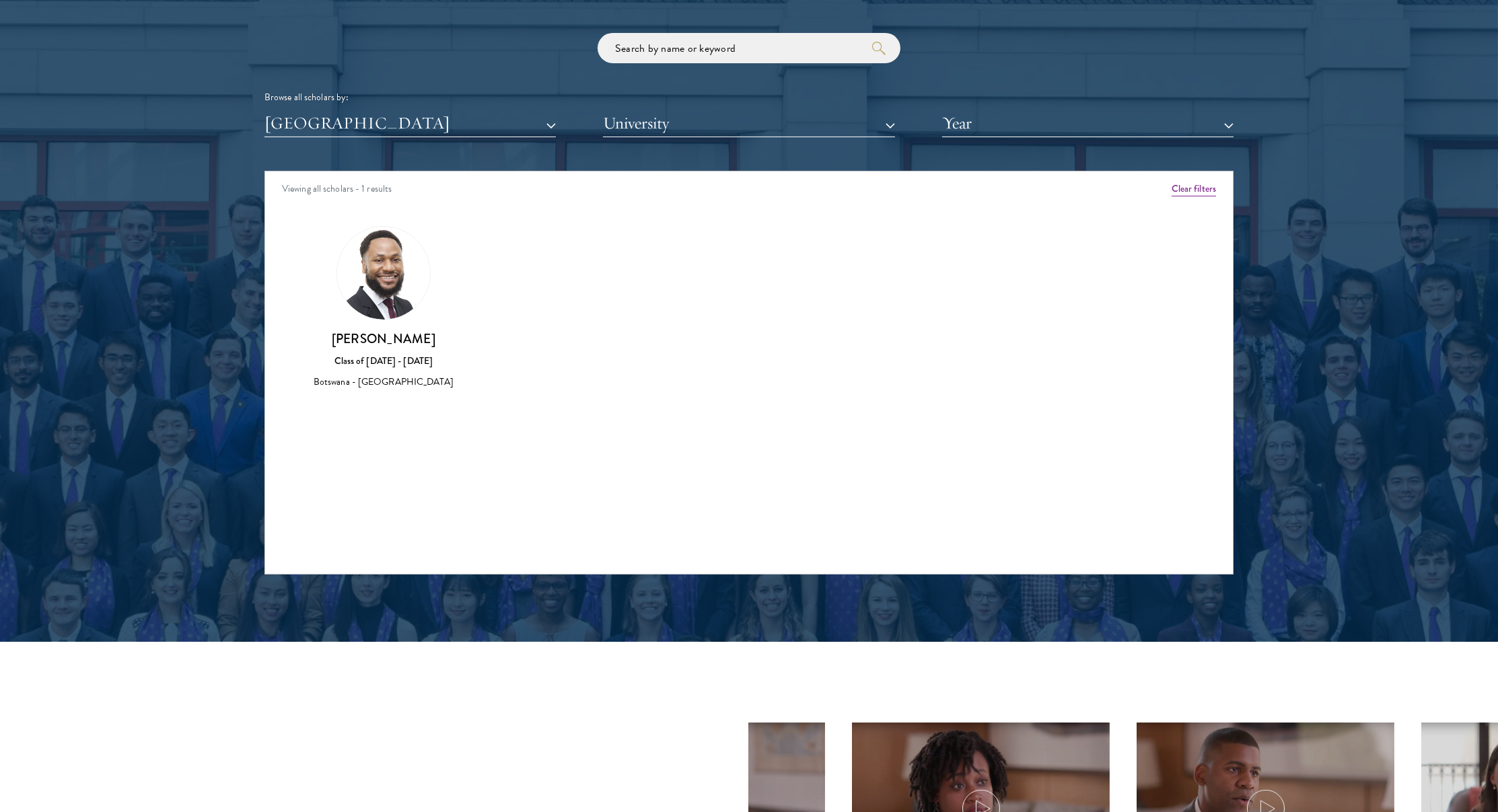
click at [372, 129] on button "[GEOGRAPHIC_DATA]" at bounding box center [410, 123] width 292 height 27
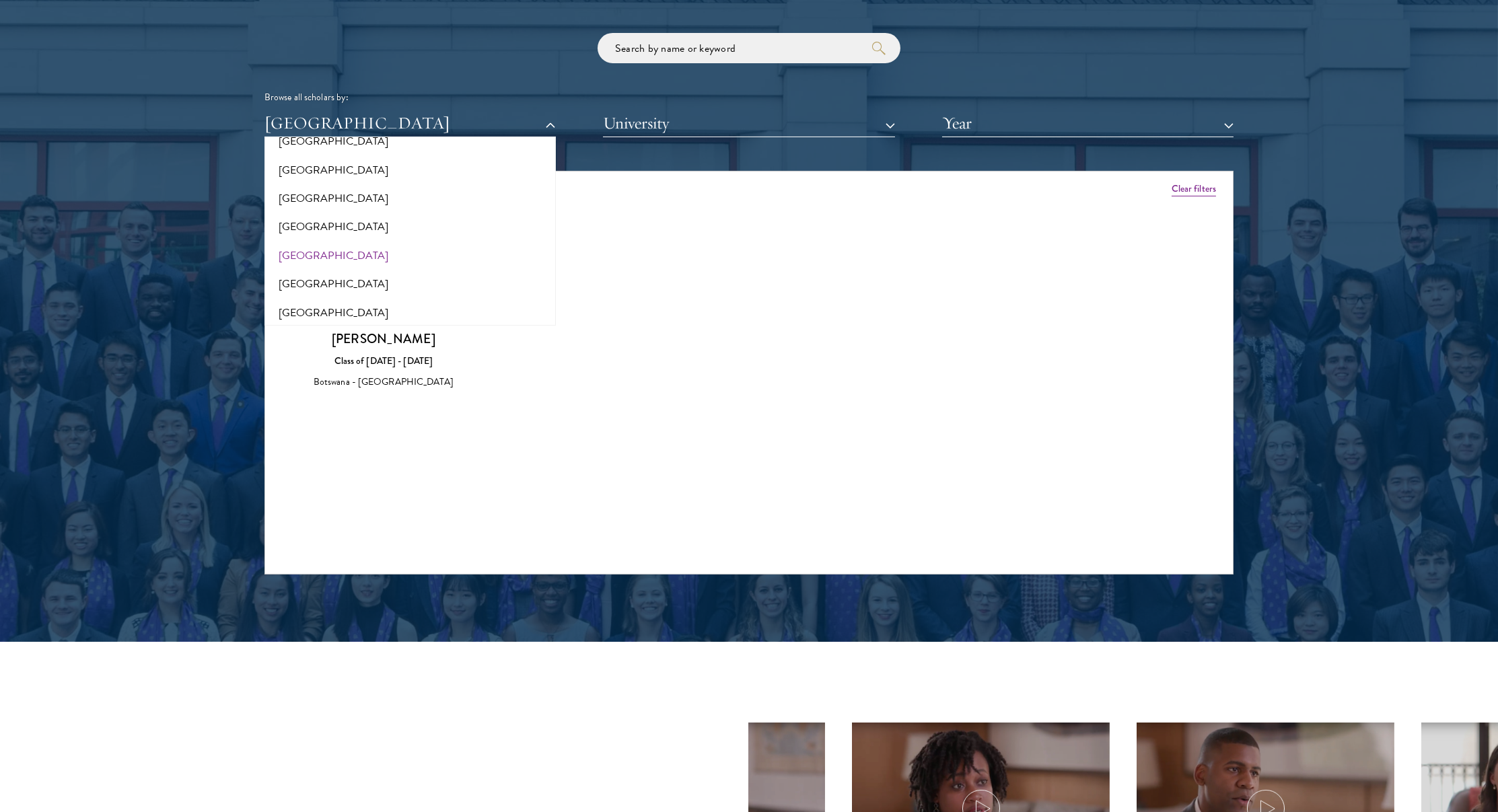
scroll to position [260, 0]
click at [347, 273] on button "[GEOGRAPHIC_DATA]" at bounding box center [410, 273] width 283 height 28
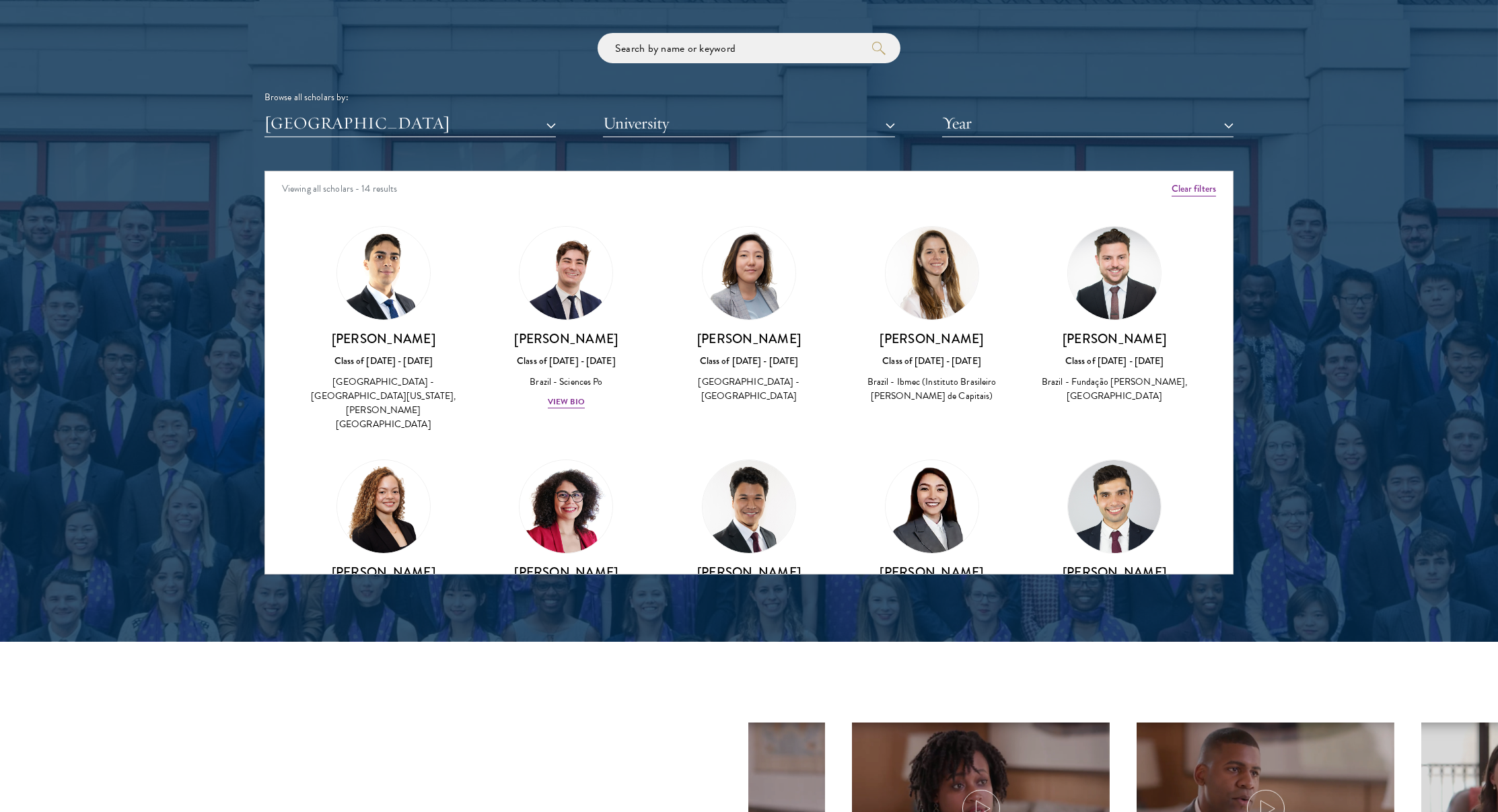
scroll to position [-1, 0]
click at [390, 183] on div "Viewing all scholars - 14 results" at bounding box center [749, 189] width 968 height 37
click at [387, 121] on button "[GEOGRAPHIC_DATA]" at bounding box center [410, 123] width 292 height 27
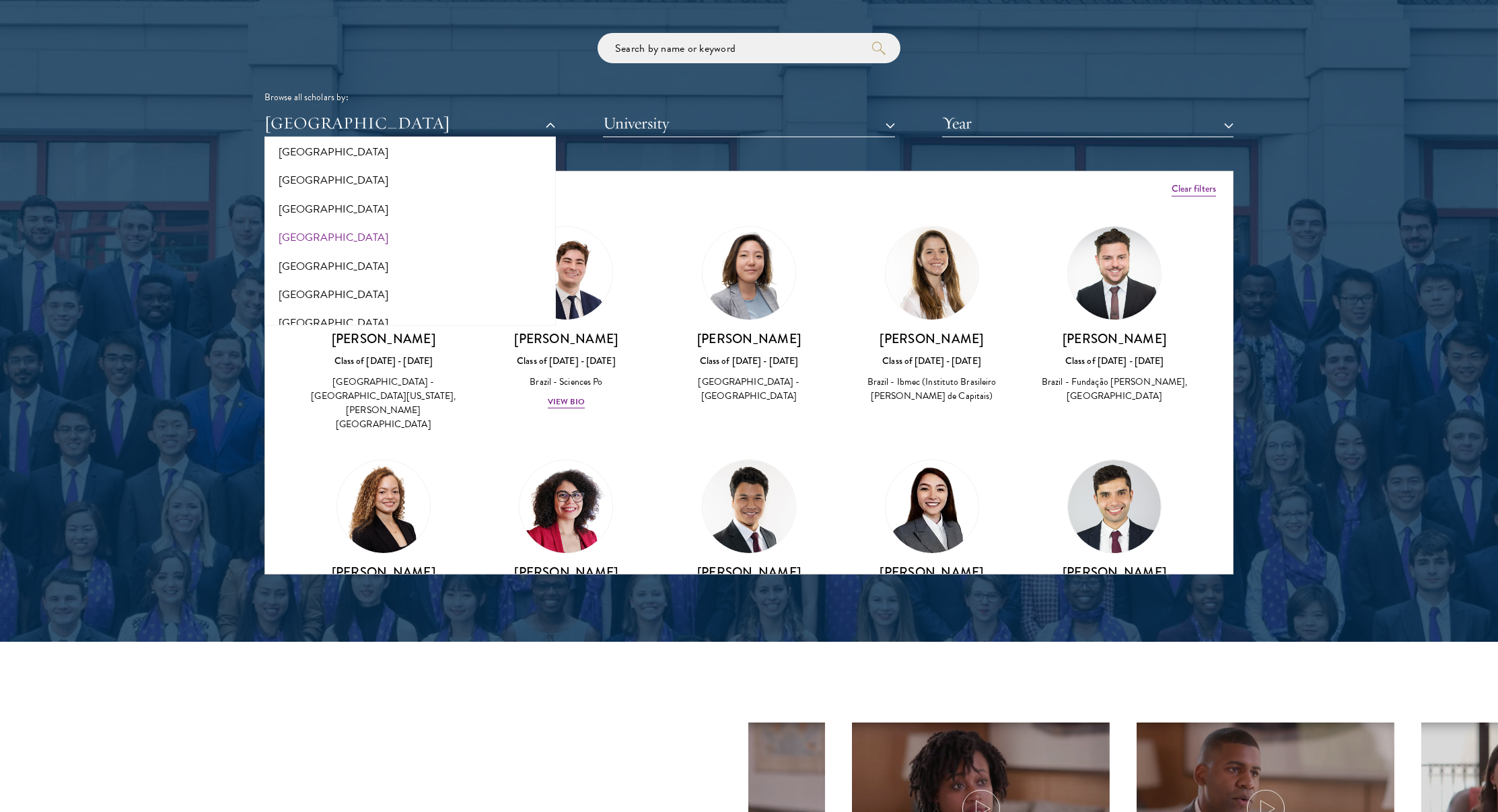
scroll to position [308, 0]
click at [329, 252] on button "[GEOGRAPHIC_DATA]" at bounding box center [410, 254] width 283 height 28
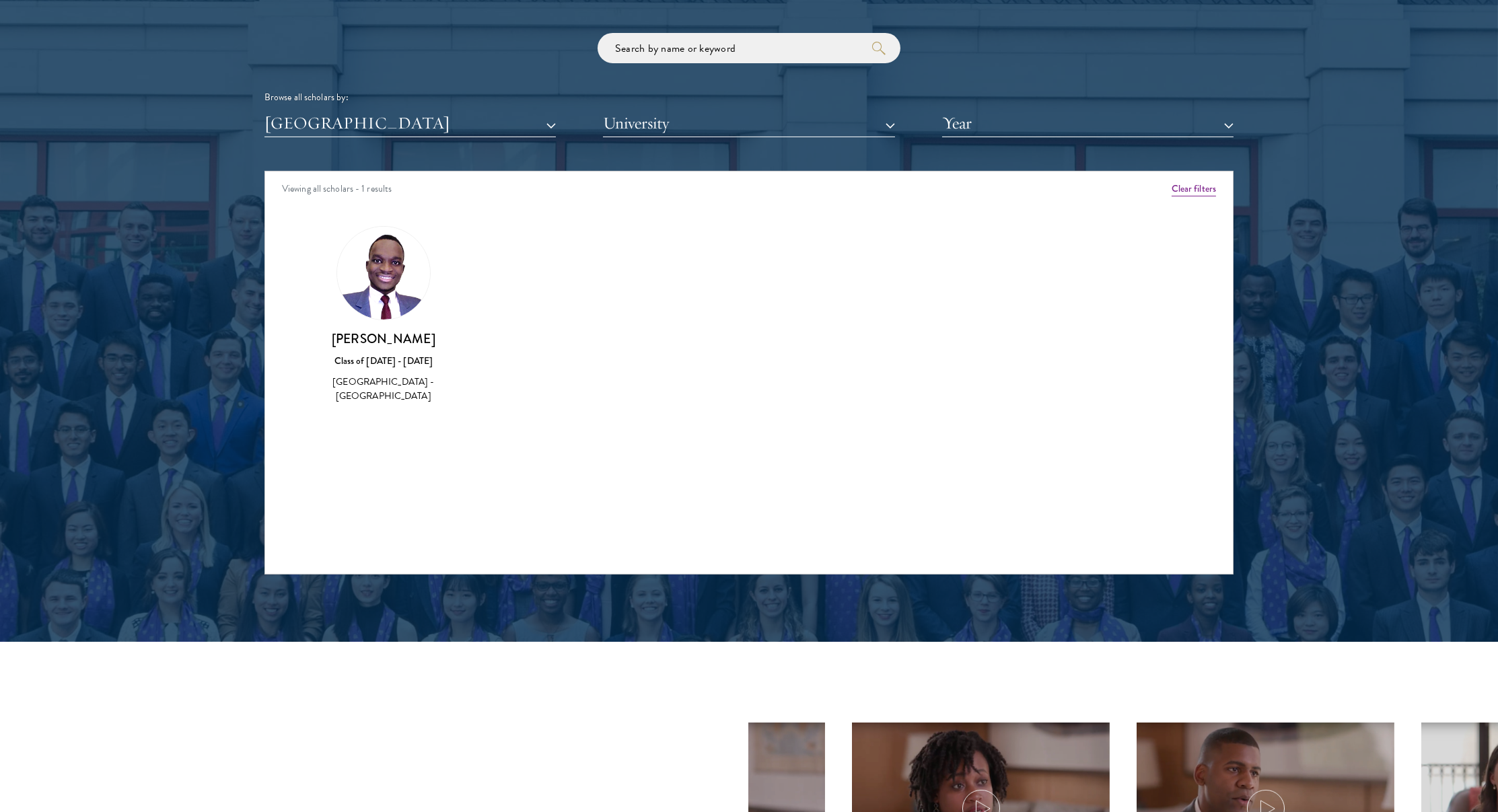
click at [371, 129] on button "[GEOGRAPHIC_DATA]" at bounding box center [410, 123] width 292 height 27
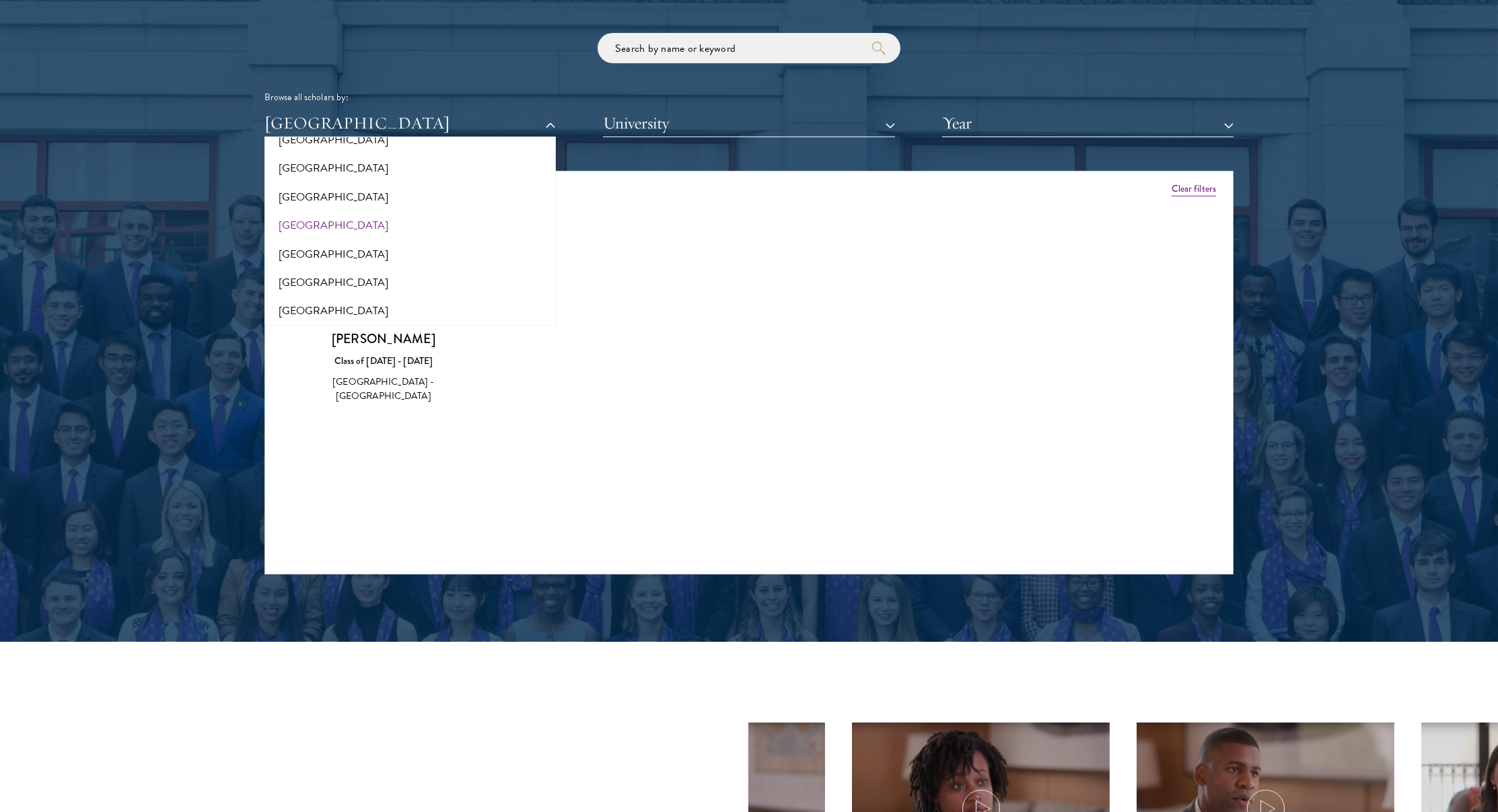
scroll to position [332, 0]
click at [334, 228] on button "[GEOGRAPHIC_DATA]" at bounding box center [410, 230] width 283 height 28
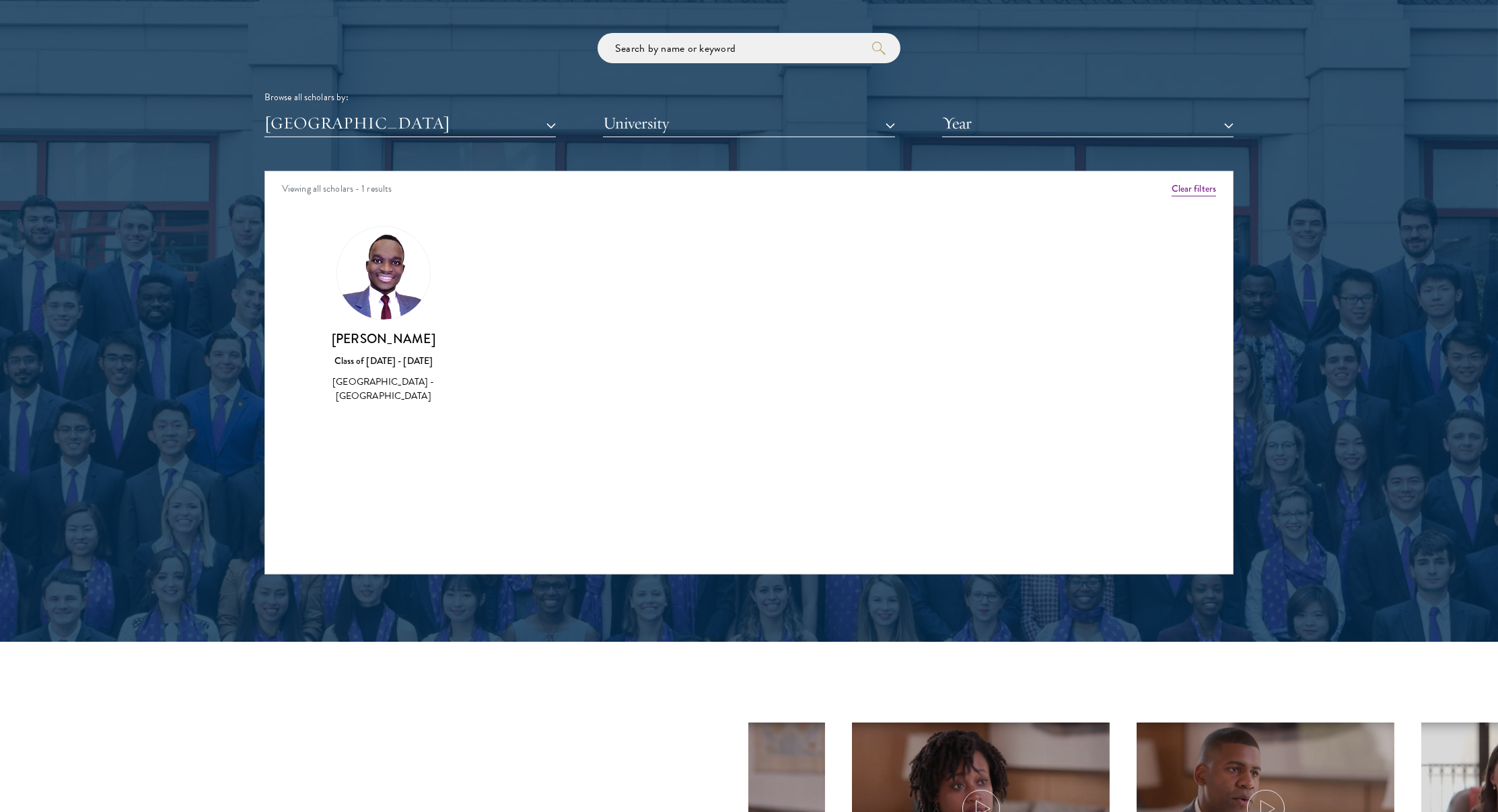
click at [362, 125] on button "[GEOGRAPHIC_DATA]" at bounding box center [410, 123] width 292 height 27
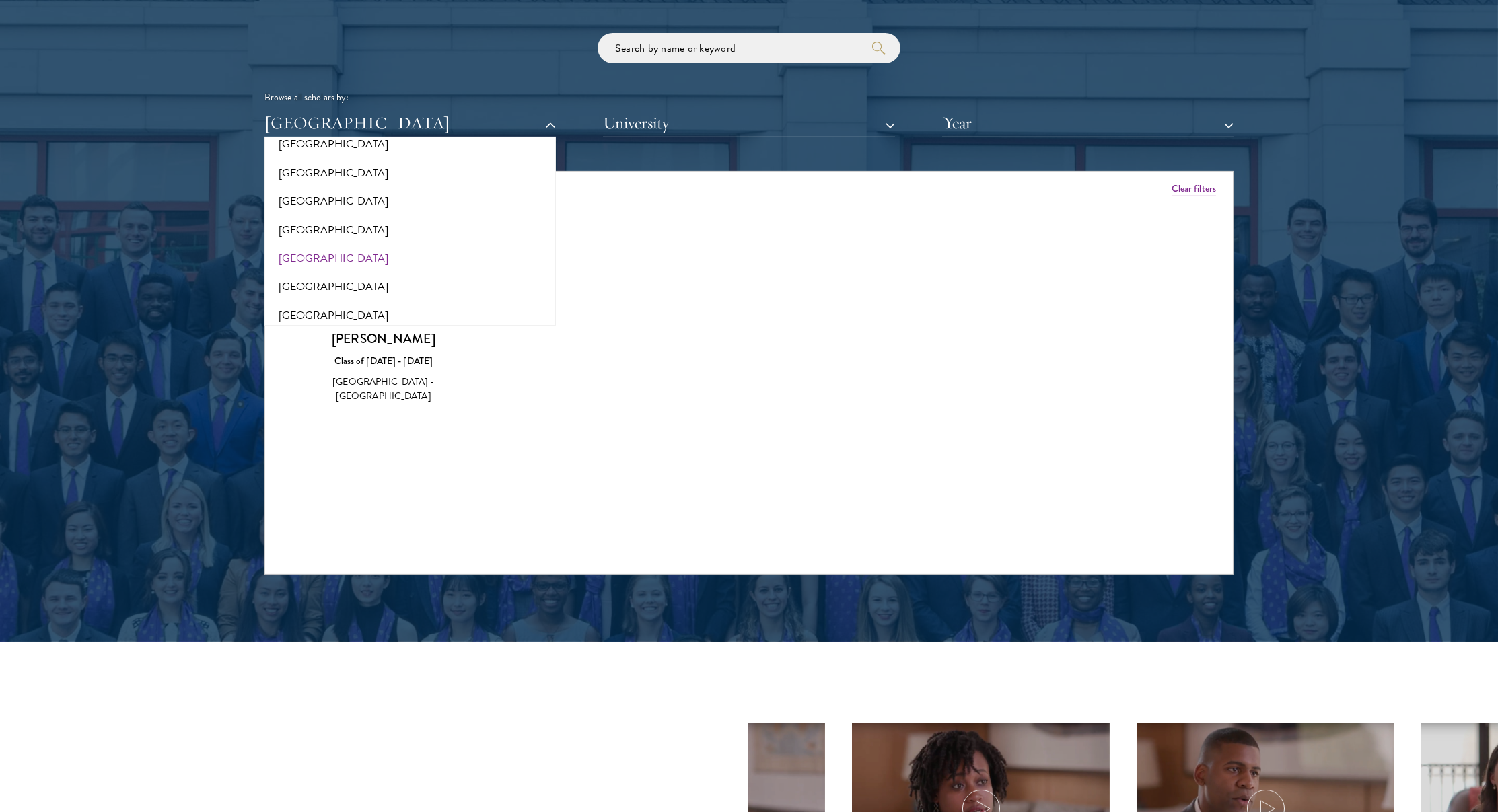
click at [298, 261] on button "[GEOGRAPHIC_DATA]" at bounding box center [410, 258] width 283 height 28
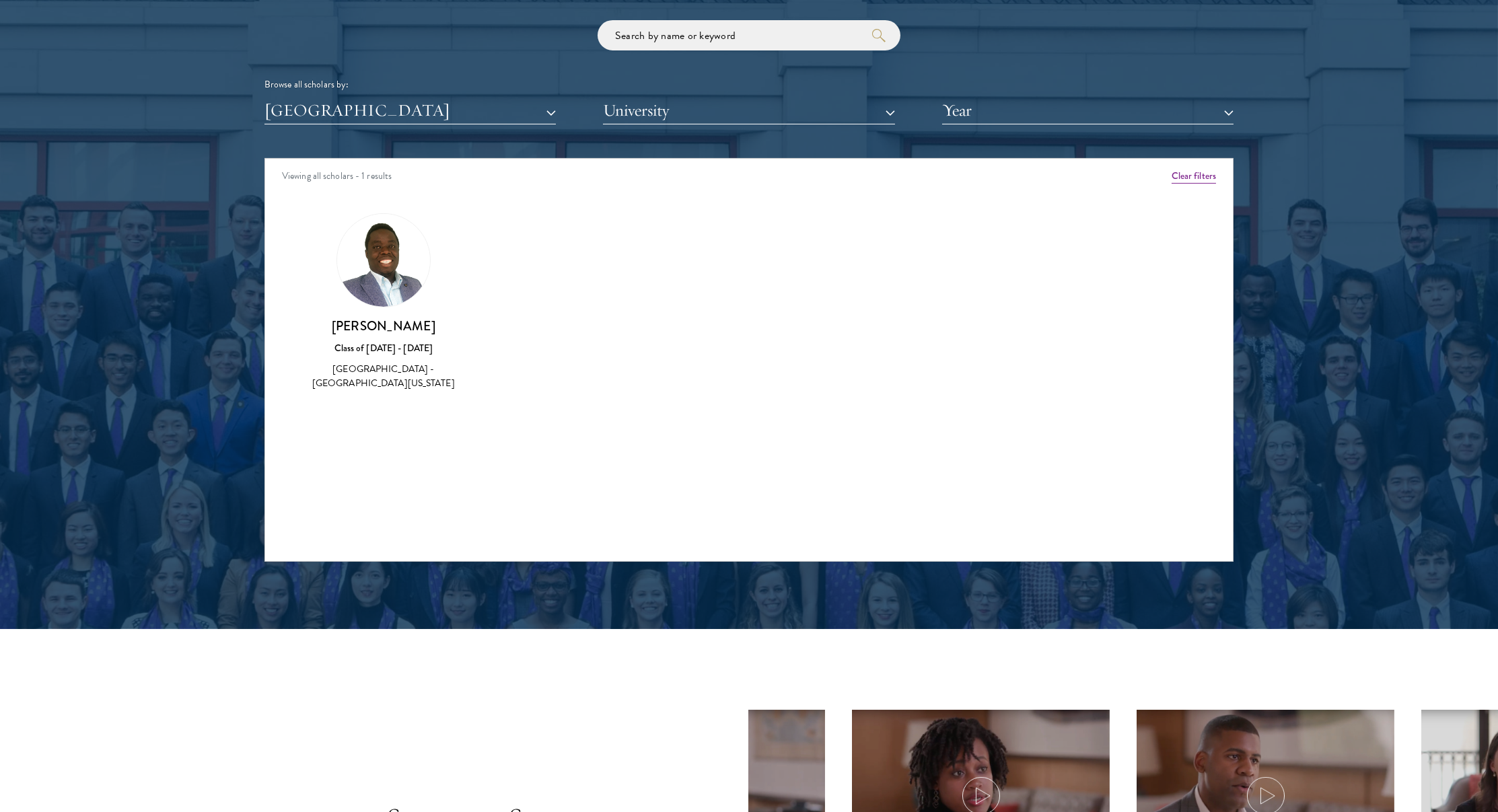
scroll to position [1631, 0]
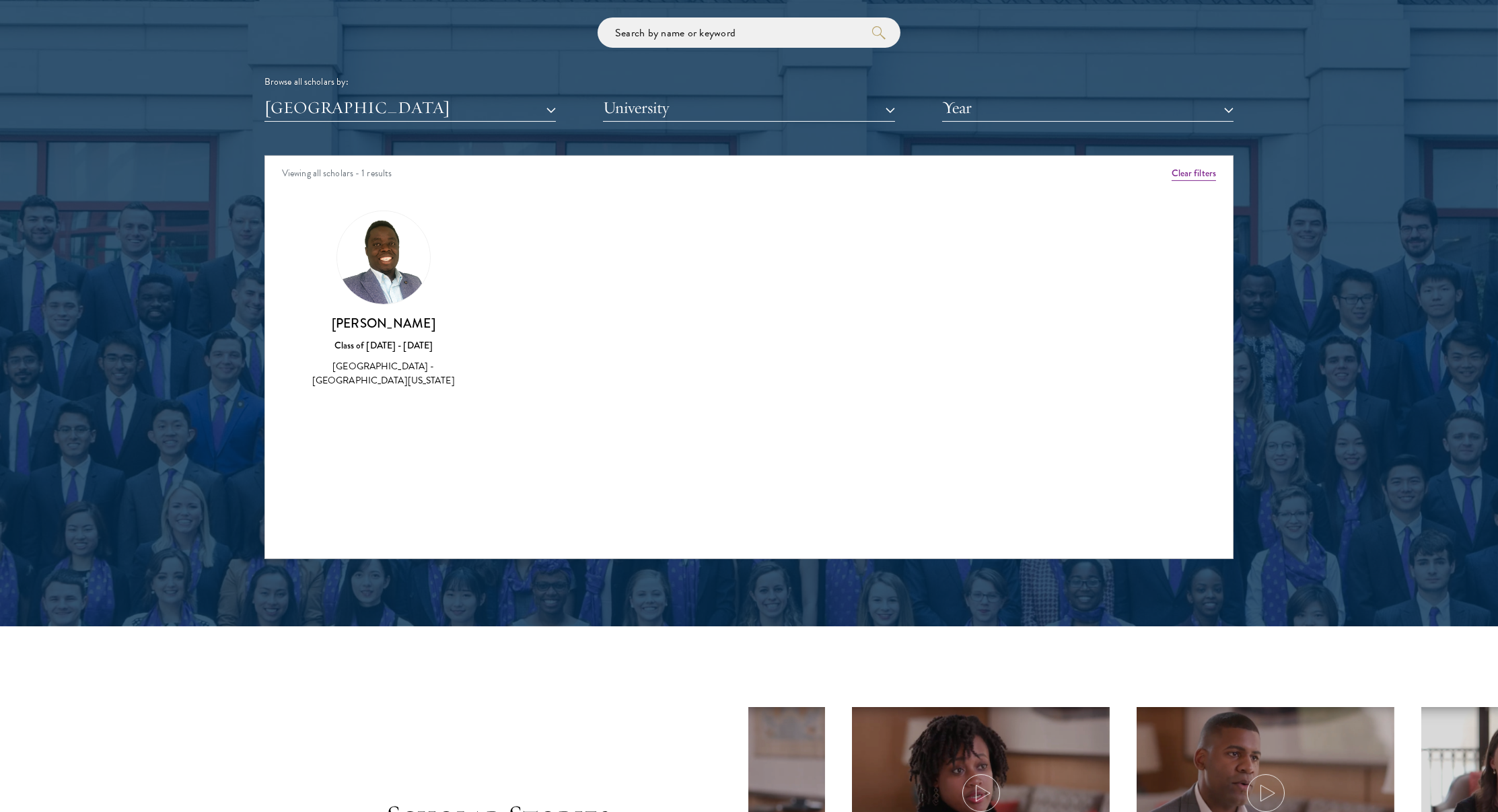
click at [394, 269] on img at bounding box center [384, 258] width 93 height 93
click at [377, 113] on button "[GEOGRAPHIC_DATA]" at bounding box center [410, 107] width 292 height 27
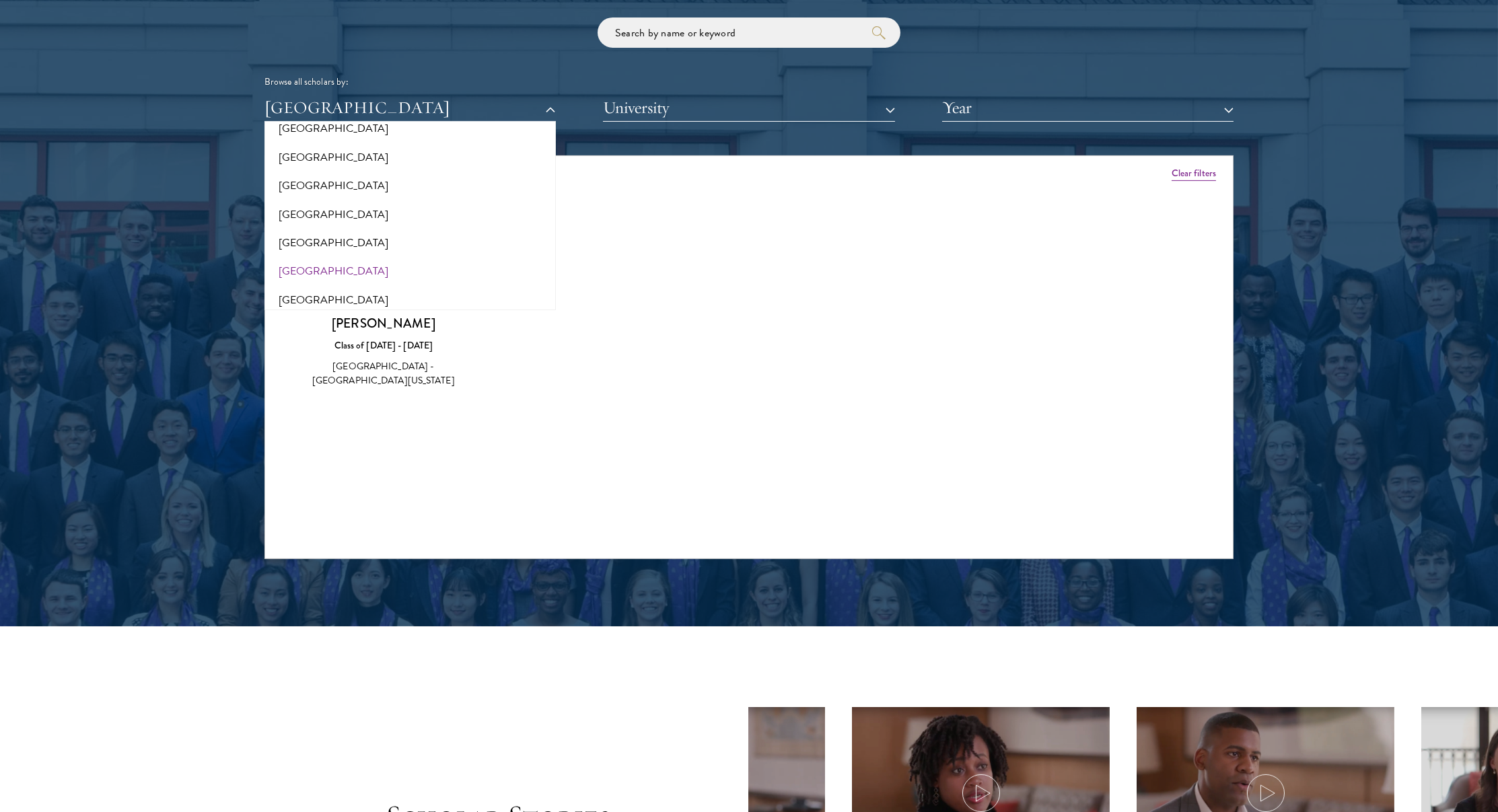
click at [299, 274] on button "[GEOGRAPHIC_DATA]" at bounding box center [410, 271] width 283 height 28
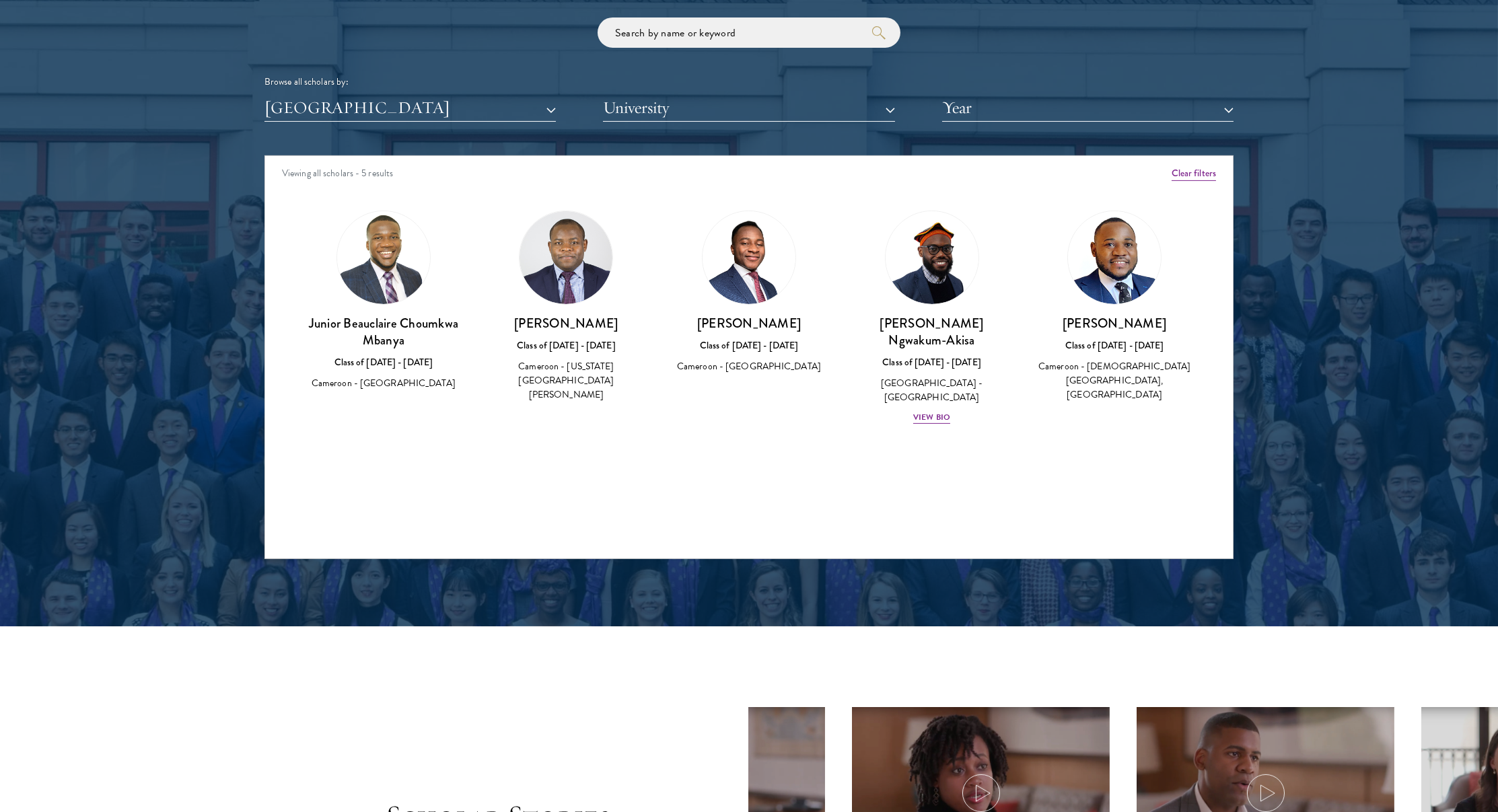
click at [369, 135] on div "Scholar Directory Congratulations and welcome to the Schwarzman Scholars Class …" at bounding box center [749, 216] width 969 height 684
click at [387, 134] on div "Scholar Directory Congratulations and welcome to the Schwarzman Scholars Class …" at bounding box center [749, 216] width 969 height 684
click at [377, 165] on div "Viewing all scholars - 5 results" at bounding box center [749, 175] width 968 height 37
click at [372, 155] on div "Viewing all scholars - 5 results Clear filters Amber Class of [DATE] - [DATE] […" at bounding box center [749, 357] width 969 height 404
click at [385, 113] on button "[GEOGRAPHIC_DATA]" at bounding box center [410, 107] width 292 height 27
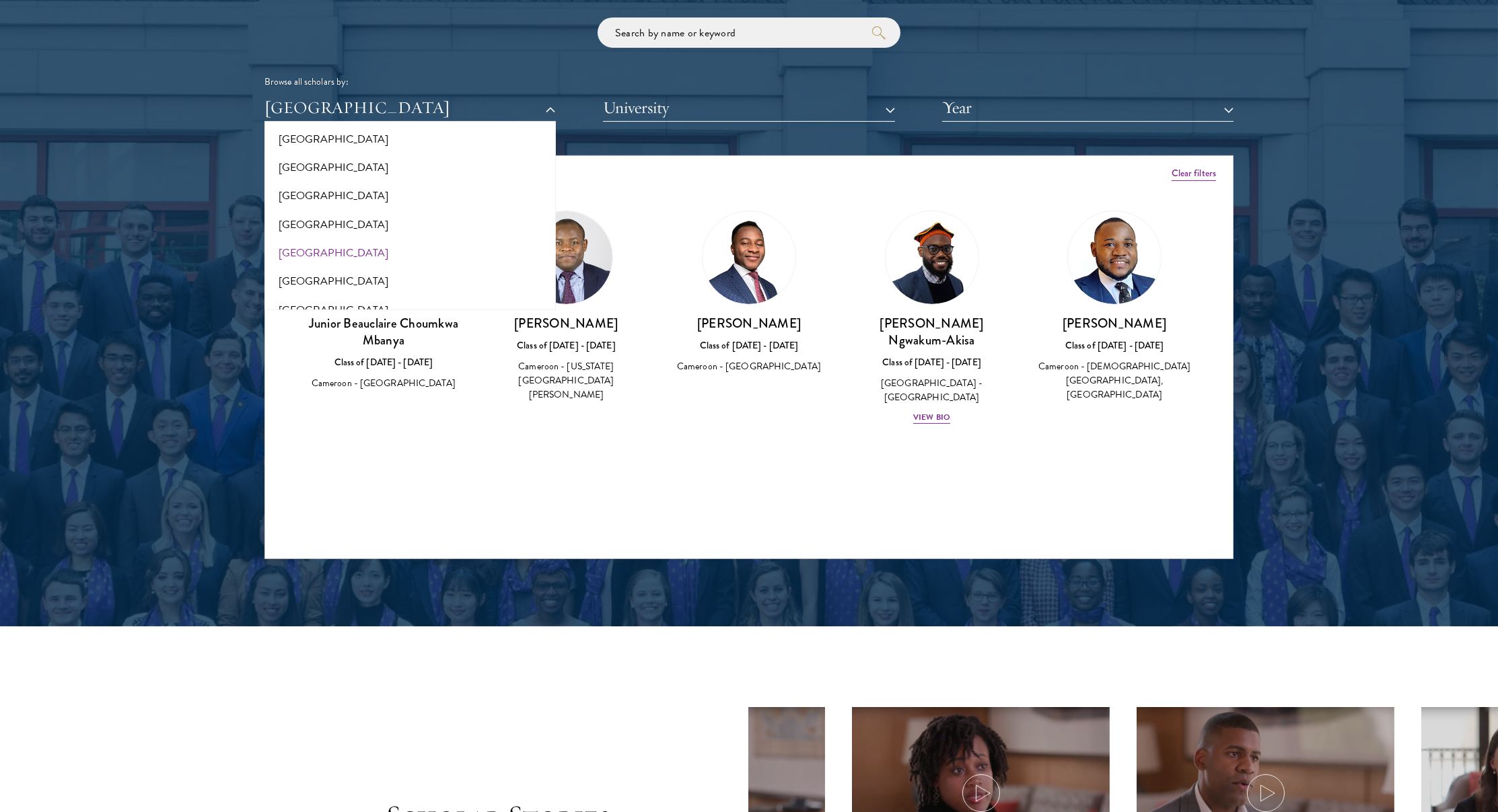
scroll to position [408, 0]
click at [313, 248] on button "[GEOGRAPHIC_DATA]" at bounding box center [410, 253] width 283 height 28
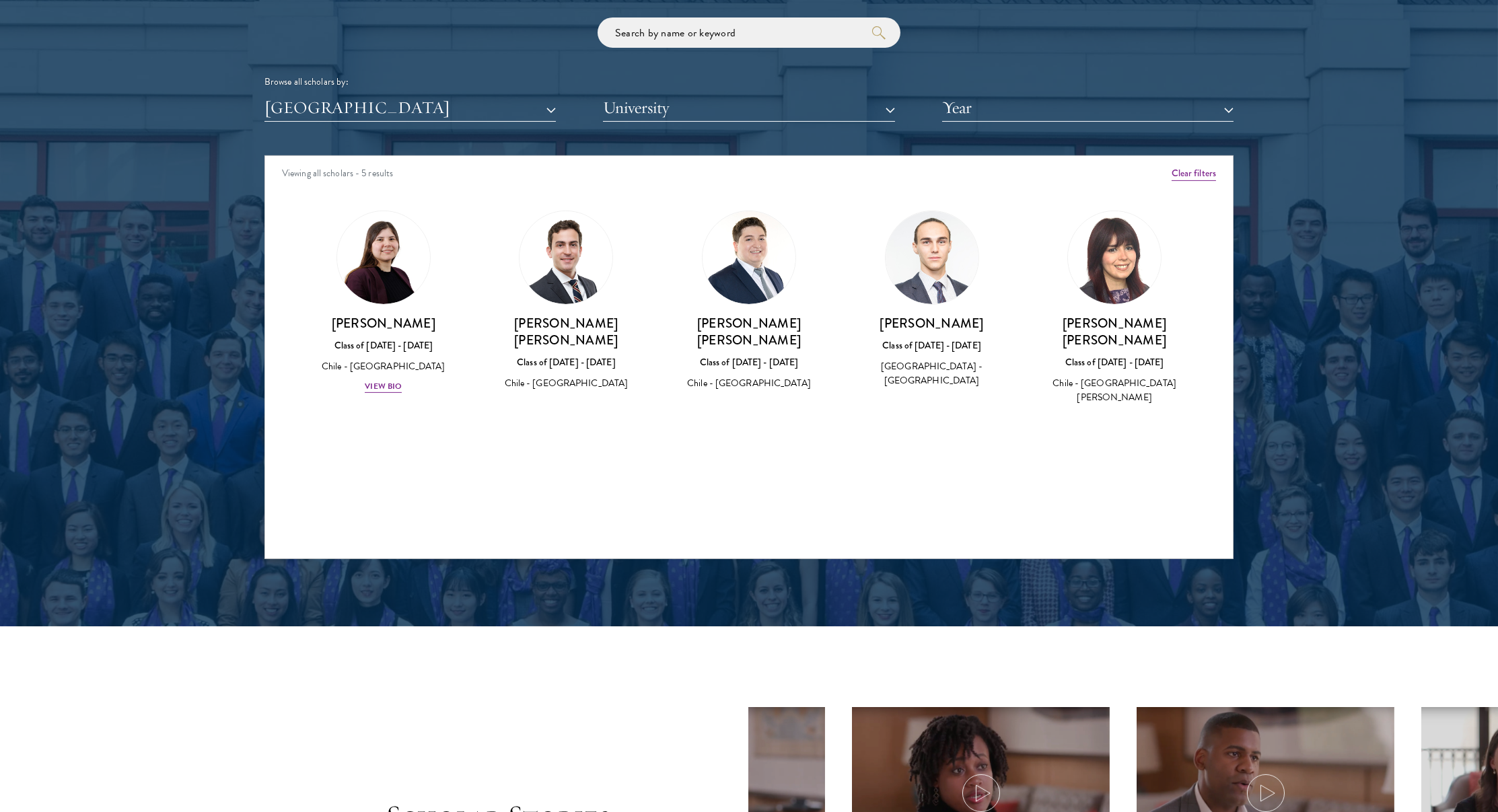
click at [354, 119] on div "Scholar Directory Congratulations and welcome to the Schwarzman Scholars Class …" at bounding box center [749, 216] width 969 height 684
click at [368, 99] on button "[GEOGRAPHIC_DATA]" at bounding box center [410, 107] width 292 height 27
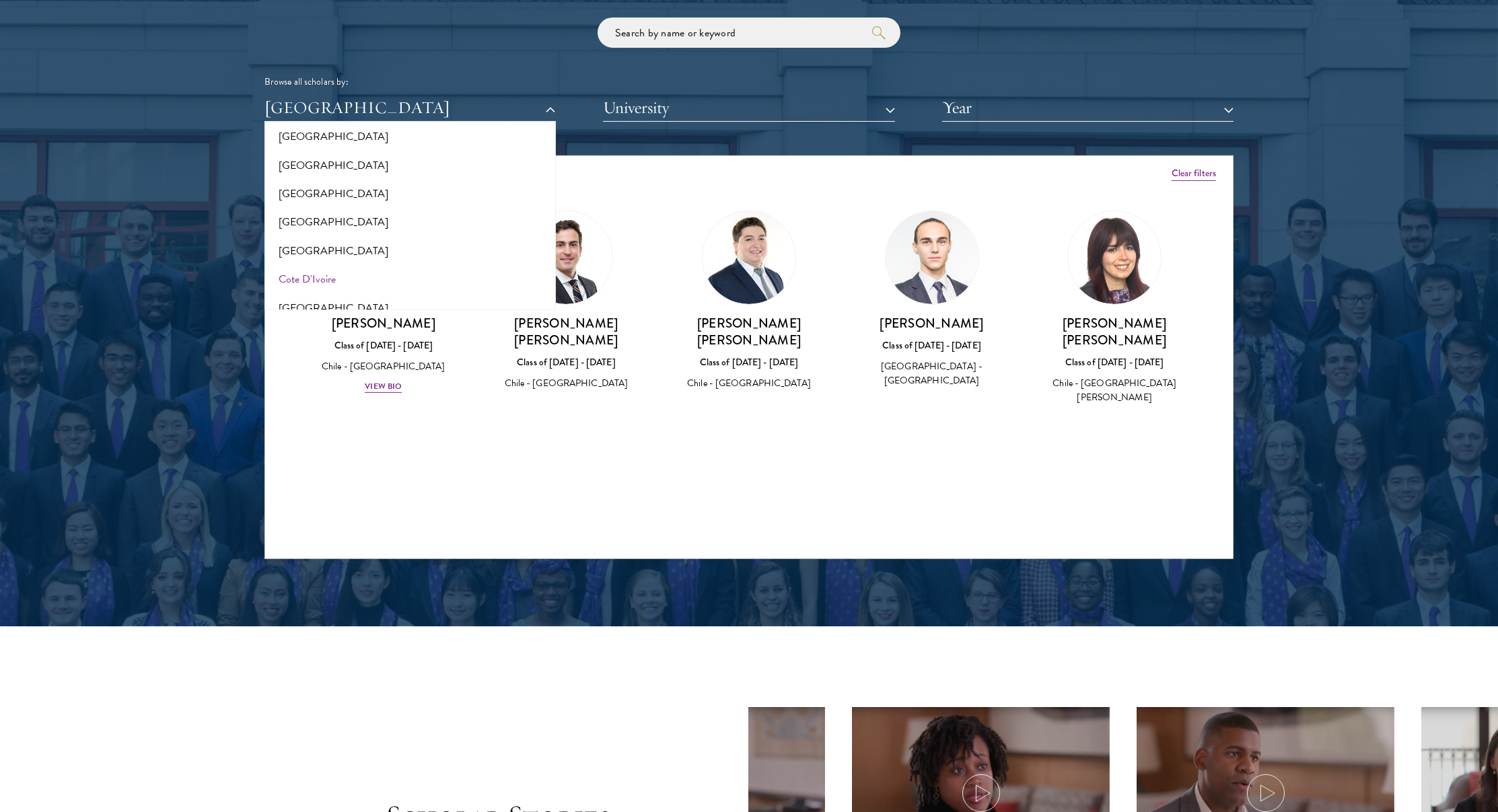
scroll to position [480, 0]
click at [323, 255] on button "Cote D'Ivoire" at bounding box center [410, 265] width 283 height 28
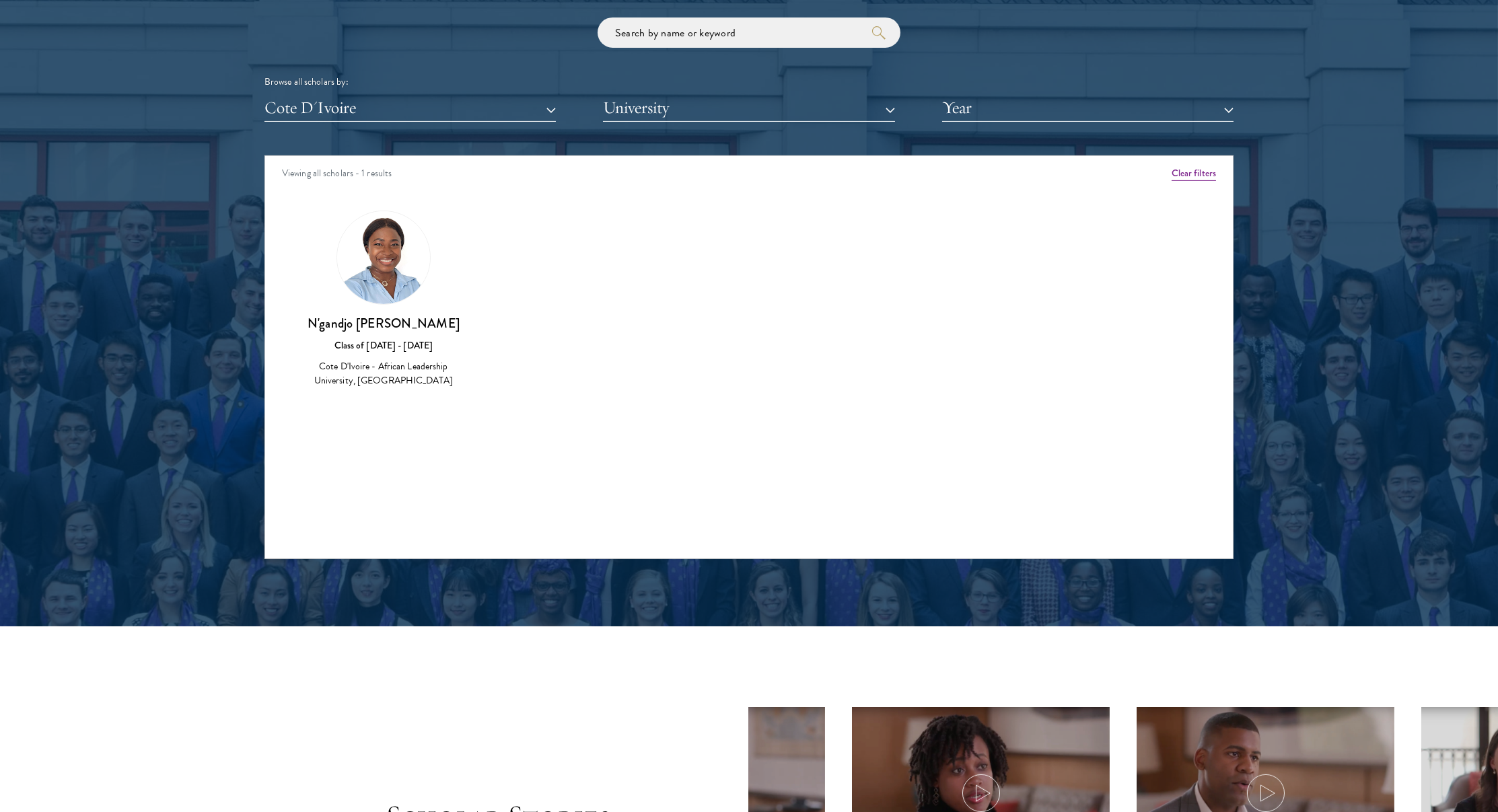
click at [372, 105] on button "Cote D'Ivoire" at bounding box center [410, 107] width 292 height 27
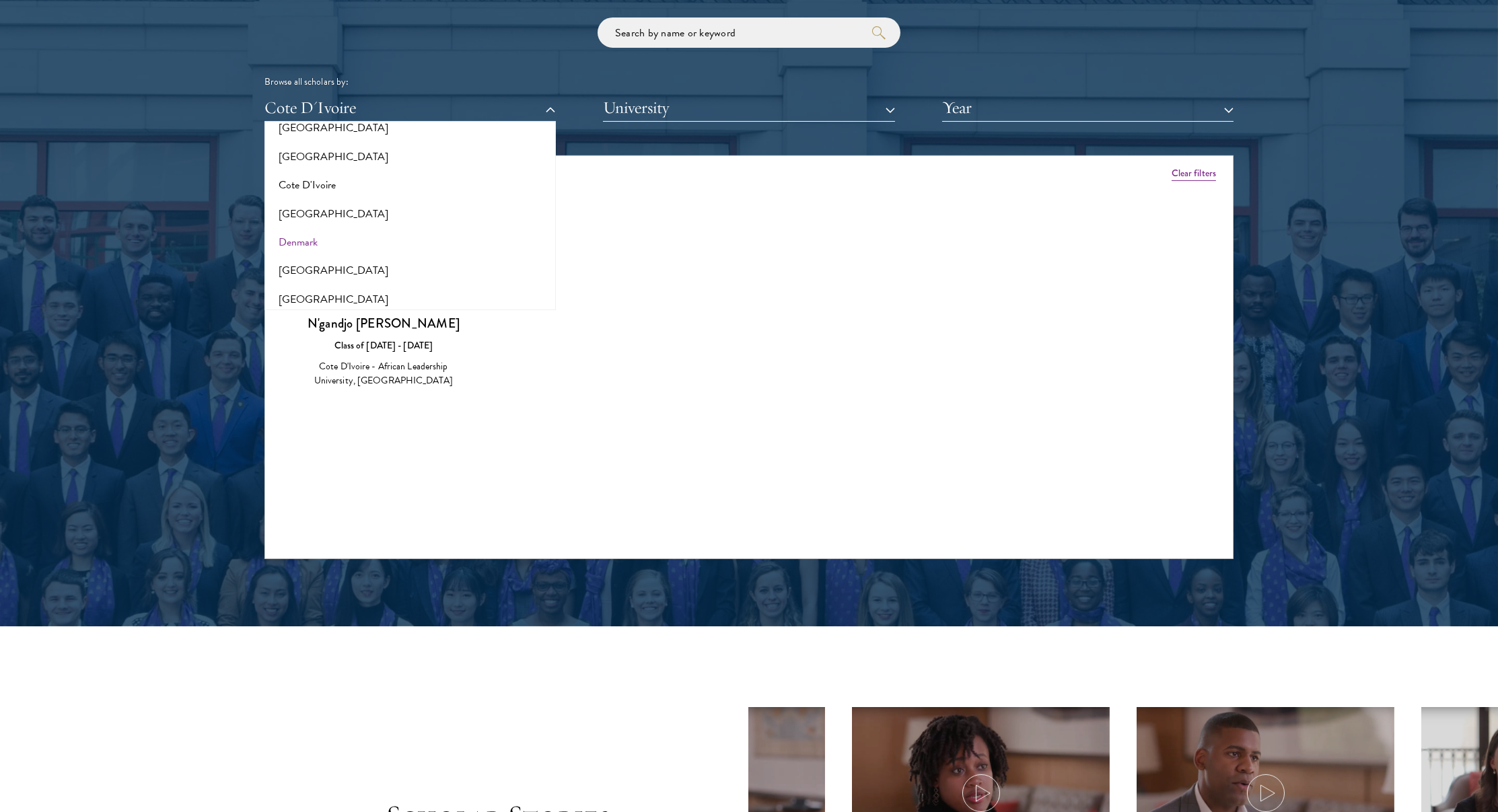
scroll to position [561, 0]
click at [323, 212] on button "[GEOGRAPHIC_DATA]" at bounding box center [410, 214] width 283 height 28
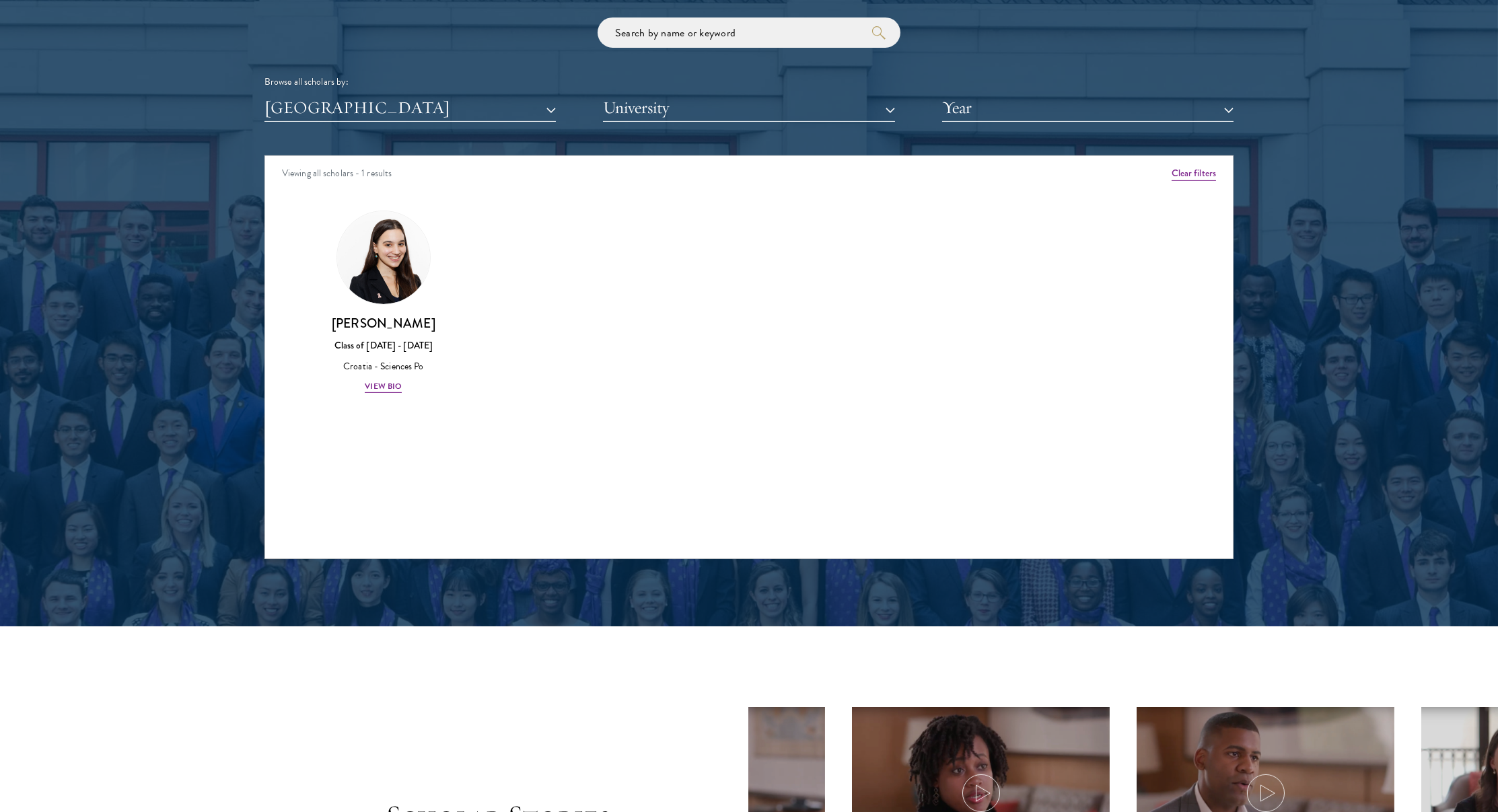
click at [328, 118] on div "Scholar Directory Congratulations and welcome to the Schwarzman Scholars Class …" at bounding box center [749, 216] width 969 height 684
drag, startPoint x: 328, startPoint y: 111, endPoint x: 327, endPoint y: 120, distance: 9.1
click at [328, 111] on button "[GEOGRAPHIC_DATA]" at bounding box center [410, 107] width 292 height 27
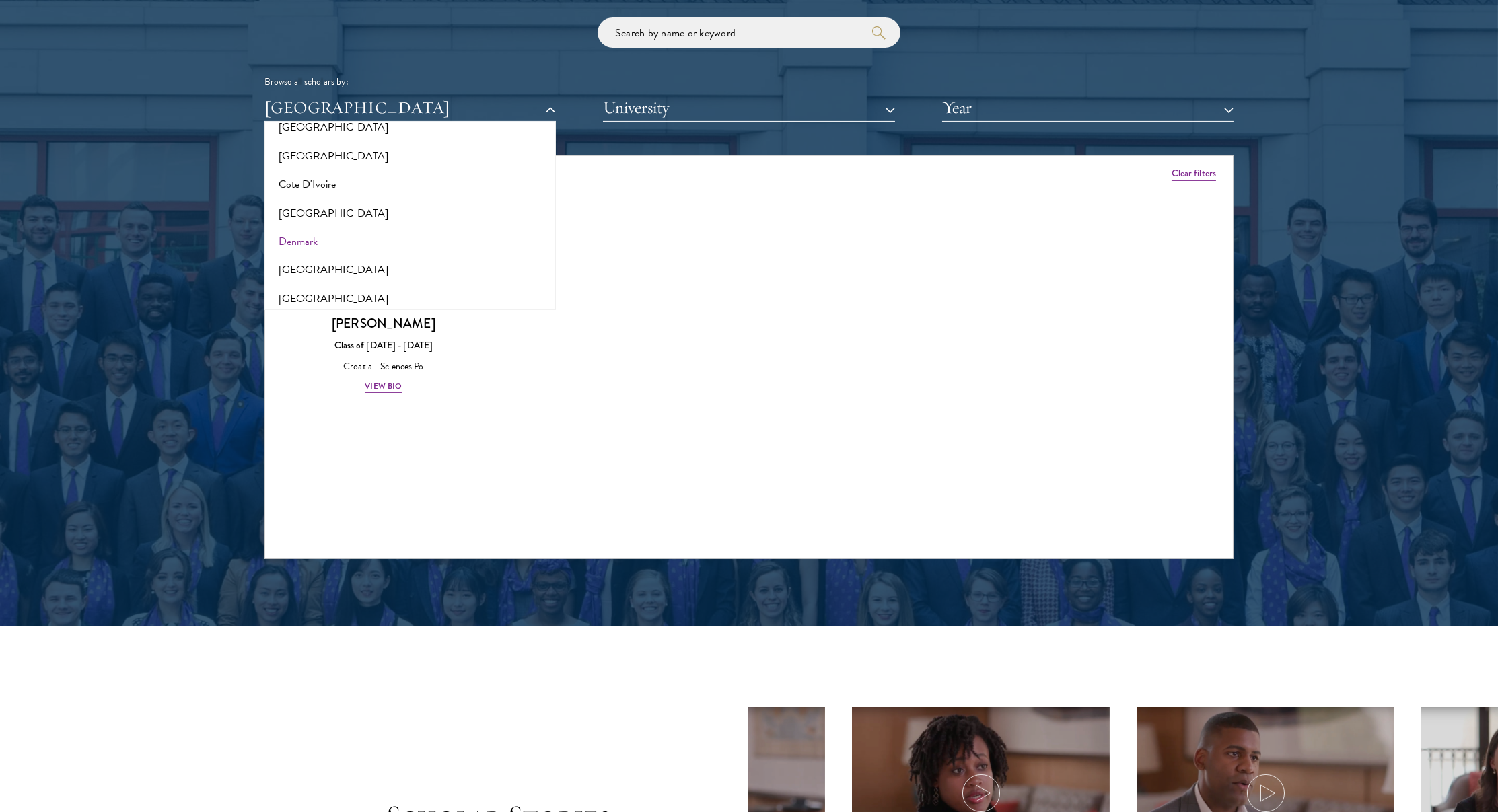
click at [309, 233] on button "Denmark" at bounding box center [410, 242] width 283 height 28
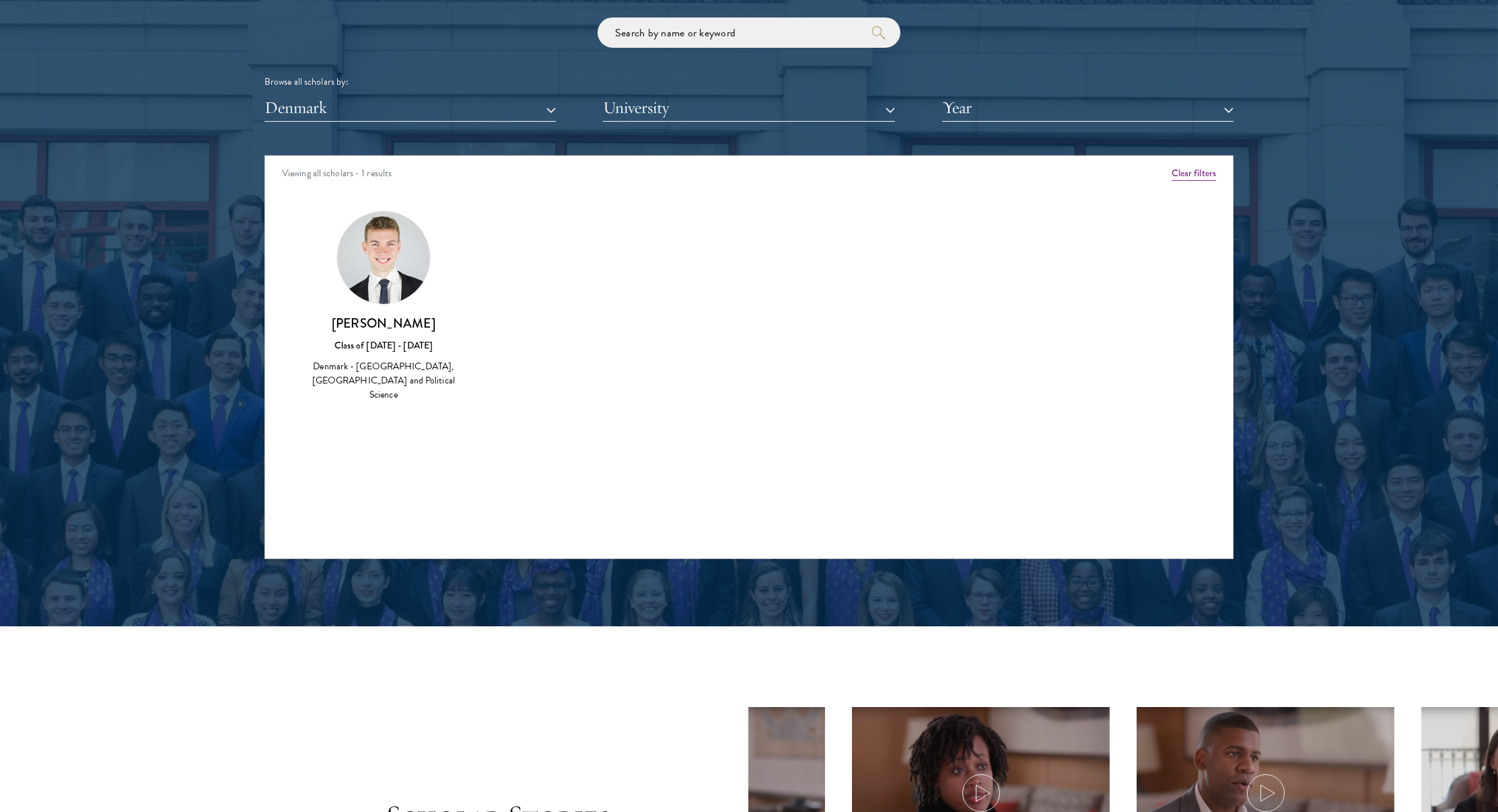
click at [358, 127] on div "Scholar Directory Congratulations and welcome to the Schwarzman Scholars Class …" at bounding box center [749, 216] width 969 height 684
click at [348, 117] on button "Denmark" at bounding box center [410, 107] width 292 height 27
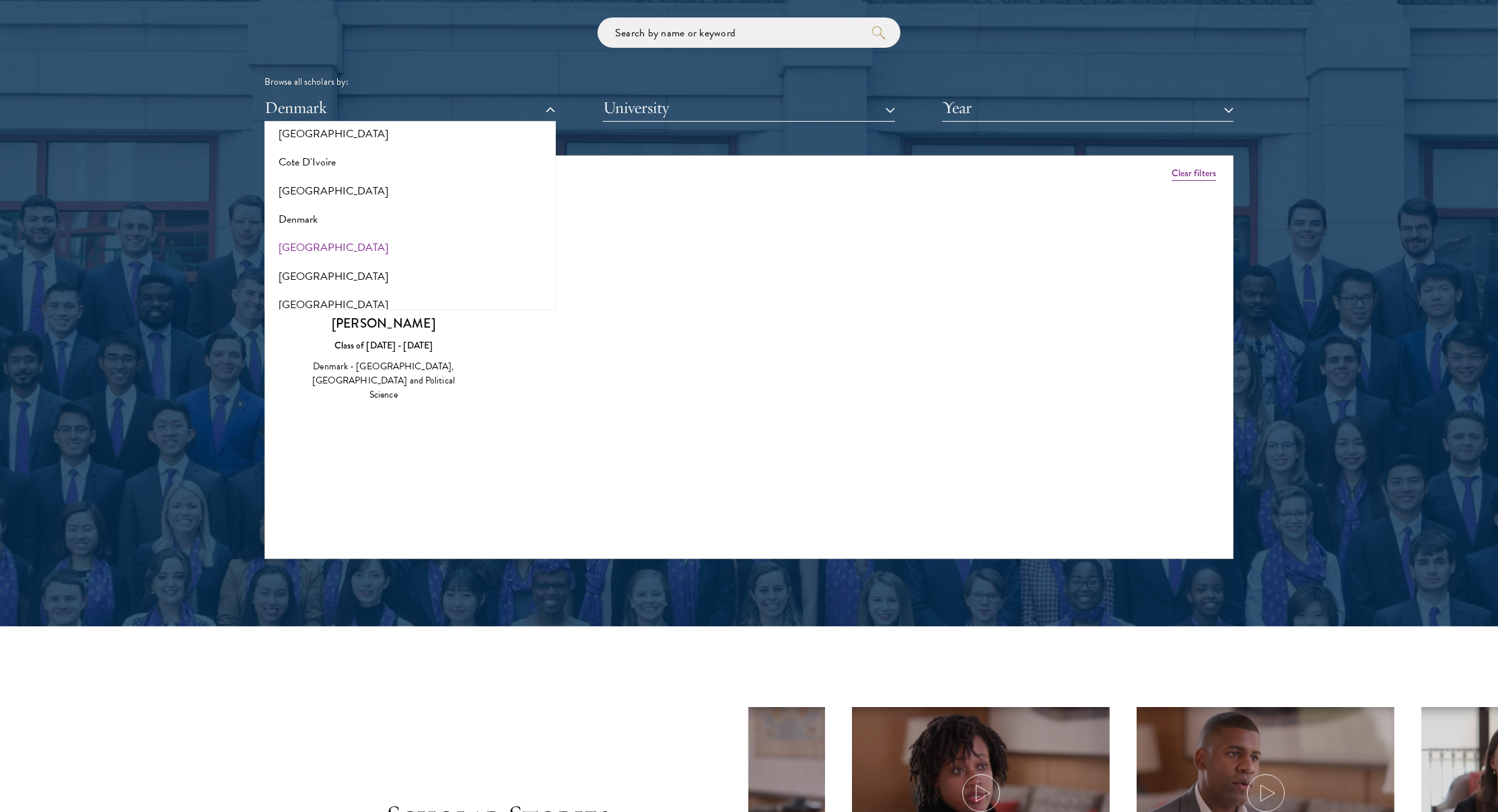
scroll to position [585, 0]
click at [307, 231] on button "[GEOGRAPHIC_DATA]" at bounding box center [410, 245] width 283 height 28
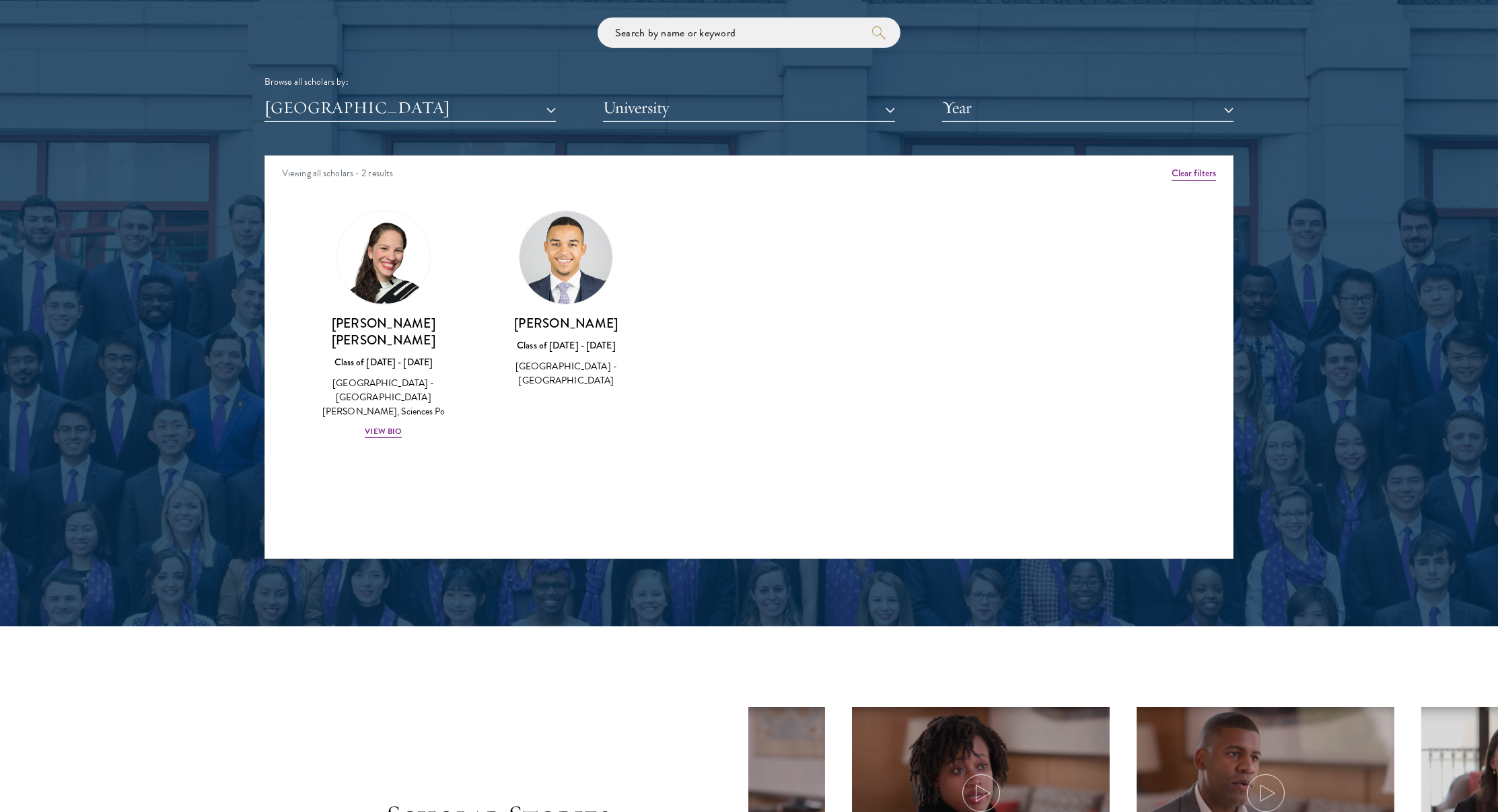
click at [337, 142] on div "Scholar Directory Congratulations and welcome to the Schwarzman Scholars Class …" at bounding box center [749, 216] width 969 height 684
click at [342, 133] on div "Scholar Directory Congratulations and welcome to the Schwarzman Scholars Class …" at bounding box center [749, 216] width 969 height 684
click at [346, 111] on button "[GEOGRAPHIC_DATA]" at bounding box center [410, 107] width 292 height 27
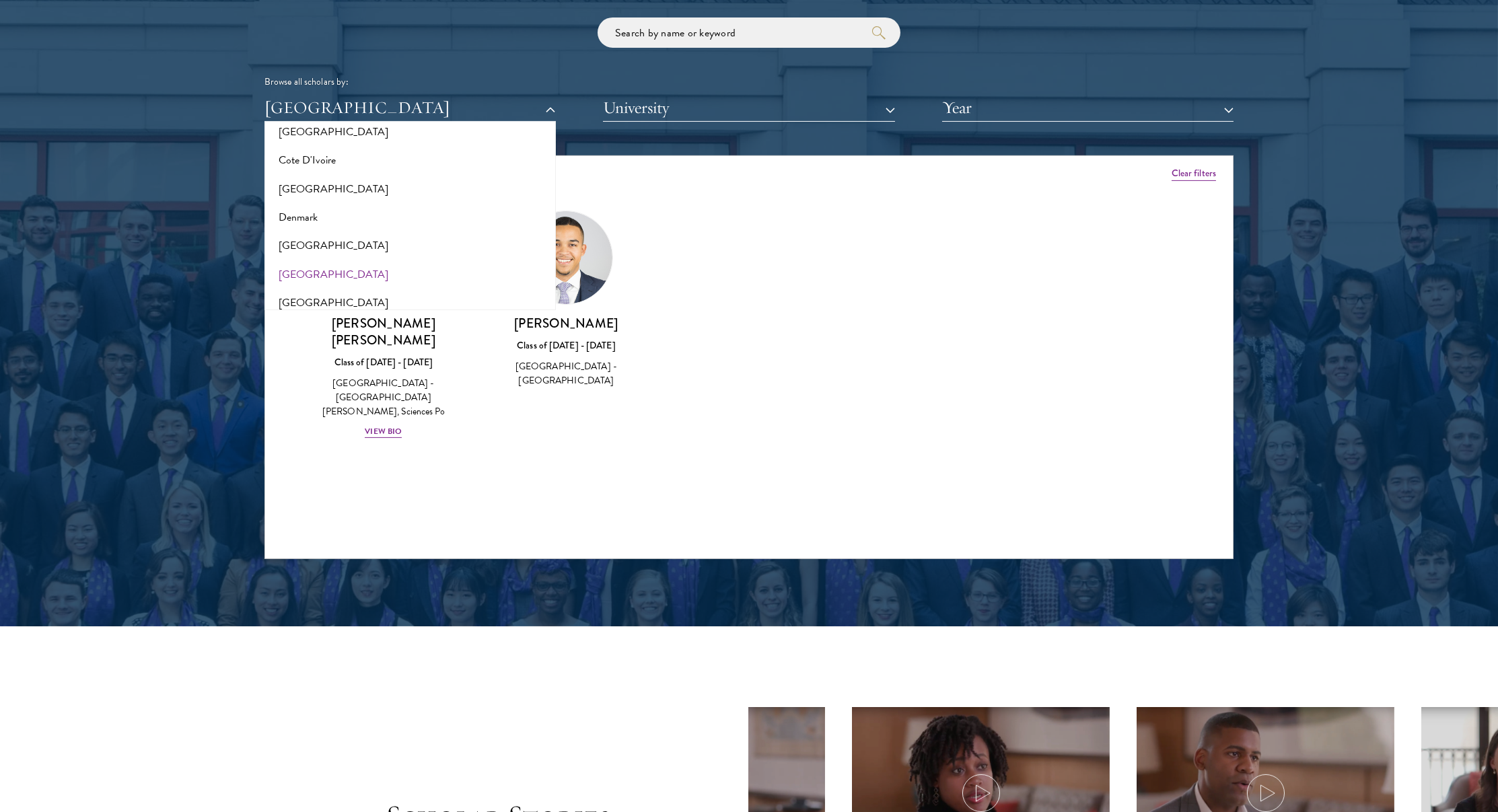
click at [306, 273] on button "[GEOGRAPHIC_DATA]" at bounding box center [410, 274] width 283 height 28
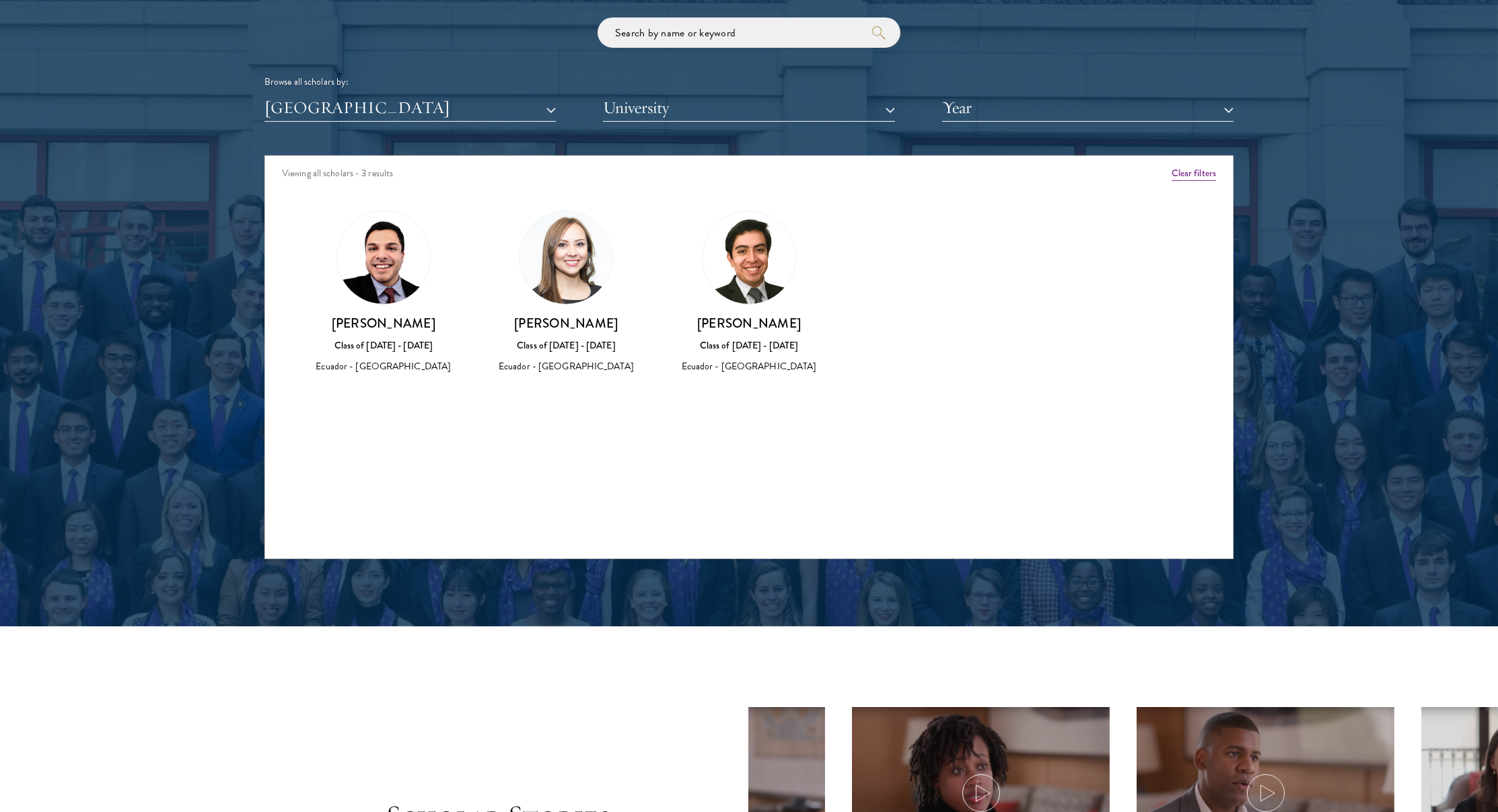
click at [375, 118] on div "Scholar Directory Congratulations and welcome to the Schwarzman Scholars Class …" at bounding box center [749, 216] width 969 height 684
click at [366, 104] on button "[GEOGRAPHIC_DATA]" at bounding box center [410, 107] width 292 height 27
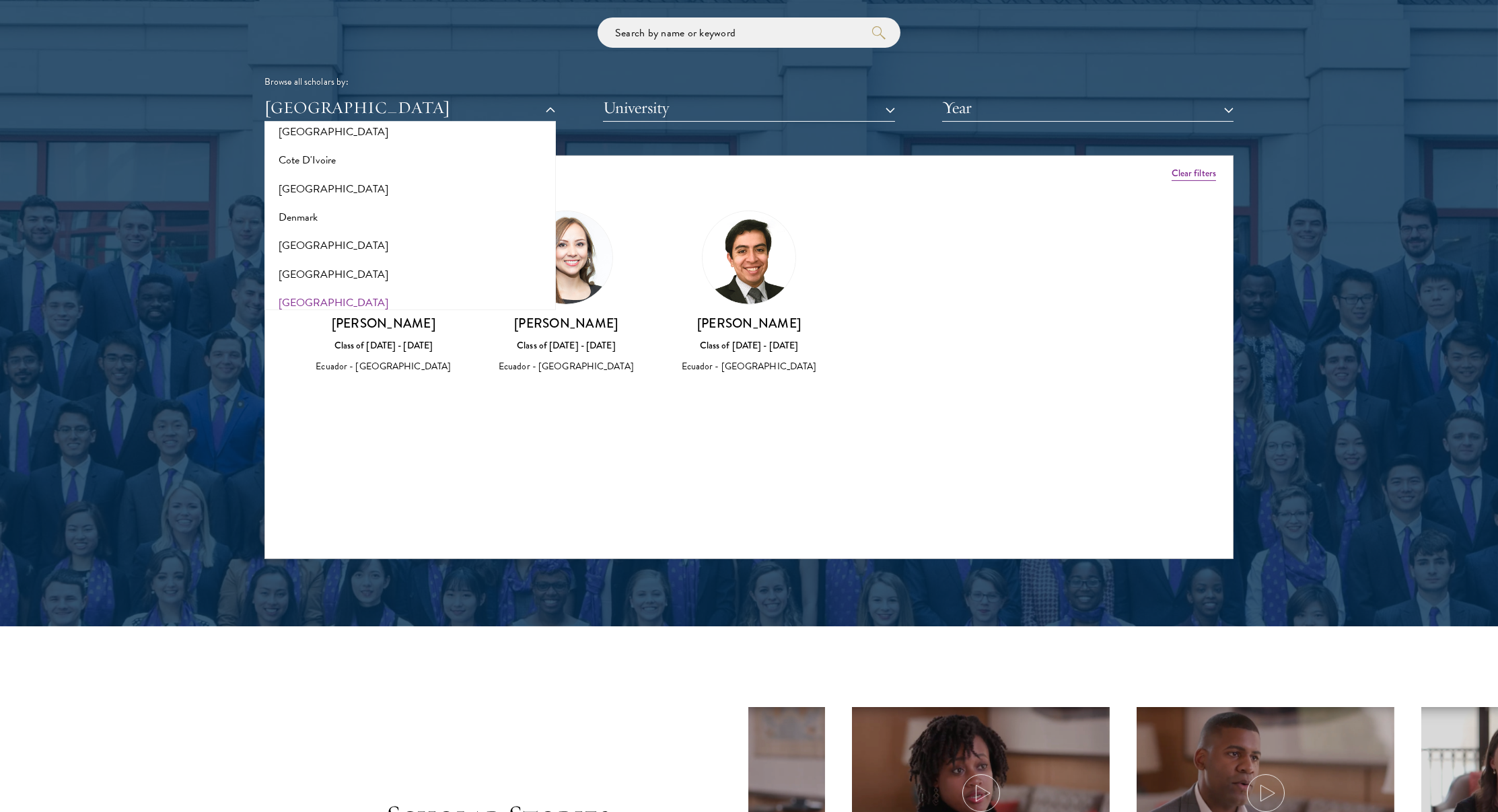
click at [292, 292] on button "[GEOGRAPHIC_DATA]" at bounding box center [410, 303] width 283 height 28
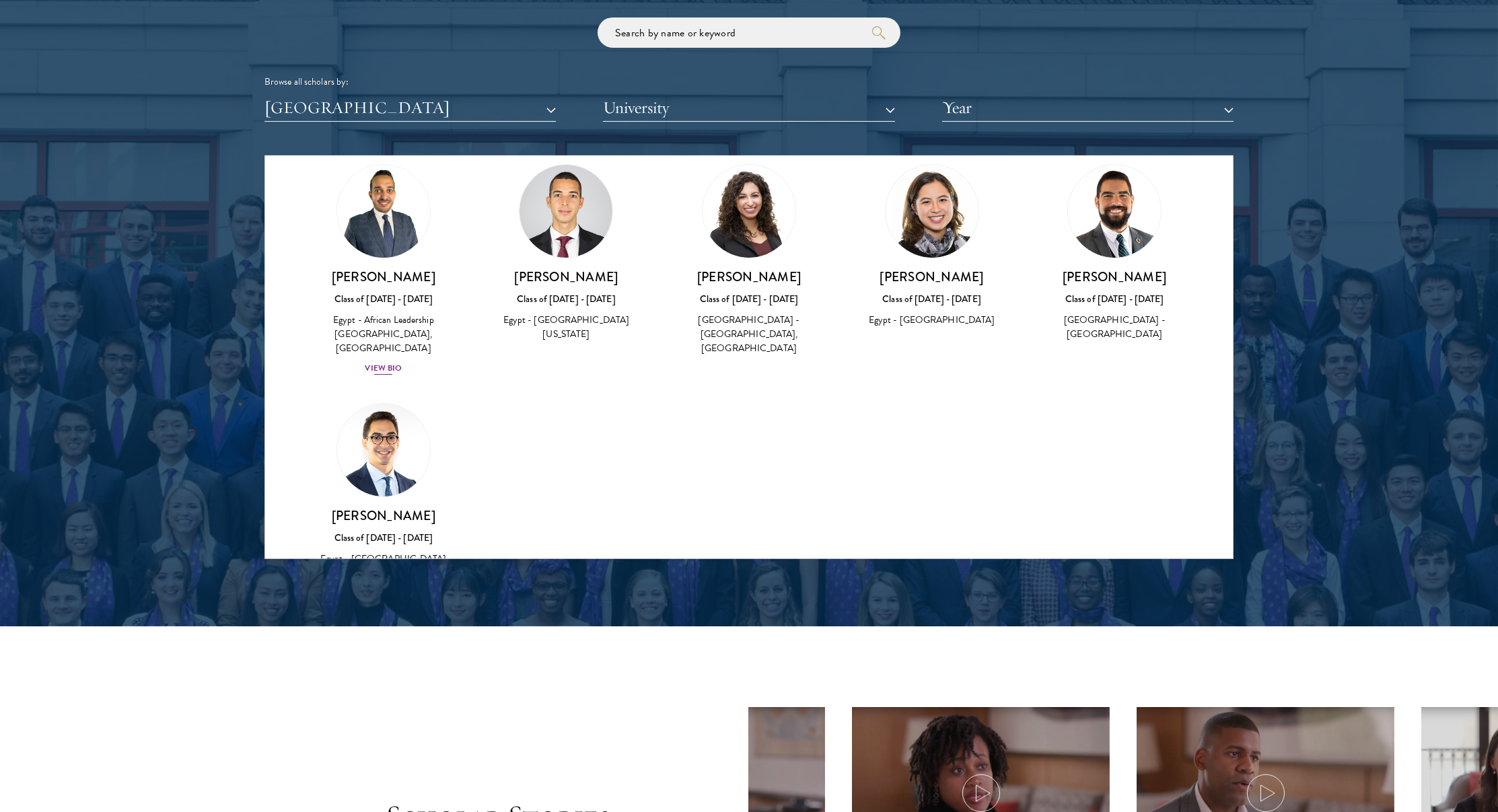
scroll to position [50, 0]
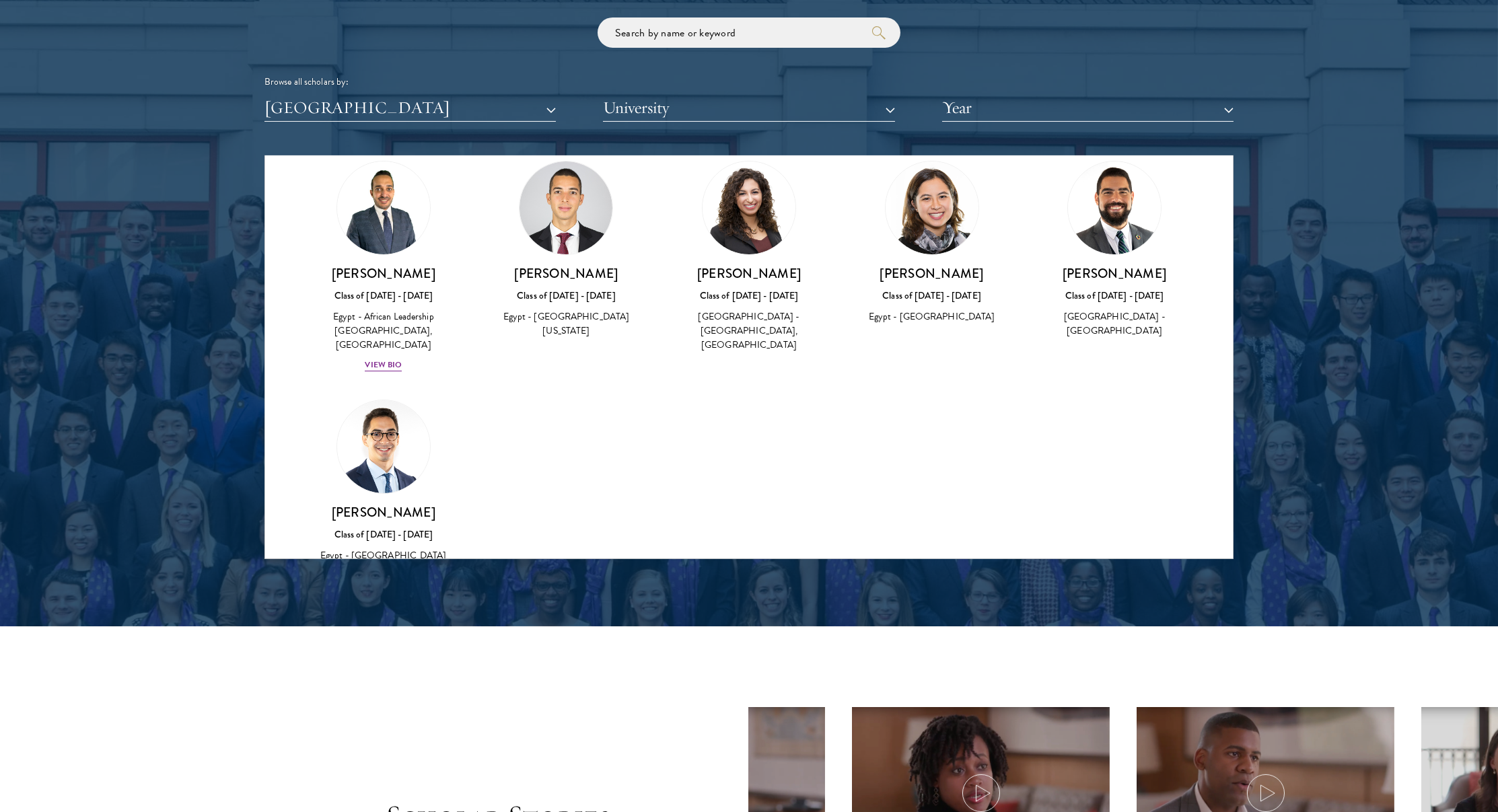
click at [391, 132] on div "Scholar Directory Congratulations and welcome to the Schwarzman Scholars Class …" at bounding box center [749, 216] width 969 height 684
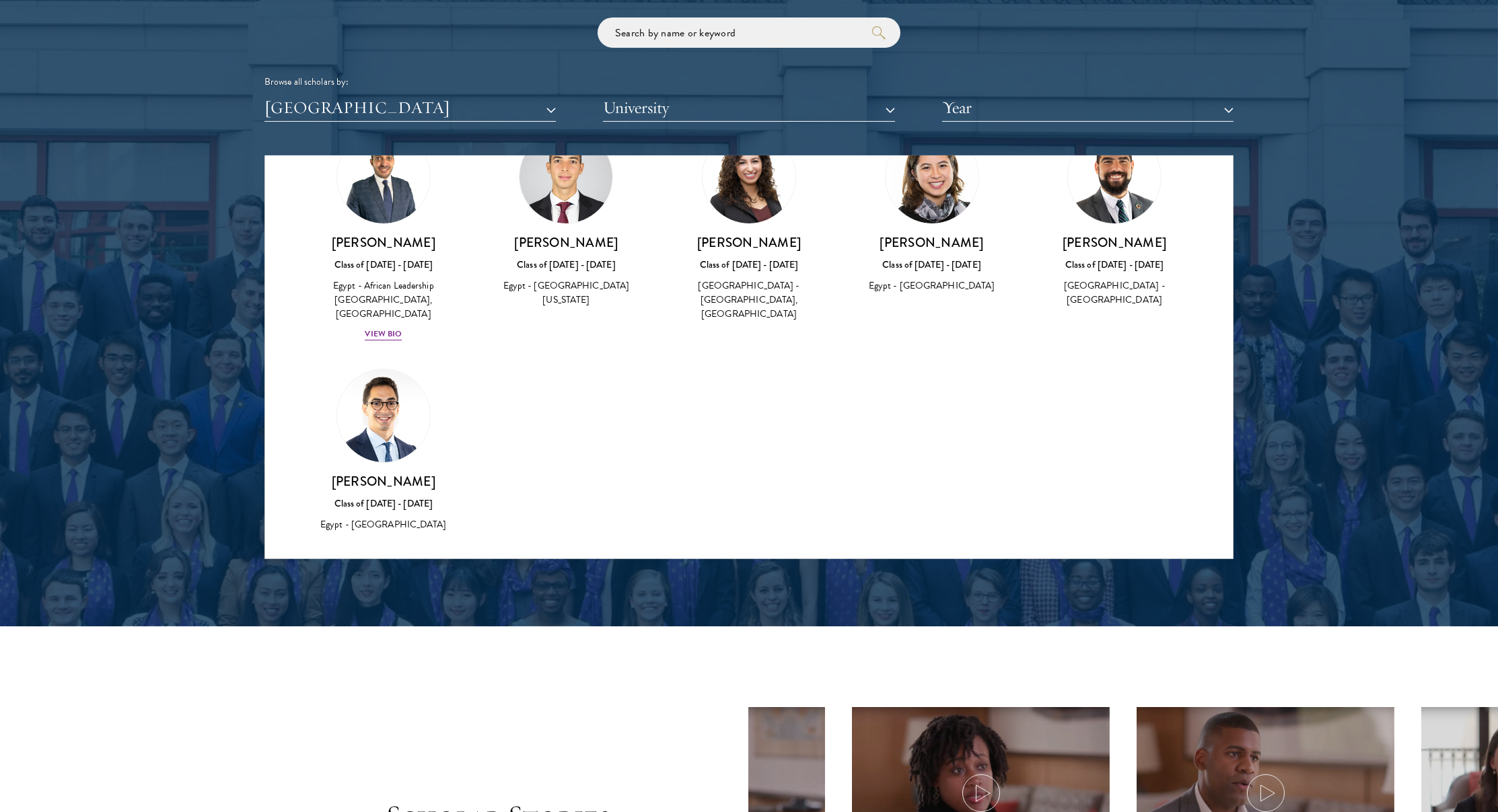
scroll to position [80, 0]
click at [399, 115] on button "[GEOGRAPHIC_DATA]" at bounding box center [410, 107] width 292 height 27
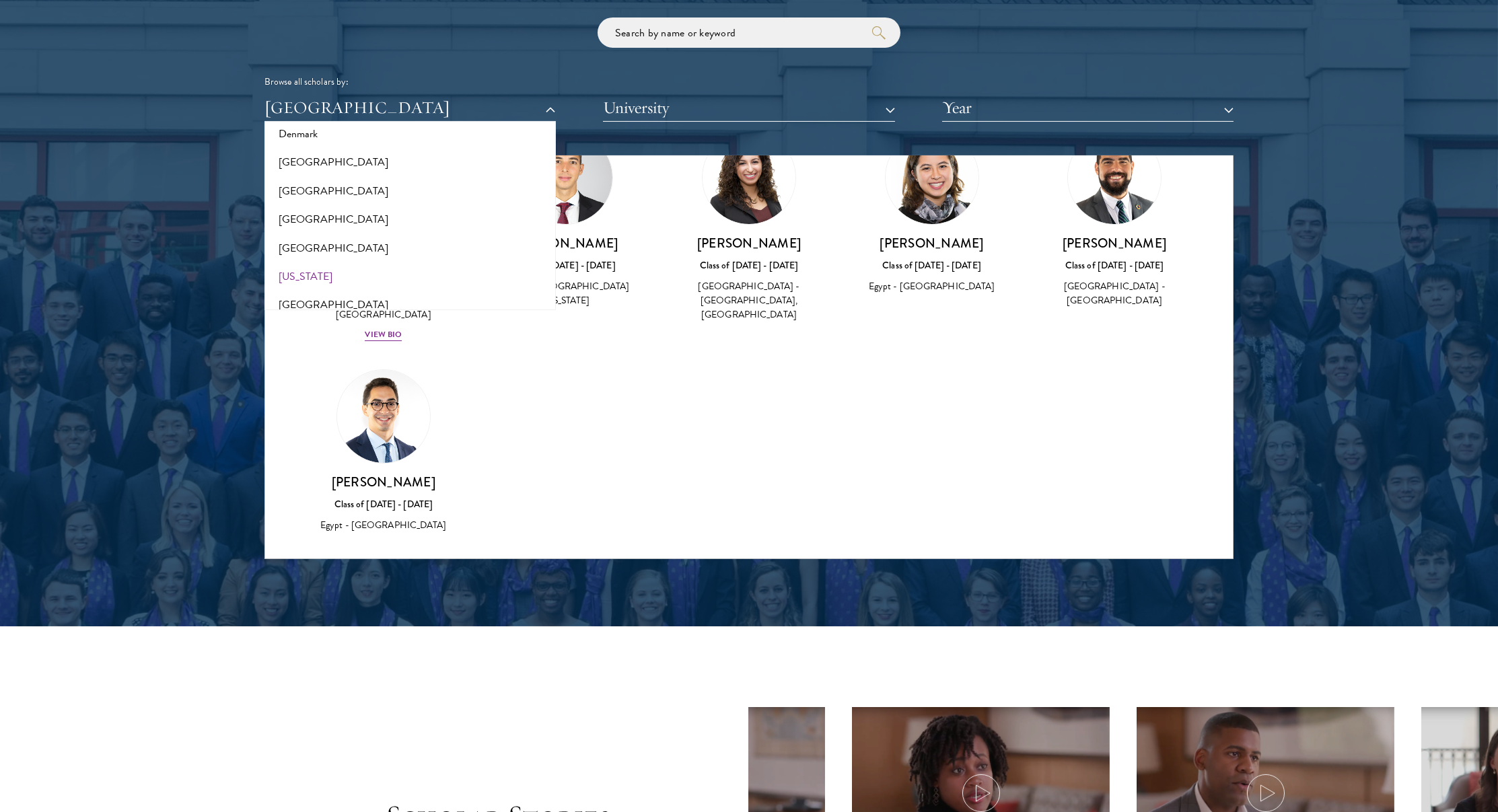
scroll to position [673, 0]
click at [315, 236] on button "[GEOGRAPHIC_DATA]" at bounding box center [410, 244] width 283 height 28
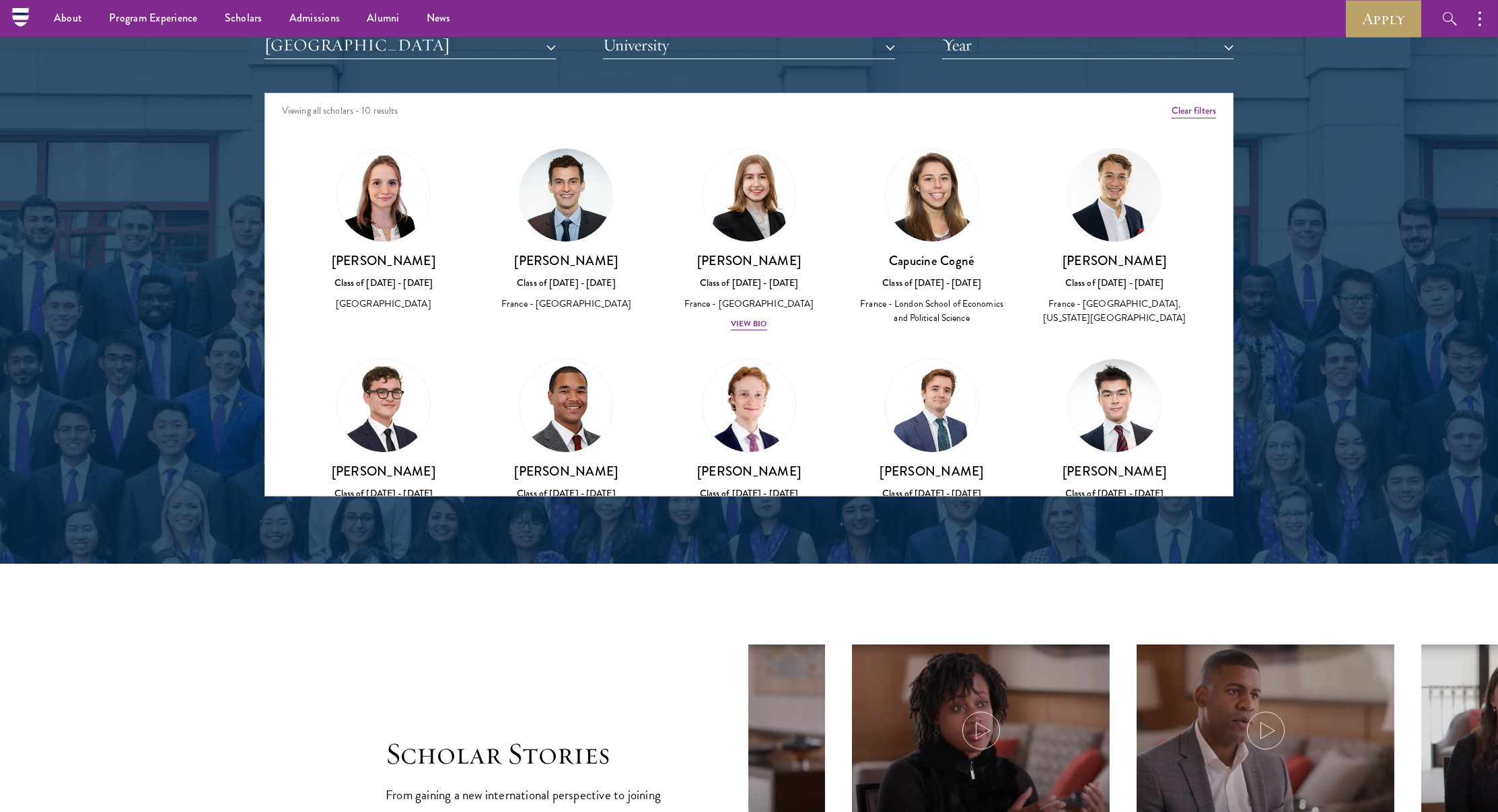
scroll to position [1691, 0]
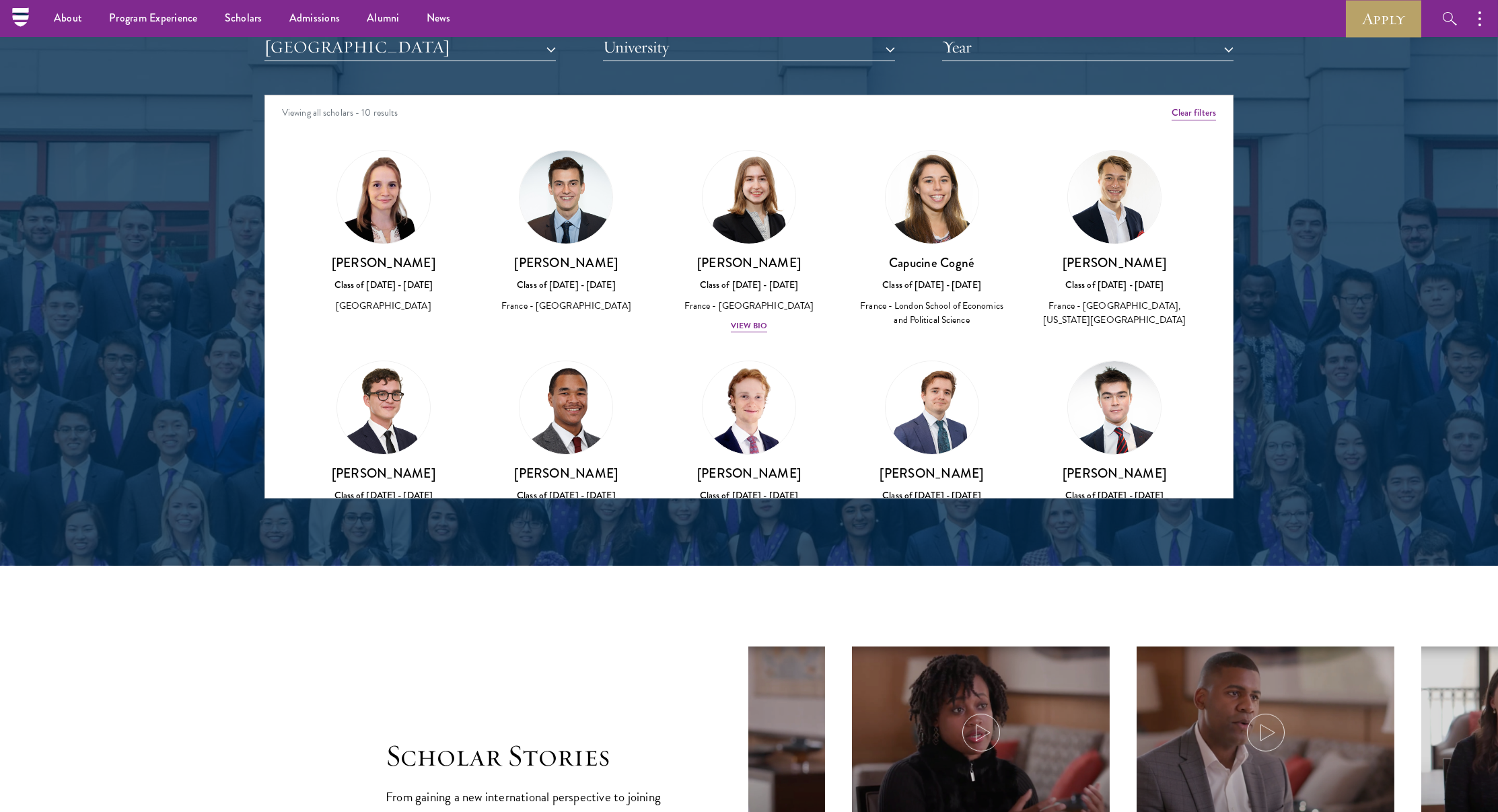
click at [392, 52] on button "[GEOGRAPHIC_DATA]" at bounding box center [410, 47] width 292 height 27
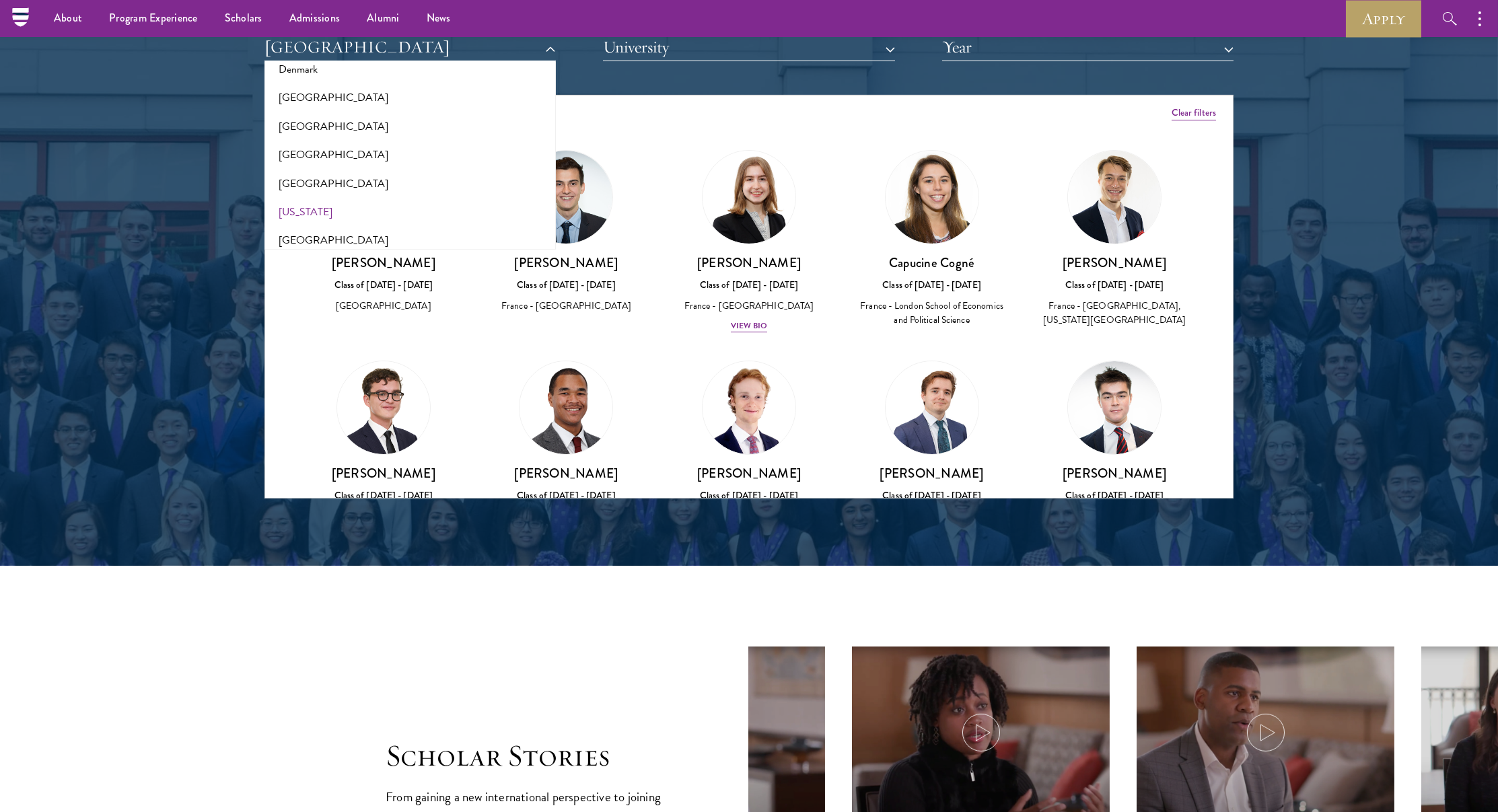
click at [328, 203] on button "[US_STATE]" at bounding box center [410, 212] width 283 height 28
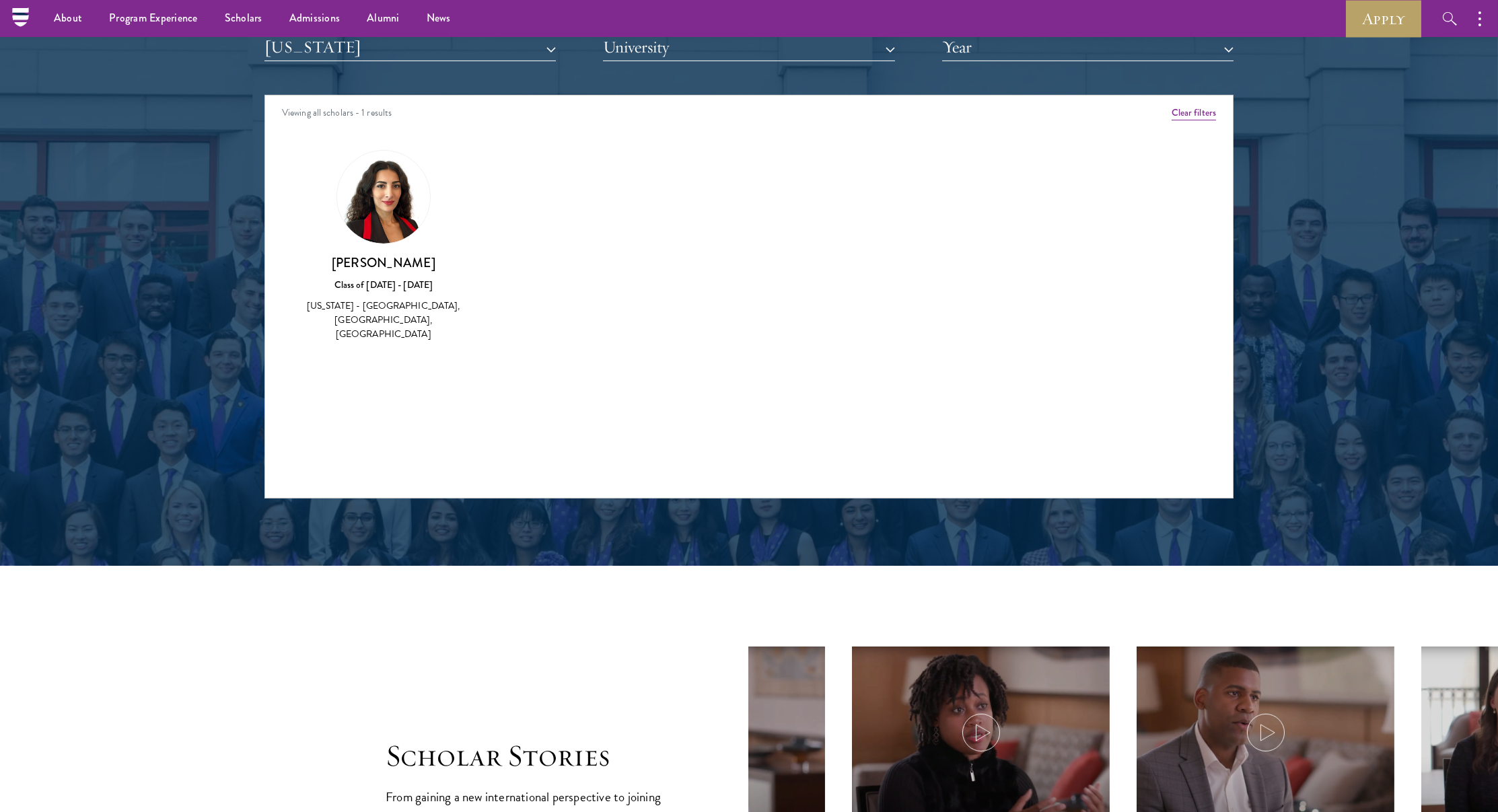
click at [383, 50] on button "[US_STATE]" at bounding box center [410, 47] width 292 height 27
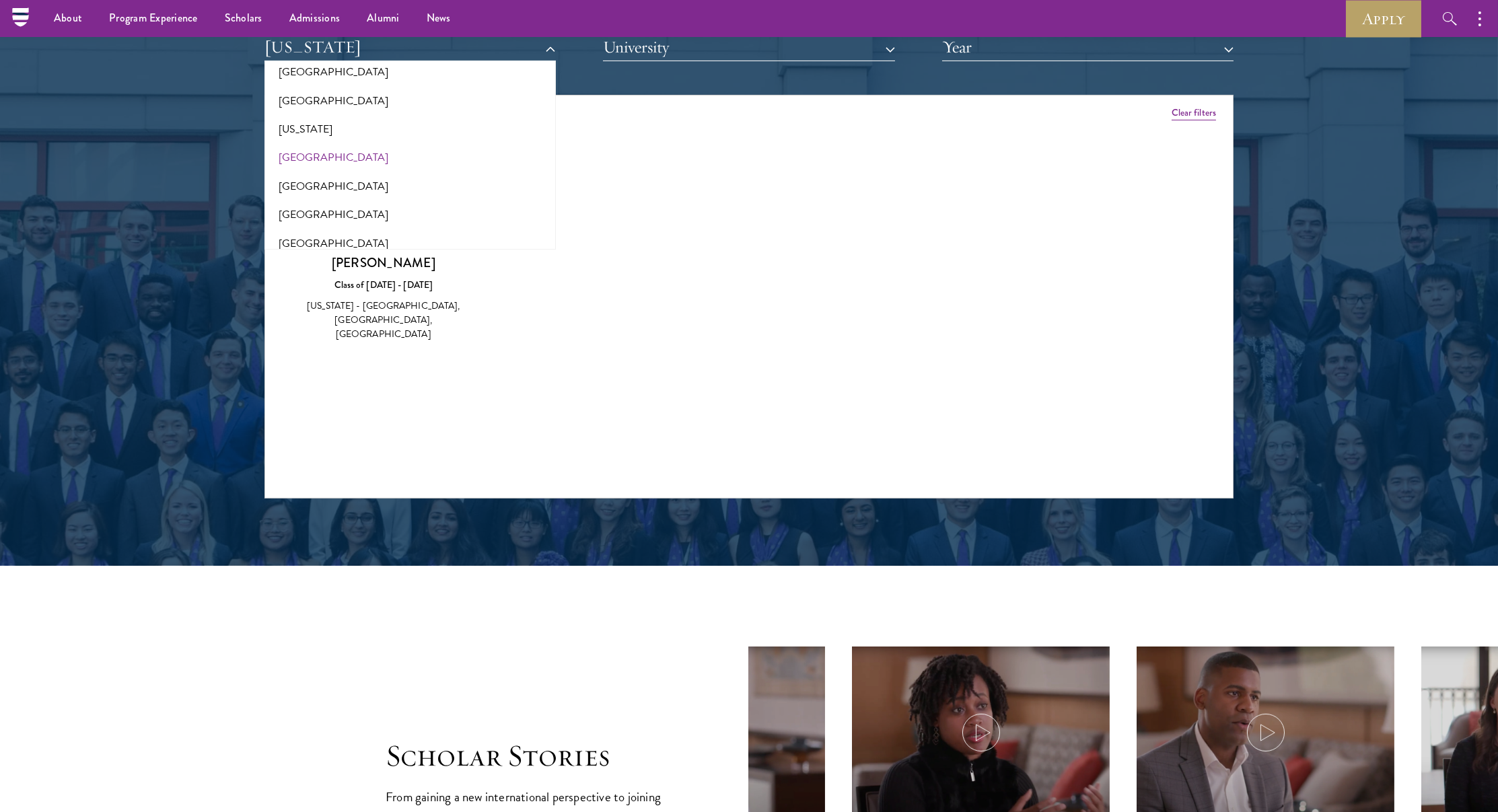
scroll to position [756, 0]
click at [329, 149] on button "[GEOGRAPHIC_DATA]" at bounding box center [410, 157] width 283 height 28
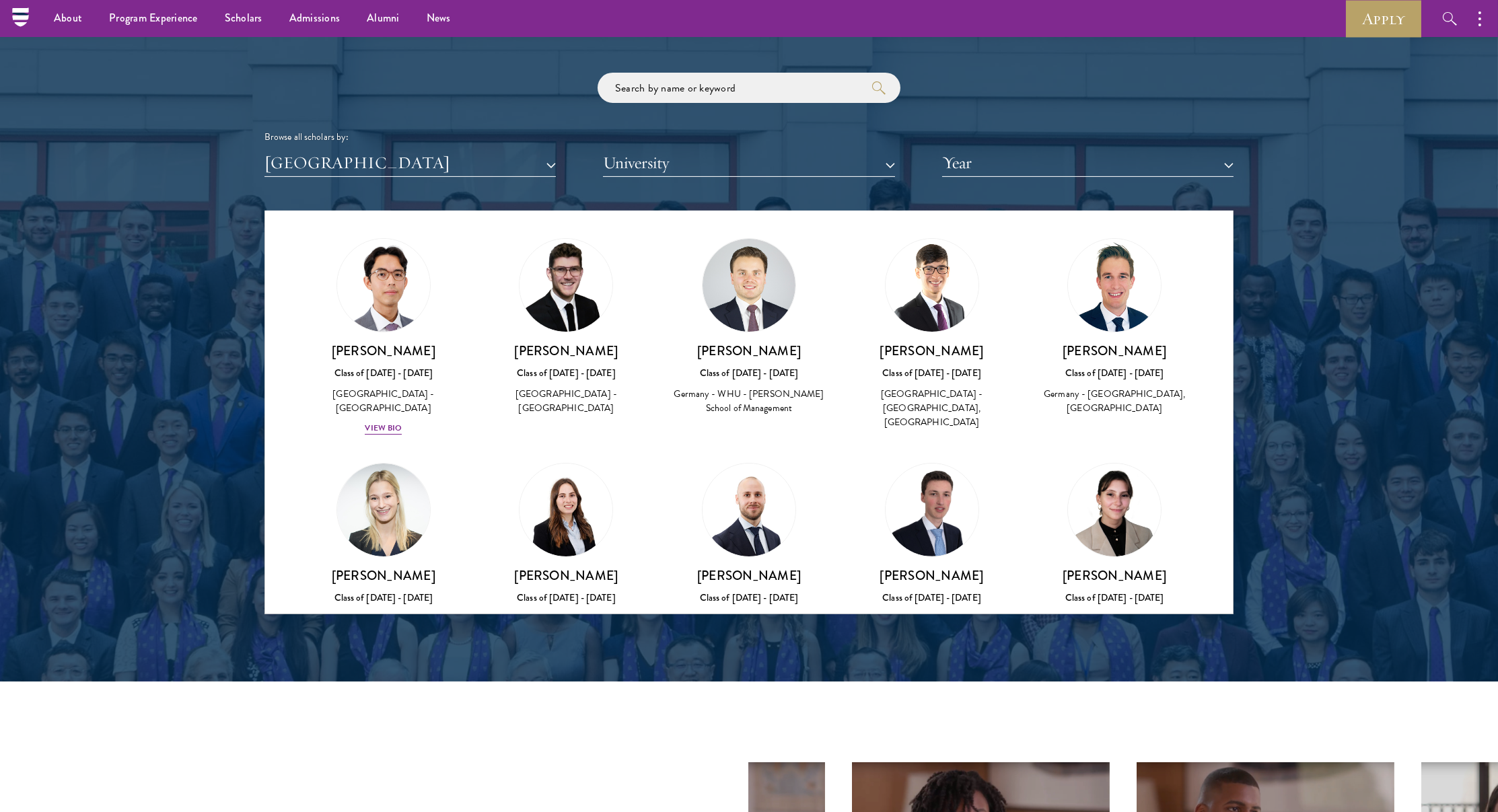
scroll to position [27, 0]
click at [327, 166] on button "[GEOGRAPHIC_DATA]" at bounding box center [410, 163] width 292 height 27
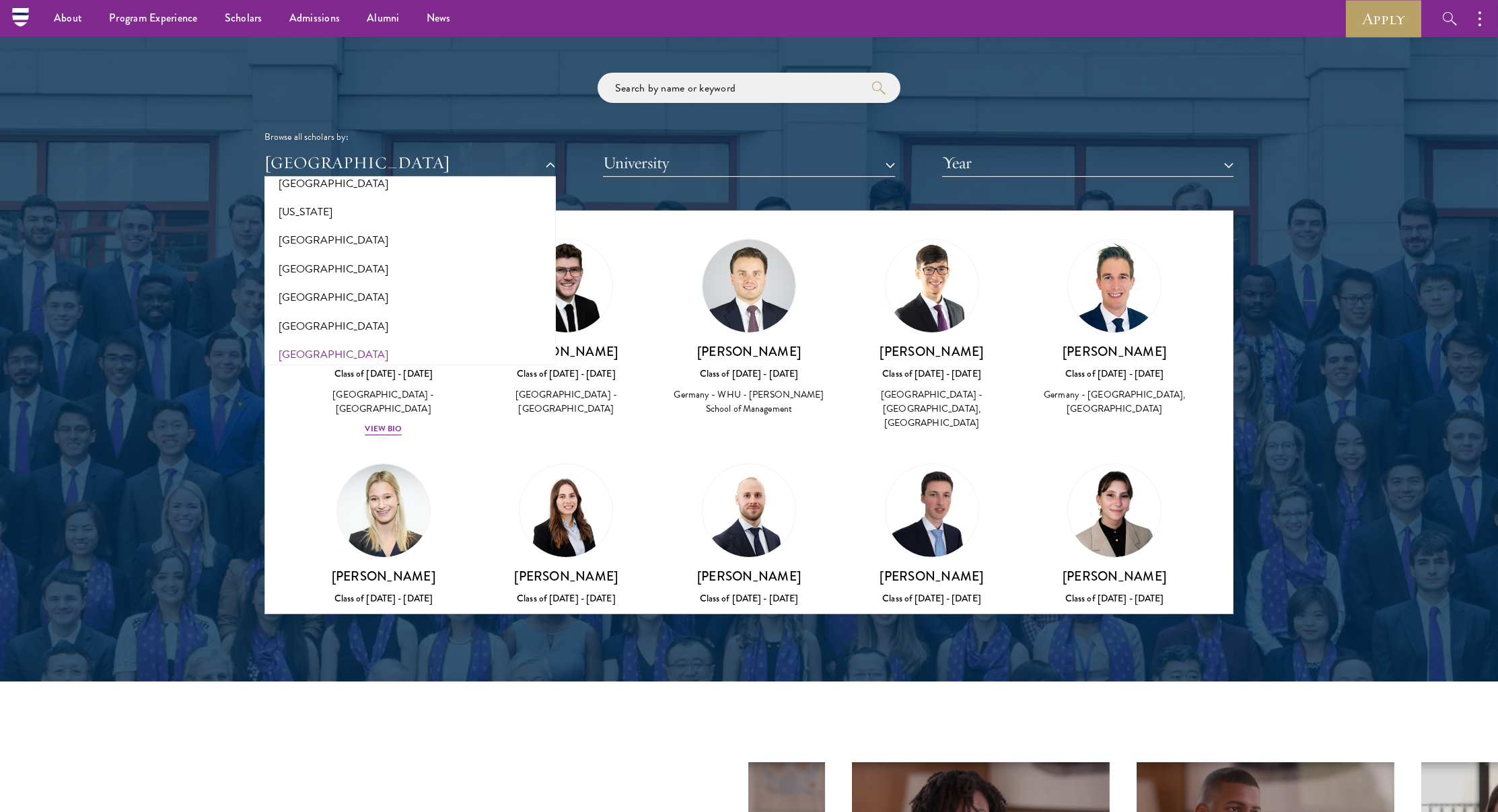
scroll to position [790, 0]
click at [316, 260] on button "[GEOGRAPHIC_DATA]" at bounding box center [410, 268] width 283 height 28
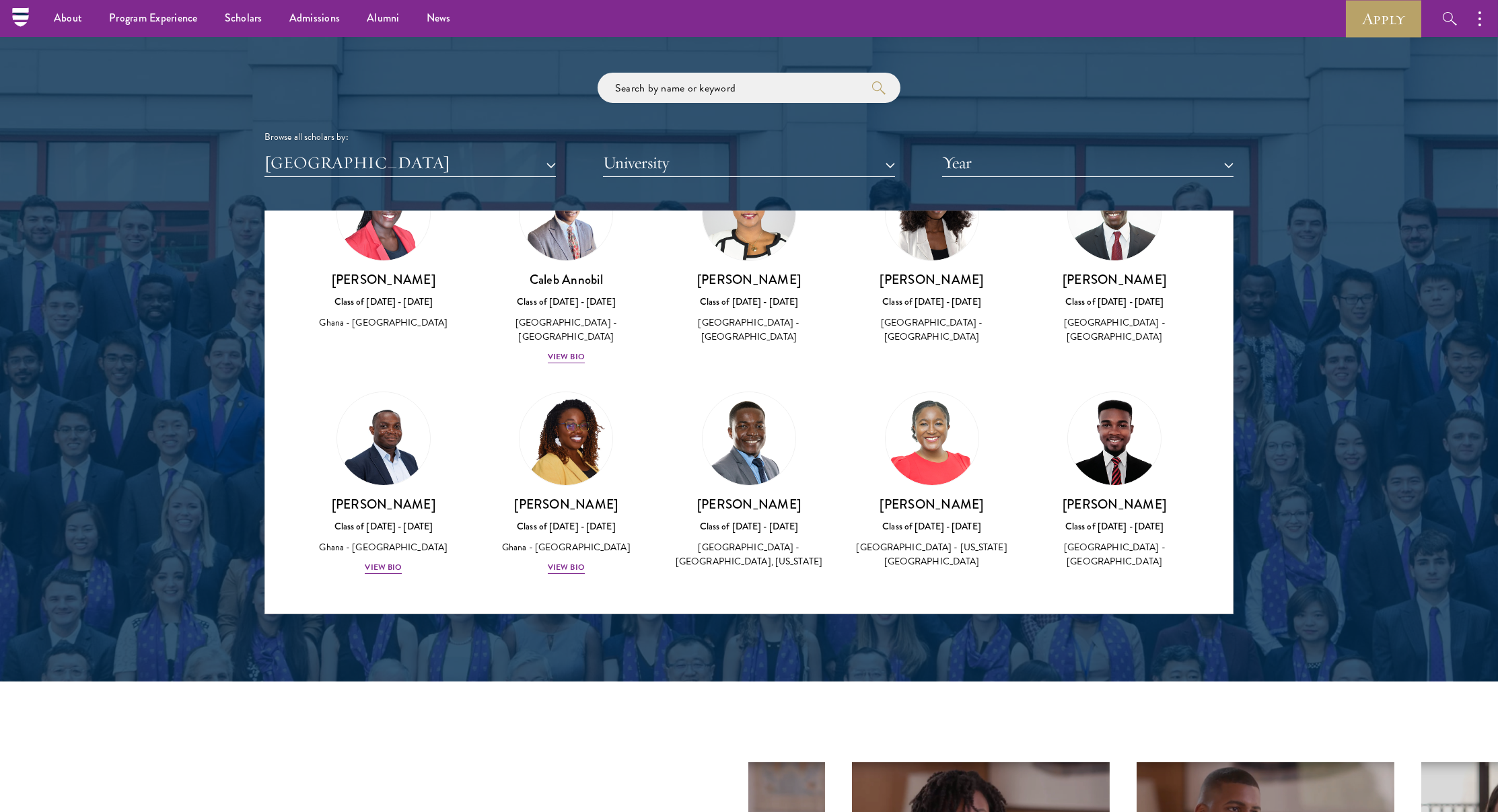
scroll to position [98, 0]
click at [362, 165] on button "[GEOGRAPHIC_DATA]" at bounding box center [410, 163] width 292 height 27
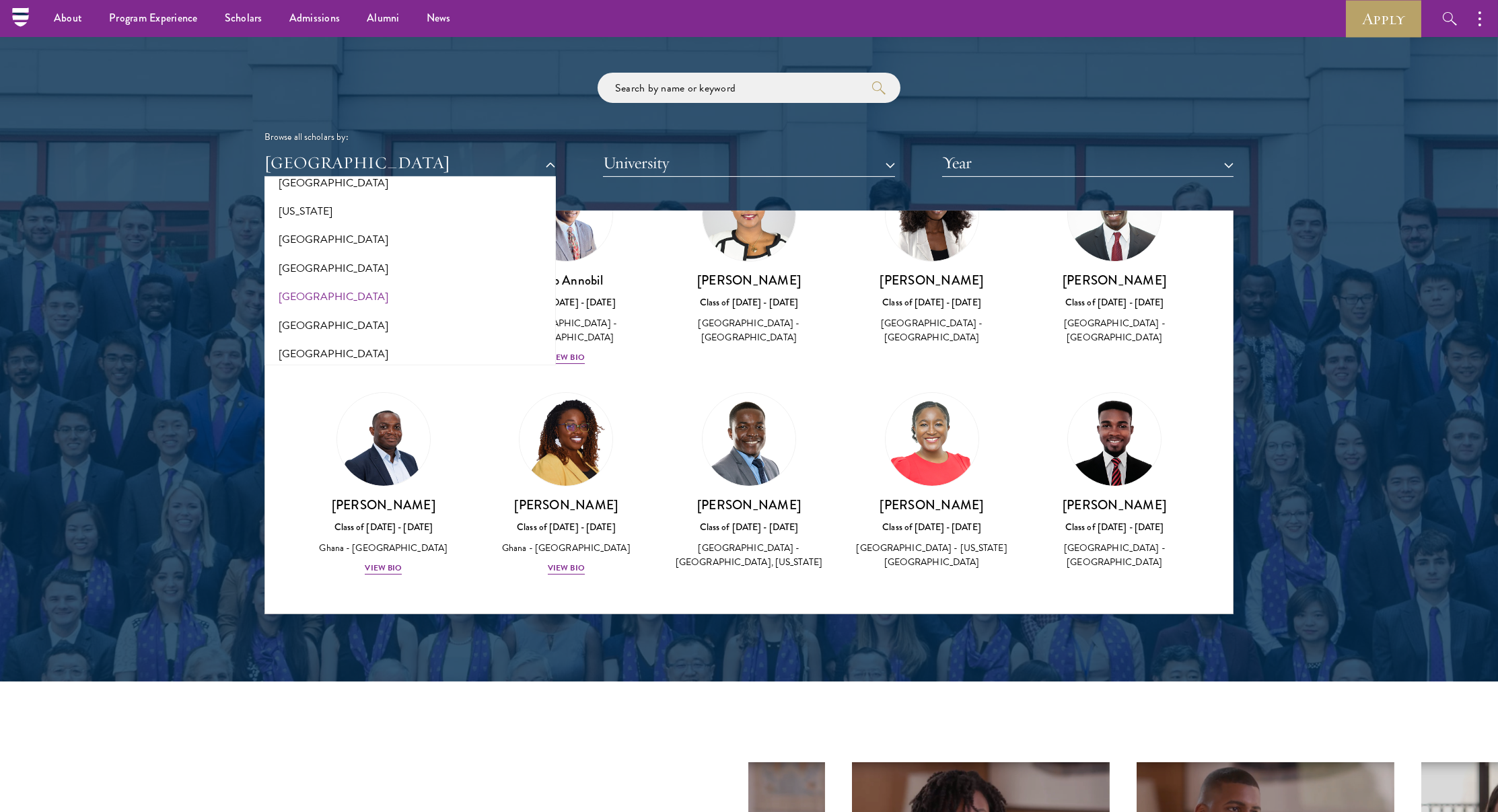
click at [312, 291] on button "[GEOGRAPHIC_DATA]" at bounding box center [410, 297] width 283 height 28
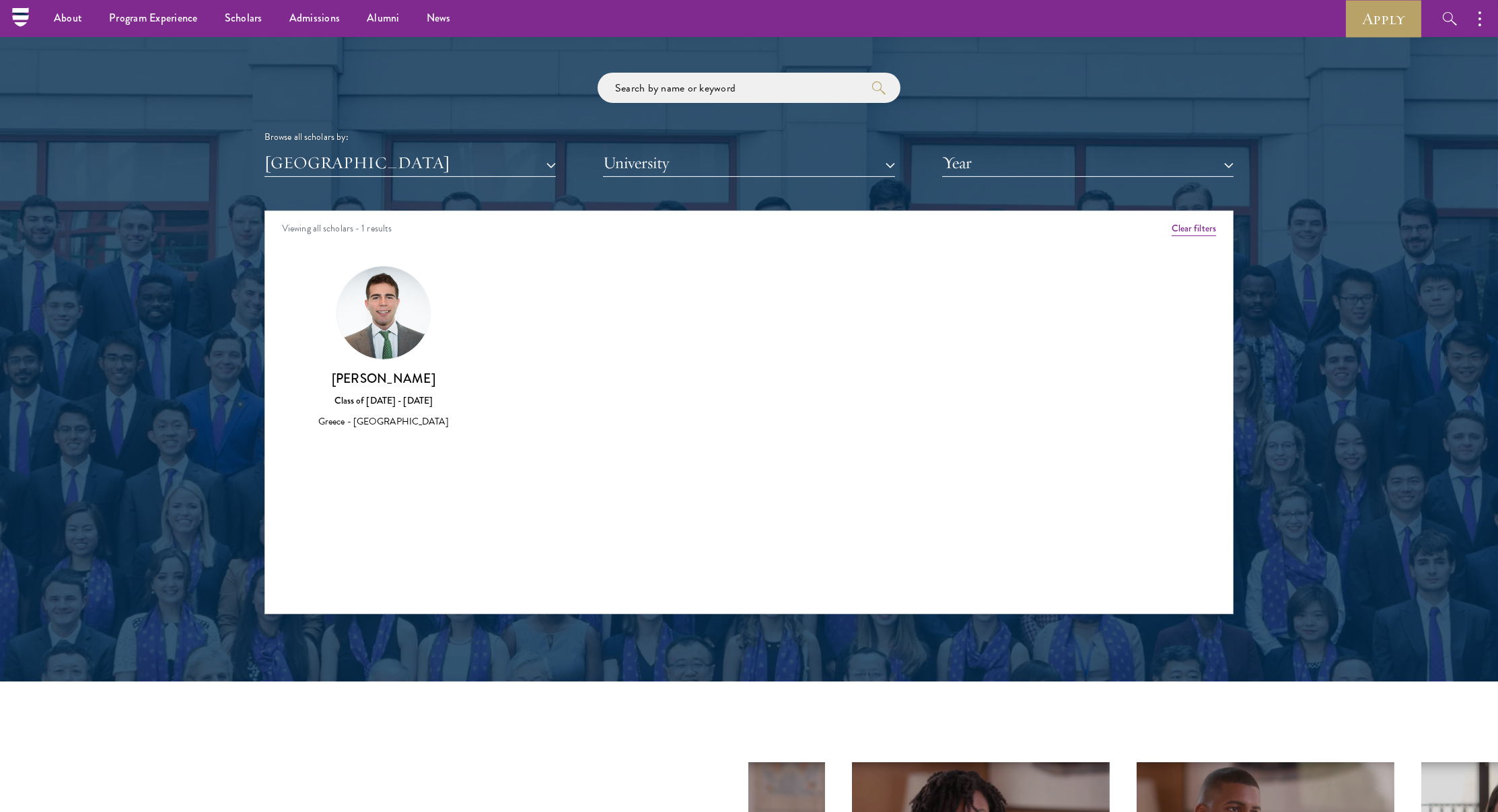
click at [338, 160] on button "[GEOGRAPHIC_DATA]" at bounding box center [410, 163] width 292 height 27
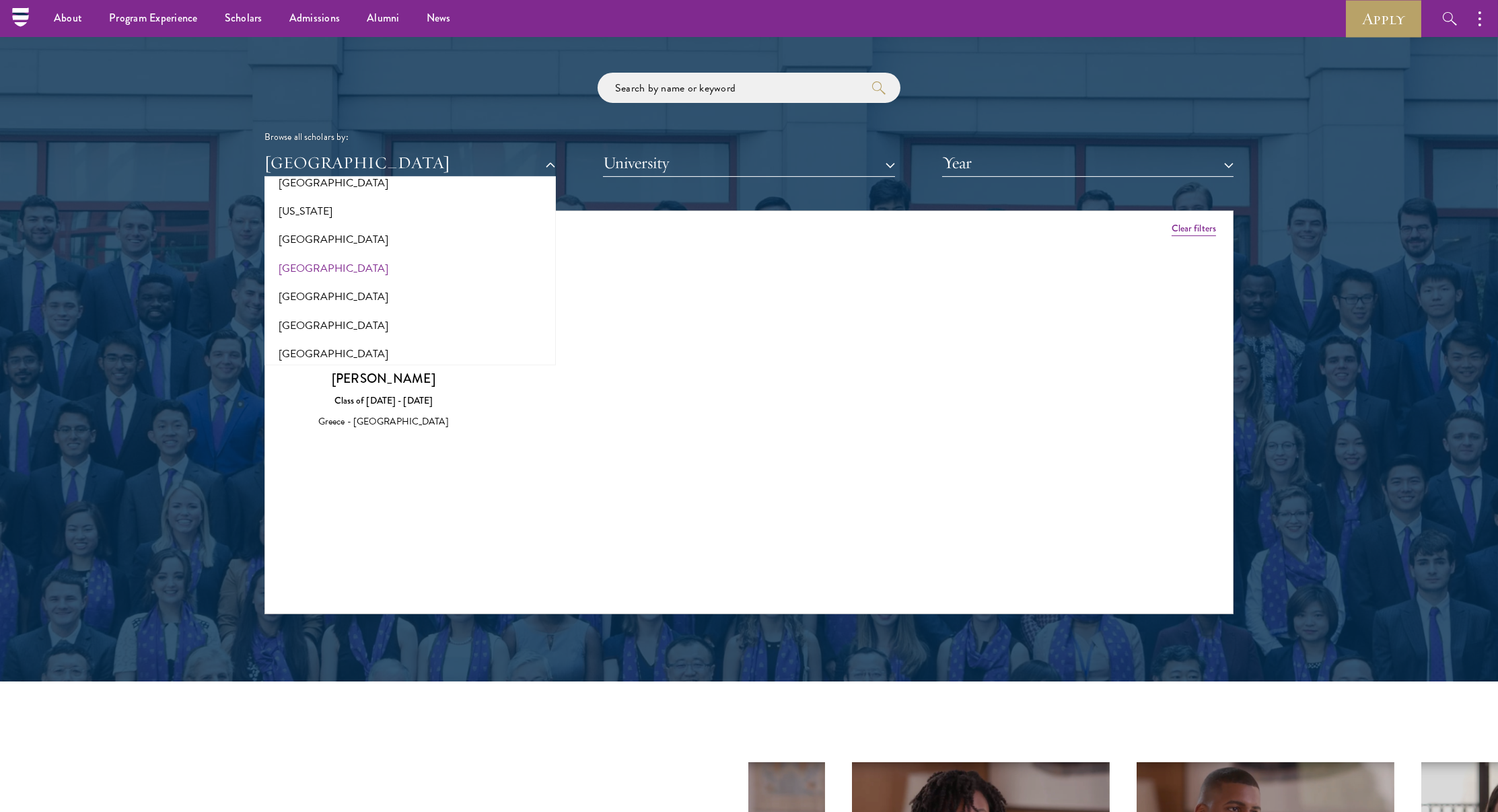
click at [292, 271] on button "[GEOGRAPHIC_DATA]" at bounding box center [410, 268] width 283 height 28
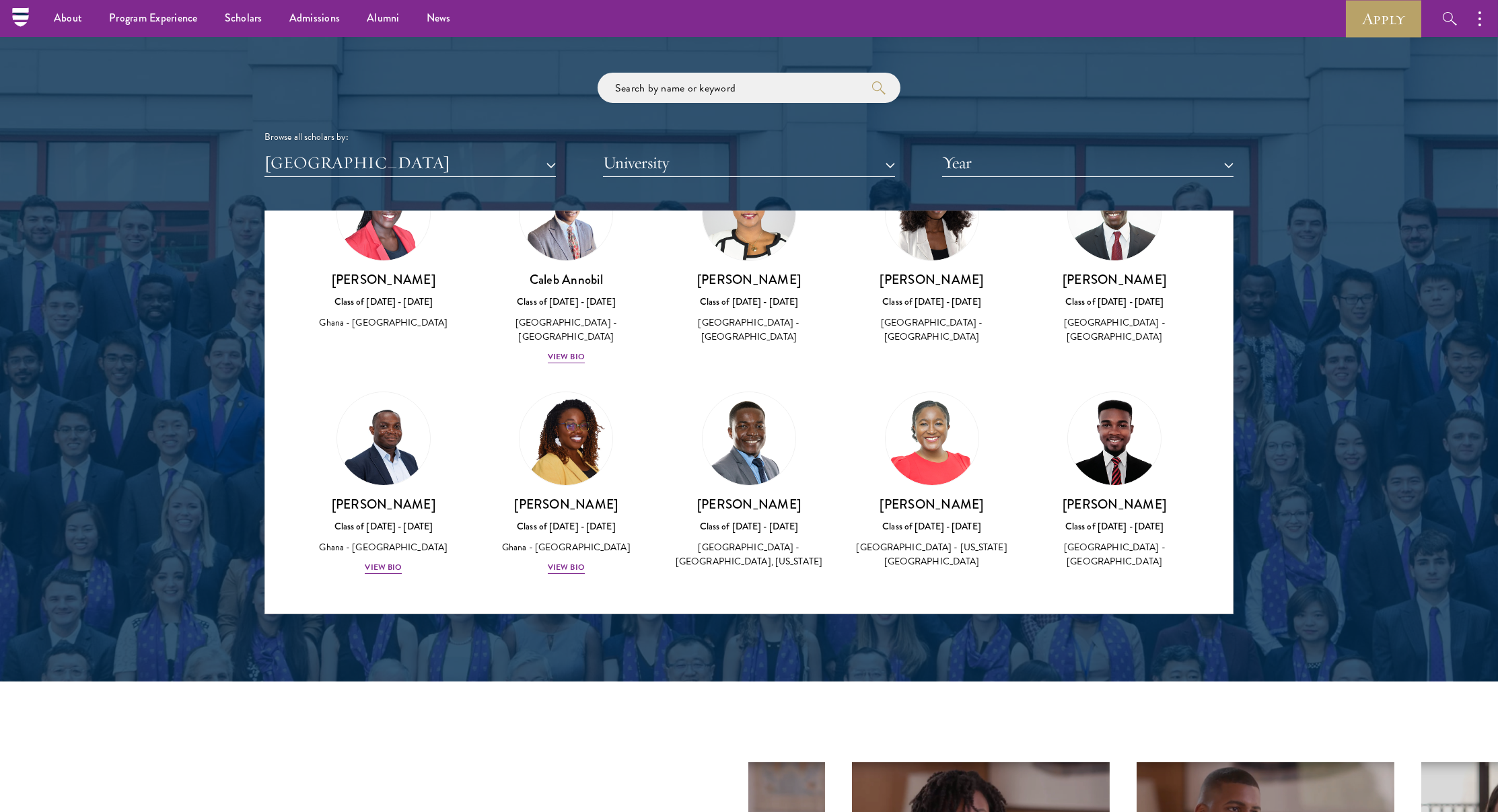
scroll to position [98, 0]
drag, startPoint x: 388, startPoint y: 165, endPoint x: 382, endPoint y: 170, distance: 7.8
click at [388, 165] on button "[GEOGRAPHIC_DATA]" at bounding box center [410, 163] width 292 height 27
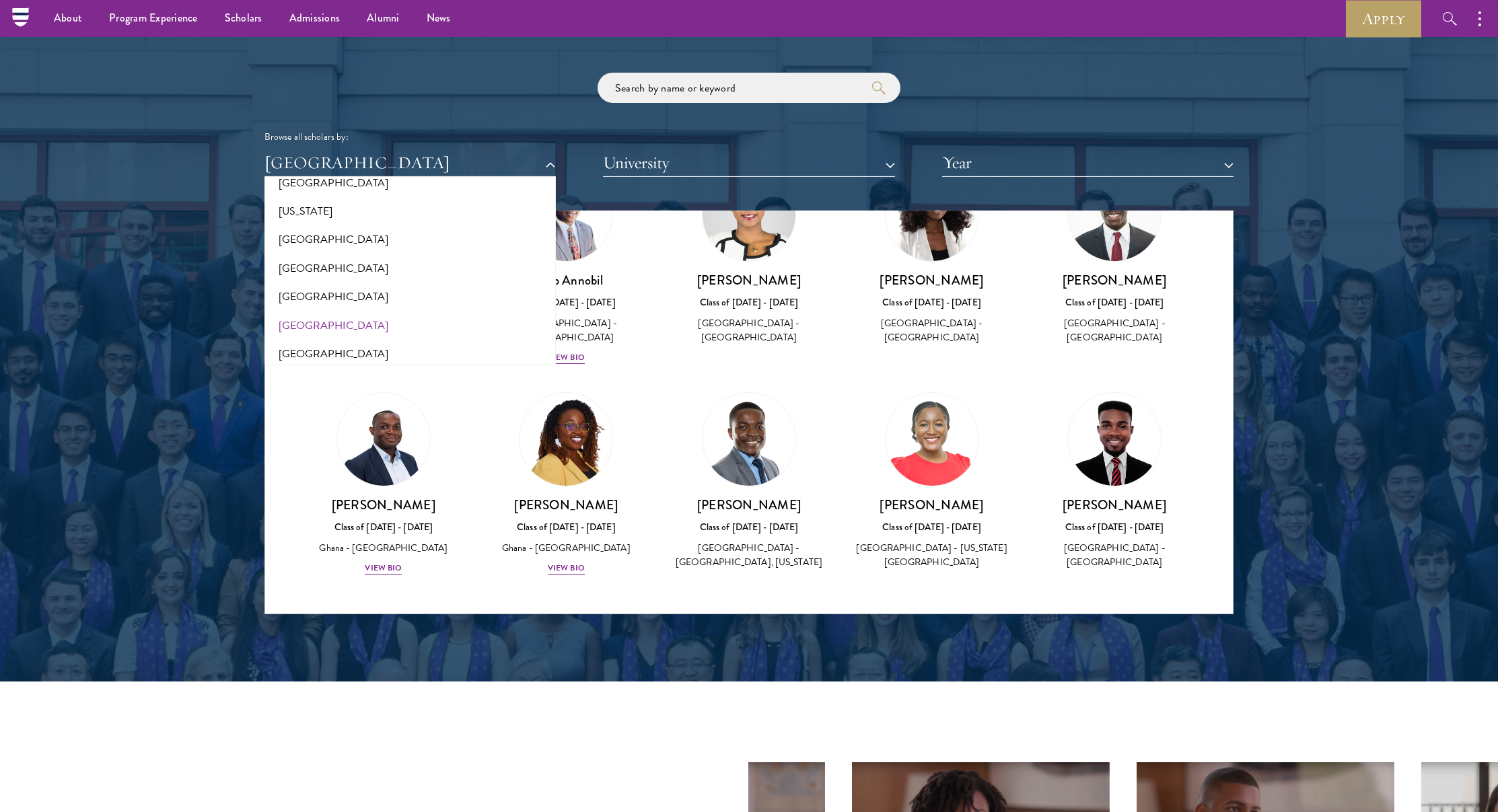
scroll to position [792, 0]
click at [316, 312] on button "[GEOGRAPHIC_DATA]" at bounding box center [410, 323] width 283 height 28
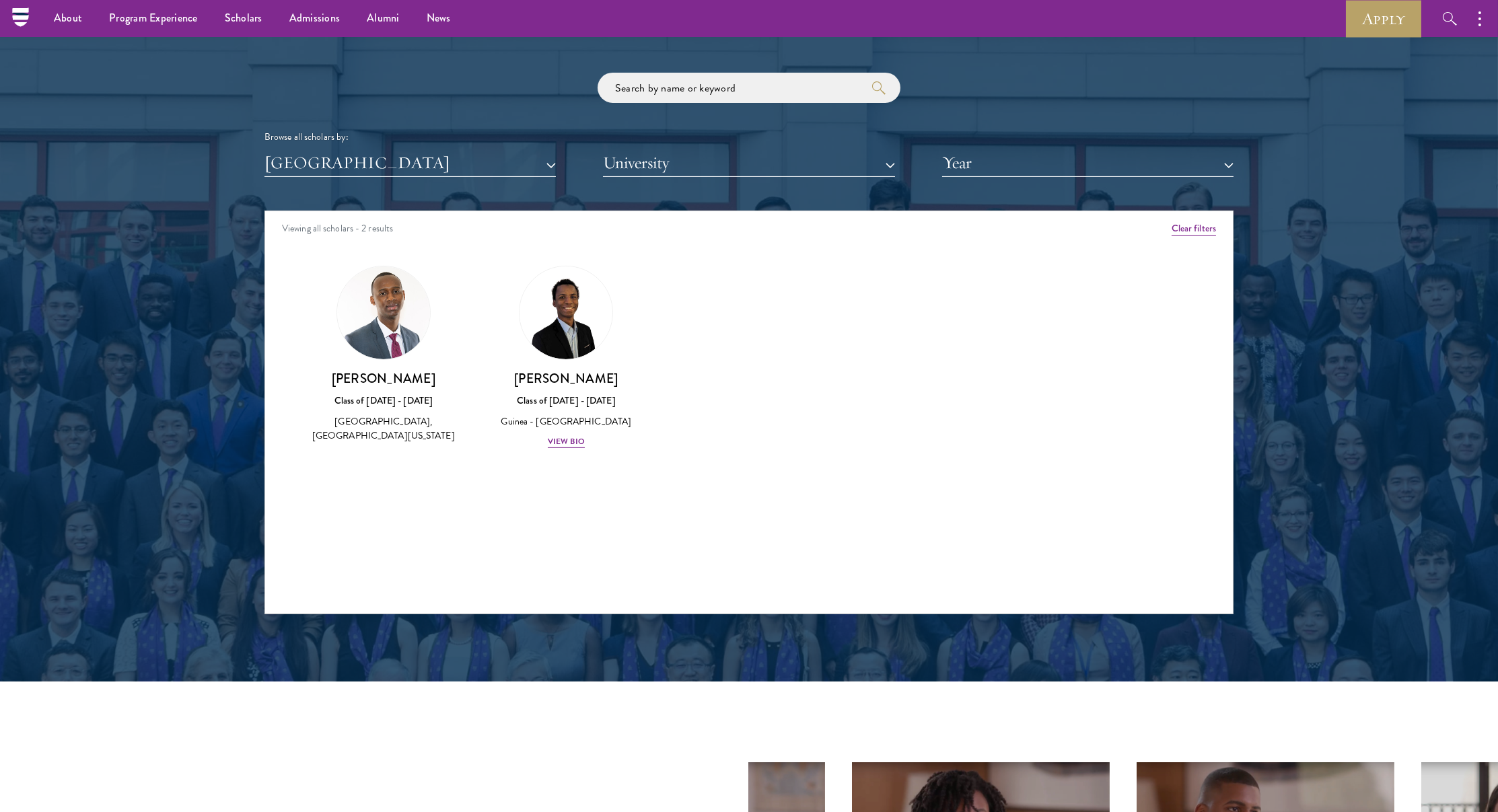
click at [342, 184] on div "Scholar Directory Congratulations and welcome to the Schwarzman Scholars Class …" at bounding box center [749, 272] width 969 height 684
click at [343, 170] on button "[GEOGRAPHIC_DATA]" at bounding box center [410, 163] width 292 height 27
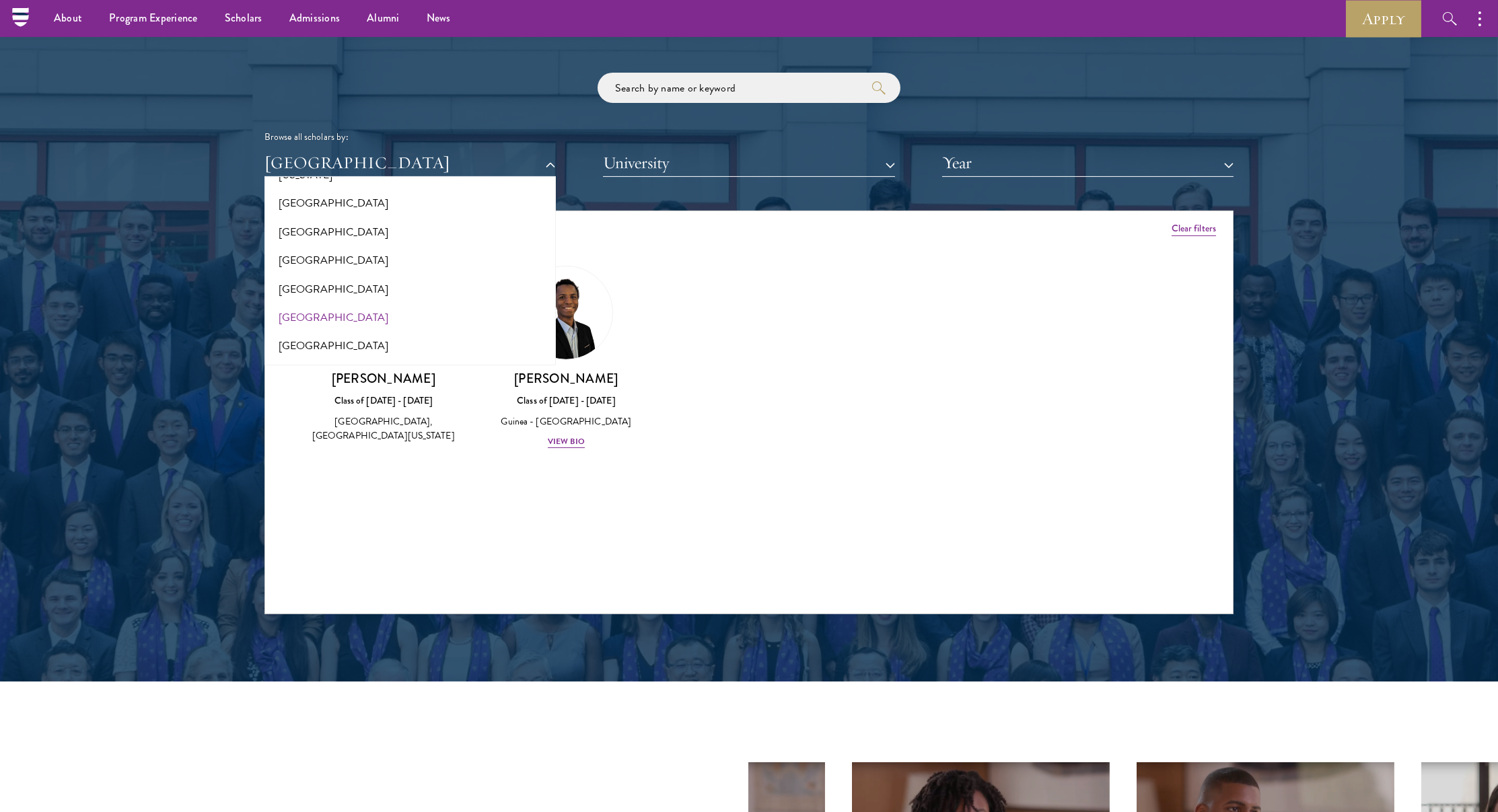
scroll to position [826, 0]
click at [306, 306] on button "[GEOGRAPHIC_DATA]" at bounding box center [410, 317] width 283 height 28
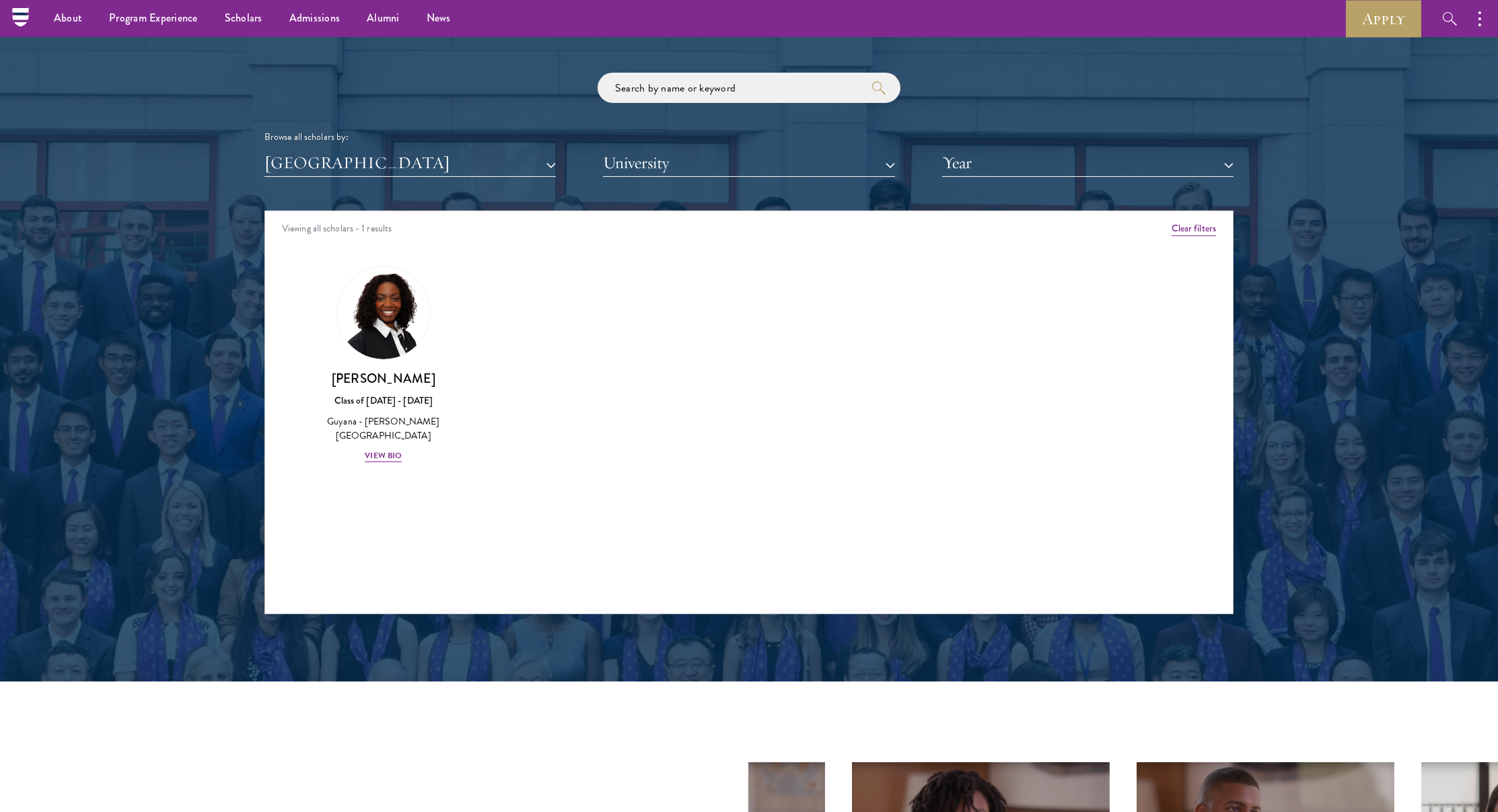
click at [332, 166] on button "[GEOGRAPHIC_DATA]" at bounding box center [410, 163] width 292 height 27
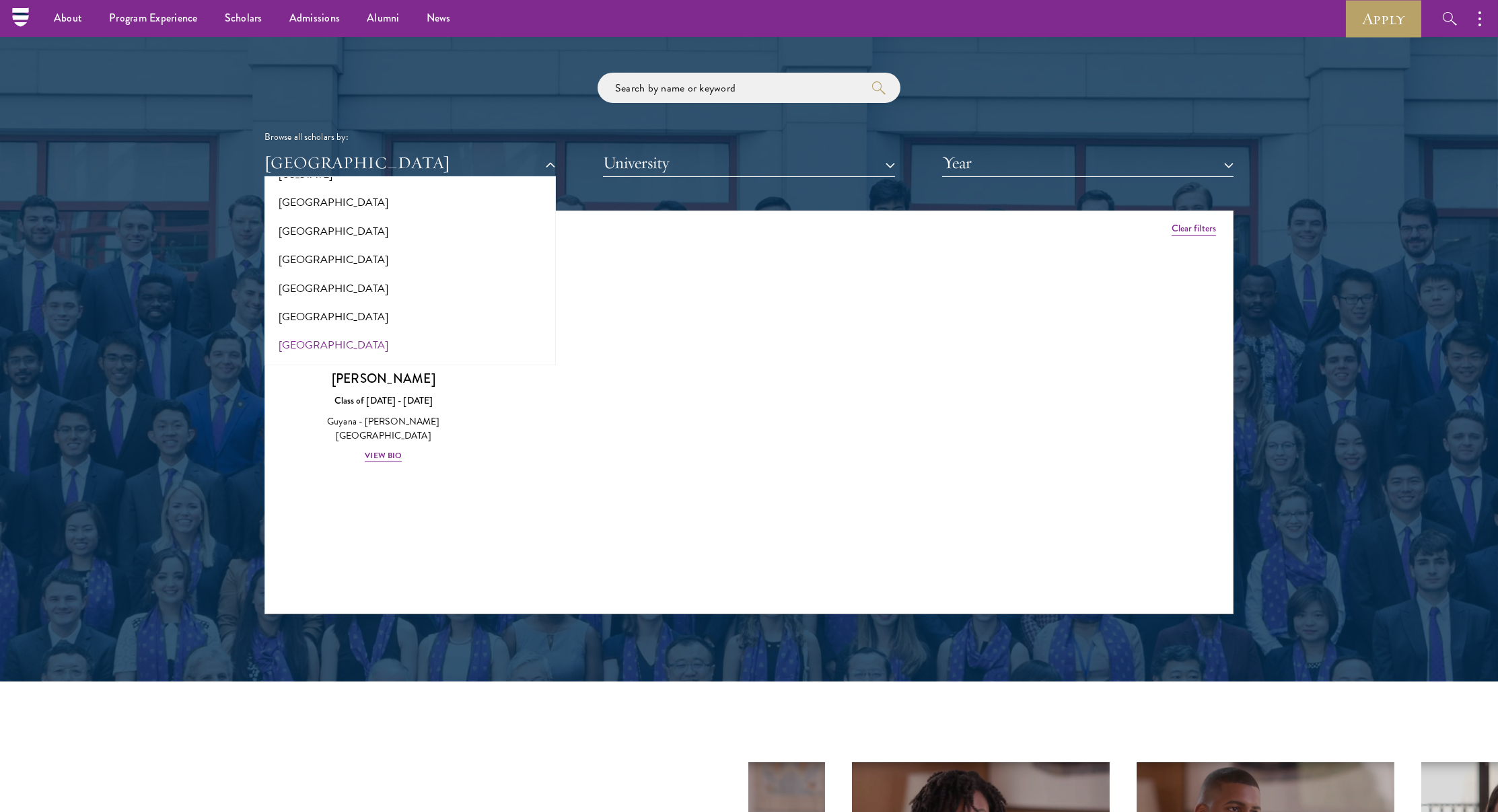
click at [294, 336] on button "[GEOGRAPHIC_DATA]" at bounding box center [410, 345] width 283 height 28
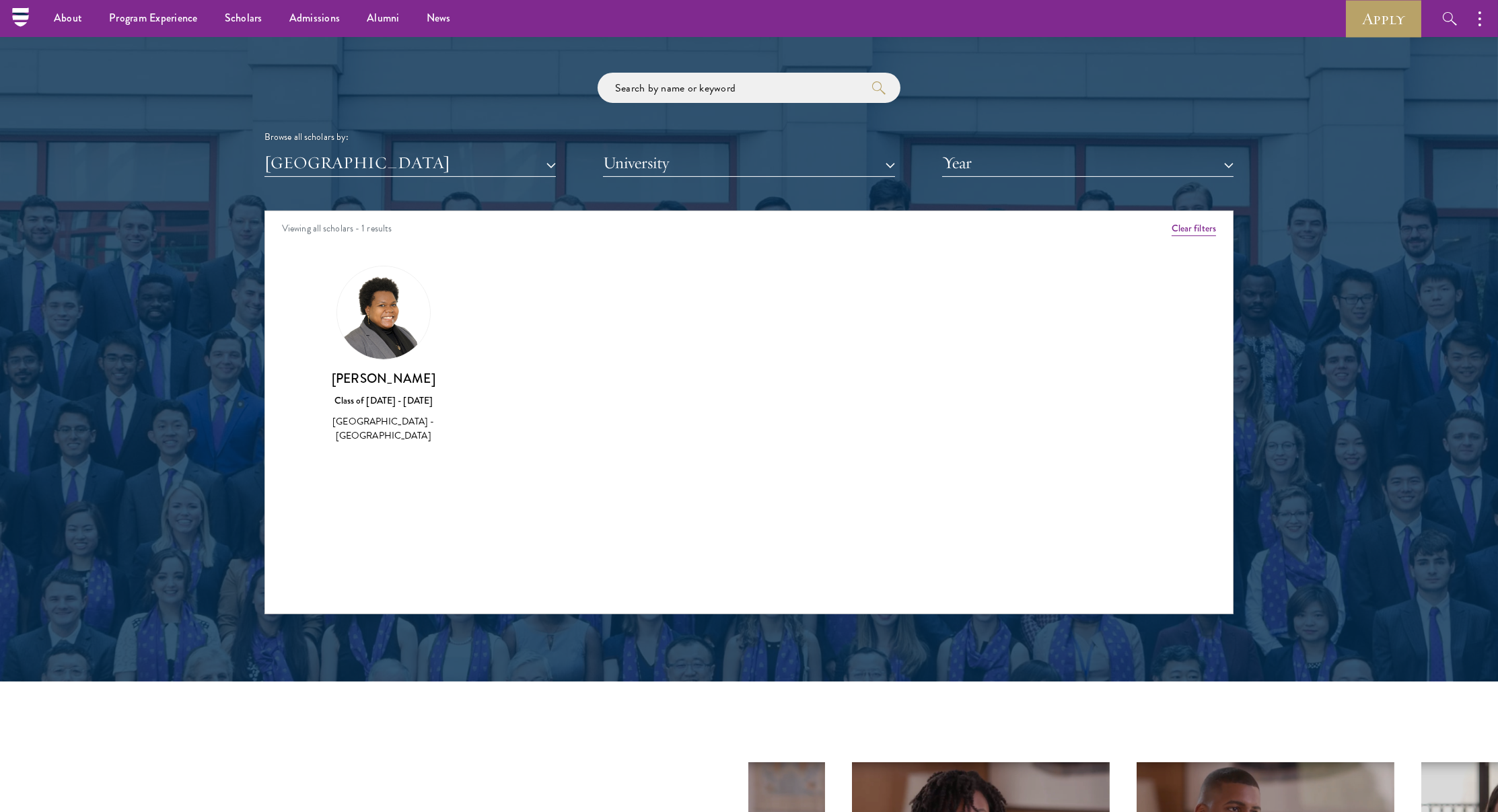
click at [363, 168] on button "[GEOGRAPHIC_DATA]" at bounding box center [410, 163] width 292 height 27
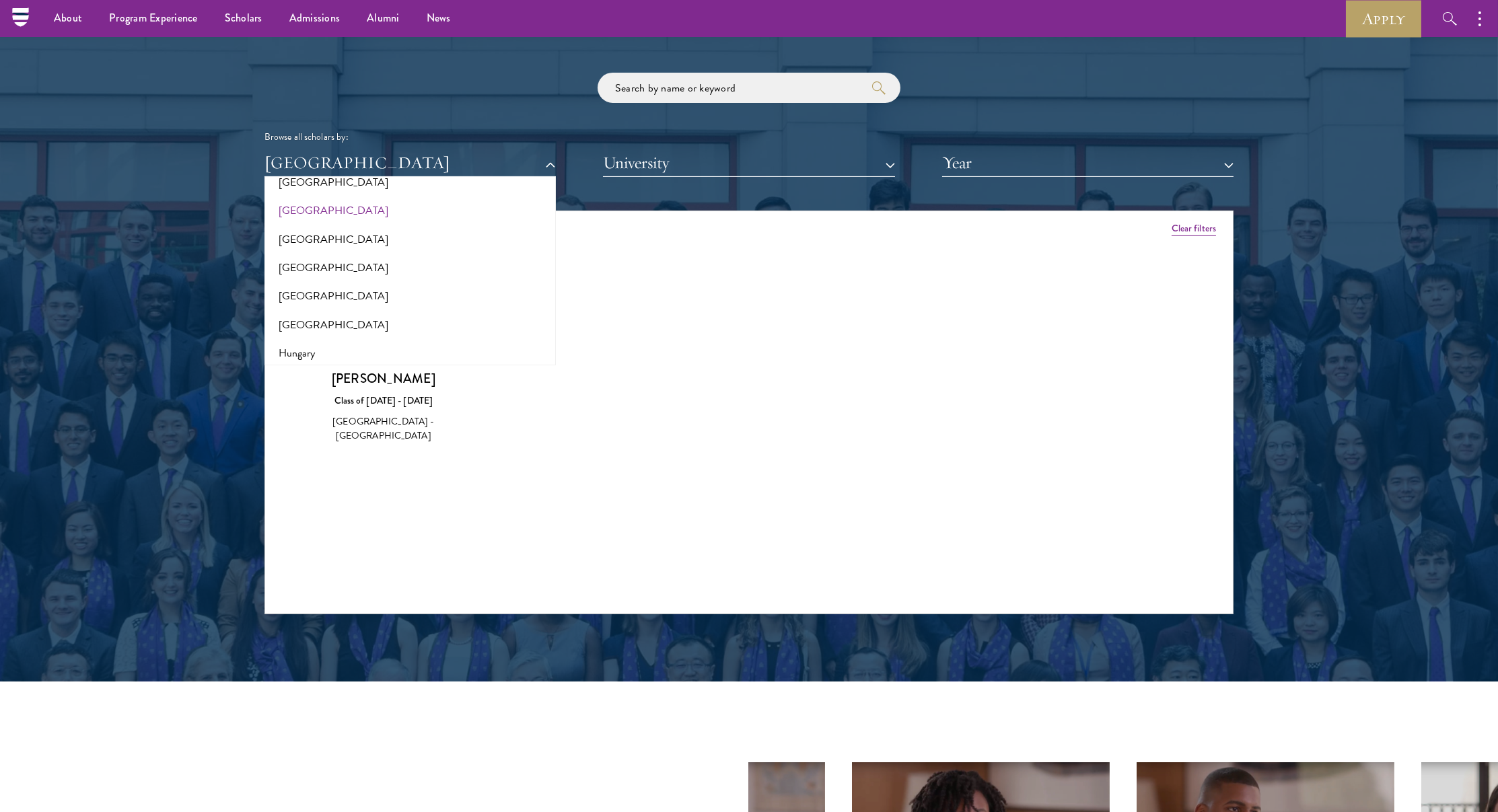
scroll to position [886, 0]
click at [316, 300] on button "[GEOGRAPHIC_DATA]" at bounding box center [410, 314] width 283 height 28
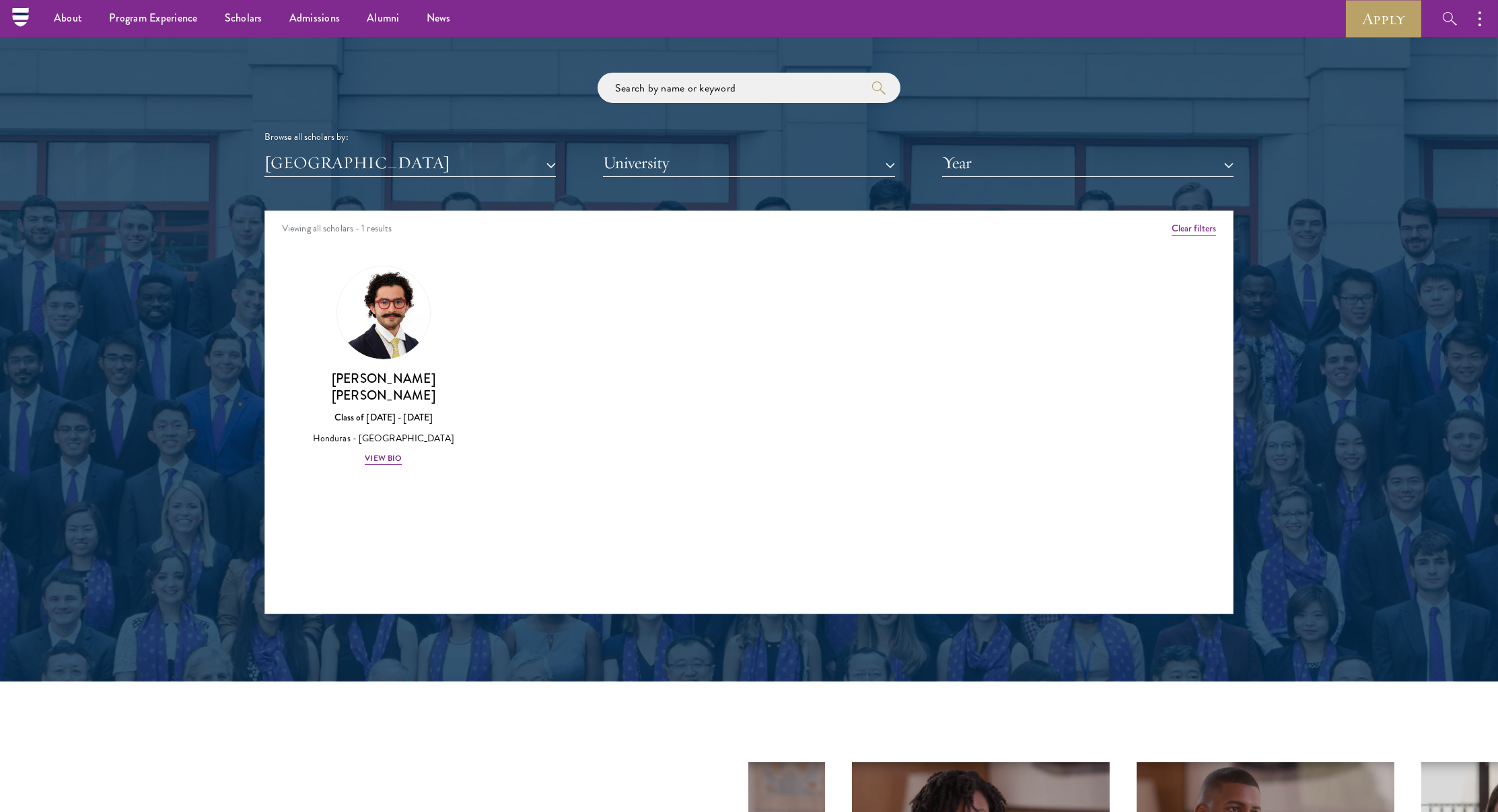
click at [337, 157] on button "[GEOGRAPHIC_DATA]" at bounding box center [410, 163] width 292 height 27
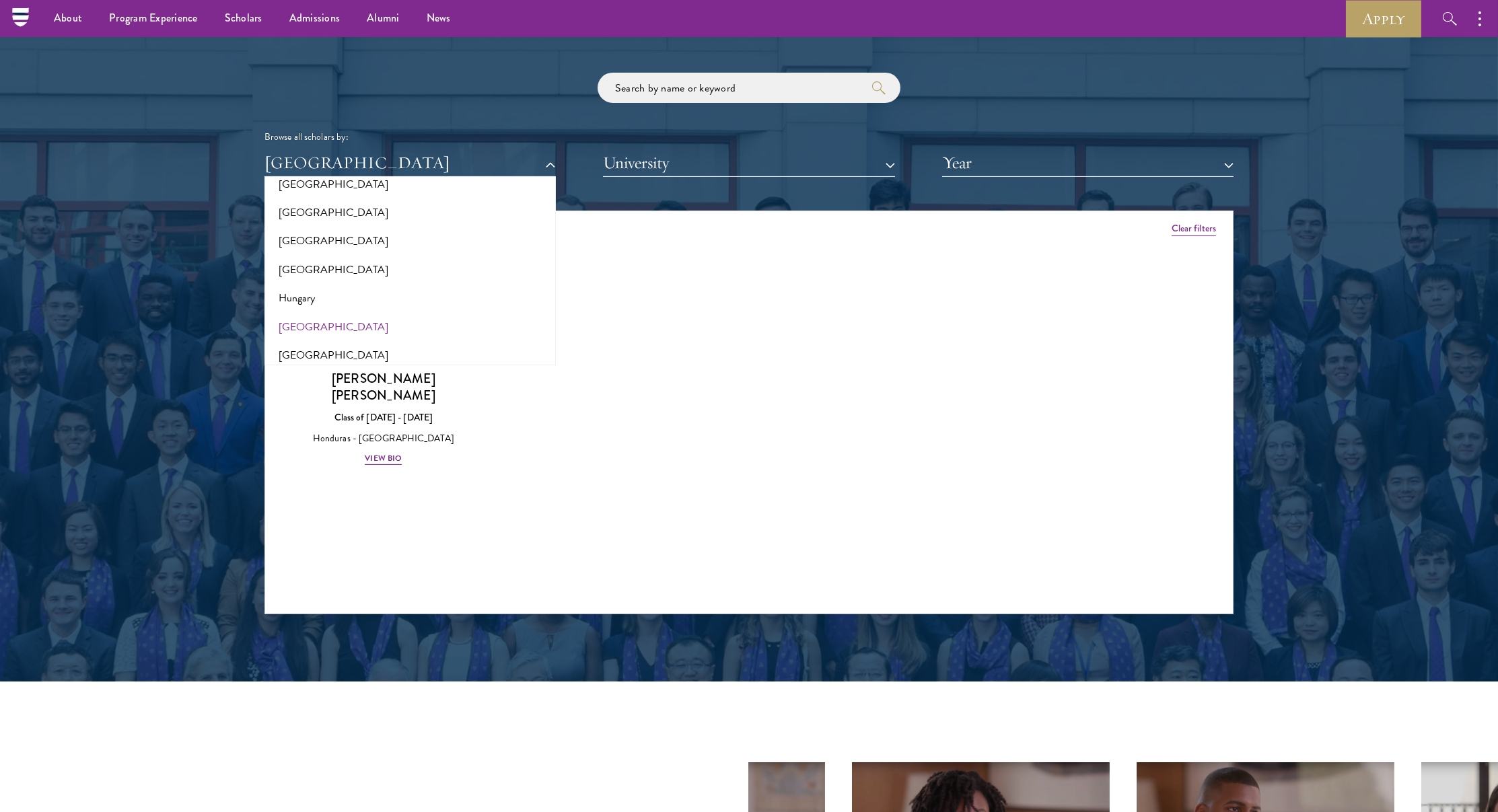
scroll to position [933, 0]
click at [309, 292] on button "Hungary" at bounding box center [410, 296] width 283 height 28
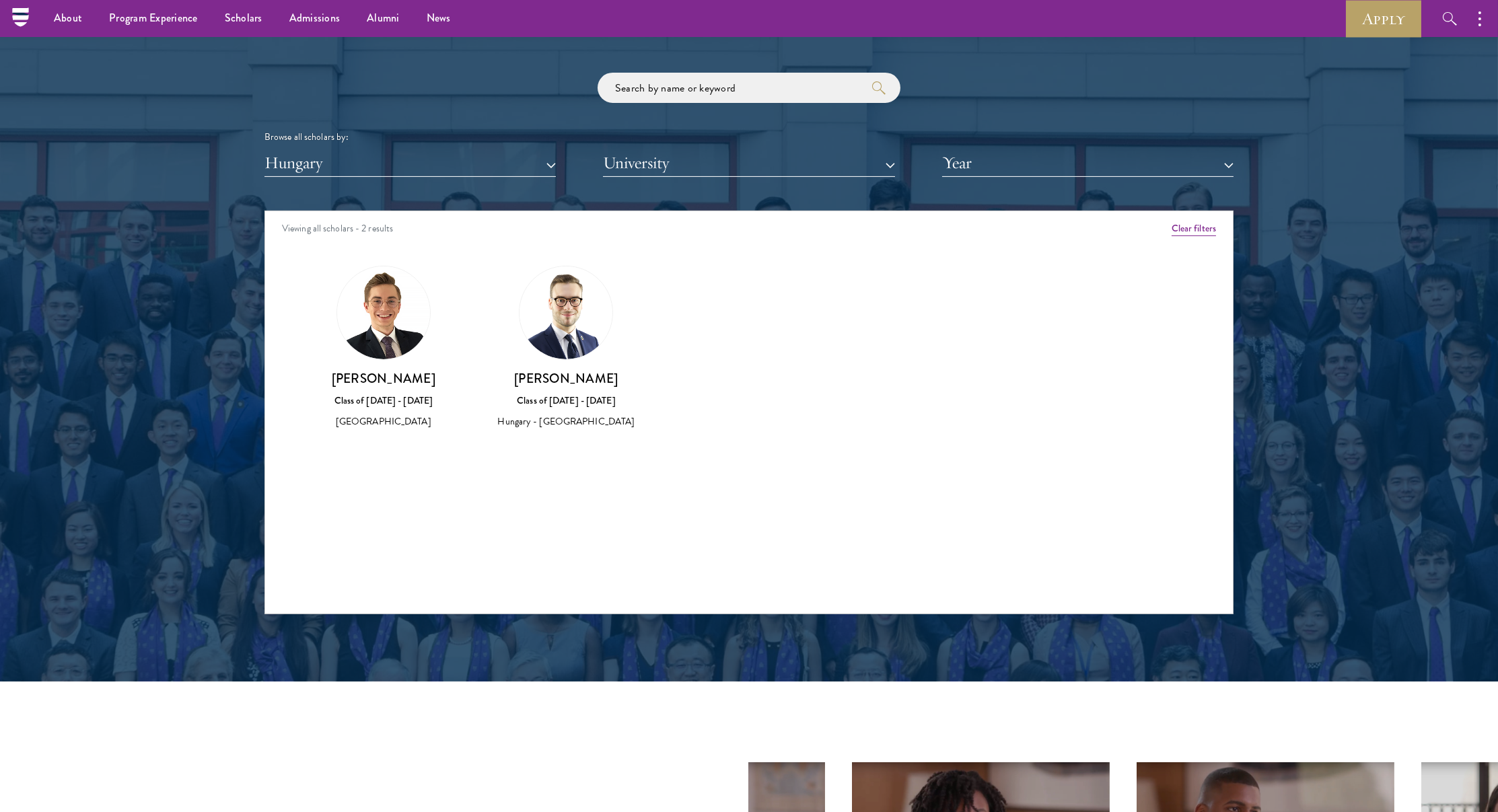
click at [372, 161] on button "Hungary" at bounding box center [410, 163] width 292 height 27
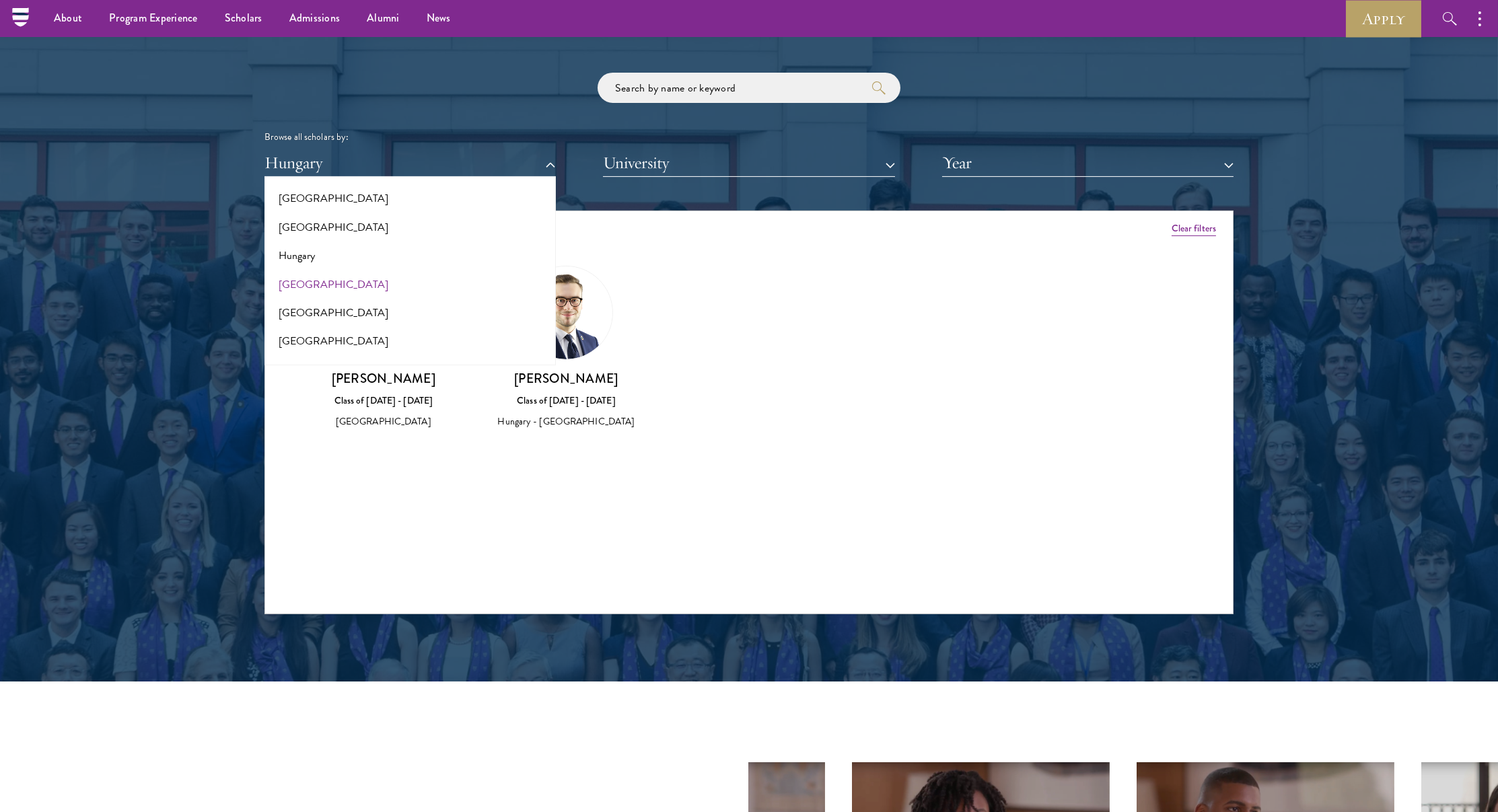
scroll to position [976, 0]
click at [324, 284] on button "[GEOGRAPHIC_DATA]" at bounding box center [410, 282] width 283 height 28
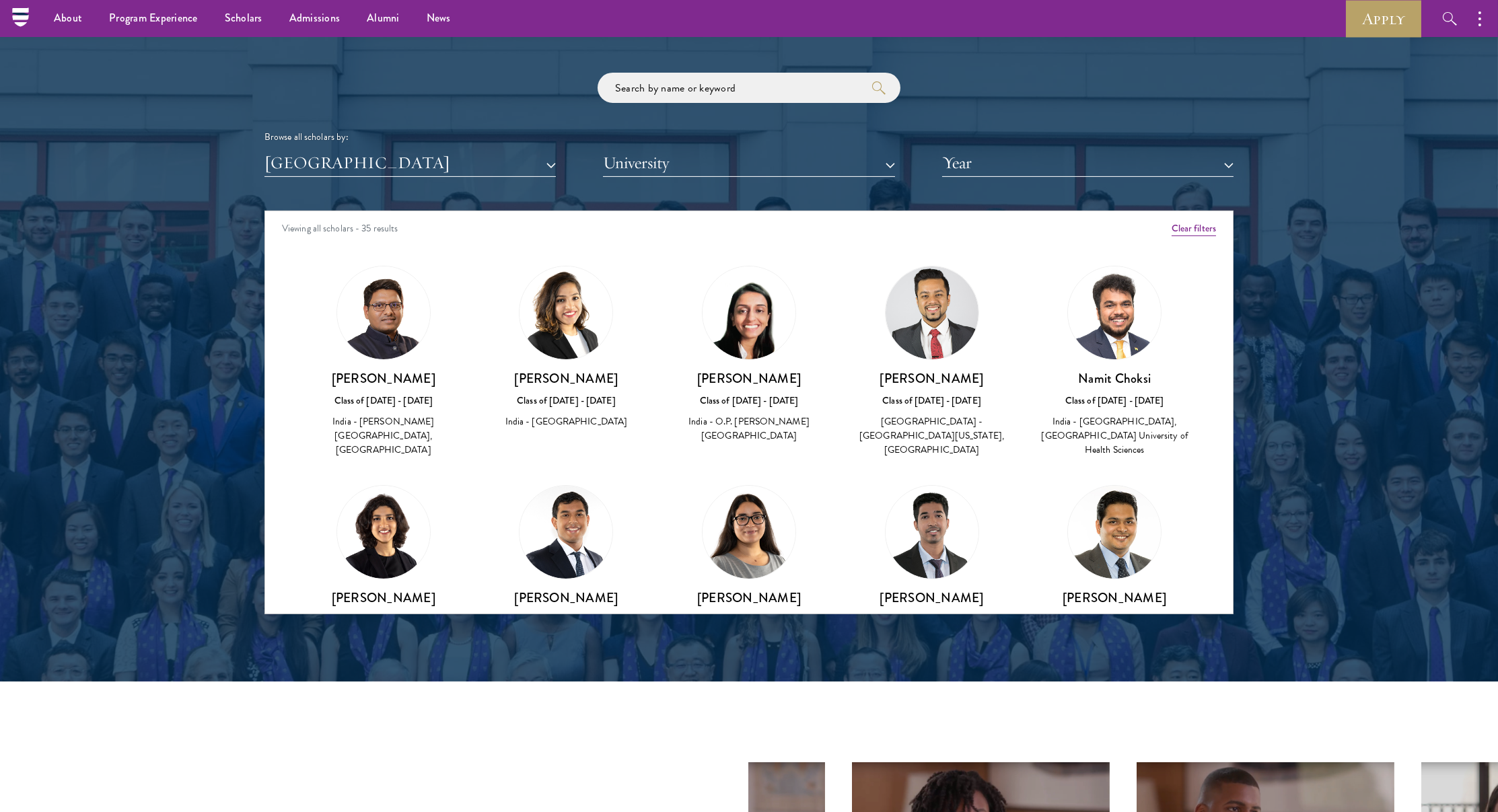
click at [377, 165] on button "[GEOGRAPHIC_DATA]" at bounding box center [410, 163] width 292 height 27
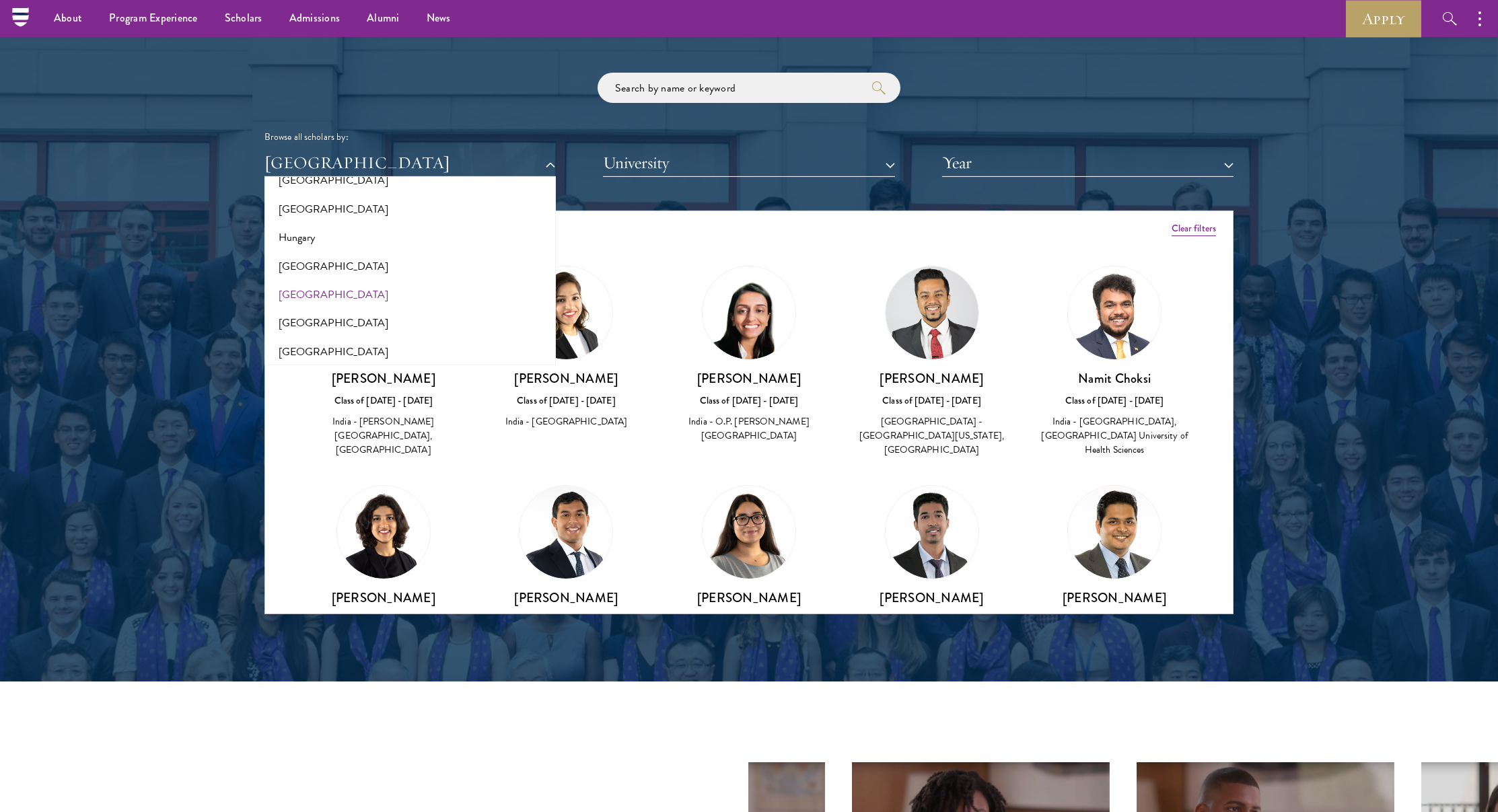
scroll to position [1005, 0]
click at [330, 281] on button "[GEOGRAPHIC_DATA]" at bounding box center [410, 281] width 283 height 28
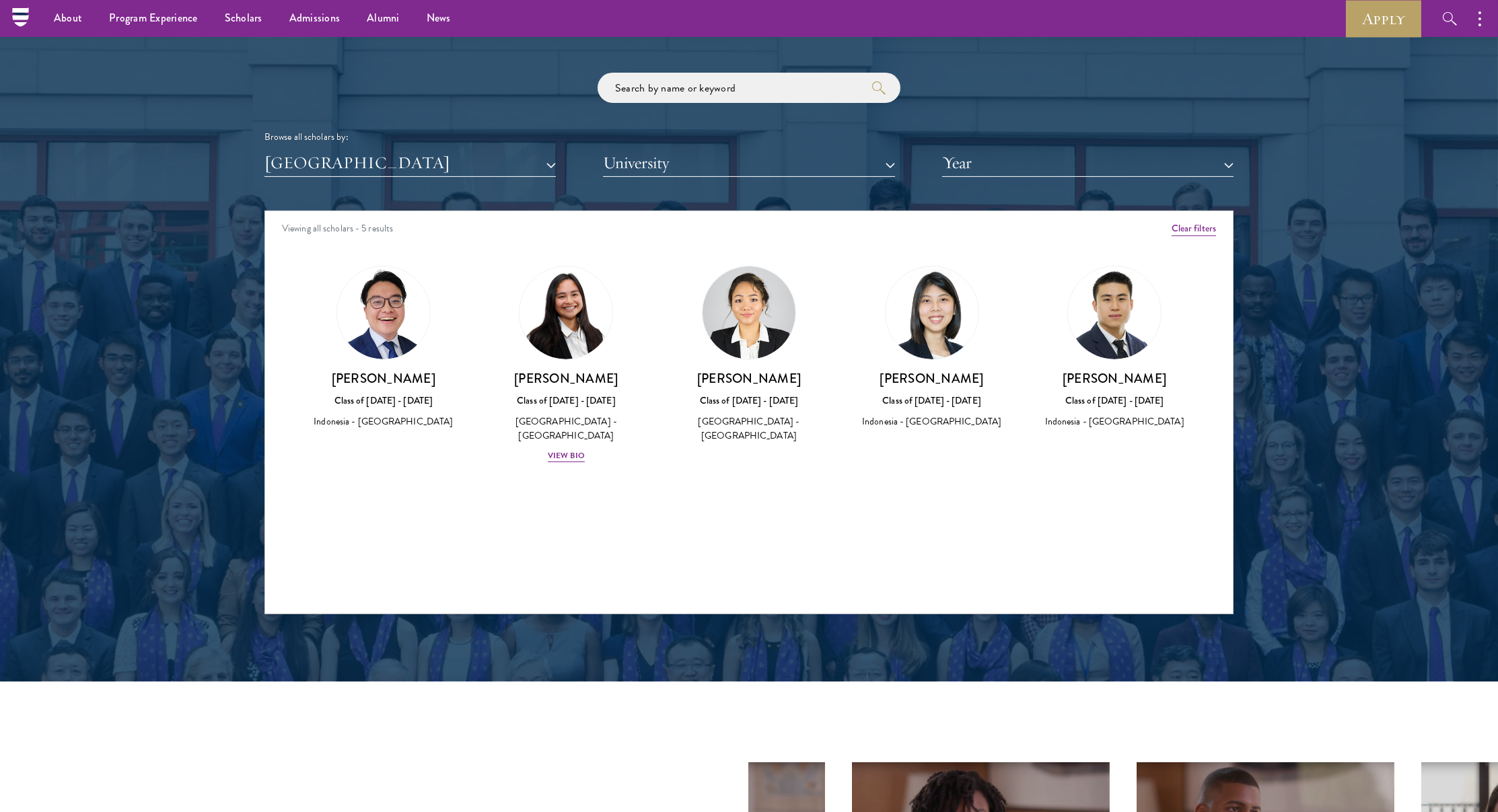
click at [362, 173] on div "Scholar Directory Congratulations and welcome to the Schwarzman Scholars Class …" at bounding box center [749, 272] width 969 height 684
click at [359, 185] on div "Scholar Directory Congratulations and welcome to the Schwarzman Scholars Class …" at bounding box center [749, 272] width 969 height 684
click at [377, 174] on div "Scholar Directory Congratulations and welcome to the Schwarzman Scholars Class …" at bounding box center [749, 272] width 969 height 684
click at [387, 155] on button "[GEOGRAPHIC_DATA]" at bounding box center [410, 163] width 292 height 27
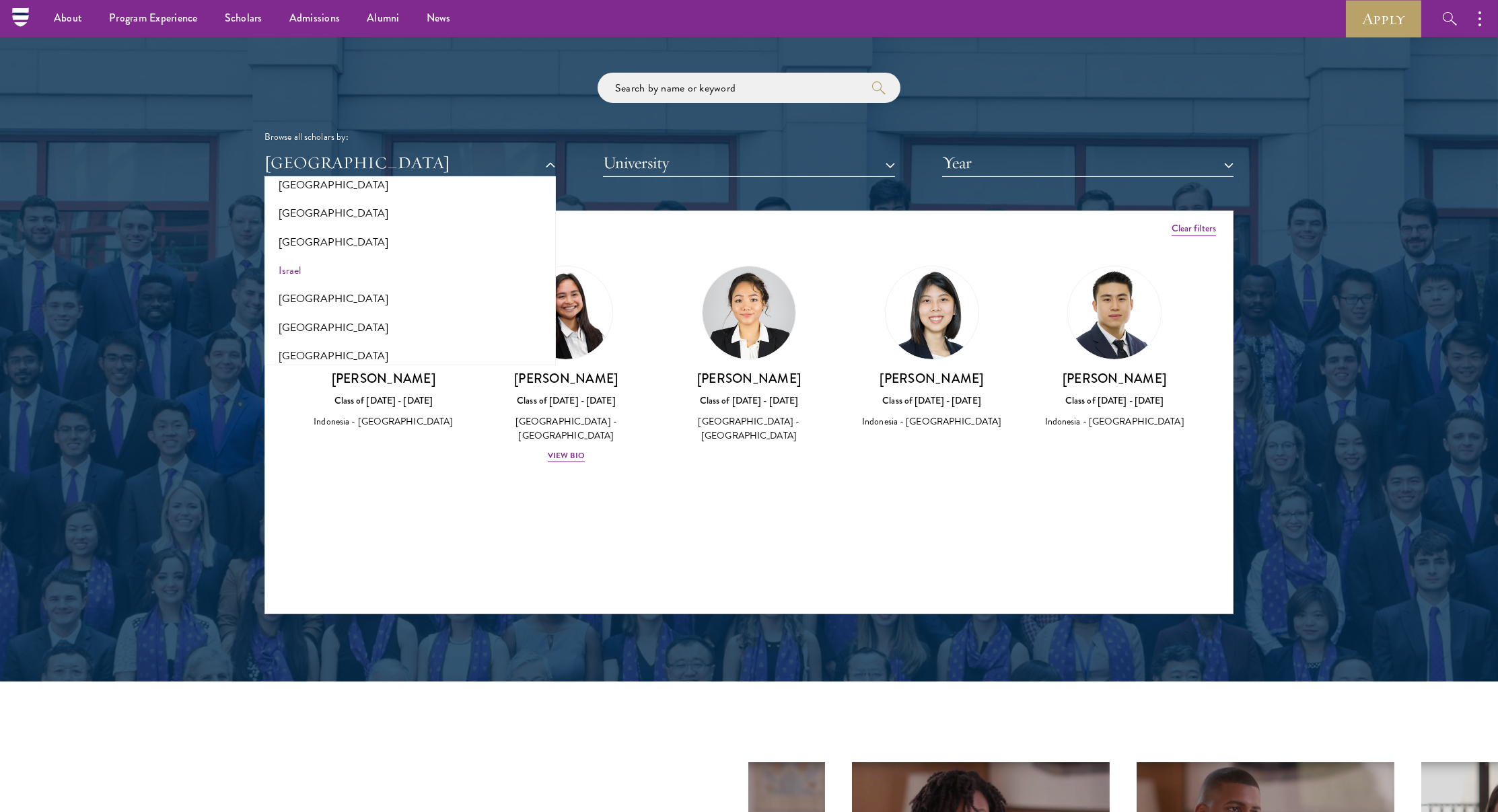
scroll to position [1103, 0]
click at [328, 256] on button "Israel" at bounding box center [410, 268] width 283 height 28
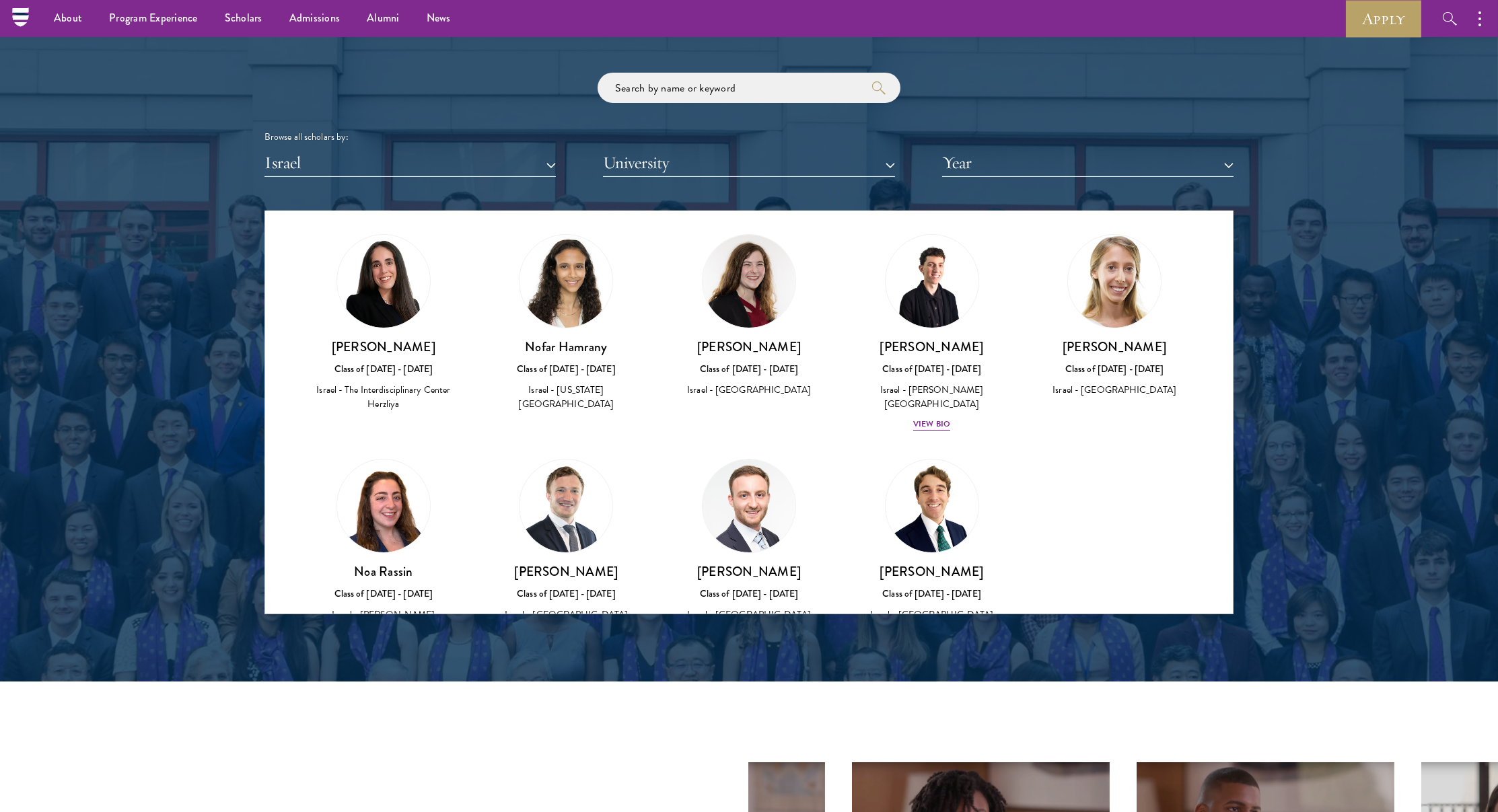
scroll to position [32, 0]
click at [321, 165] on button "Israel" at bounding box center [410, 163] width 292 height 27
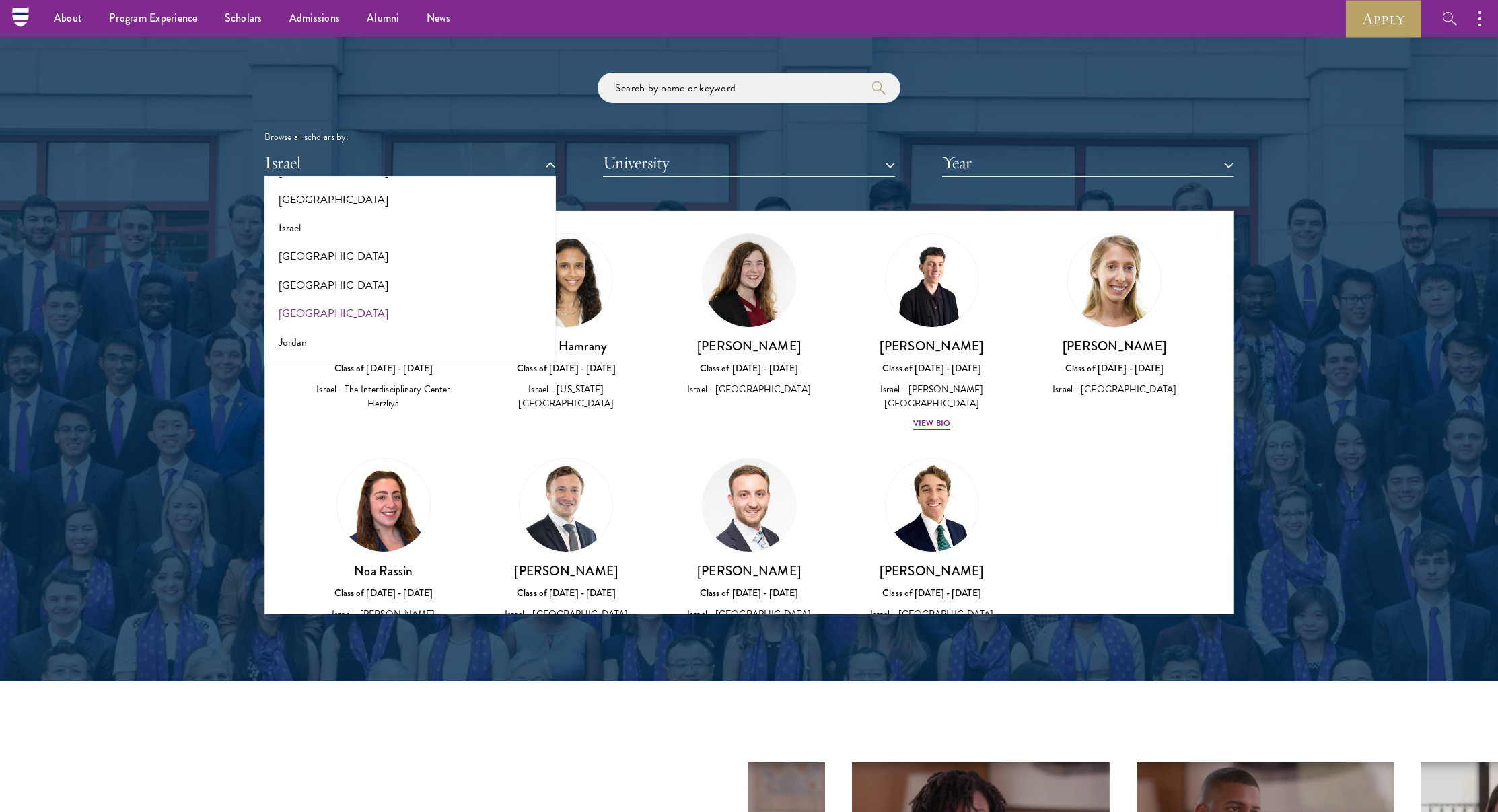
scroll to position [1144, 0]
click at [306, 251] on button "[GEOGRAPHIC_DATA]" at bounding box center [410, 255] width 283 height 28
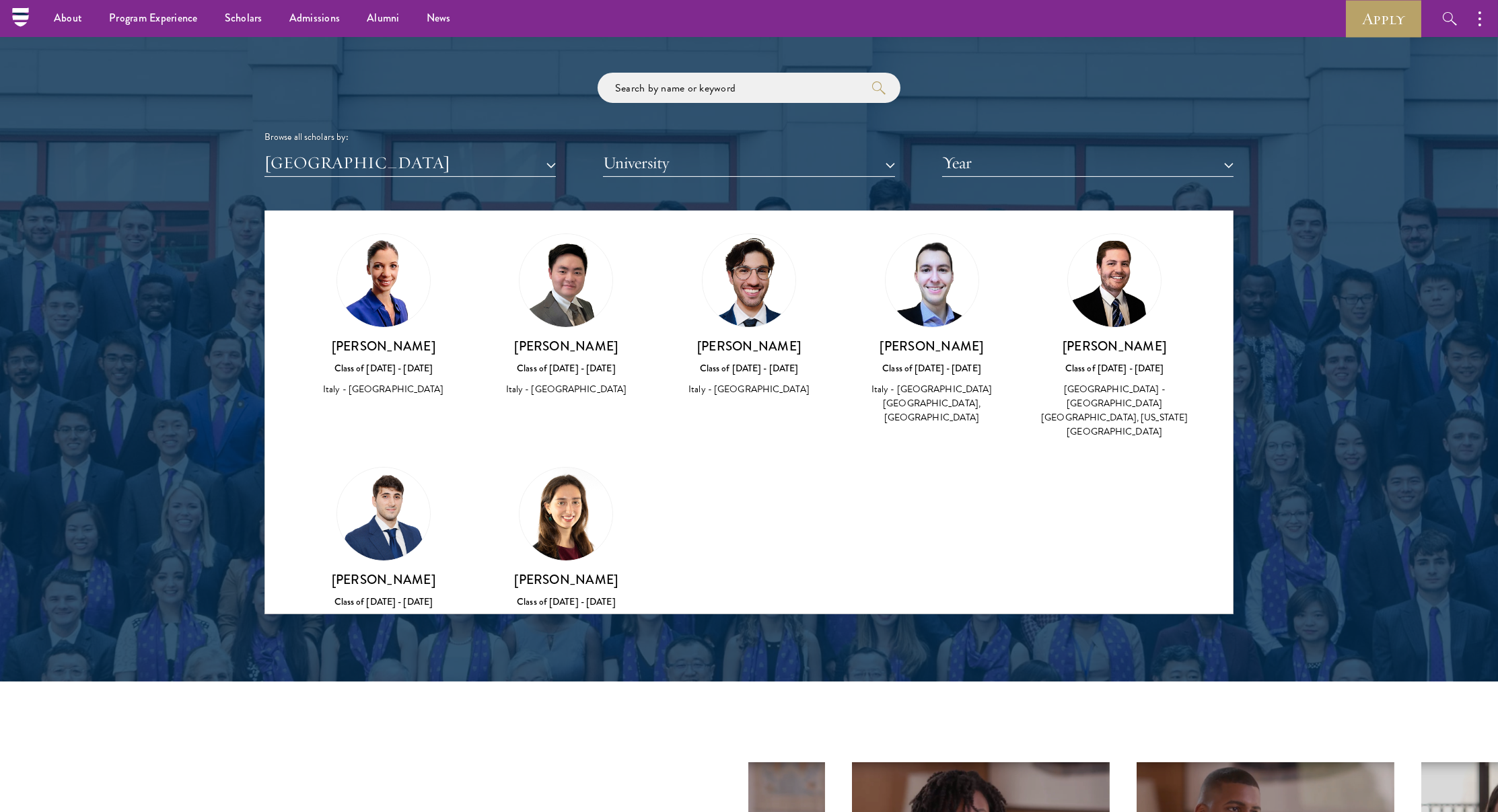
click at [338, 155] on button "[GEOGRAPHIC_DATA]" at bounding box center [410, 163] width 292 height 27
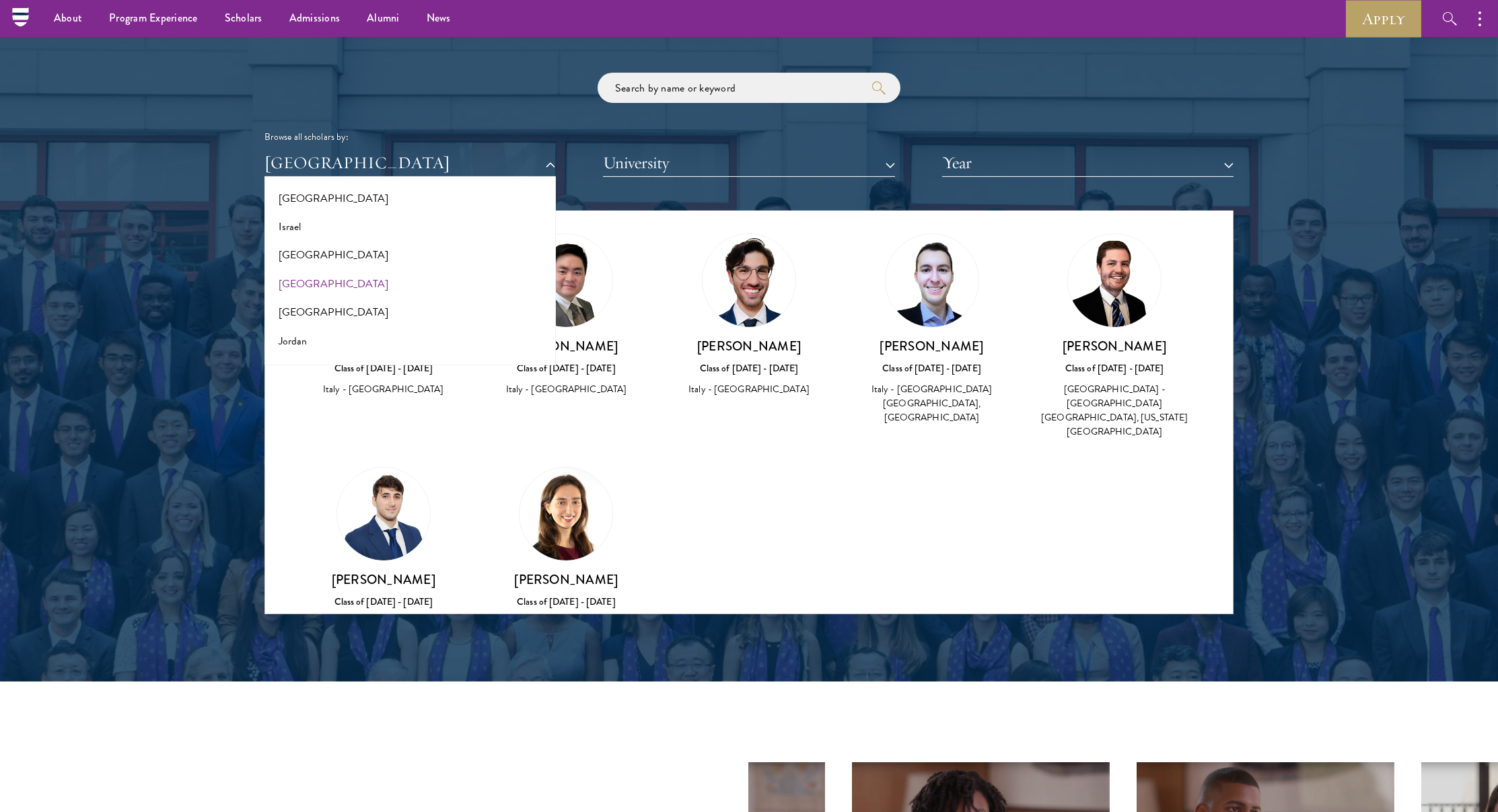
click at [306, 279] on button "[GEOGRAPHIC_DATA]" at bounding box center [410, 284] width 283 height 28
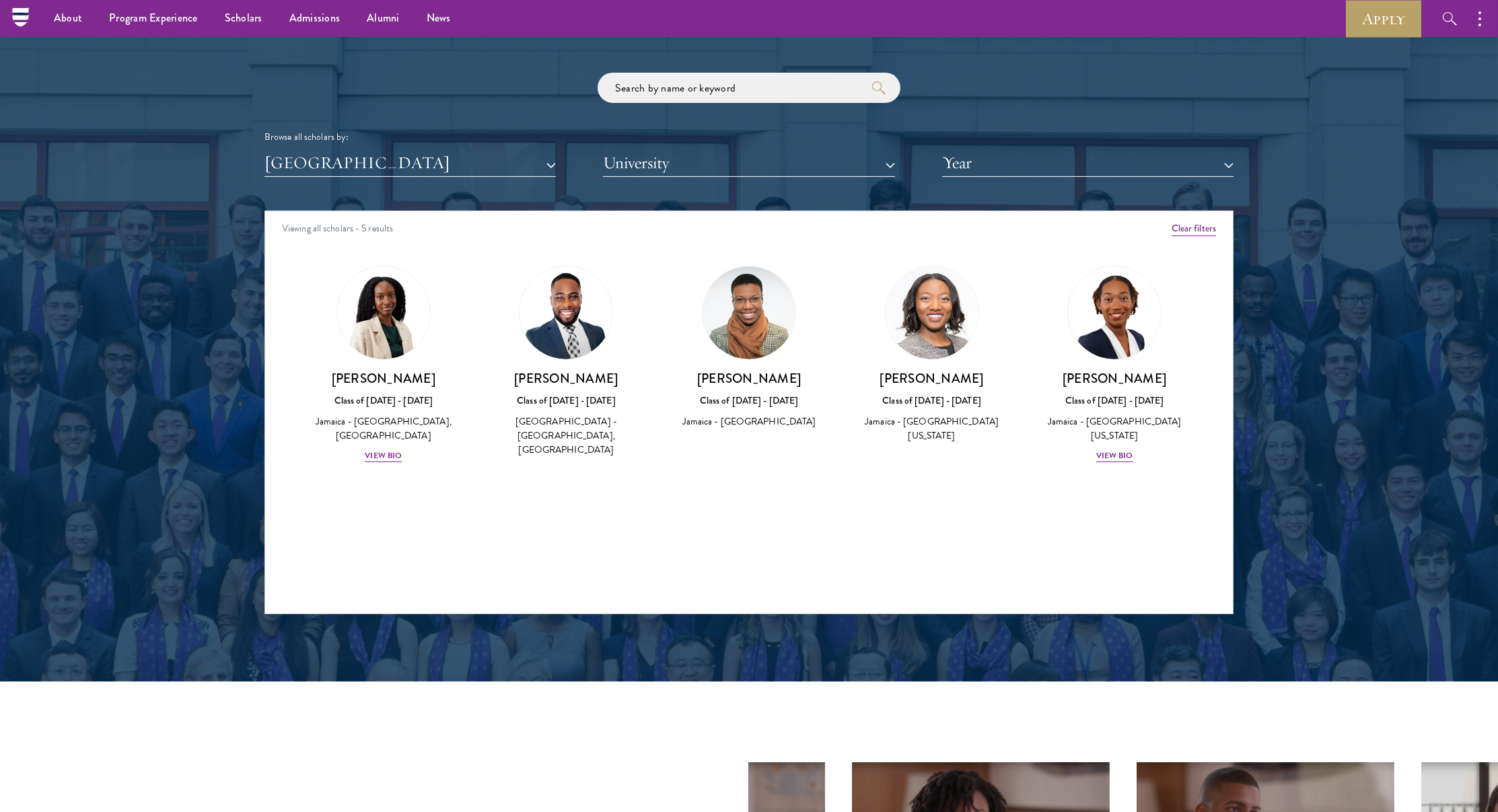
click at [330, 190] on div "Scholar Directory Congratulations and welcome to the Schwarzman Scholars Class …" at bounding box center [749, 272] width 969 height 684
click at [330, 167] on button "[GEOGRAPHIC_DATA]" at bounding box center [410, 163] width 292 height 27
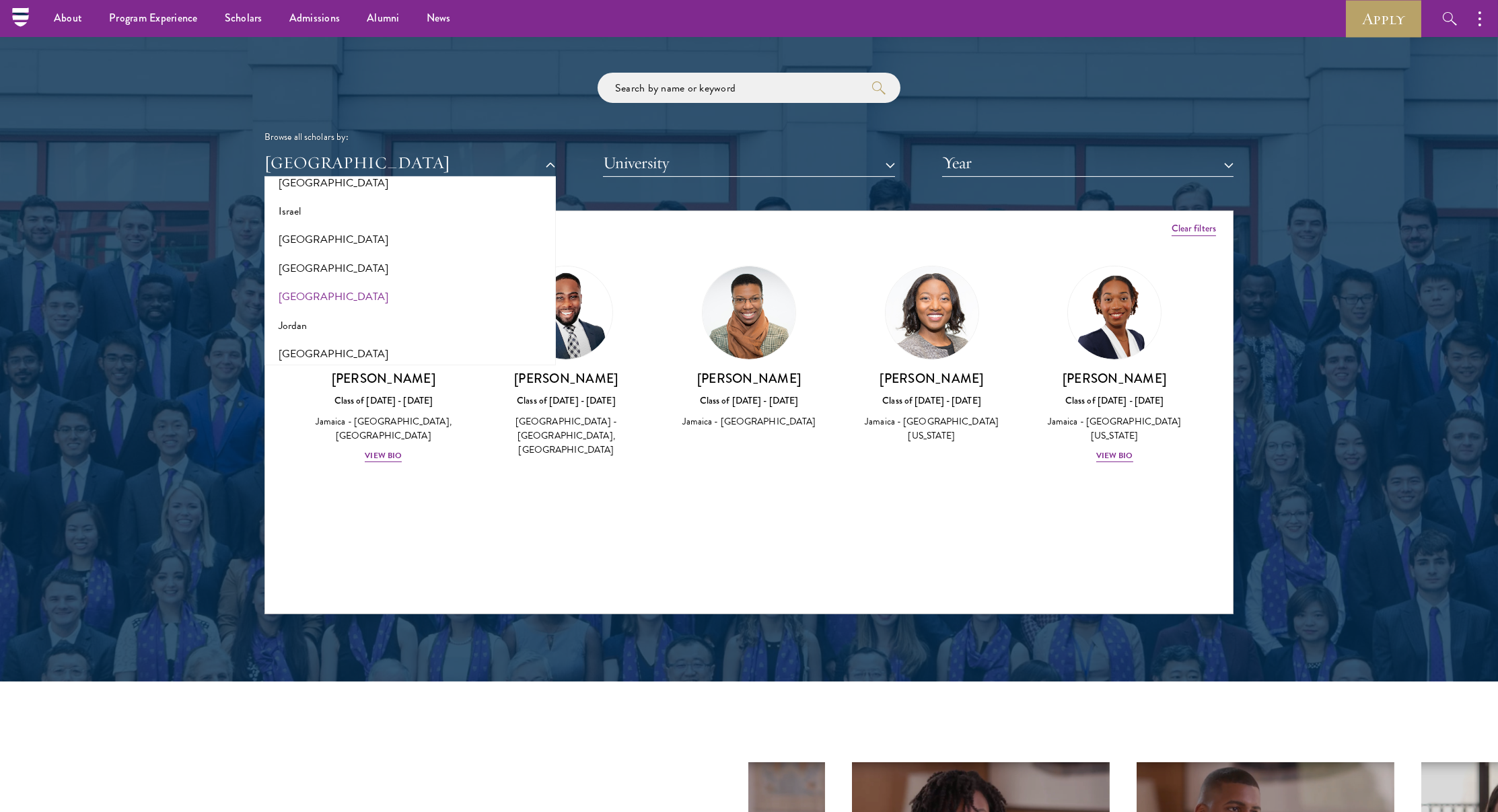
scroll to position [1173, 0]
click at [305, 287] on button "[GEOGRAPHIC_DATA]" at bounding box center [410, 284] width 283 height 28
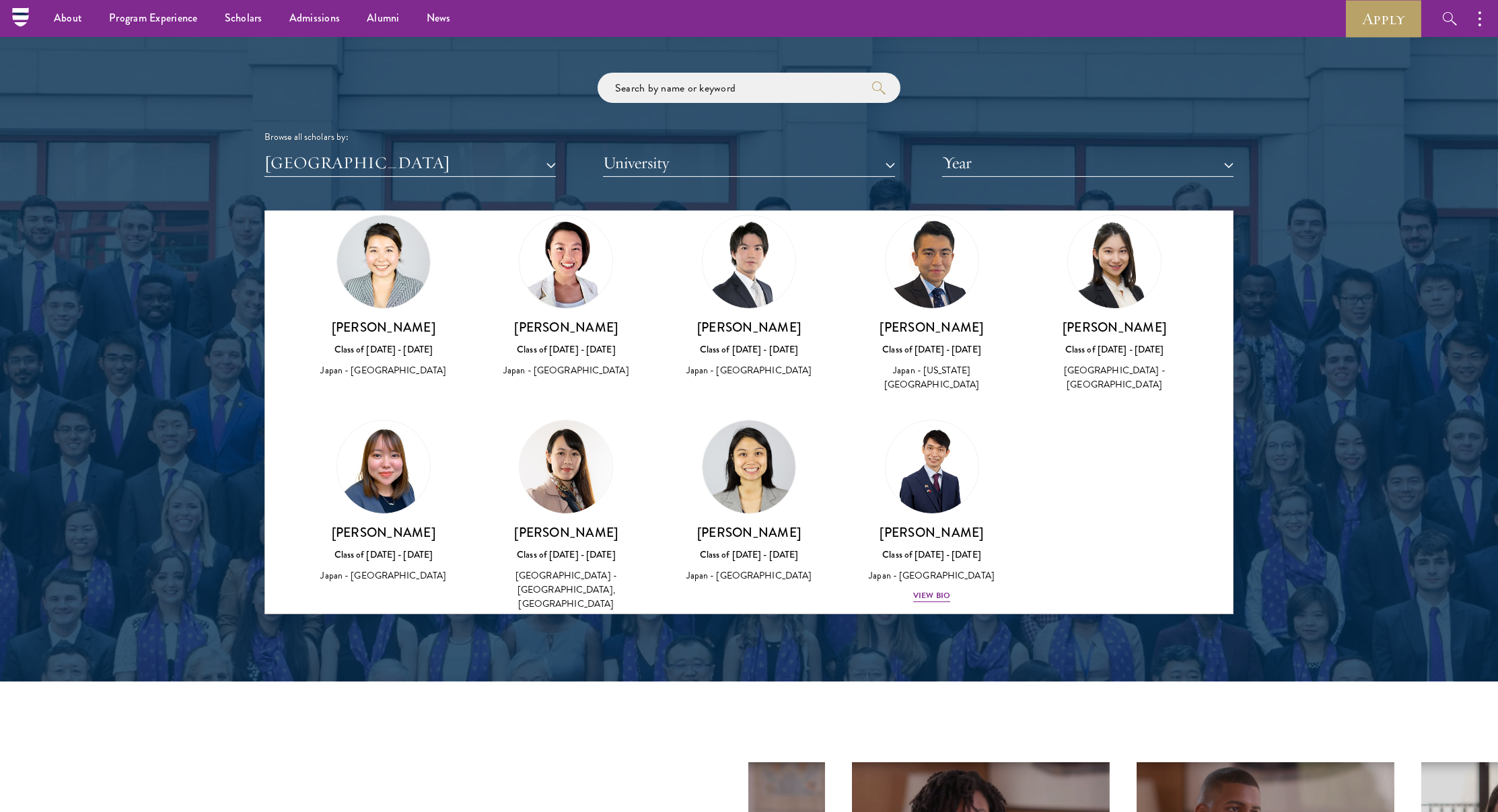
scroll to position [275, 0]
click at [396, 216] on img at bounding box center [384, 263] width 93 height 93
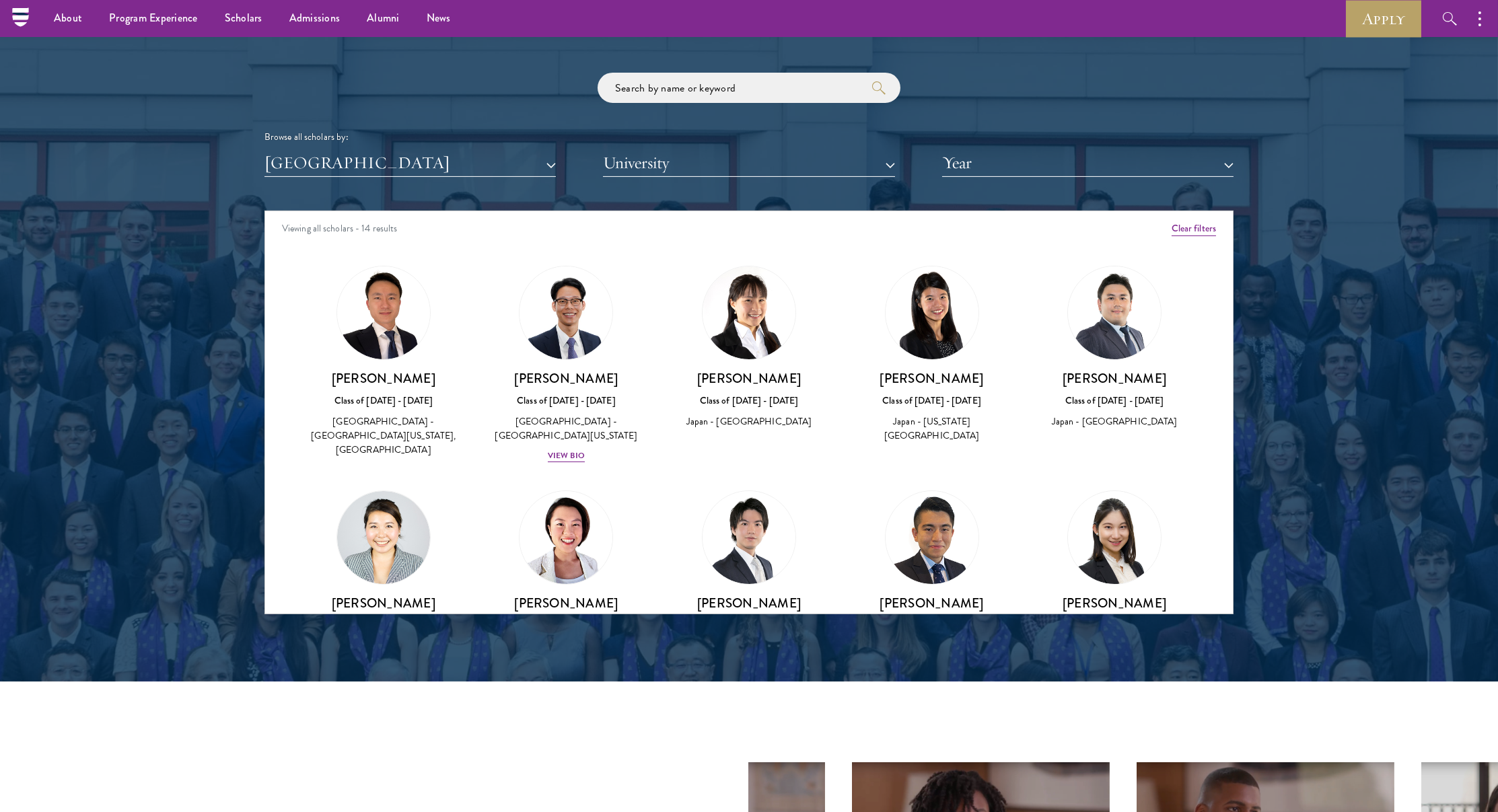
scroll to position [-1, 0]
click at [377, 185] on div "Scholar Directory Congratulations and welcome to the Schwarzman Scholars Class …" at bounding box center [749, 272] width 969 height 684
click at [362, 170] on button "[GEOGRAPHIC_DATA]" at bounding box center [410, 163] width 292 height 27
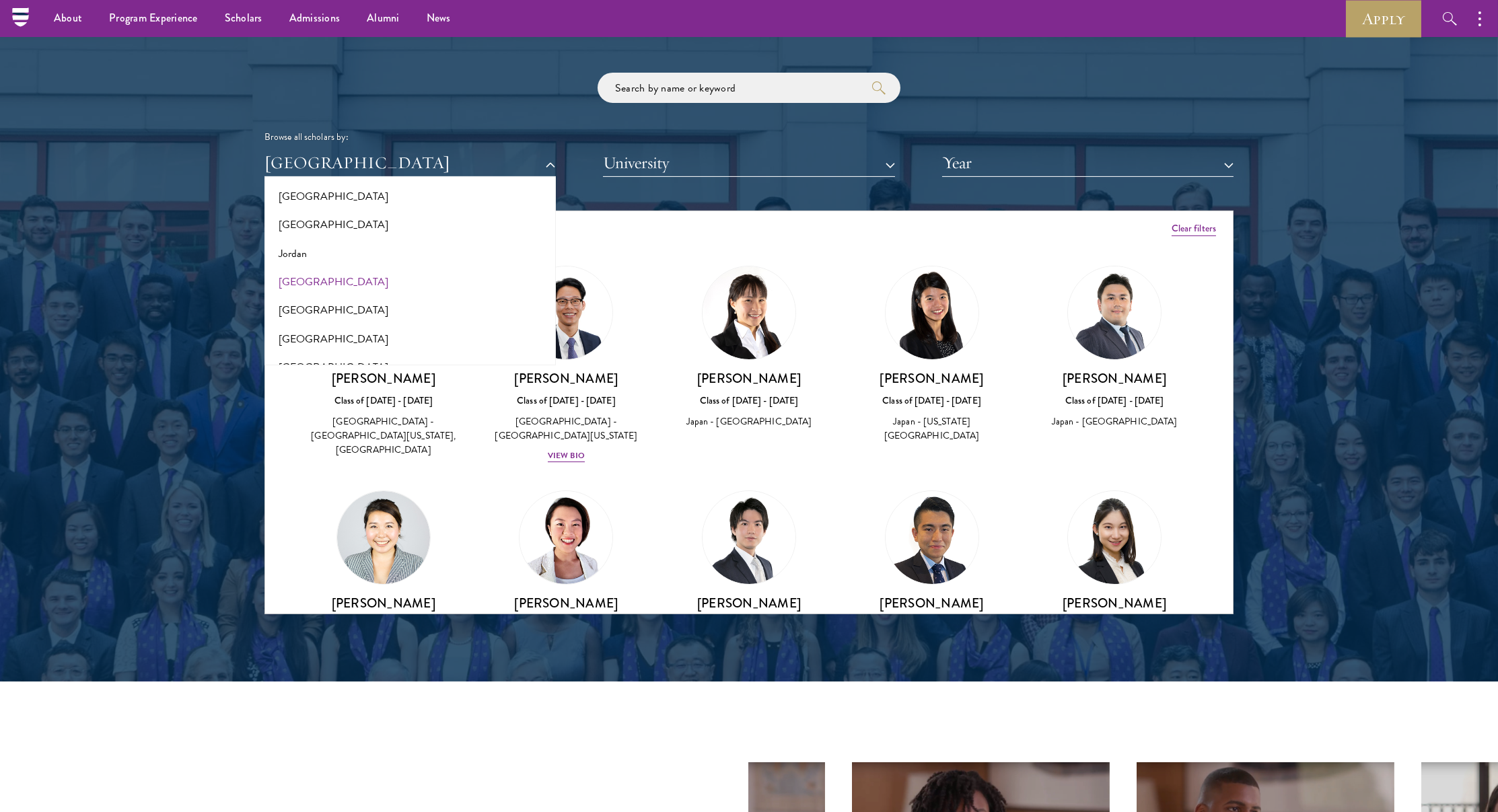
scroll to position [1235, 0]
click at [323, 272] on button "[GEOGRAPHIC_DATA]" at bounding box center [410, 278] width 283 height 28
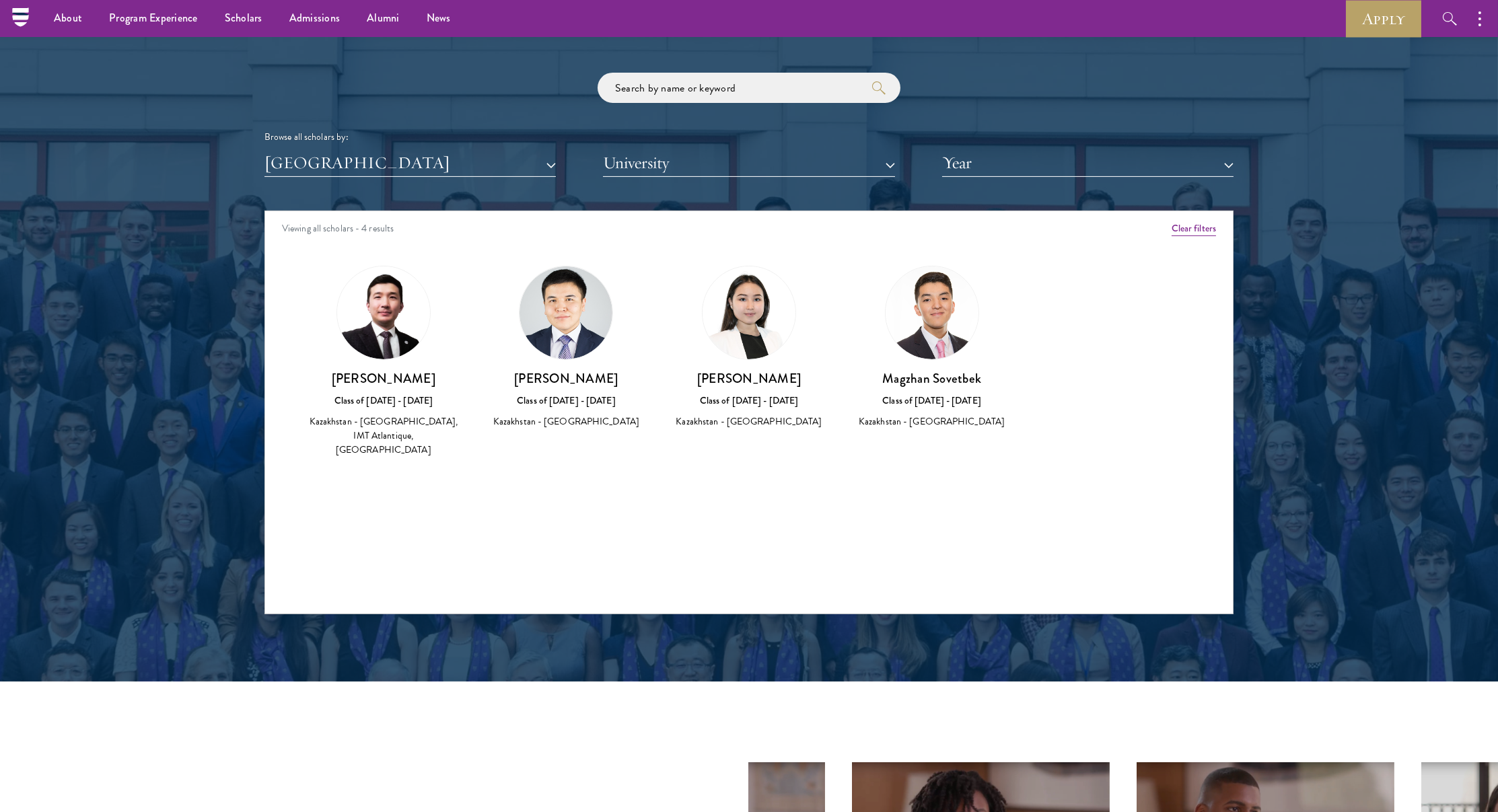
click at [334, 193] on div "Scholar Directory Congratulations and welcome to the Schwarzman Scholars Class …" at bounding box center [749, 272] width 969 height 684
click at [342, 173] on div "Scholar Directory Congratulations and welcome to the Schwarzman Scholars Class …" at bounding box center [749, 272] width 969 height 684
click at [344, 170] on button "[GEOGRAPHIC_DATA]" at bounding box center [410, 163] width 292 height 27
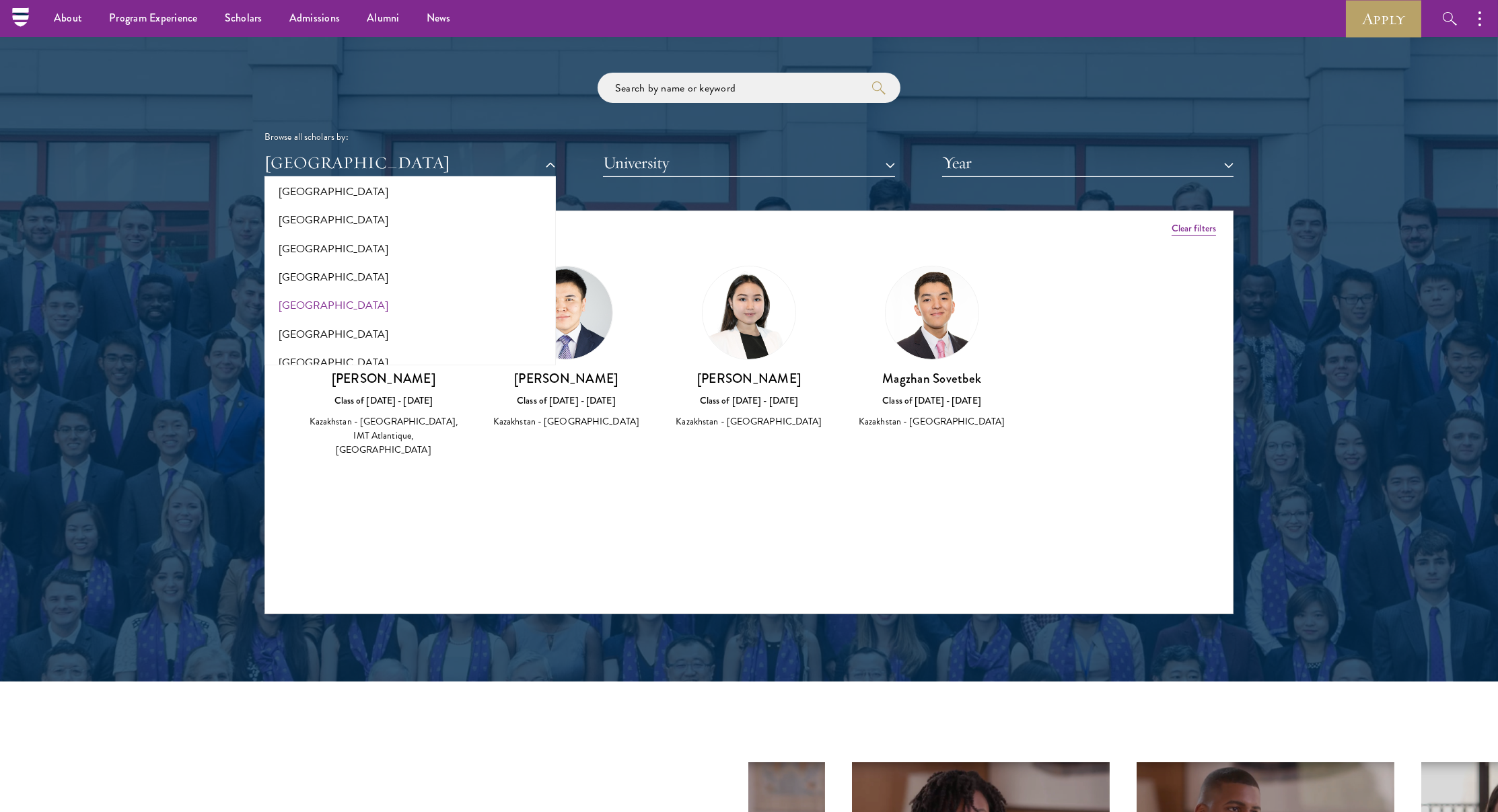
scroll to position [1383, 0]
click at [319, 272] on button "[GEOGRAPHIC_DATA]" at bounding box center [410, 273] width 283 height 28
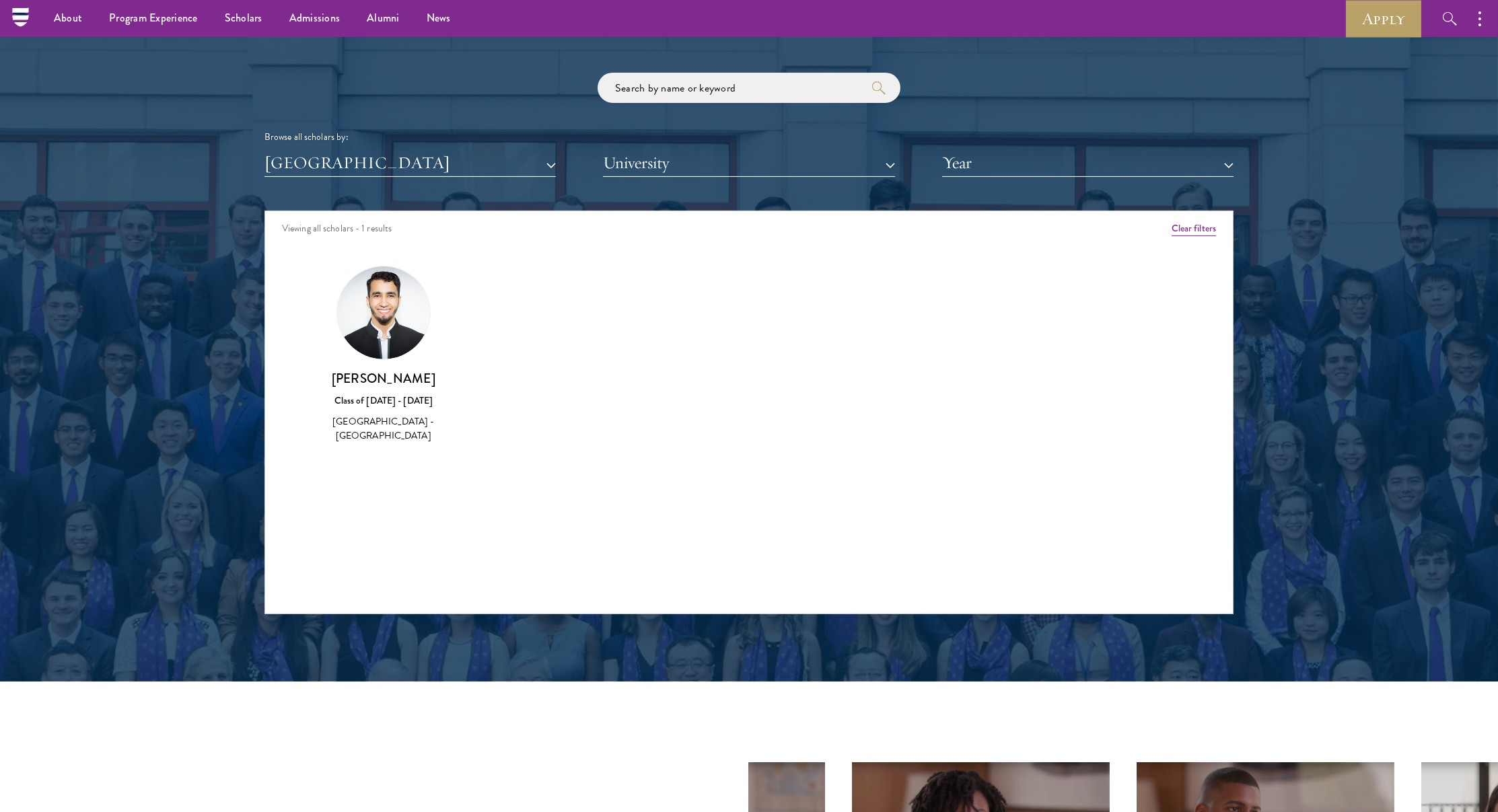
click at [346, 168] on button "[GEOGRAPHIC_DATA]" at bounding box center [410, 163] width 292 height 27
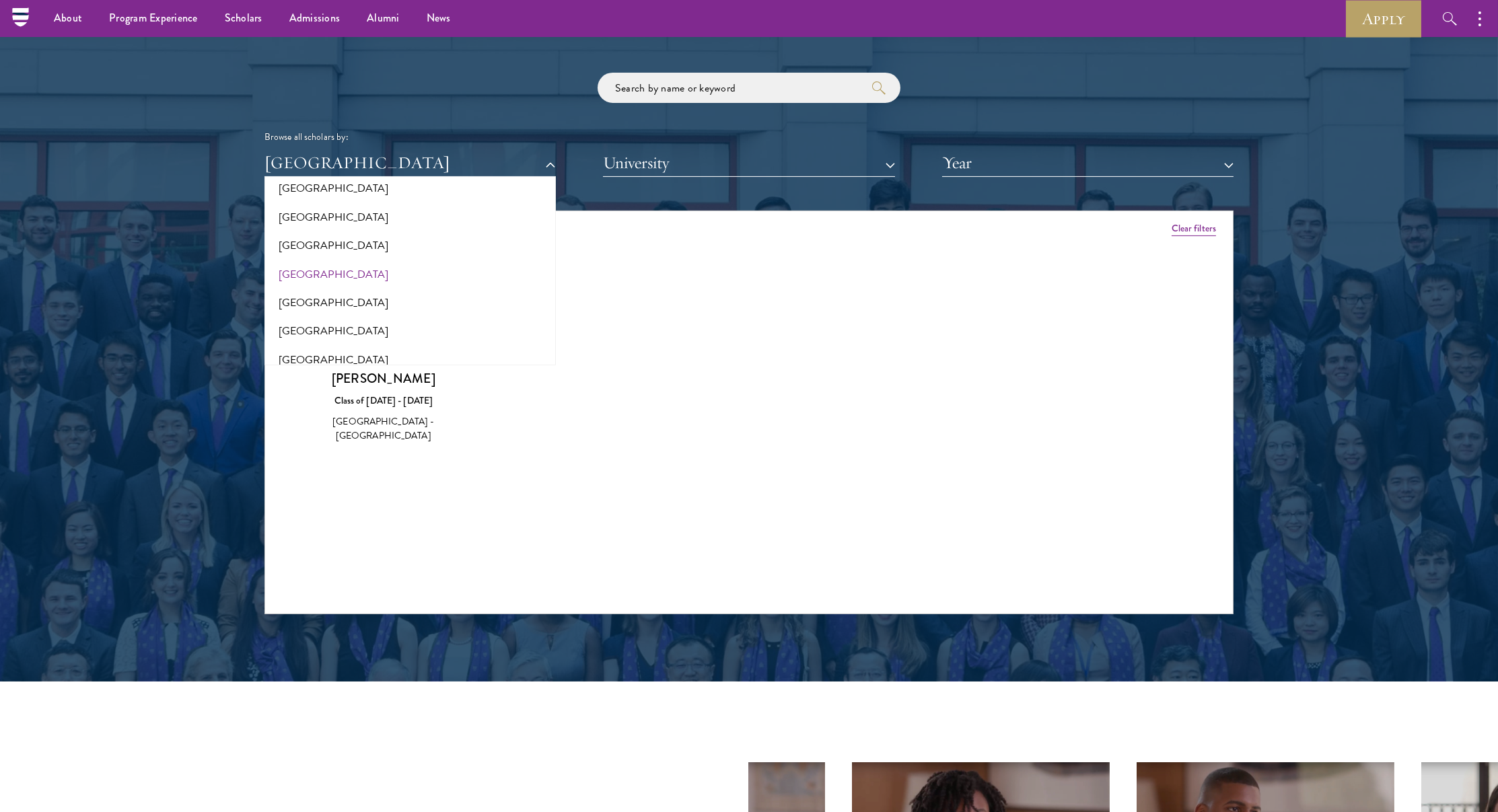
scroll to position [1870, 0]
click at [305, 293] on button "[GEOGRAPHIC_DATA]" at bounding box center [410, 299] width 283 height 28
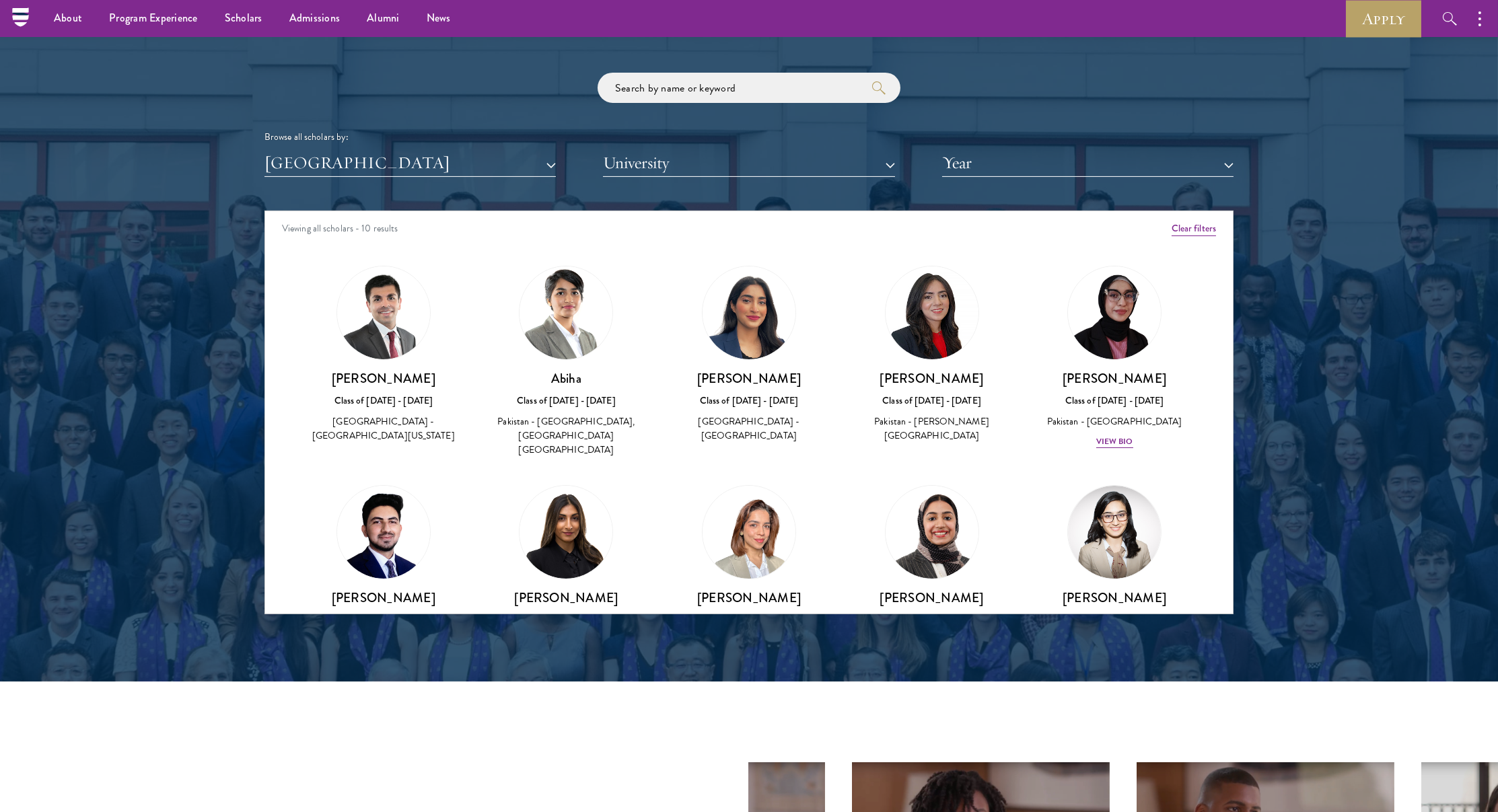
click at [338, 143] on div "Browse all scholars by: [GEOGRAPHIC_DATA] All Countries and Regions [GEOGRAPHIC…" at bounding box center [749, 124] width 969 height 104
click at [347, 168] on button "[GEOGRAPHIC_DATA]" at bounding box center [410, 163] width 292 height 27
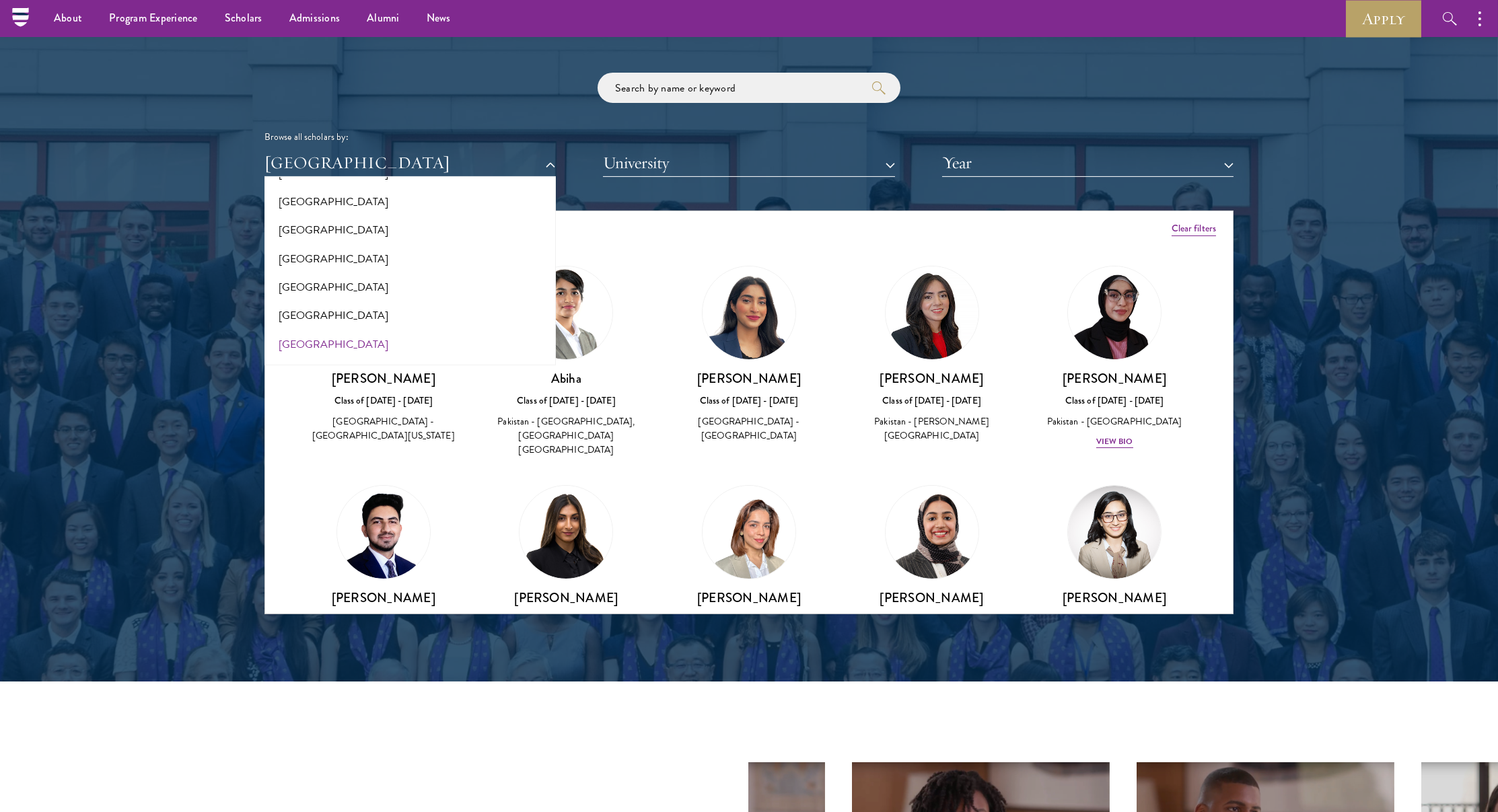
scroll to position [1884, 0]
click at [328, 305] on button "[GEOGRAPHIC_DATA]" at bounding box center [410, 314] width 283 height 28
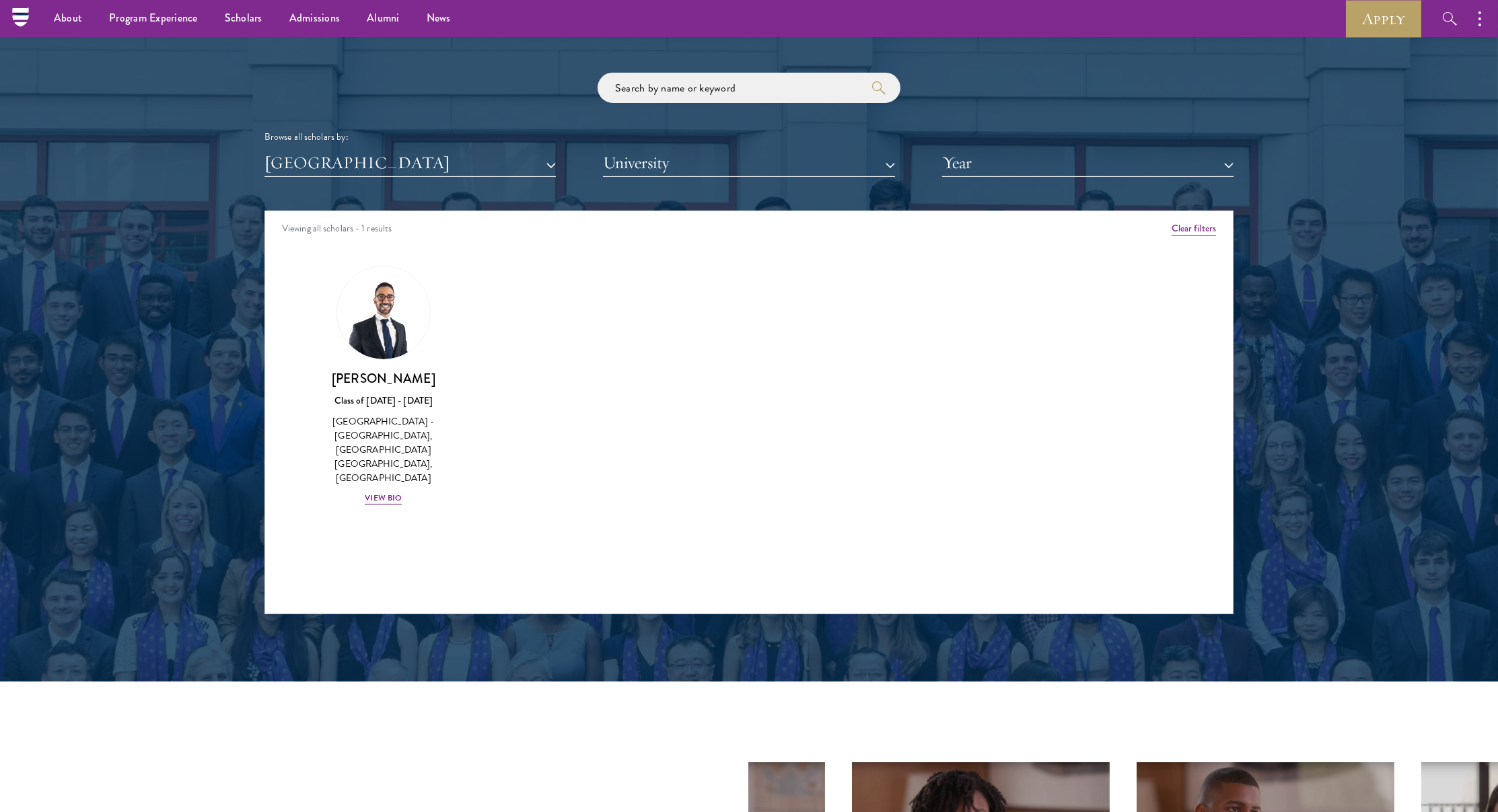
click at [371, 157] on button "[GEOGRAPHIC_DATA]" at bounding box center [410, 163] width 292 height 27
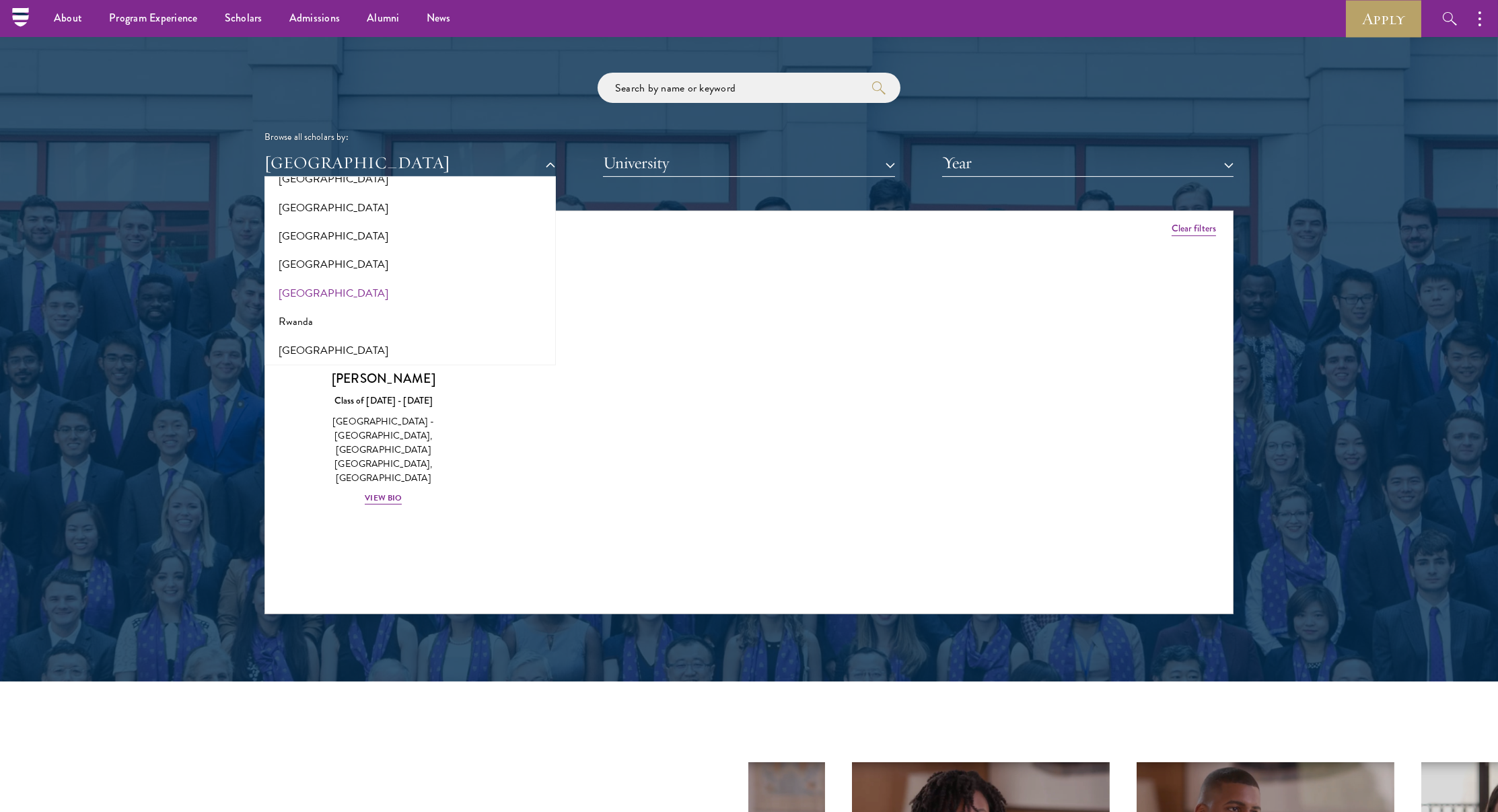
scroll to position [2095, 0]
click at [319, 288] on button "Rwanda" at bounding box center [410, 303] width 283 height 28
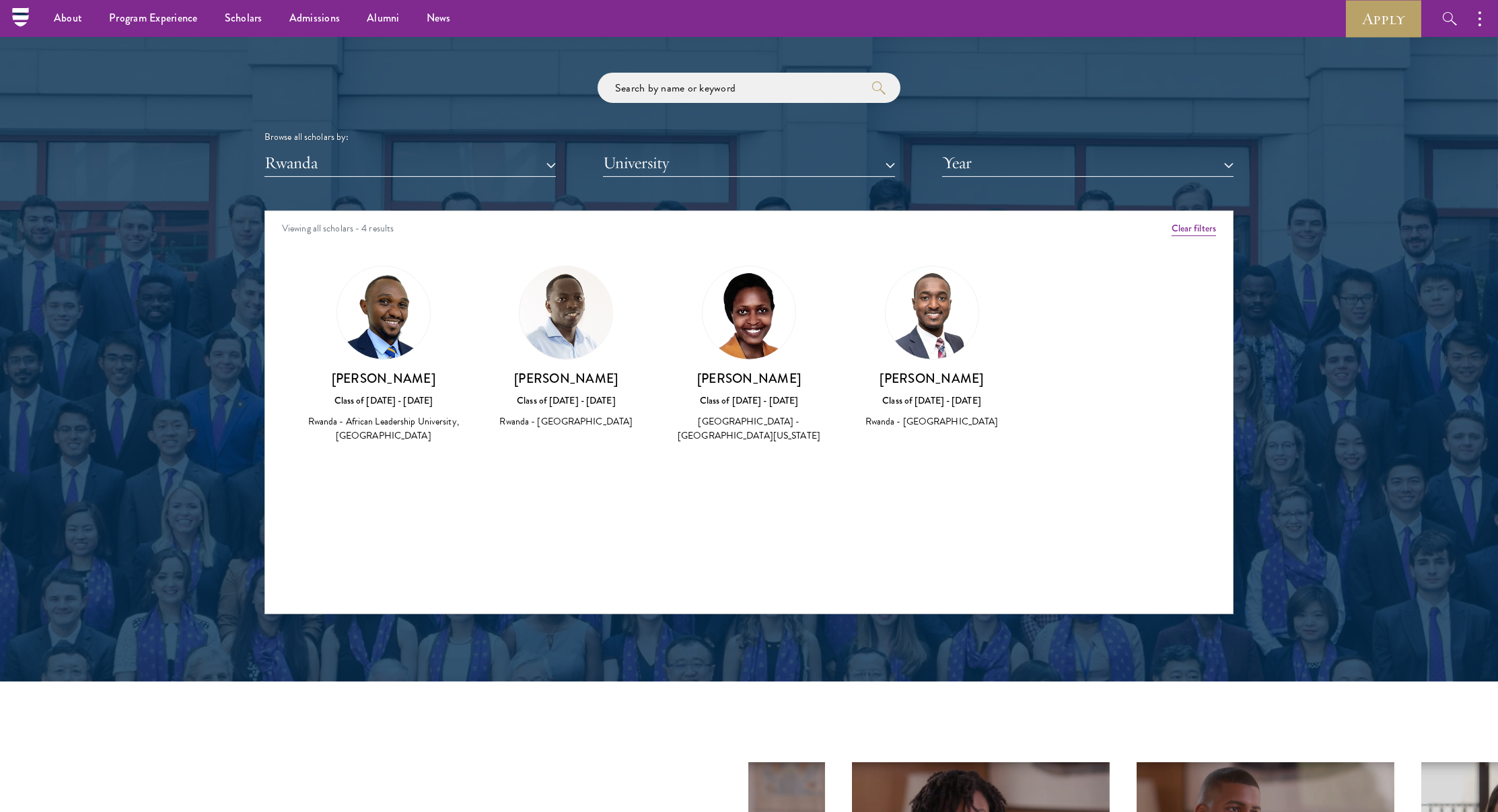
click at [334, 175] on div "Scholar Directory Congratulations and welcome to the Schwarzman Scholars Class …" at bounding box center [749, 272] width 969 height 684
click at [346, 160] on button "Rwanda" at bounding box center [410, 163] width 292 height 27
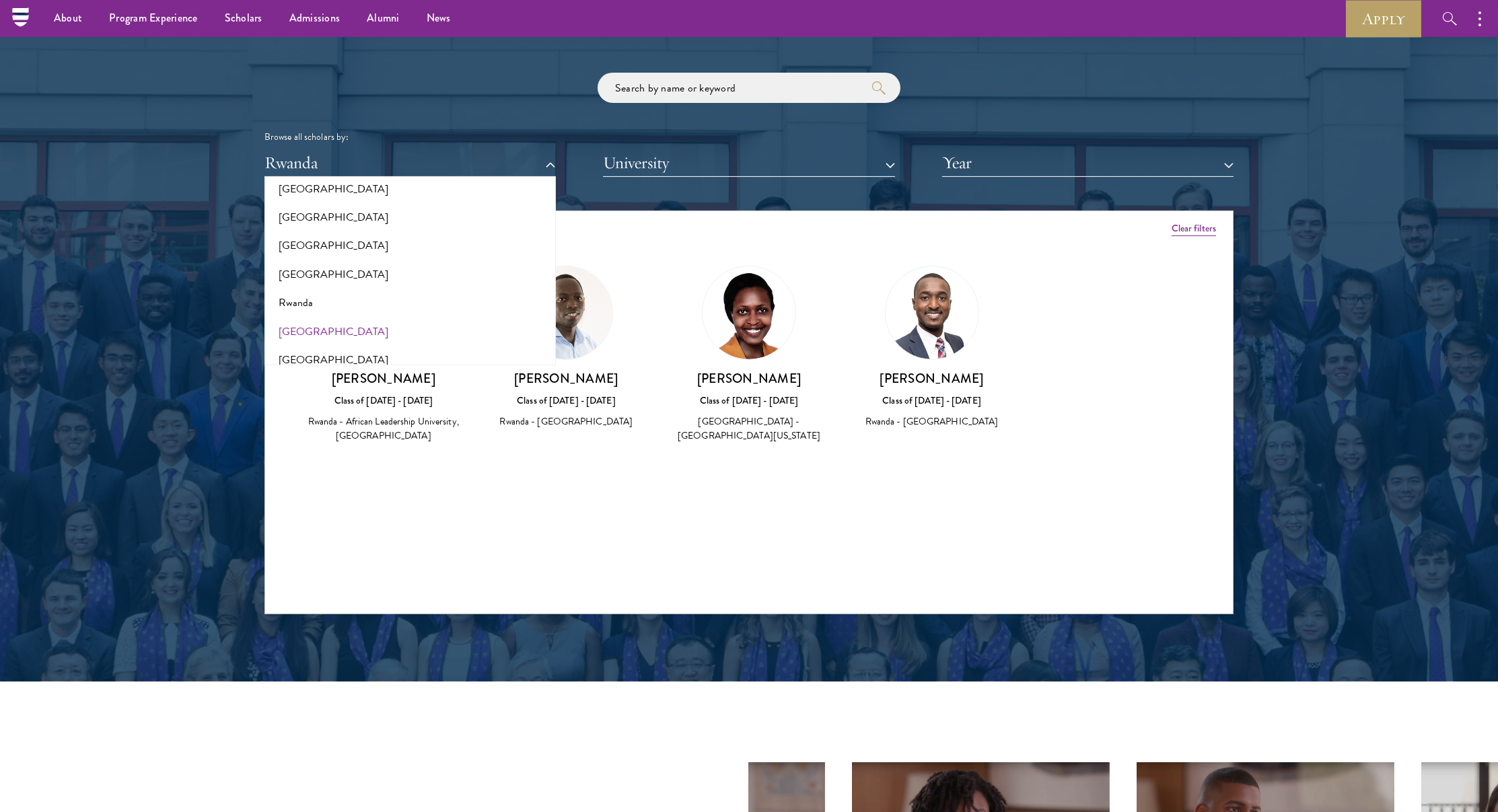
click at [335, 322] on button "[GEOGRAPHIC_DATA]" at bounding box center [410, 332] width 283 height 28
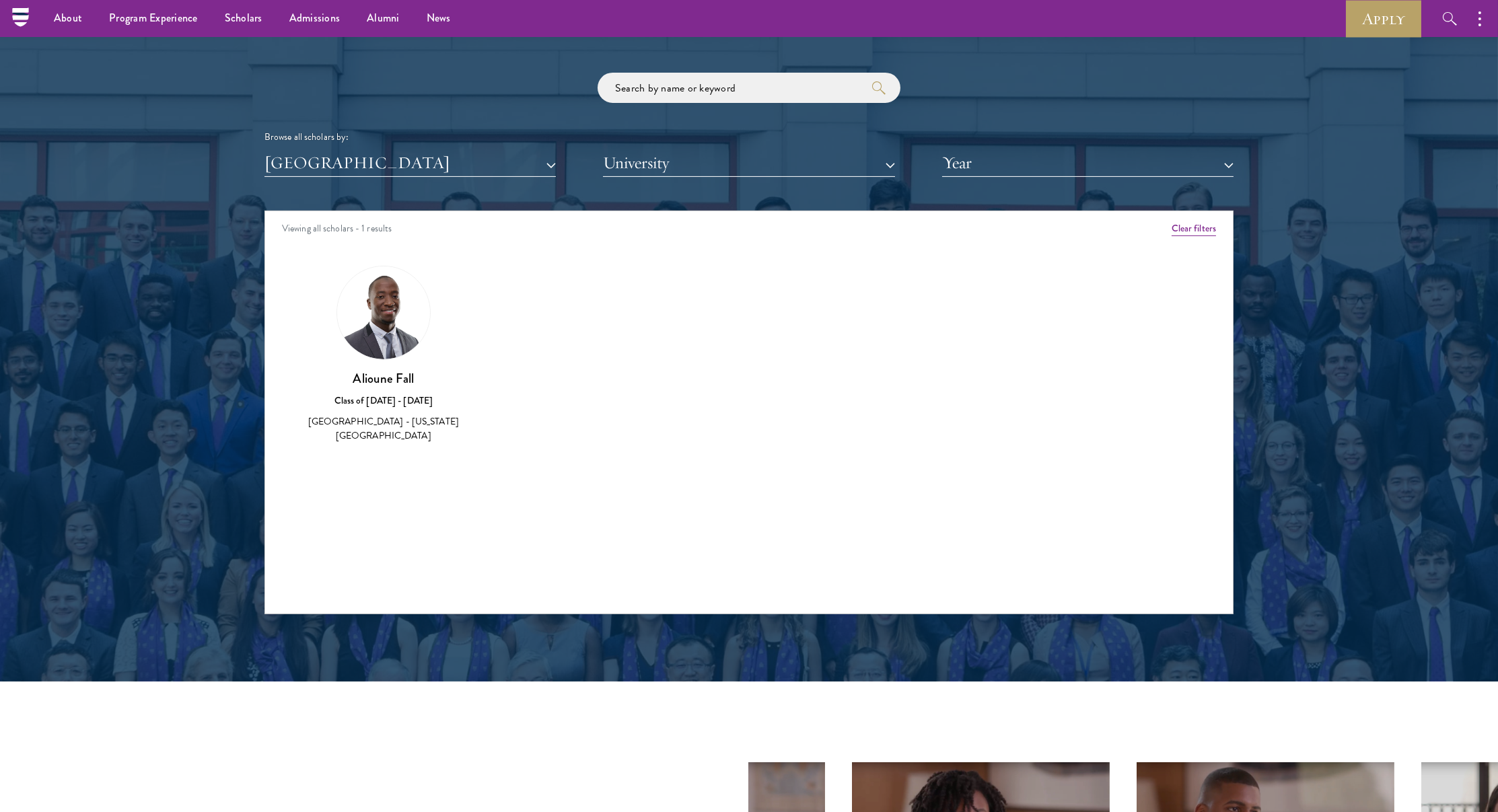
click at [318, 192] on div "Scholar Directory Congratulations and welcome to the Schwarzman Scholars Class …" at bounding box center [749, 272] width 969 height 684
click at [330, 180] on div "Scholar Directory Congratulations and welcome to the Schwarzman Scholars Class …" at bounding box center [749, 272] width 969 height 684
click at [342, 168] on button "[GEOGRAPHIC_DATA]" at bounding box center [410, 163] width 292 height 27
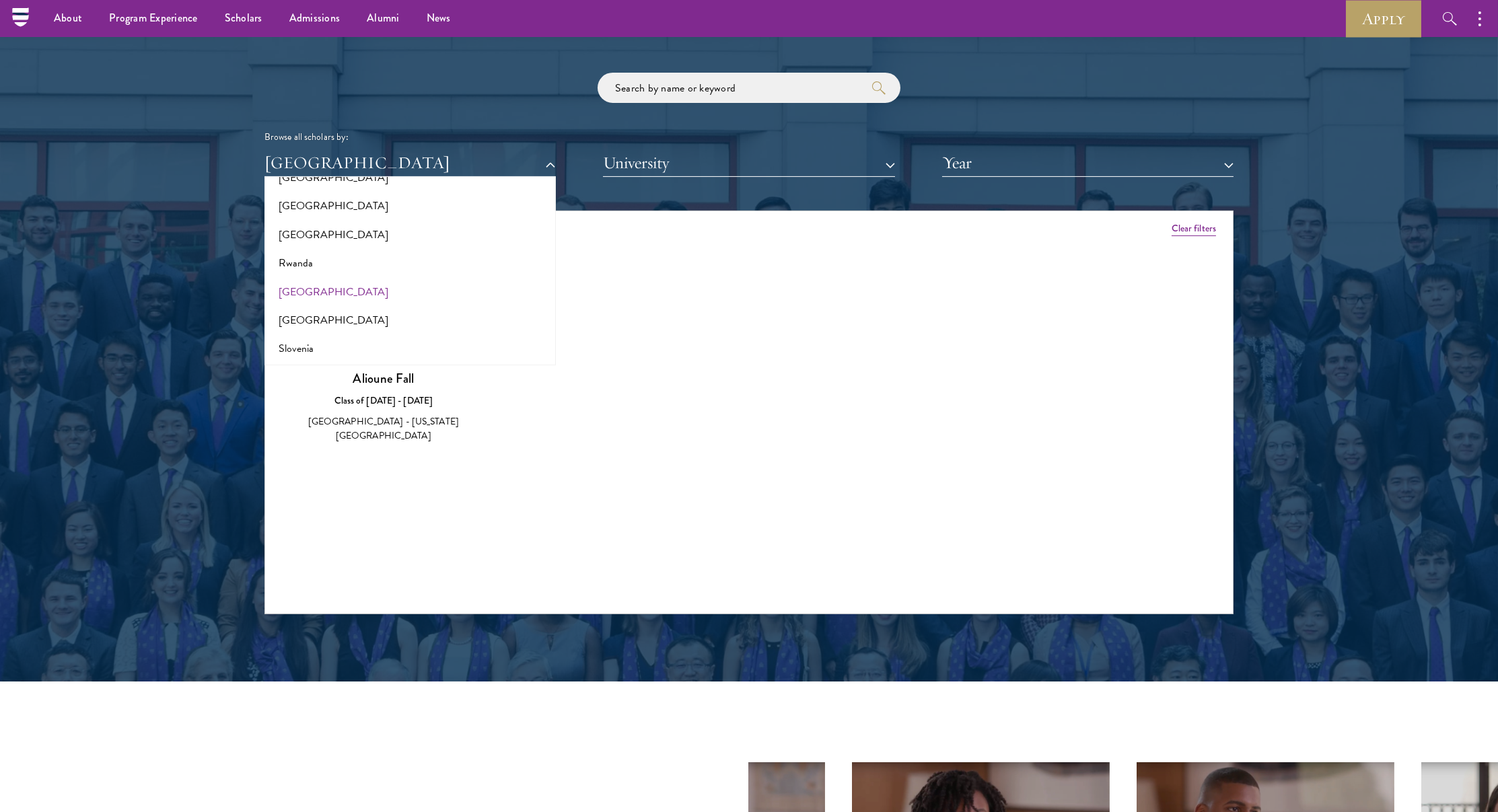
scroll to position [2138, 0]
click at [336, 313] on button "[GEOGRAPHIC_DATA]" at bounding box center [410, 316] width 283 height 28
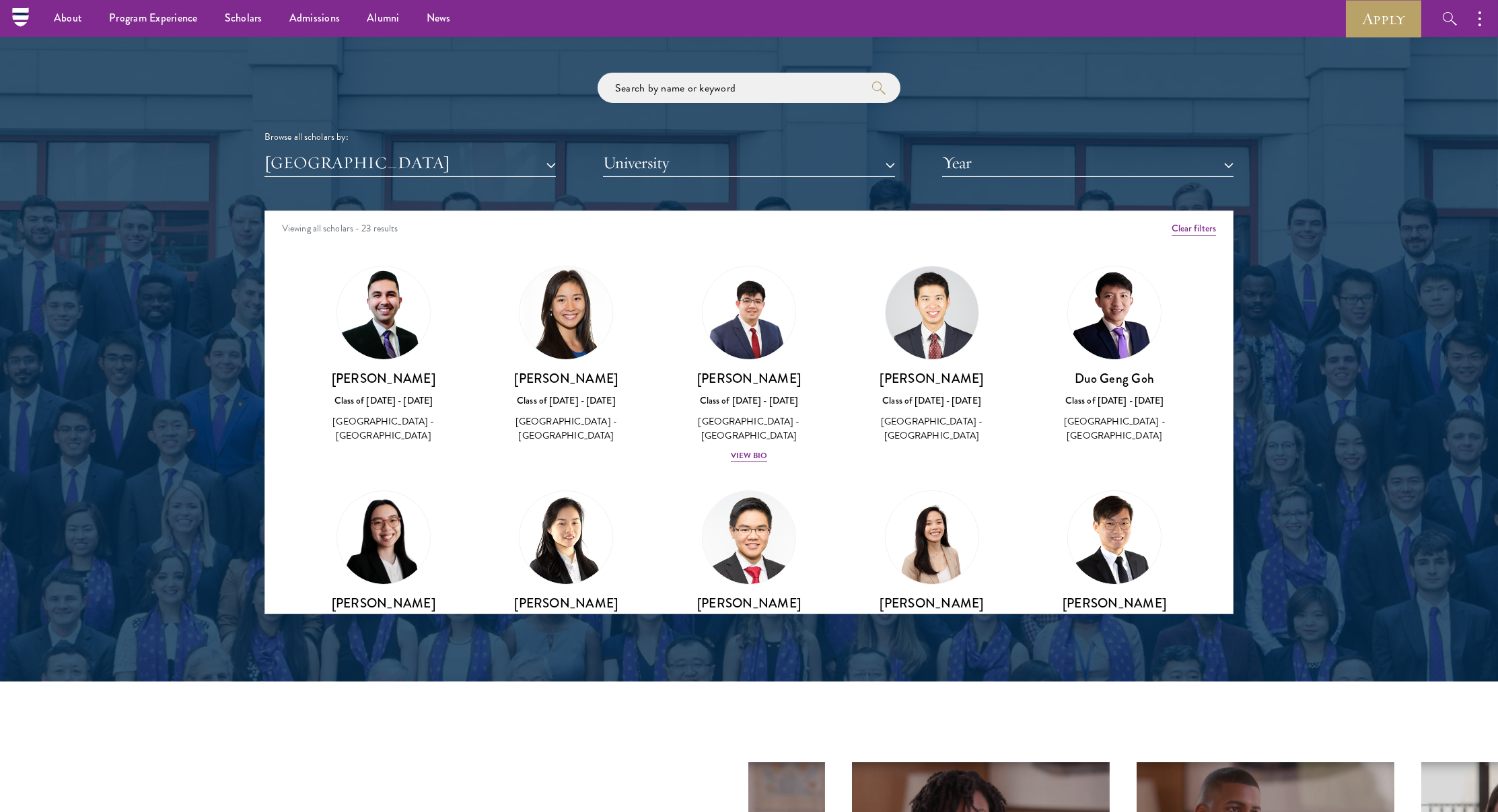
click at [332, 157] on button "[GEOGRAPHIC_DATA]" at bounding box center [410, 163] width 292 height 27
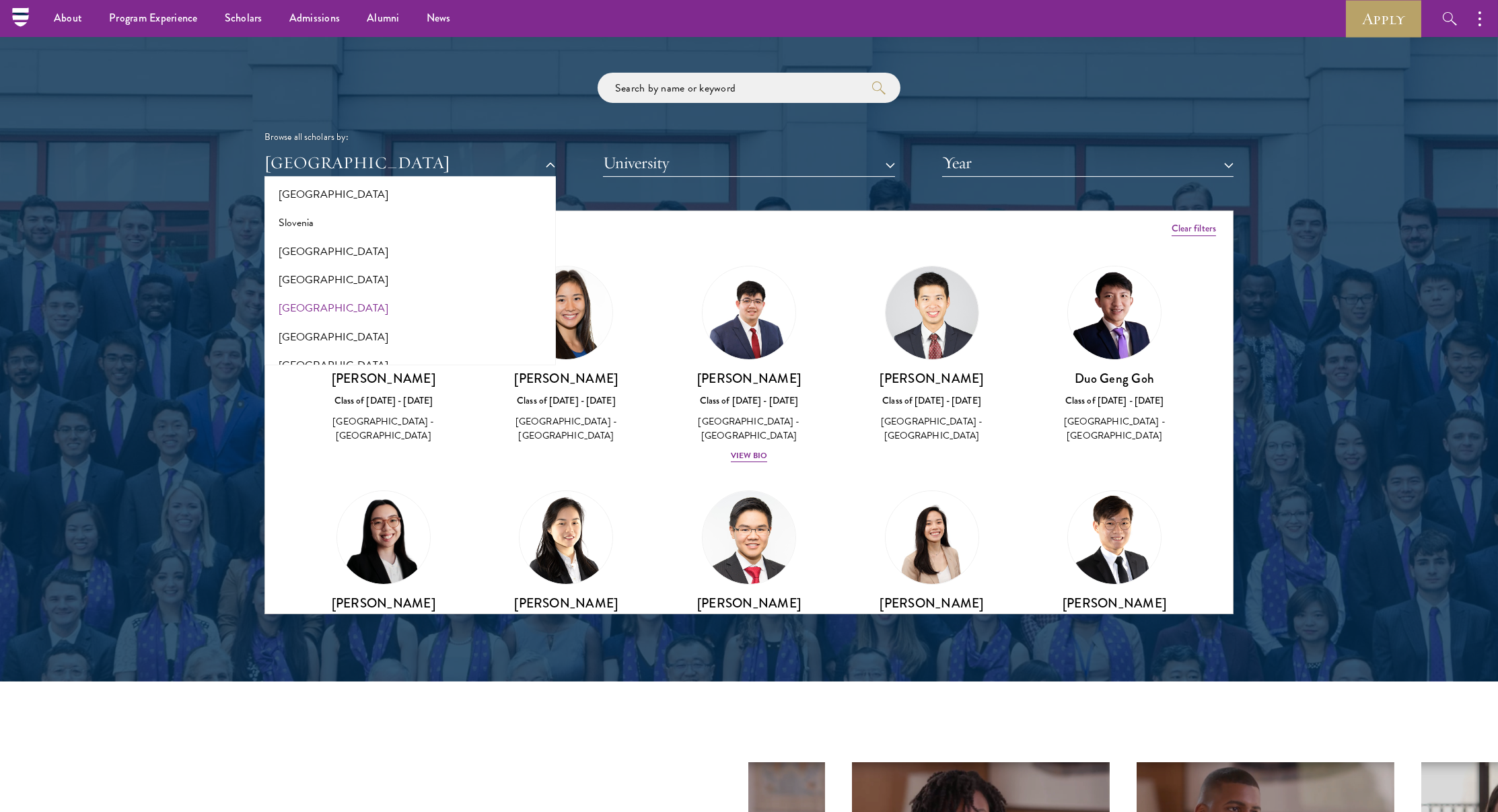
scroll to position [2266, 0]
click at [333, 259] on button "[GEOGRAPHIC_DATA]" at bounding box center [410, 273] width 283 height 28
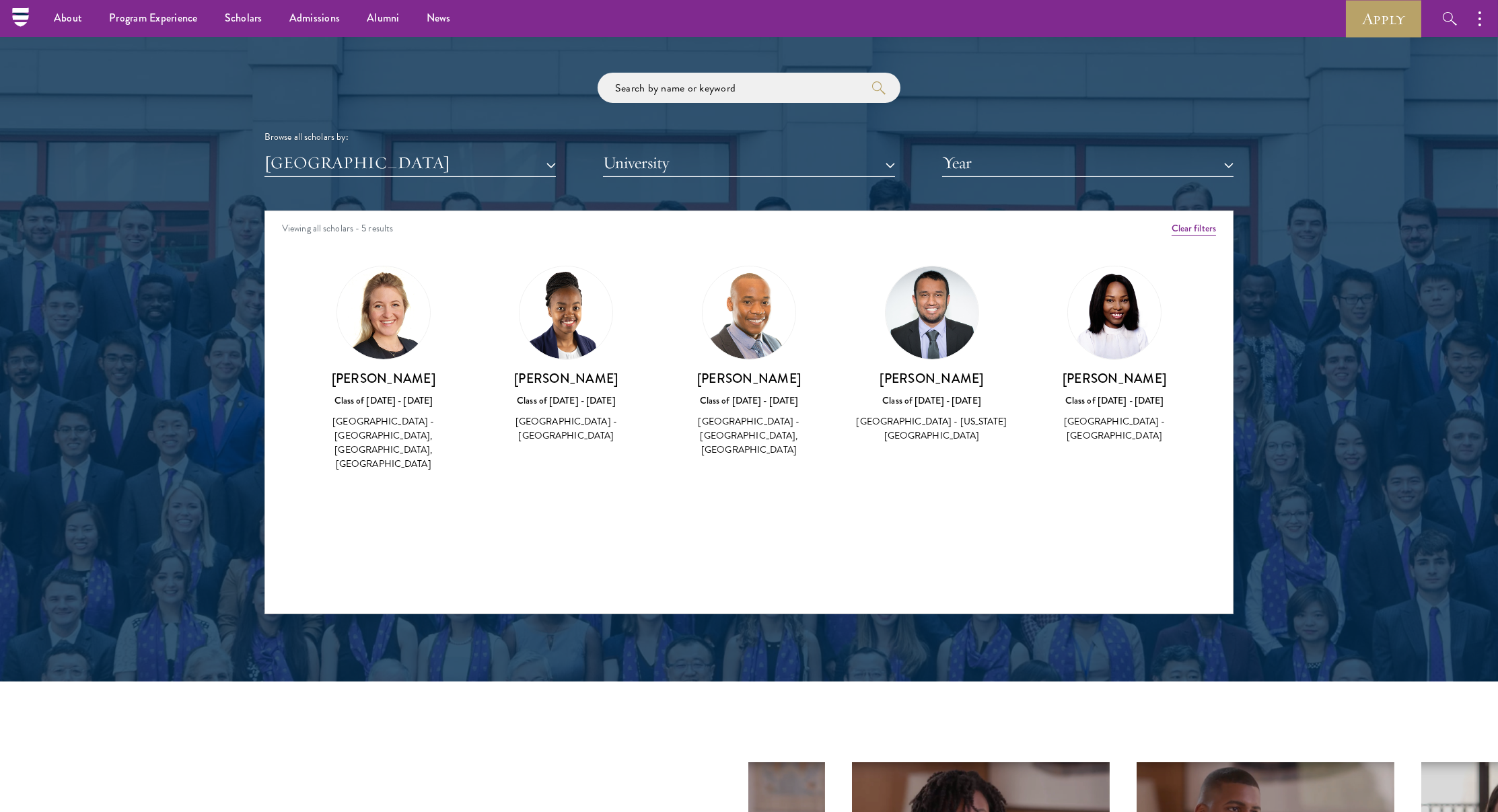
click at [354, 188] on div "Scholar Directory Congratulations and welcome to the Schwarzman Scholars Class …" at bounding box center [749, 272] width 969 height 684
click at [371, 195] on div "Scholar Directory Congratulations and welcome to the Schwarzman Scholars Class …" at bounding box center [749, 272] width 969 height 684
click at [372, 169] on button "[GEOGRAPHIC_DATA]" at bounding box center [410, 163] width 292 height 27
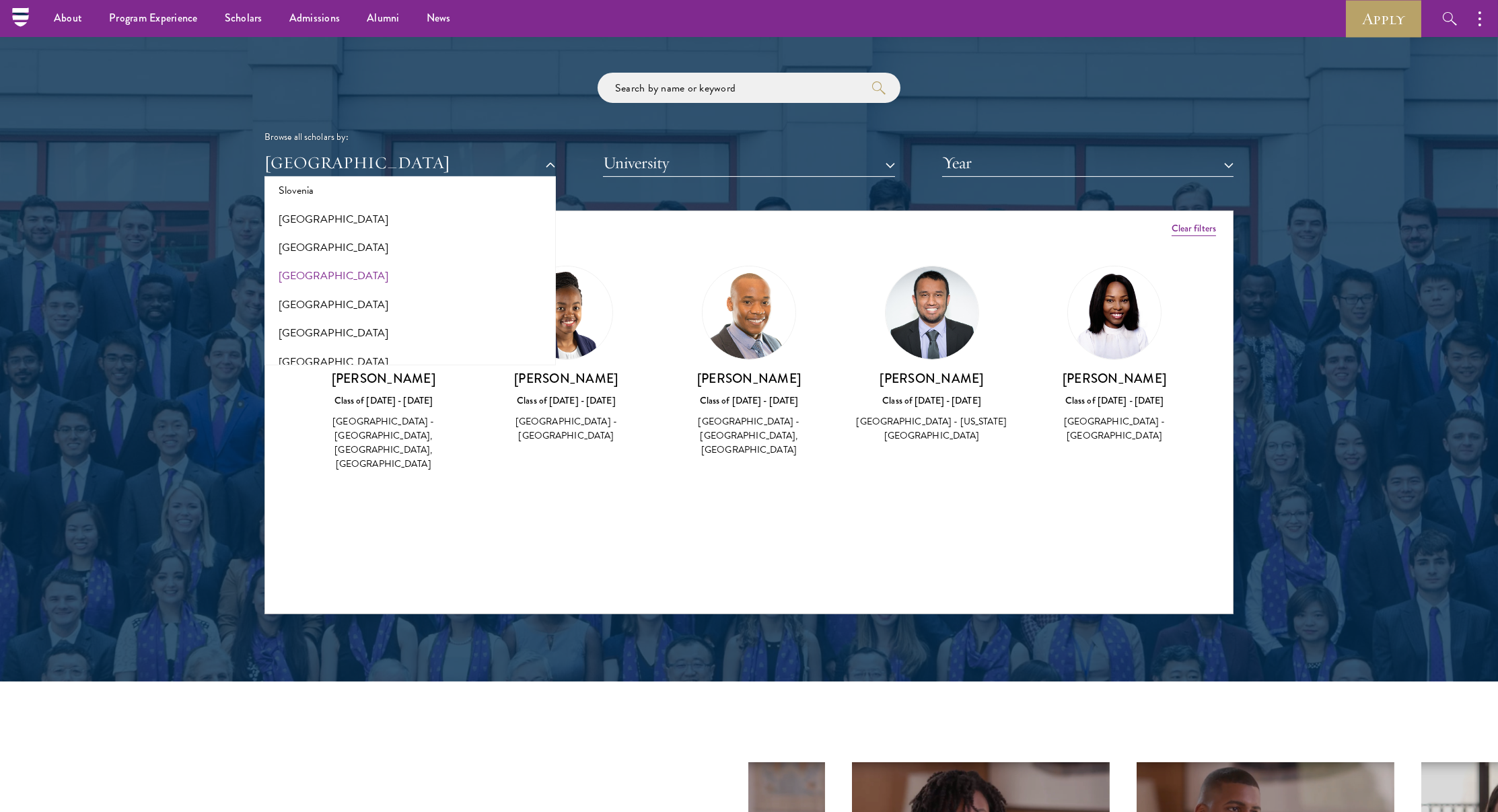
scroll to position [2305, 0]
click at [333, 283] on button "[GEOGRAPHIC_DATA]" at bounding box center [410, 293] width 283 height 28
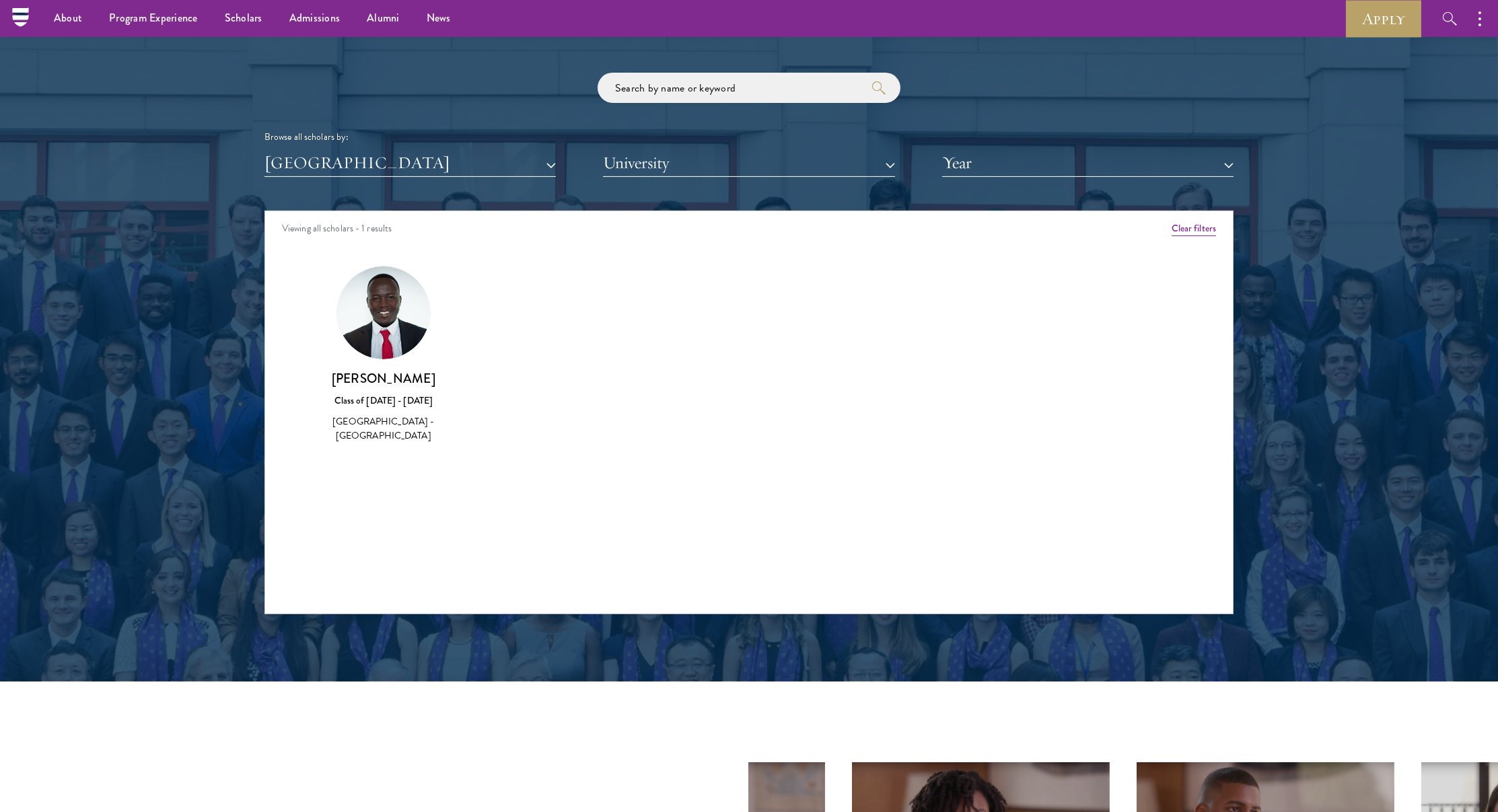
click at [356, 168] on button "[GEOGRAPHIC_DATA]" at bounding box center [410, 163] width 292 height 27
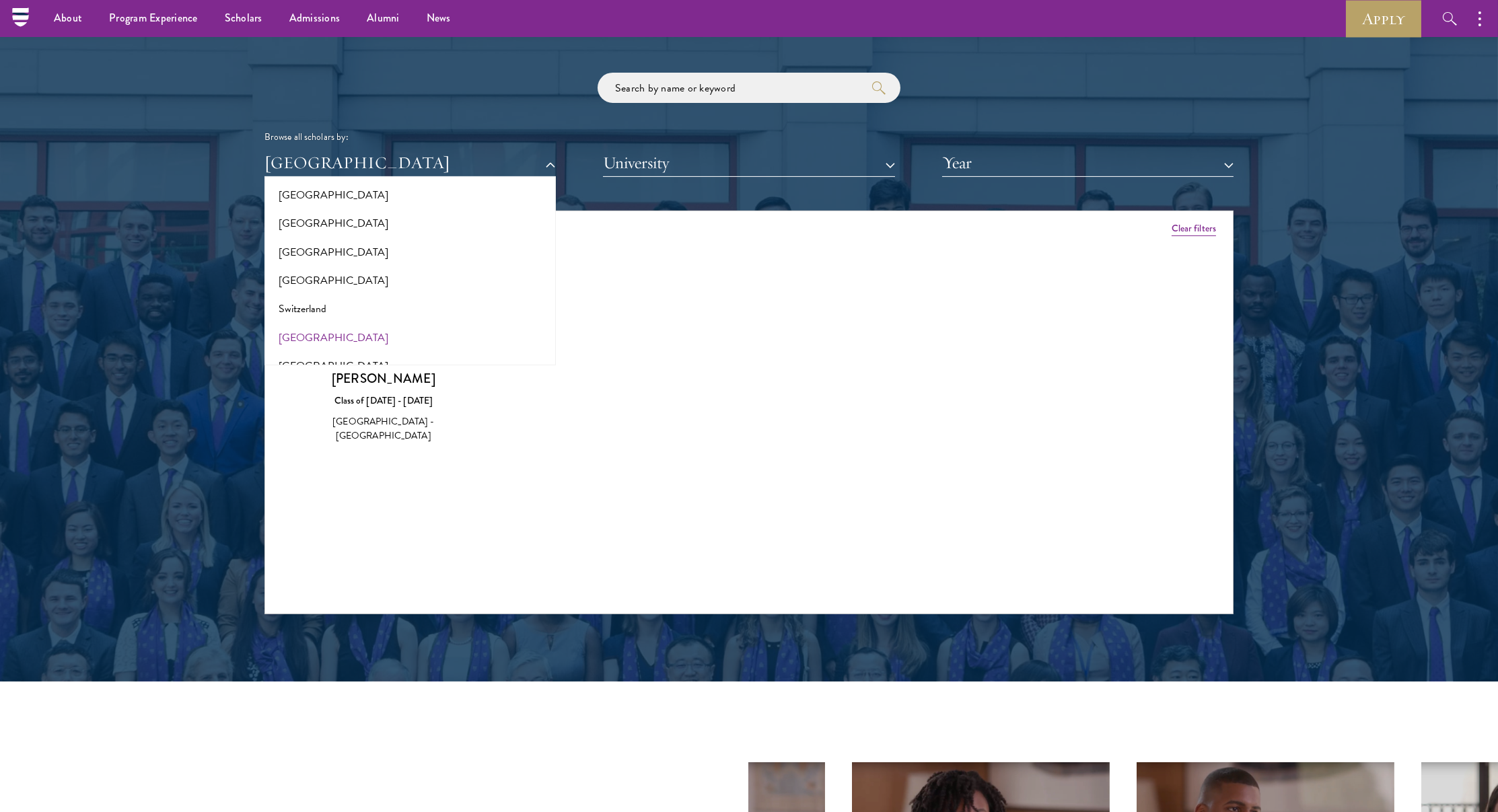
scroll to position [2409, 0]
click at [315, 319] on button "[GEOGRAPHIC_DATA]" at bounding box center [410, 331] width 283 height 28
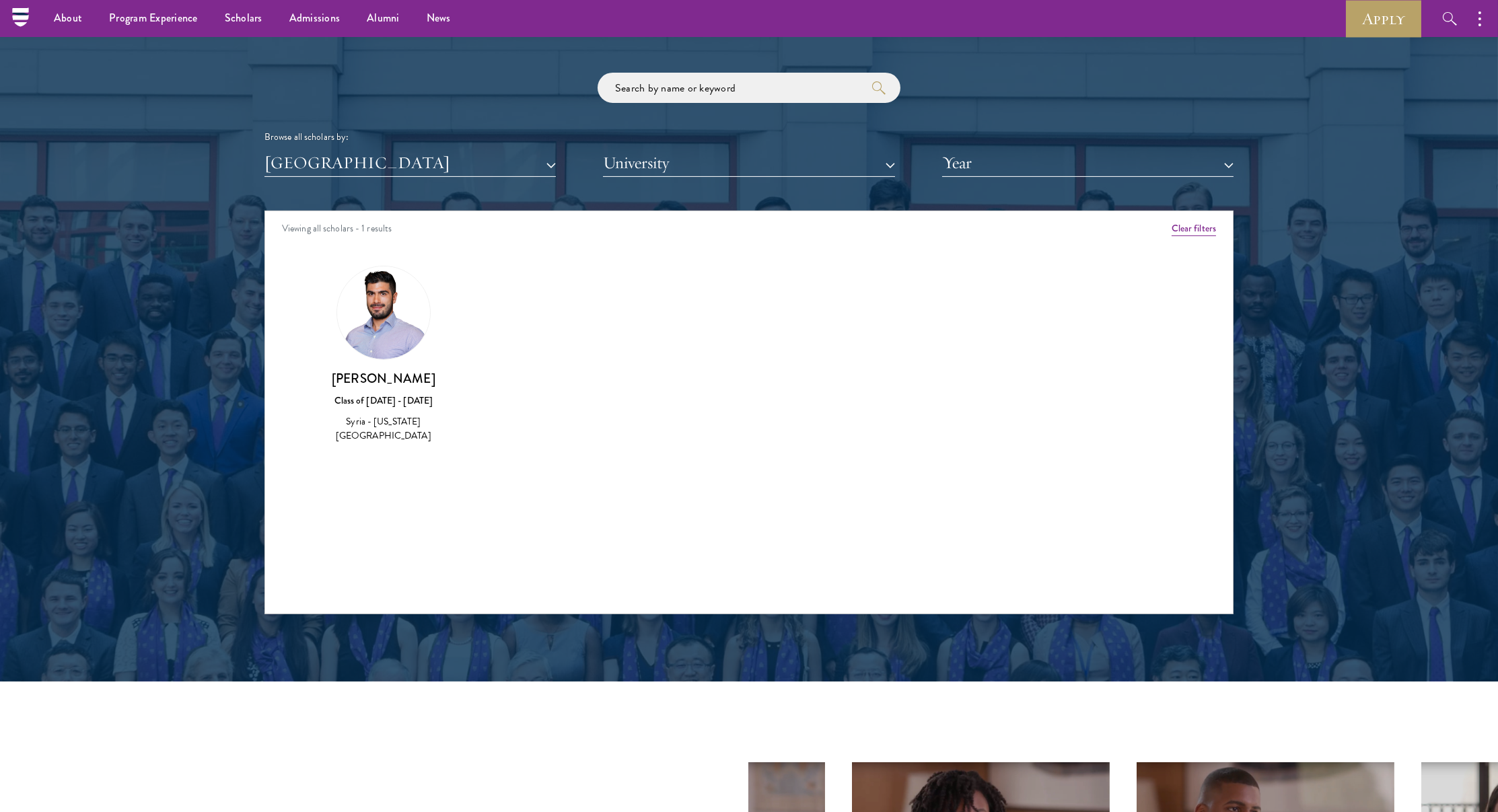
click at [346, 155] on button "[GEOGRAPHIC_DATA]" at bounding box center [410, 163] width 292 height 27
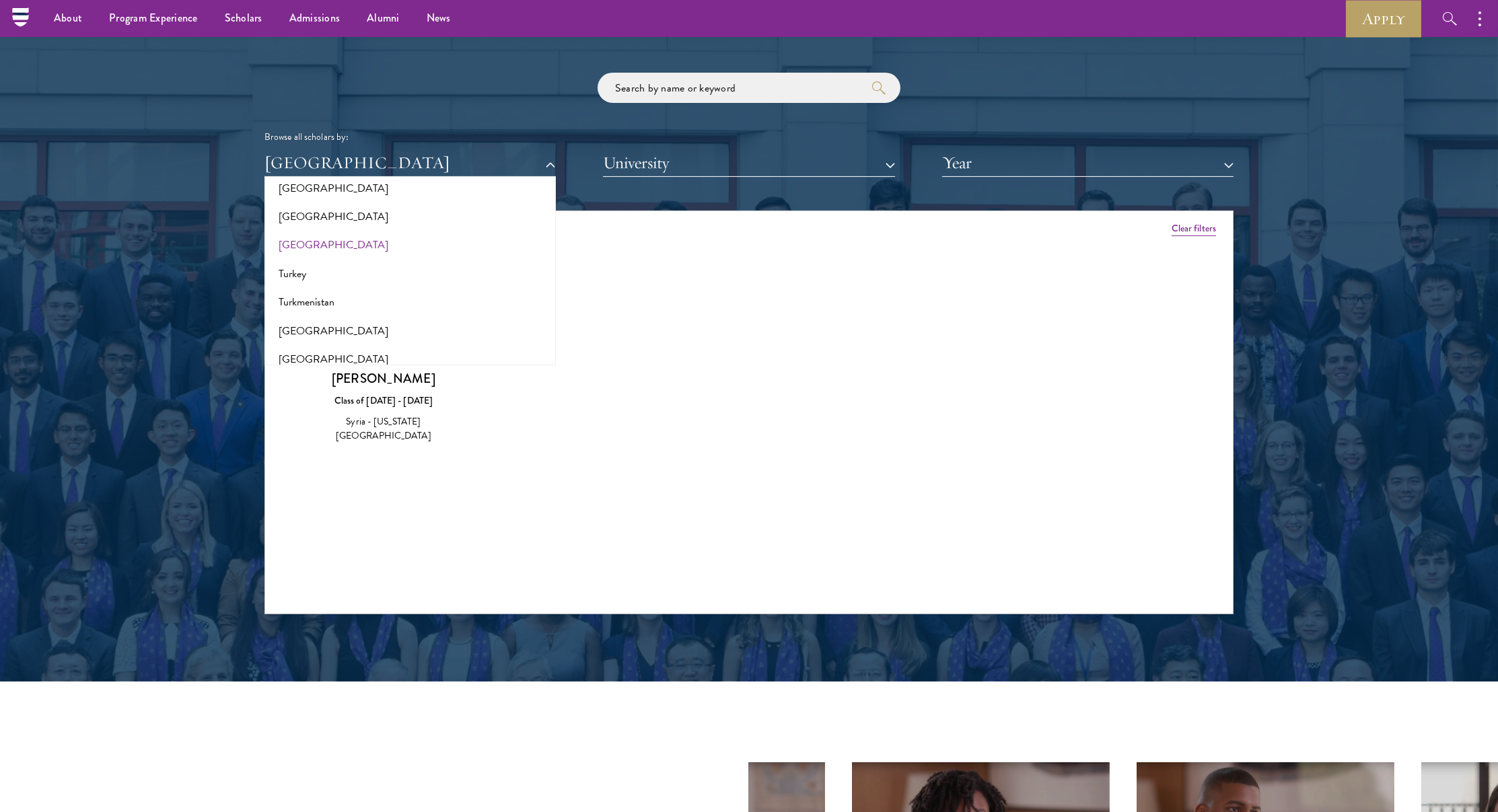
scroll to position [2611, 0]
click at [323, 230] on button "[GEOGRAPHIC_DATA]" at bounding box center [410, 244] width 283 height 28
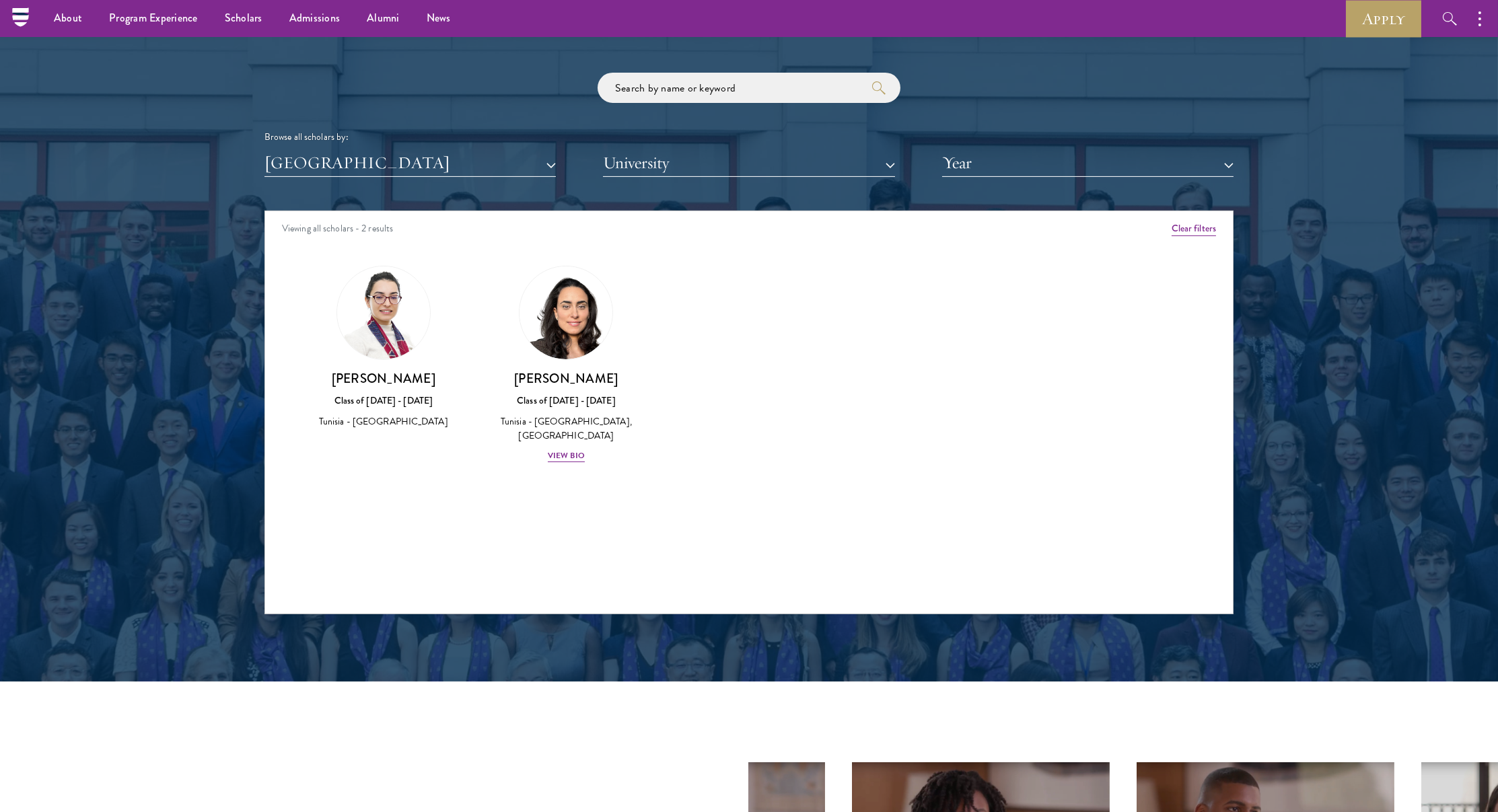
click at [320, 175] on div "Scholar Directory Congratulations and welcome to the Schwarzman Scholars Class …" at bounding box center [749, 272] width 969 height 684
click at [326, 160] on button "[GEOGRAPHIC_DATA]" at bounding box center [410, 163] width 292 height 27
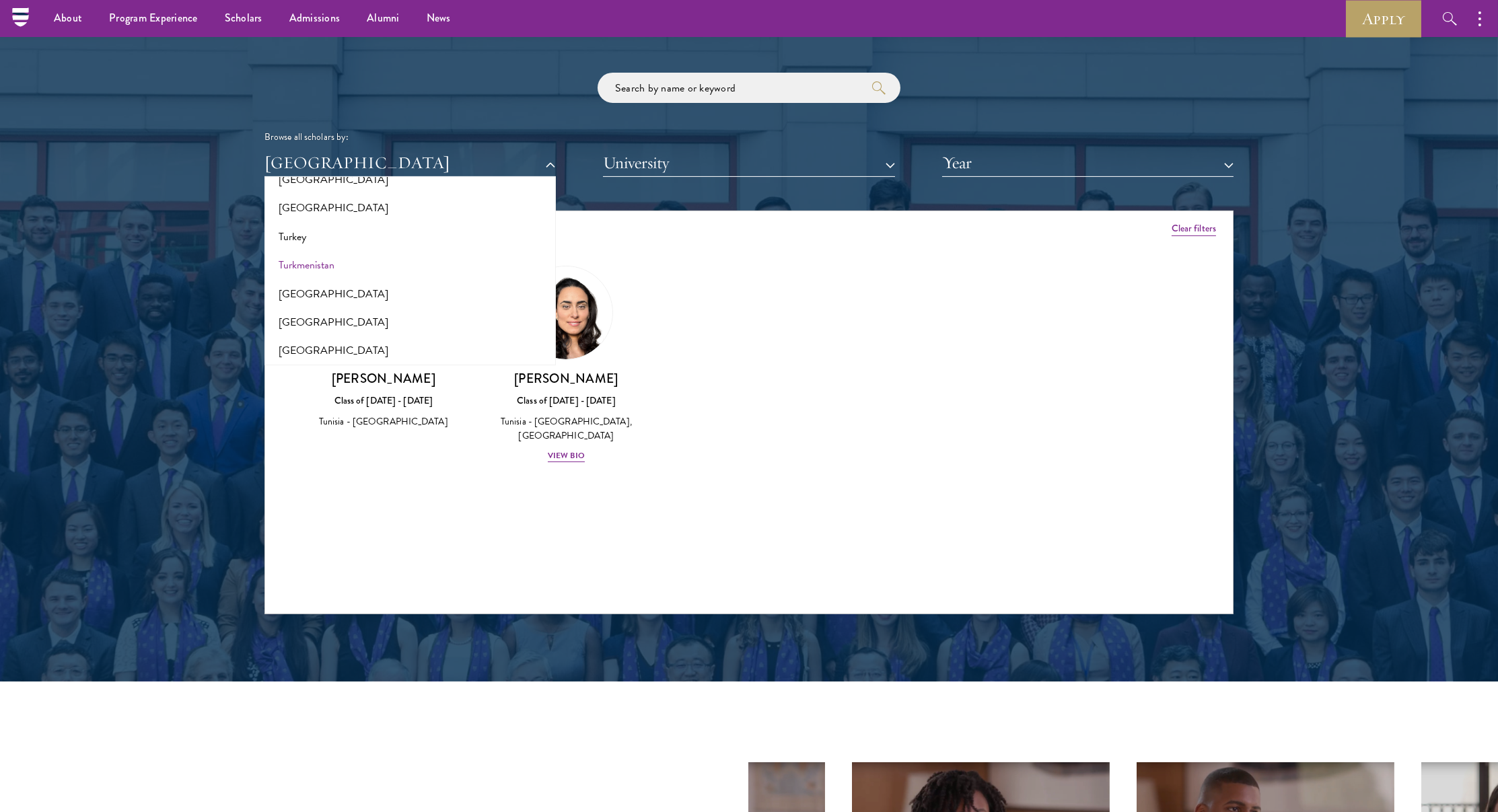
scroll to position [2647, 0]
click at [314, 224] on button "Turkey" at bounding box center [410, 236] width 283 height 28
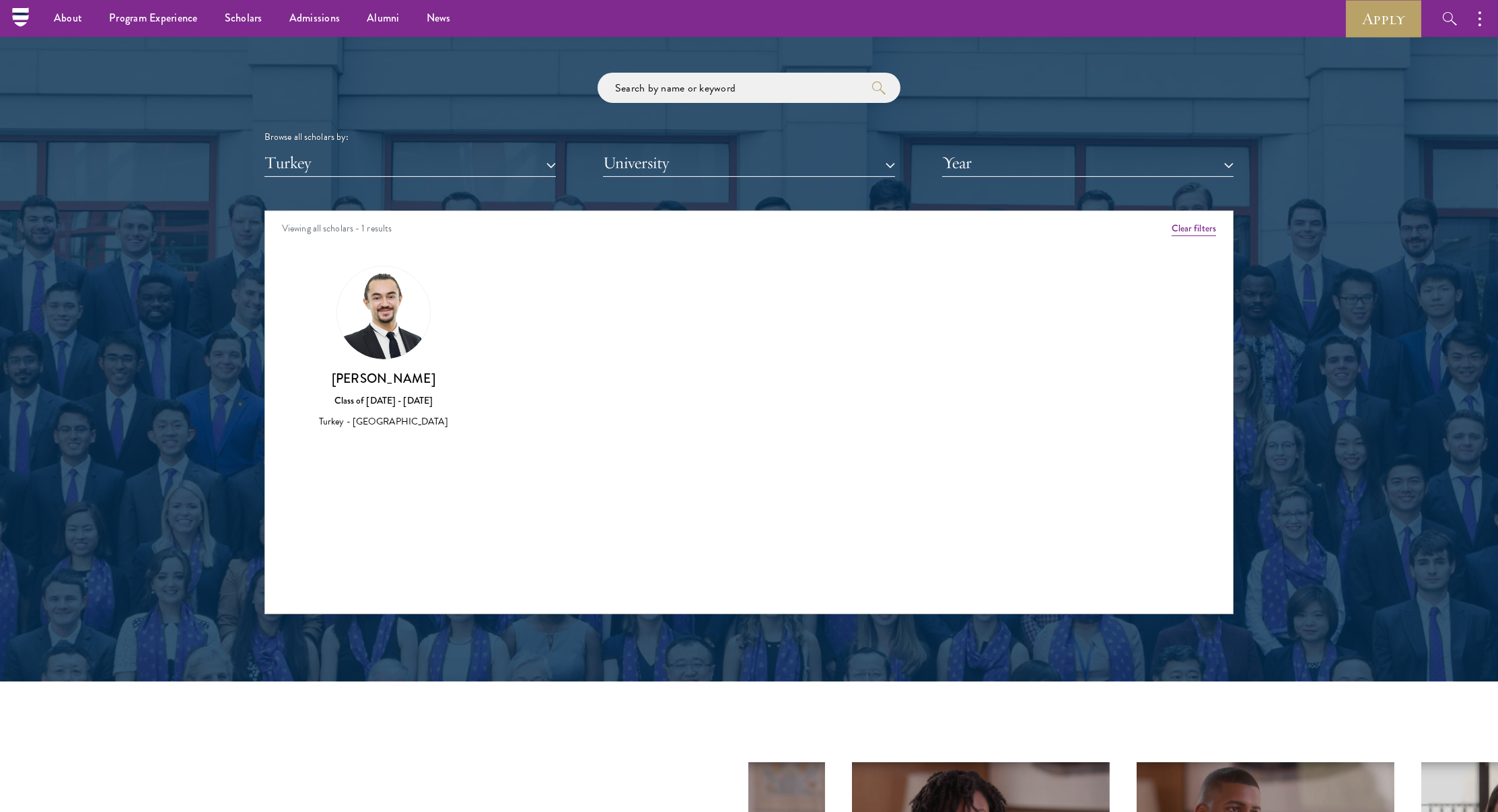
click at [326, 164] on button "Turkey" at bounding box center [410, 163] width 292 height 27
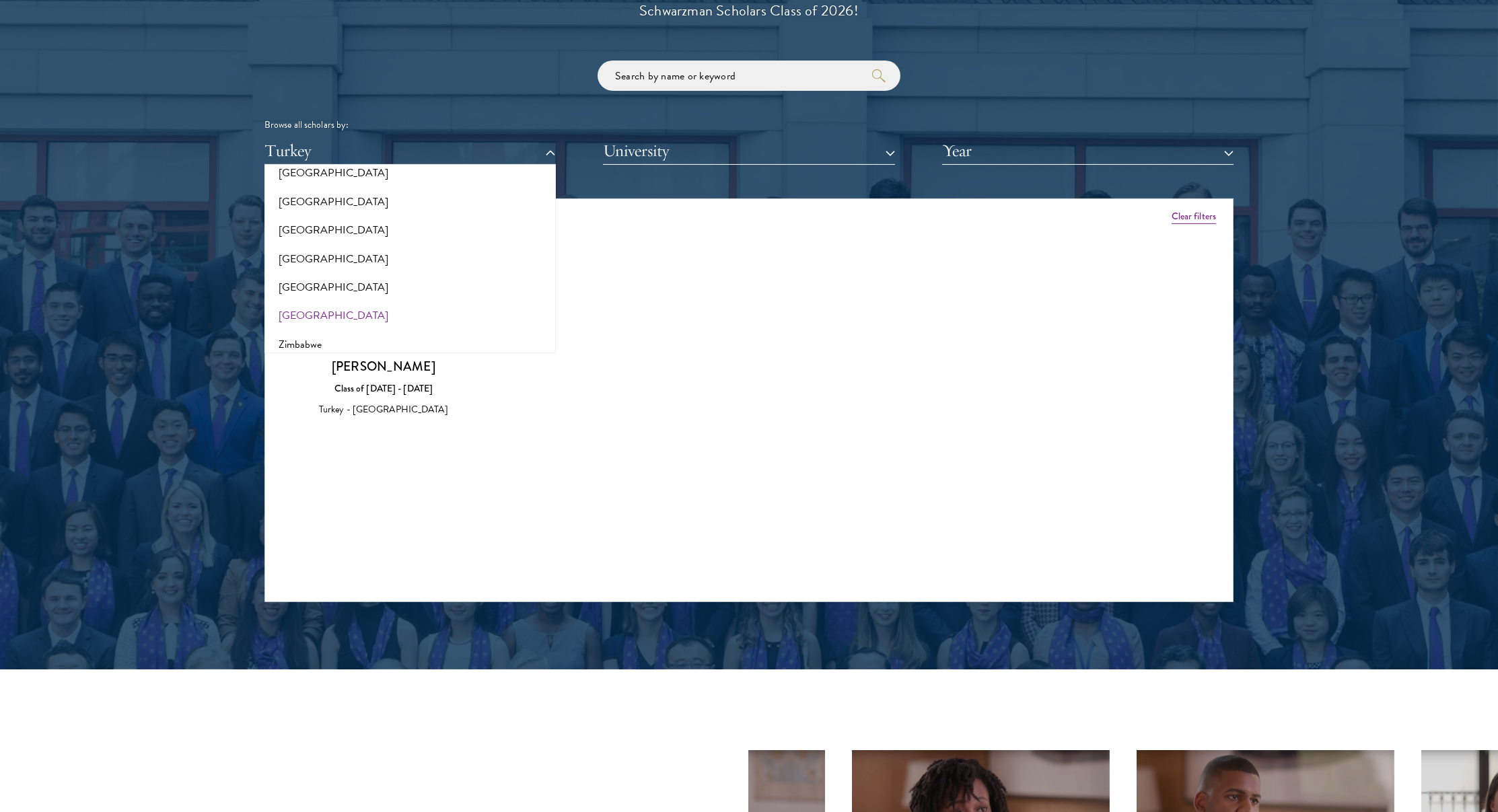
scroll to position [1592, 0]
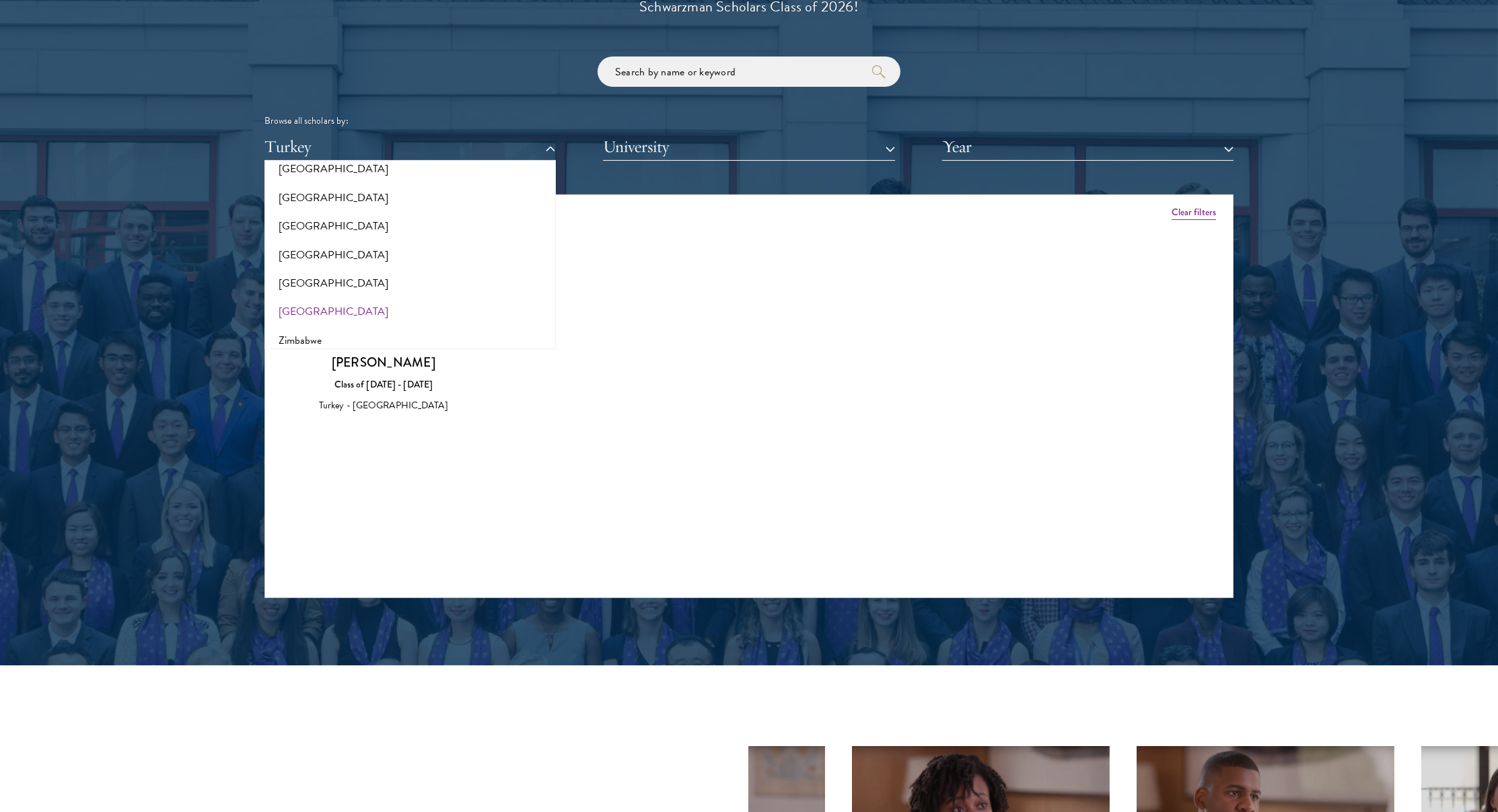
click at [313, 308] on button "[GEOGRAPHIC_DATA]" at bounding box center [410, 312] width 283 height 28
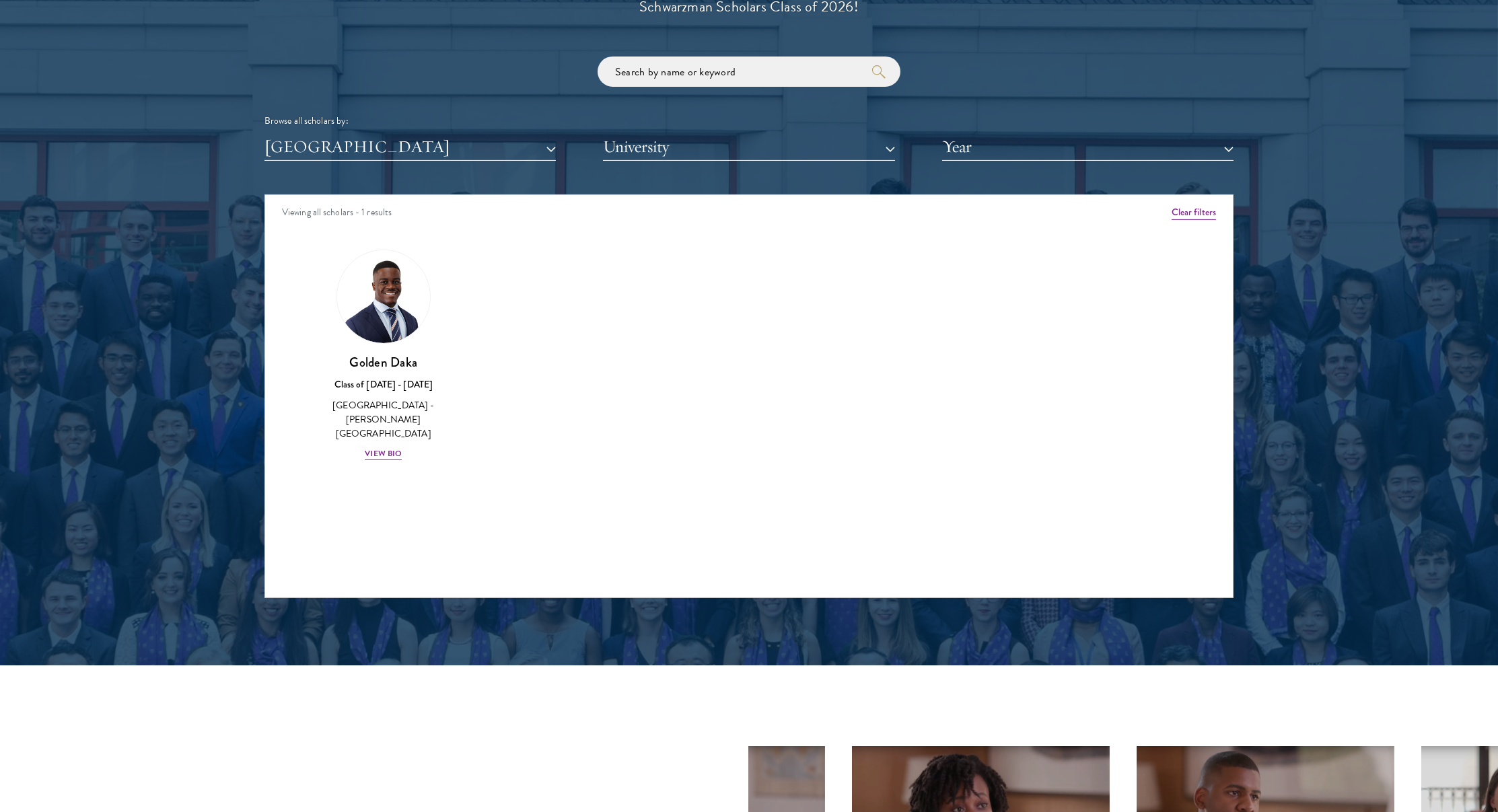
click at [332, 145] on button "[GEOGRAPHIC_DATA]" at bounding box center [410, 146] width 292 height 27
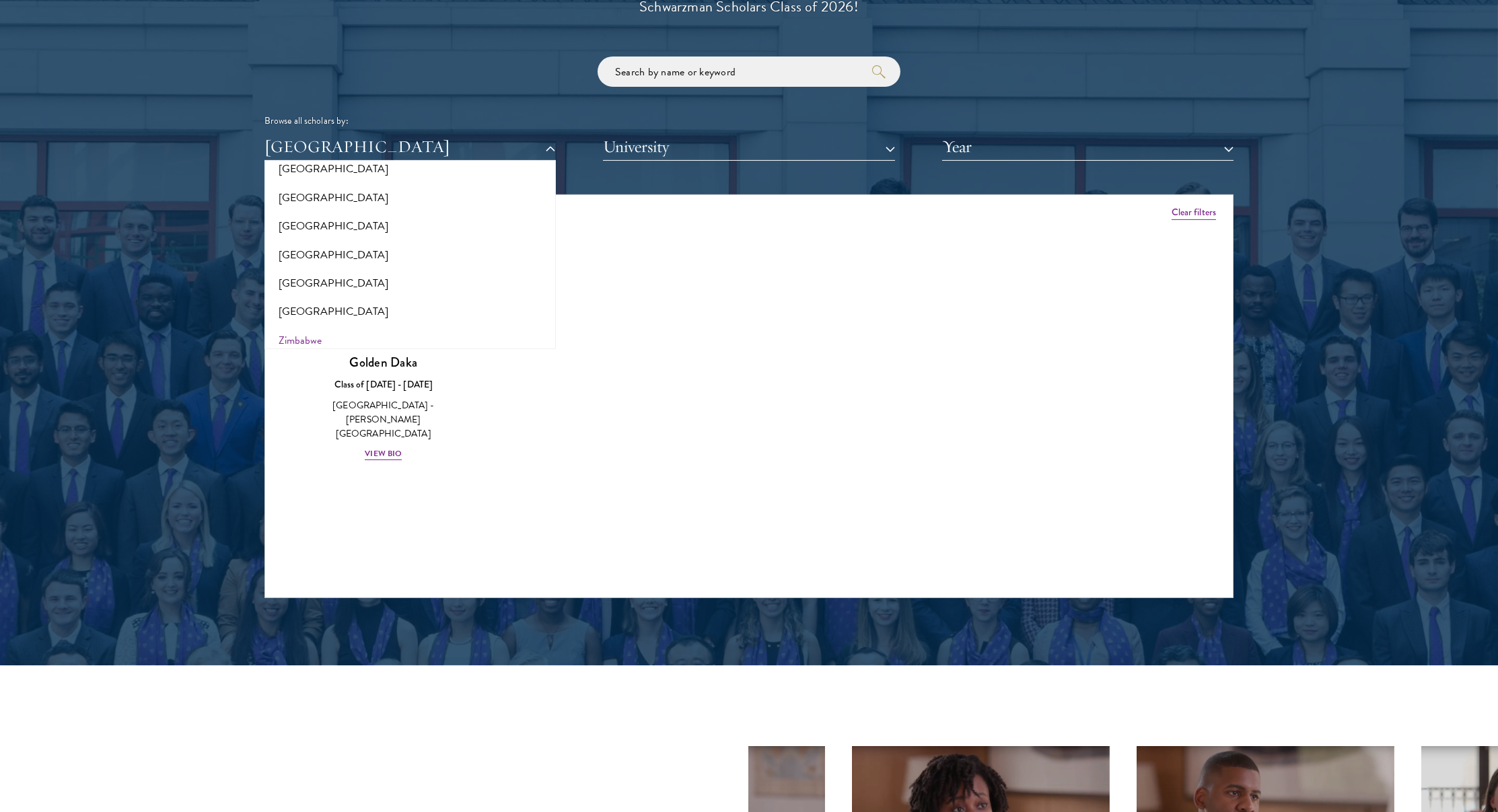
click at [333, 327] on button "Zimbabwe" at bounding box center [410, 341] width 283 height 28
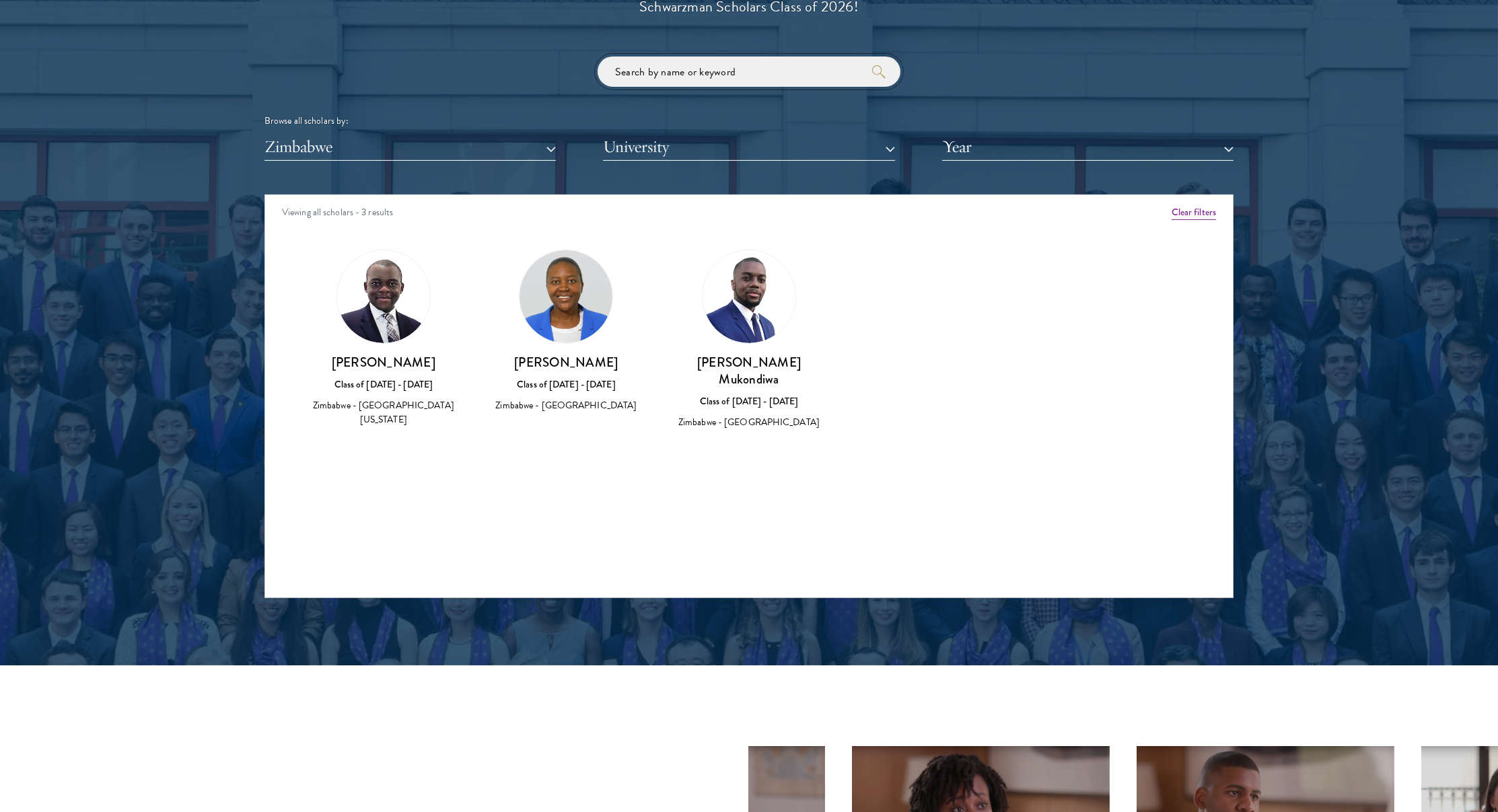
click at [807, 62] on input "search" at bounding box center [749, 71] width 303 height 30
type input "[PERSON_NAME]"
click button "submit" at bounding box center [0, 0] width 0 height 0
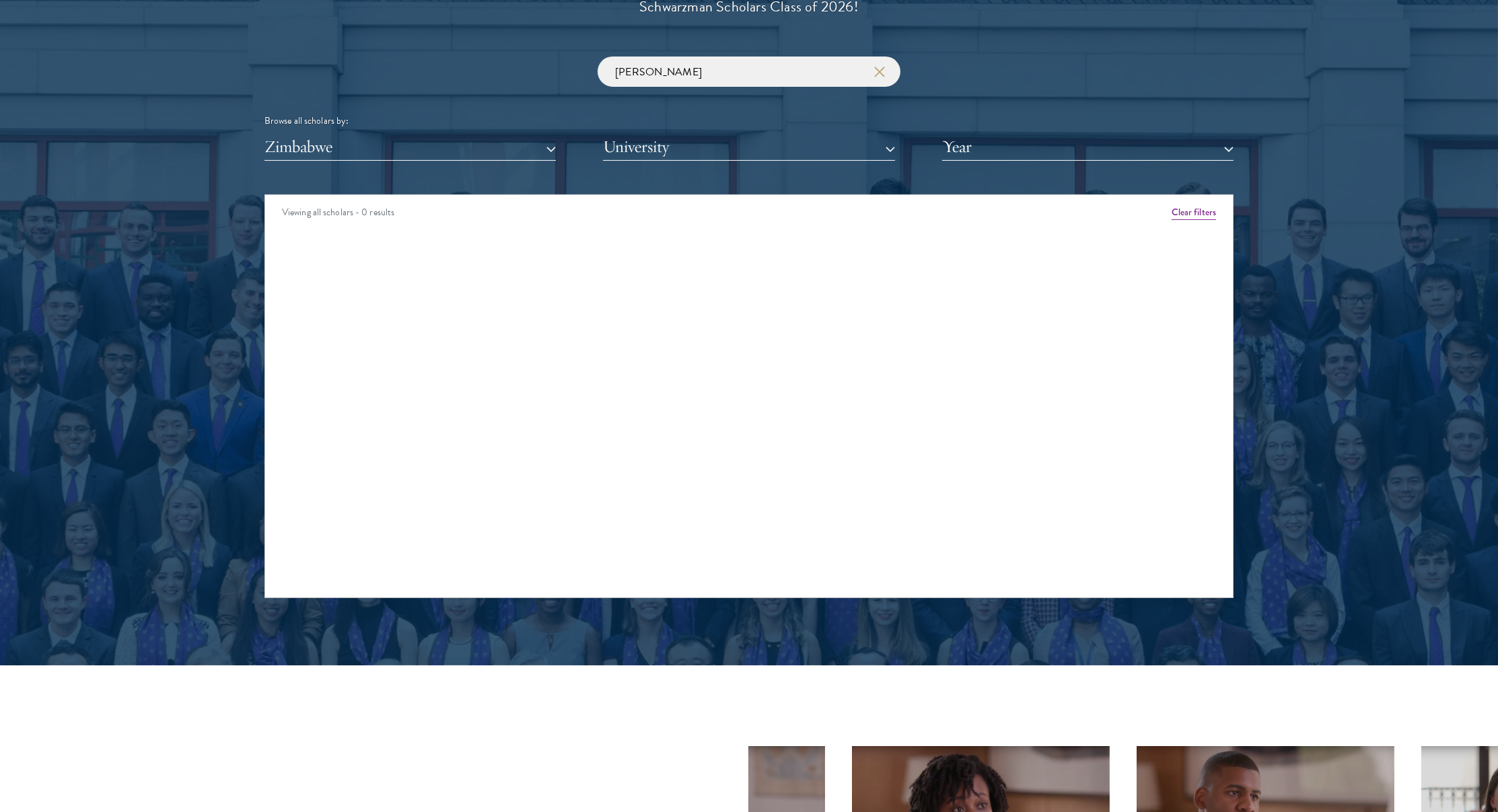
click at [296, 140] on button "Zimbabwe" at bounding box center [410, 146] width 292 height 27
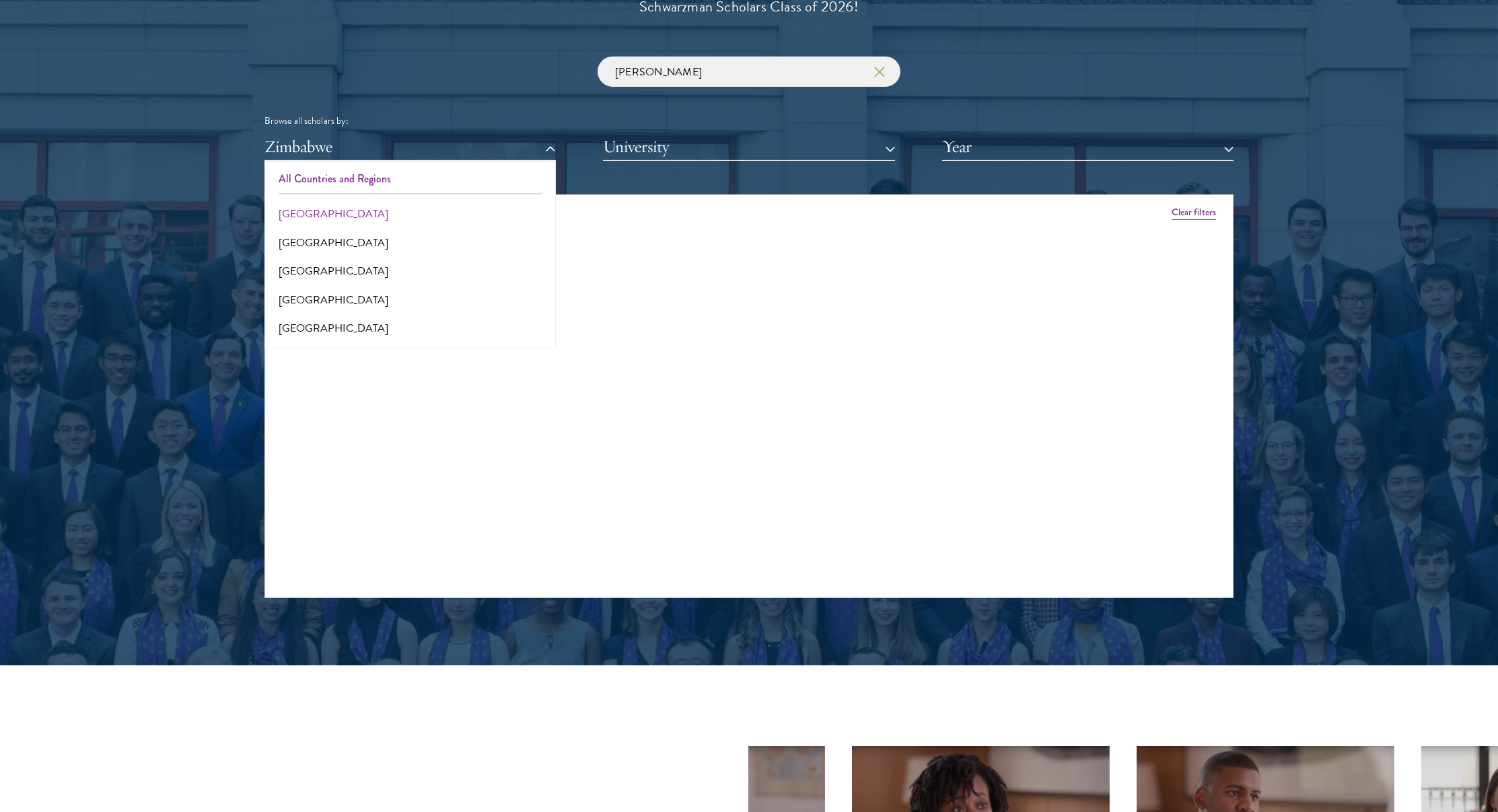
scroll to position [-1, 0]
click at [327, 175] on button "All Countries and Regions" at bounding box center [410, 179] width 283 height 28
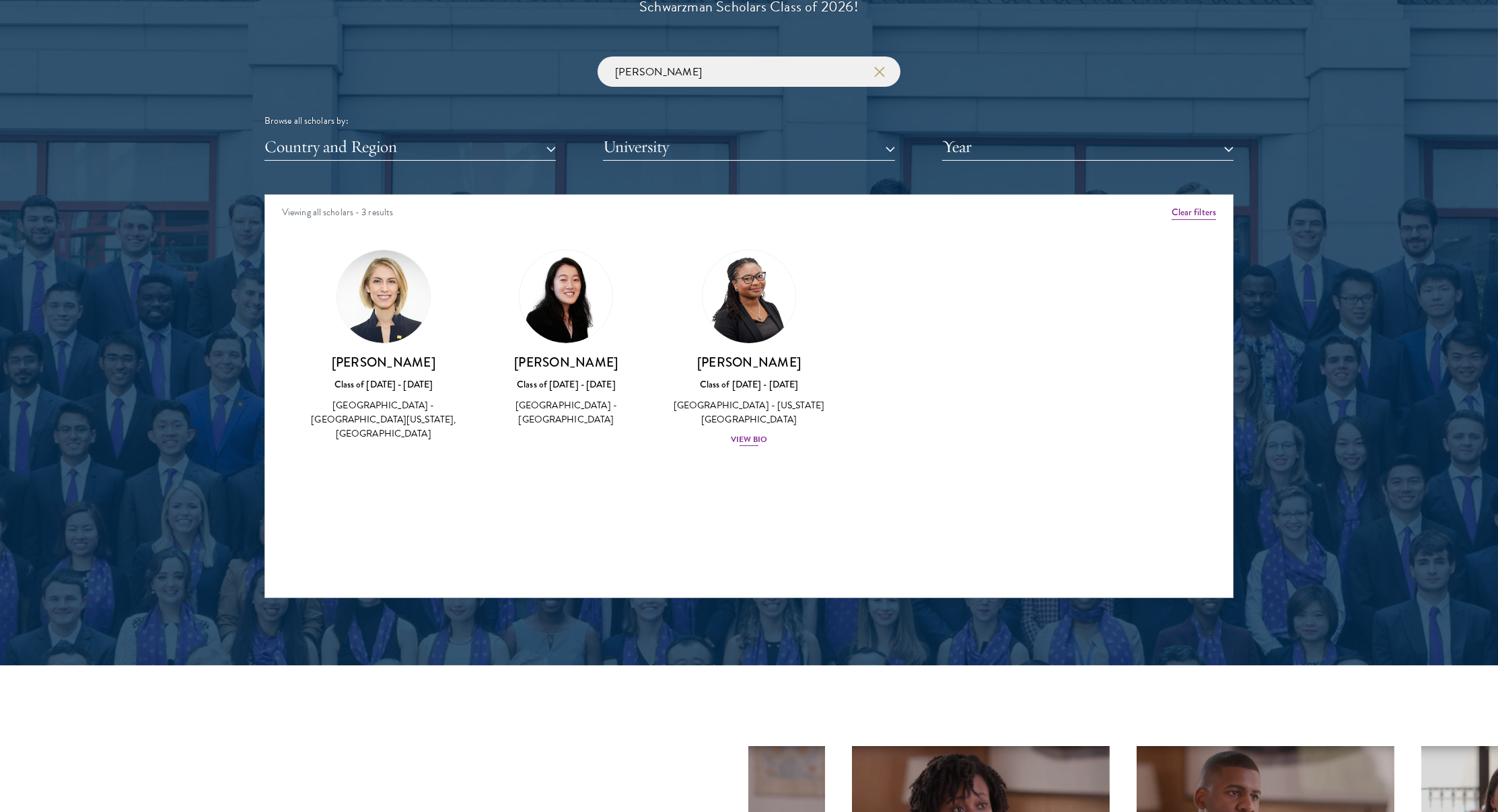
click at [726, 347] on link "[PERSON_NAME] Class of [DATE] - [DATE] [GEOGRAPHIC_DATA] - [US_STATE][GEOGRAPHI…" at bounding box center [749, 348] width 156 height 198
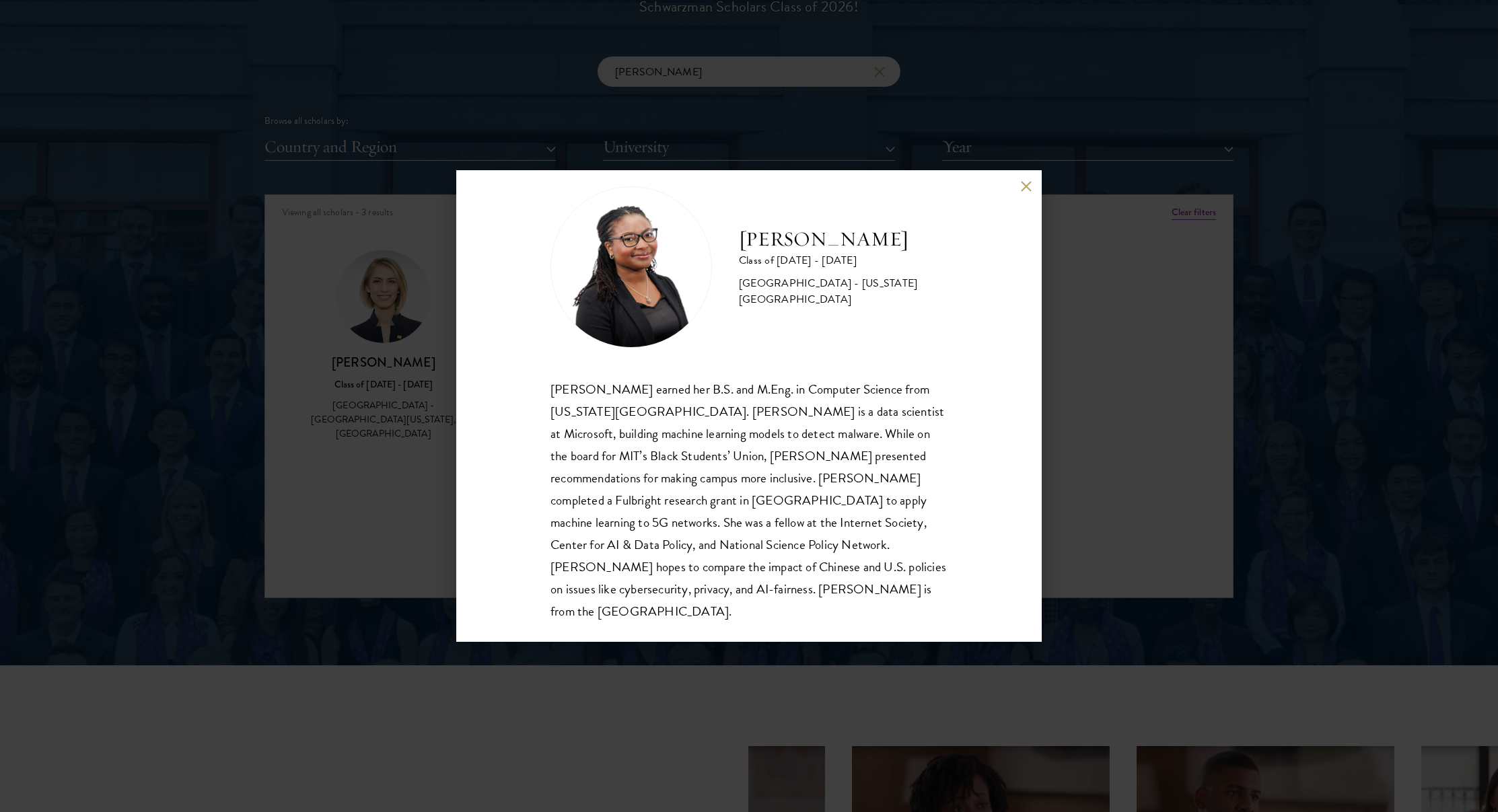
scroll to position [24, 0]
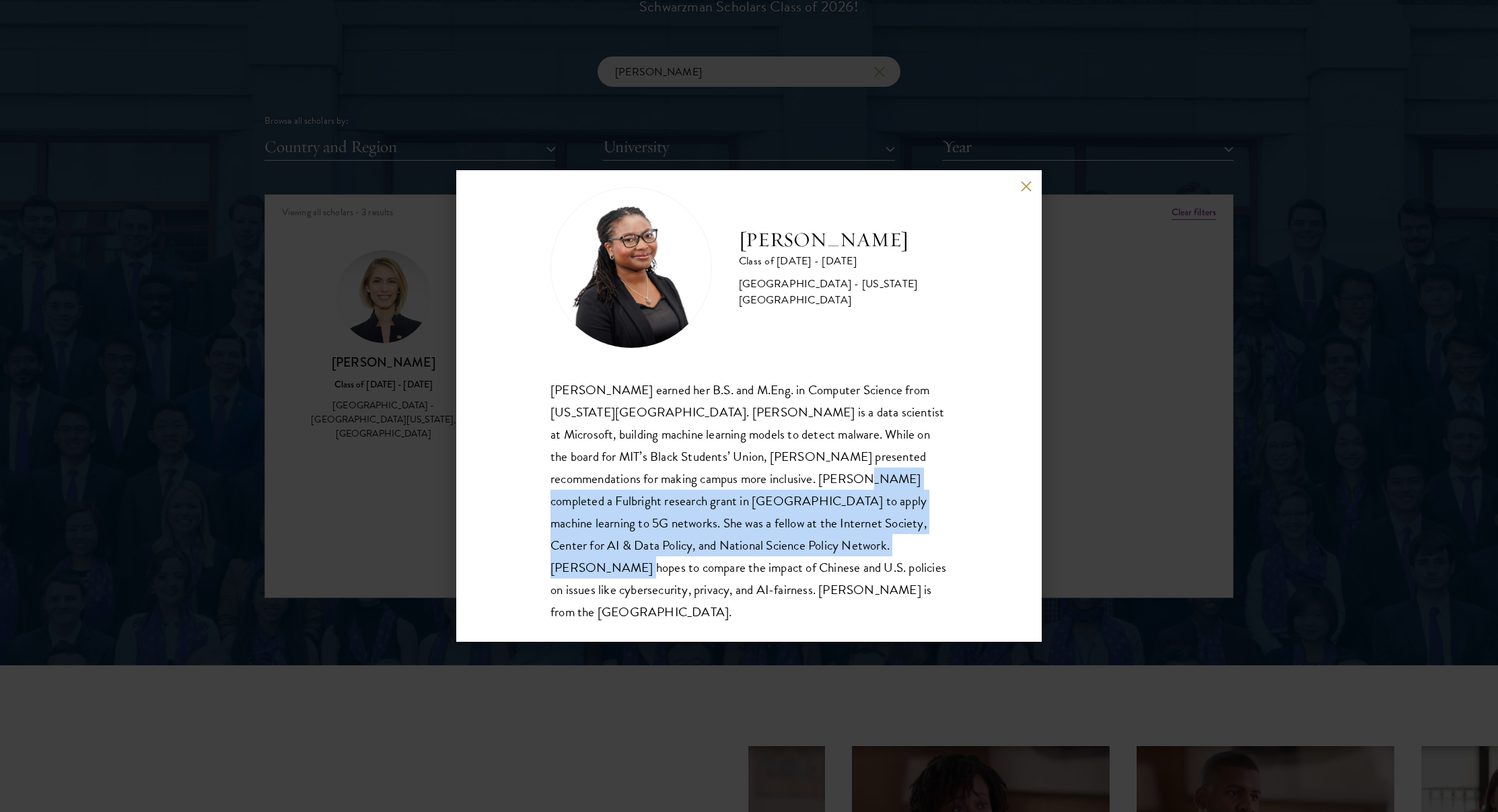
drag, startPoint x: 758, startPoint y: 472, endPoint x: 795, endPoint y: 549, distance: 85.4
click at [797, 551] on div "[PERSON_NAME] earned her B.S. and M.Eng. in Computer Science from [US_STATE][GE…" at bounding box center [749, 501] width 397 height 245
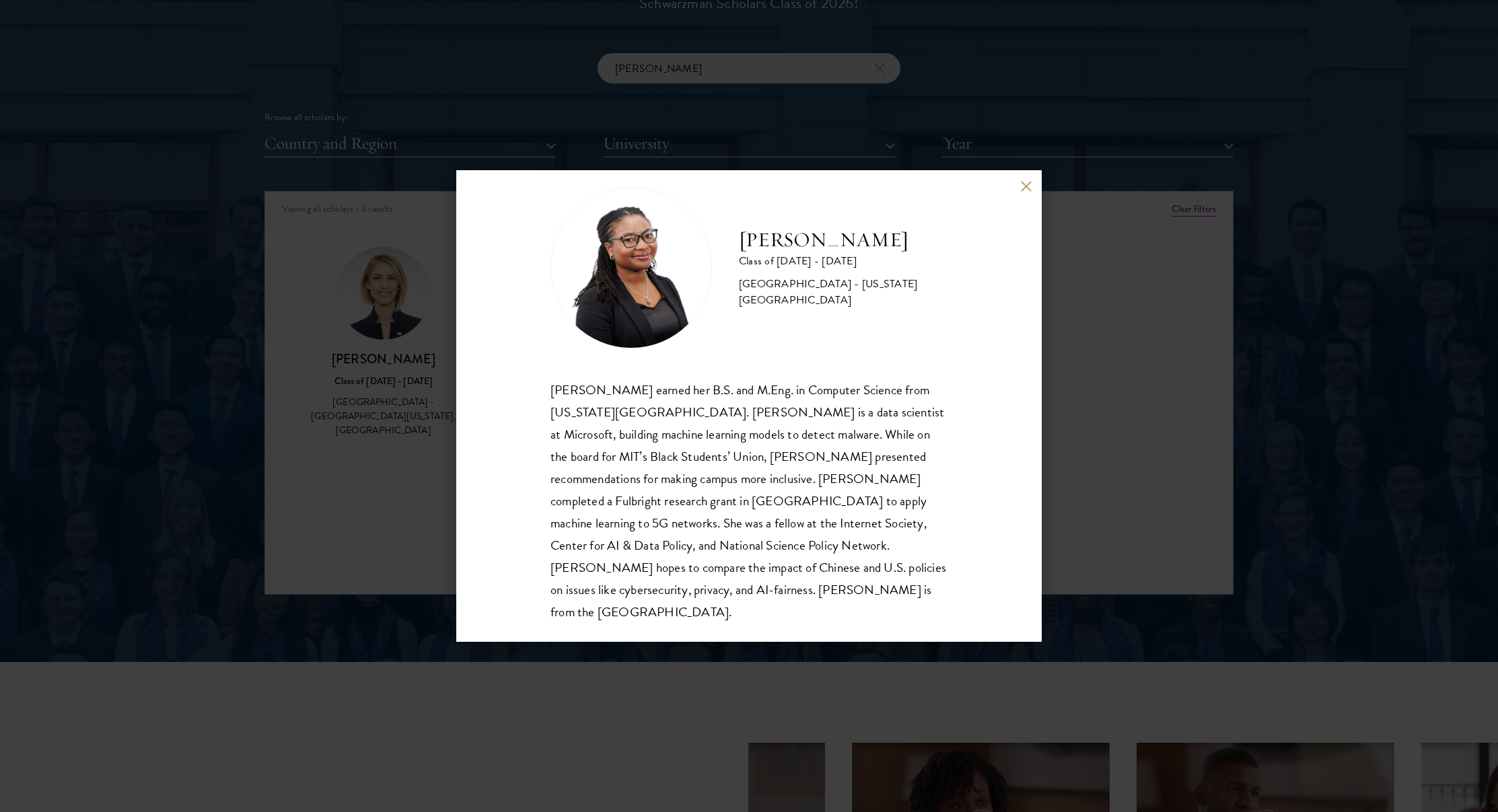
click at [1002, 194] on div "[PERSON_NAME] Class of [DATE] - [DATE] [GEOGRAPHIC_DATA] - [US_STATE][GEOGRAPHI…" at bounding box center [749, 406] width 585 height 471
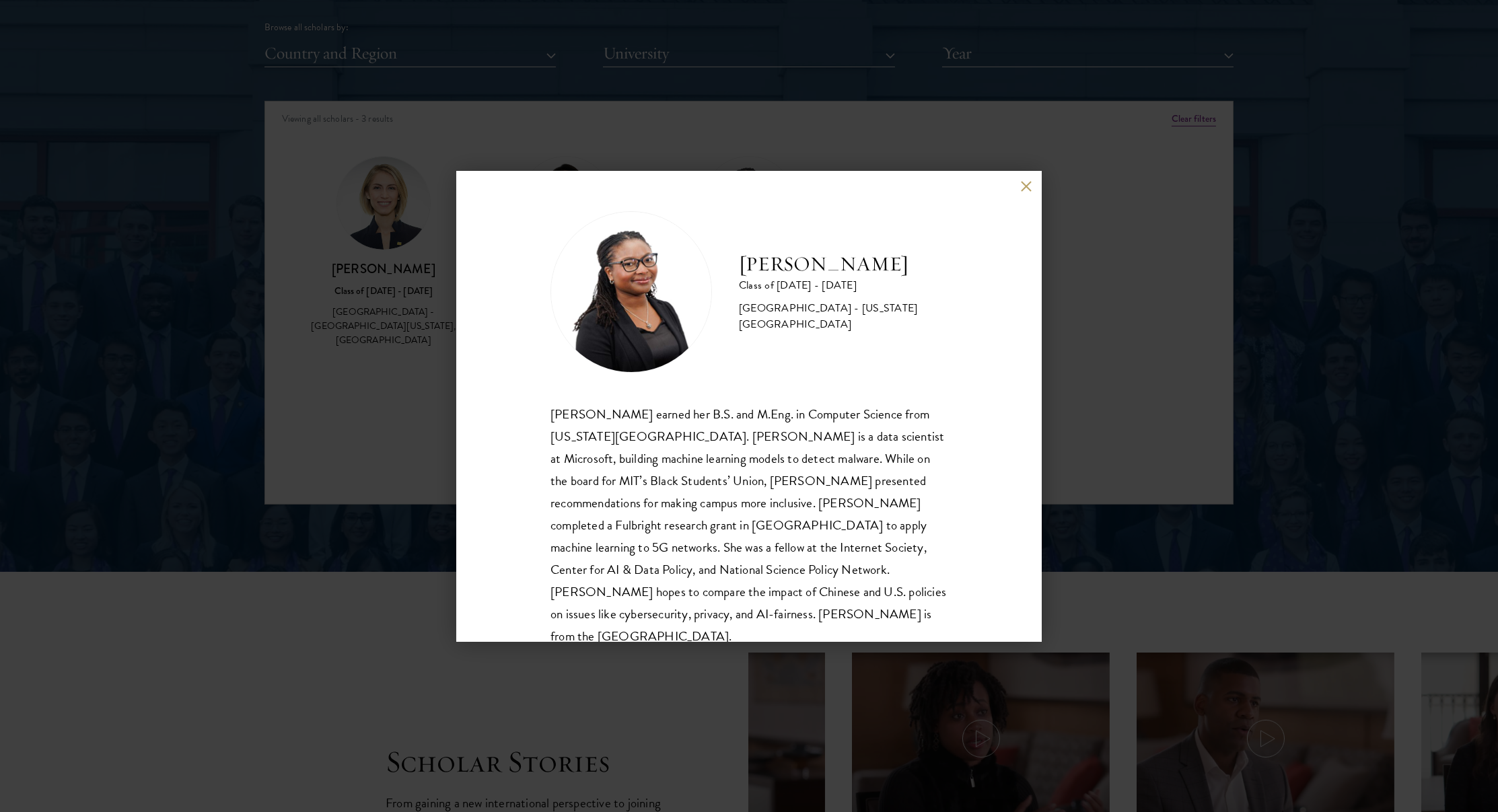
scroll to position [0, 0]
